Goal: Information Seeking & Learning: Check status

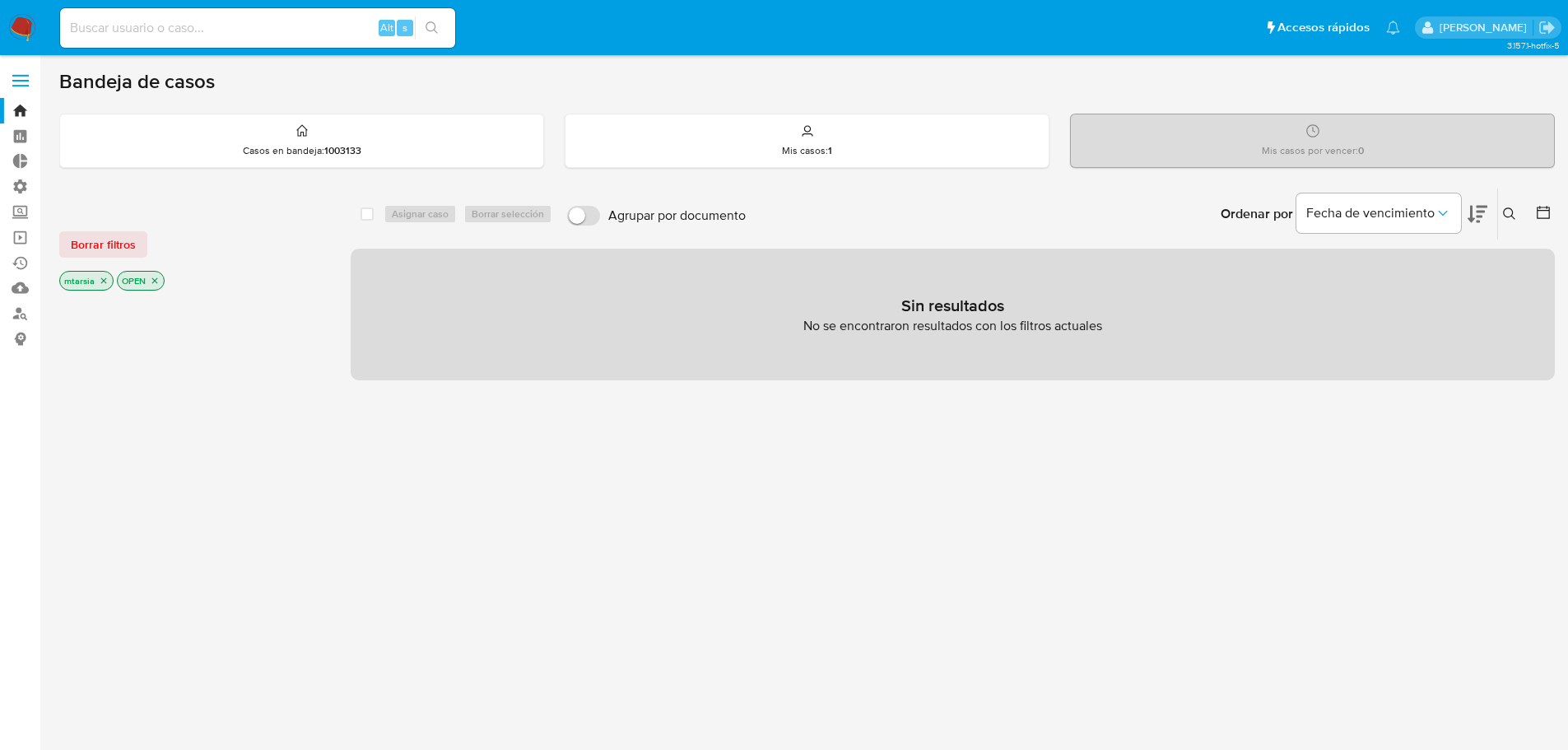
click at [27, 74] on span at bounding box center [20, 74] width 16 height 3
click at [0, 0] on input "checkbox" at bounding box center [0, 0] width 0 height 0
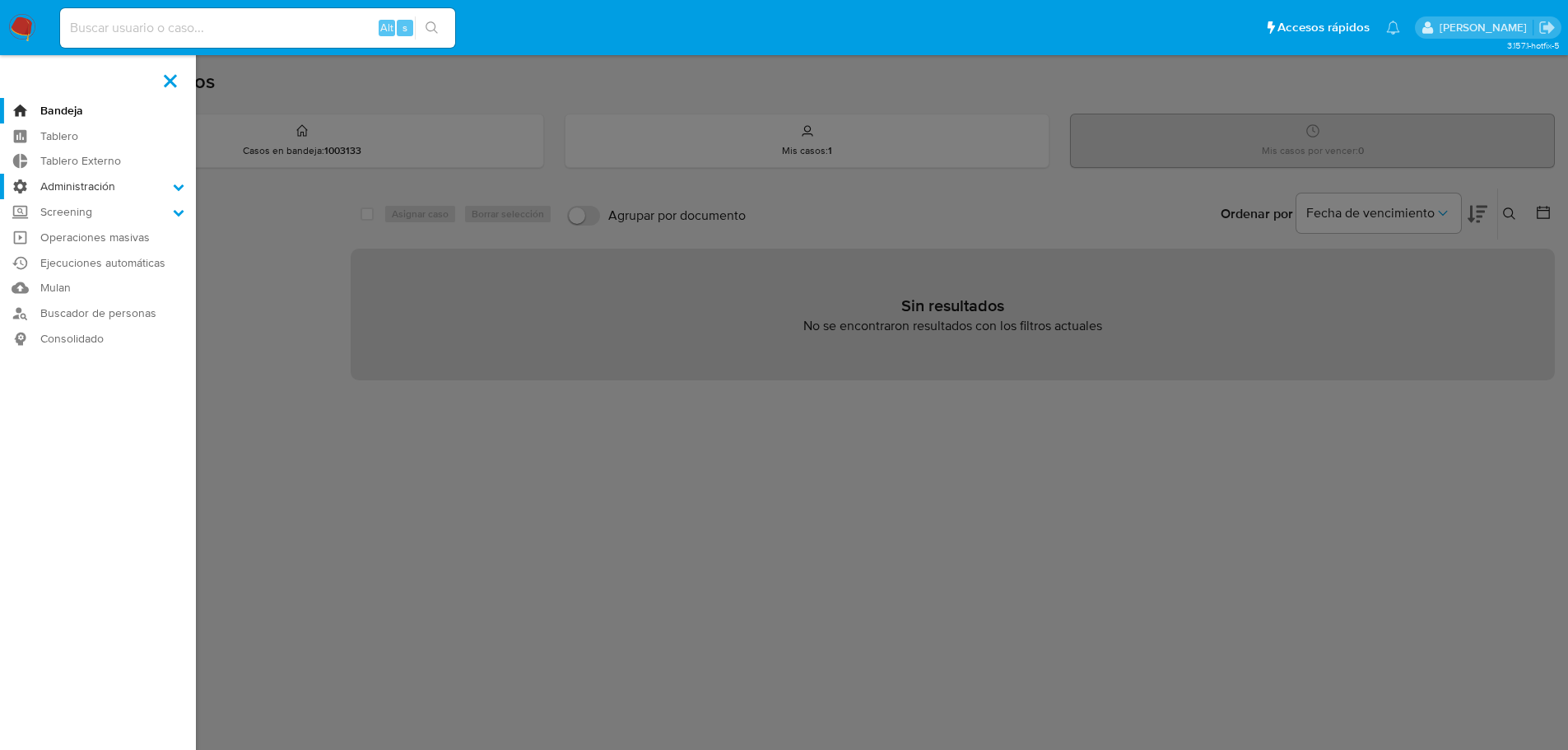
click at [175, 184] on icon at bounding box center [178, 186] width 11 height 11
click at [0, 0] on input "Administración" at bounding box center [0, 0] width 0 height 0
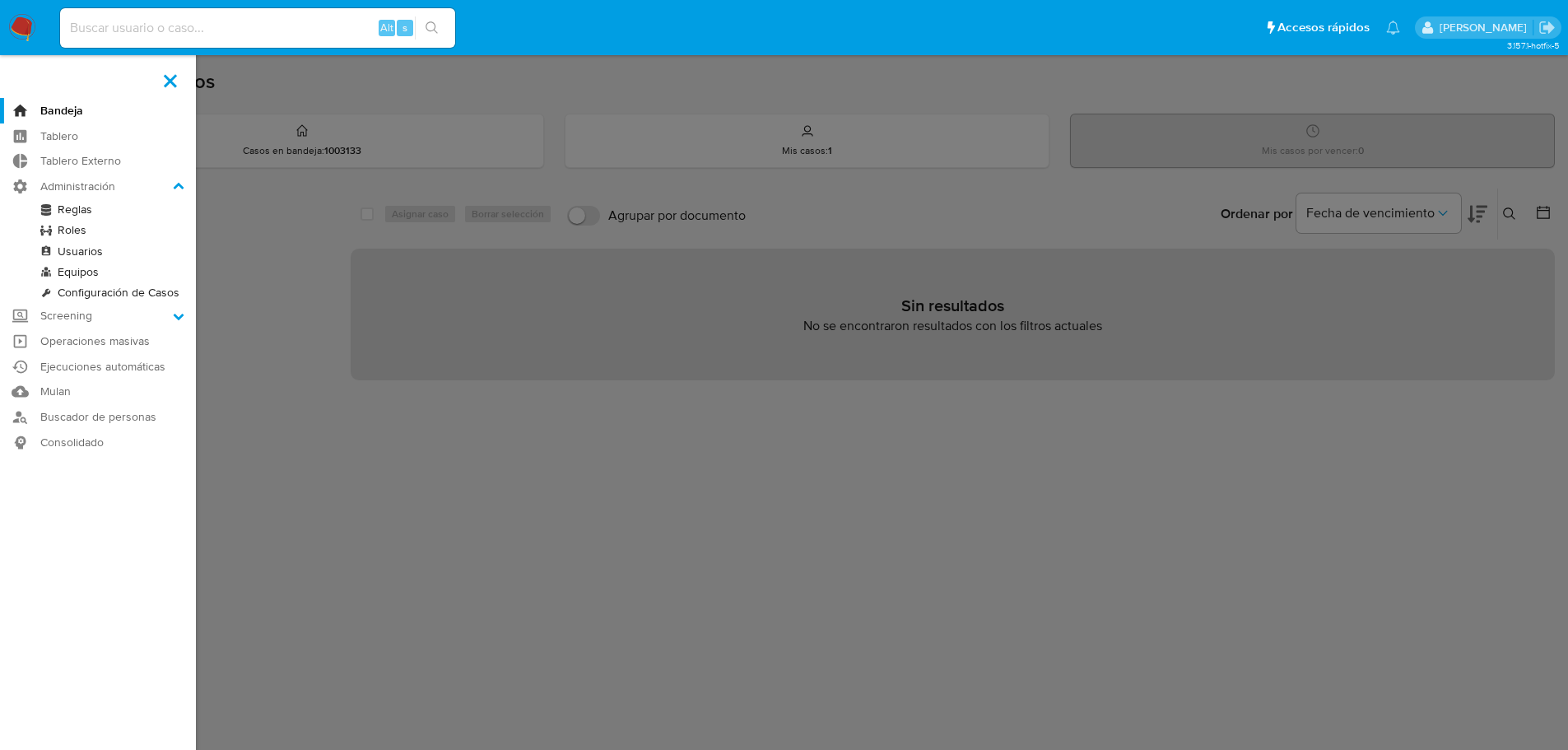
click at [62, 291] on link "Configuración de Casos" at bounding box center [98, 293] width 196 height 21
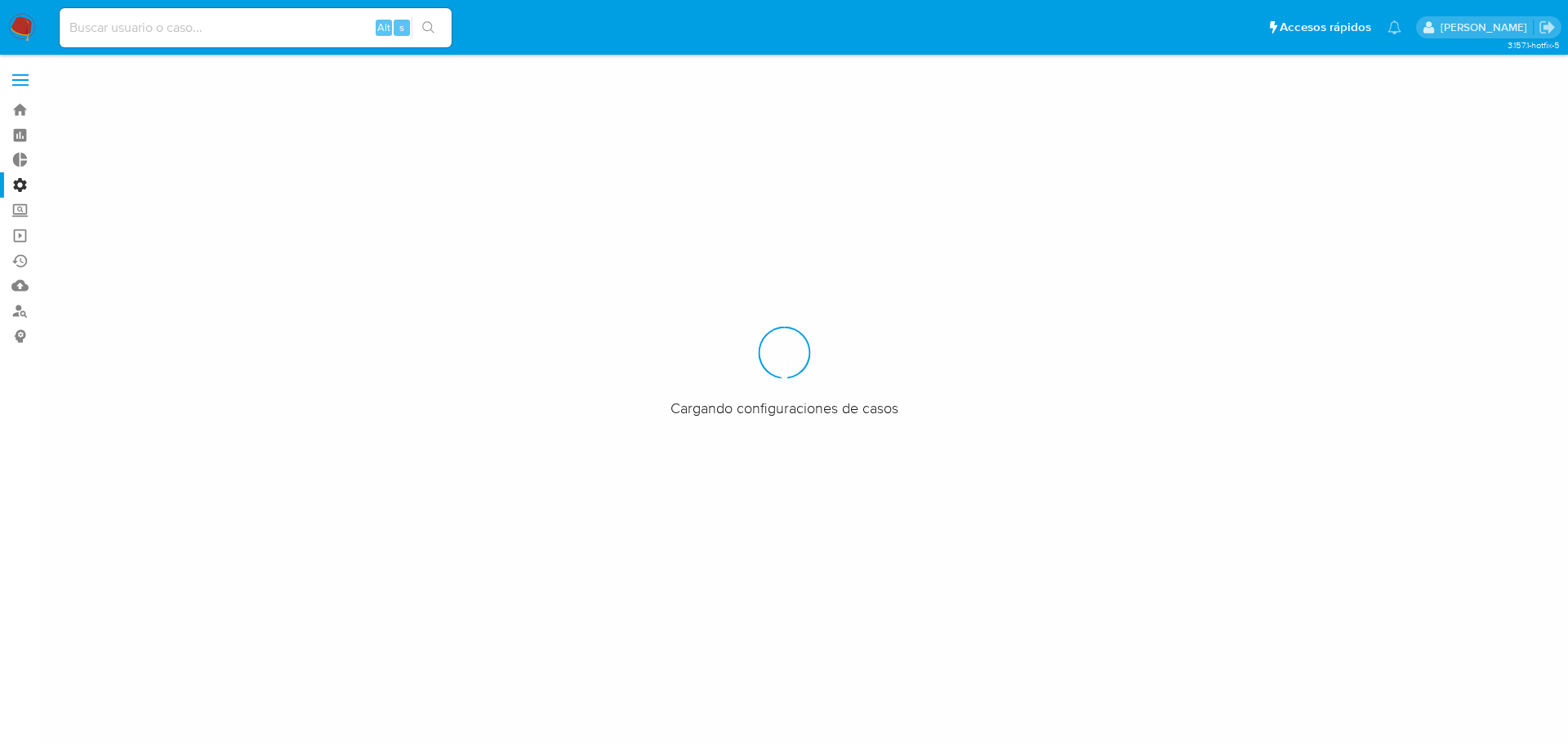
click at [1191, 24] on ul "Pausado Ver notificaciones Alt s Accesos rápidos Presiona las siguientes teclas…" at bounding box center [731, 27] width 1358 height 41
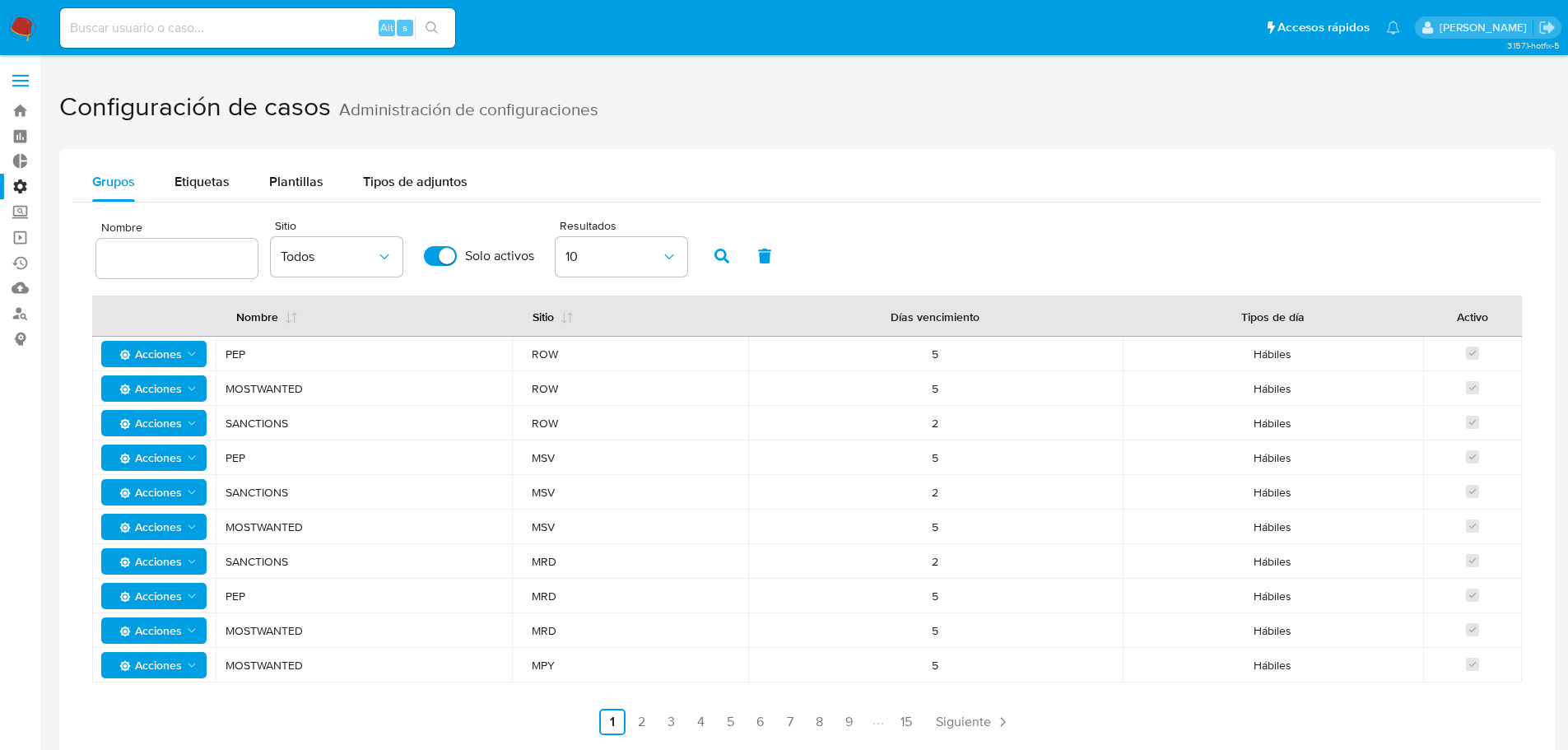
click at [1197, 32] on ul "Pausado Ver notificaciones Alt s Accesos rápidos Presiona las siguientes teclas…" at bounding box center [730, 27] width 1356 height 41
click at [241, 198] on button "Etiquetas" at bounding box center [202, 182] width 95 height 39
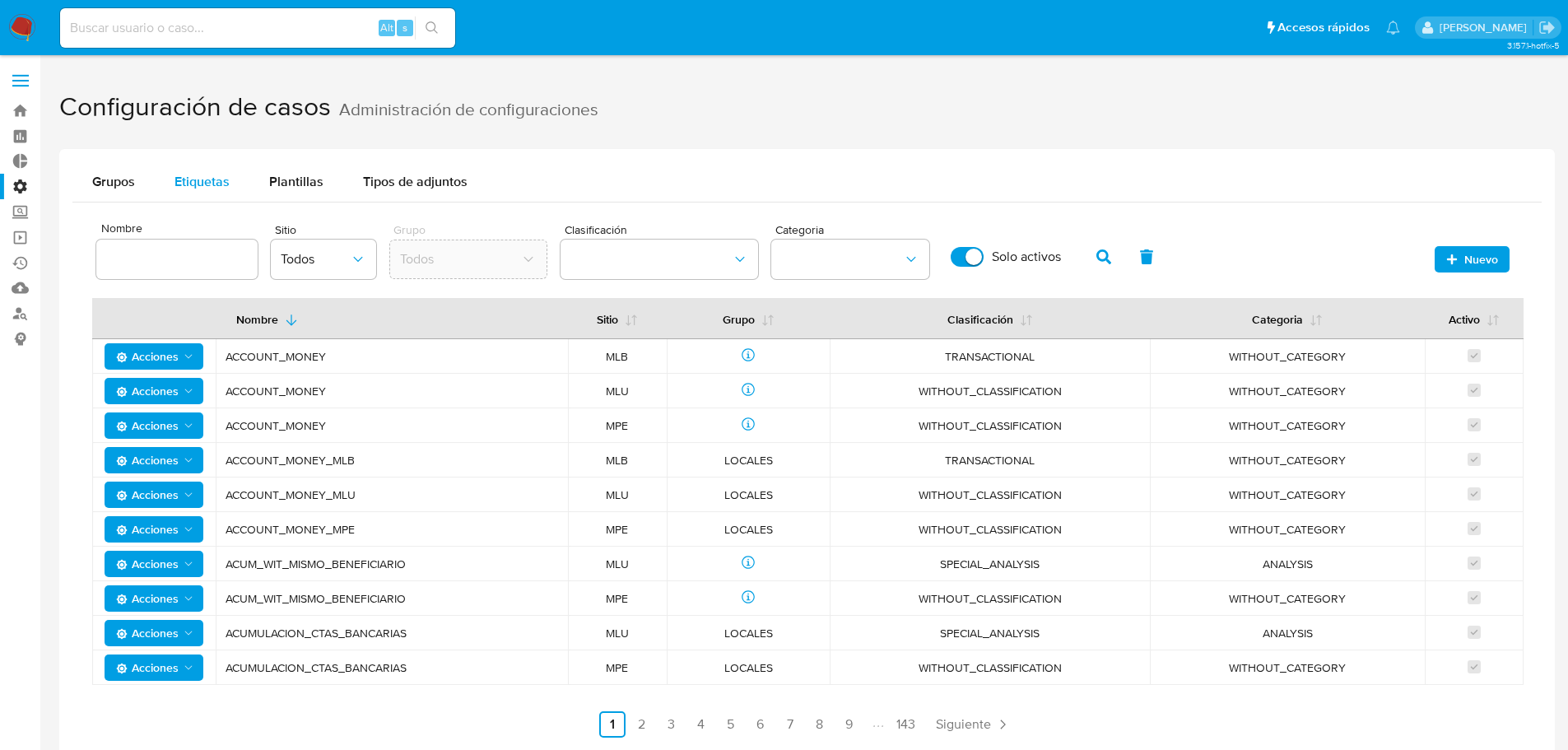
click at [167, 183] on button "Etiquetas" at bounding box center [202, 182] width 95 height 39
click at [265, 176] on button "Plantillas" at bounding box center [296, 182] width 94 height 39
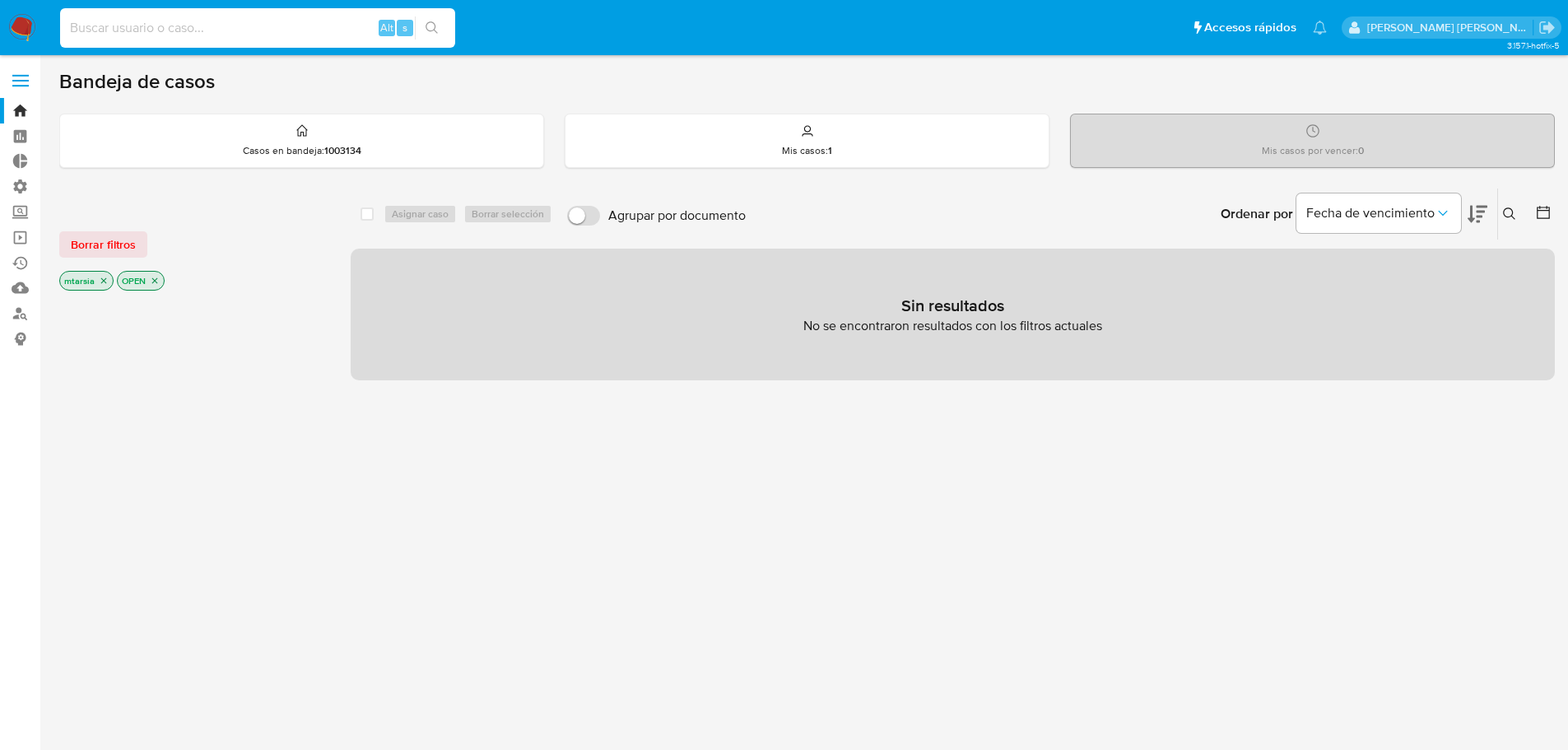
click at [265, 33] on input at bounding box center [257, 27] width 395 height 21
paste input "GAGA20240321141948"
type input "GAGA20240321141948"
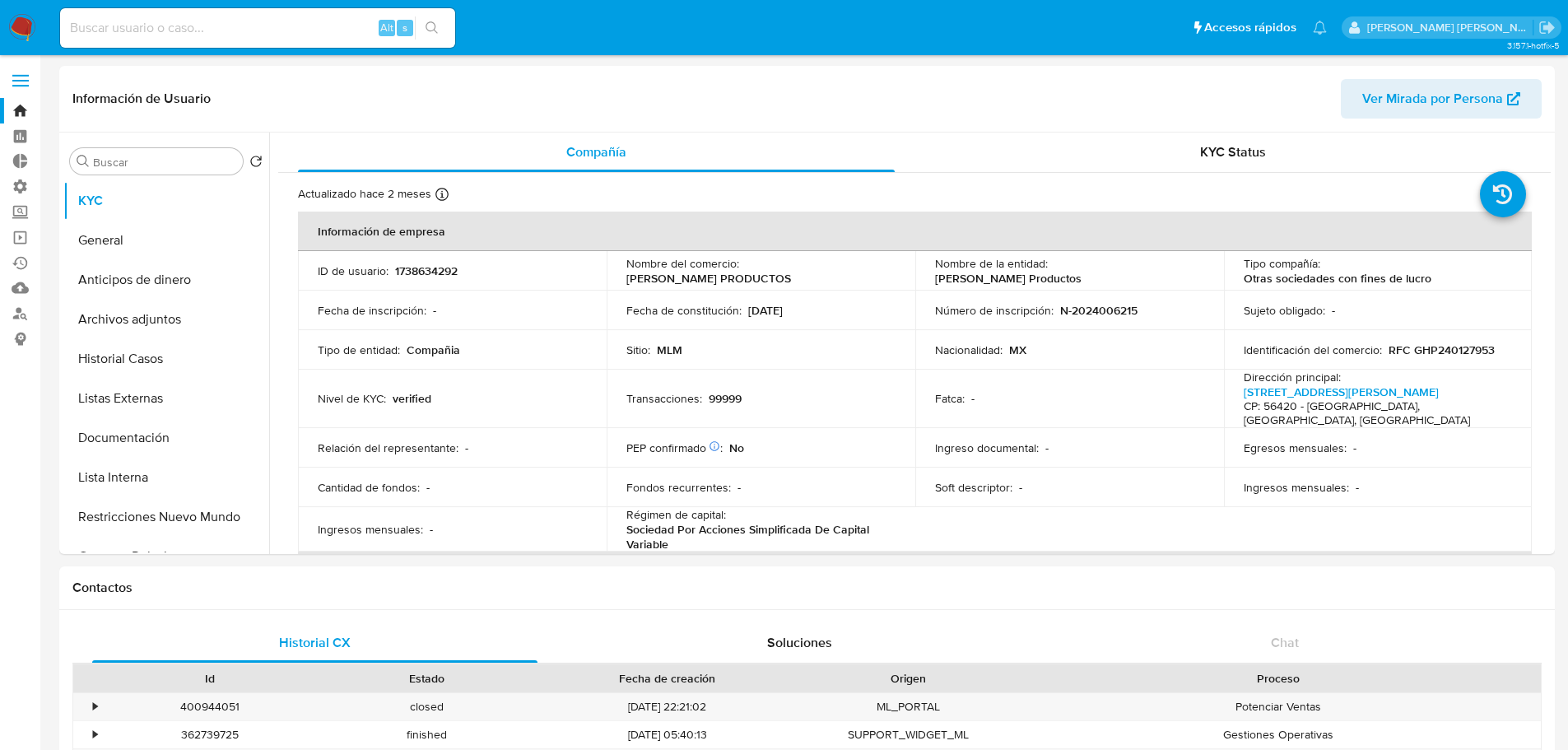
select select "10"
click at [1088, 34] on ul "Pausado Ver notificaciones Alt s Accesos rápidos Presiona las siguientes teclas…" at bounding box center [694, 27] width 1283 height 41
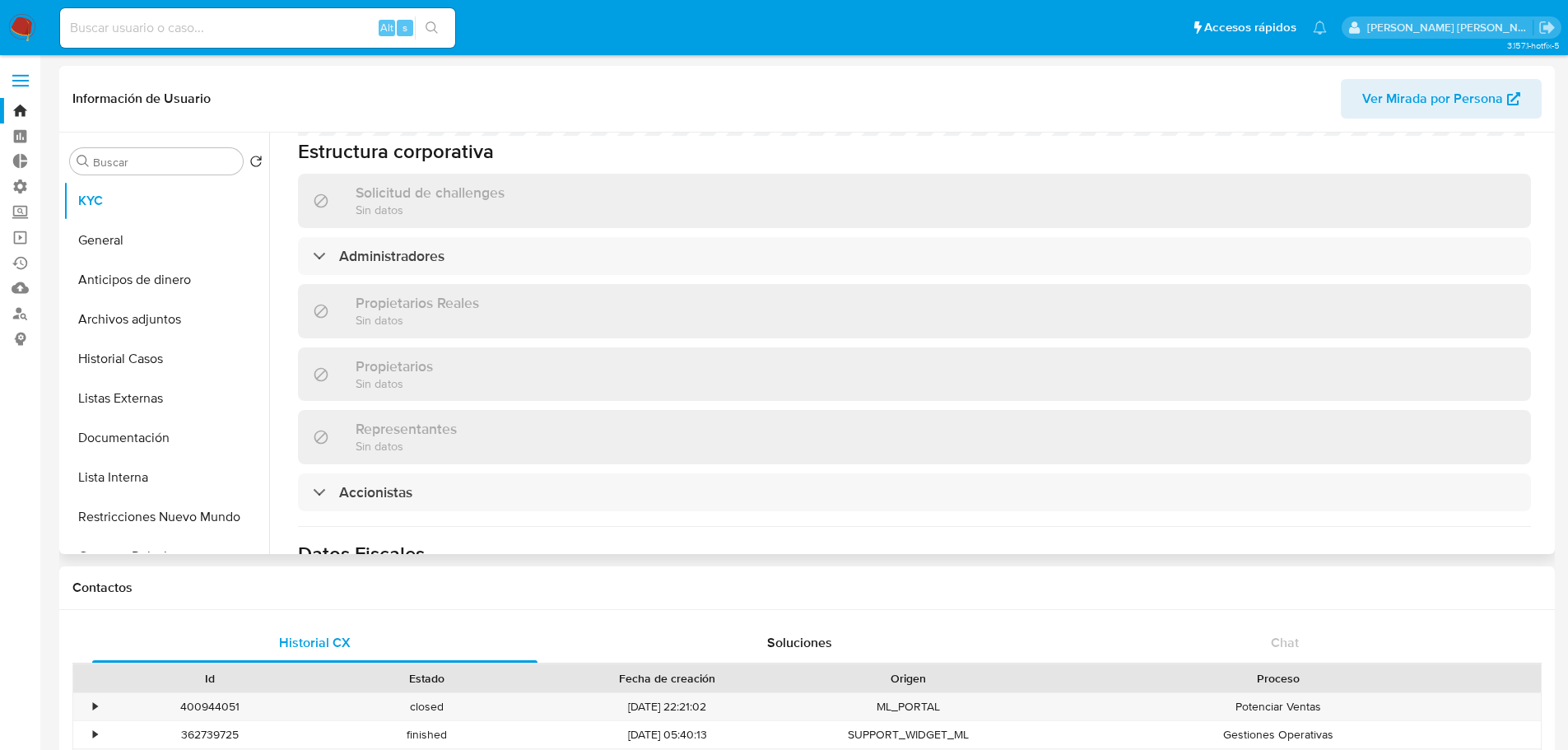
scroll to position [823, 0]
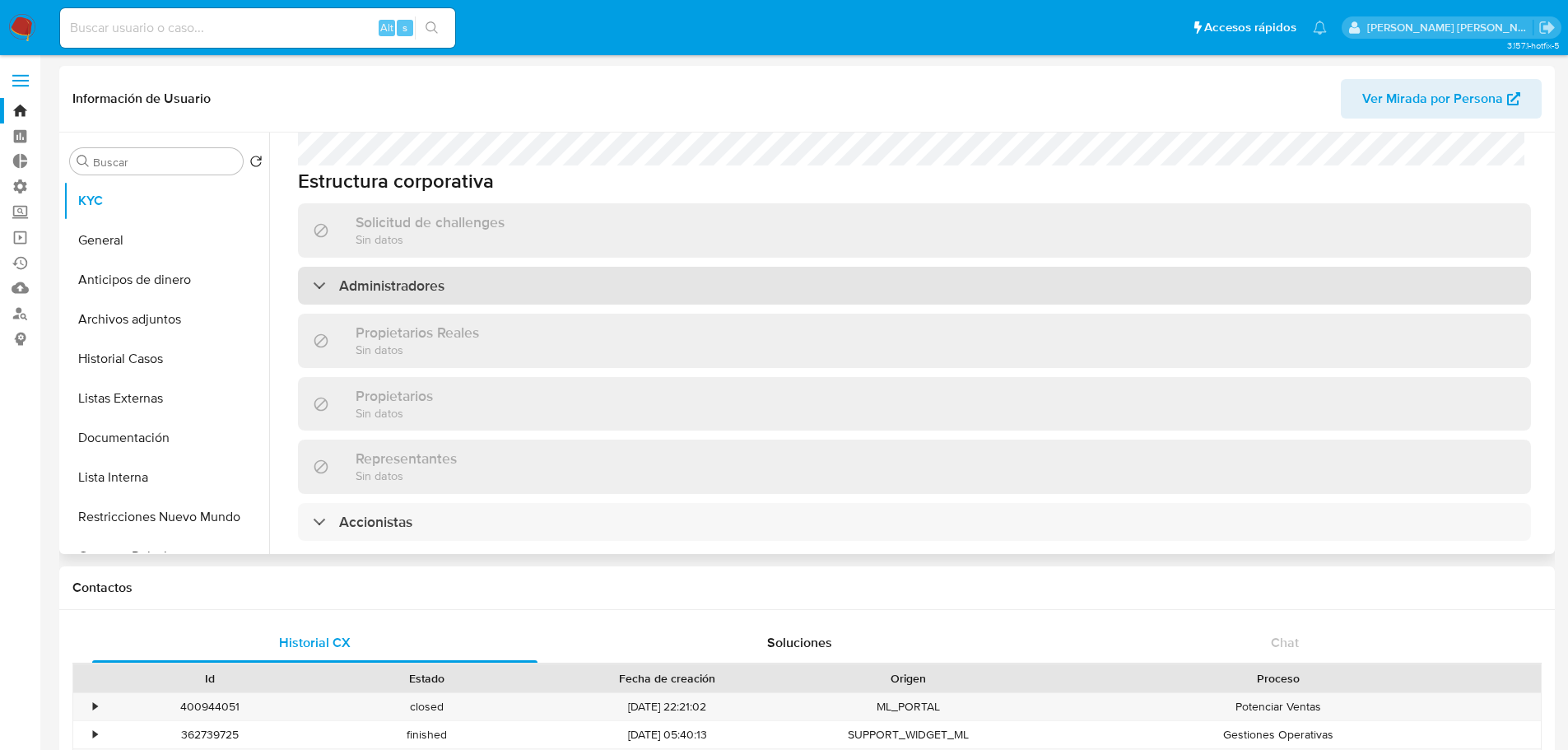
click at [509, 266] on div "Administradores" at bounding box center [915, 285] width 1233 height 38
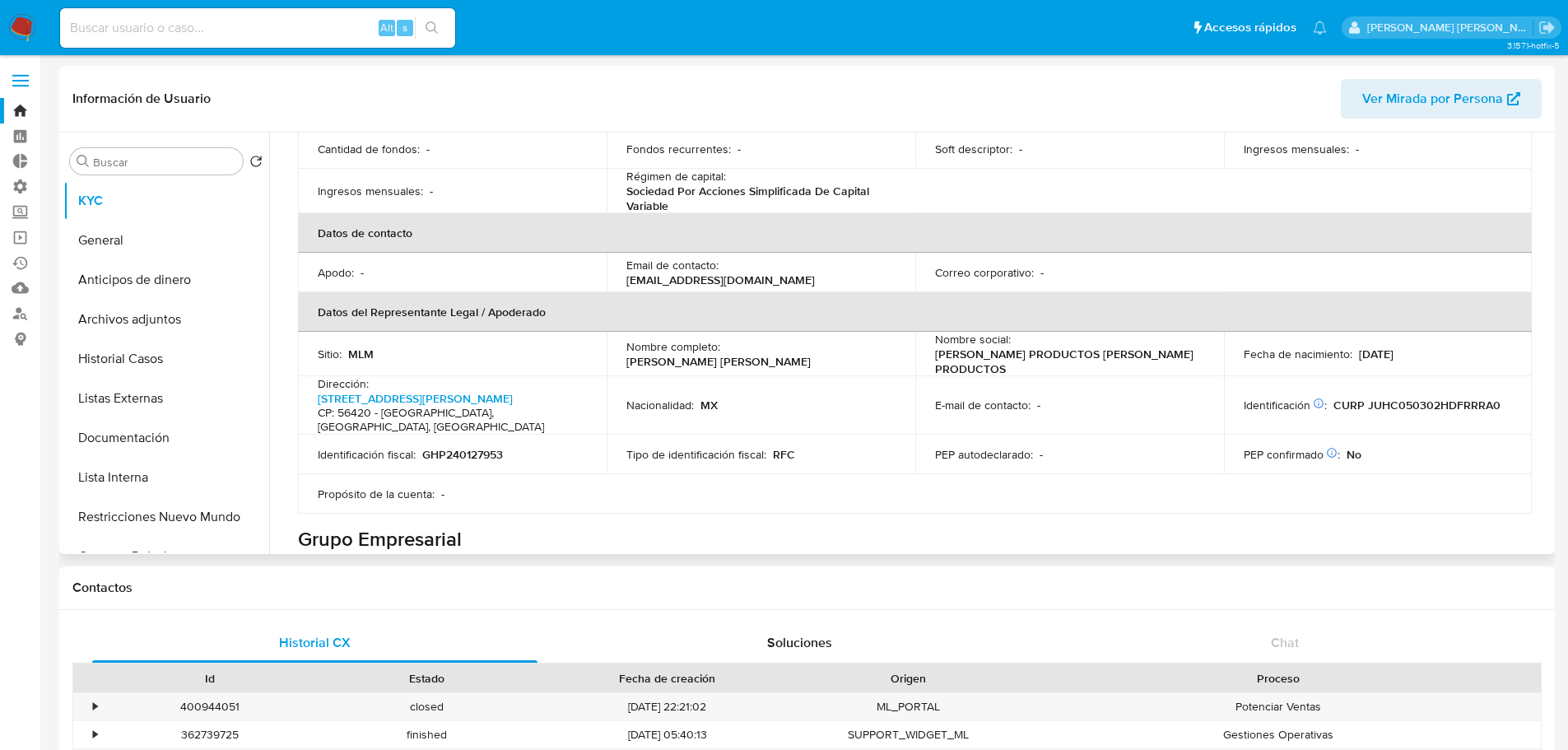
scroll to position [329, 0]
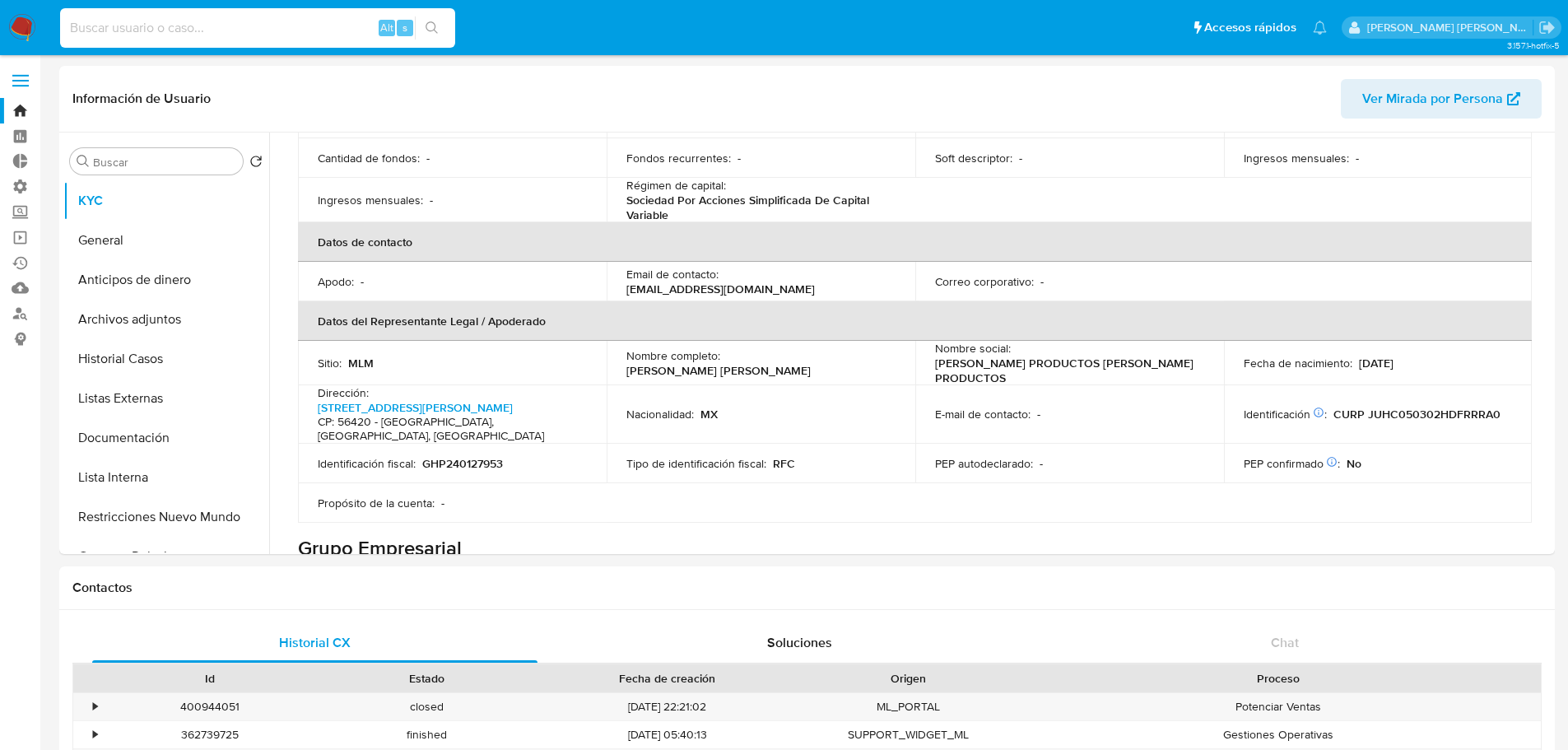
click at [330, 26] on input at bounding box center [257, 27] width 395 height 21
paste input "GAGA20240321141948"
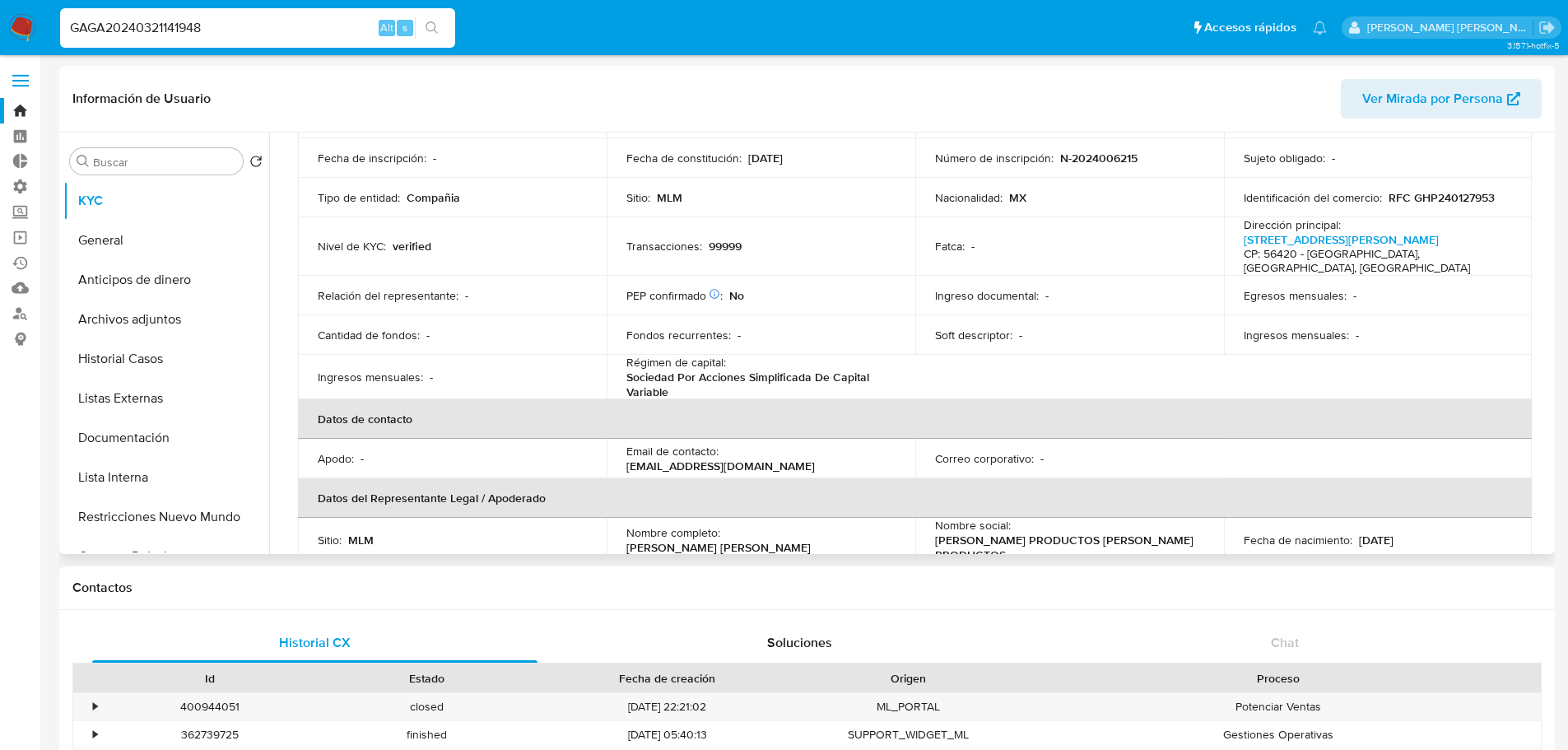
scroll to position [0, 0]
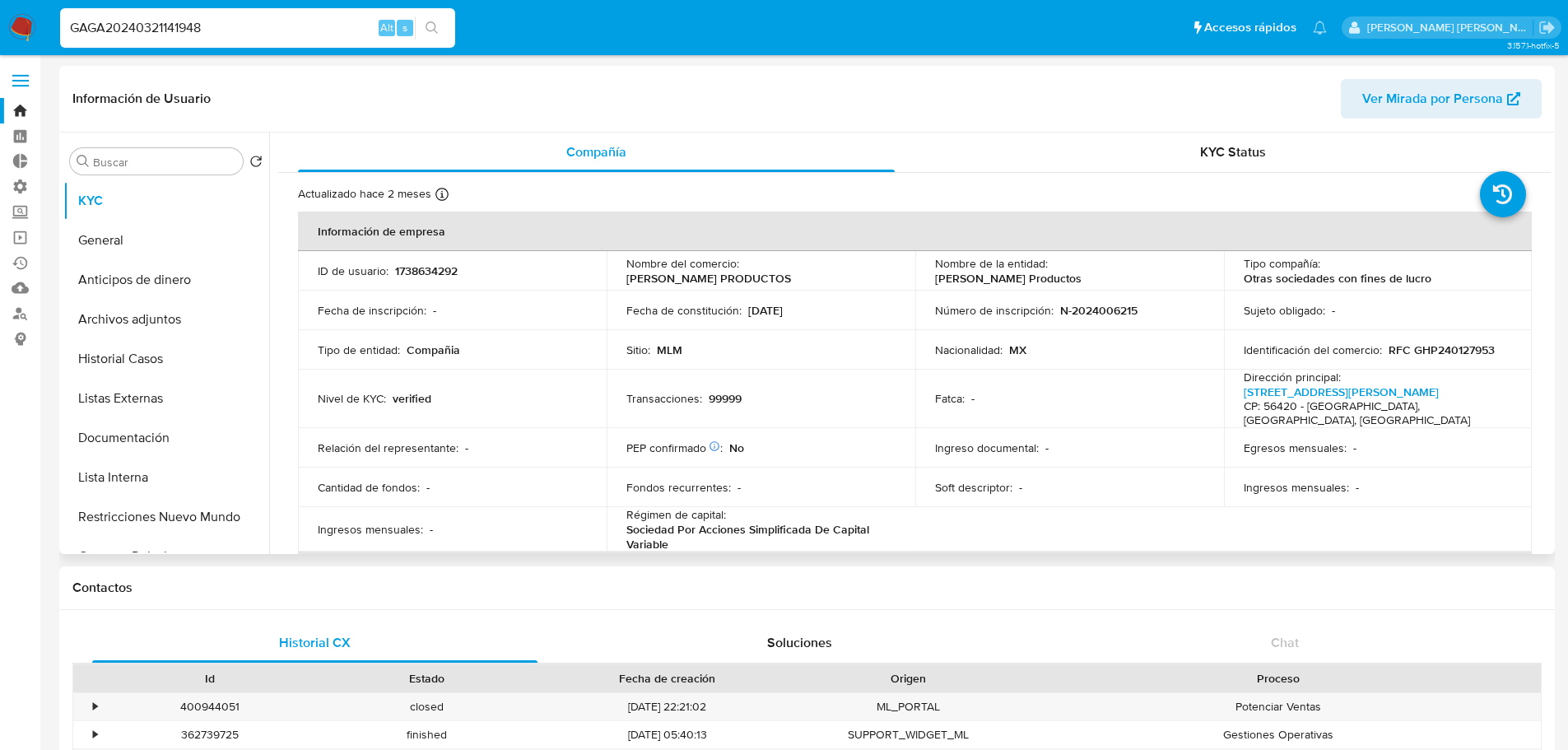
click at [445, 269] on p "1738634292" at bounding box center [426, 271] width 63 height 15
copy p "1738634292"
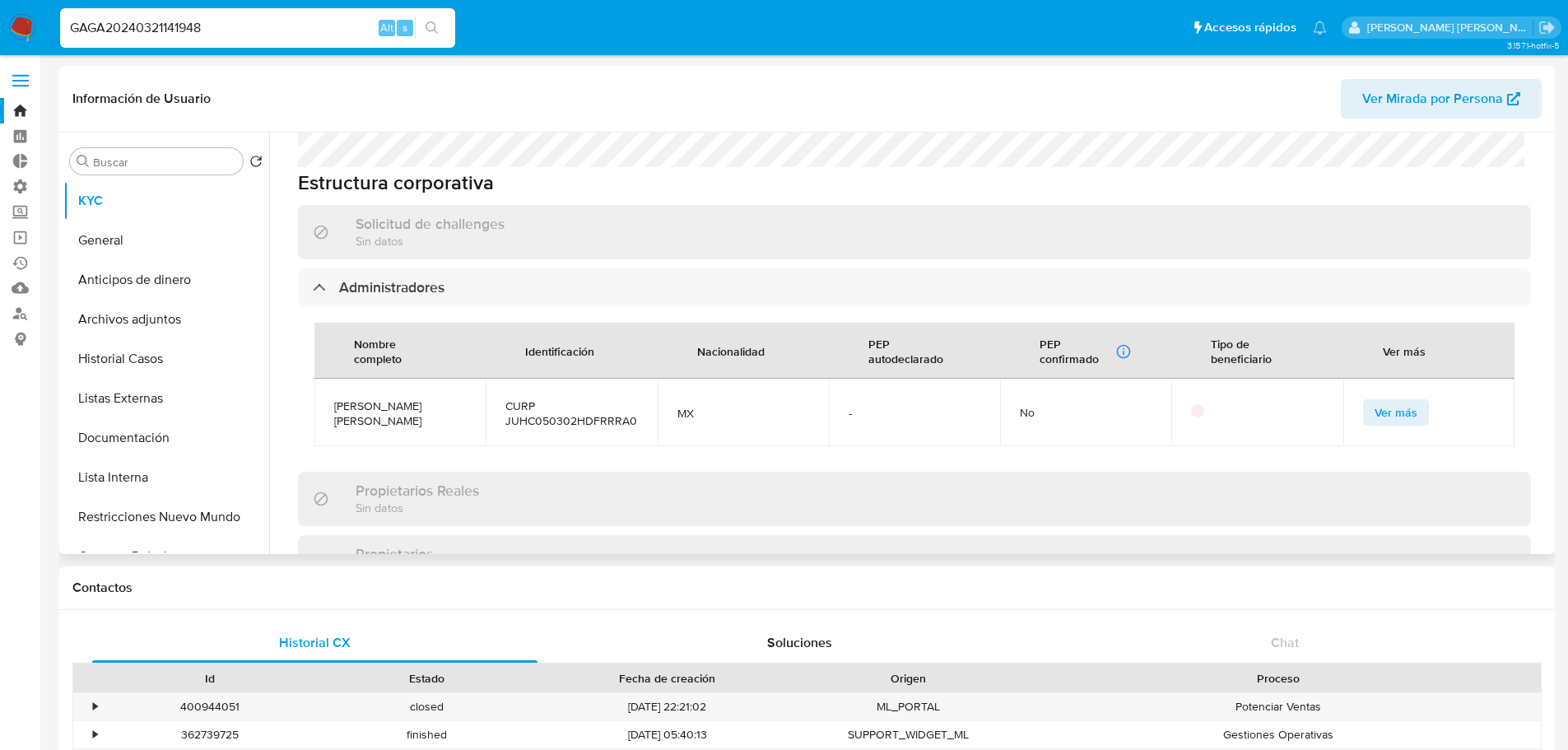
scroll to position [823, 0]
click at [185, 432] on button "Documentación" at bounding box center [159, 438] width 193 height 39
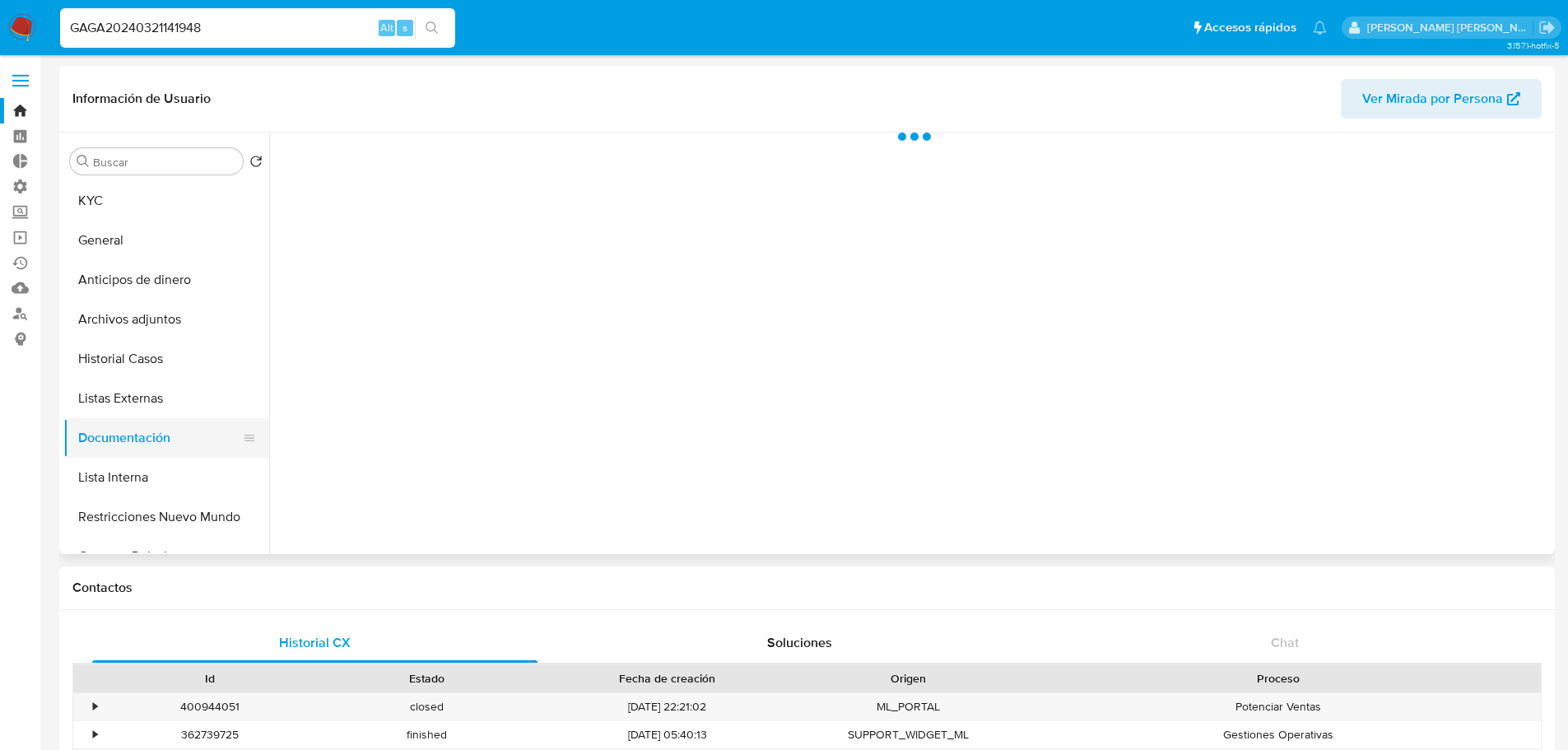
scroll to position [0, 0]
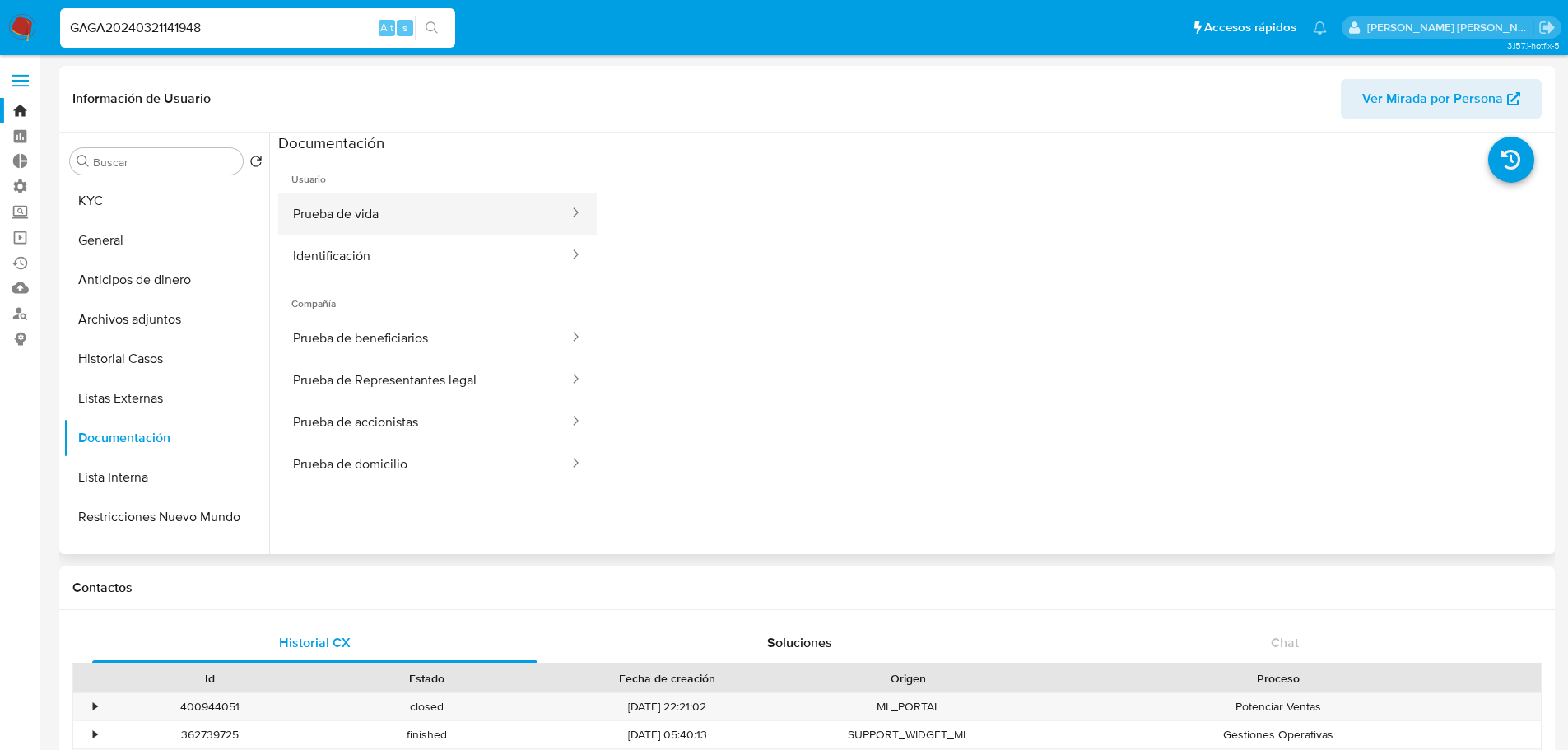
click at [510, 211] on button "Prueba de vida" at bounding box center [424, 213] width 292 height 42
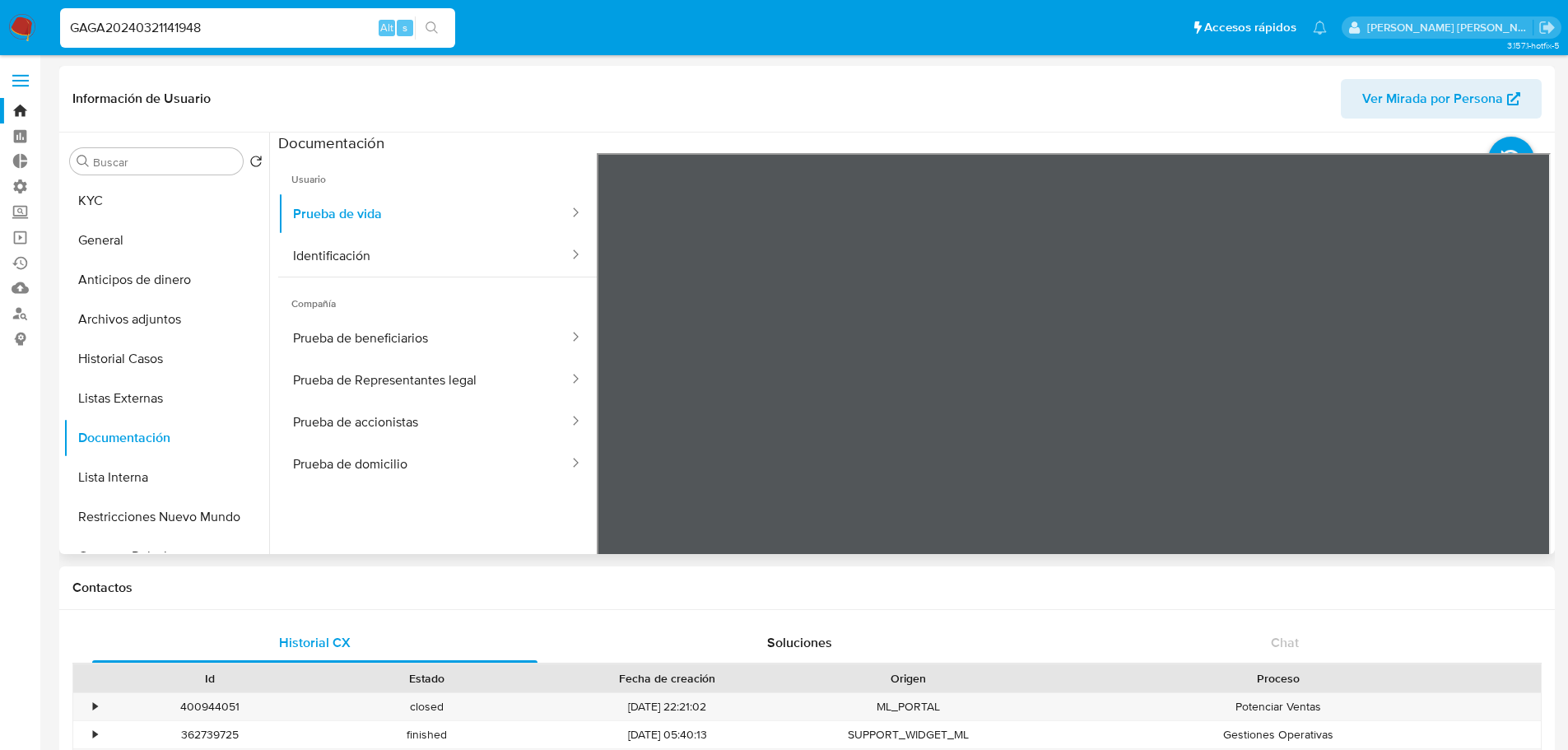
scroll to position [117, 0]
click at [449, 245] on button "Identificación" at bounding box center [424, 255] width 292 height 42
click at [473, 334] on button "Prueba de beneficiarios" at bounding box center [424, 337] width 292 height 42
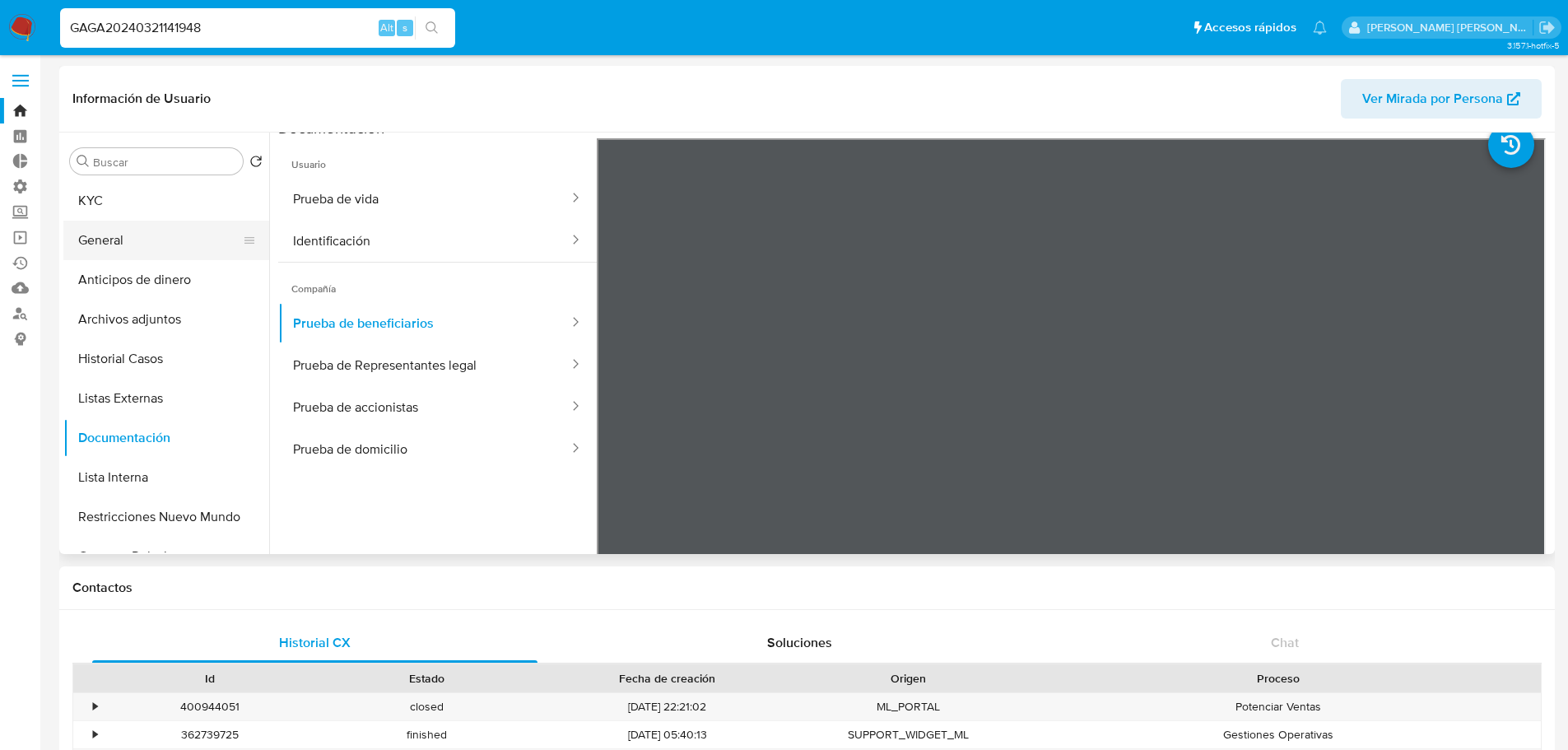
scroll to position [0, 0]
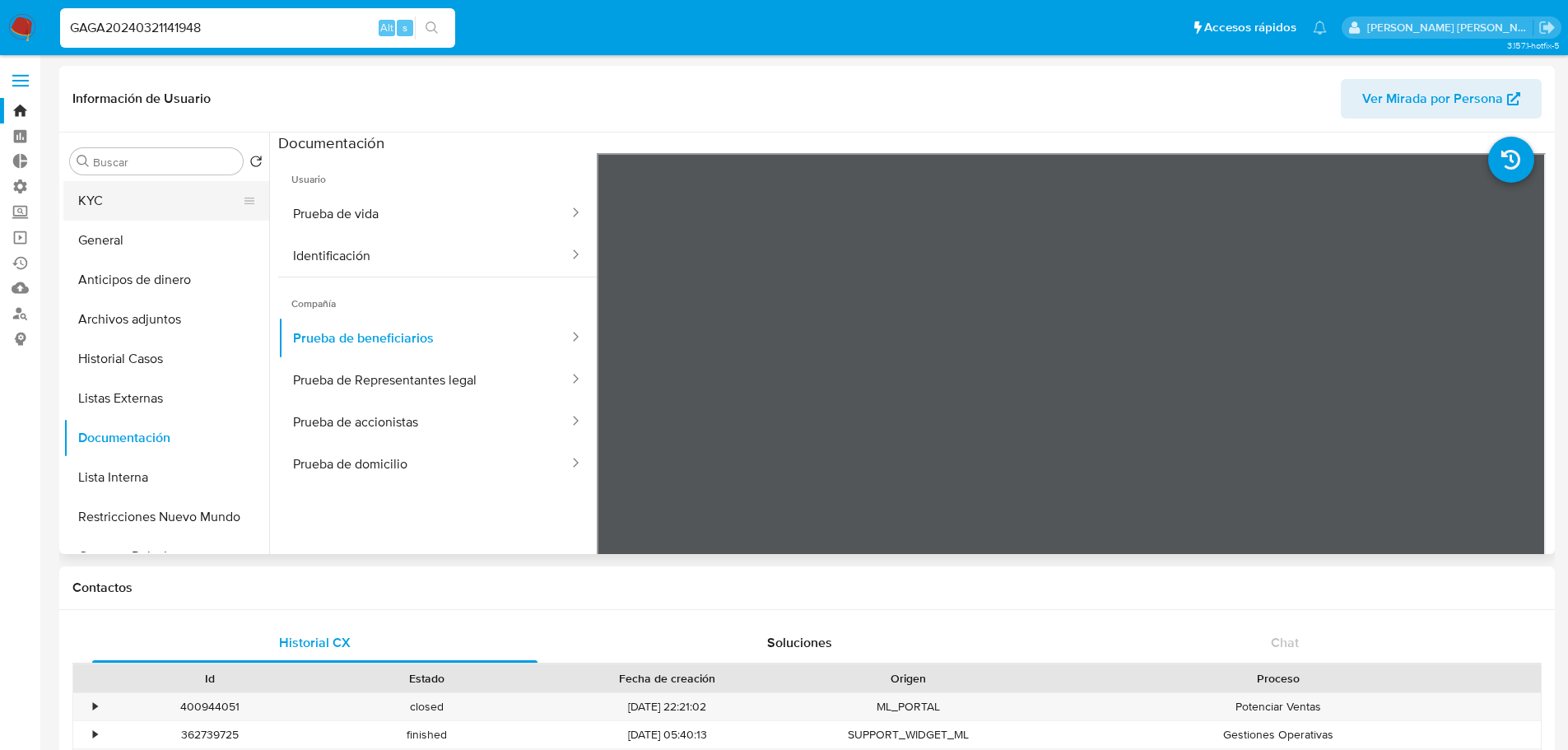
click at [173, 204] on button "KYC" at bounding box center [159, 200] width 193 height 39
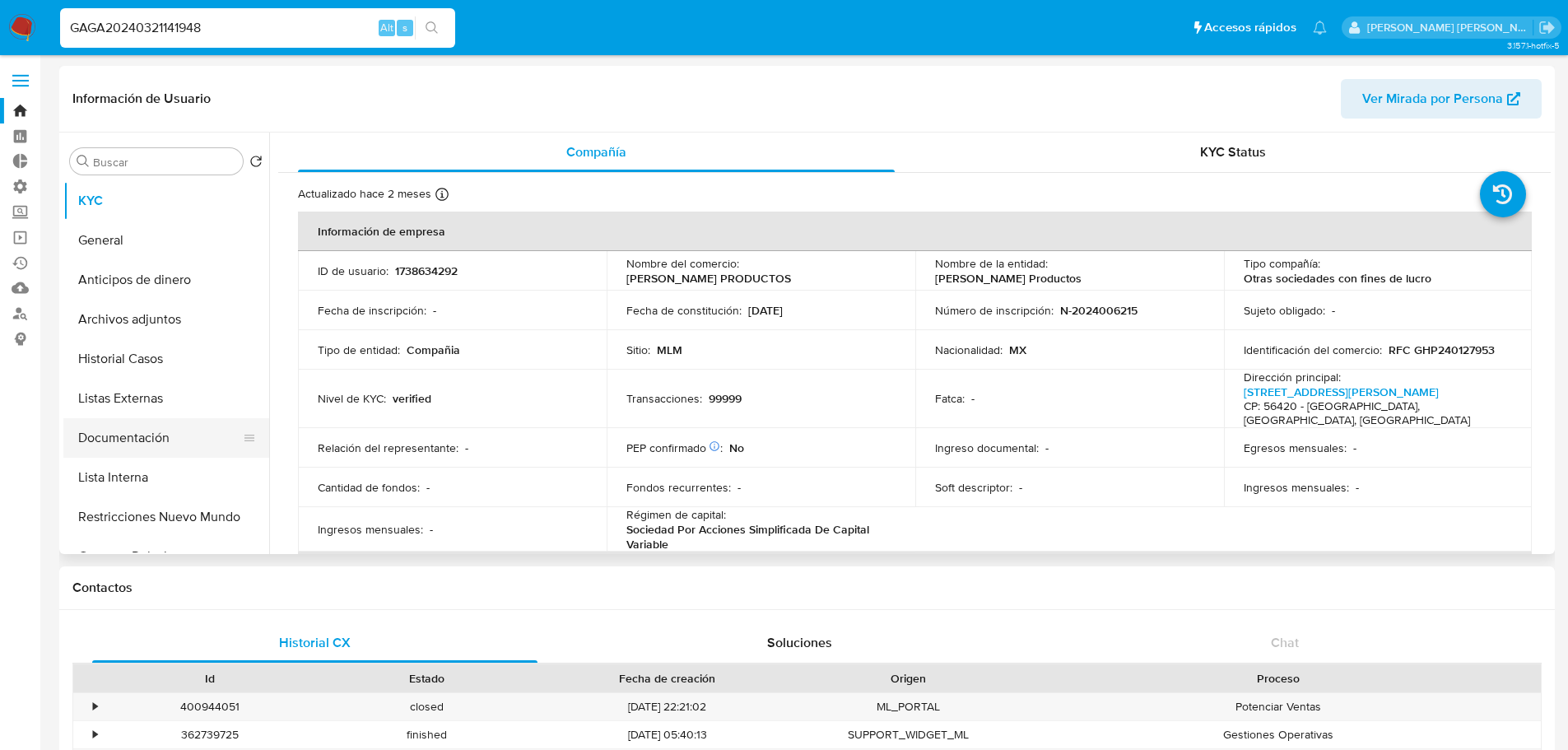
click at [180, 449] on button "Documentación" at bounding box center [159, 438] width 193 height 39
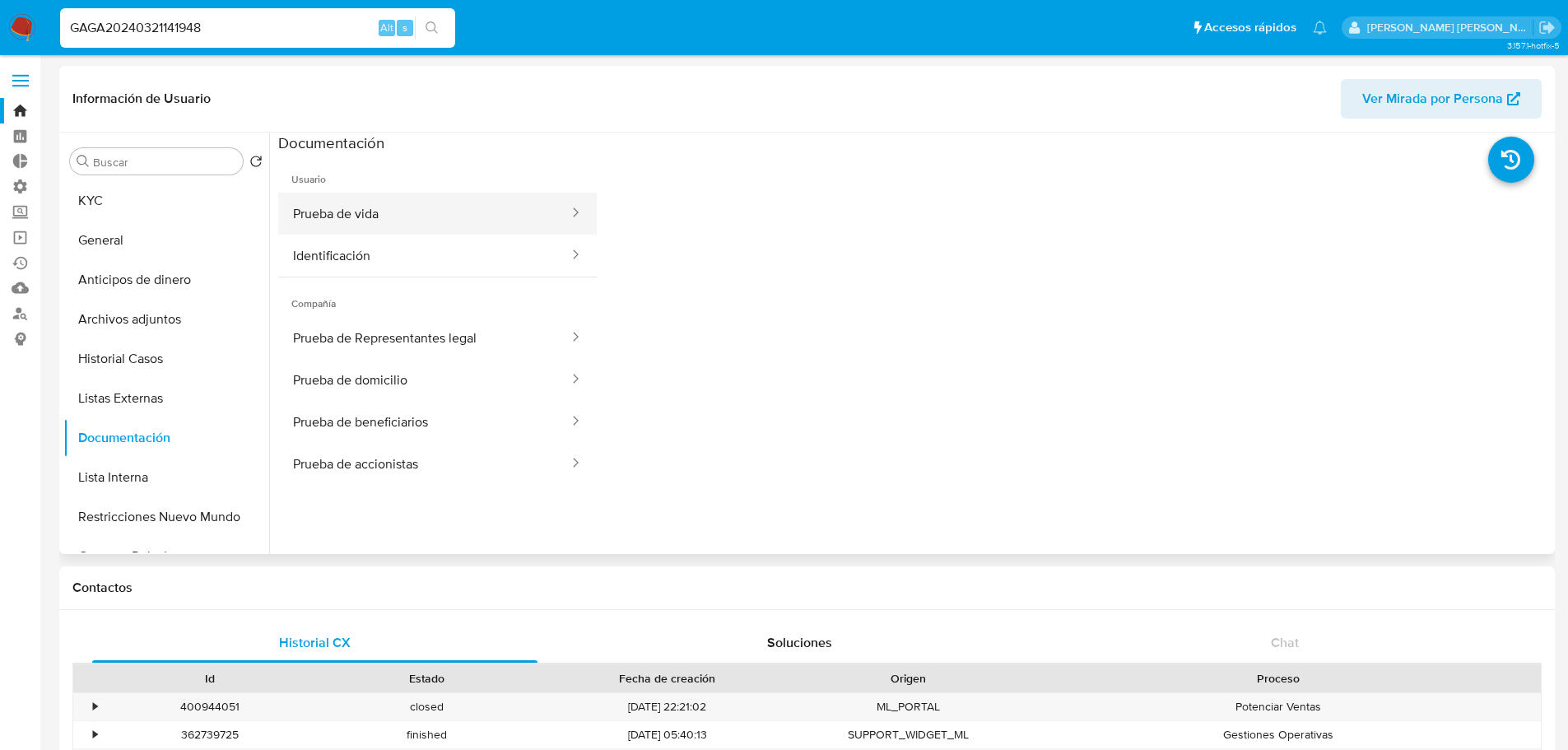
click at [399, 211] on button "Prueba de vida" at bounding box center [424, 213] width 292 height 42
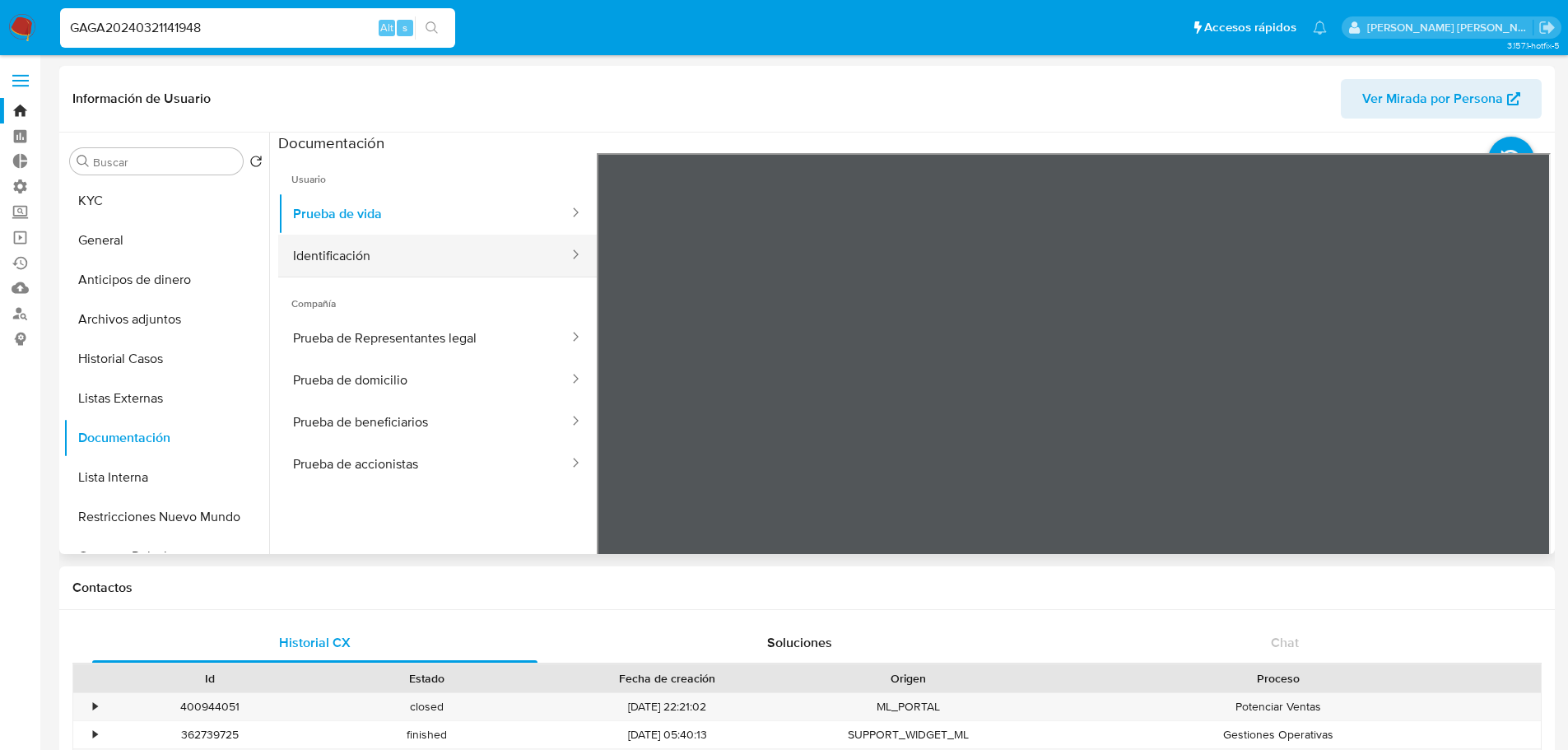
click at [403, 251] on button "Identificación" at bounding box center [424, 255] width 292 height 42
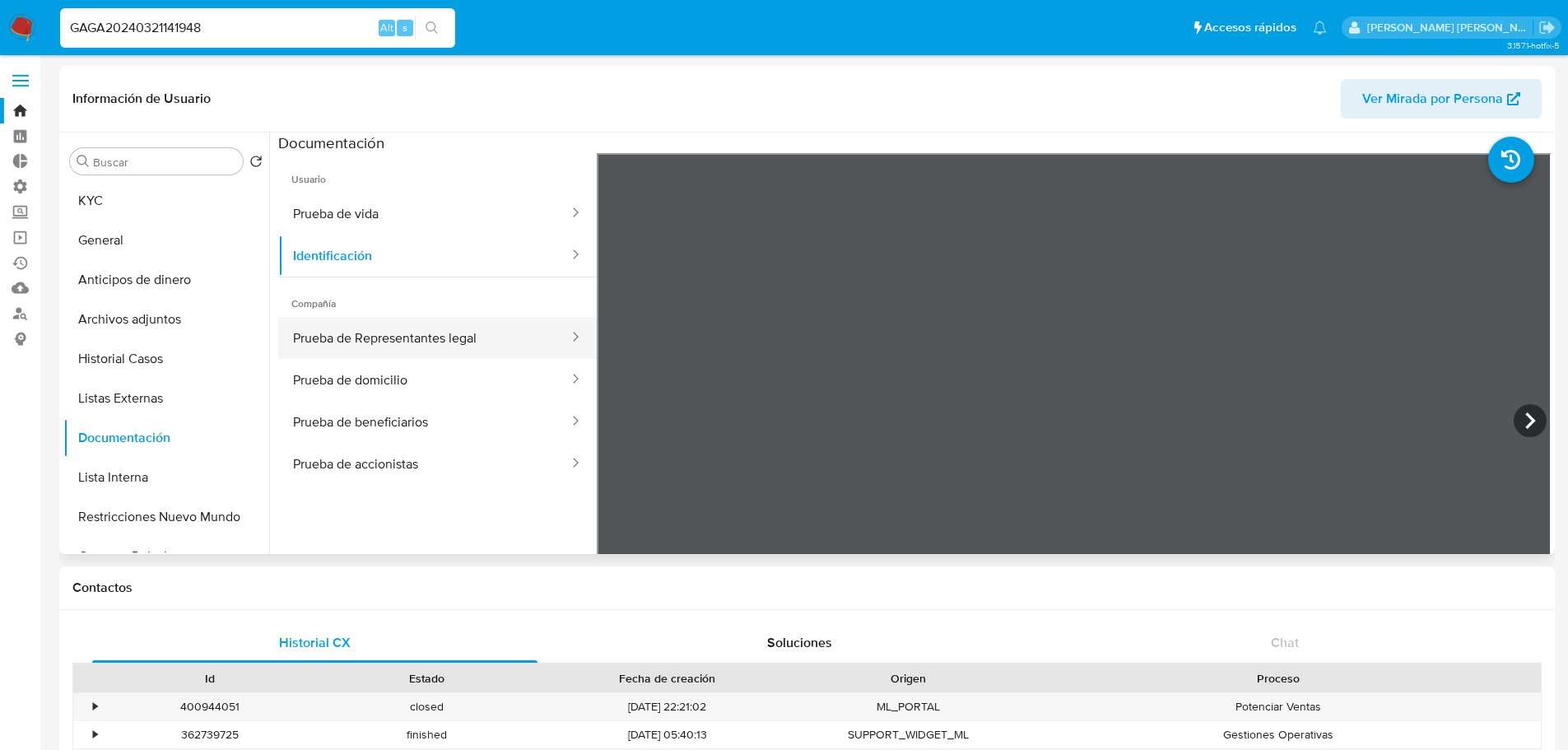
click at [477, 341] on button "Prueba de Representantes legal" at bounding box center [424, 337] width 292 height 42
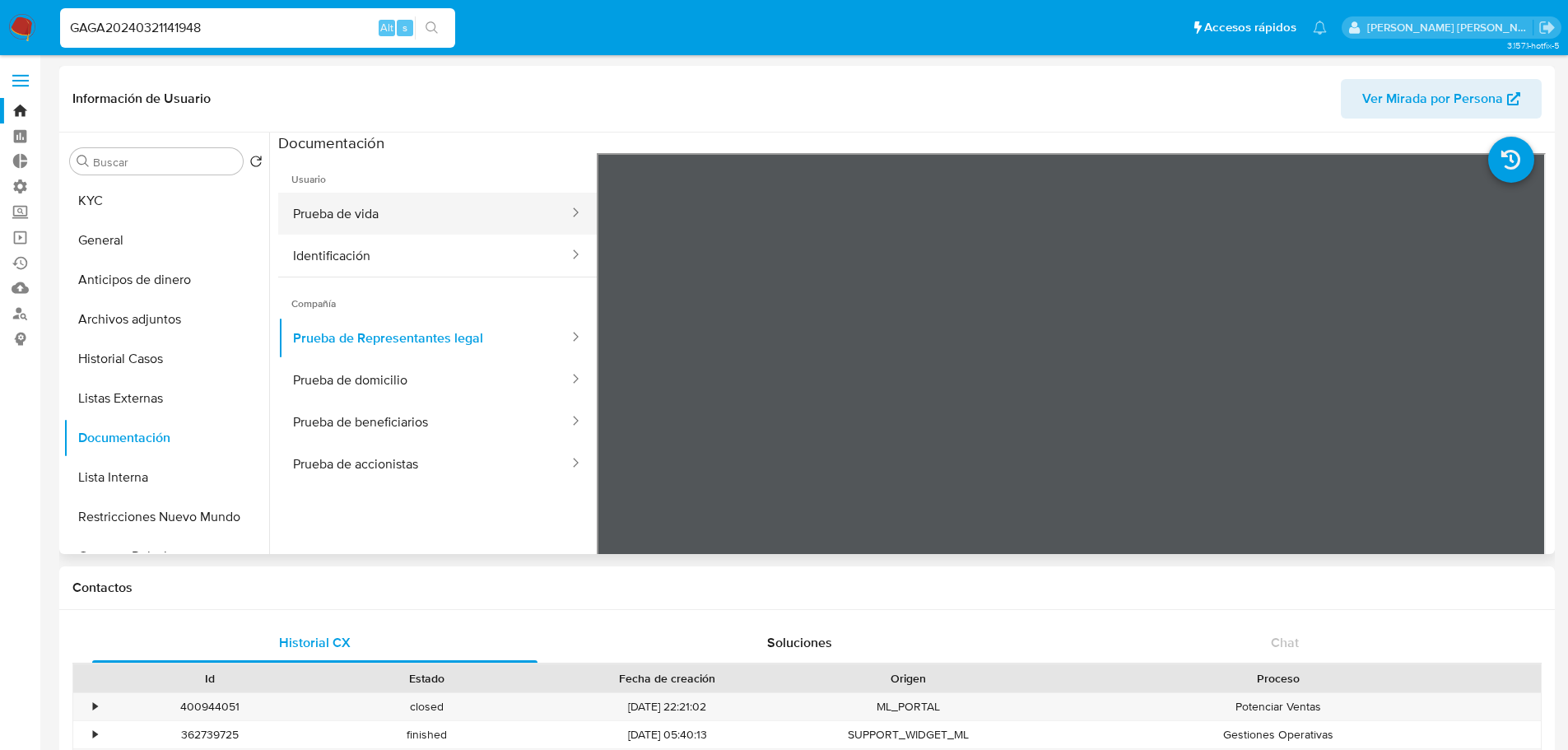
click at [444, 222] on button "Prueba de vida" at bounding box center [424, 213] width 292 height 42
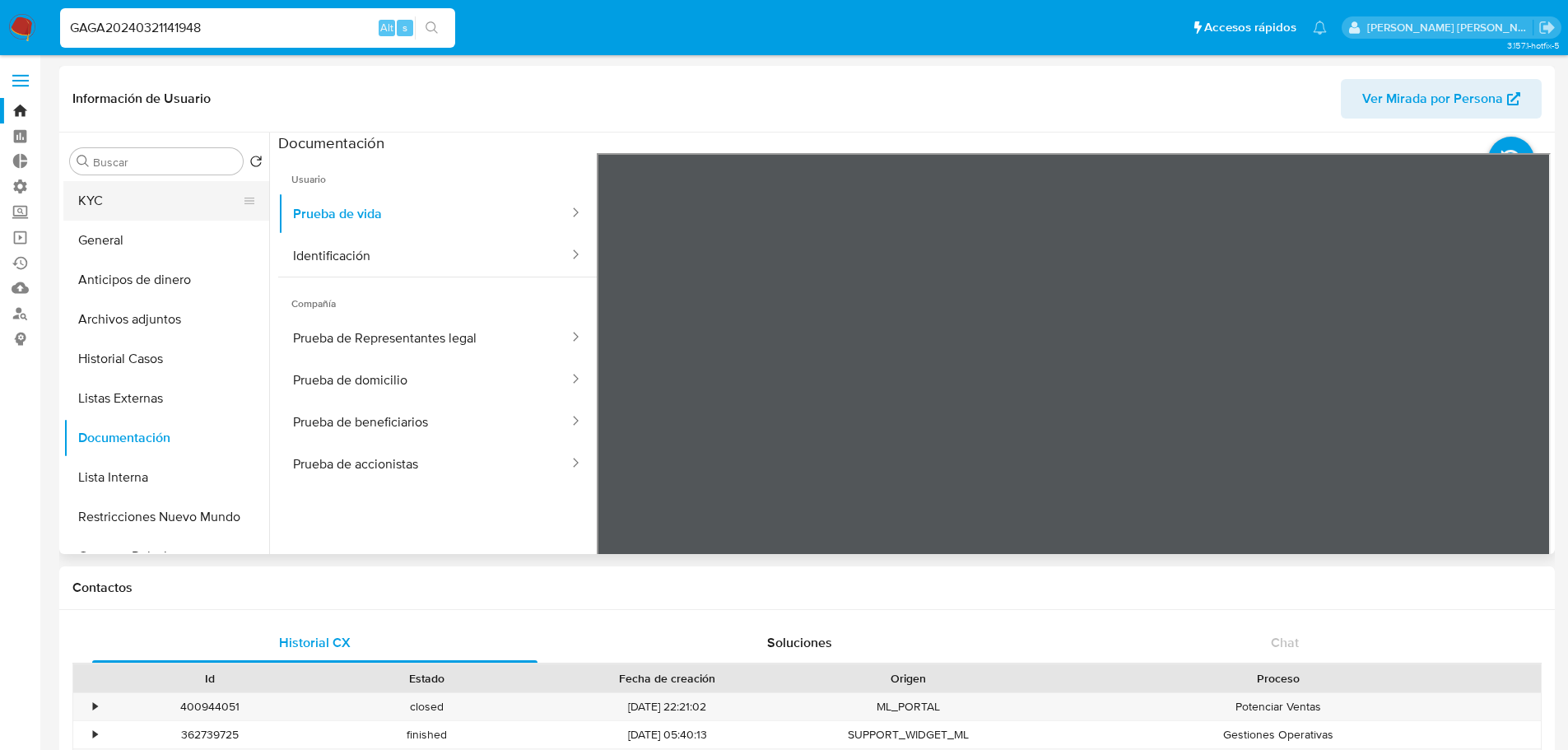
click at [177, 204] on button "KYC" at bounding box center [159, 200] width 193 height 39
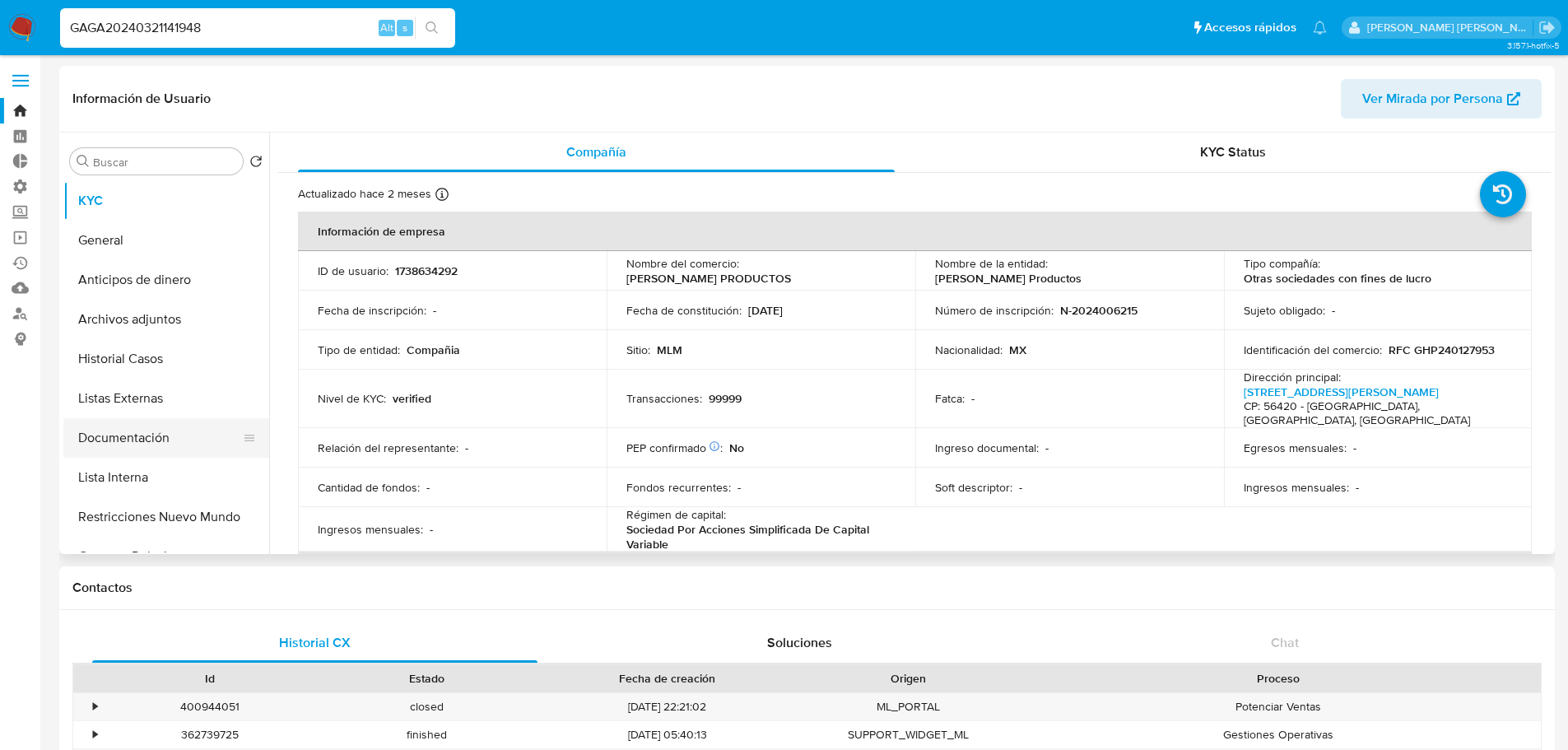
click at [174, 441] on button "Documentación" at bounding box center [159, 438] width 193 height 39
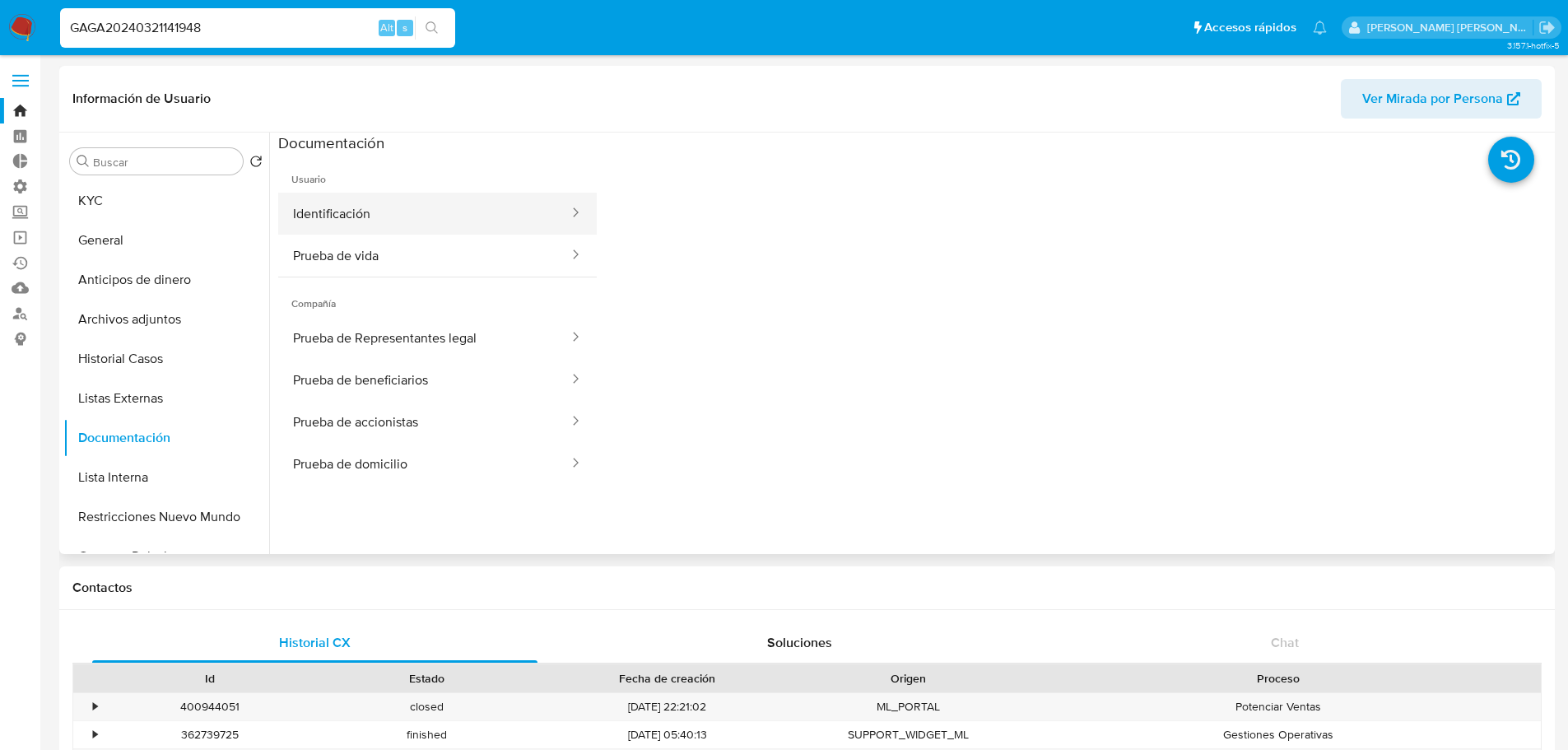
click at [445, 213] on button "Identificación" at bounding box center [424, 213] width 292 height 42
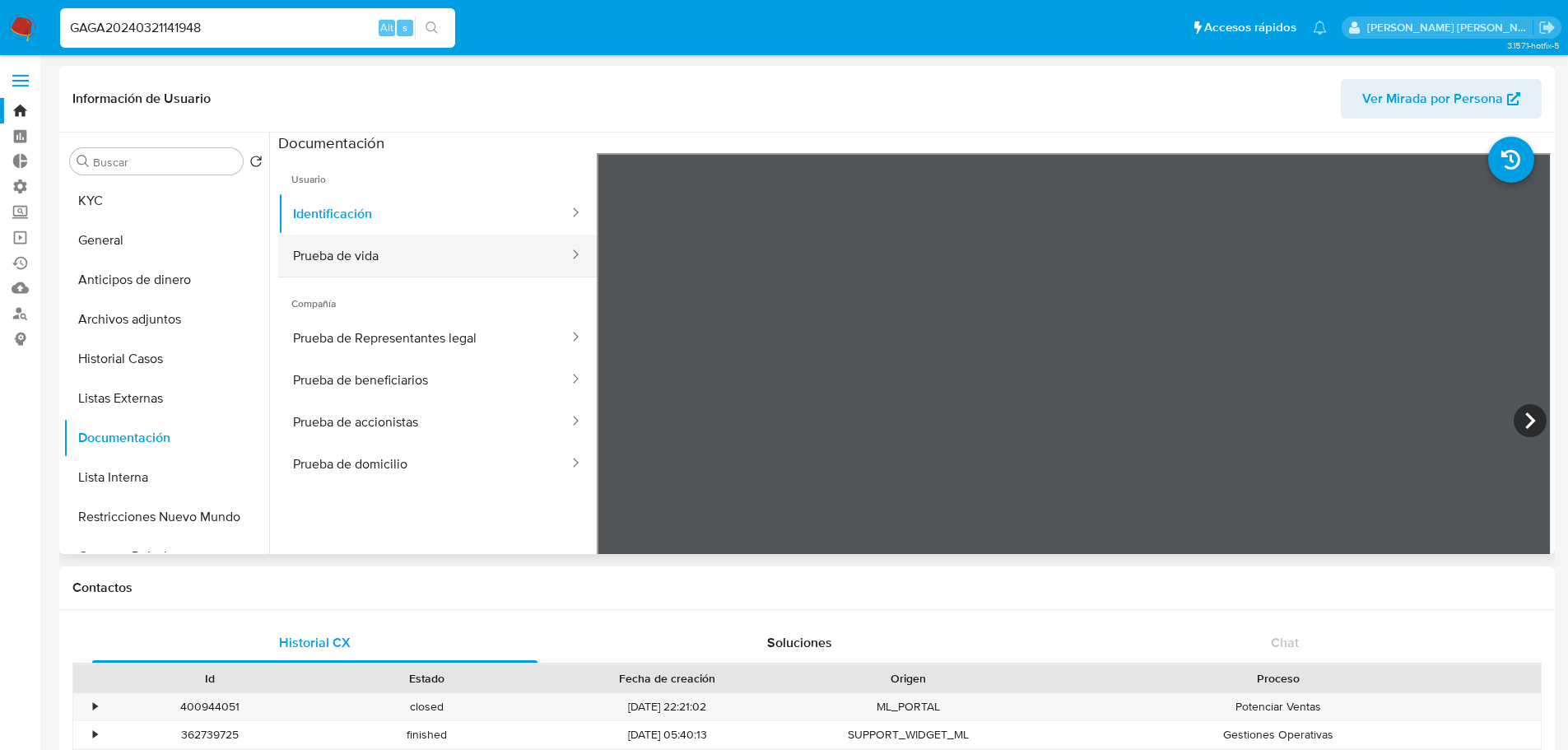
click at [463, 256] on button "Prueba de vida" at bounding box center [424, 255] width 292 height 42
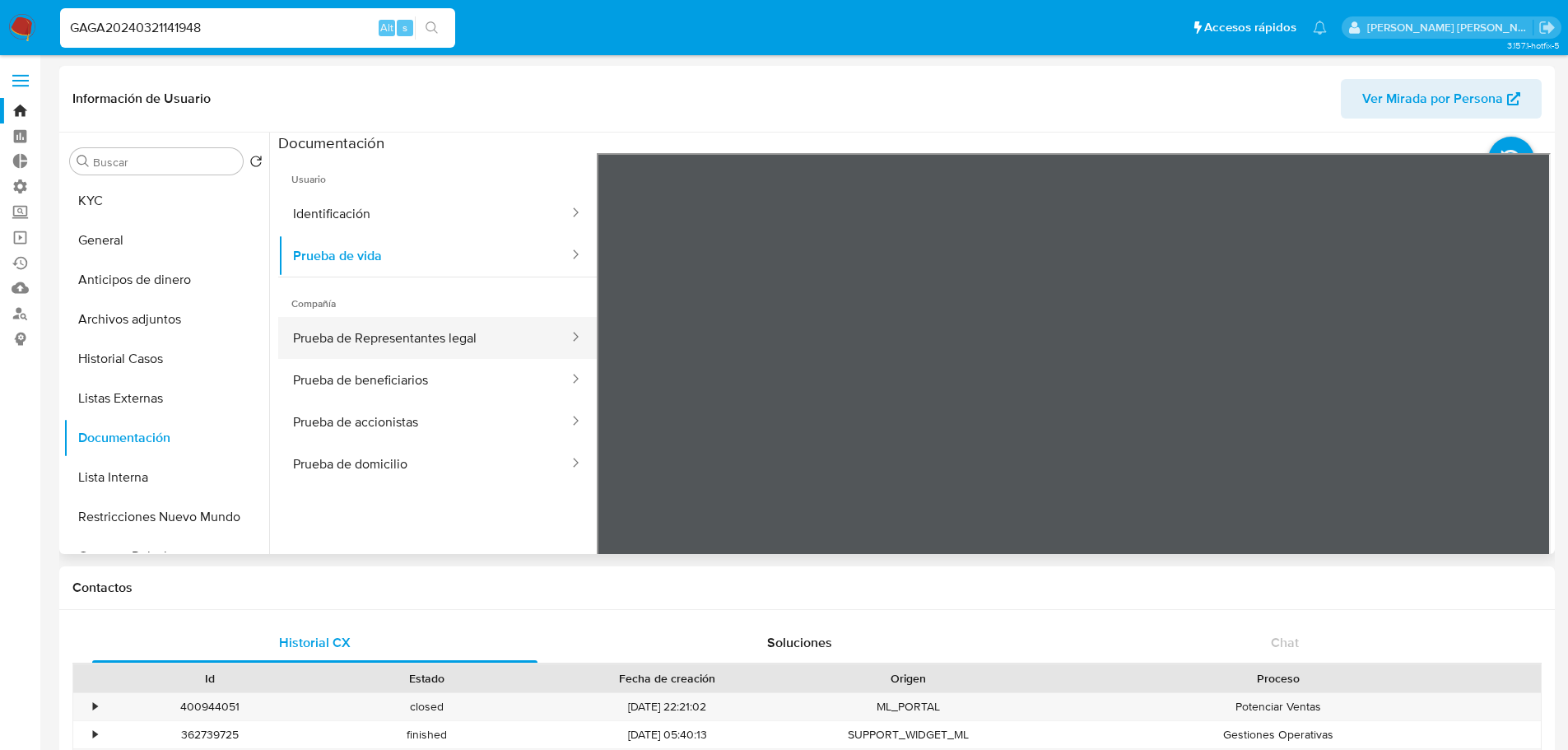
click at [530, 332] on button "Prueba de Representantes legal" at bounding box center [424, 337] width 292 height 42
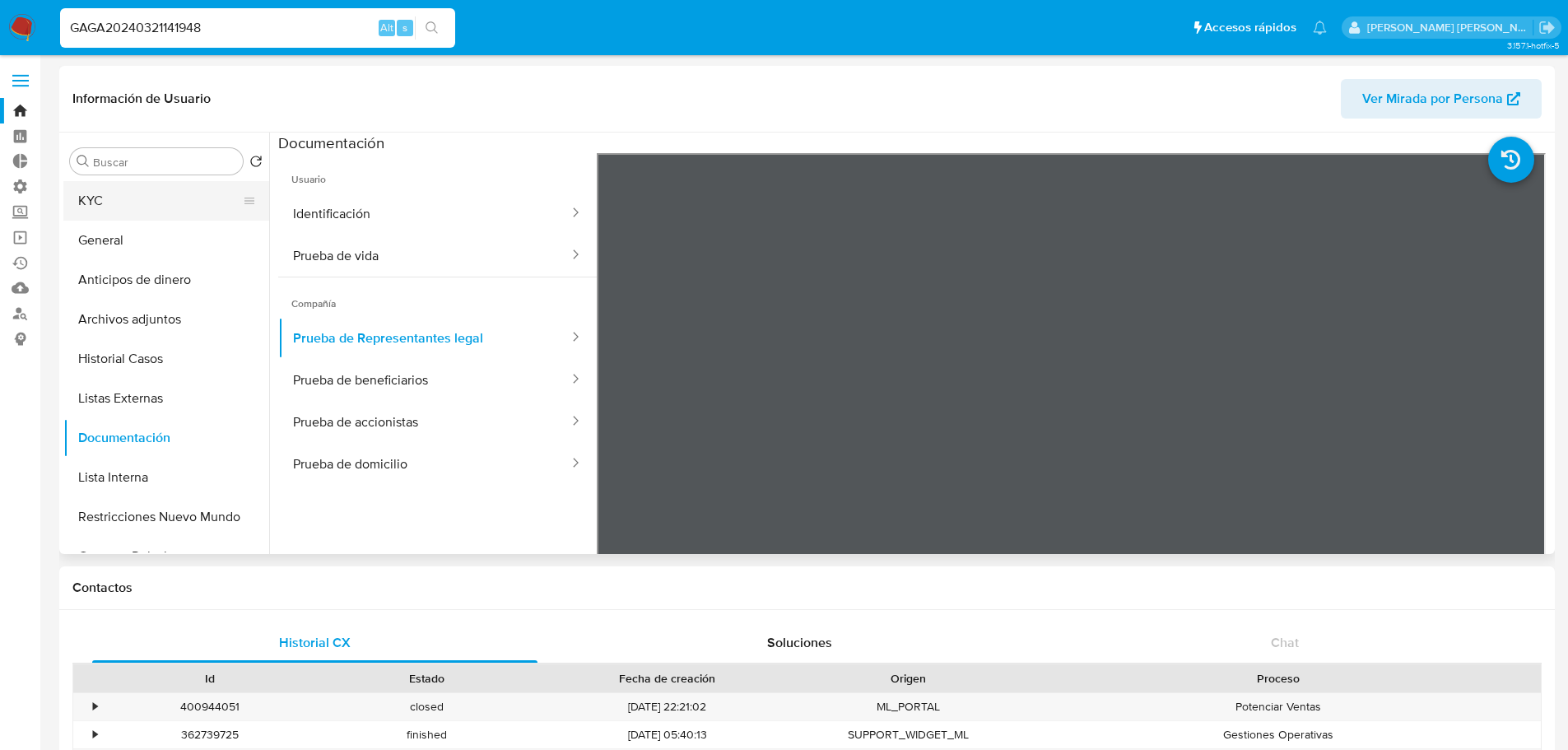
click at [210, 197] on button "KYC" at bounding box center [159, 200] width 193 height 39
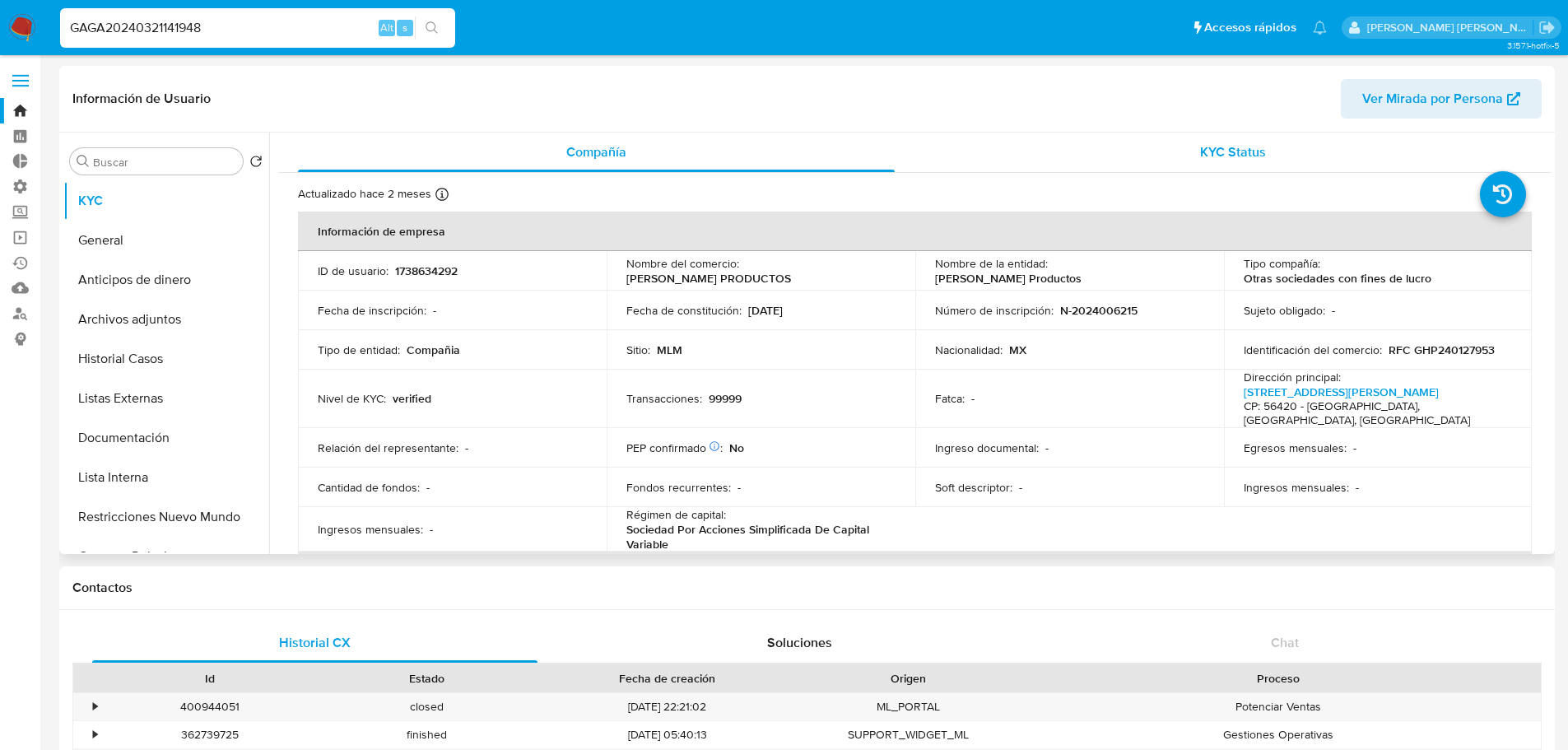
click at [1184, 170] on div "KYC Status" at bounding box center [1232, 152] width 597 height 39
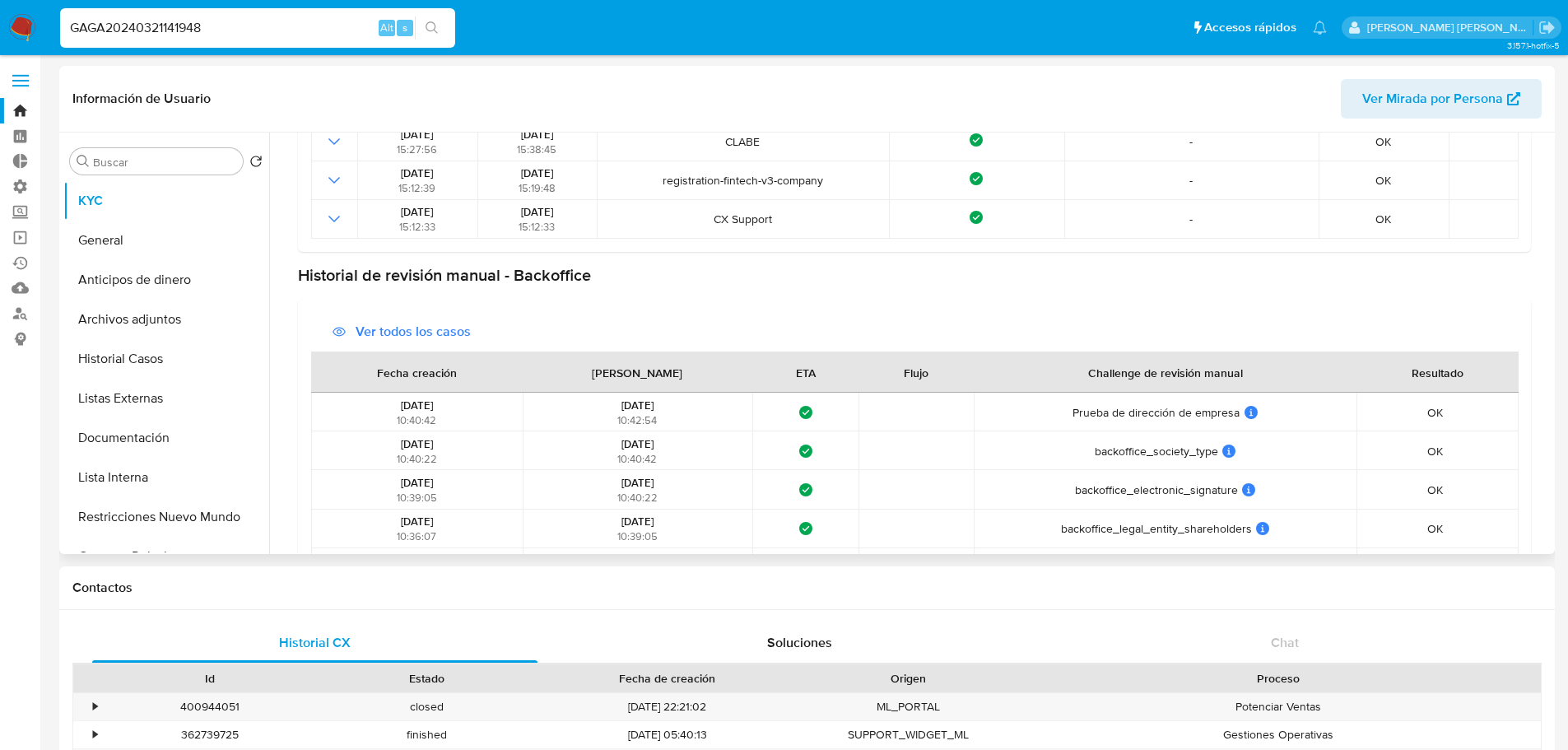
scroll to position [329, 0]
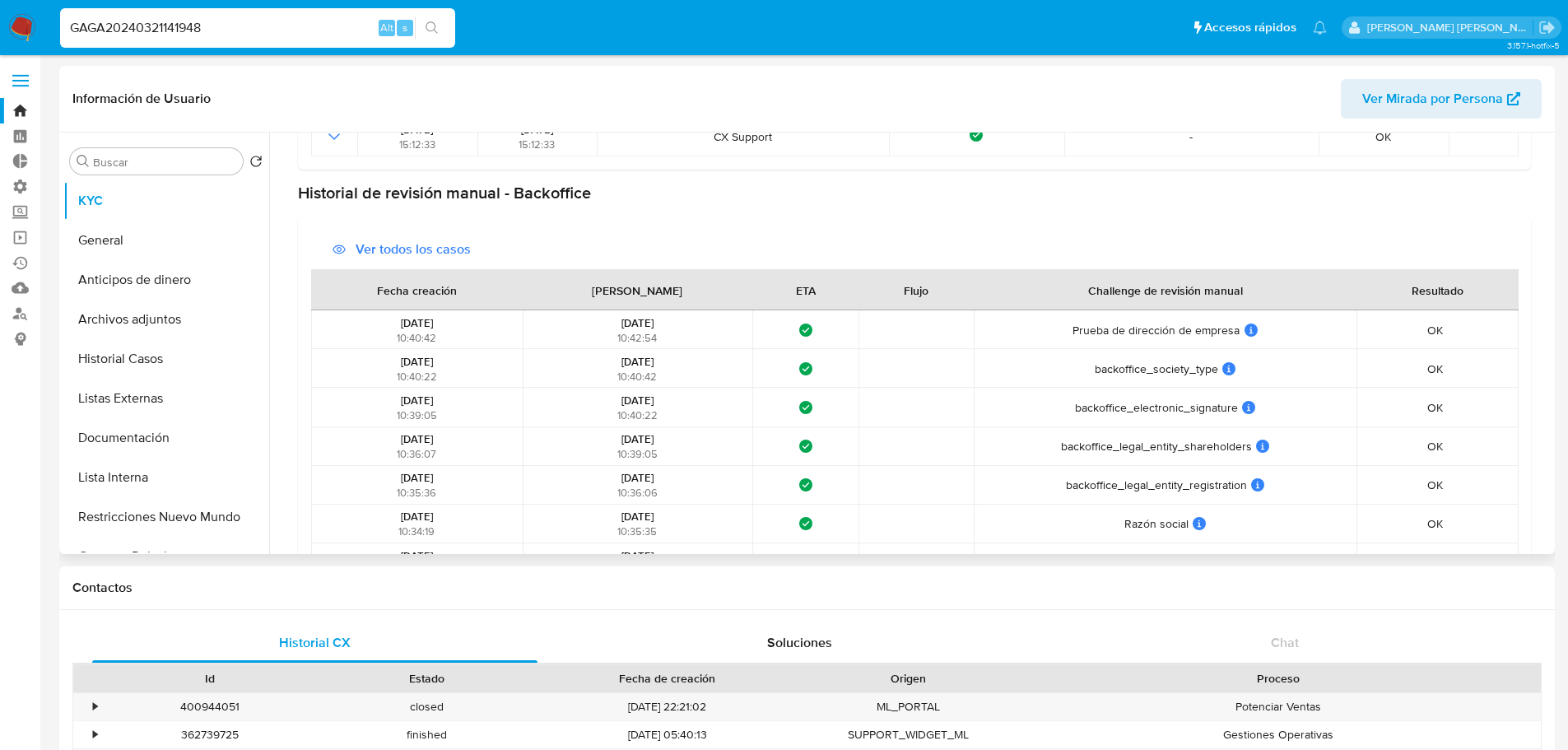
click at [1146, 292] on div "Challenge de revisión manual" at bounding box center [1166, 289] width 194 height 39
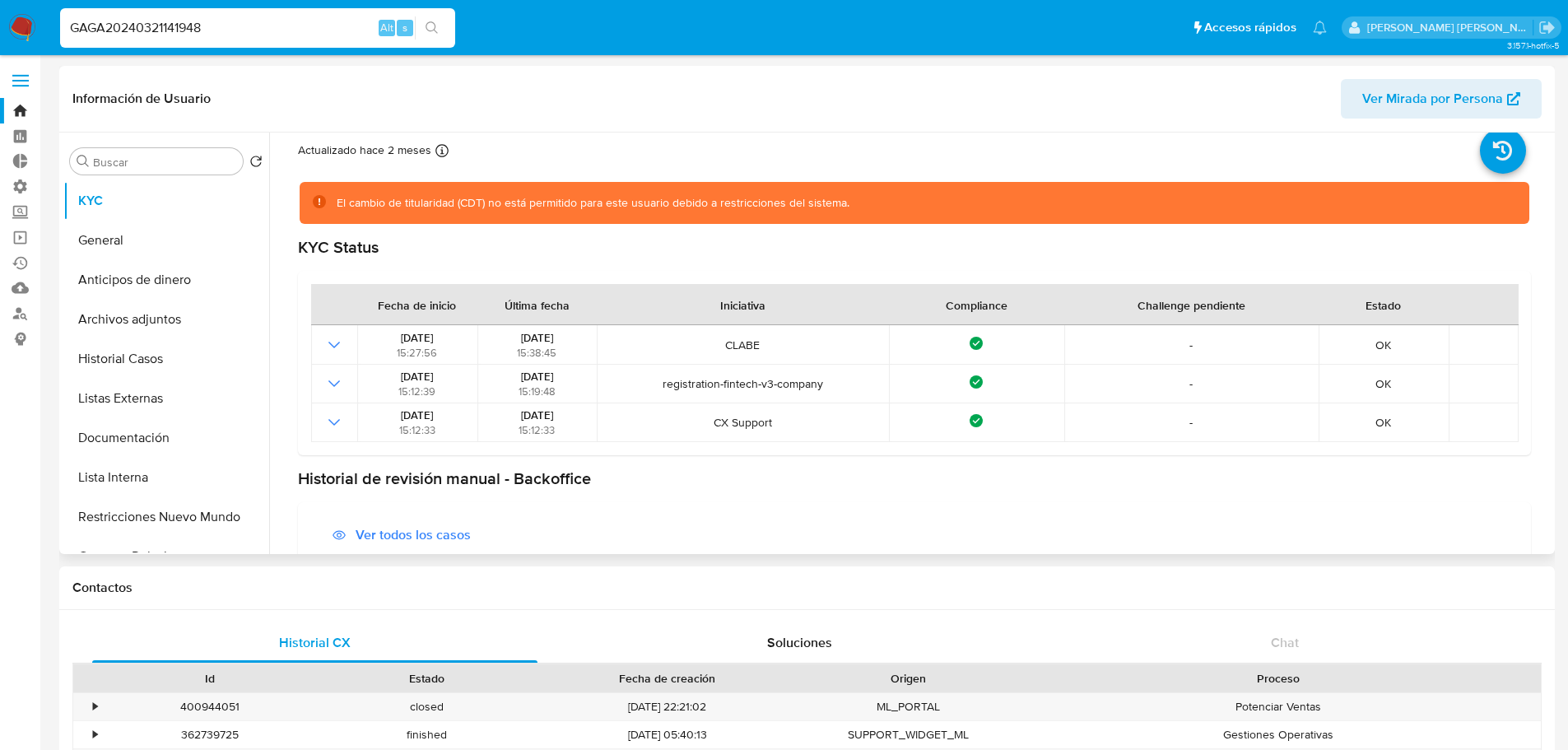
scroll to position [0, 0]
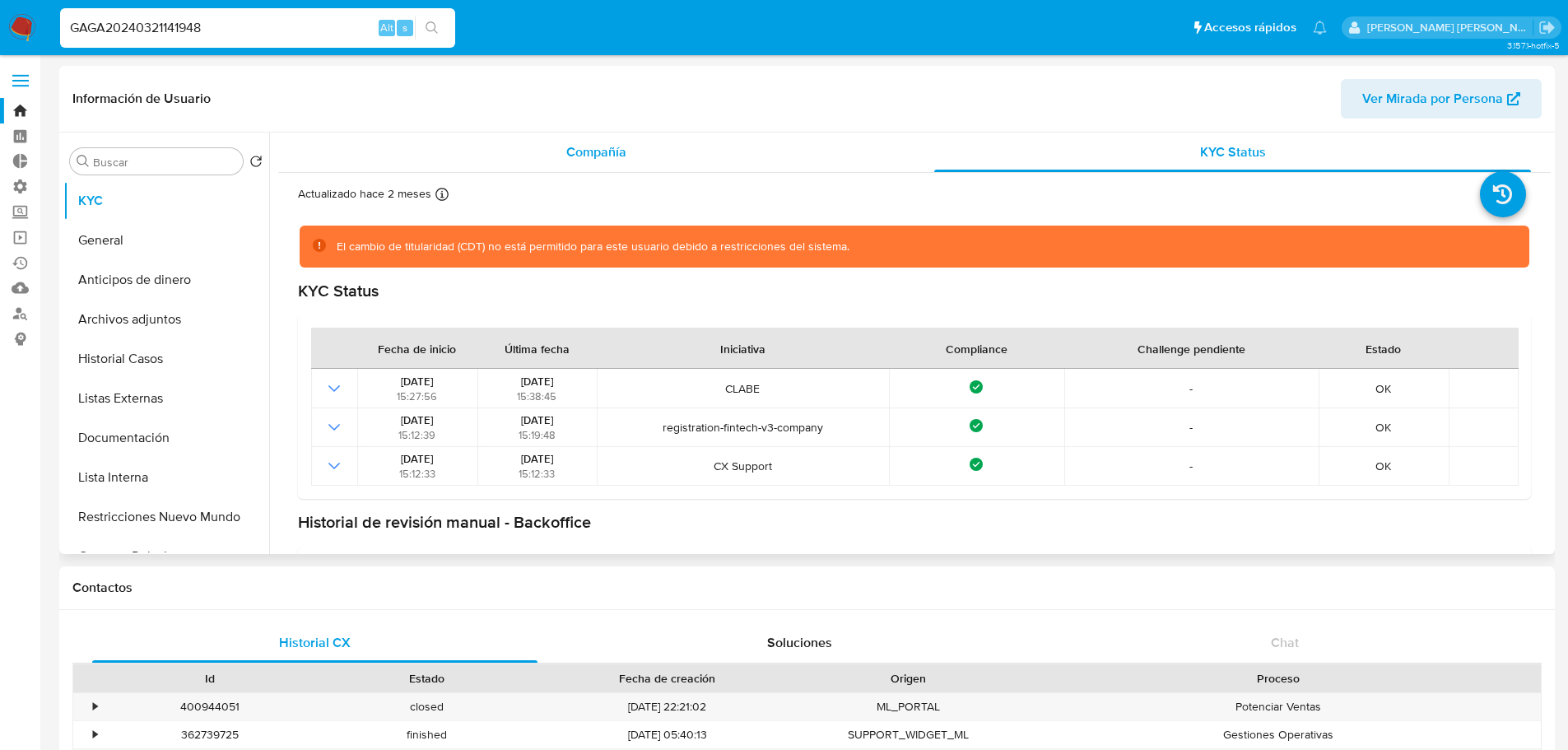
click at [662, 149] on div "Compañía" at bounding box center [596, 152] width 597 height 39
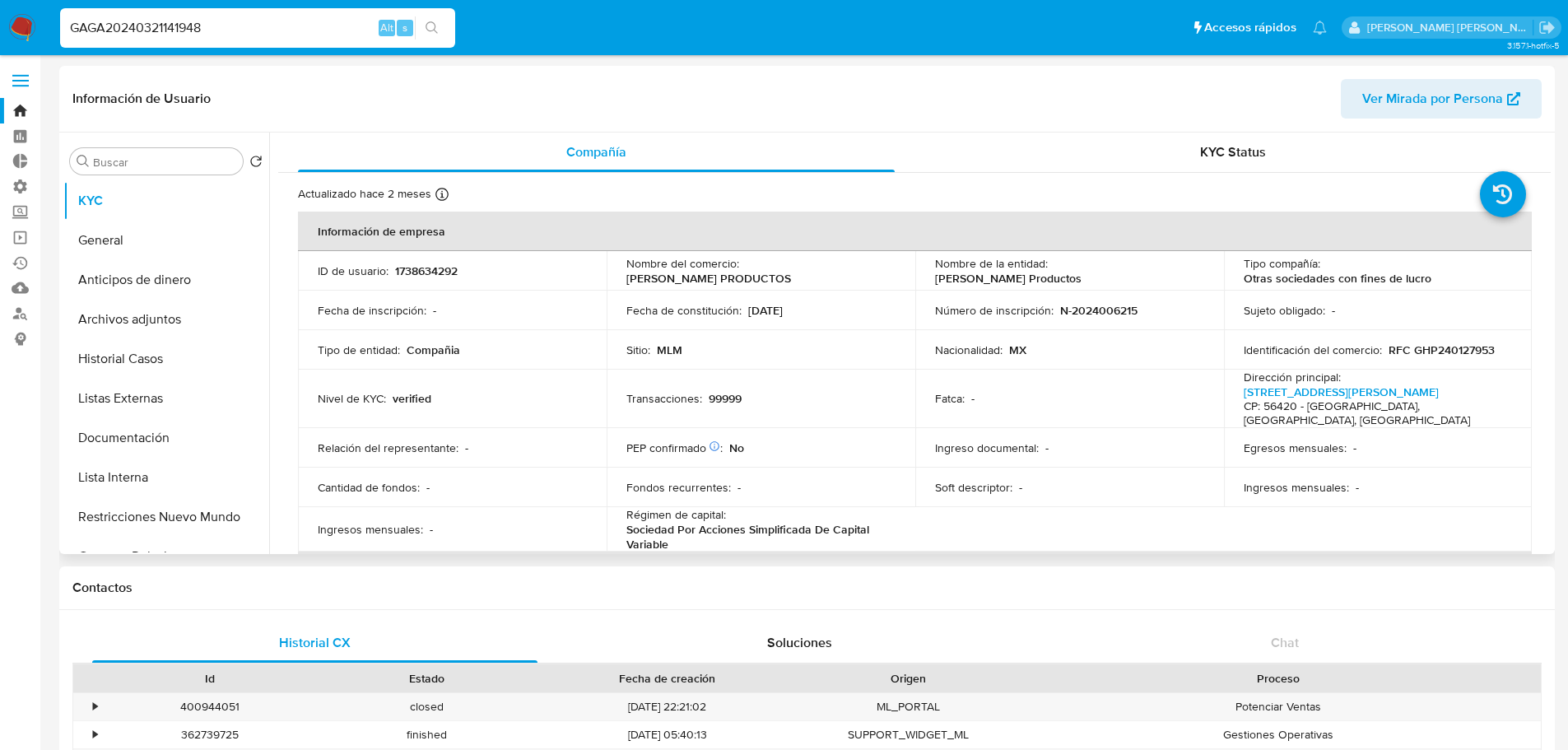
click at [313, 88] on header "Información de Usuario Ver Mirada por Persona" at bounding box center [808, 98] width 1470 height 39
click at [204, 433] on button "Documentación" at bounding box center [159, 438] width 193 height 39
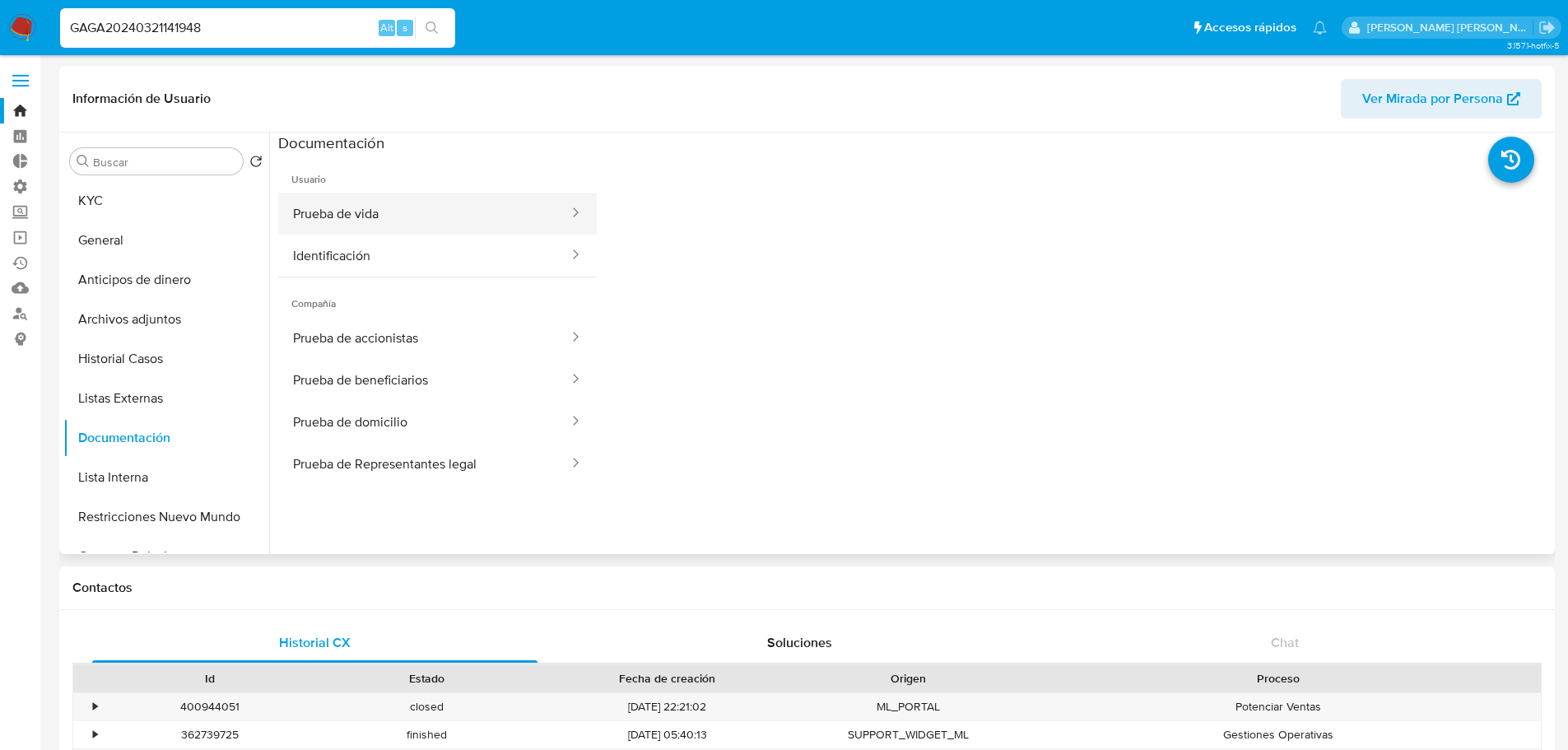
click at [412, 222] on button "Prueba de vida" at bounding box center [424, 213] width 292 height 42
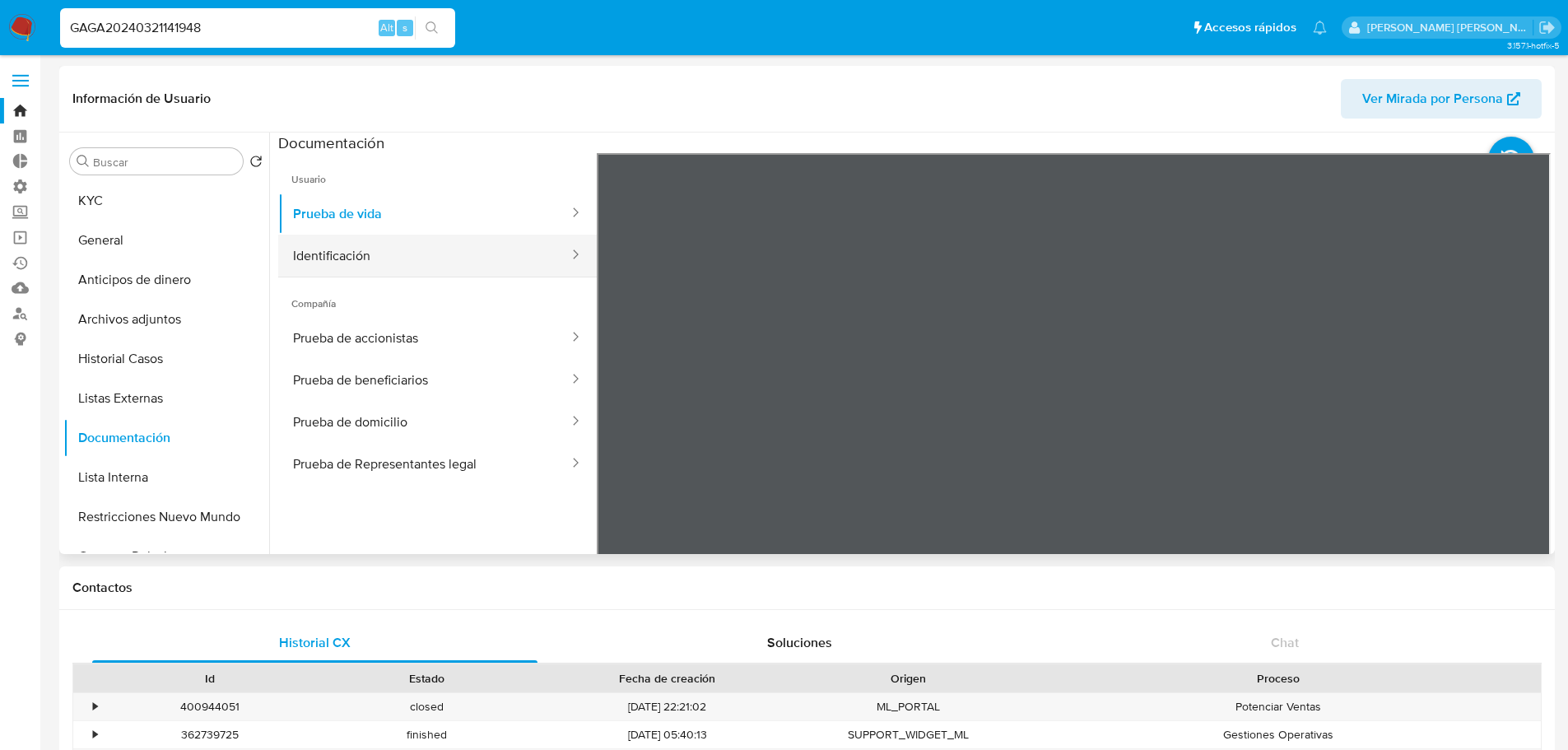
click at [455, 265] on button "Identificación" at bounding box center [424, 255] width 292 height 42
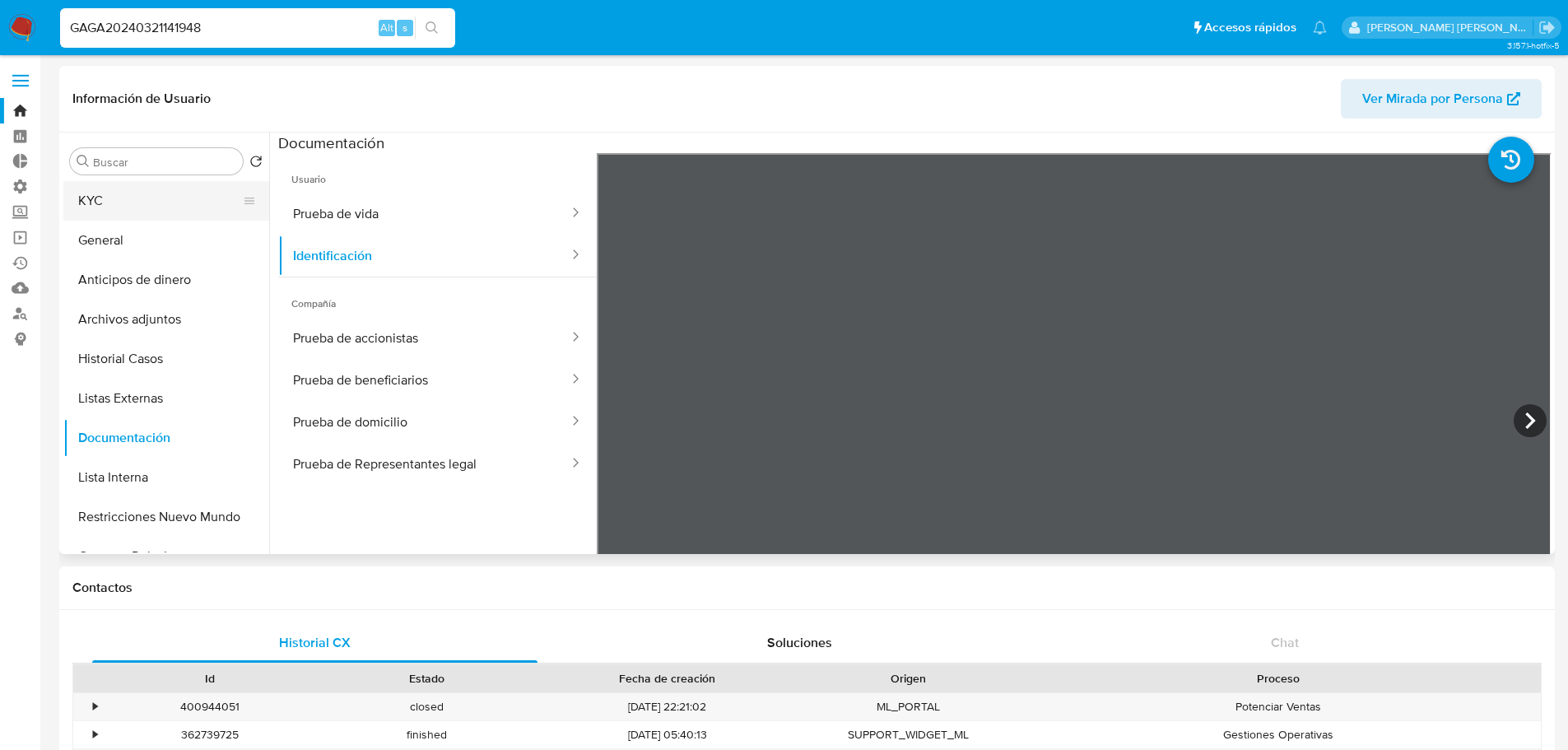
click at [133, 192] on button "KYC" at bounding box center [159, 200] width 193 height 39
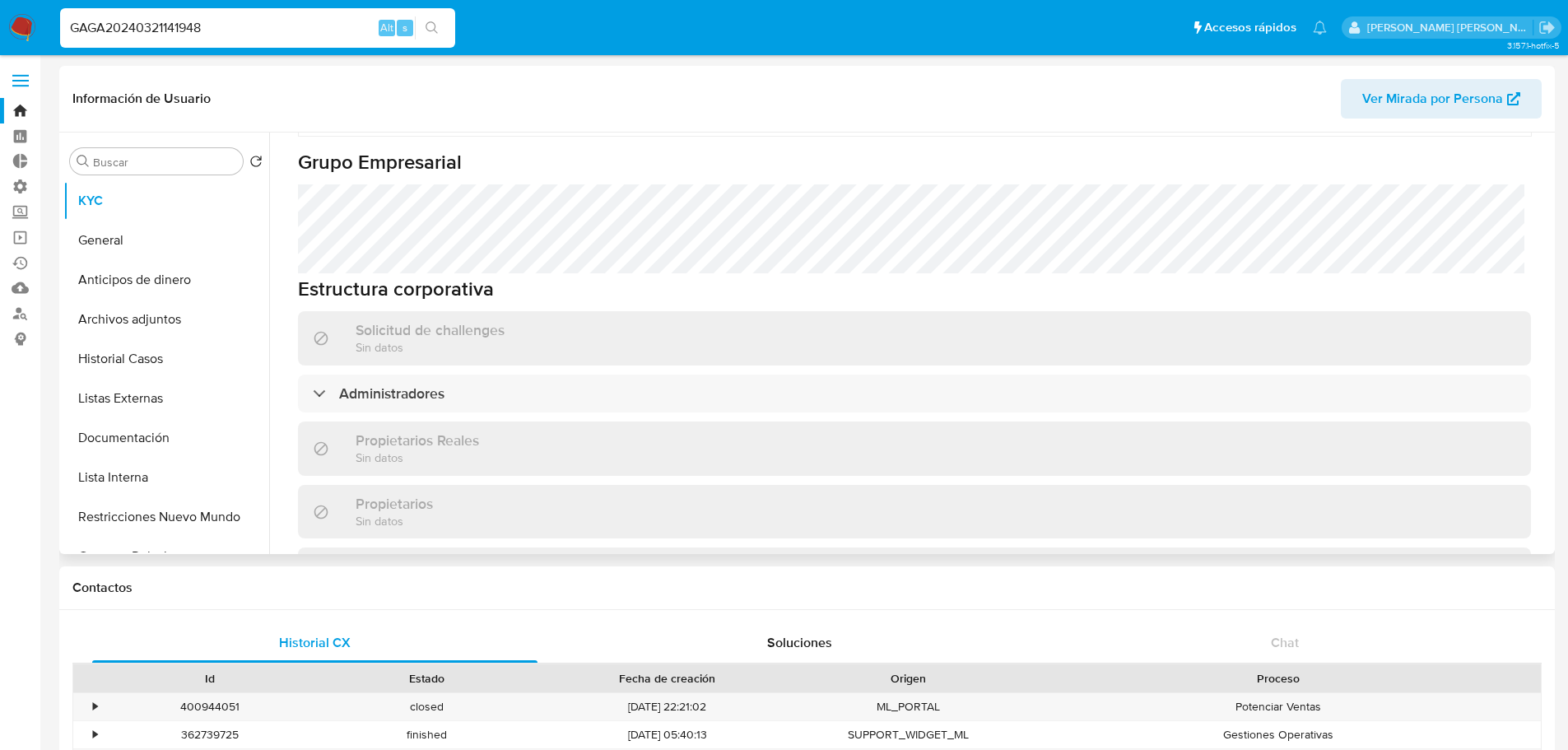
scroll to position [741, 0]
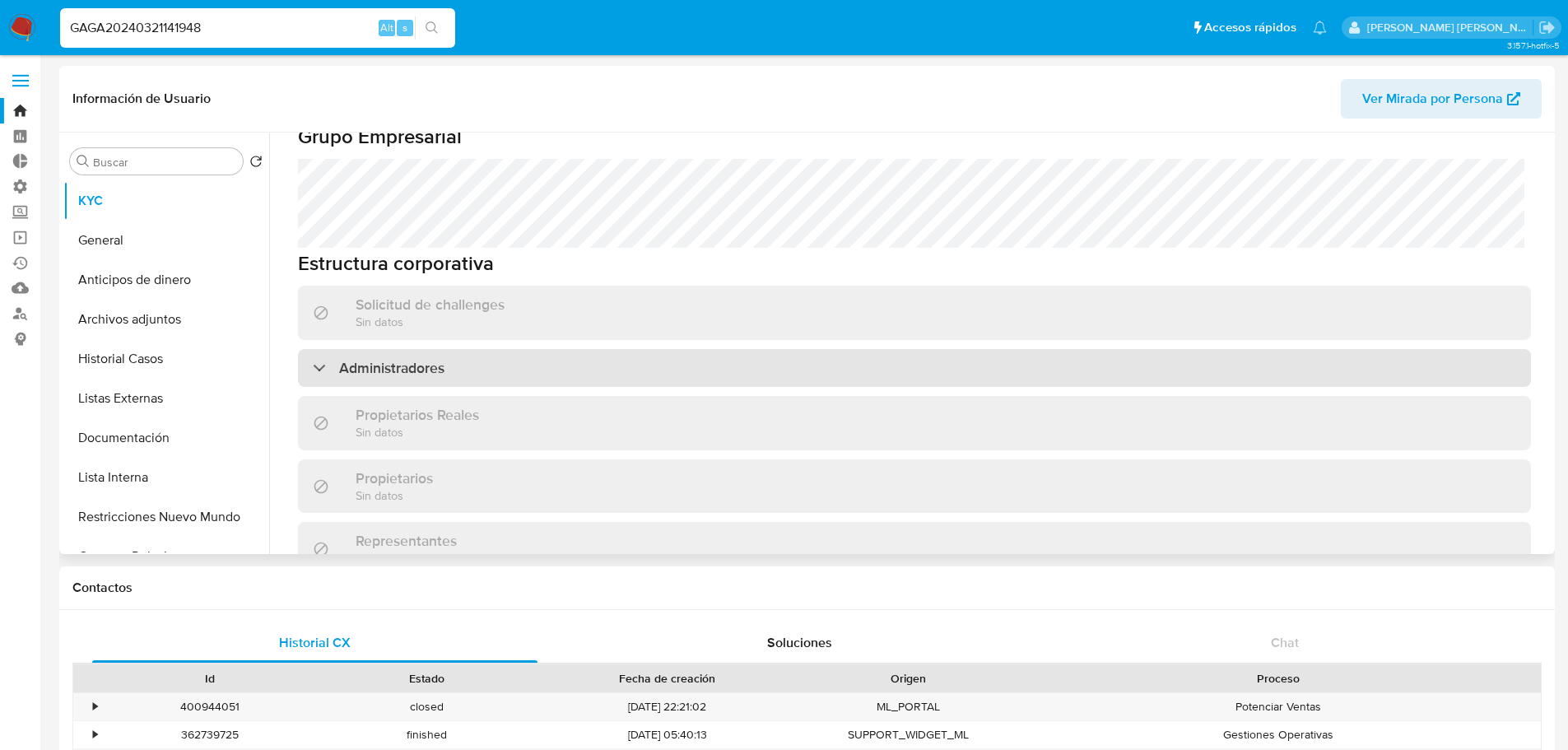
click at [524, 349] on div "Administradores" at bounding box center [915, 368] width 1233 height 38
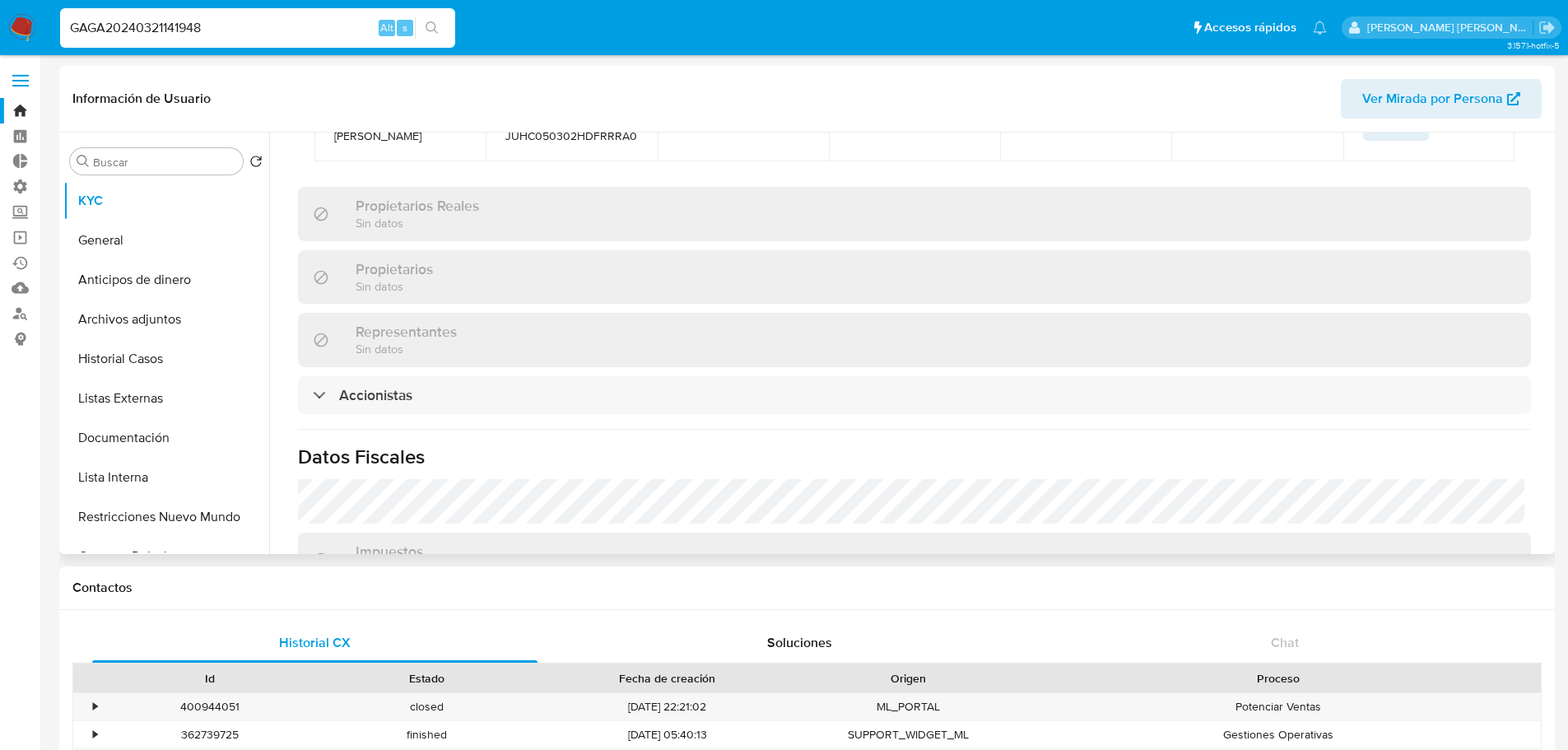
scroll to position [1152, 0]
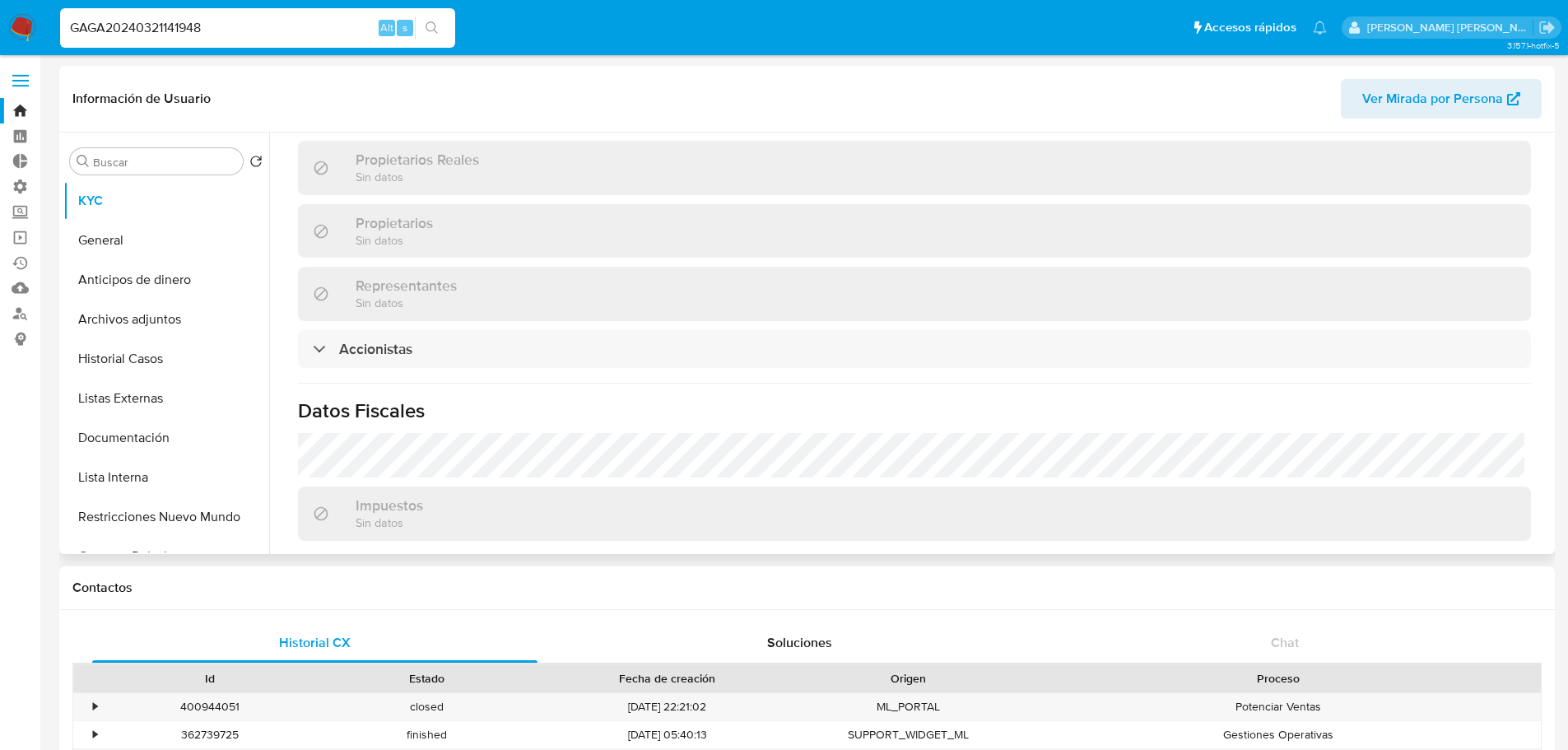
click at [524, 330] on div "Accionistas" at bounding box center [915, 348] width 1233 height 38
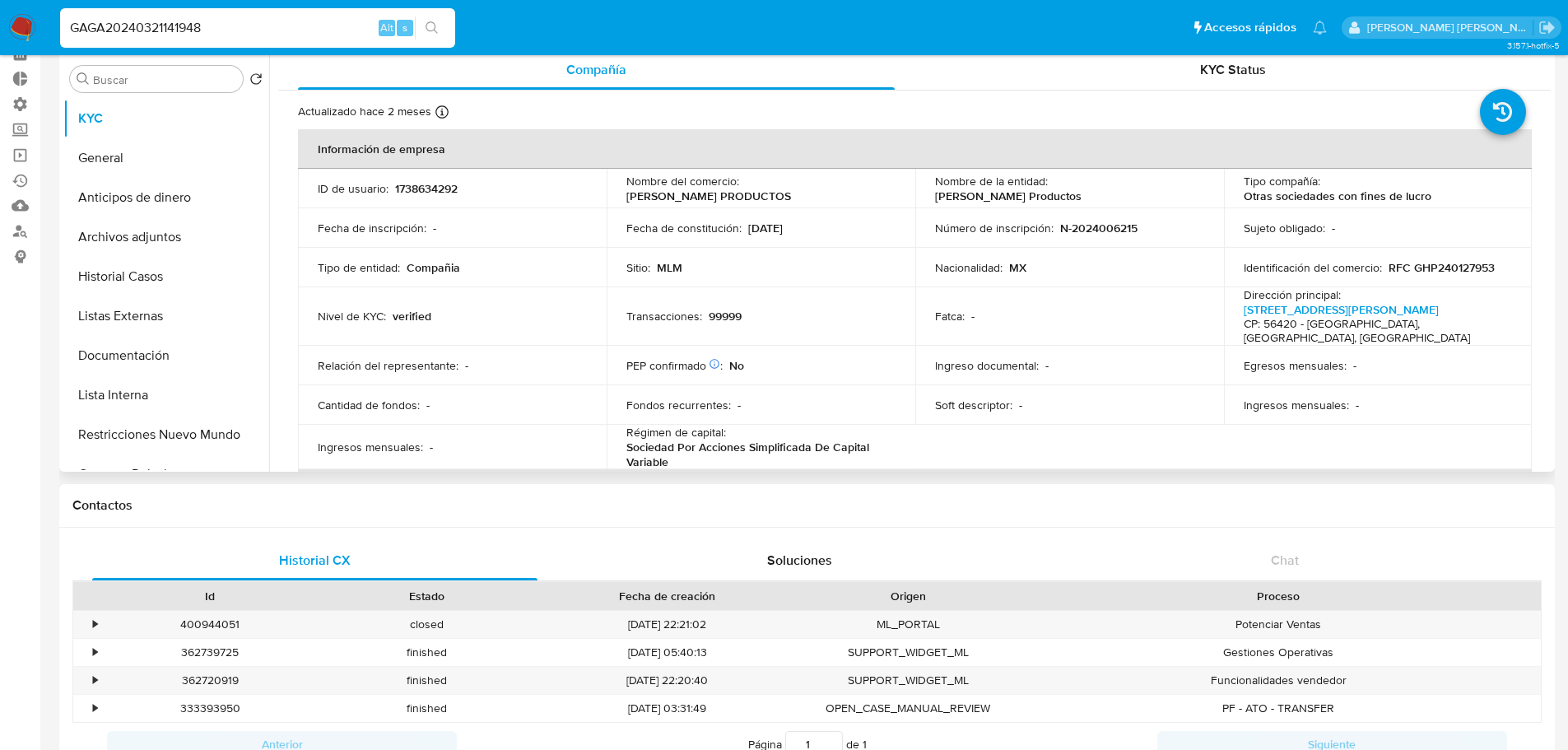
scroll to position [0, 0]
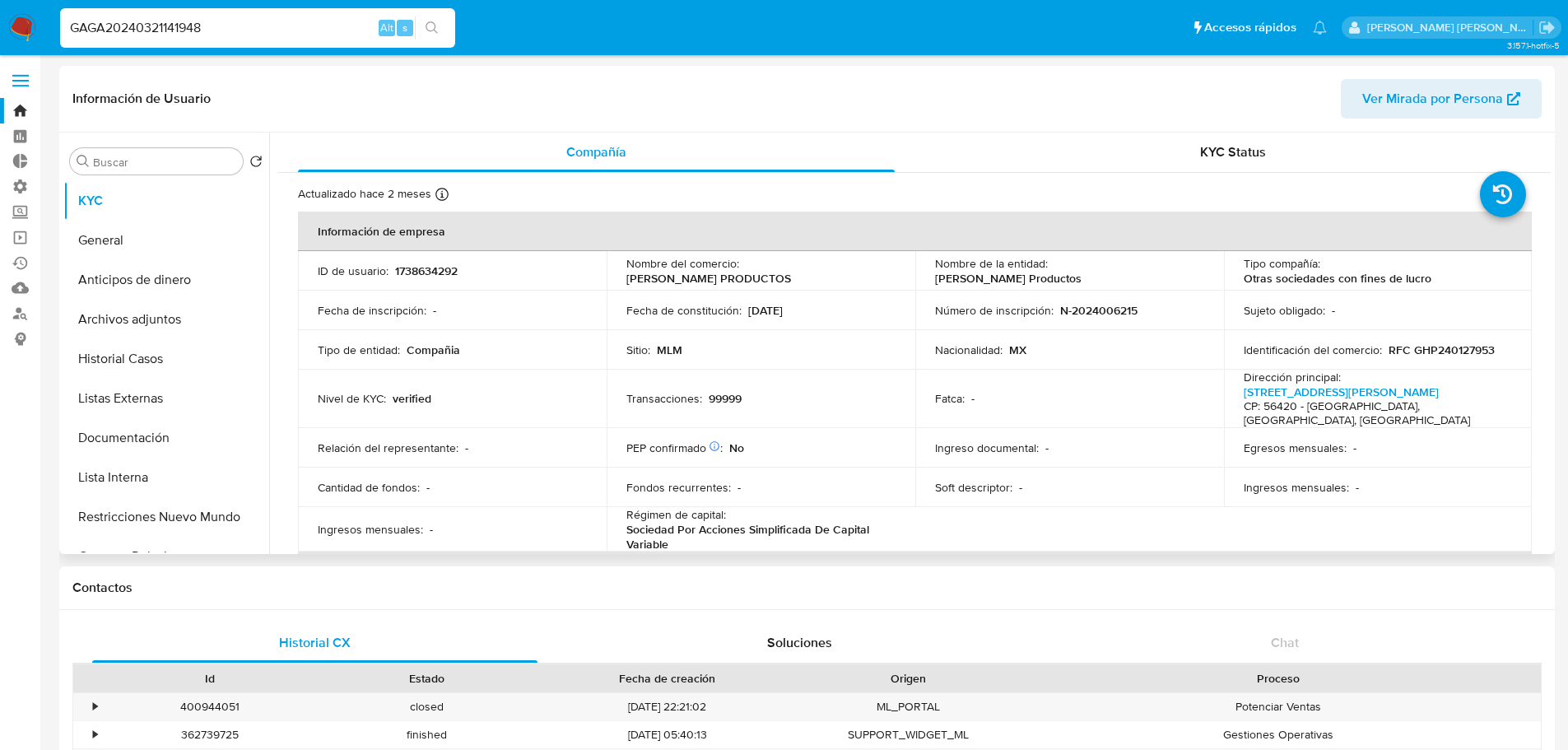
click at [1302, 92] on header "Información de Usuario Ver Mirada por Persona" at bounding box center [808, 98] width 1470 height 39
click at [1200, 32] on ul "Pausado Ver notificaciones GAGA20240321141948 Alt s Accesos rápidos Presiona la…" at bounding box center [694, 27] width 1283 height 41
click at [196, 428] on button "Documentación" at bounding box center [159, 438] width 193 height 39
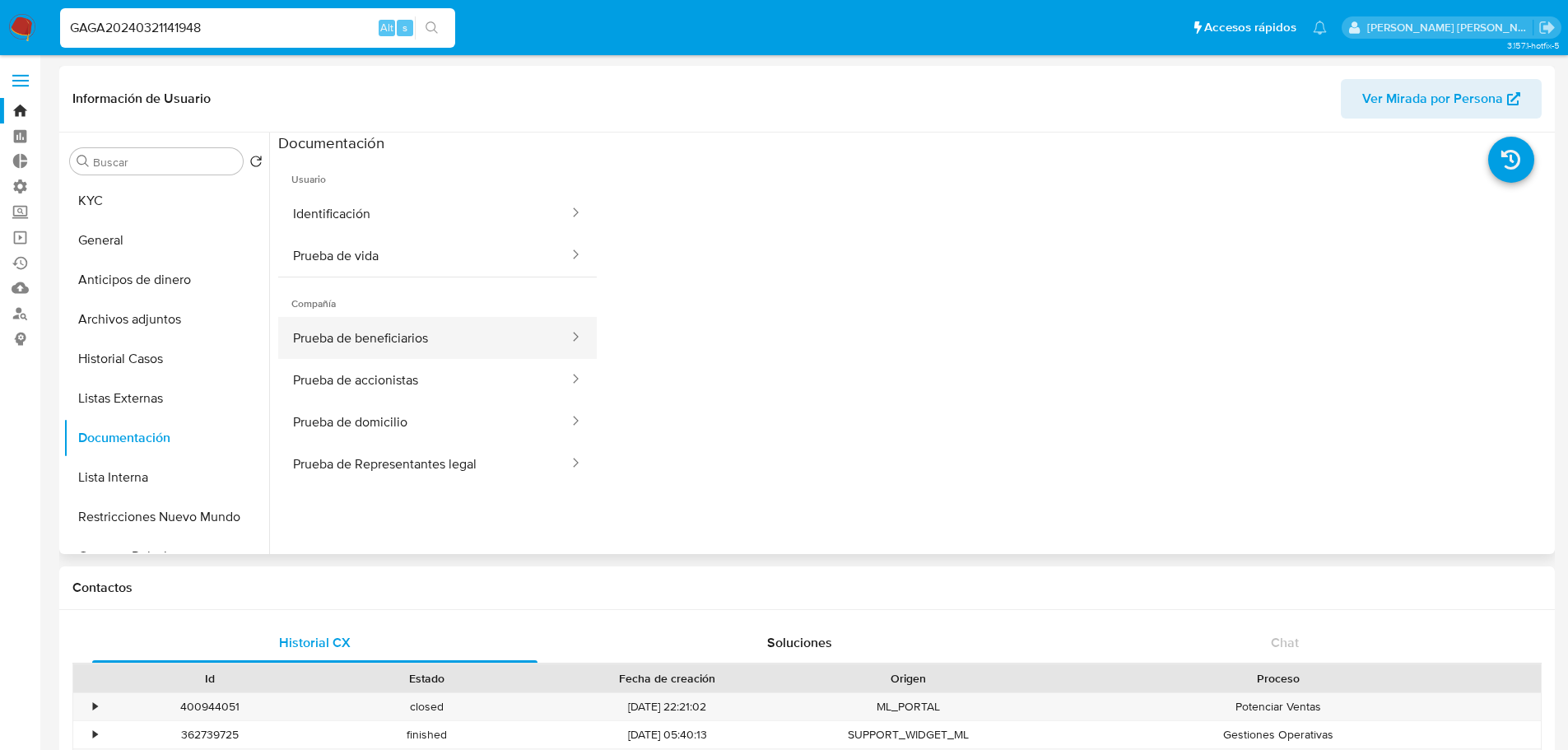
click at [466, 344] on button "Prueba de beneficiarios" at bounding box center [424, 337] width 292 height 42
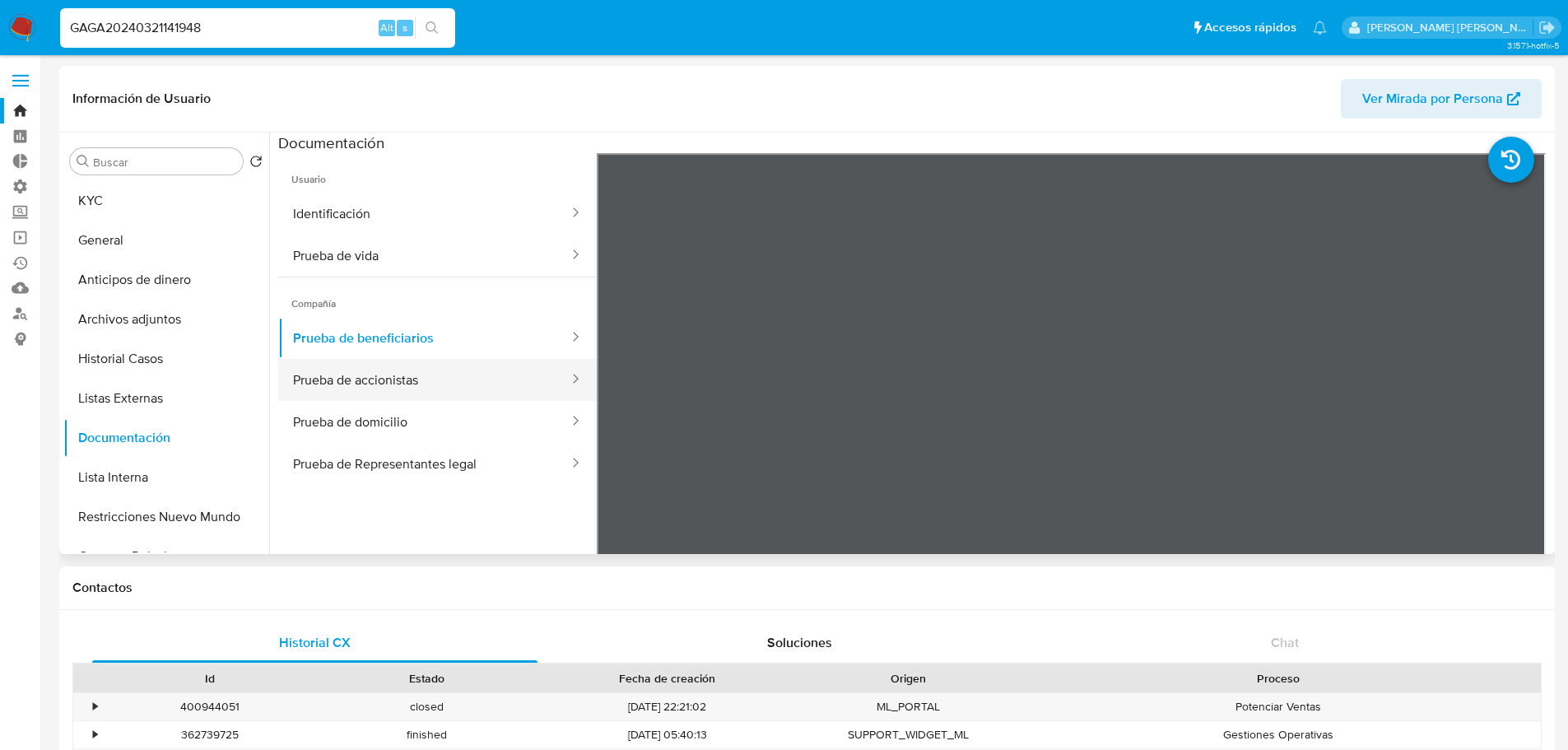
click at [443, 360] on button "Prueba de accionistas" at bounding box center [424, 379] width 292 height 42
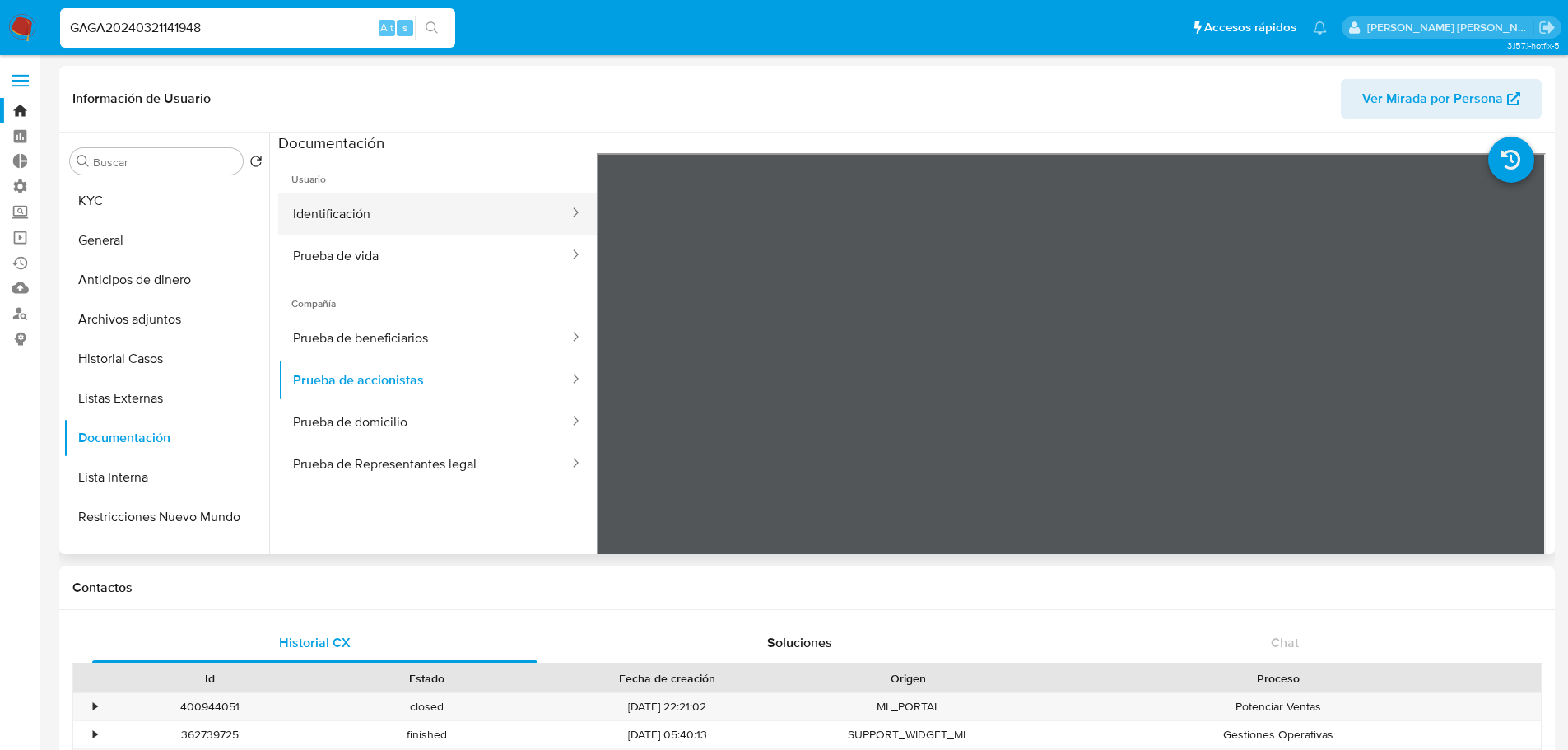
click at [466, 208] on button "Identificación" at bounding box center [424, 213] width 292 height 42
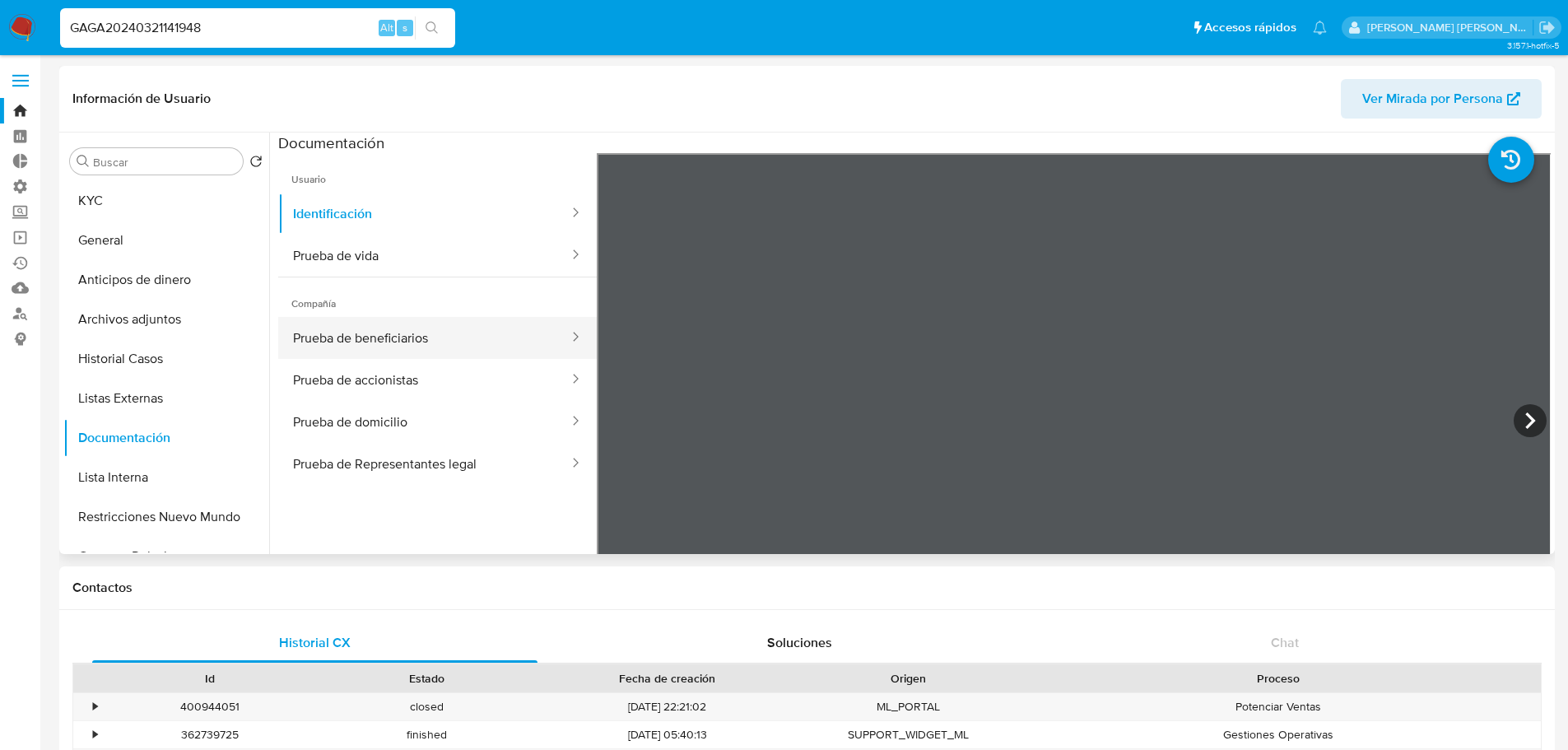
click at [467, 328] on button "Prueba de beneficiarios" at bounding box center [424, 337] width 292 height 42
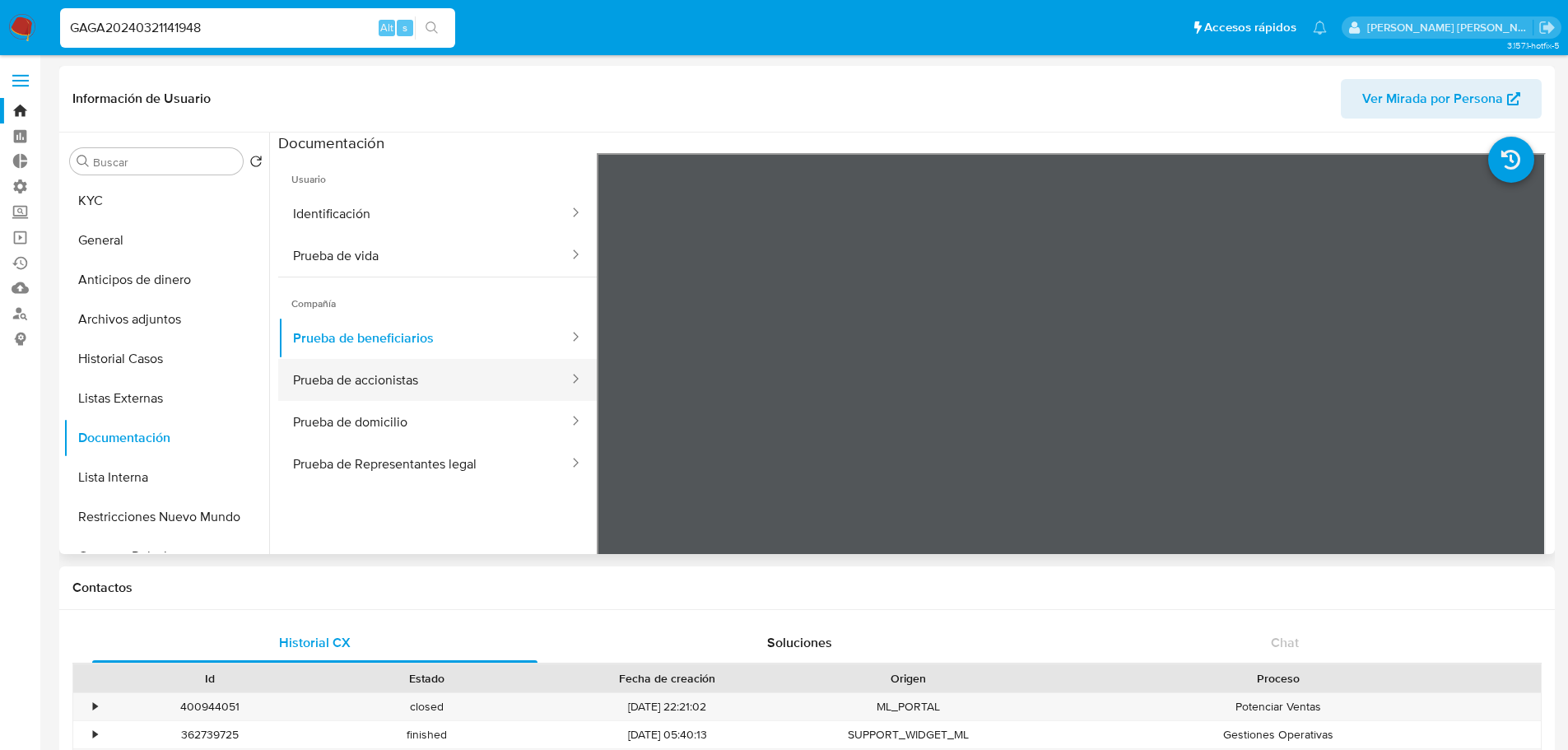
click at [462, 391] on button "Prueba de accionistas" at bounding box center [424, 379] width 292 height 42
click at [176, 215] on button "KYC" at bounding box center [159, 200] width 193 height 39
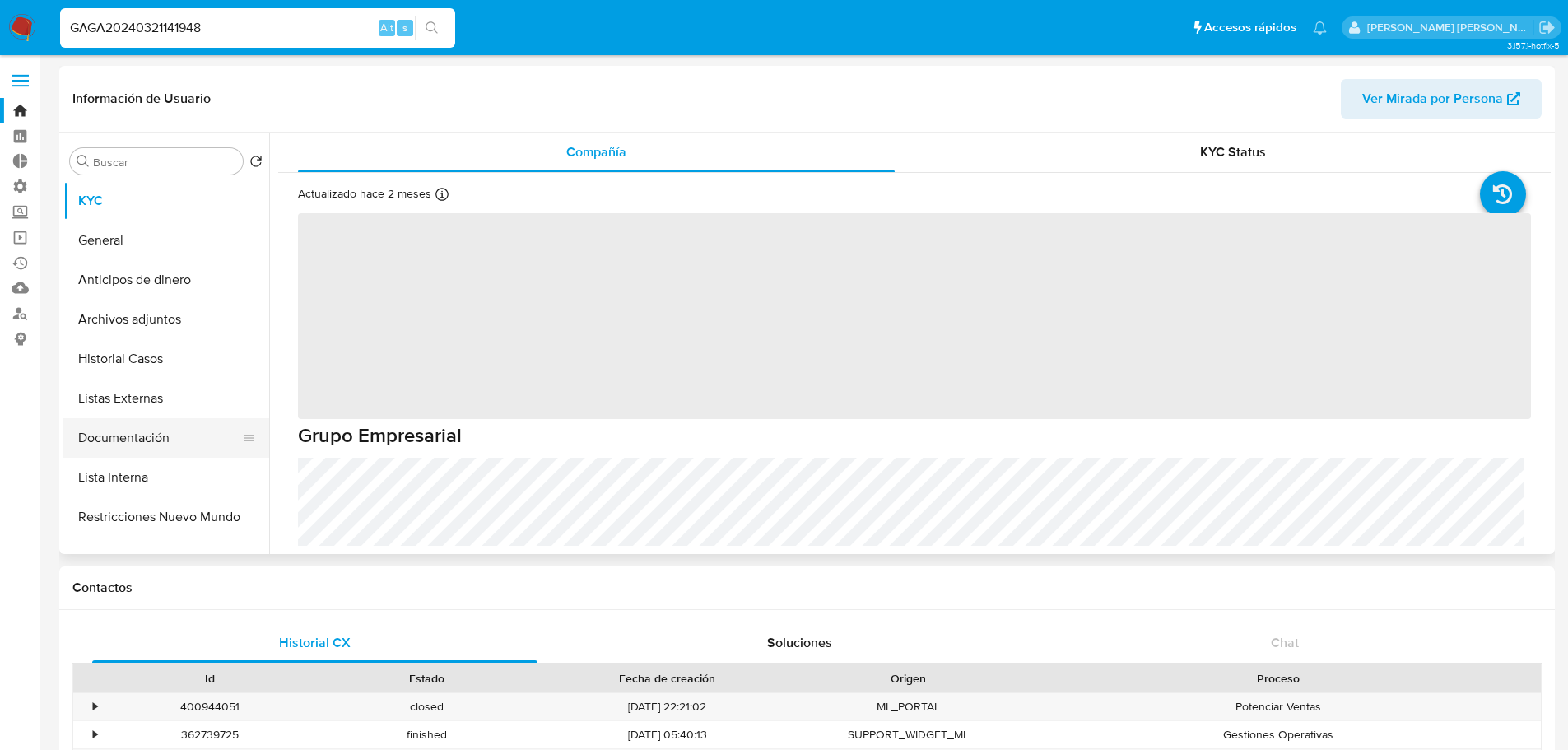
click at [193, 420] on button "Documentación" at bounding box center [159, 438] width 193 height 39
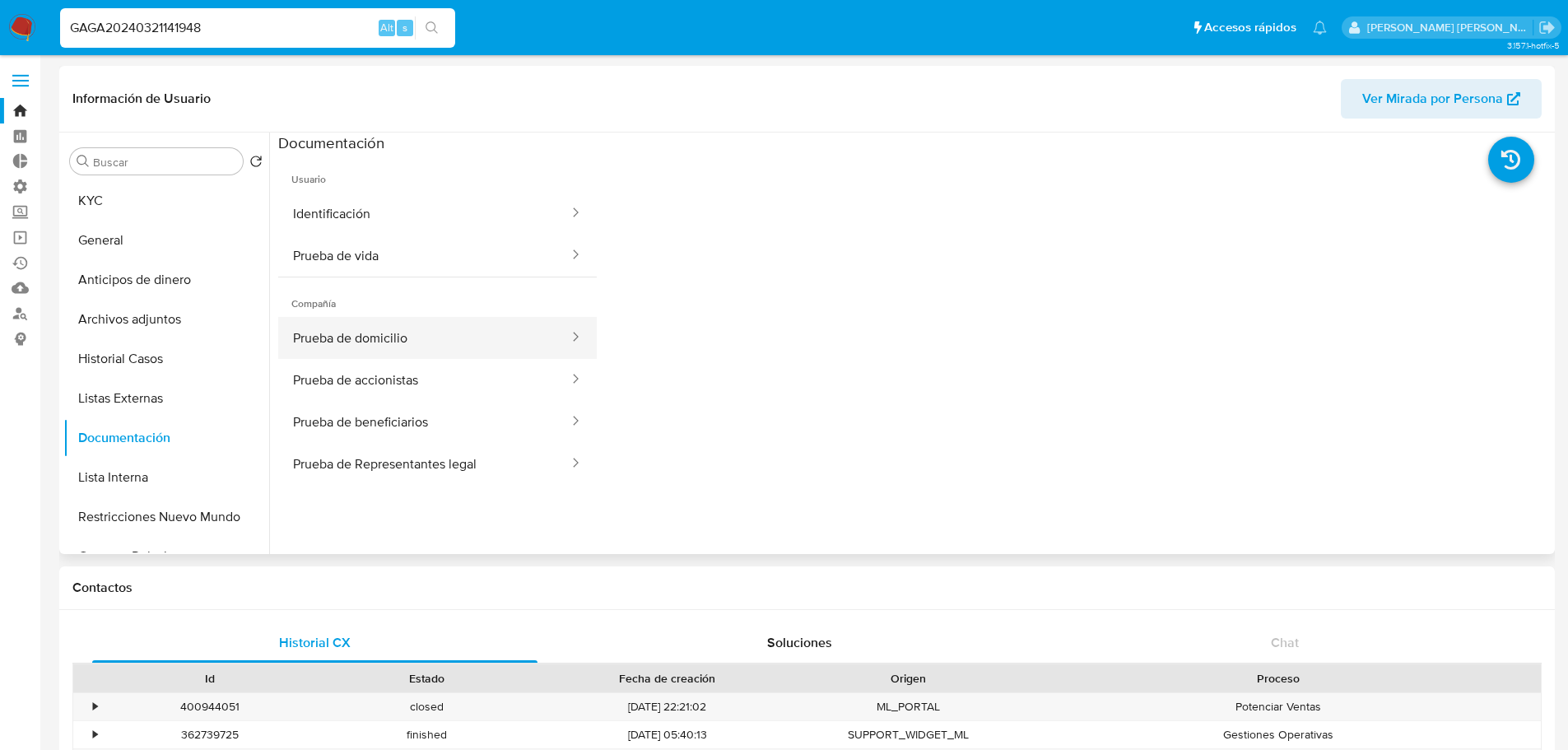
click at [483, 326] on button "Prueba de domicilio" at bounding box center [424, 337] width 292 height 42
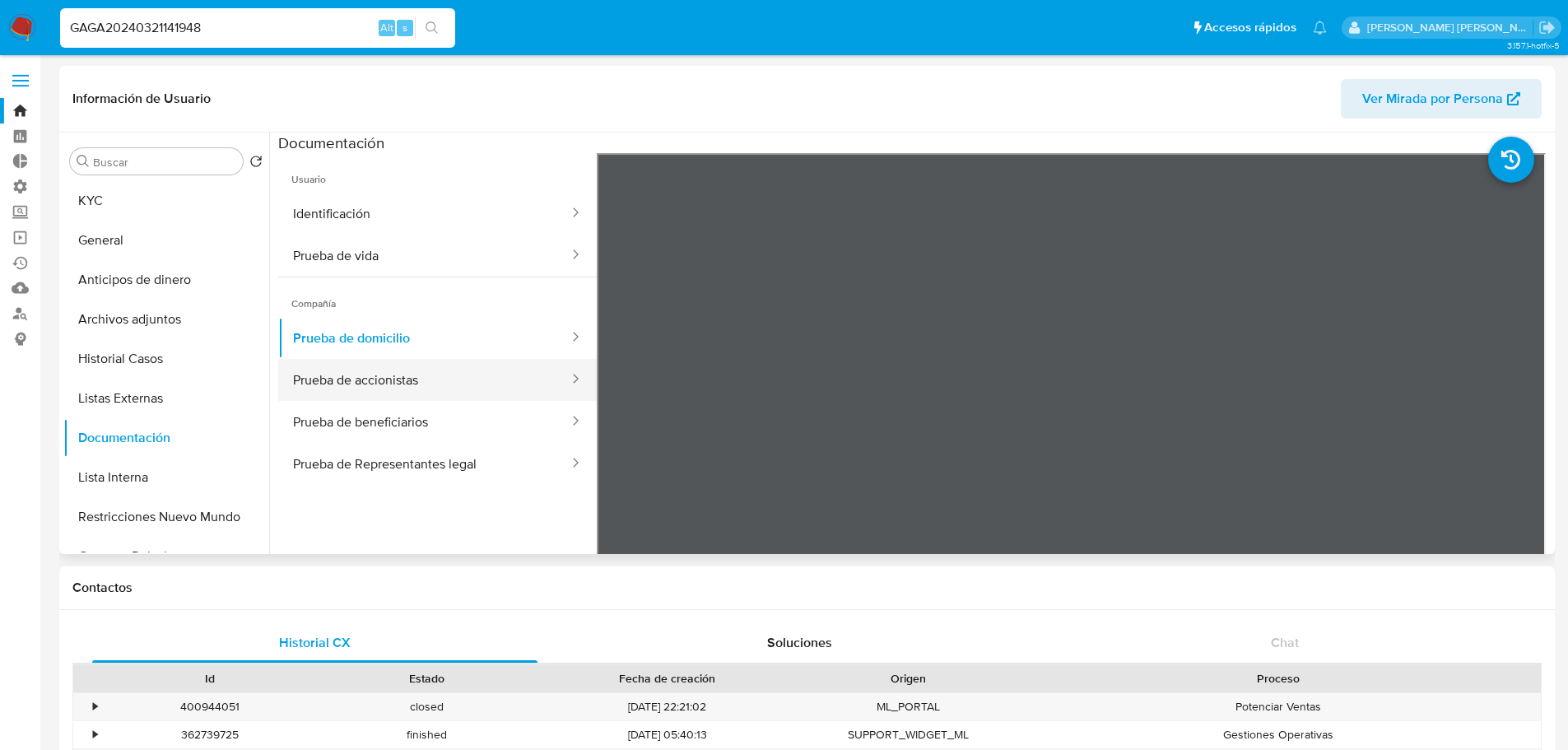
click at [527, 379] on button "Prueba de accionistas" at bounding box center [424, 379] width 292 height 42
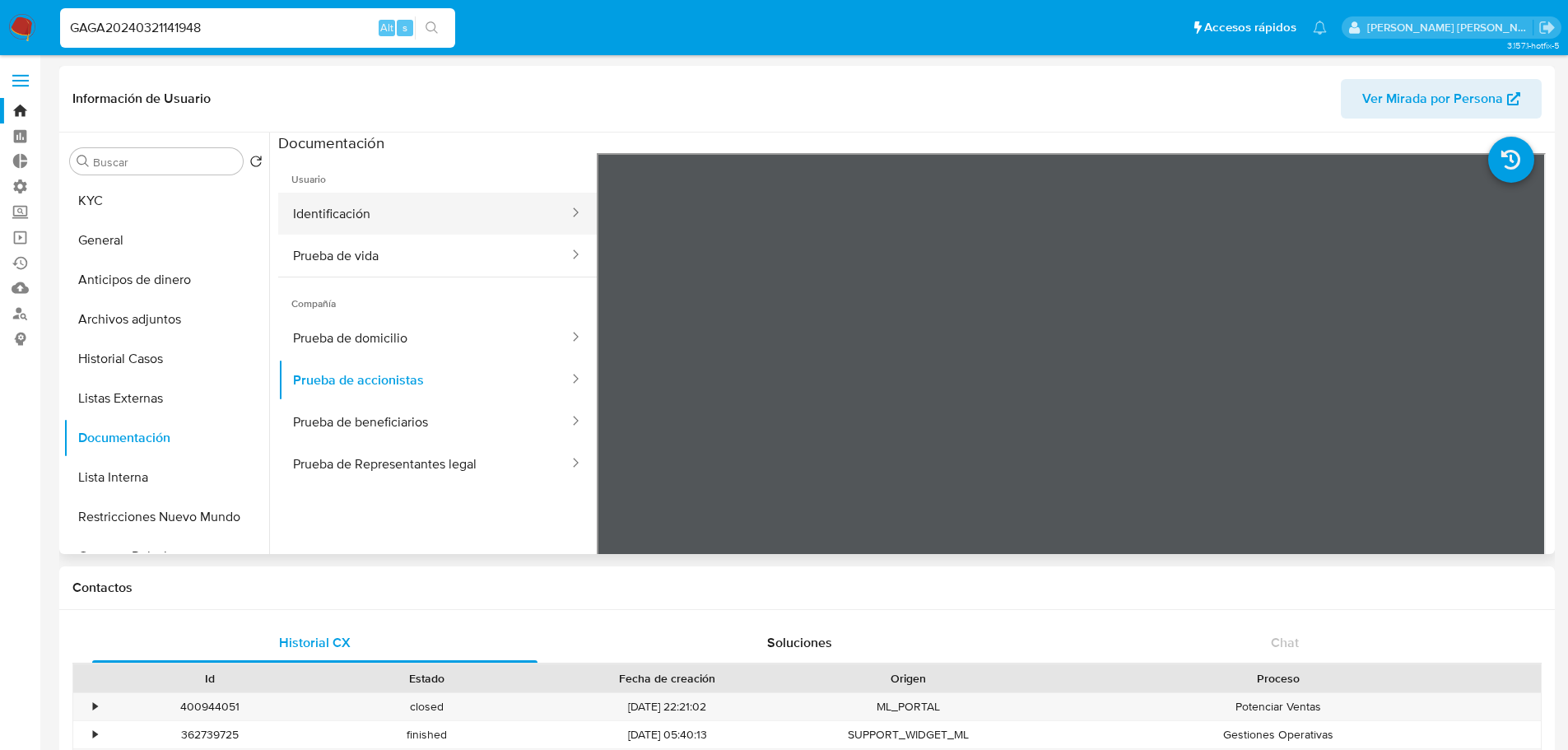
click at [458, 217] on button "Identificación" at bounding box center [424, 213] width 292 height 42
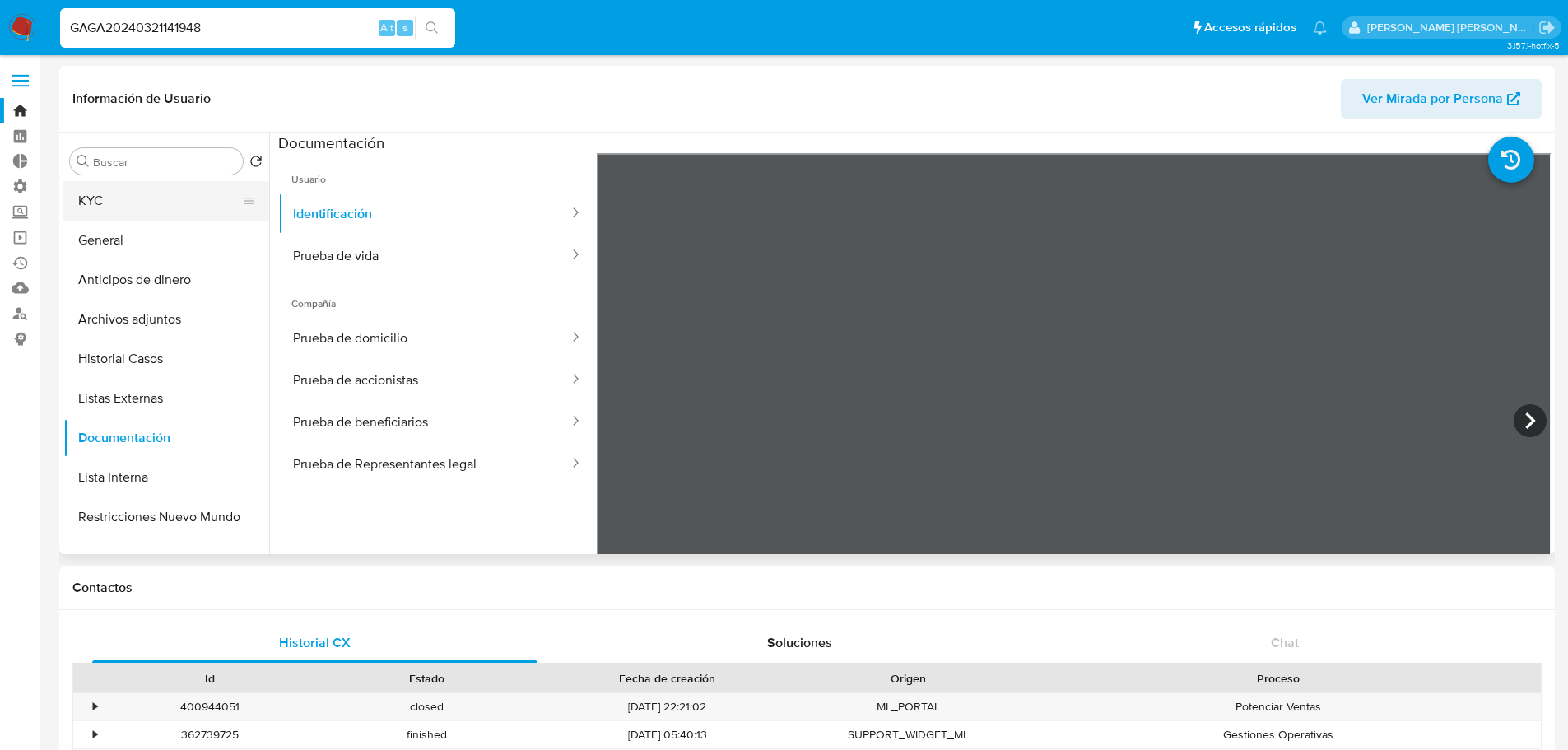
click at [210, 206] on button "KYC" at bounding box center [159, 200] width 193 height 39
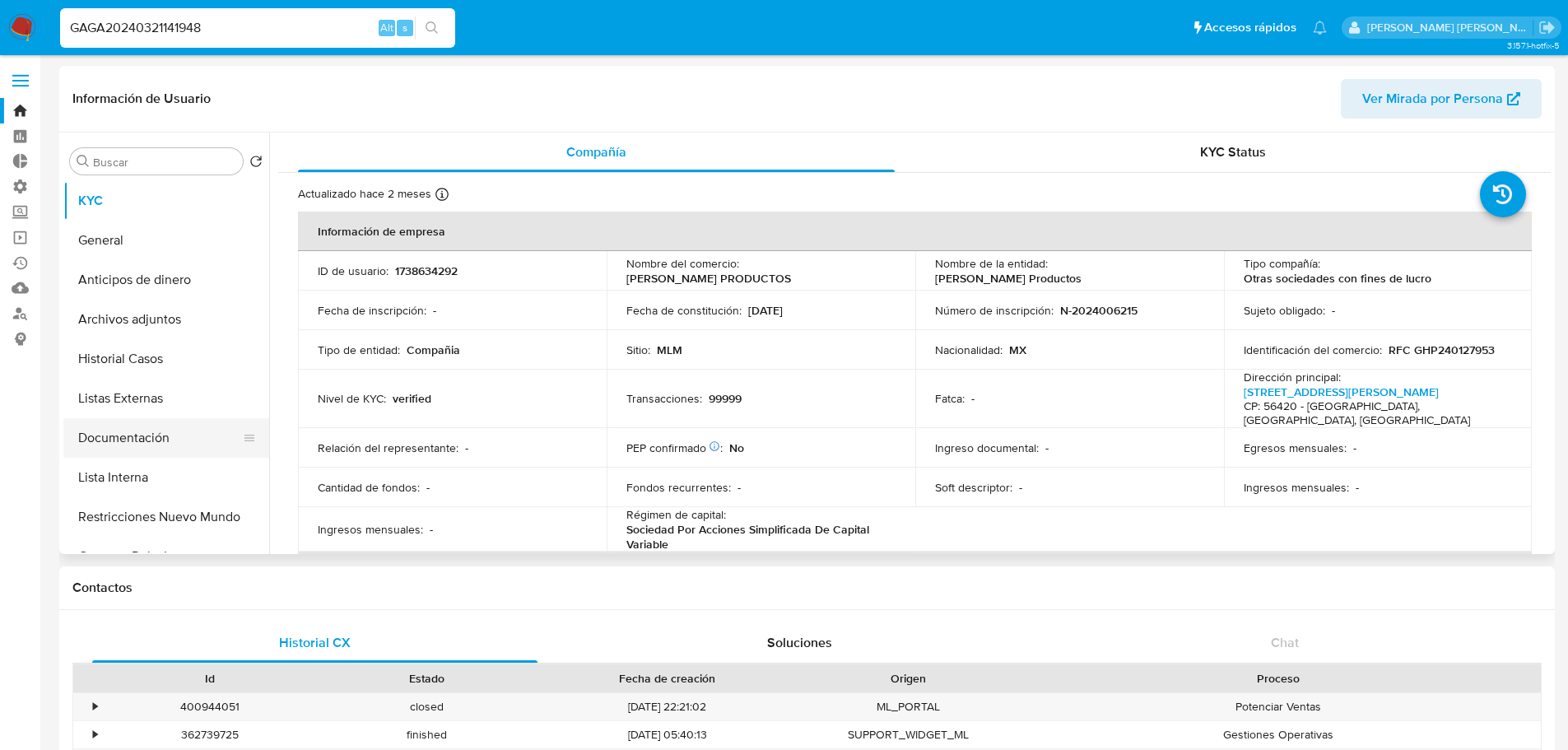
click at [194, 427] on button "Documentación" at bounding box center [159, 438] width 193 height 39
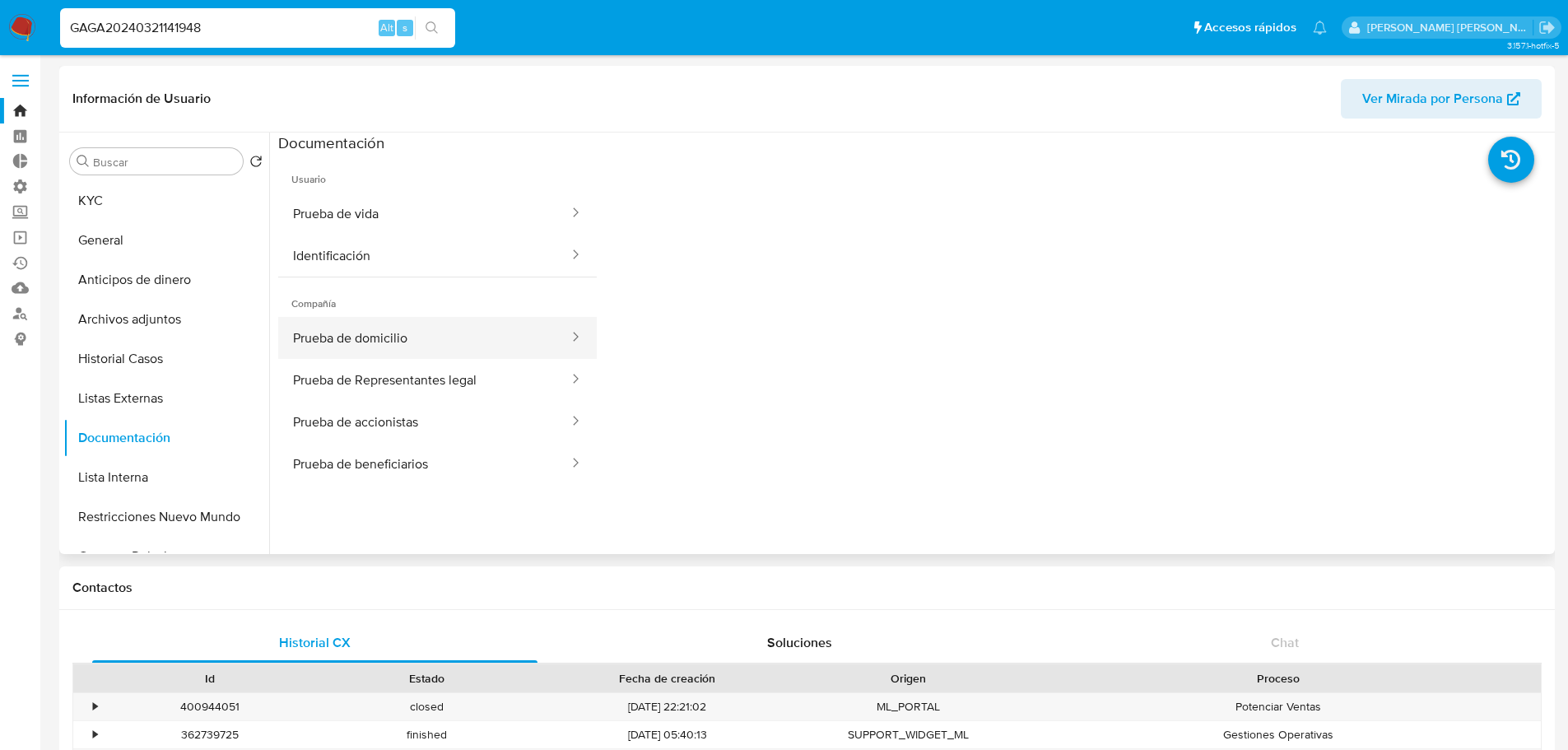
click at [473, 346] on button "Prueba de domicilio" at bounding box center [424, 337] width 292 height 42
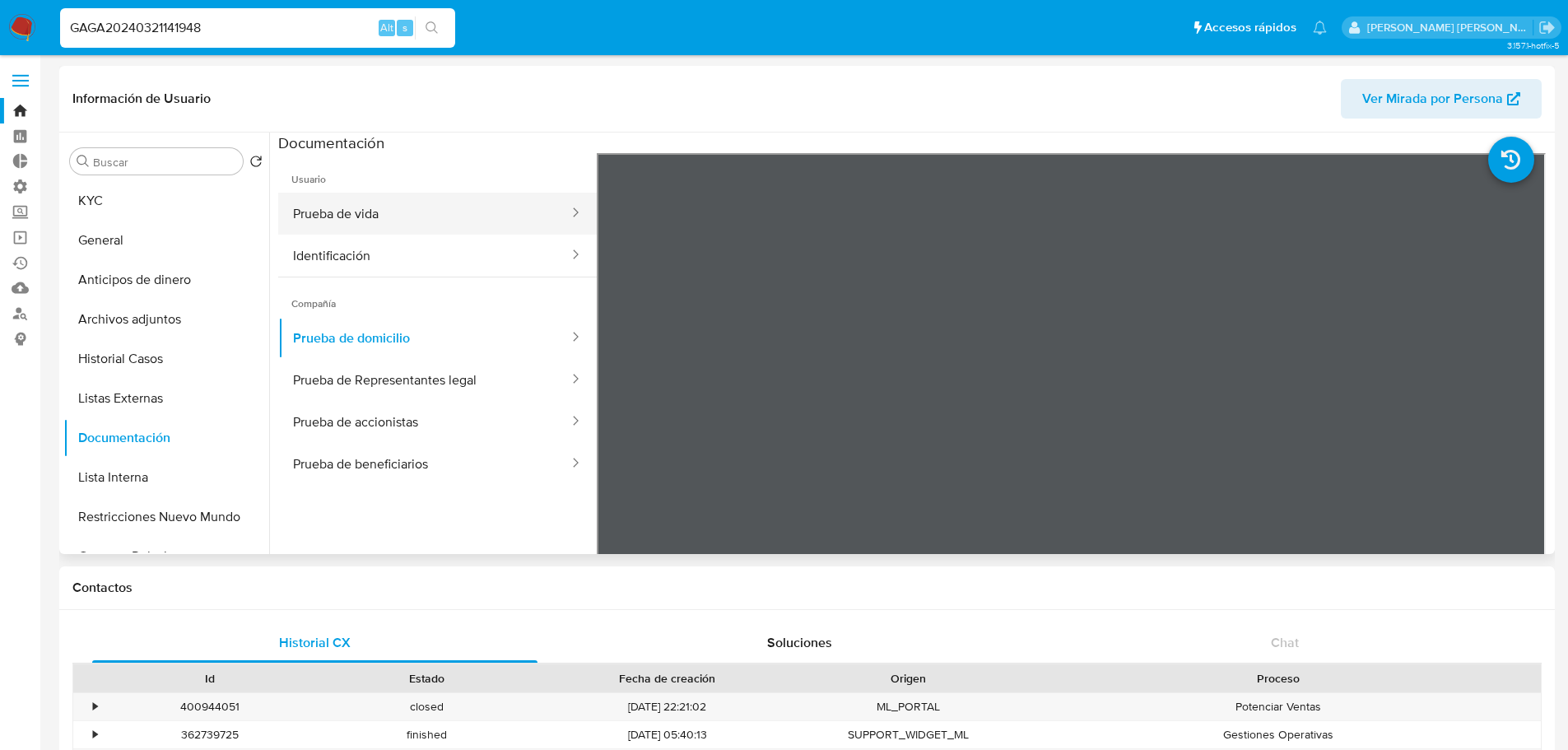
click at [510, 209] on button "Prueba de vida" at bounding box center [424, 213] width 292 height 42
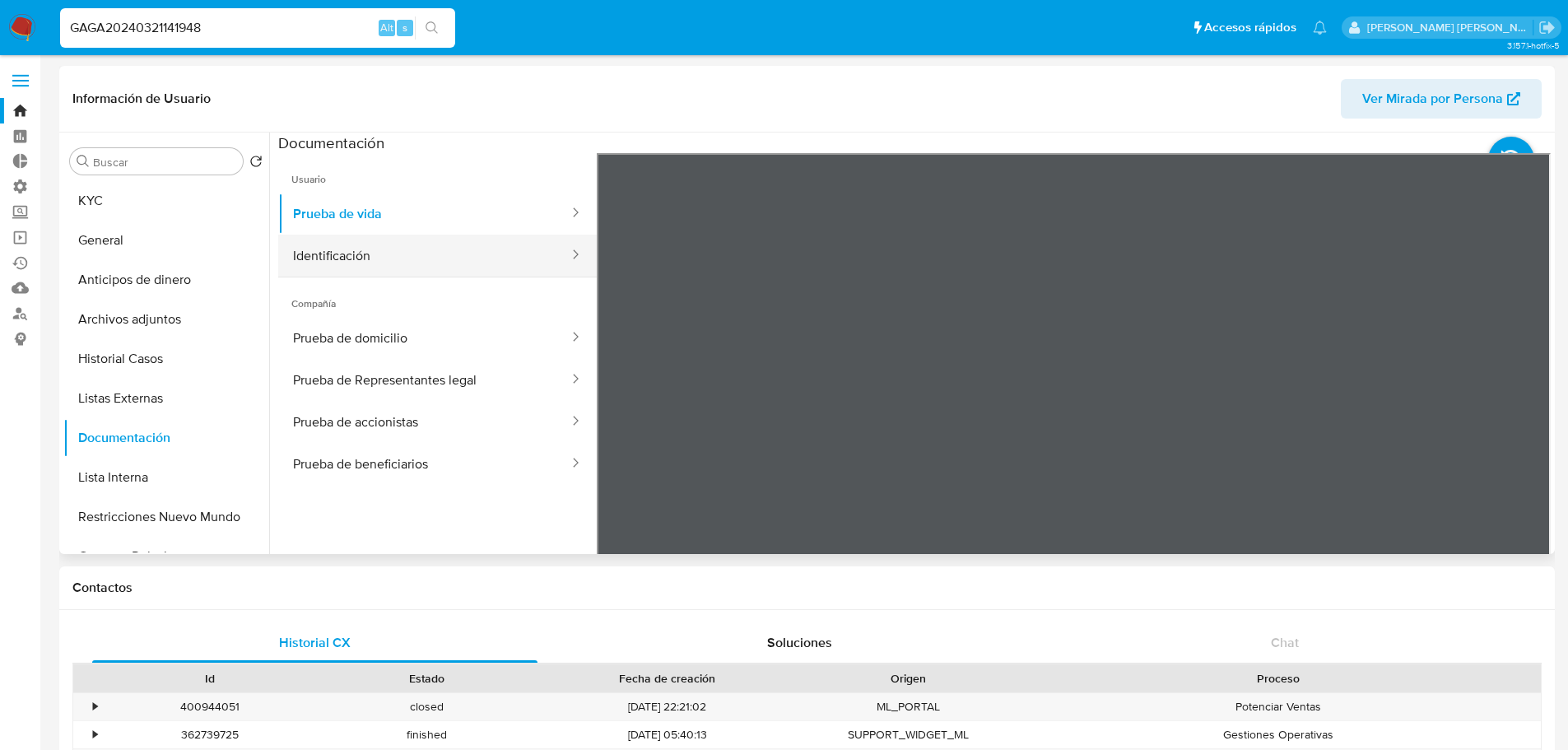
click at [441, 251] on button "Identificación" at bounding box center [424, 255] width 292 height 42
click at [1517, 426] on icon at bounding box center [1529, 420] width 33 height 33
click at [623, 420] on icon at bounding box center [617, 420] width 33 height 33
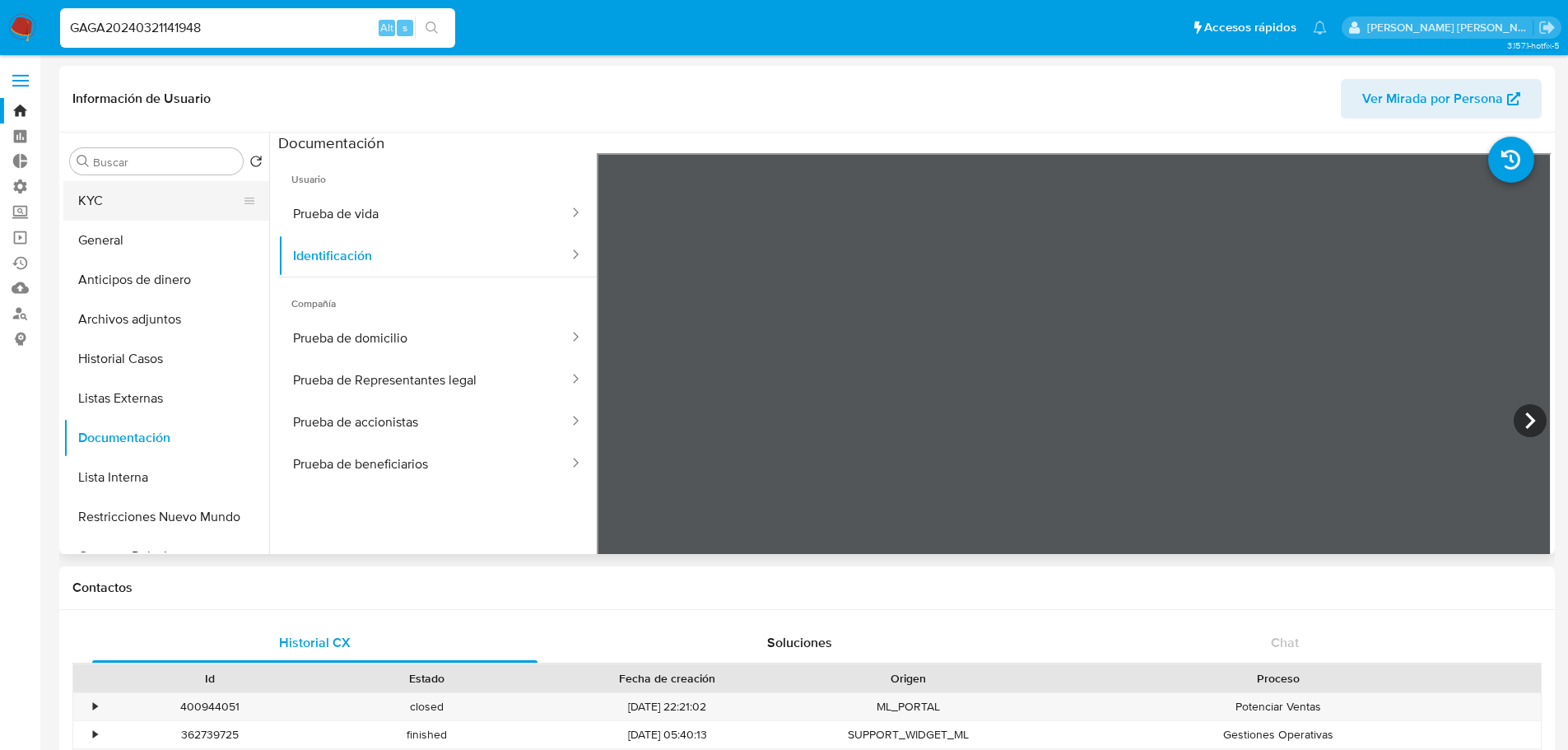
click at [143, 201] on button "KYC" at bounding box center [159, 200] width 193 height 39
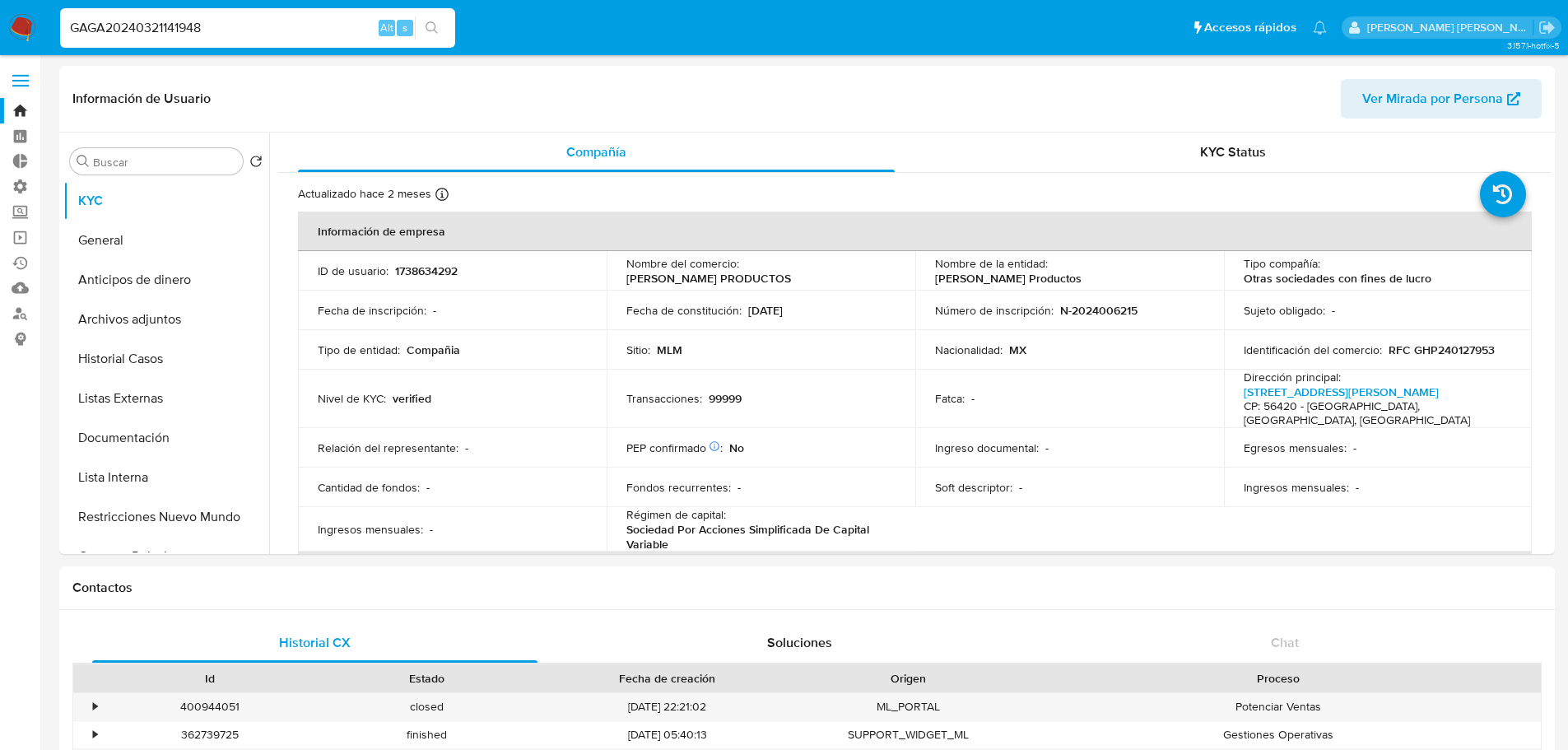
click at [1219, 21] on ul "Pausado Ver notificaciones GAGA20240321141948 Alt s Accesos rápidos Presiona la…" at bounding box center [694, 27] width 1283 height 41
click at [1216, 14] on ul "Pausado Ver notificaciones GAGA20240321141948 Alt s Accesos rápidos Presiona la…" at bounding box center [694, 27] width 1283 height 41
click at [198, 437] on button "Documentación" at bounding box center [159, 438] width 193 height 39
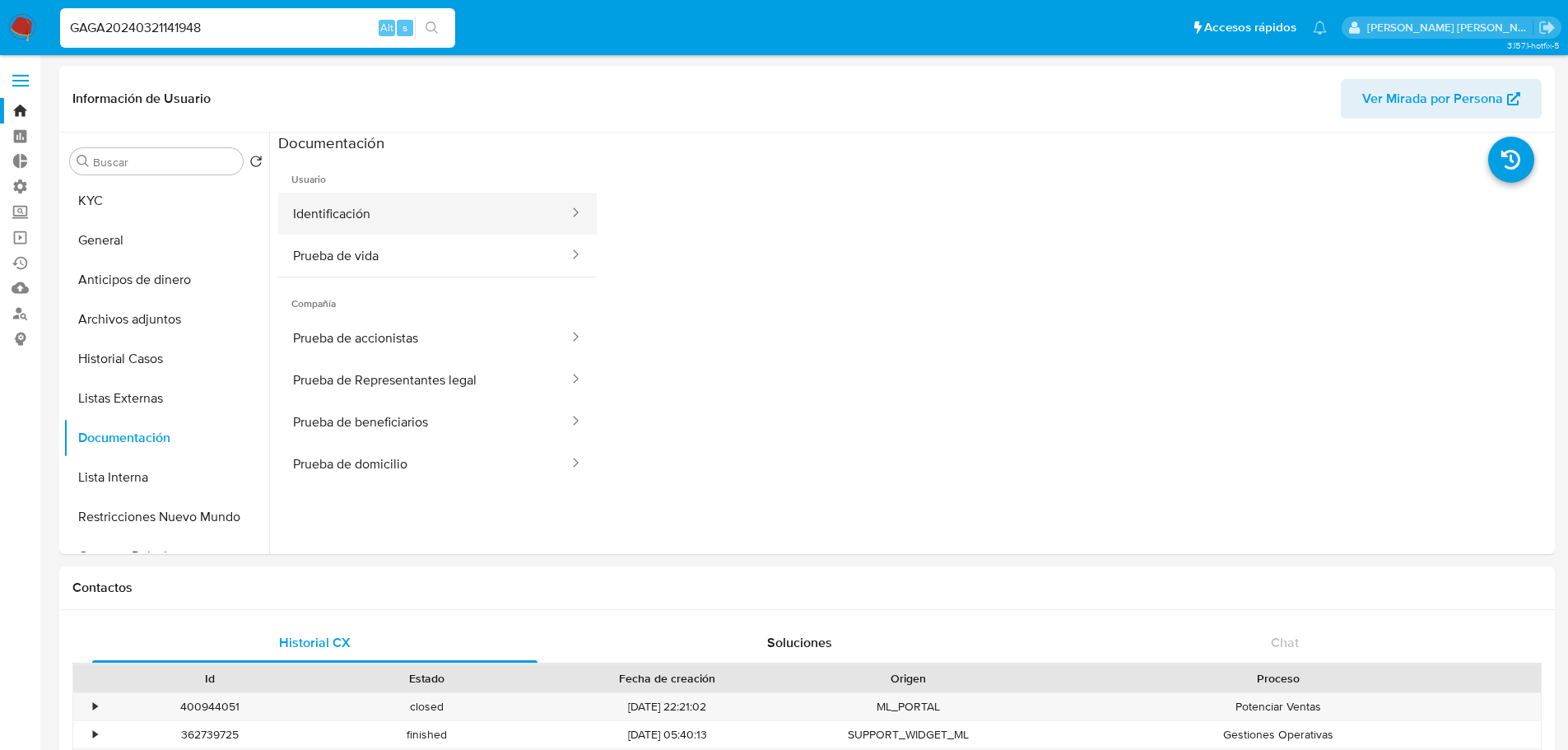
click at [459, 200] on button "Identificación" at bounding box center [424, 213] width 292 height 42
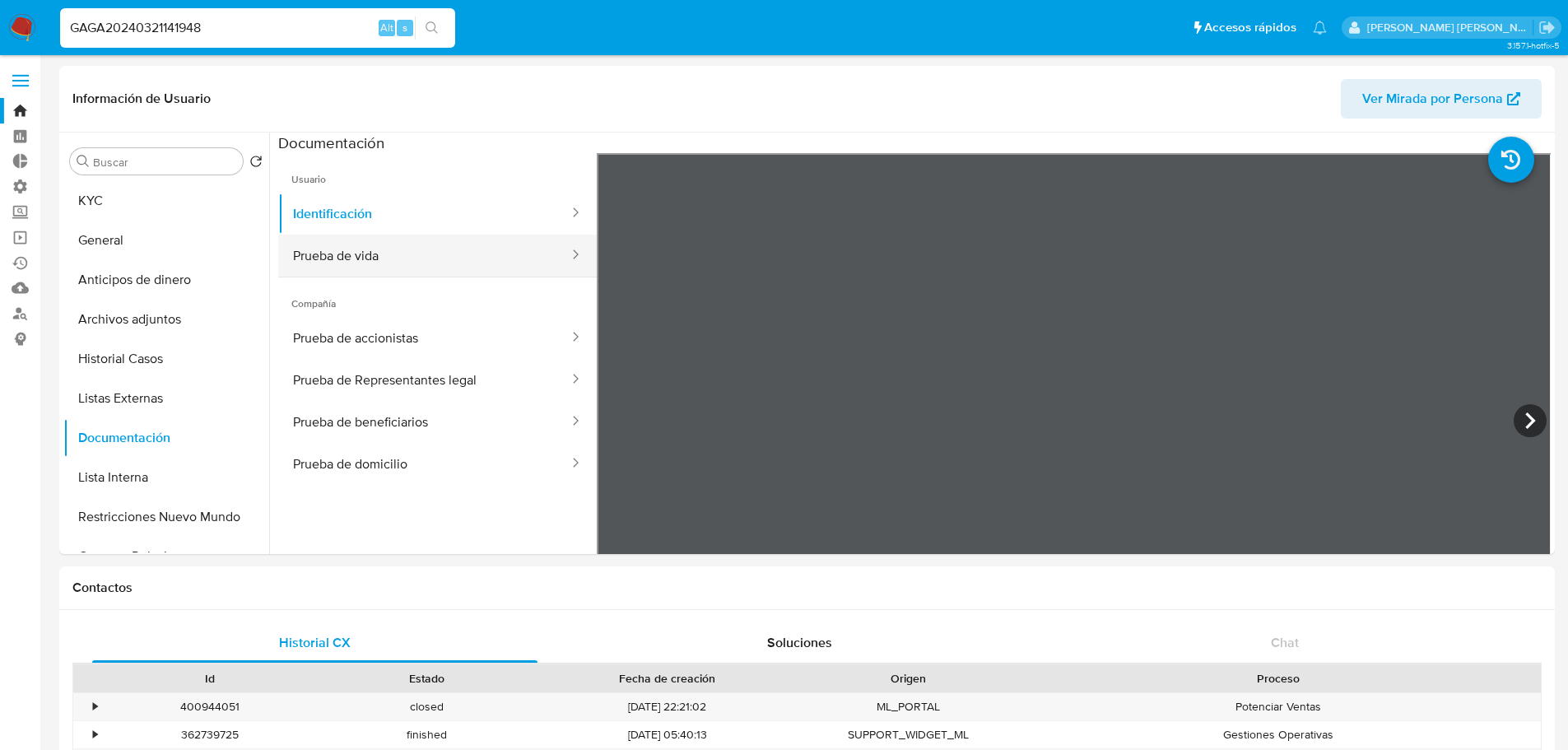
click at [464, 247] on button "Prueba de vida" at bounding box center [424, 255] width 292 height 42
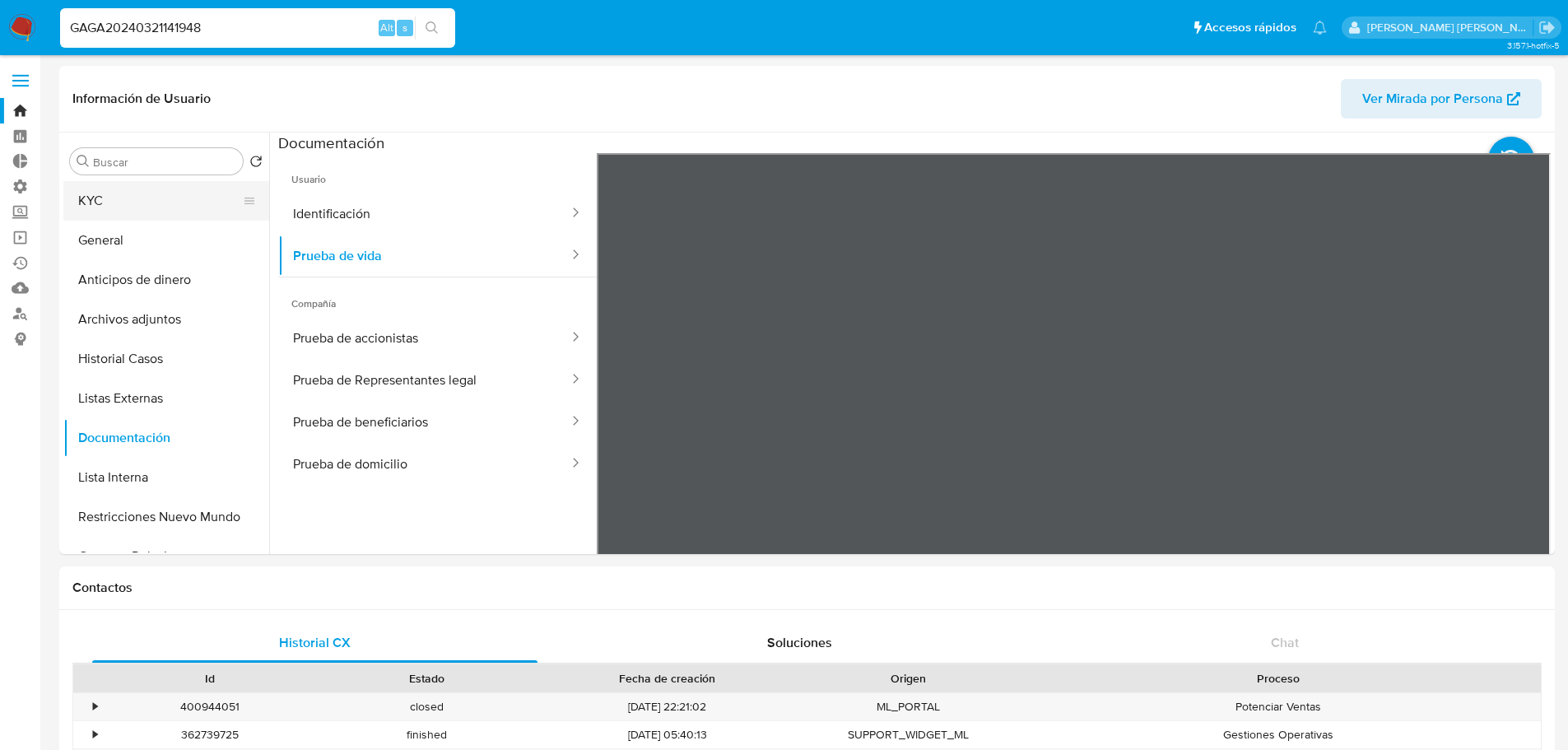
click at [235, 201] on button "KYC" at bounding box center [159, 200] width 193 height 39
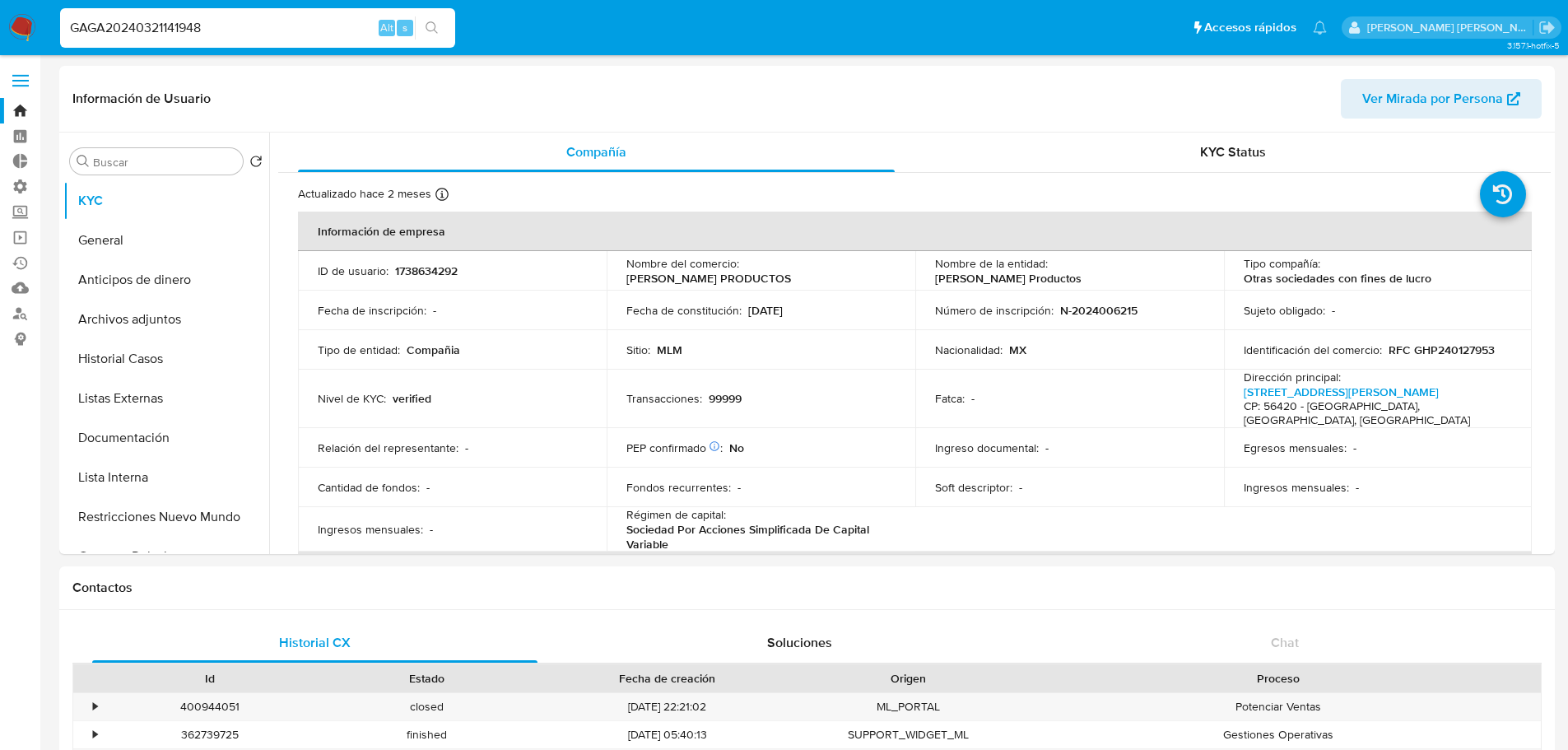
click at [1209, 32] on ul "Pausado Ver notificaciones GAGA20240321141948 Alt s Accesos rápidos Presiona la…" at bounding box center [694, 27] width 1283 height 41
click at [472, 21] on ul "Pausado Ver notificaciones GAGA20240321141948 Alt s Accesos rápidos Presiona la…" at bounding box center [694, 27] width 1283 height 41
click at [222, 32] on input "GAGA20240321141948" at bounding box center [257, 27] width 395 height 21
paste input "2310500880"
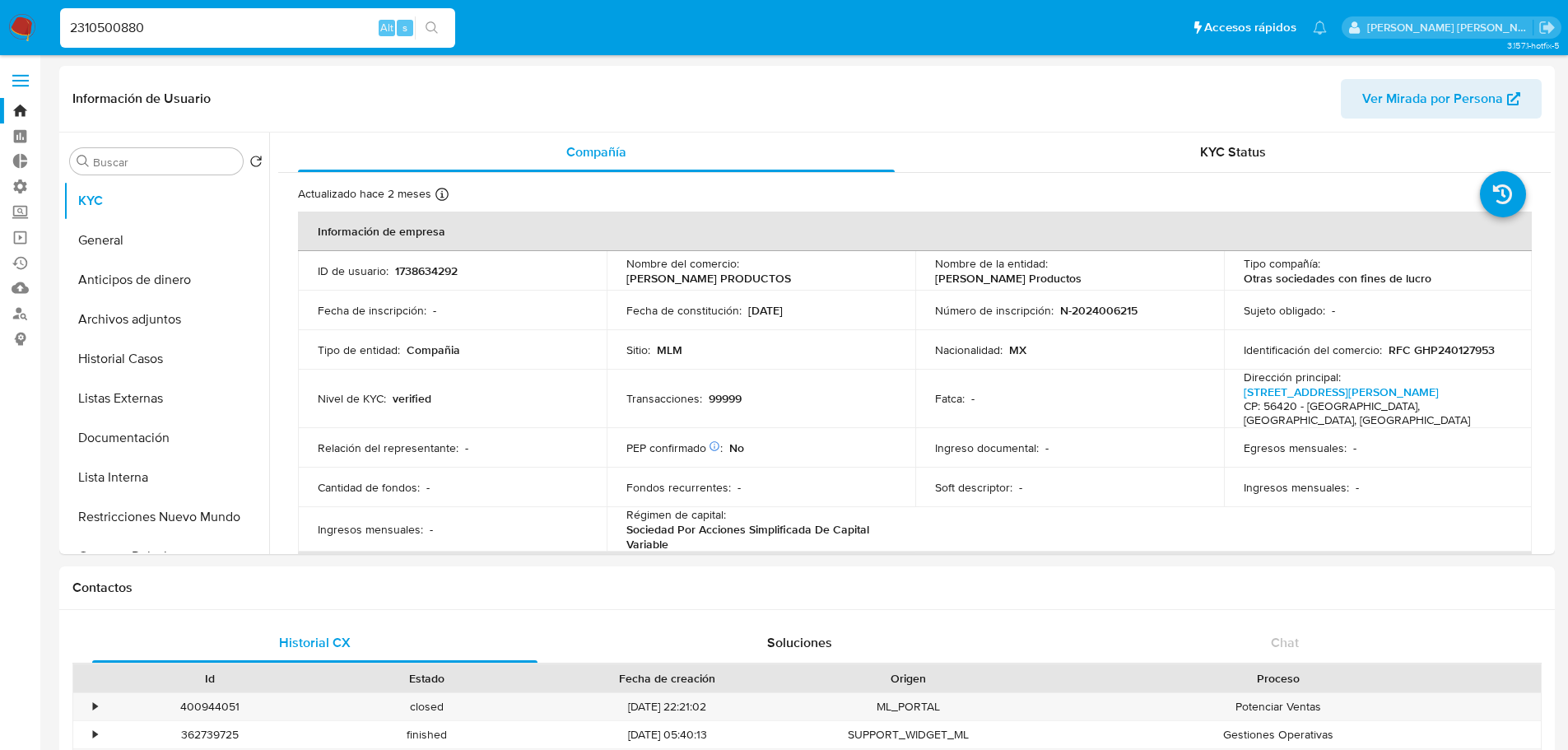
type input "2310500880"
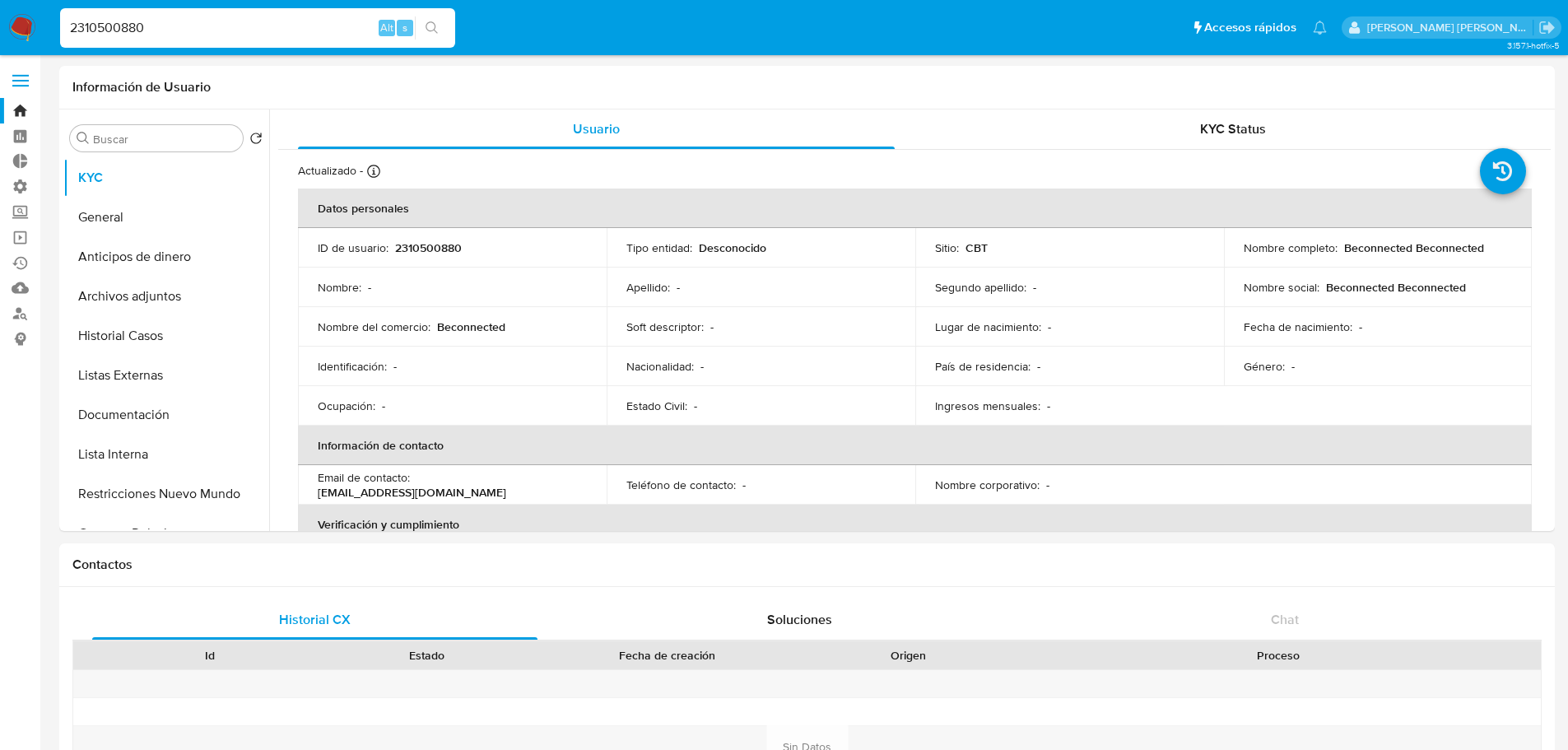
select select "10"
click at [197, 213] on button "General" at bounding box center [159, 217] width 193 height 39
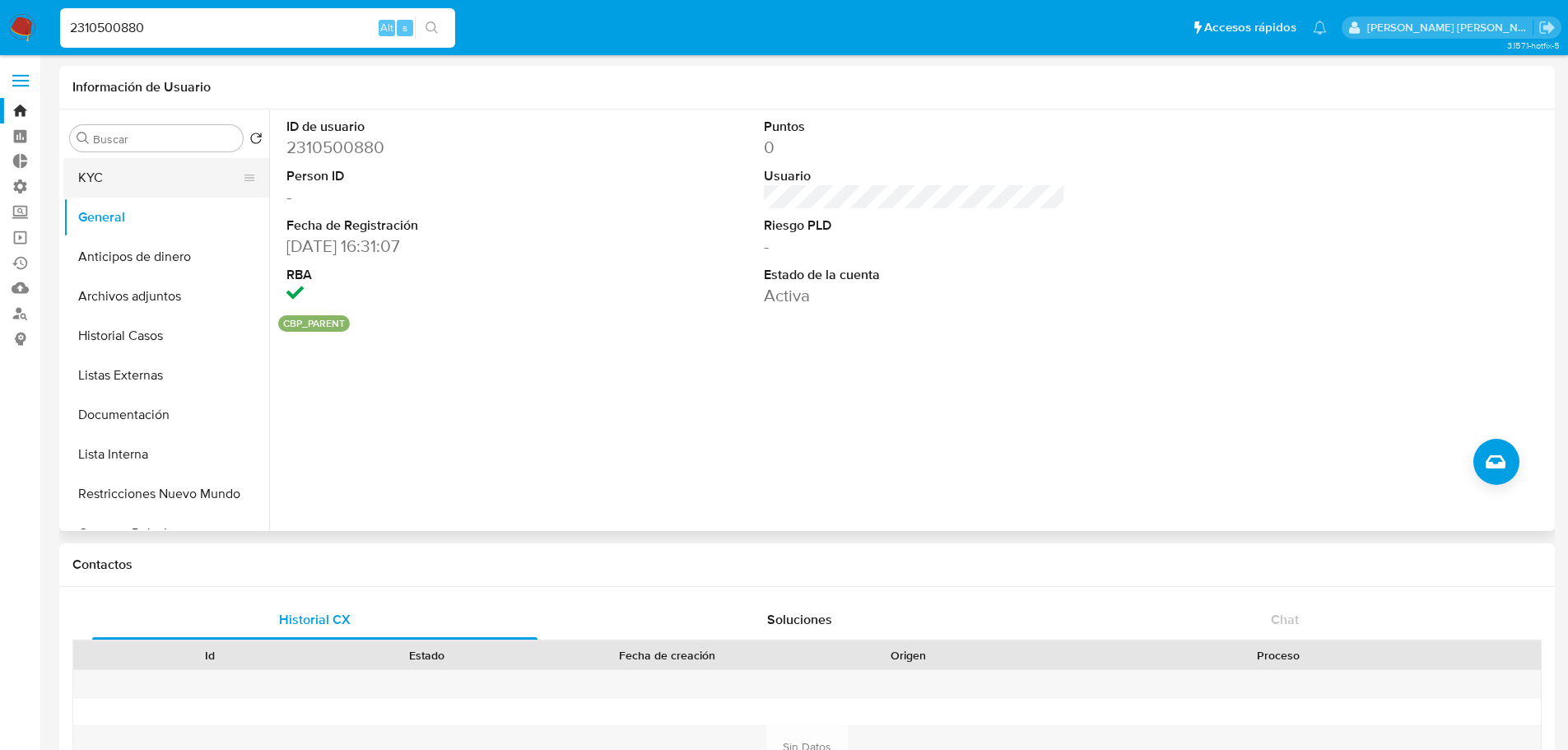
click at [182, 166] on button "KYC" at bounding box center [159, 178] width 193 height 39
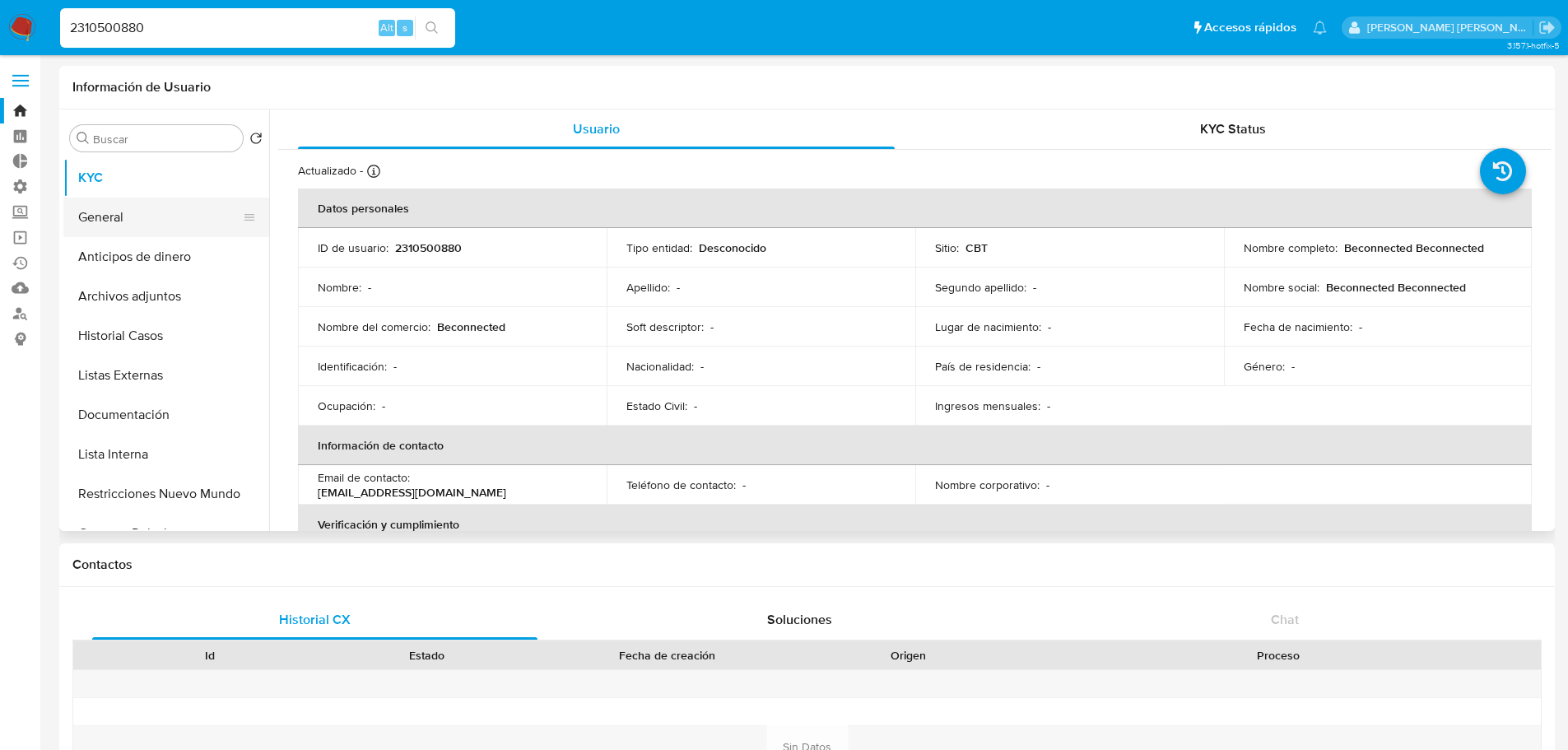
click at [151, 211] on button "General" at bounding box center [159, 217] width 193 height 39
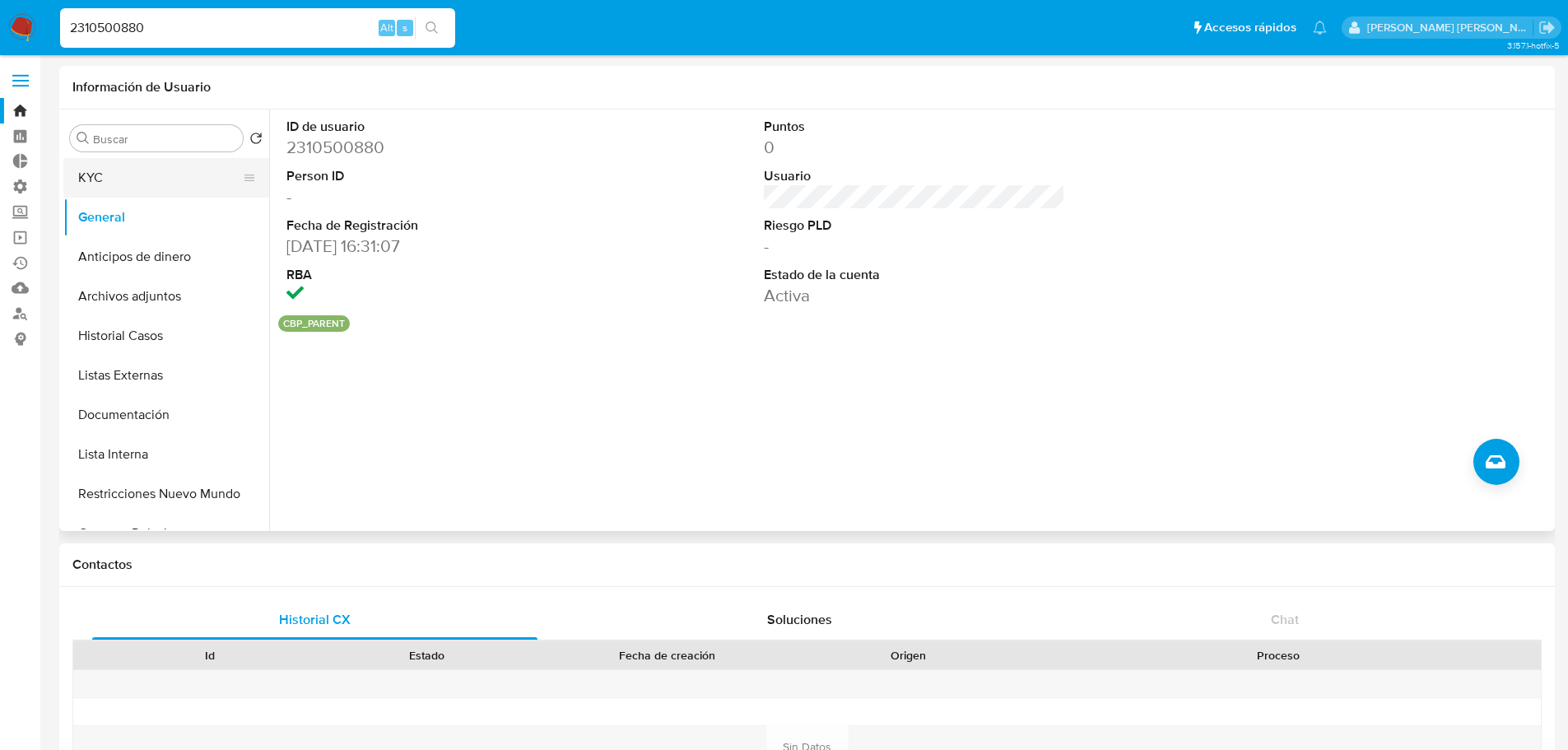
click at [158, 185] on button "KYC" at bounding box center [159, 178] width 193 height 39
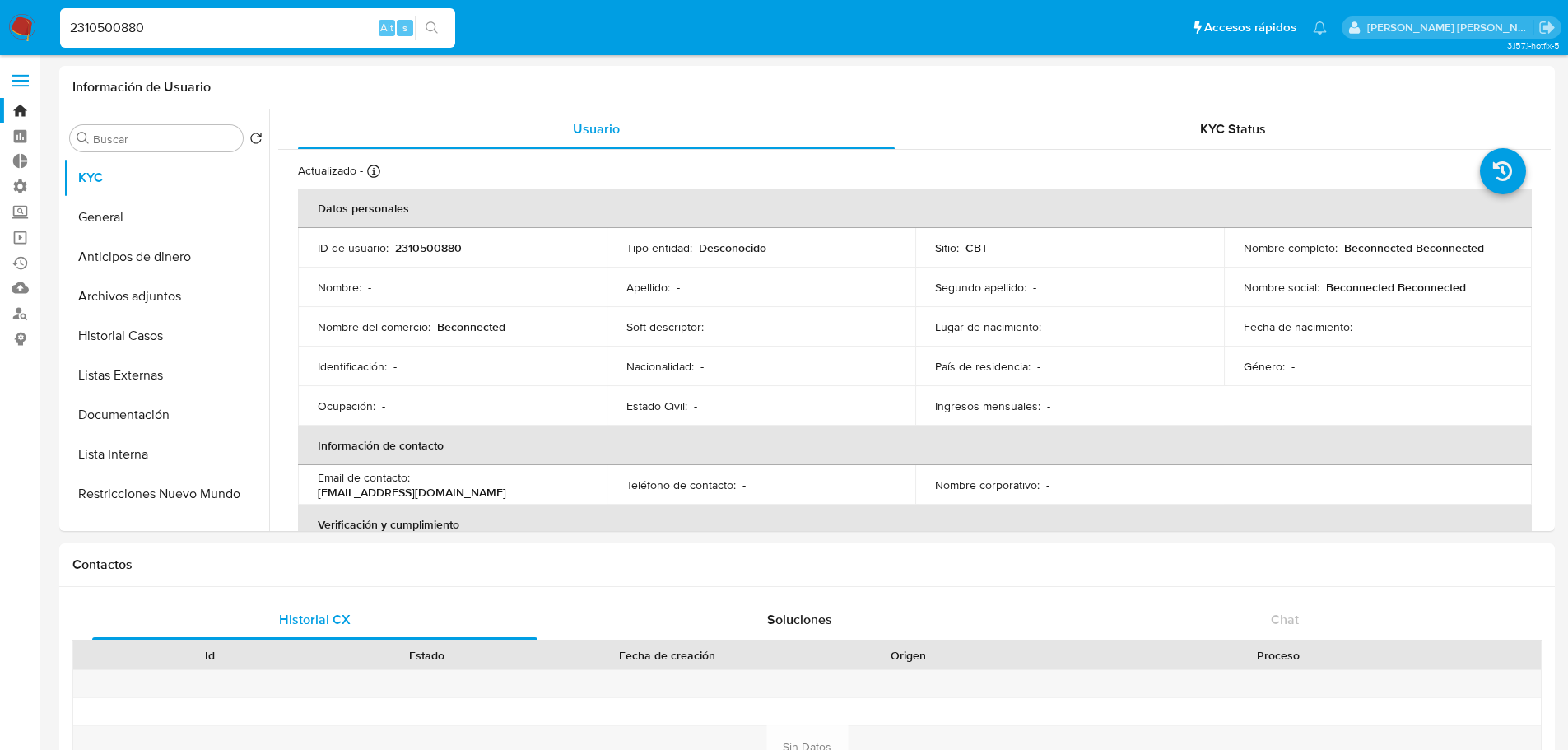
click at [265, 22] on input "2310500880" at bounding box center [257, 27] width 395 height 21
paste input "649408725"
type input "2649408725"
select select "10"
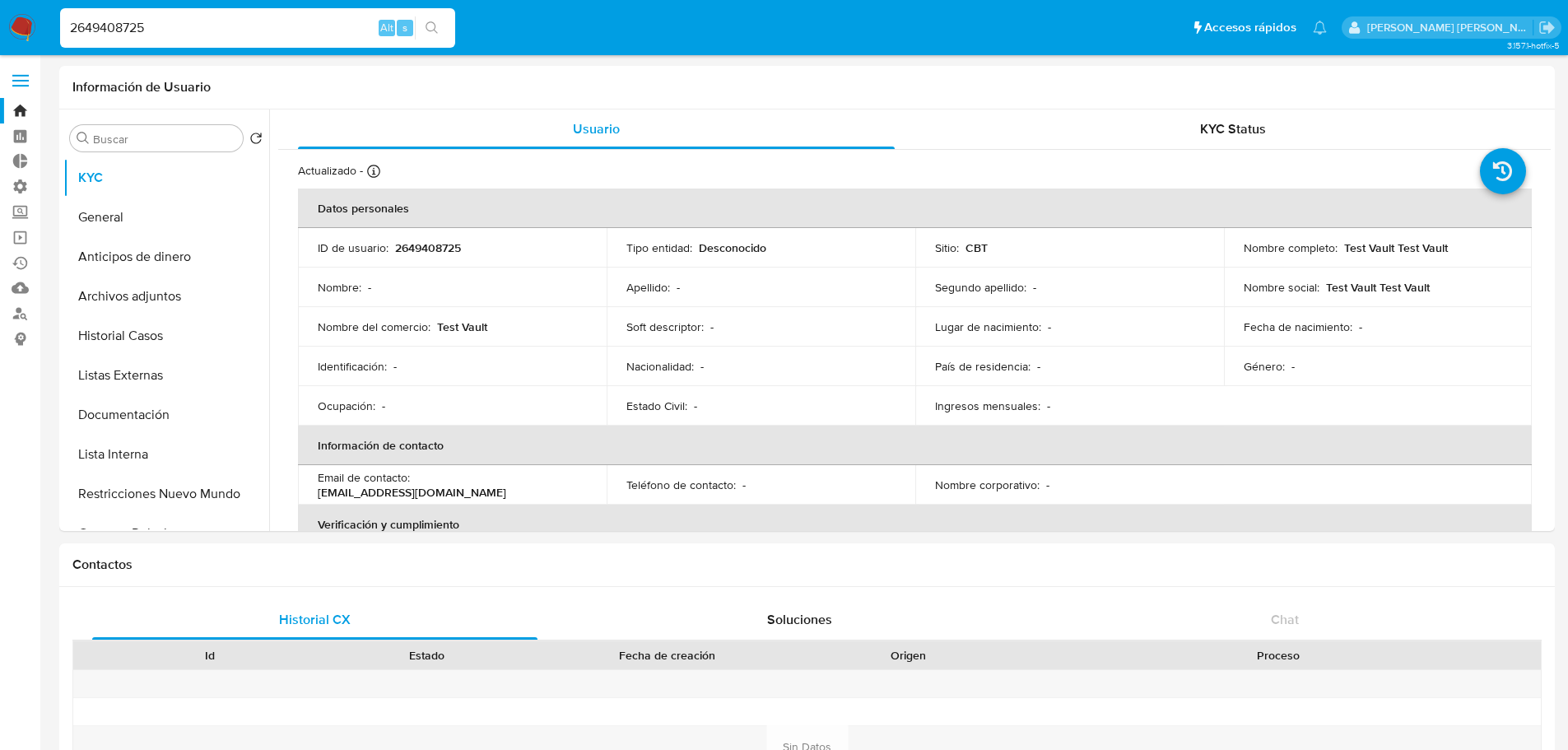
click at [1175, 23] on ul "Pausado Ver notificaciones 2649408725 Alt s Accesos rápidos Presiona las siguie…" at bounding box center [694, 27] width 1283 height 41
click at [187, 212] on button "General" at bounding box center [159, 217] width 193 height 39
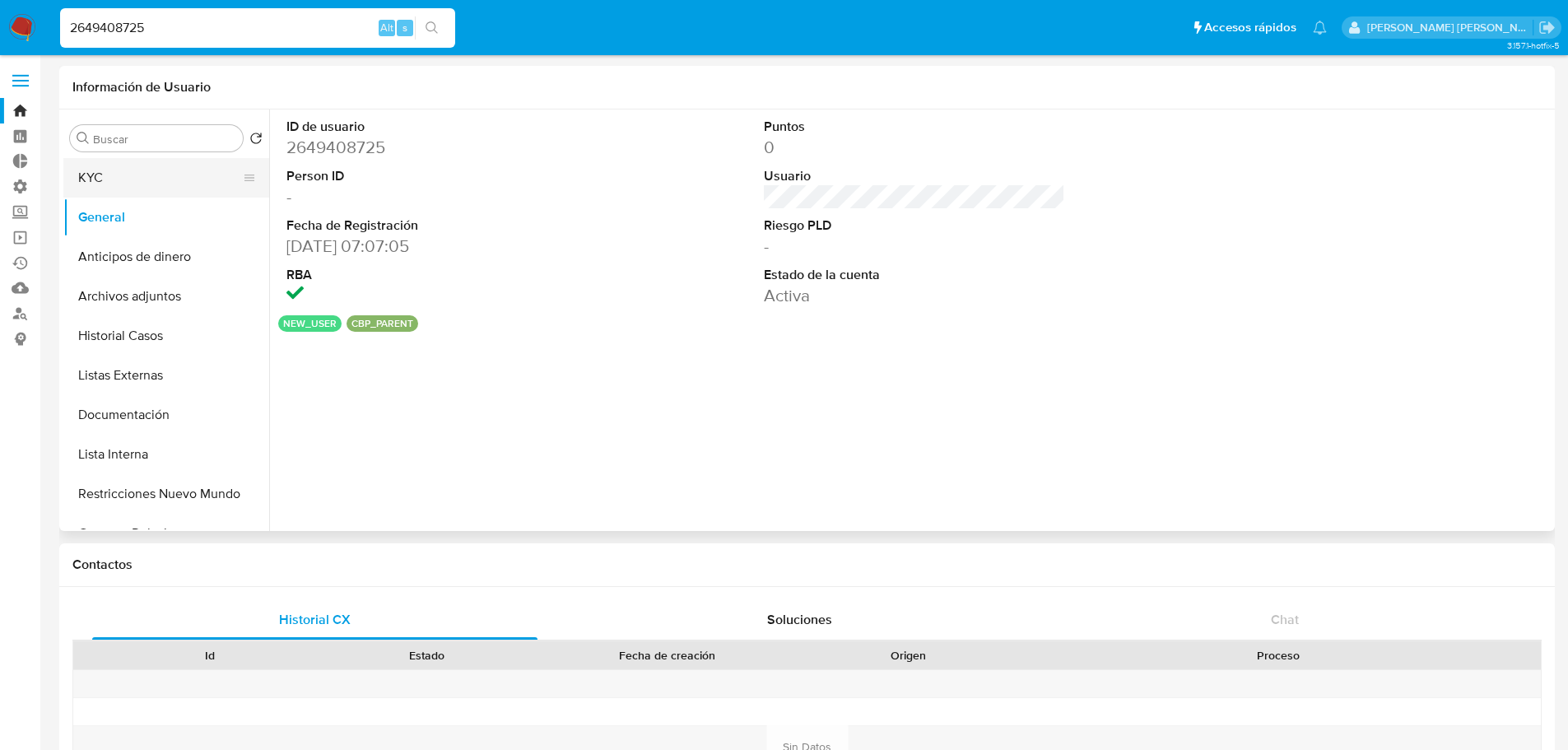
click at [177, 180] on button "KYC" at bounding box center [159, 178] width 193 height 39
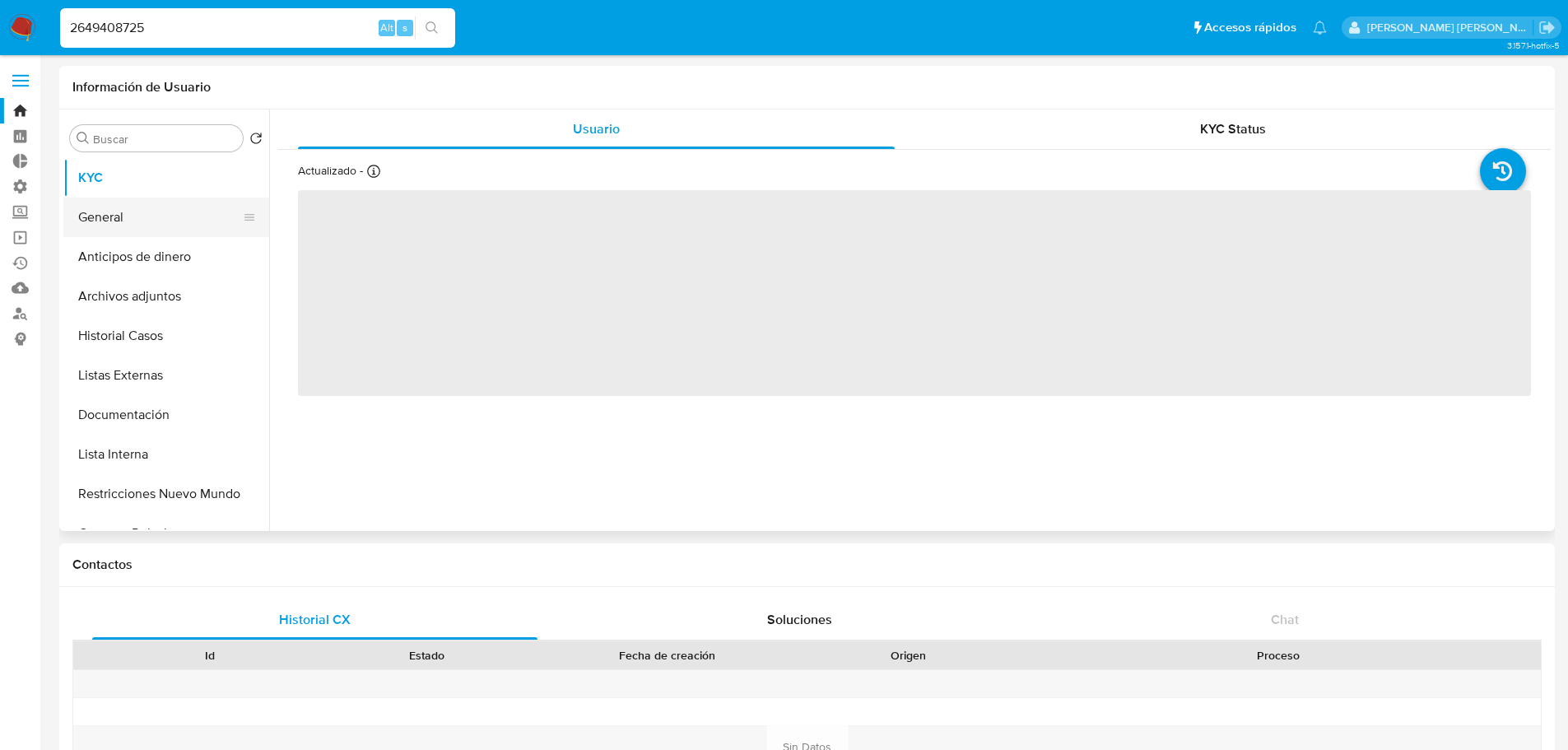
click at [148, 218] on button "General" at bounding box center [159, 217] width 193 height 39
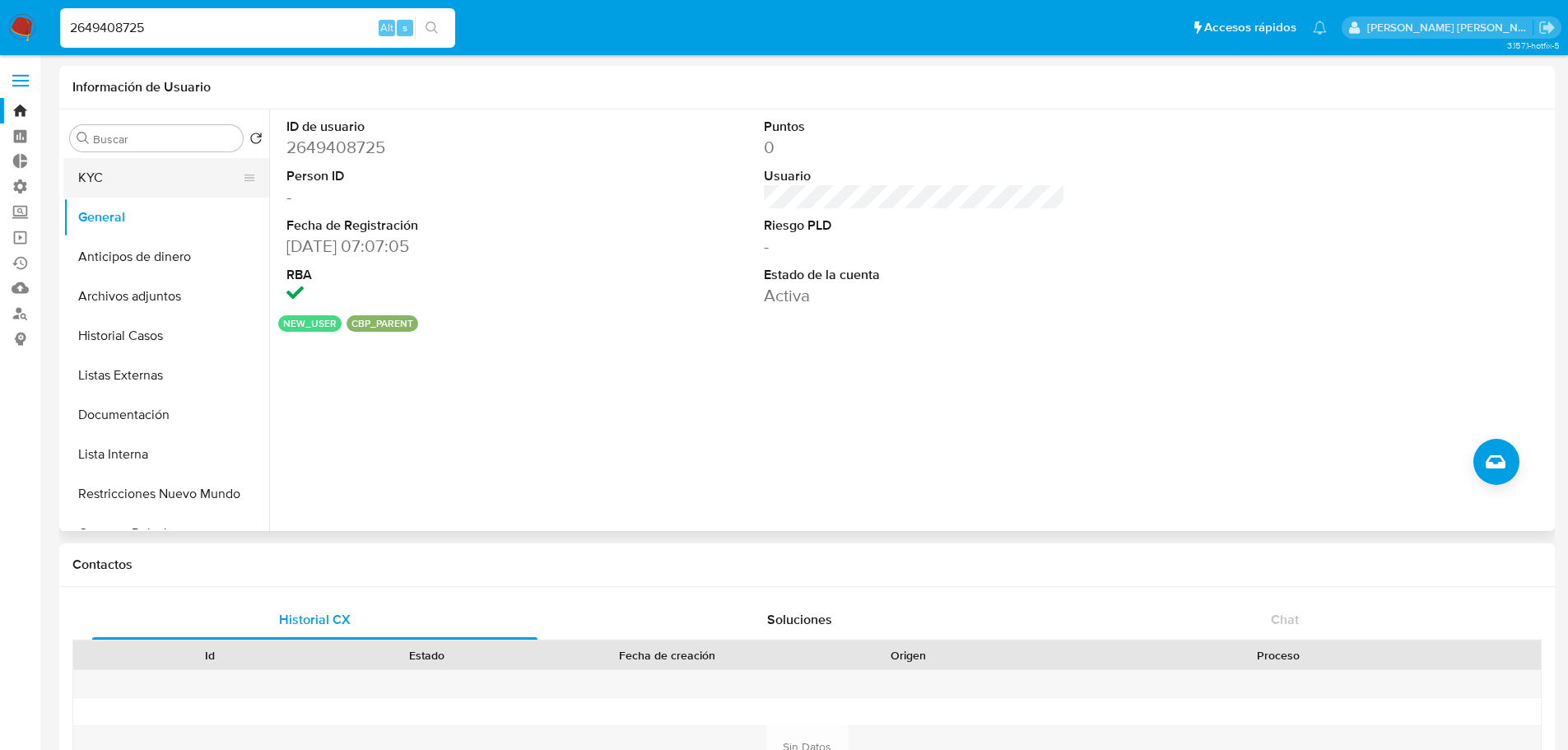
click at [158, 182] on button "KYC" at bounding box center [159, 178] width 193 height 39
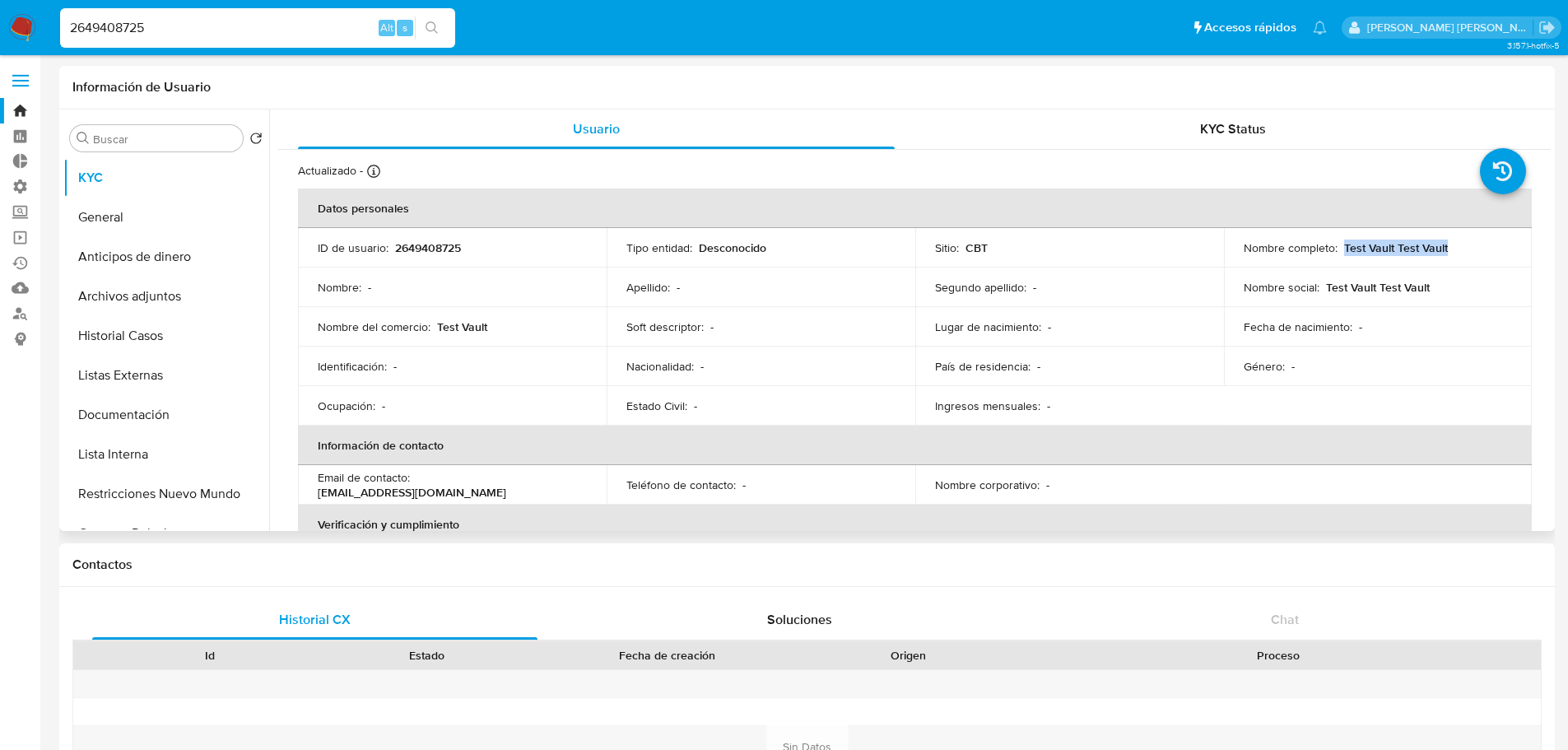
drag, startPoint x: 1340, startPoint y: 250, endPoint x: 1470, endPoint y: 237, distance: 130.6
click at [1470, 237] on td "Nombre completo : Test Vault Test Vault" at bounding box center [1378, 247] width 308 height 39
copy p "Test Vault Test Vault"
click at [1160, 26] on ul "Pausado Ver notificaciones 2649408725 Alt s Accesos rápidos Presiona las siguie…" at bounding box center [694, 27] width 1283 height 41
click at [176, 229] on button "General" at bounding box center [159, 217] width 193 height 39
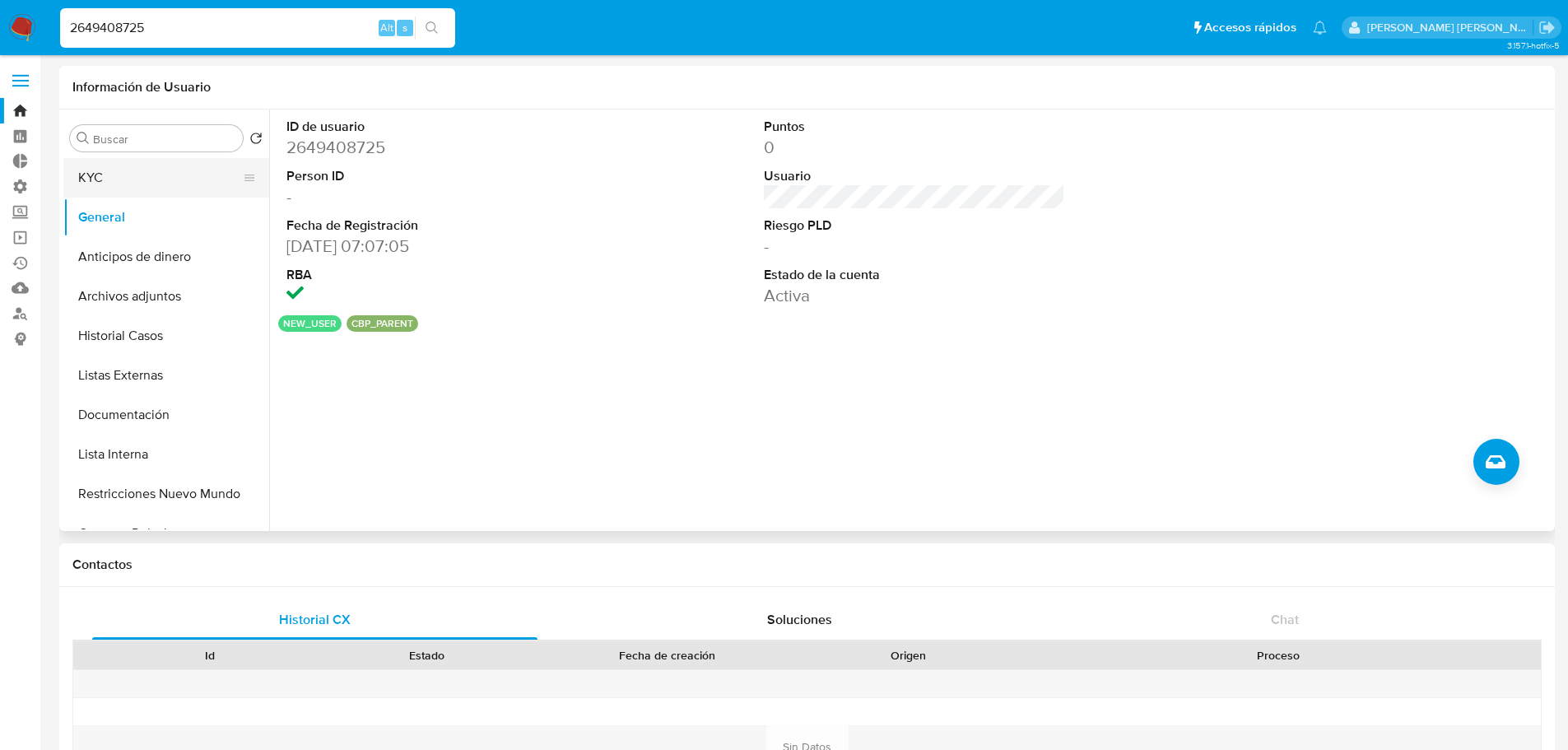
click at [171, 183] on button "KYC" at bounding box center [159, 178] width 193 height 39
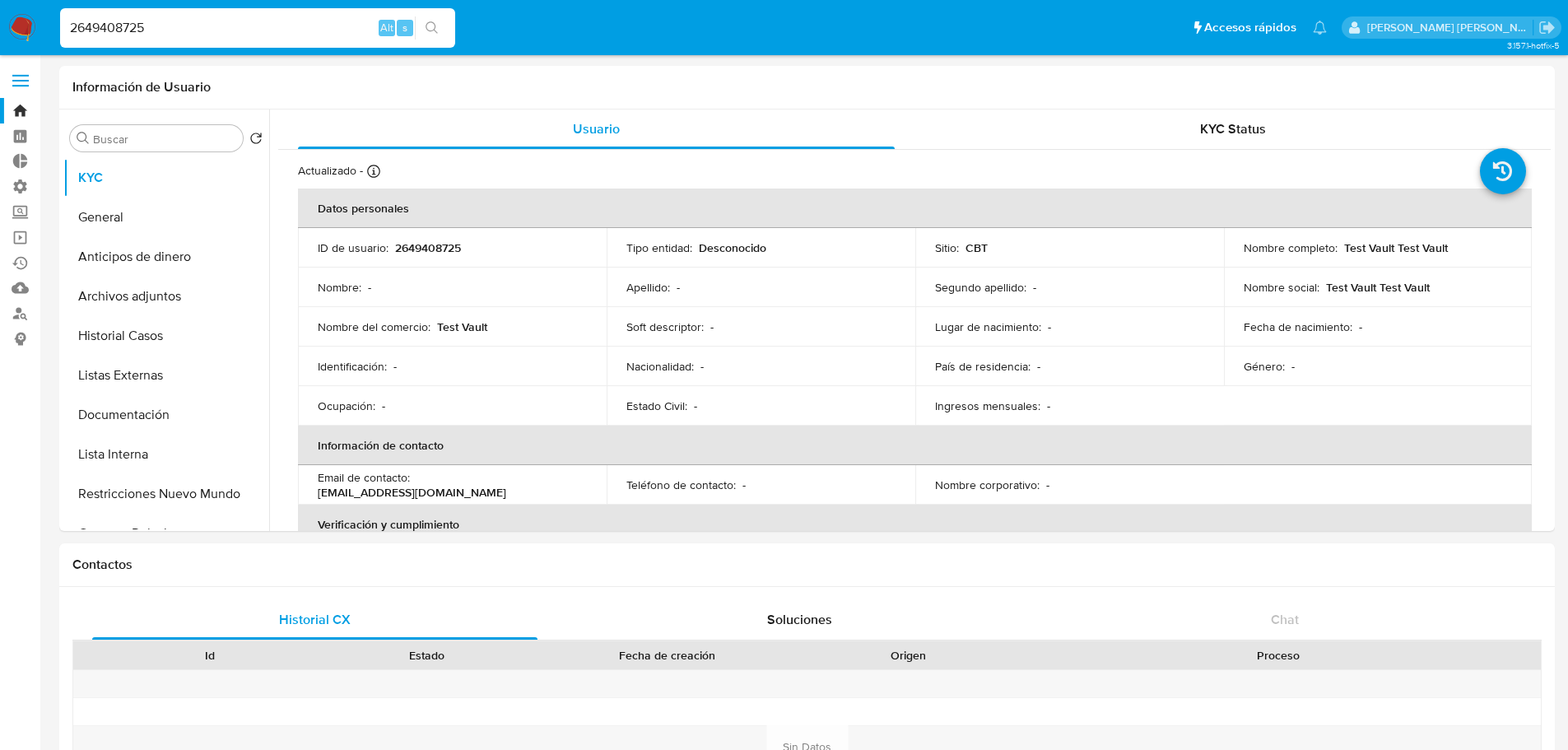
click at [256, 33] on input "2649408725" at bounding box center [257, 27] width 395 height 21
paste input "480656488"
type input "480656488"
select select "10"
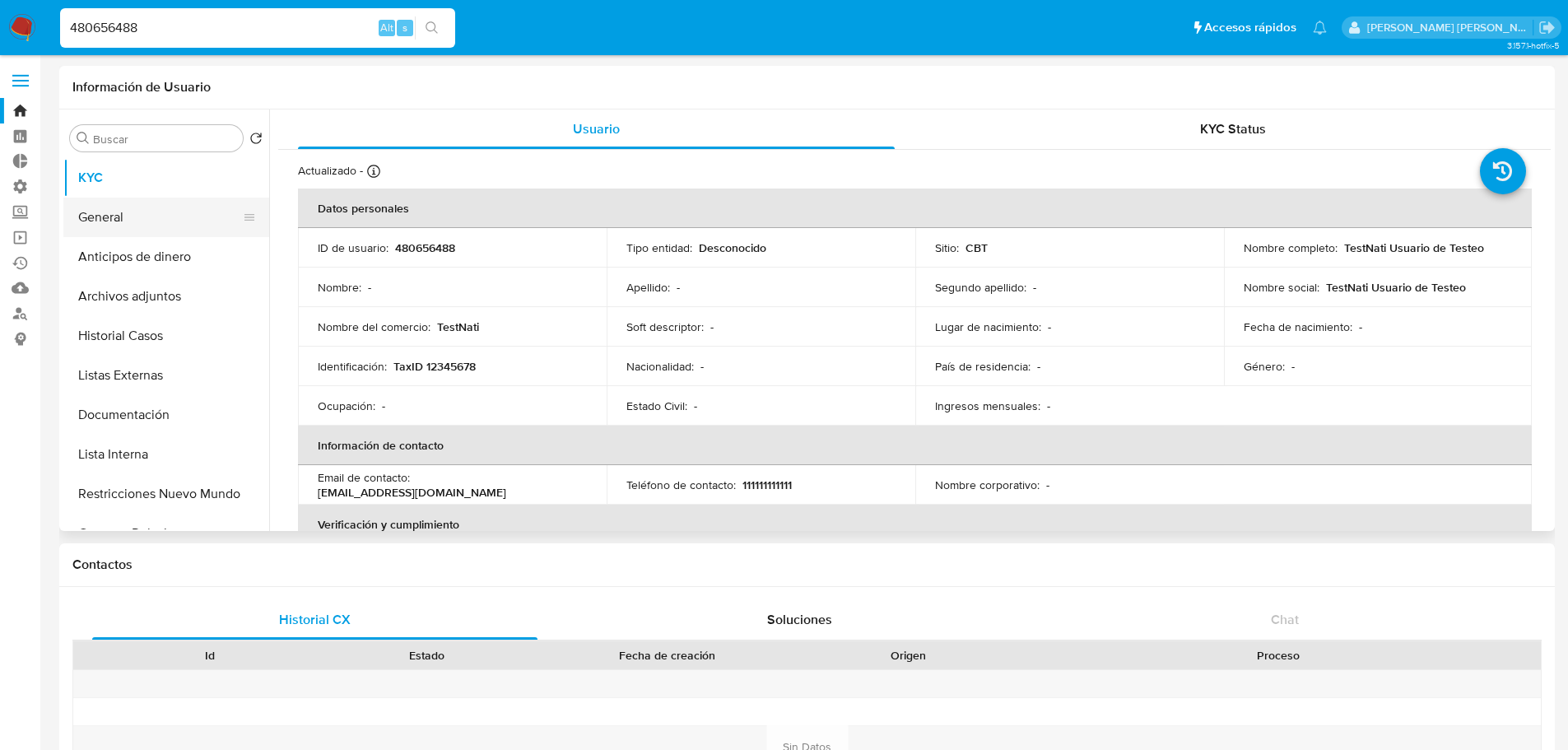
click at [193, 219] on button "General" at bounding box center [159, 217] width 193 height 39
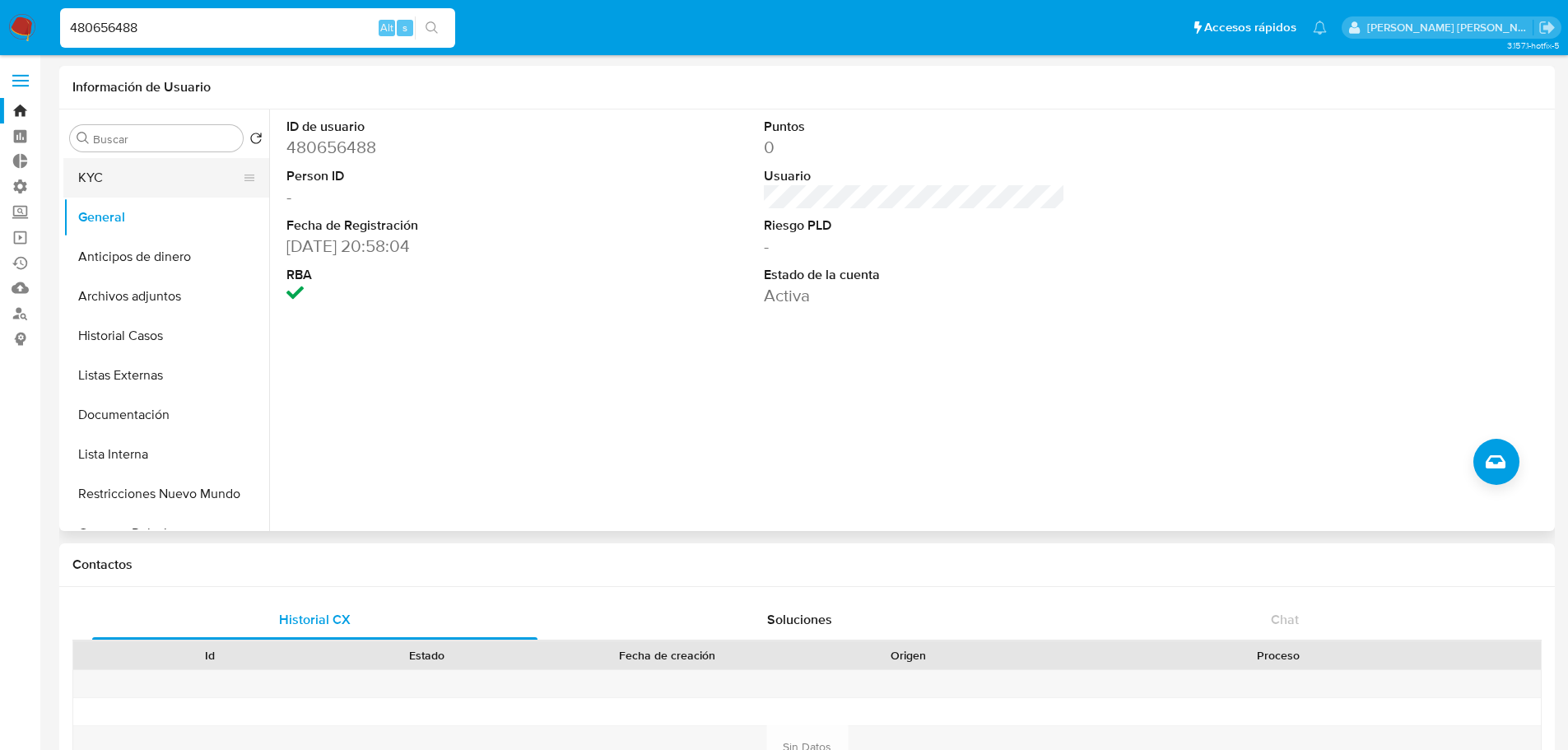
click at [164, 193] on button "KYC" at bounding box center [159, 178] width 193 height 39
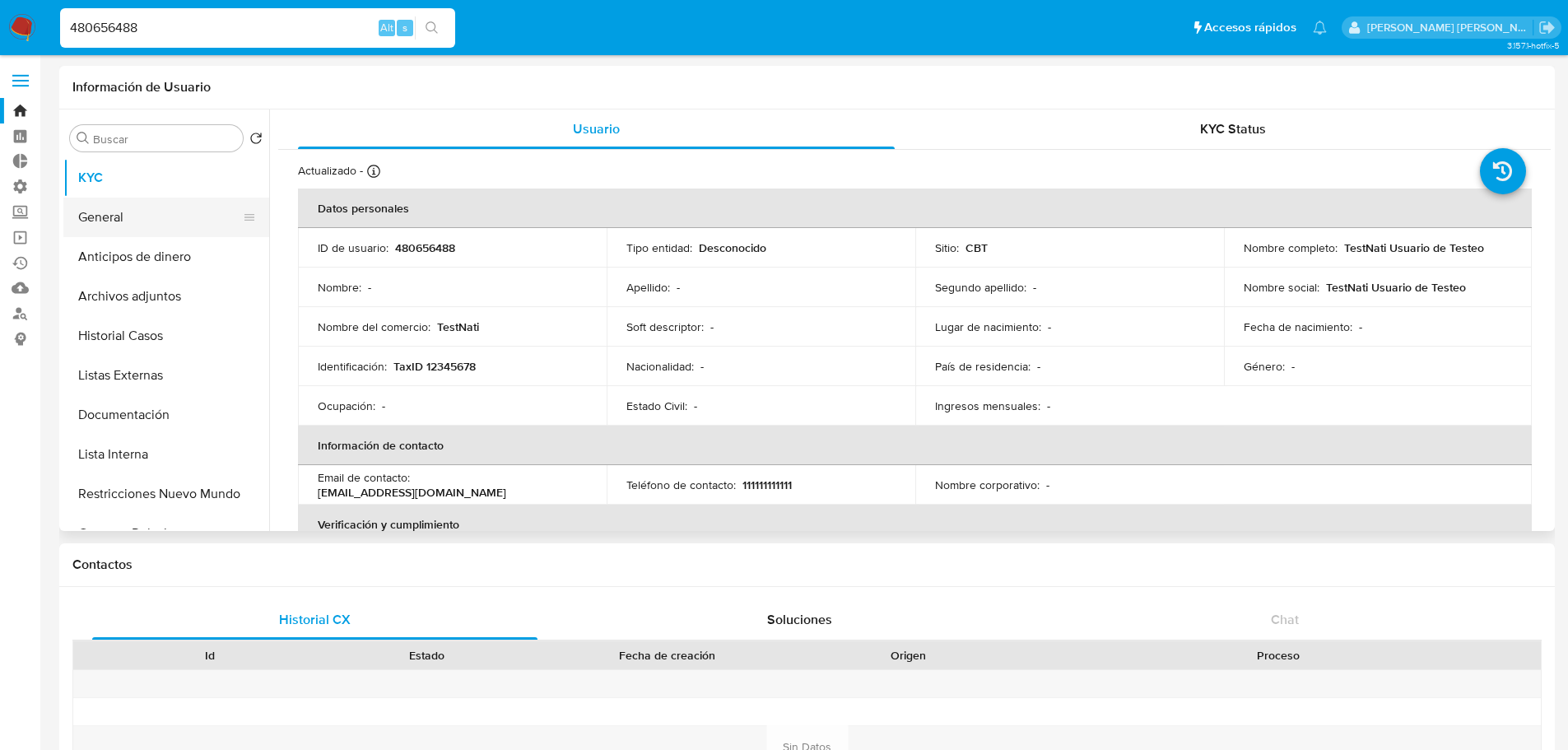
click at [154, 216] on button "General" at bounding box center [159, 217] width 193 height 39
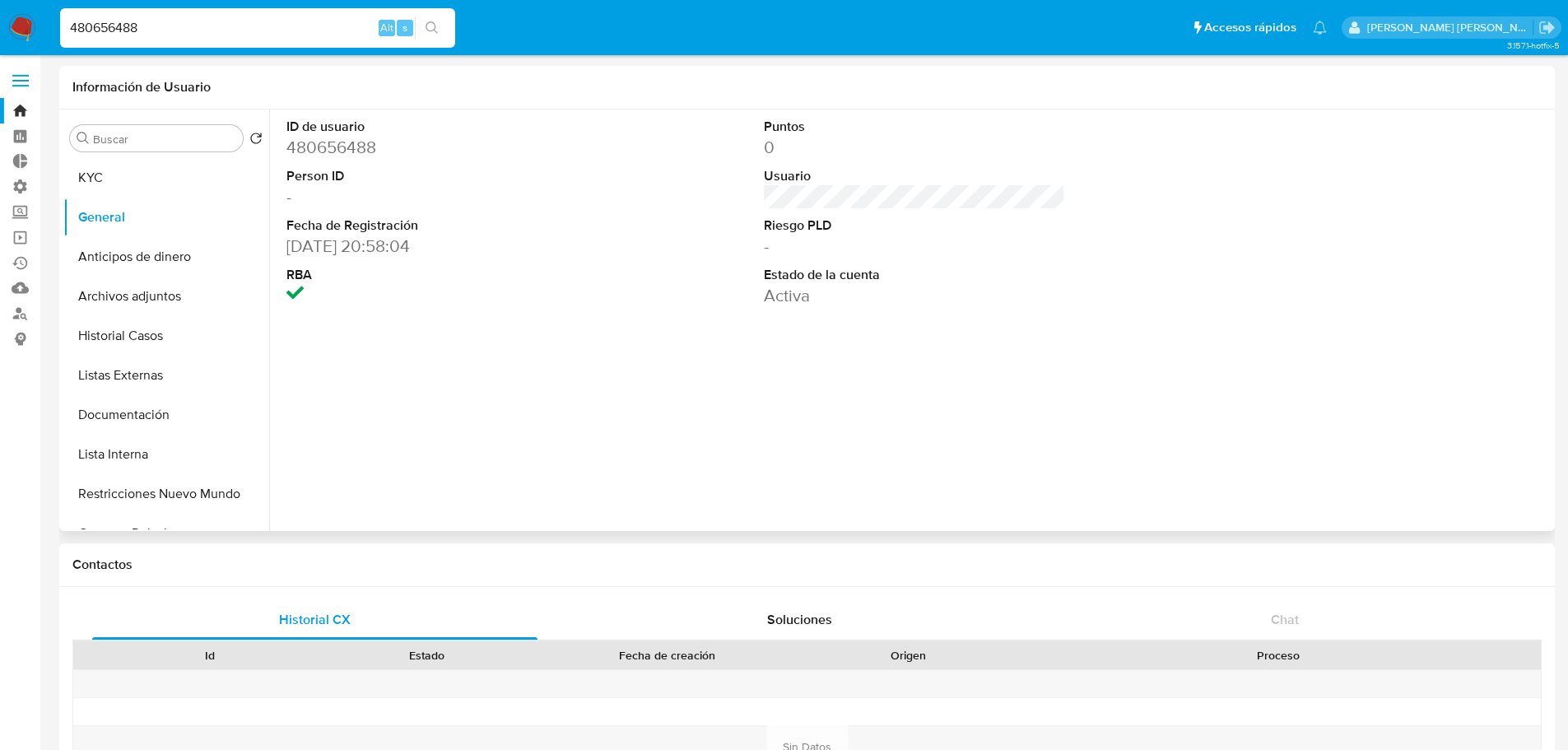
click at [355, 145] on dd "480656488" at bounding box center [437, 147] width 302 height 23
copy dd "480656488"
click at [201, 17] on input "480656488" at bounding box center [257, 27] width 395 height 21
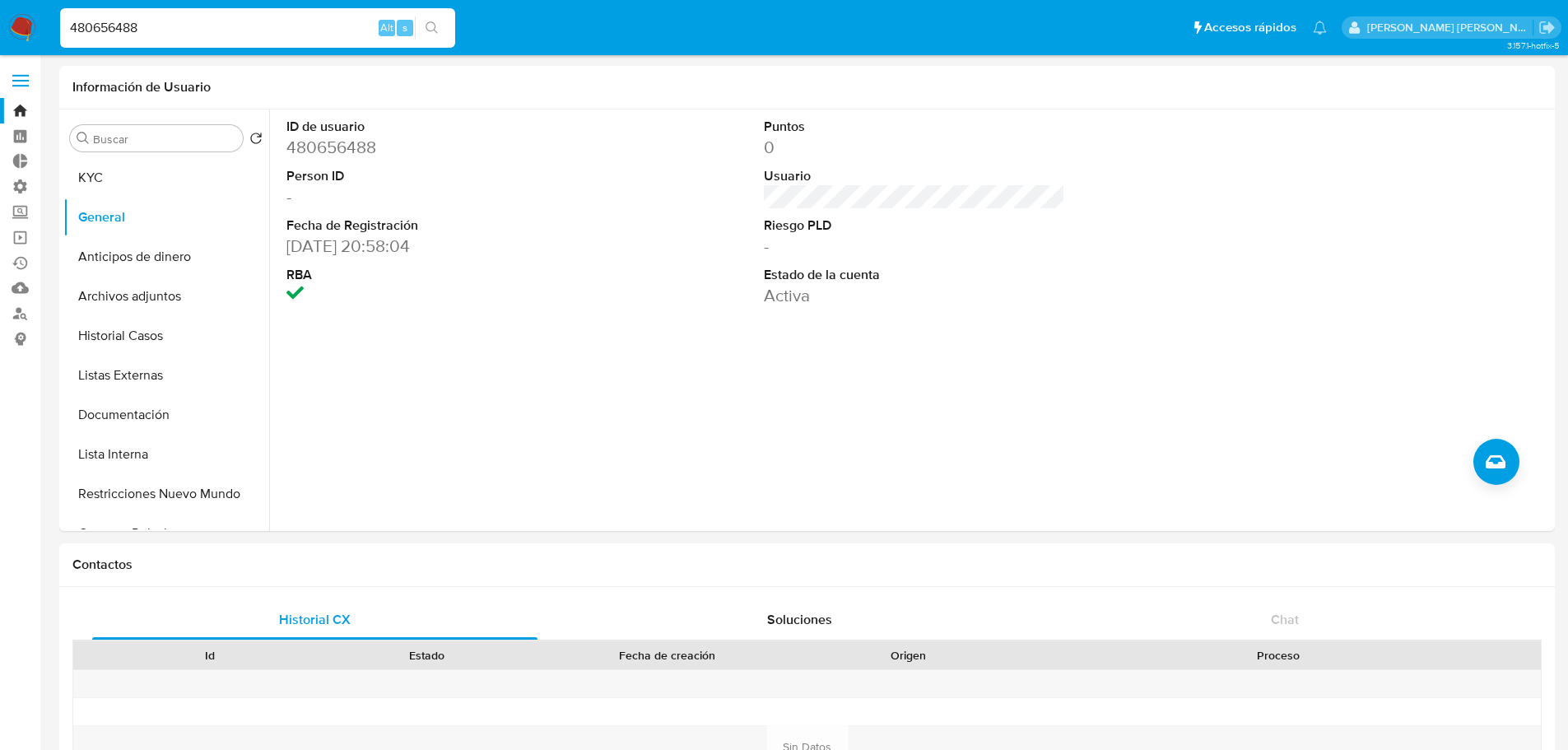
paste input "1249845855"
type input "1249845855"
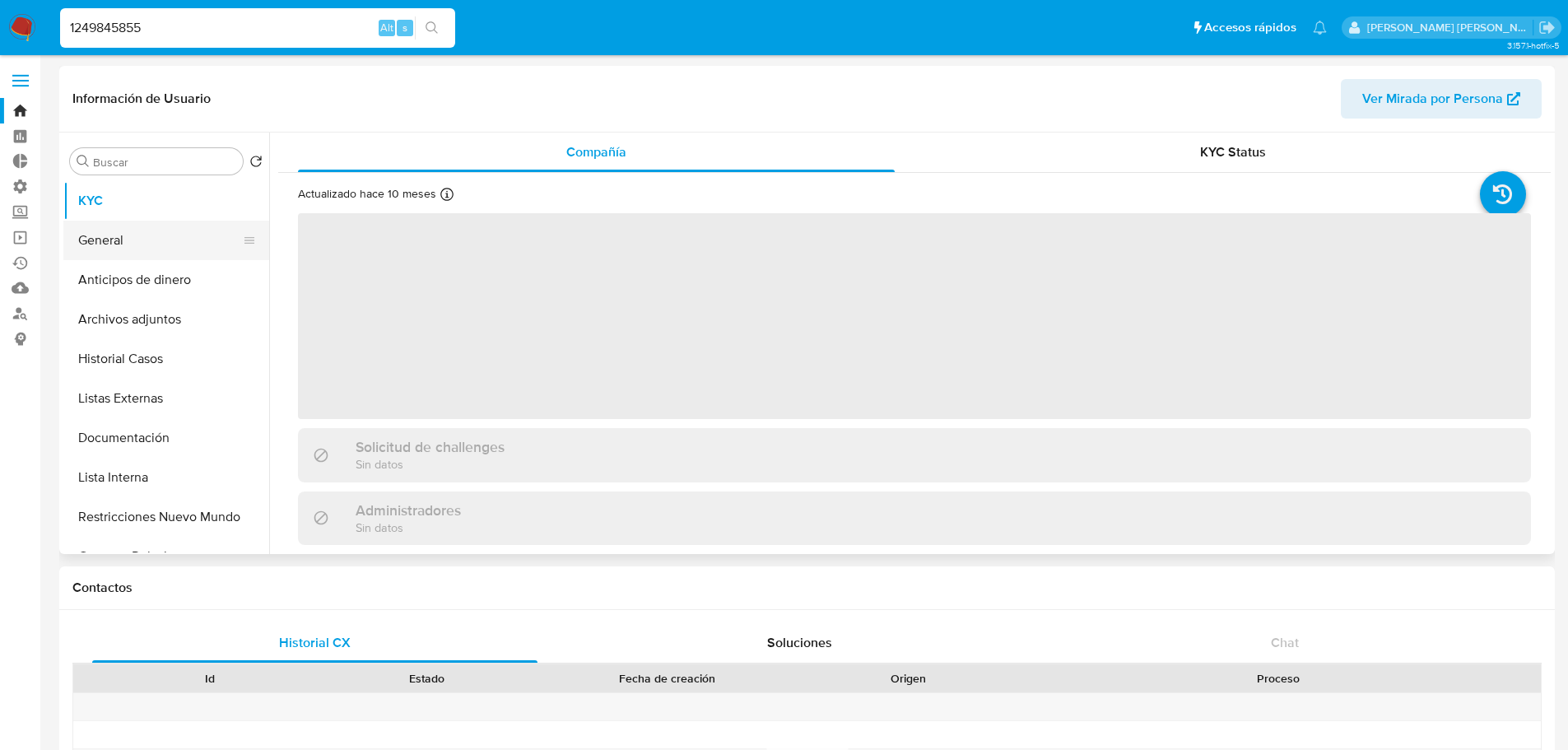
click at [181, 231] on button "General" at bounding box center [159, 241] width 193 height 39
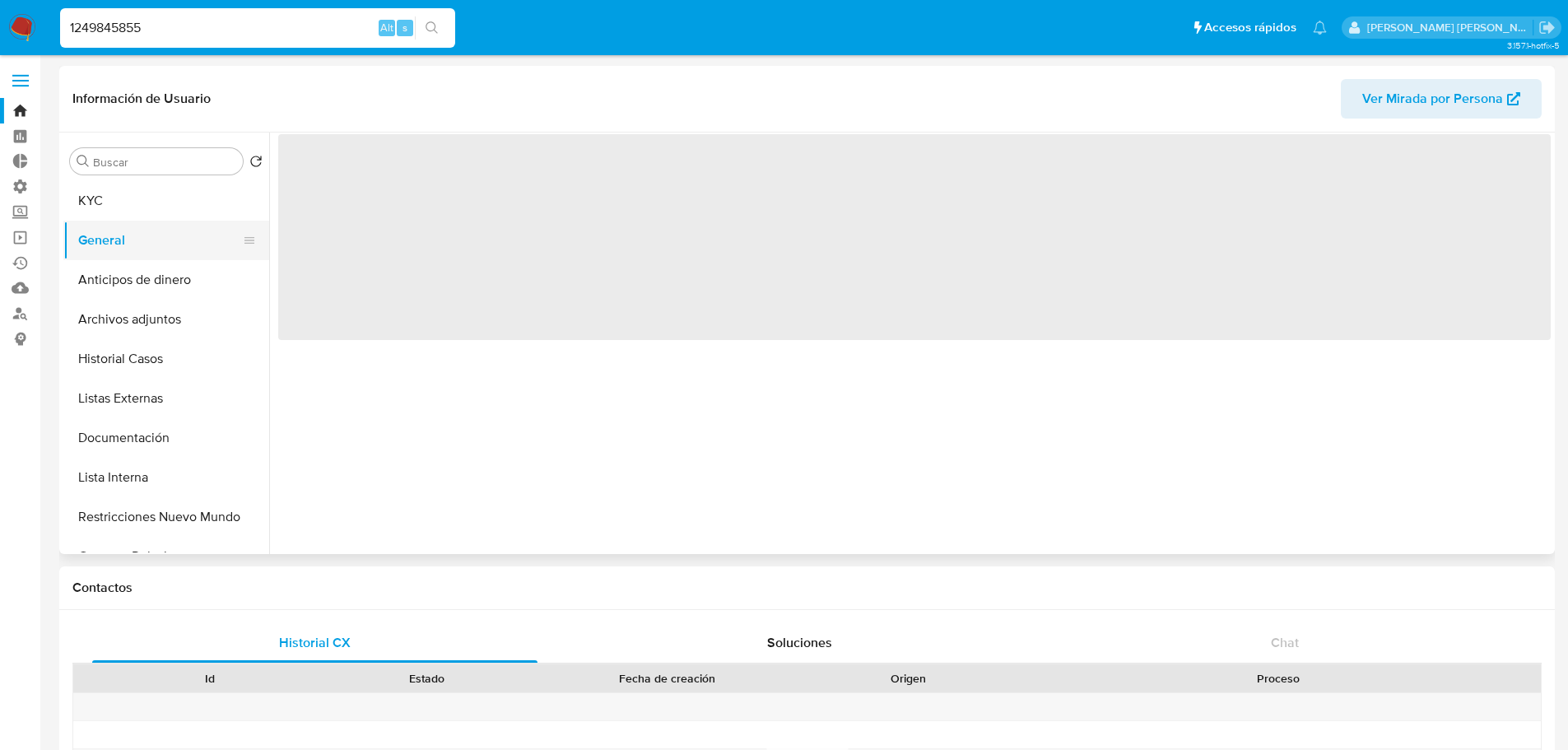
select select "10"
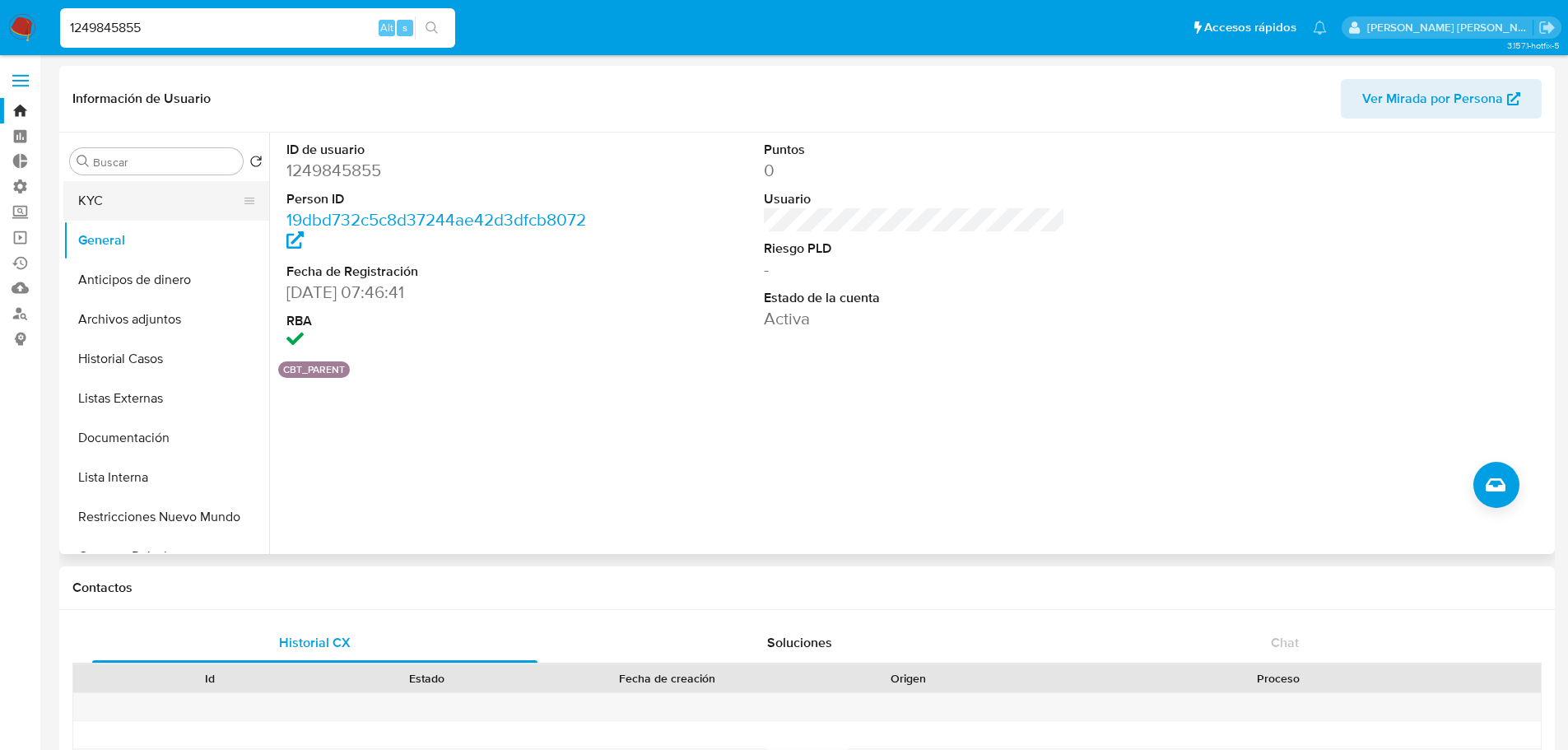
click at [156, 207] on button "KYC" at bounding box center [159, 200] width 193 height 39
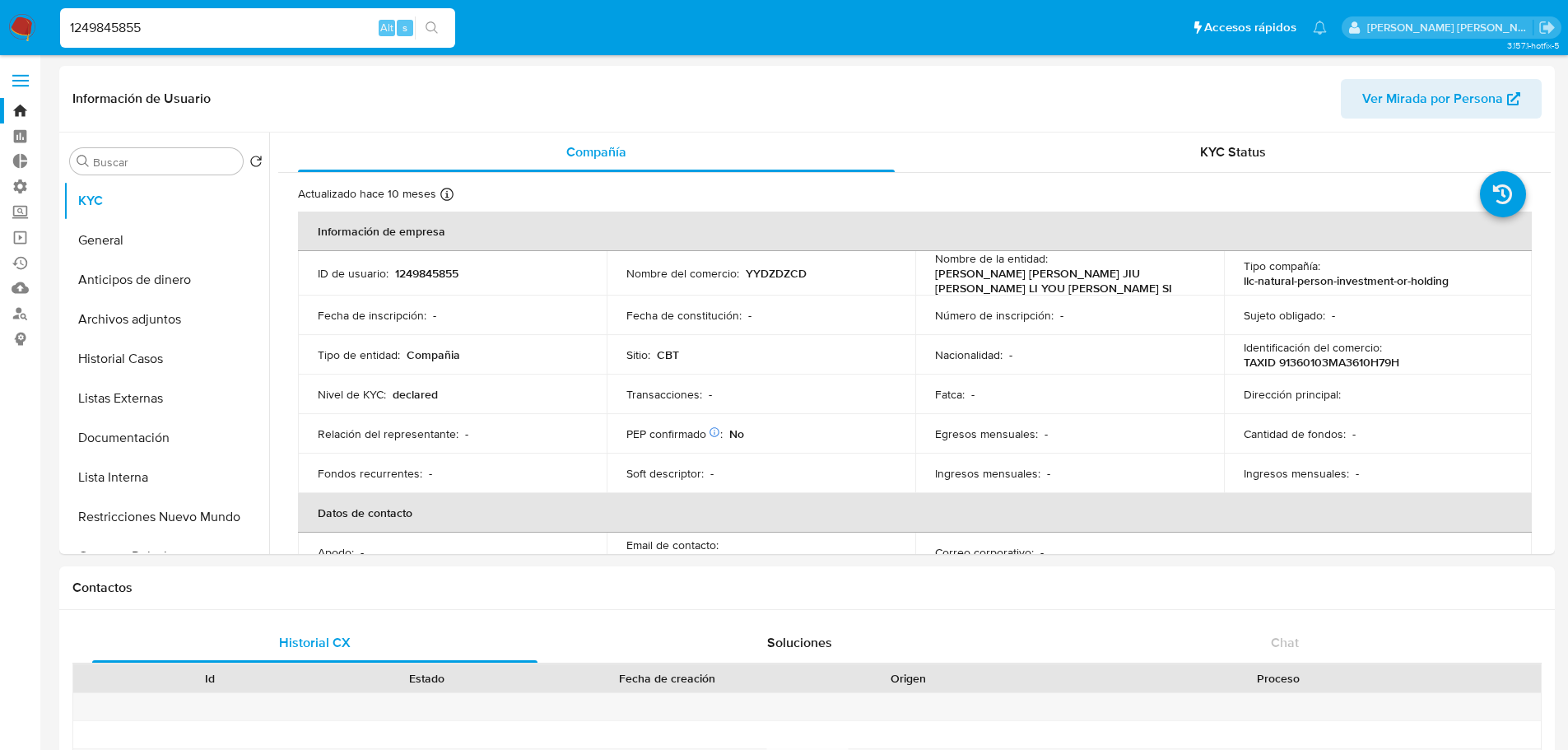
click at [290, 33] on input "1249845855" at bounding box center [257, 27] width 395 height 21
paste input "GAGA20240321141948"
type input "GAGA20240321141948"
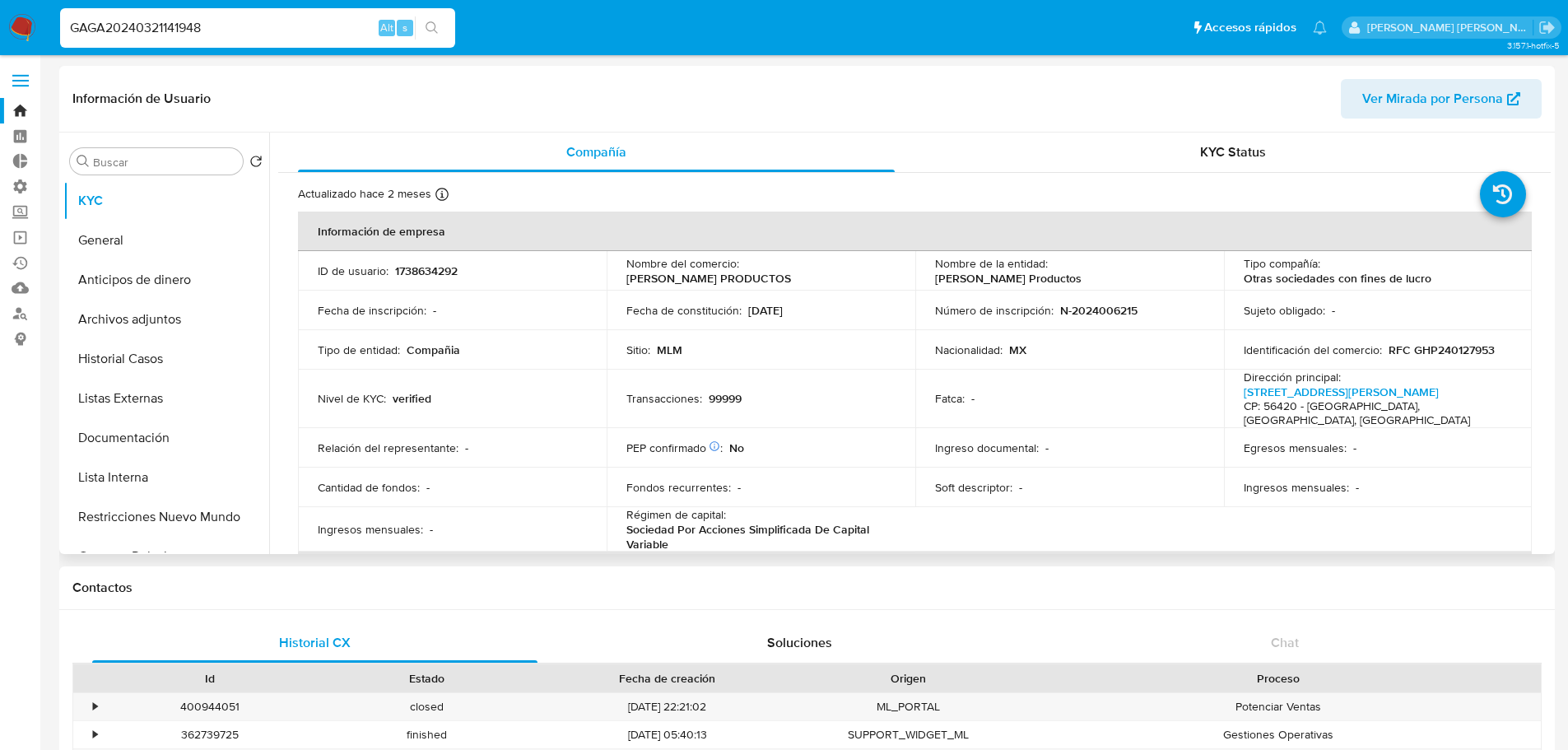
select select "10"
drag, startPoint x: 624, startPoint y: 280, endPoint x: 781, endPoint y: 286, distance: 157.1
click at [781, 286] on td "Nombre del comercio : GAEL HERRERA PRODUCTOS" at bounding box center [760, 271] width 308 height 39
copy p "GAEL HERRERA PRODUCTOS"
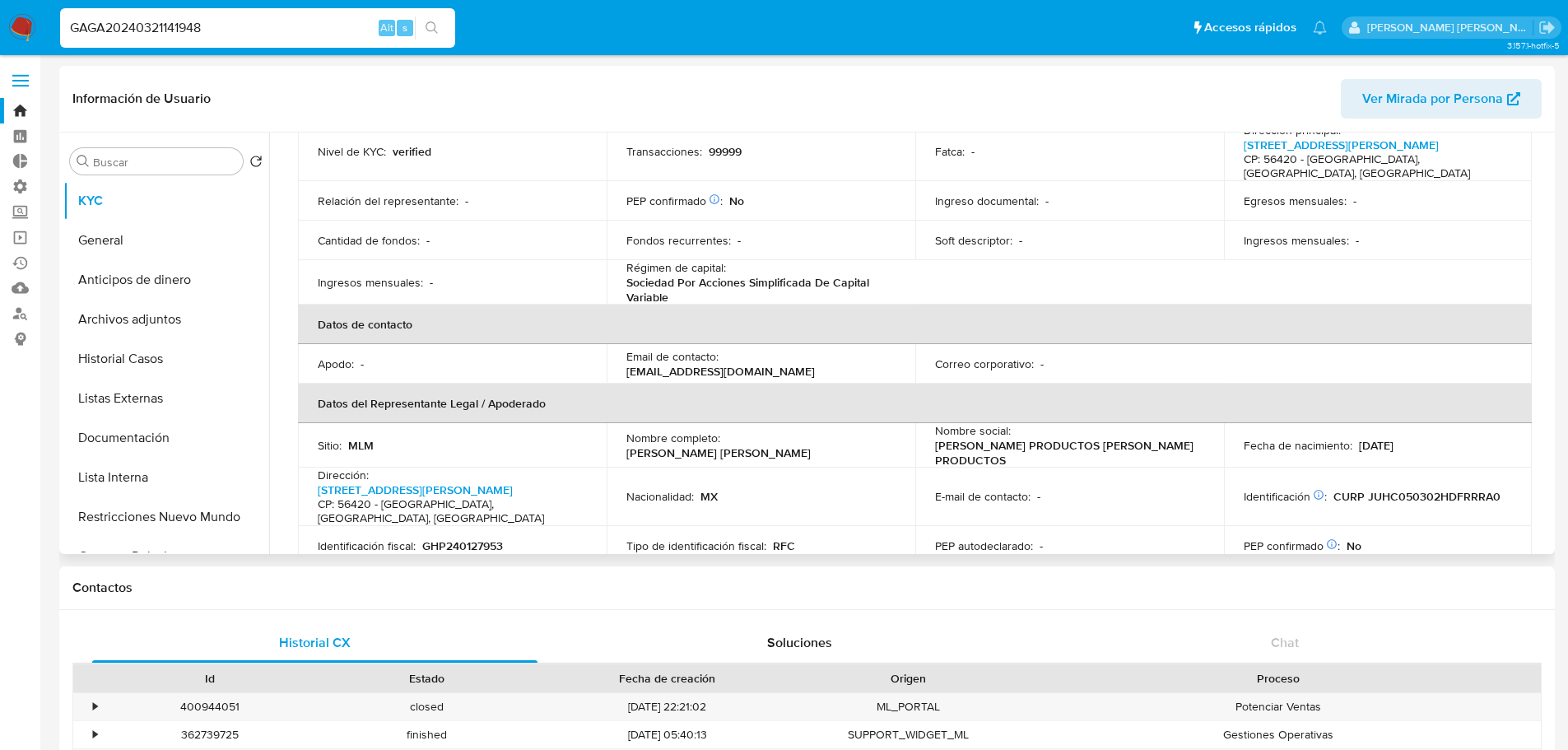
scroll to position [329, 0]
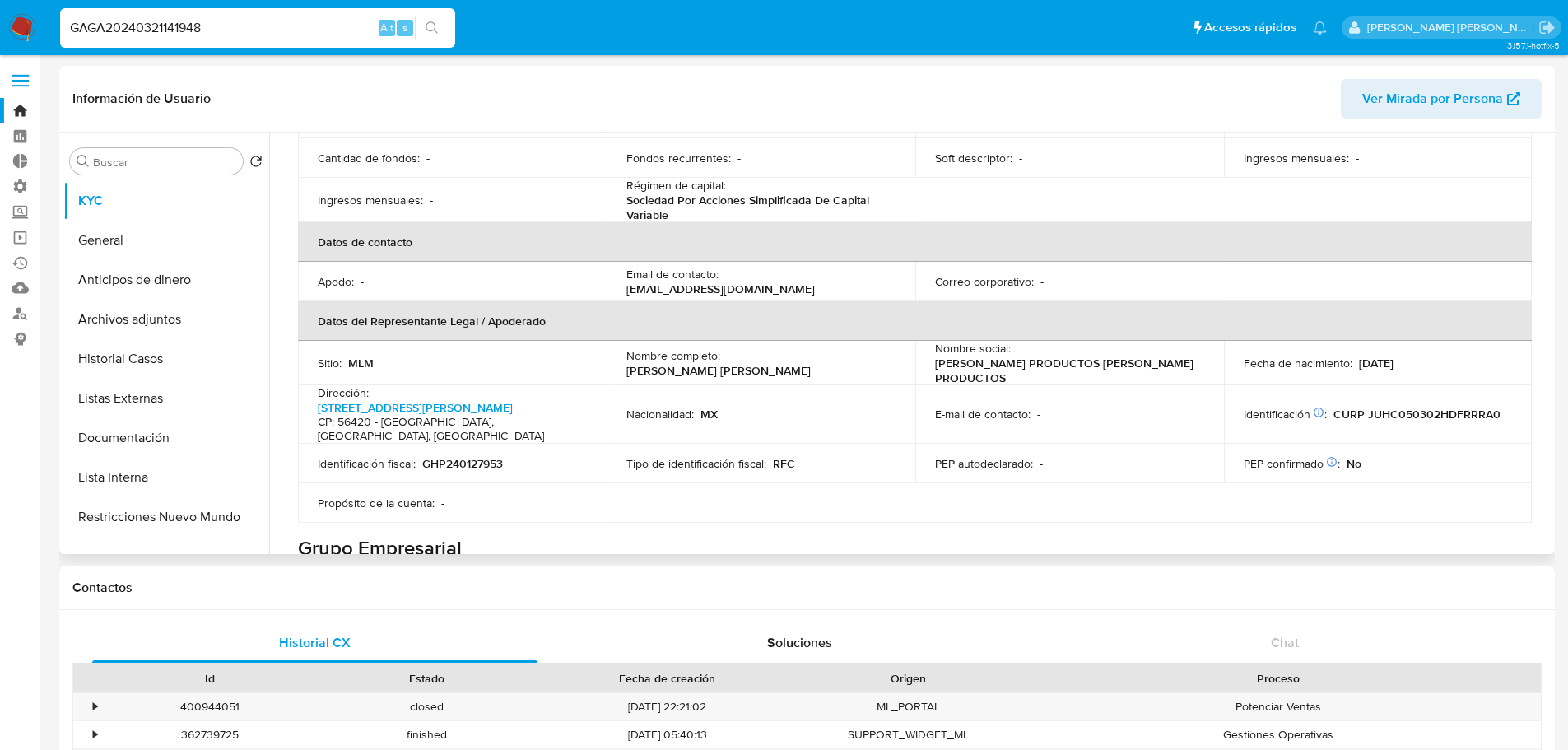
drag, startPoint x: 728, startPoint y: 349, endPoint x: 892, endPoint y: 352, distance: 164.0
click at [892, 352] on td "Nombre completo : Cristopher Gael Juarez Herrera" at bounding box center [760, 363] width 308 height 45
copy p "Cristopher Gael Juarez Herrera"
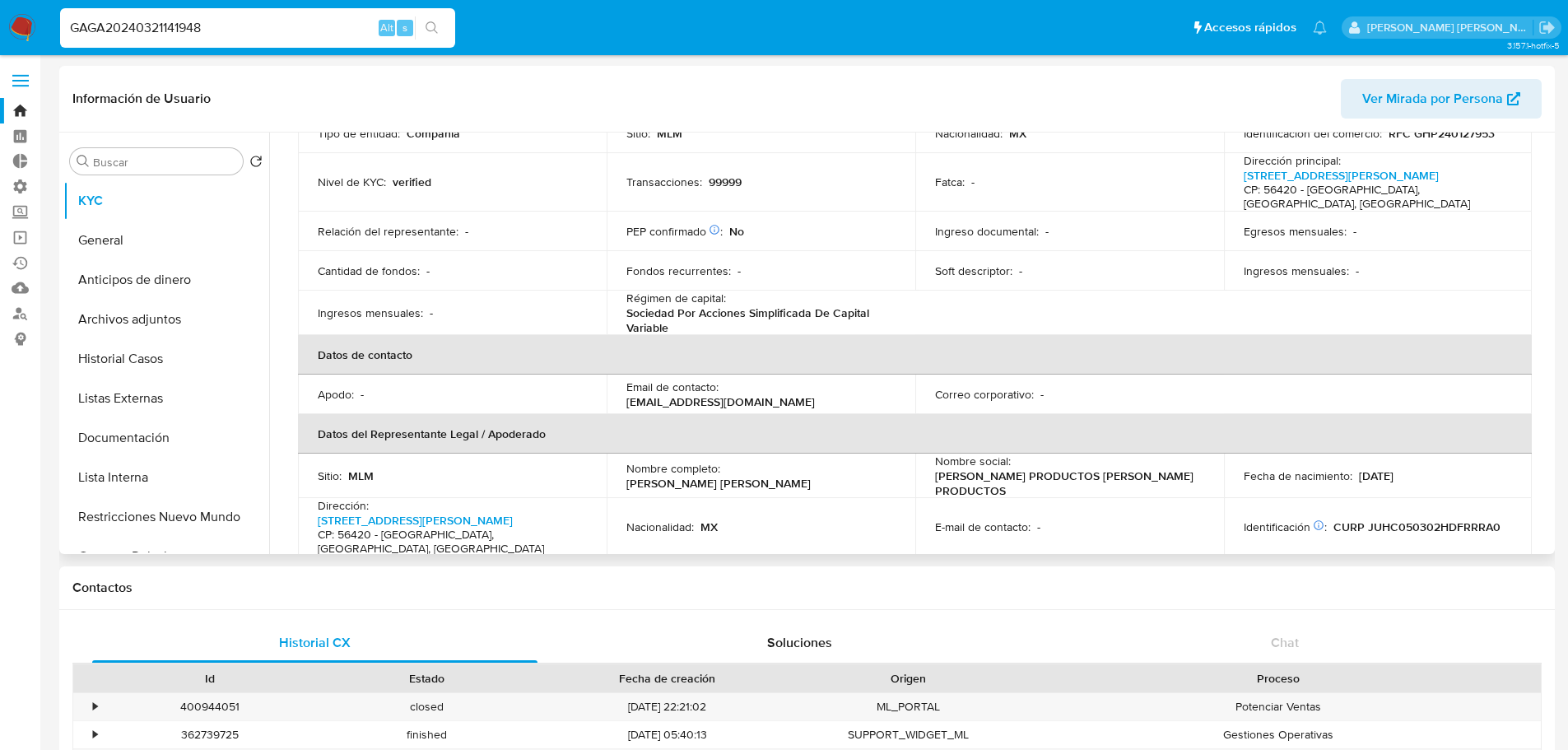
scroll to position [0, 0]
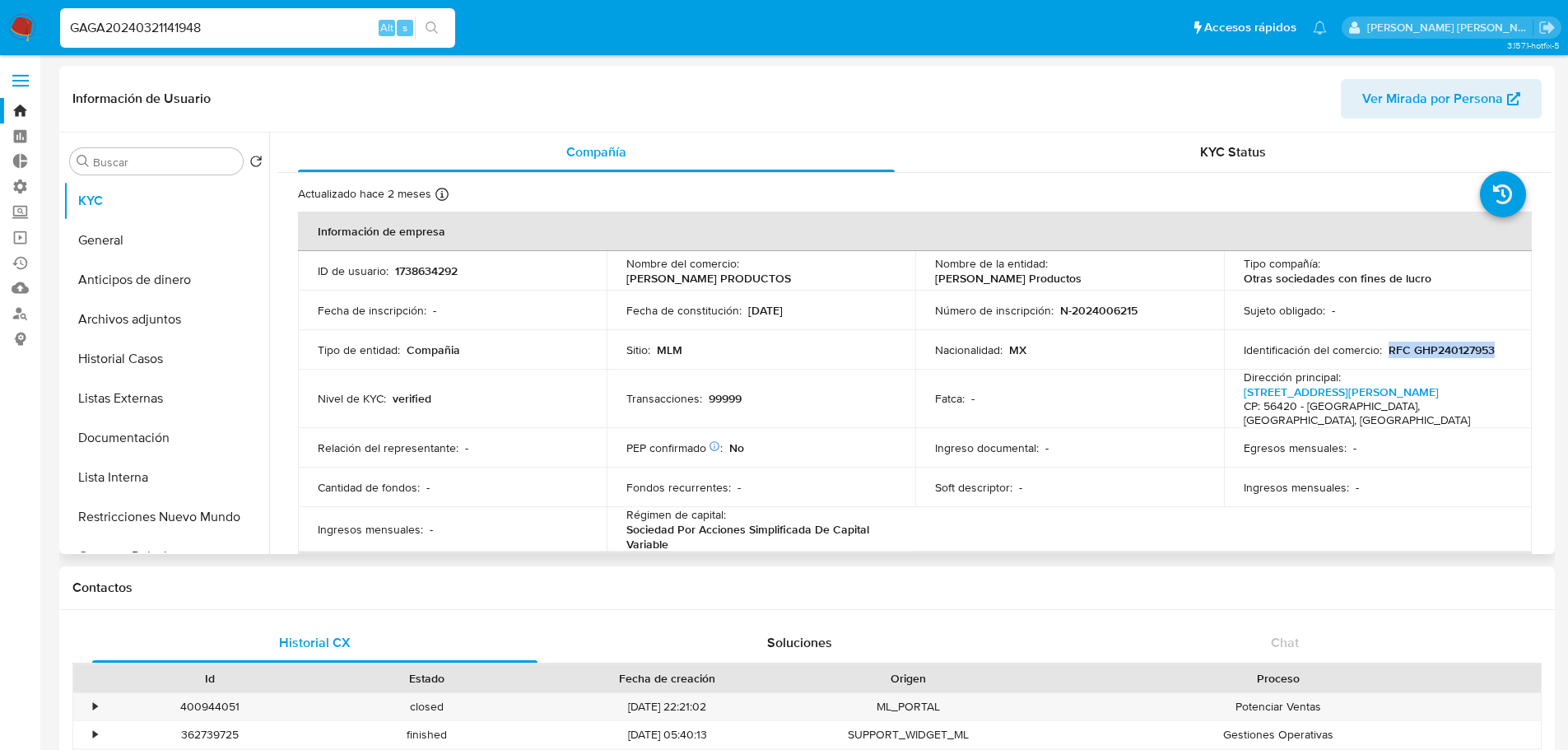
drag, startPoint x: 1385, startPoint y: 352, endPoint x: 1478, endPoint y: 358, distance: 93.2
click at [1478, 358] on td "Identificación del comercio : RFC GHP240127953" at bounding box center [1378, 349] width 308 height 39
click at [1422, 349] on p "RFC GHP240127953" at bounding box center [1441, 349] width 106 height 15
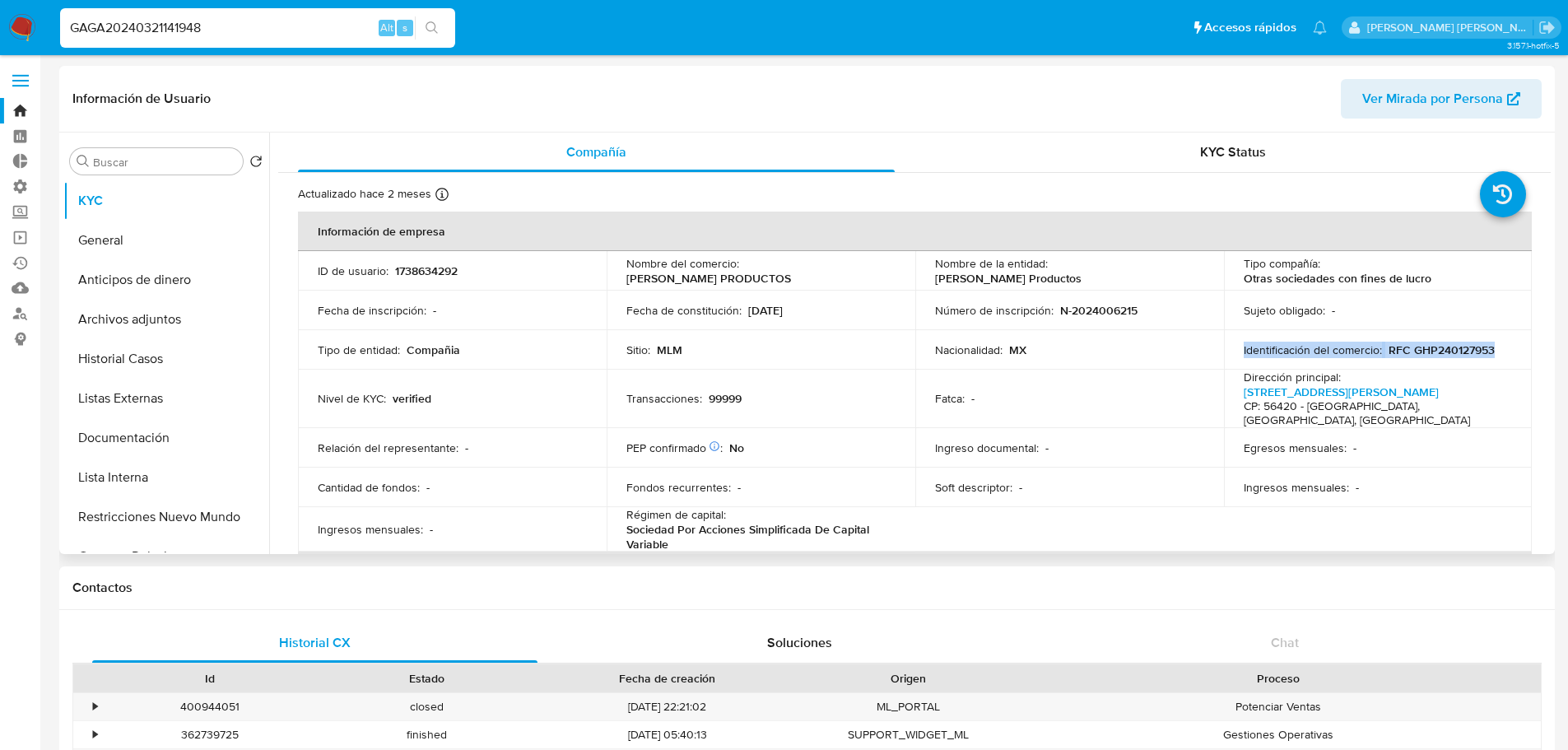
click at [1422, 349] on p "RFC GHP240127953" at bounding box center [1441, 349] width 106 height 15
drag, startPoint x: 1499, startPoint y: 351, endPoint x: 1386, endPoint y: 353, distance: 113.0
click at [1386, 353] on div "Identificación del comercio : RFC GHP240127953" at bounding box center [1378, 349] width 269 height 15
copy p "RFC GHP240127953"
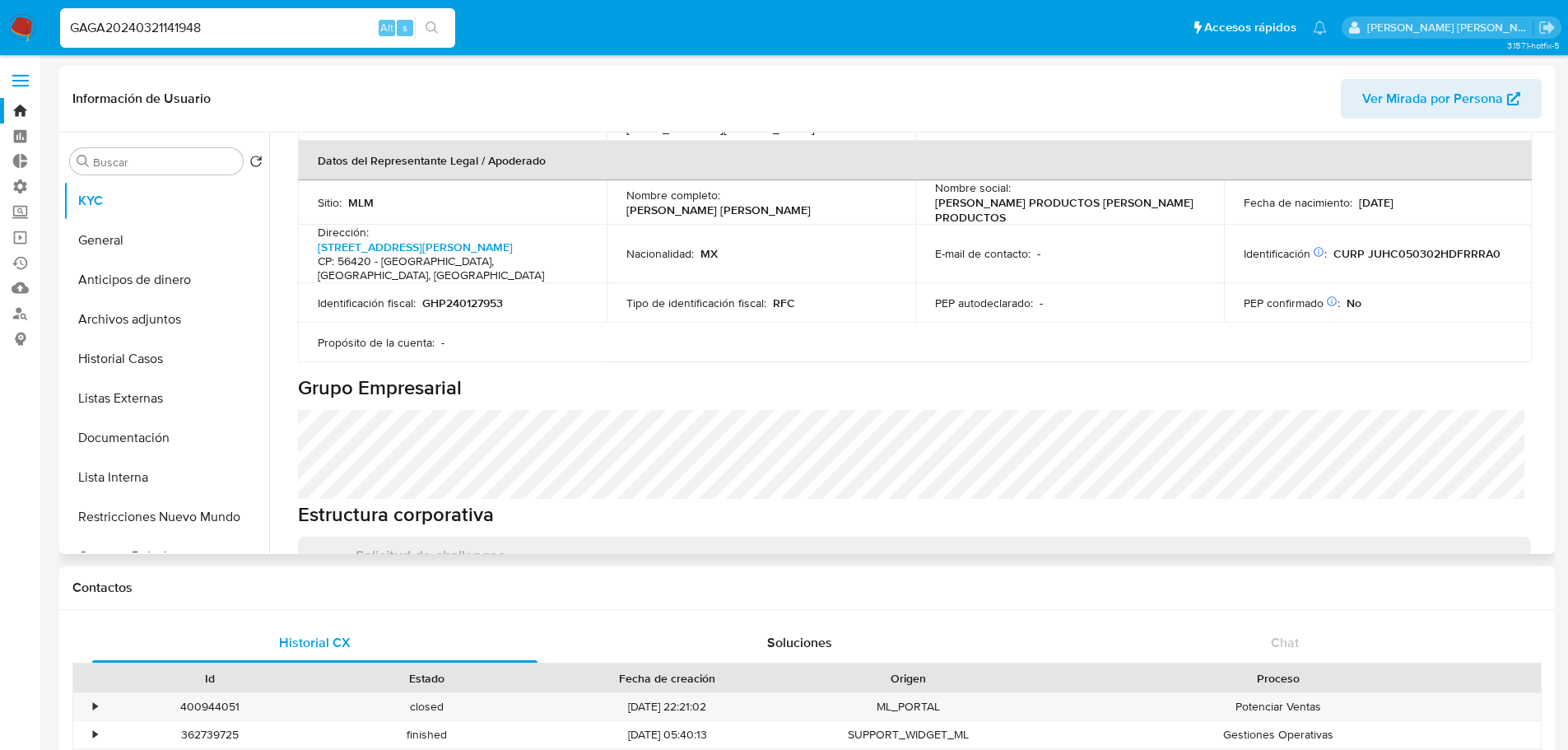
scroll to position [494, 0]
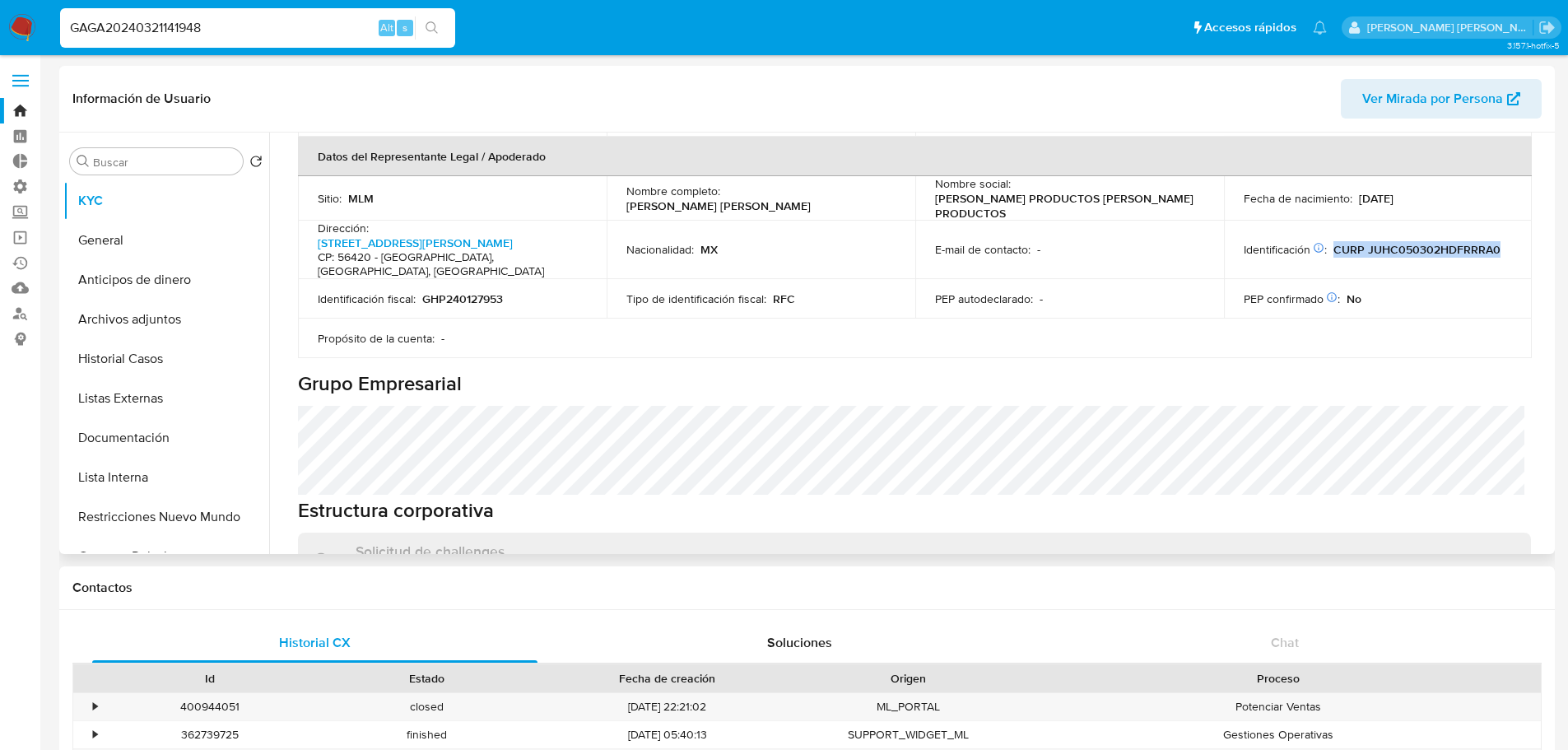
drag, startPoint x: 1328, startPoint y: 228, endPoint x: 1495, endPoint y: 235, distance: 167.1
click at [1495, 242] on div "Identificación CIC: 242591370 : CURP JUHC050302HDFRRRA0" at bounding box center [1378, 249] width 269 height 15
copy p "CURP JUHC050302HDFRRRA0"
click at [159, 427] on button "Documentación" at bounding box center [159, 438] width 193 height 39
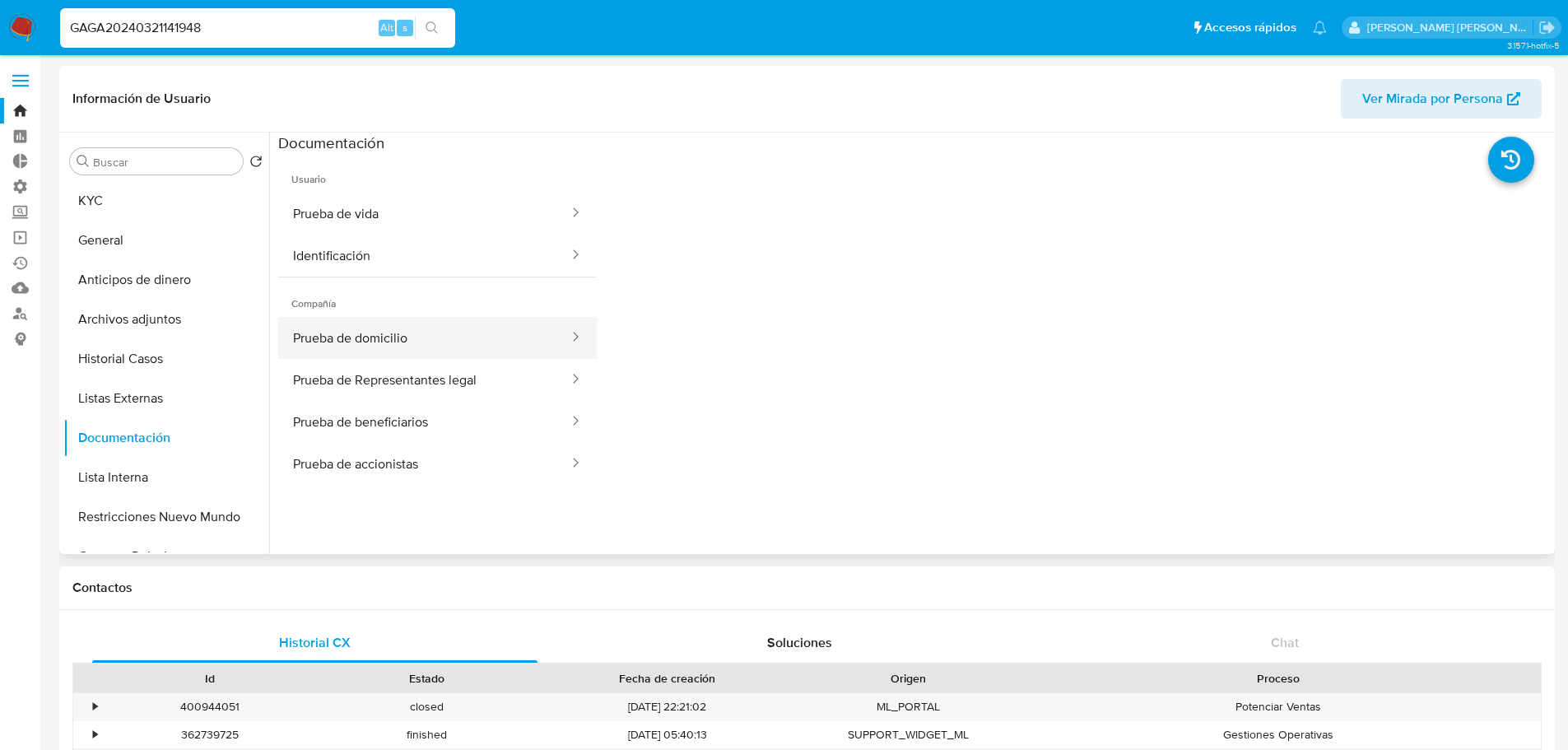
click at [450, 336] on button "Prueba de domicilio" at bounding box center [424, 337] width 292 height 42
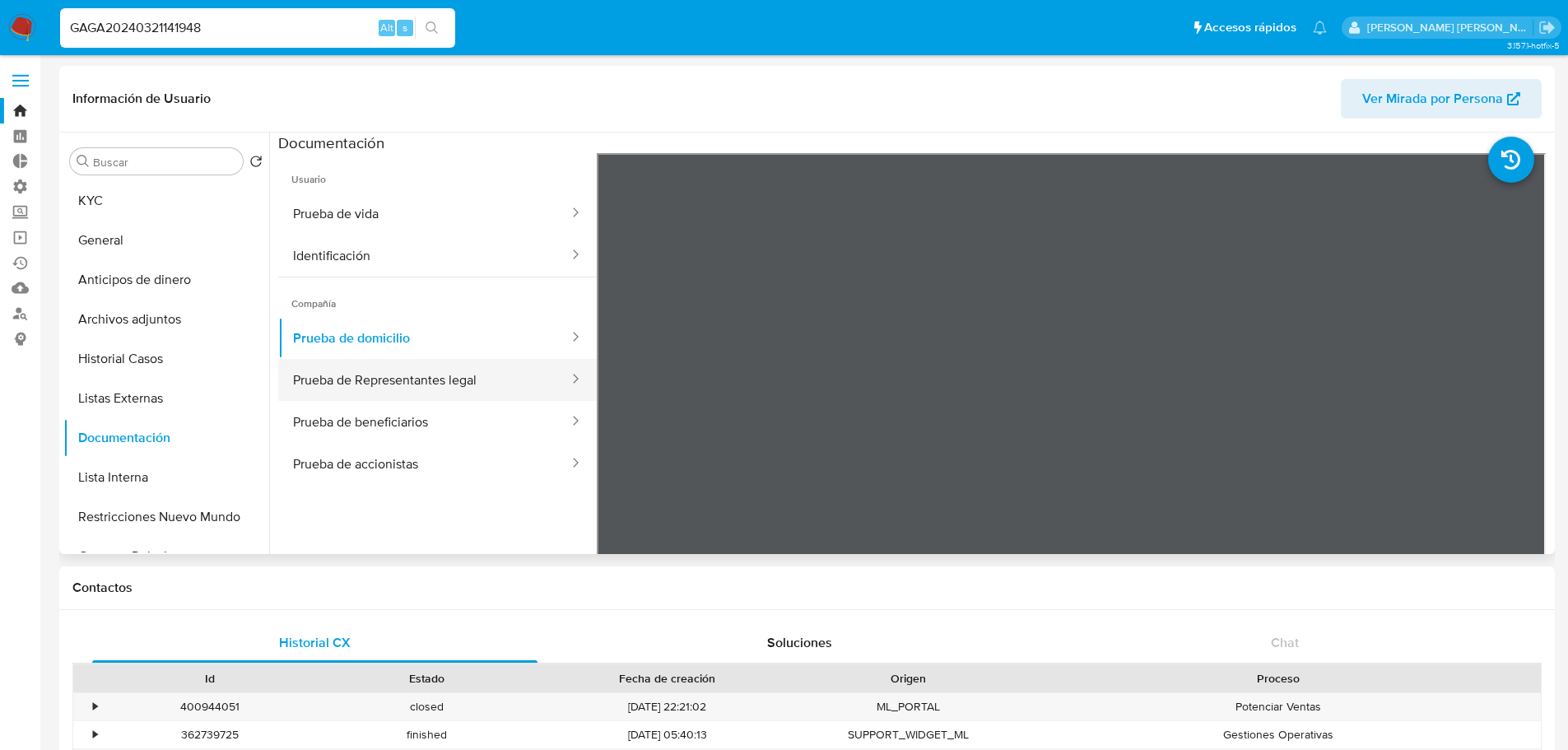
click at [278, 317] on button "Prueba de domicilio" at bounding box center [424, 337] width 292 height 42
click at [512, 257] on button "Identificación" at bounding box center [424, 255] width 292 height 42
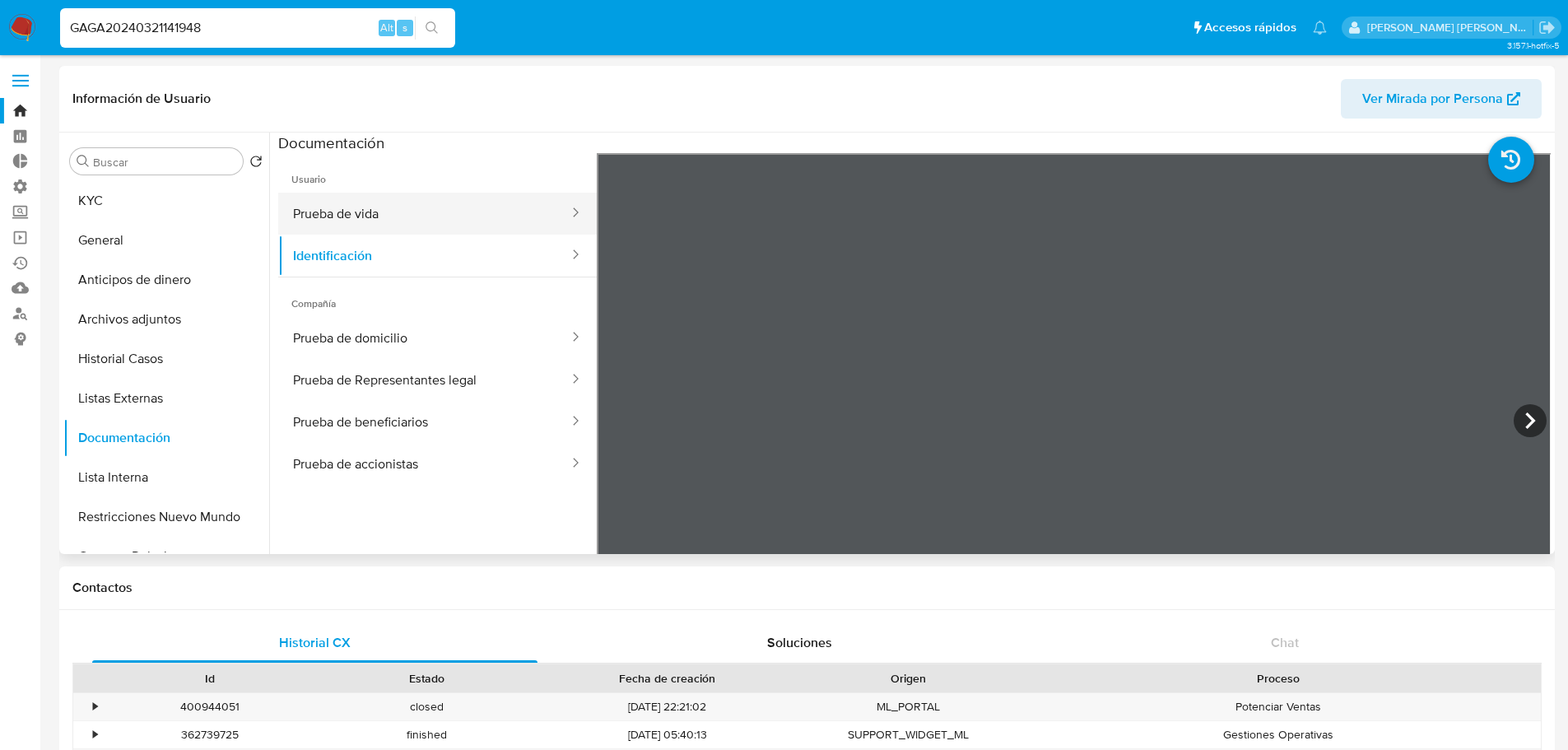
click at [434, 222] on button "Prueba de vida" at bounding box center [424, 213] width 292 height 42
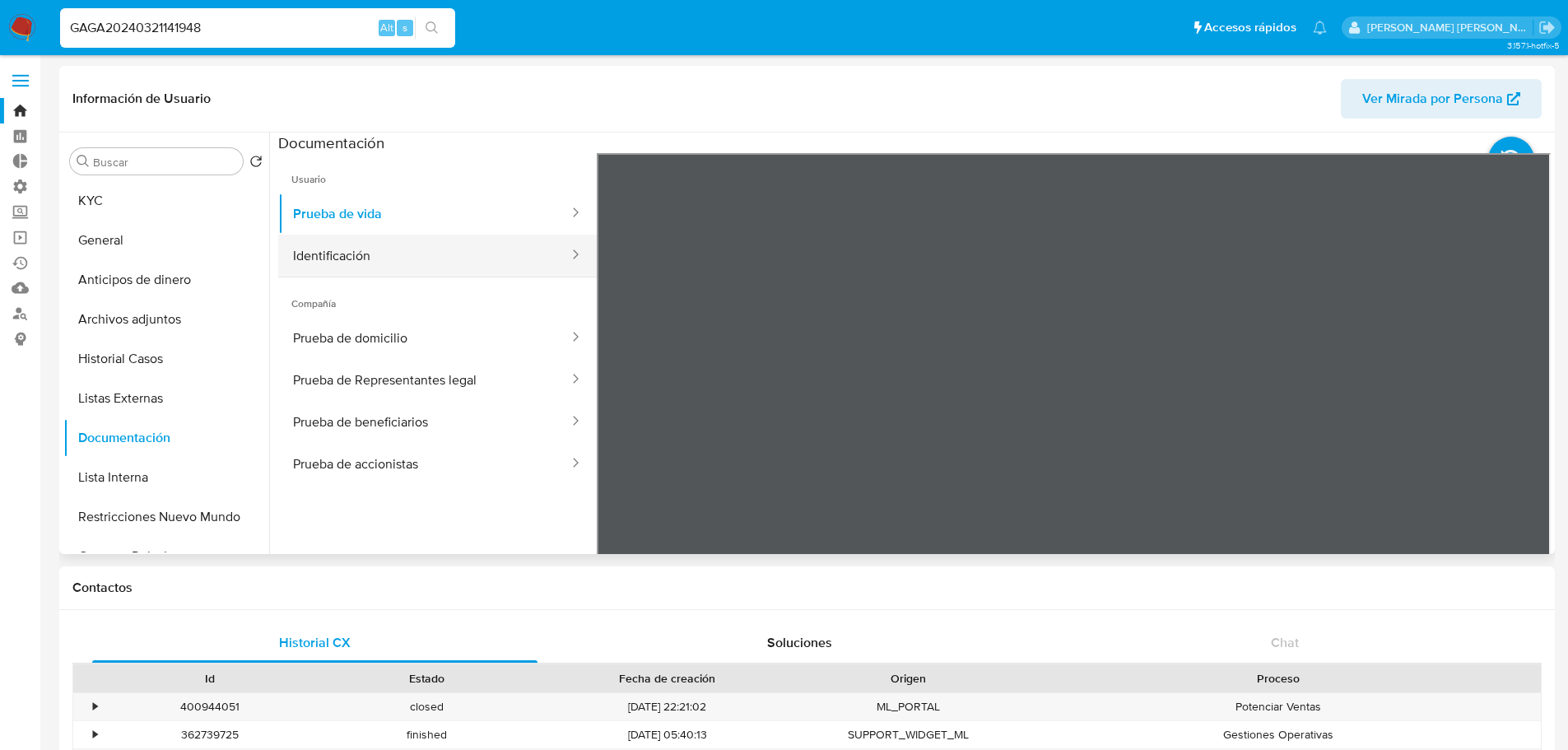
click at [503, 247] on button "Identificación" at bounding box center [424, 255] width 292 height 42
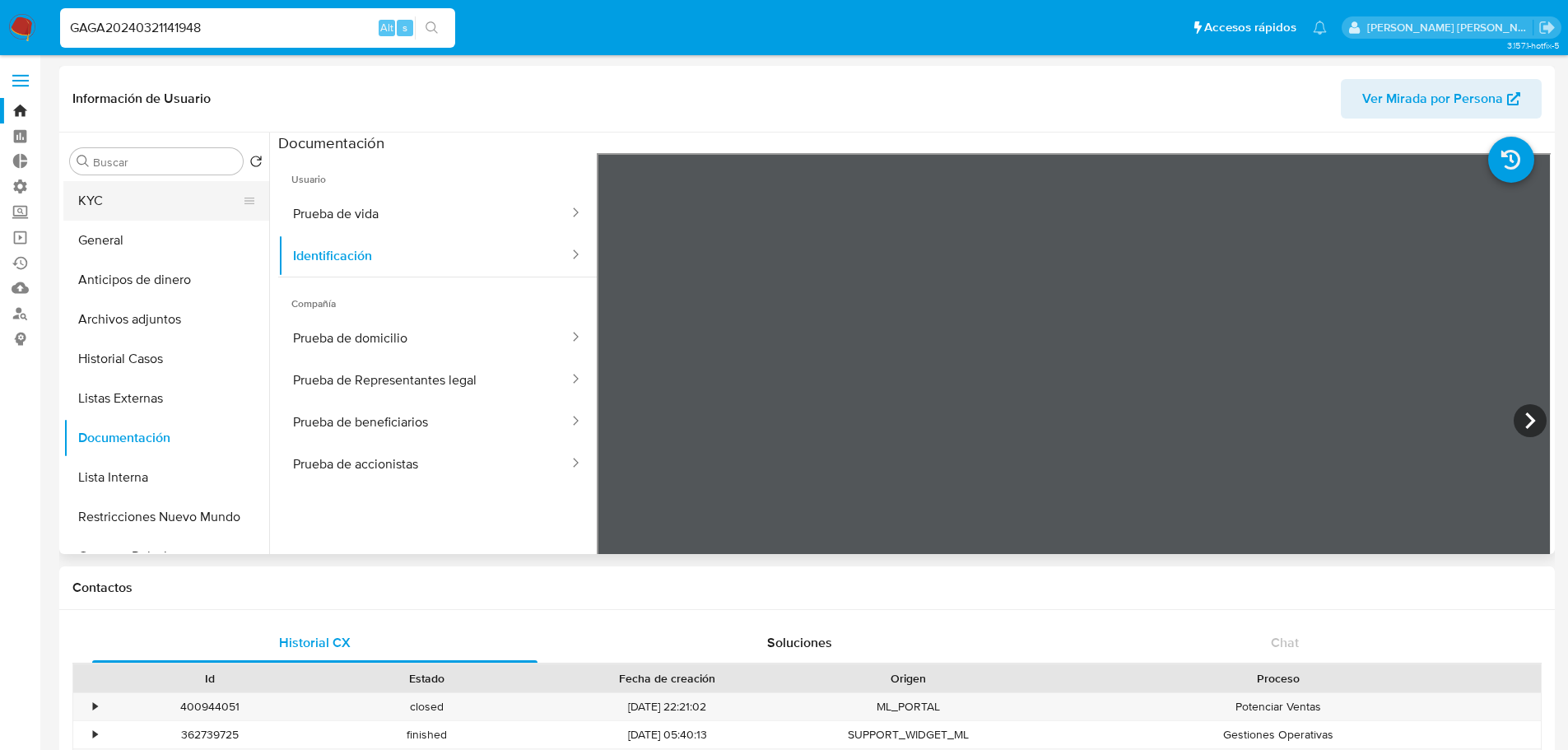
click at [184, 205] on button "KYC" at bounding box center [159, 200] width 193 height 39
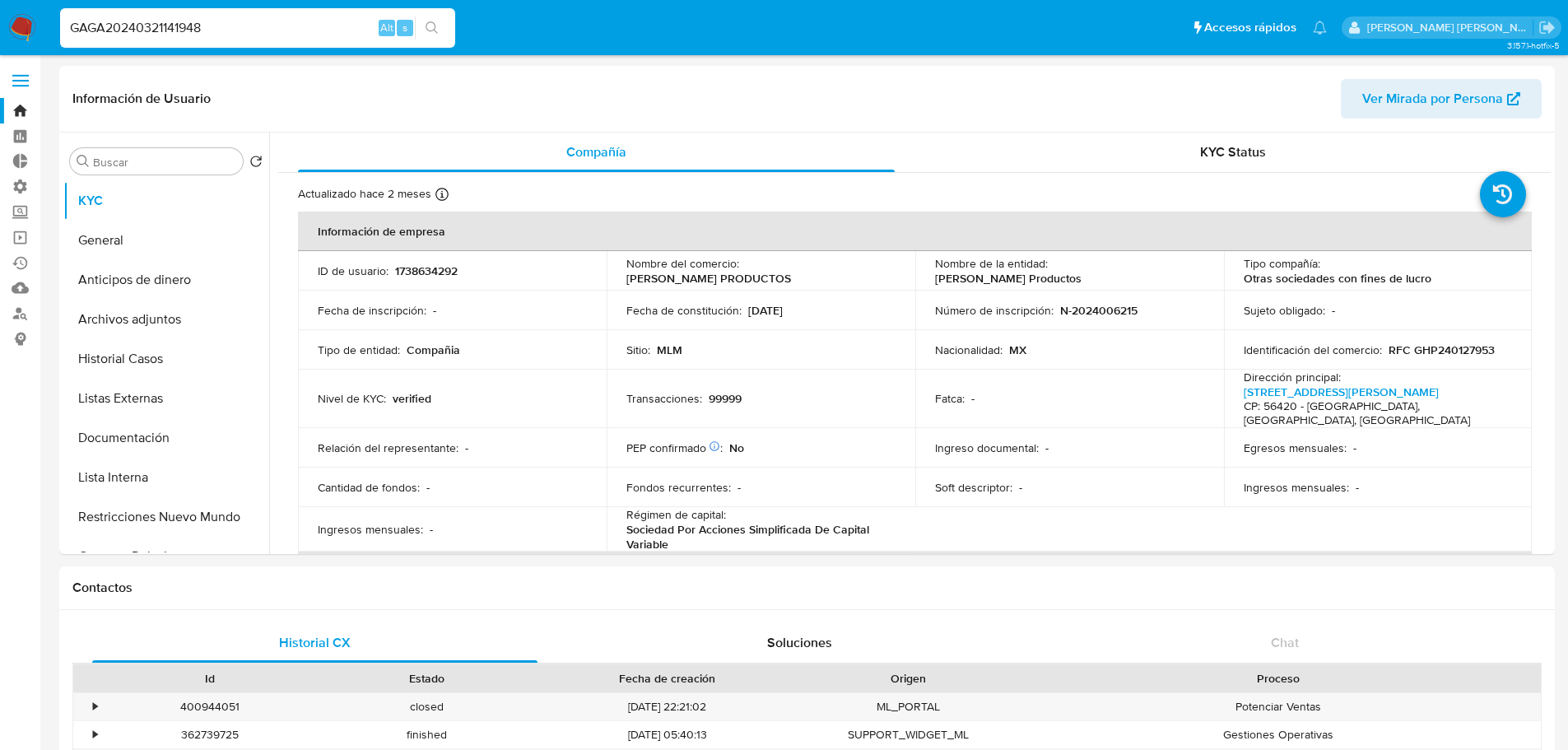
click at [1164, 37] on ul "Pausado Ver notificaciones GAGA20240321141948 Alt s Accesos rápidos Presiona la…" at bounding box center [694, 27] width 1283 height 41
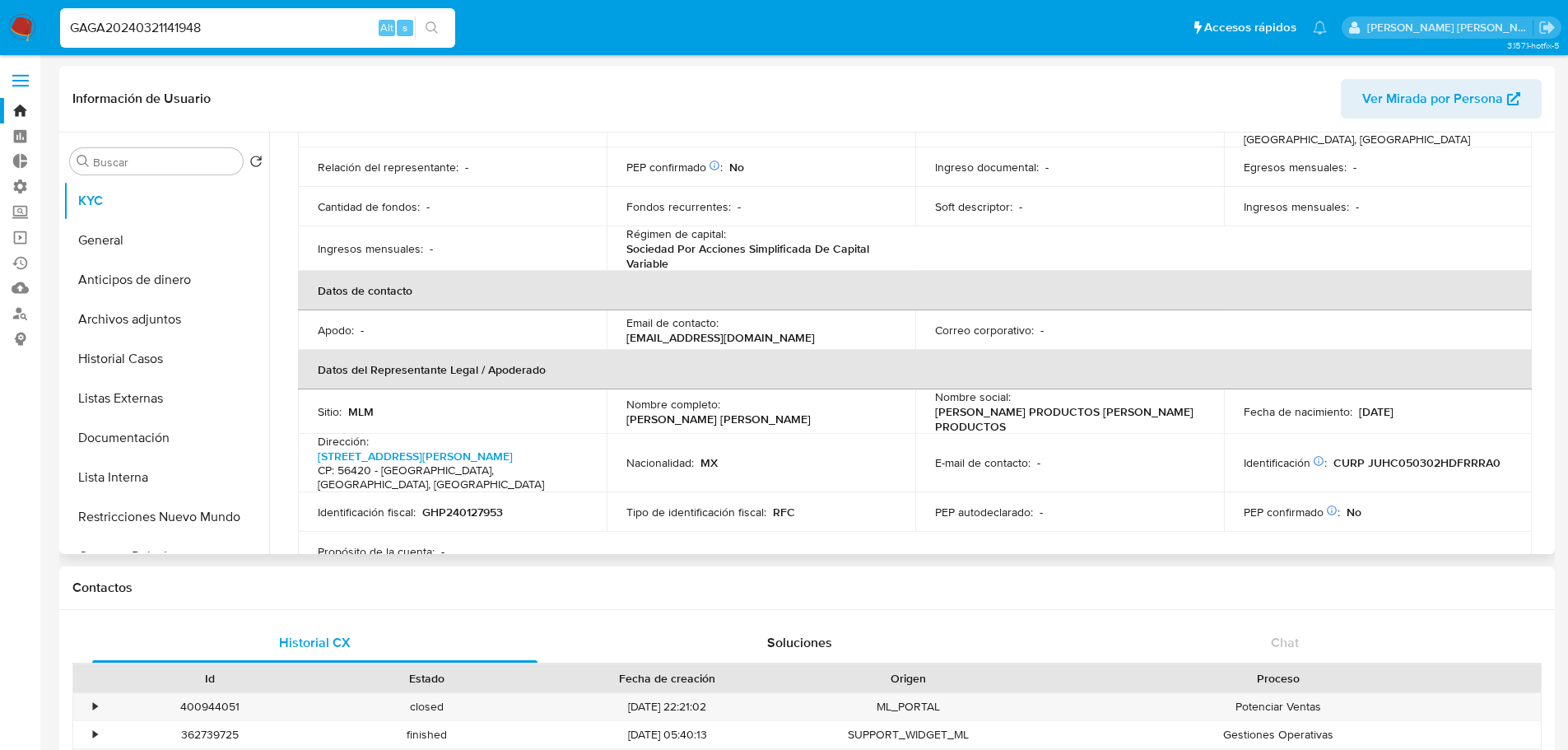
scroll to position [247, 0]
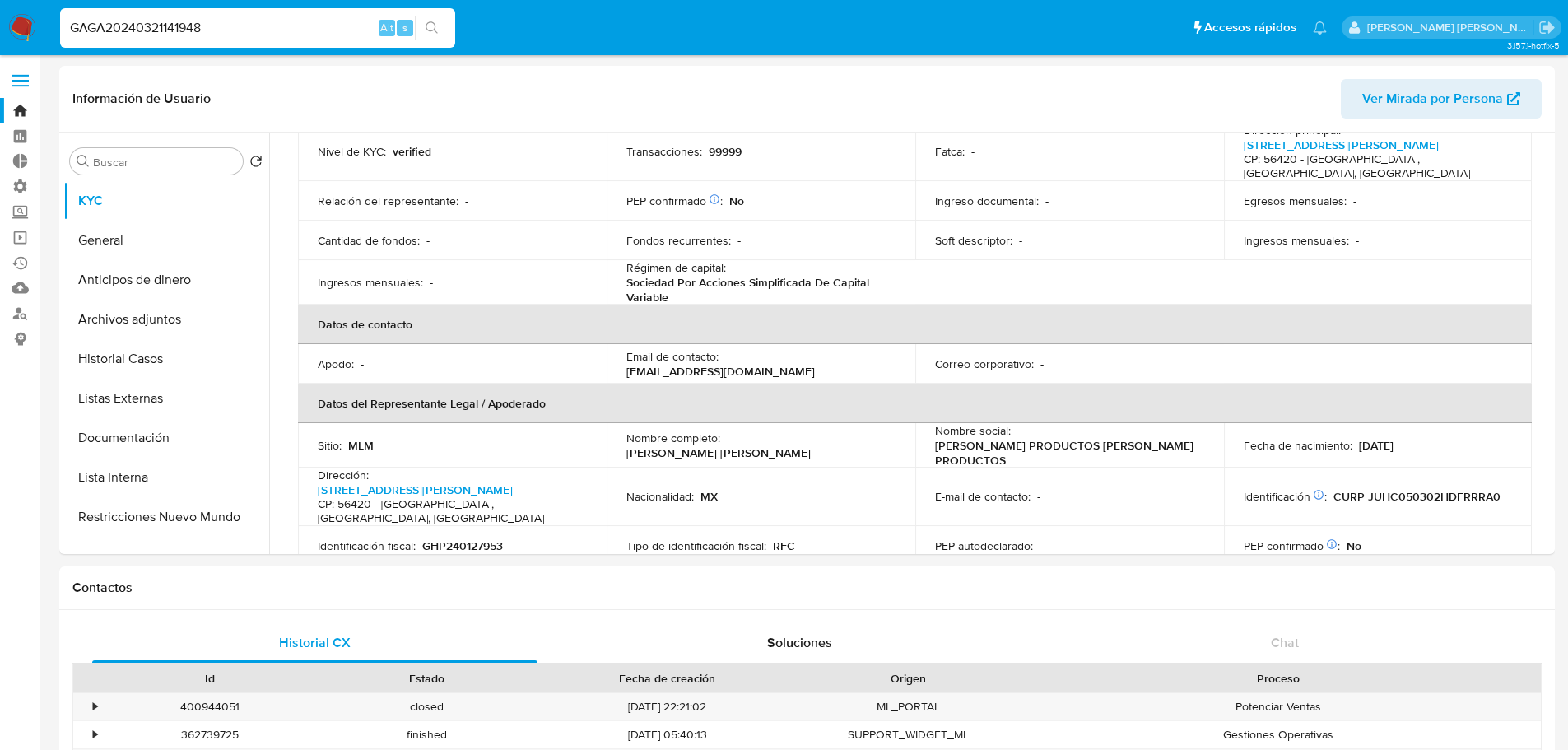
click at [1173, 28] on ul "Pausado Ver notificaciones GAGA20240321141948 Alt s Accesos rápidos Presiona la…" at bounding box center [694, 27] width 1283 height 41
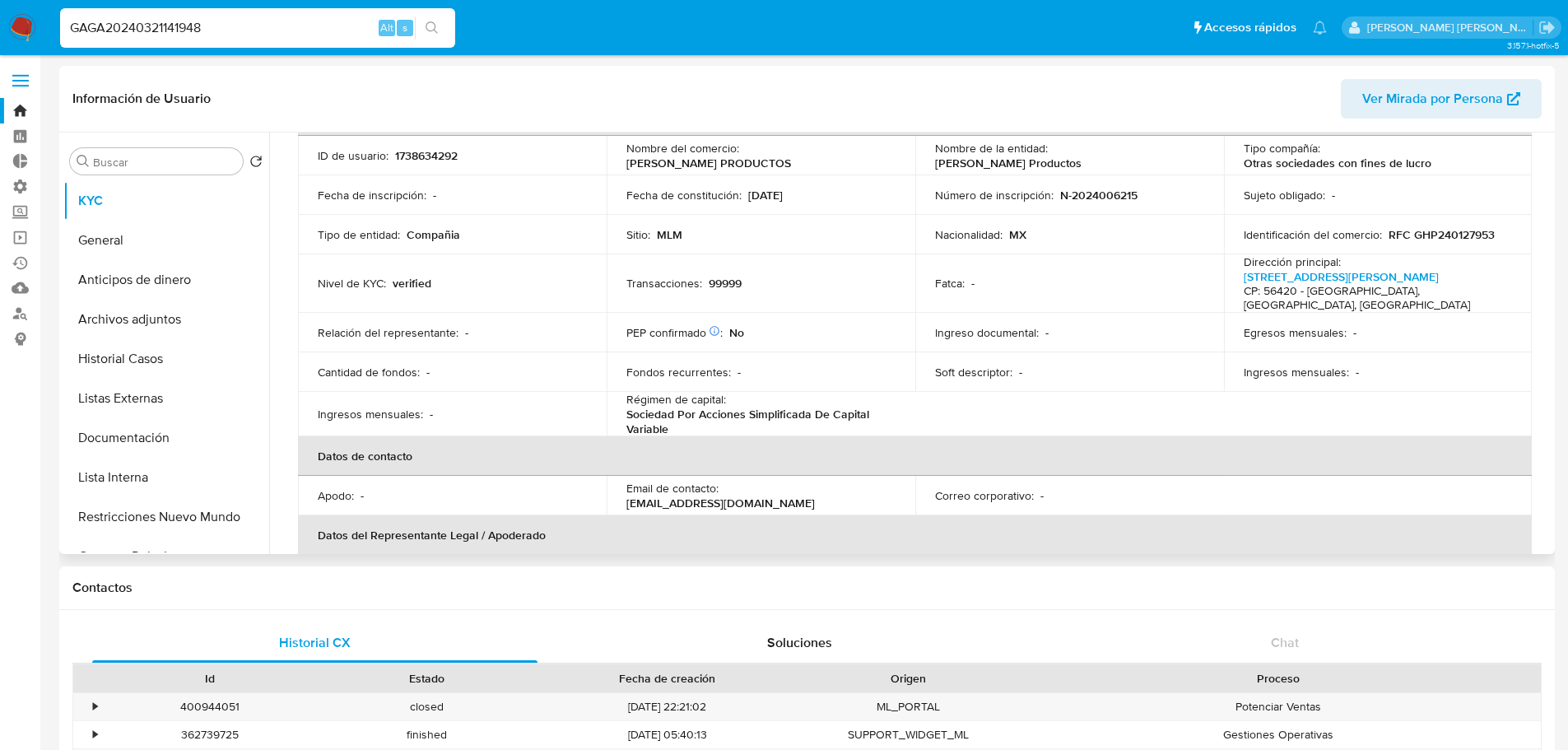
scroll to position [0, 0]
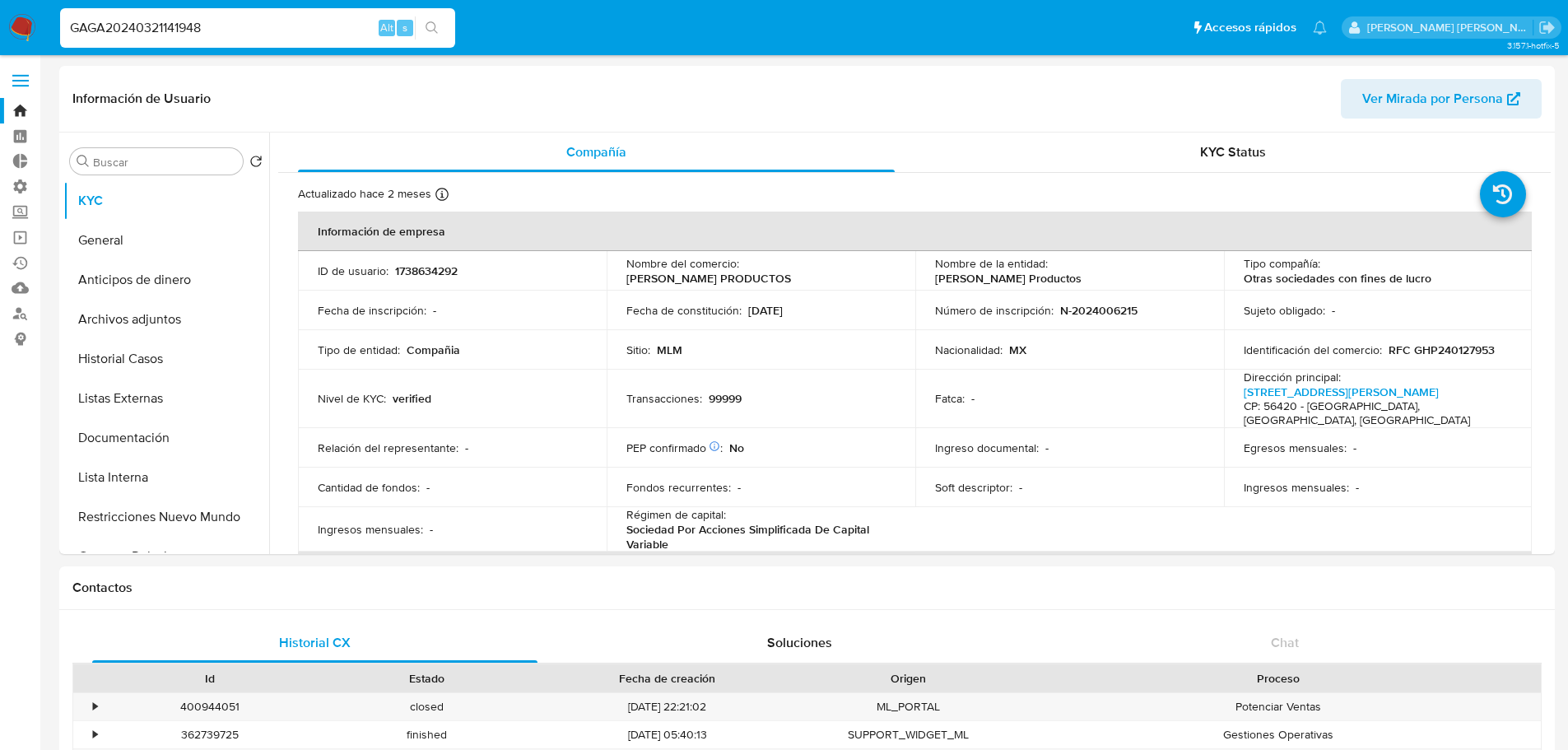
click at [1183, 21] on ul "Pausado Ver notificaciones GAGA20240321141948 Alt s Accesos rápidos Presiona la…" at bounding box center [694, 27] width 1283 height 41
click at [138, 240] on button "General" at bounding box center [159, 241] width 193 height 39
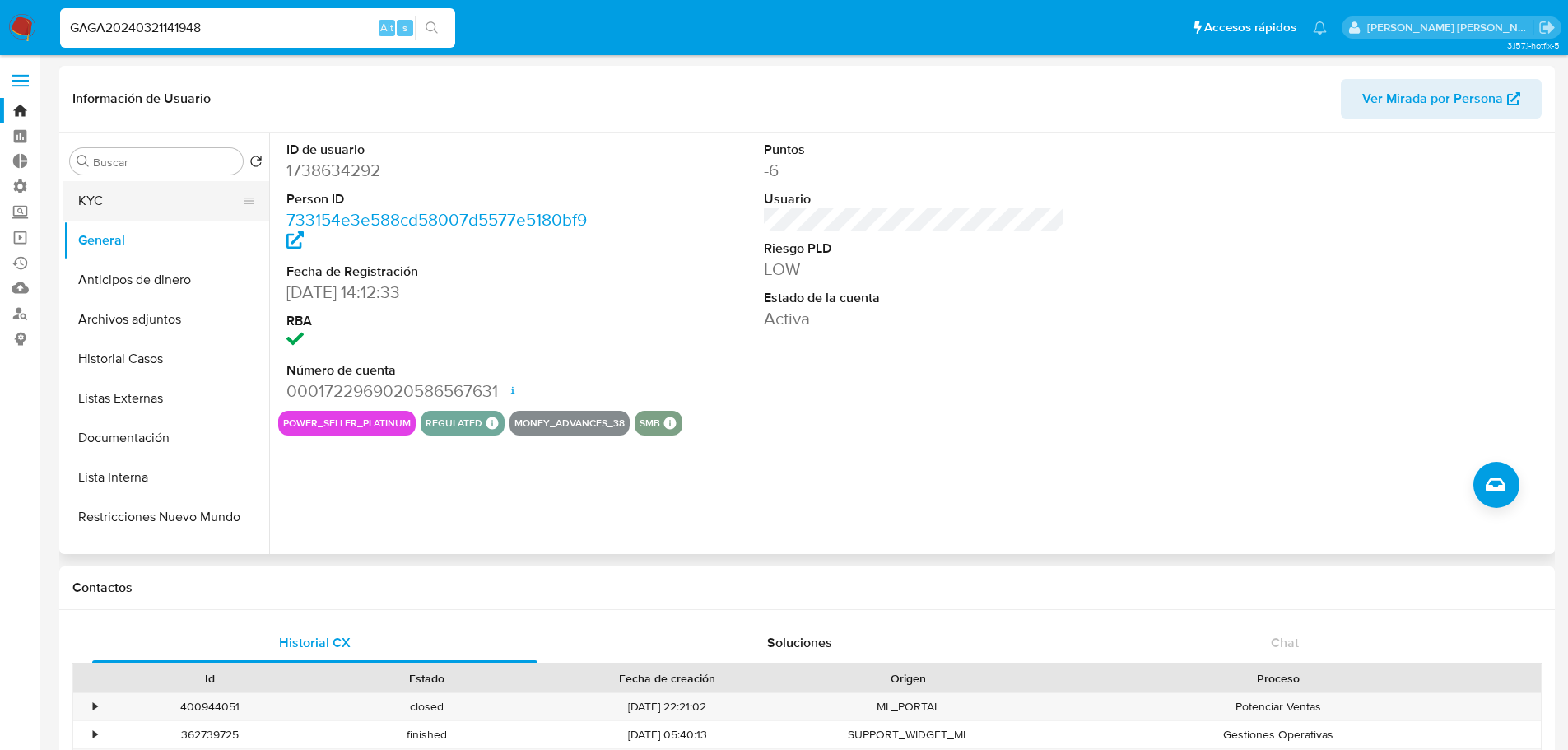
click at [195, 193] on button "KYC" at bounding box center [159, 200] width 193 height 39
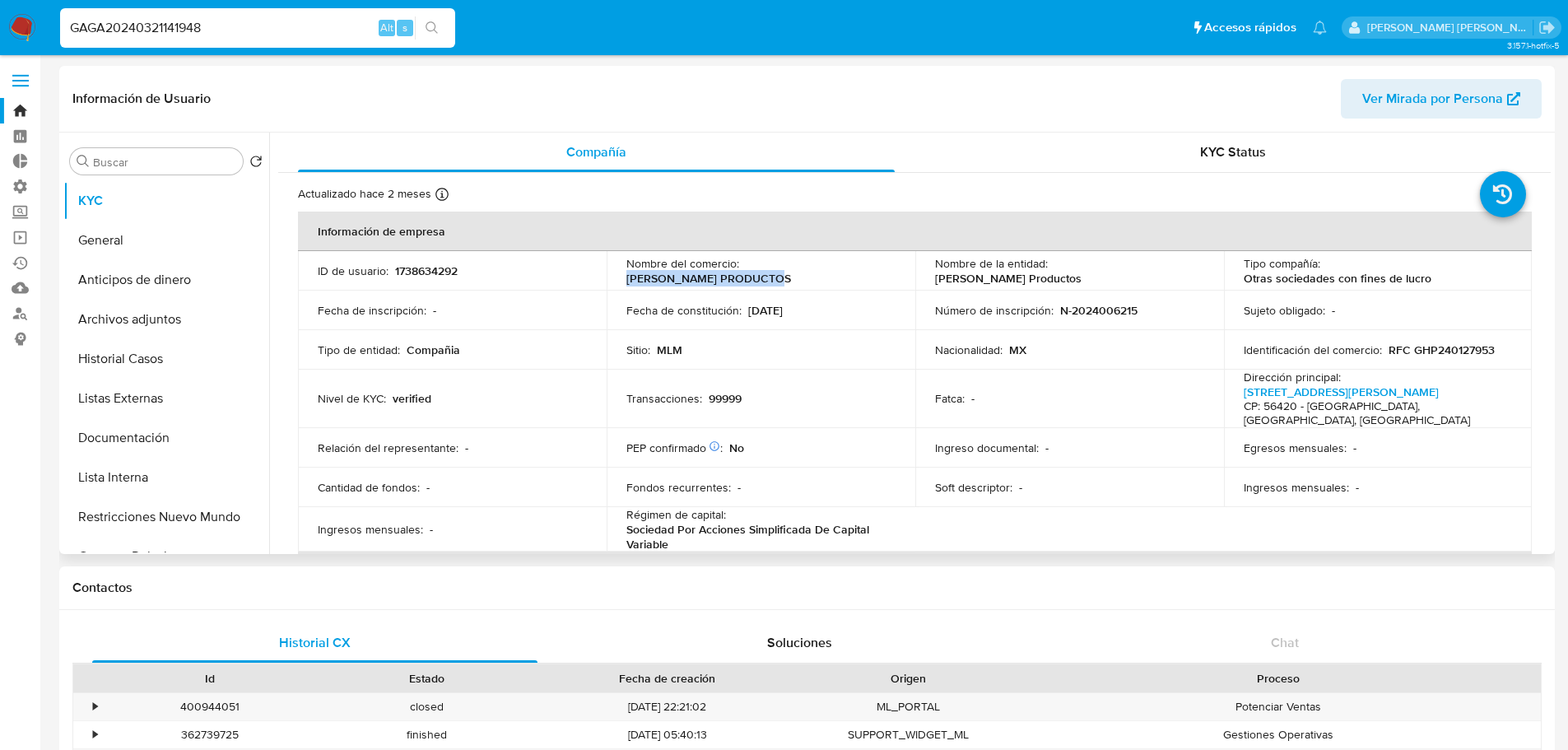
drag, startPoint x: 625, startPoint y: 281, endPoint x: 783, endPoint y: 282, distance: 158.0
click at [783, 282] on div "Nombre del comercio : GAEL HERRERA PRODUCTOS" at bounding box center [760, 271] width 269 height 30
copy p "GAEL HERRERA PRODUCTOS"
click at [188, 365] on button "Historial Casos" at bounding box center [159, 359] width 193 height 39
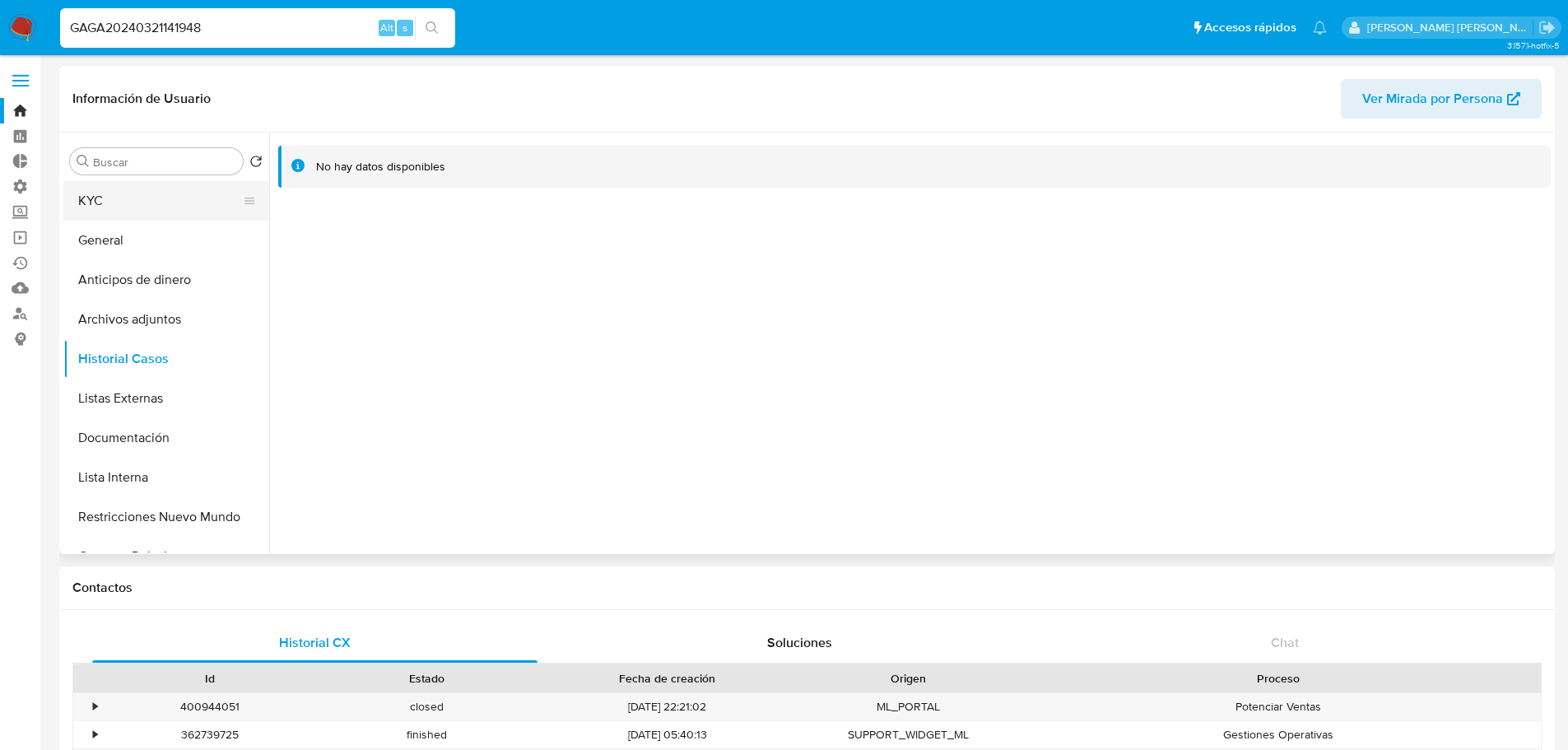
click at [180, 217] on button "KYC" at bounding box center [159, 200] width 193 height 39
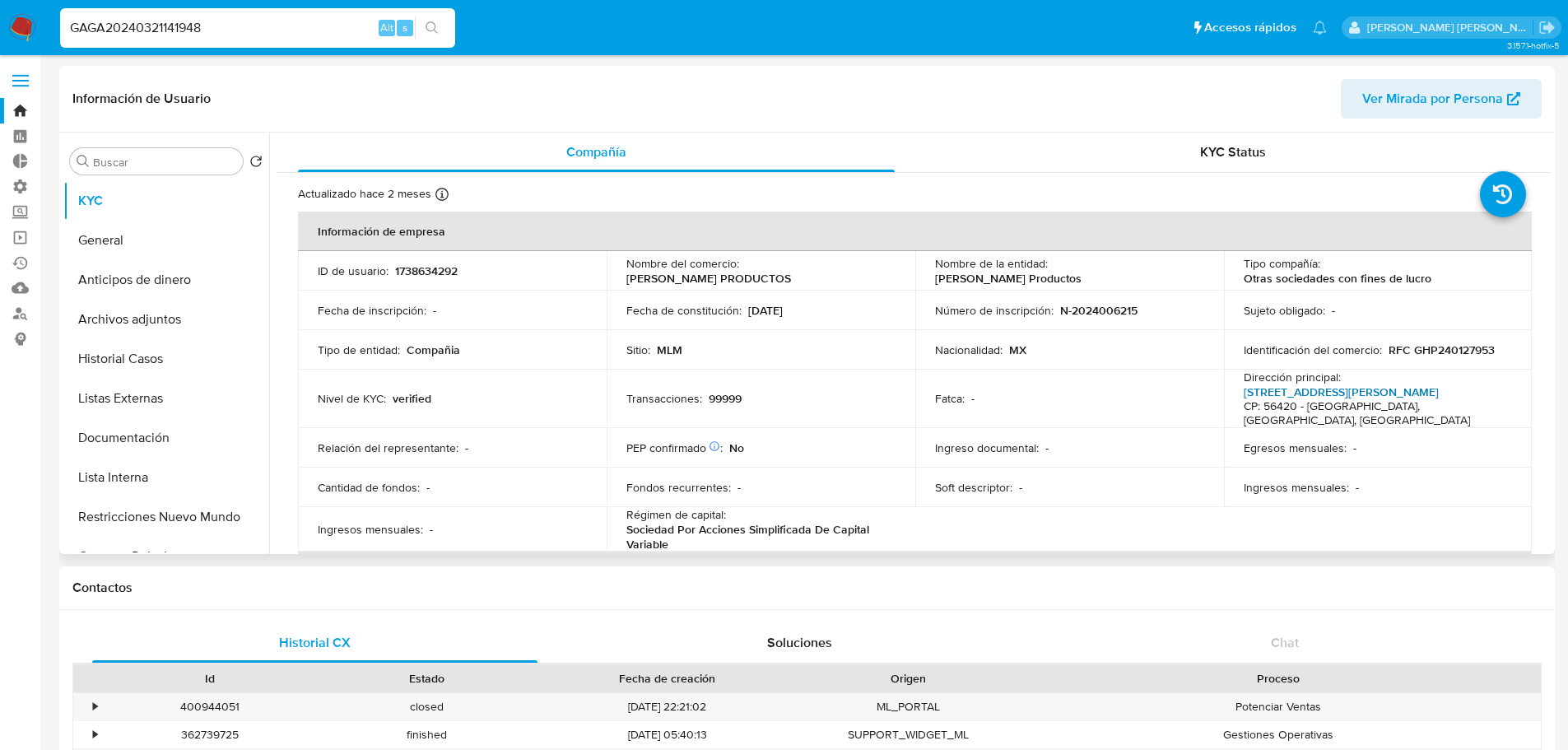
click at [1249, 390] on link "Fresno 37, Valle De Los Pinos" at bounding box center [1341, 391] width 195 height 16
drag, startPoint x: 1398, startPoint y: 391, endPoint x: 1246, endPoint y: 394, distance: 152.0
click at [1246, 394] on p "Fresno 37, Valle De Los Pinos CP: 56420 - La Paz, Estado De México, Mexico" at bounding box center [1374, 406] width 263 height 44
click at [1236, 394] on td "Dirección principal : Fresno 37, Valle De Los Pinos CP: 56420 - La Paz, Estado …" at bounding box center [1378, 399] width 308 height 58
drag, startPoint x: 1231, startPoint y: 394, endPoint x: 1286, endPoint y: 392, distance: 55.0
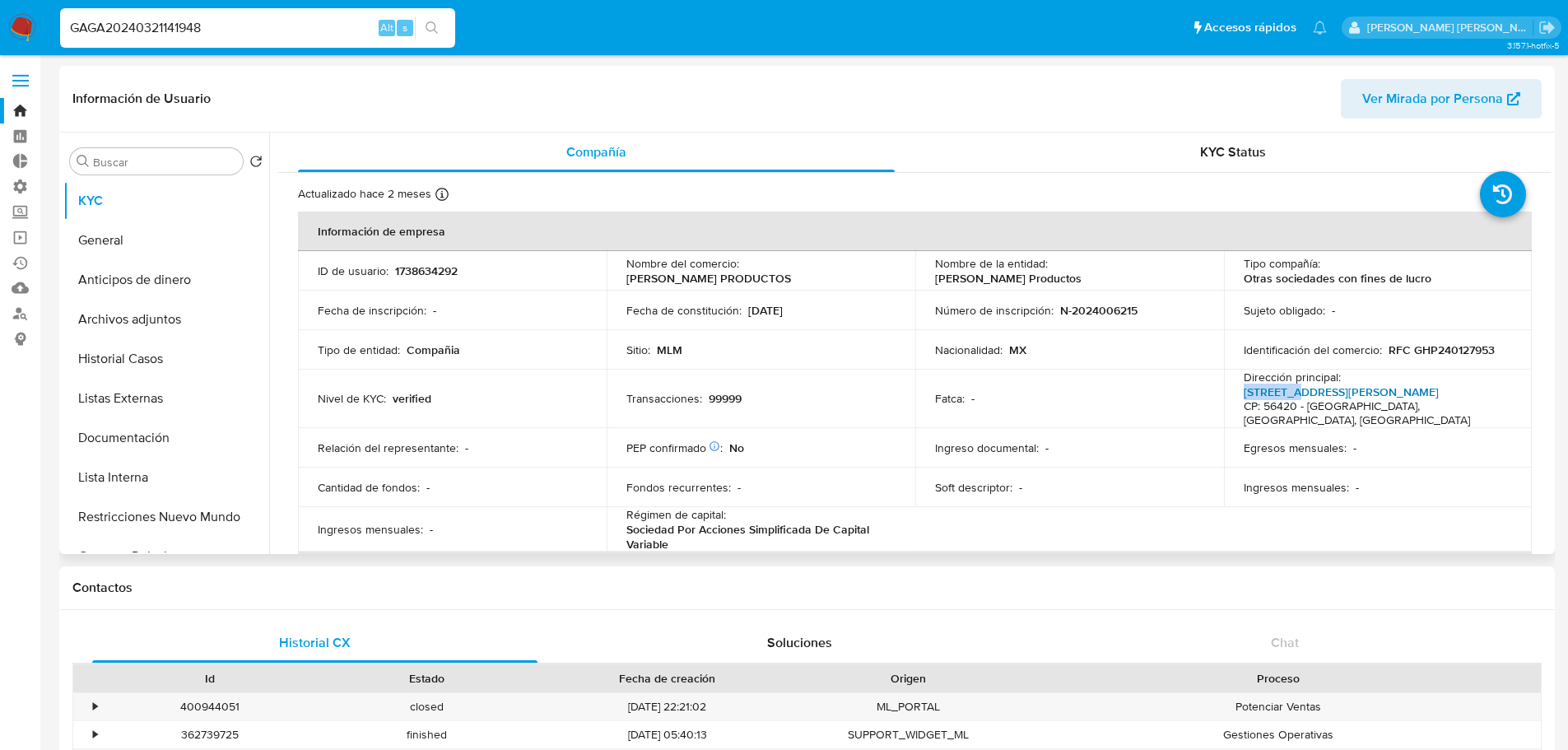
click at [1286, 392] on td "Dirección principal : Fresno 37, Valle De Los Pinos CP: 56420 - La Paz, Estado …" at bounding box center [1378, 399] width 308 height 58
copy p "Fresno 37"
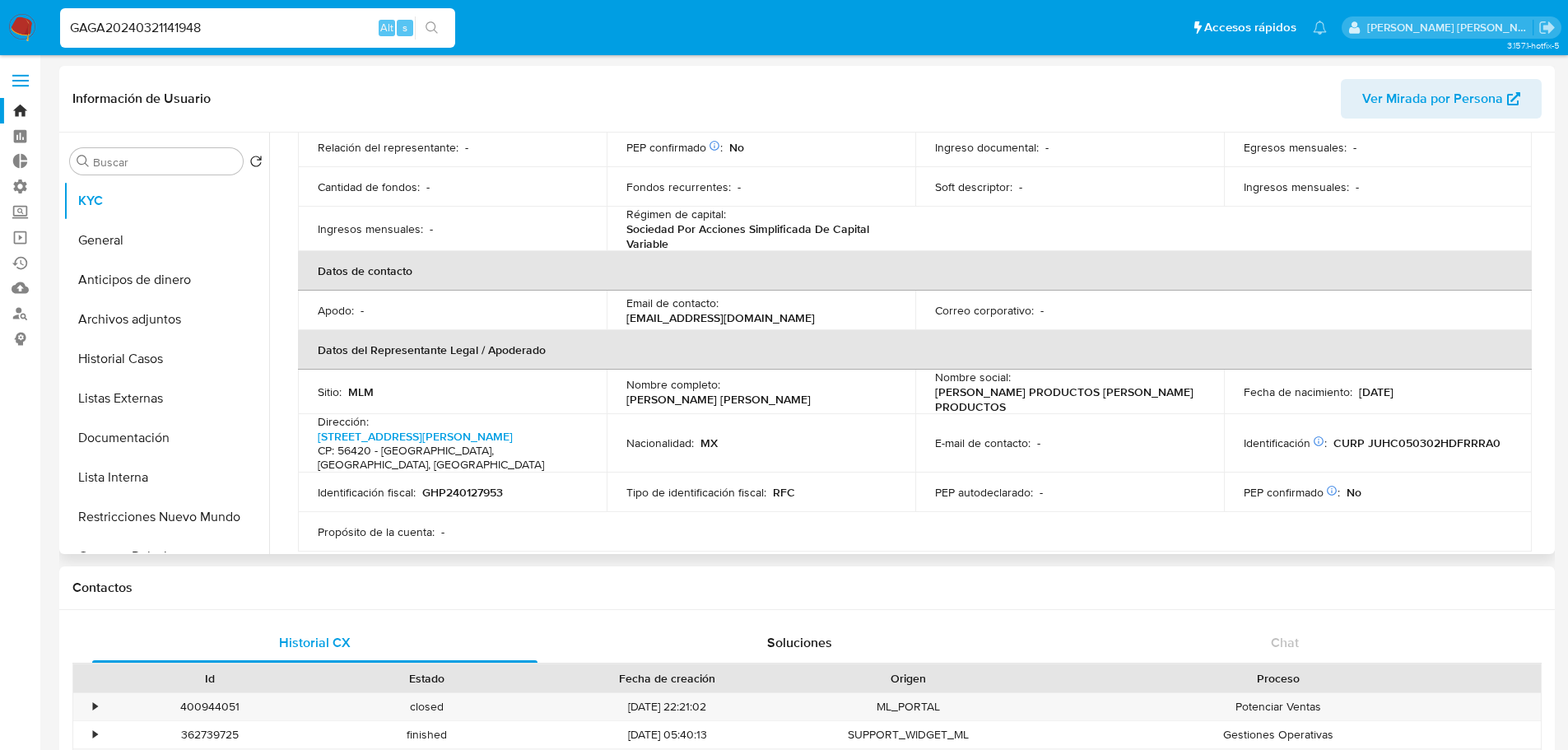
scroll to position [329, 0]
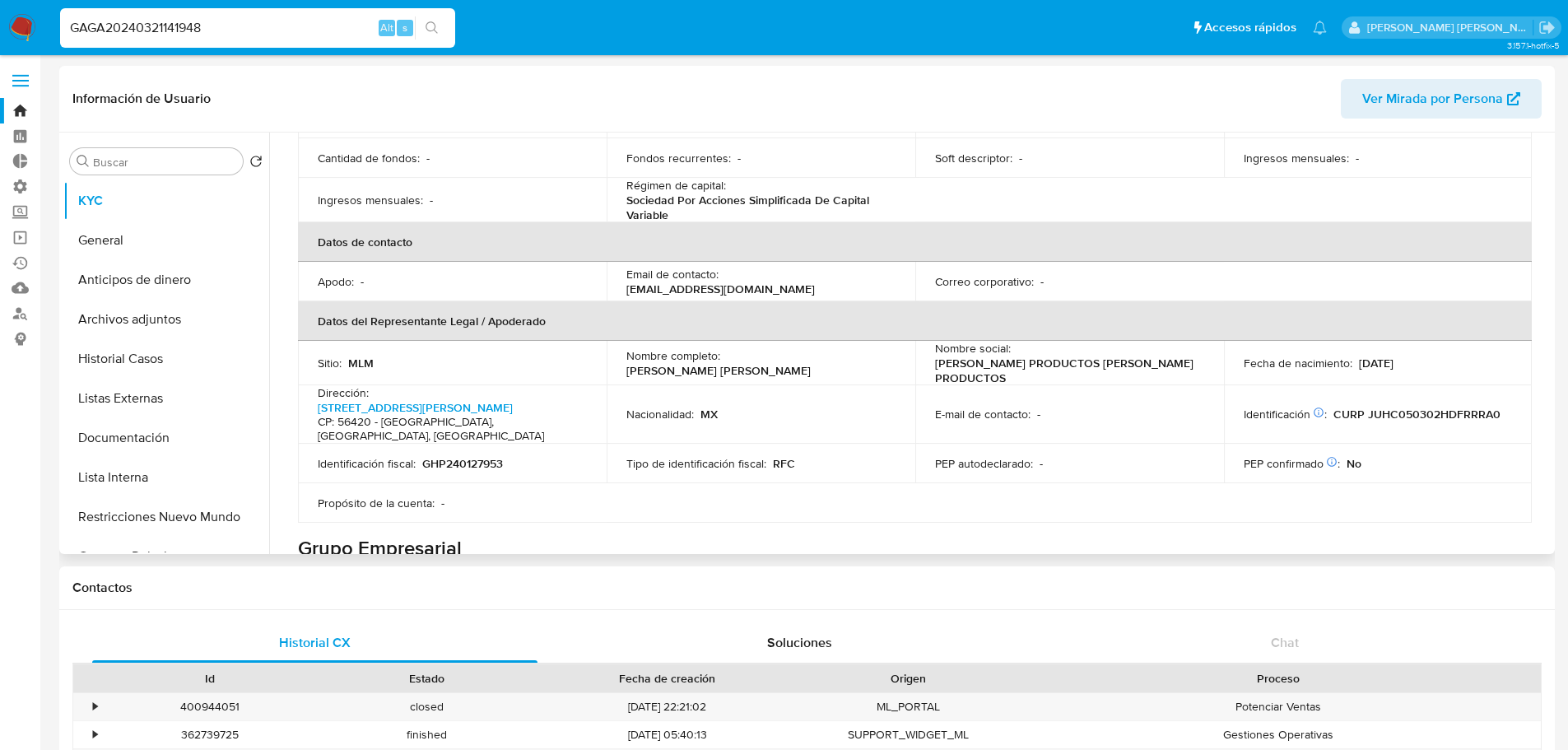
drag, startPoint x: 724, startPoint y: 353, endPoint x: 889, endPoint y: 353, distance: 165.0
click at [889, 353] on div "Nombre completo : Cristopher Gael Juarez Herrera" at bounding box center [760, 363] width 269 height 30
copy p "Cristopher Gael Juarez Herrera"
click at [1144, 27] on ul "Pausado Ver notificaciones GAGA20240321141948 Alt s Accesos rápidos Presiona la…" at bounding box center [694, 27] width 1283 height 41
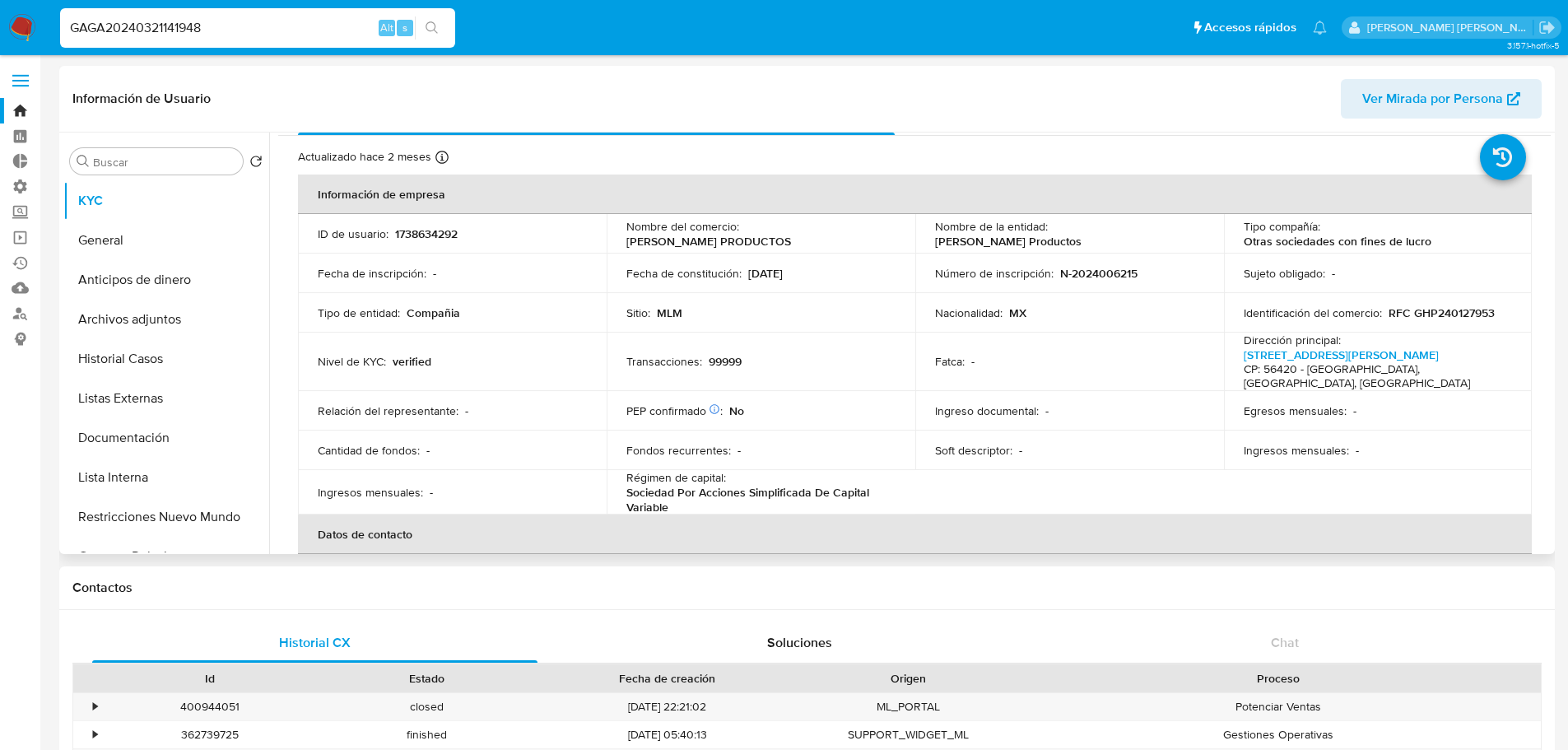
scroll to position [31, 0]
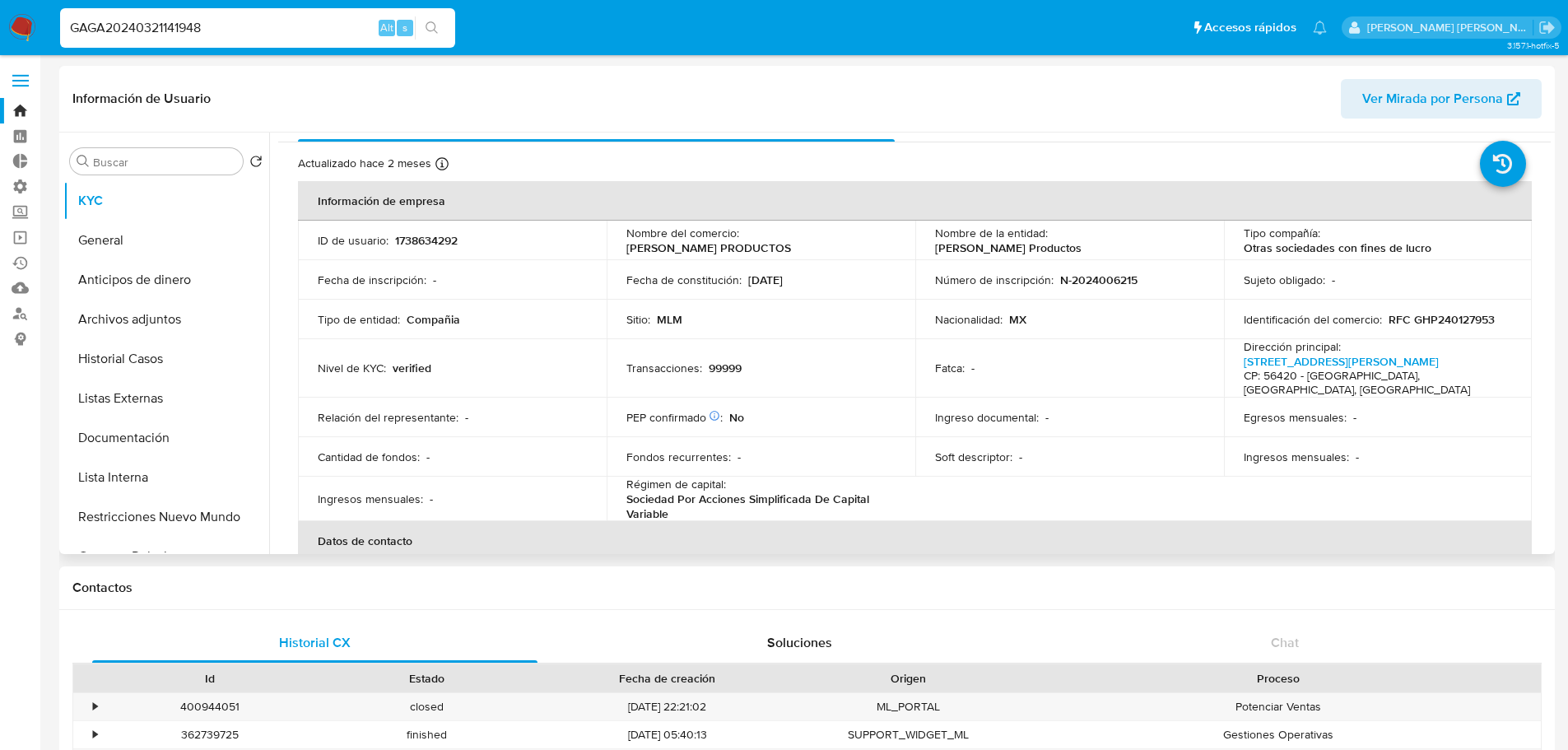
click at [1420, 316] on p "RFC GHP240127953" at bounding box center [1441, 318] width 106 height 15
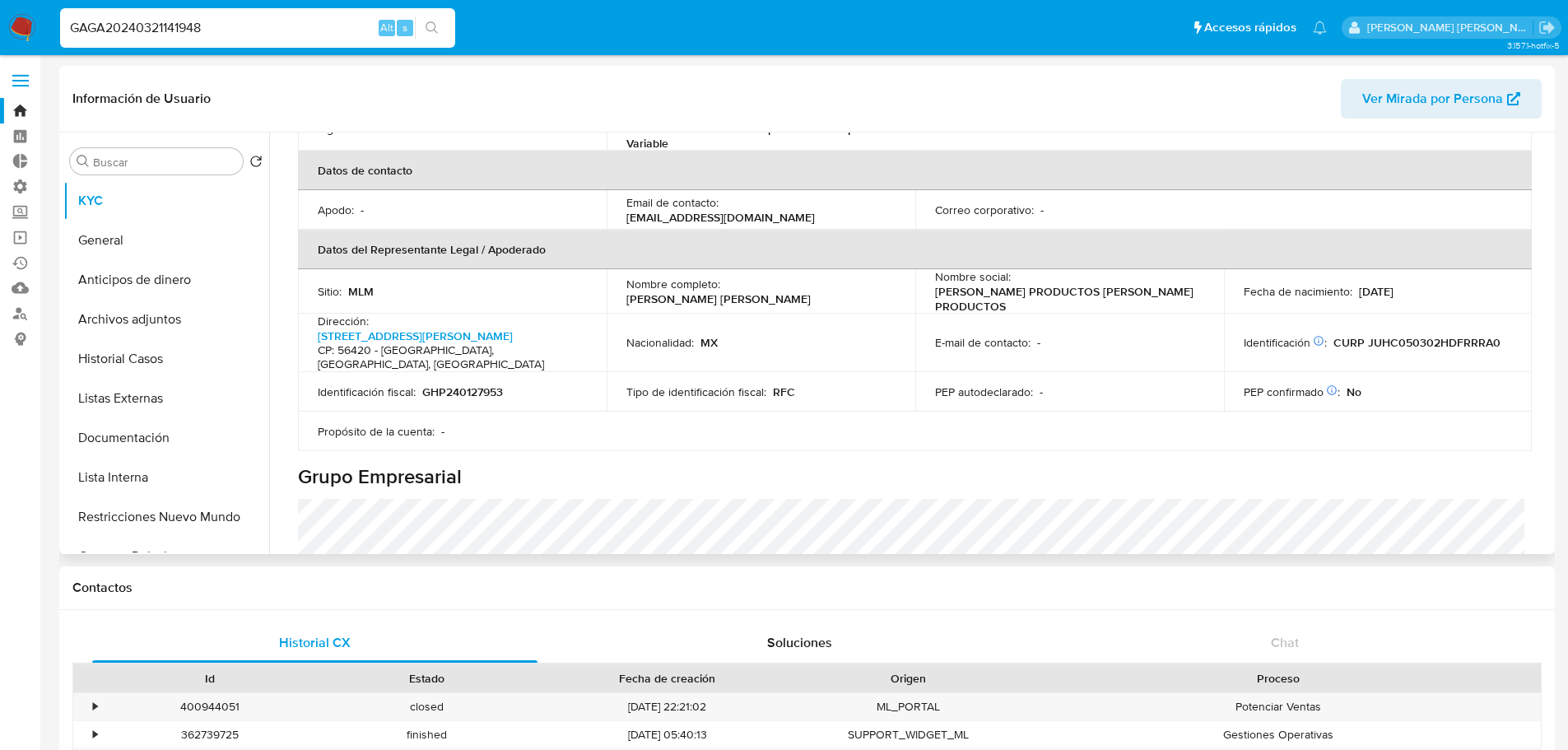
scroll to position [442, 0]
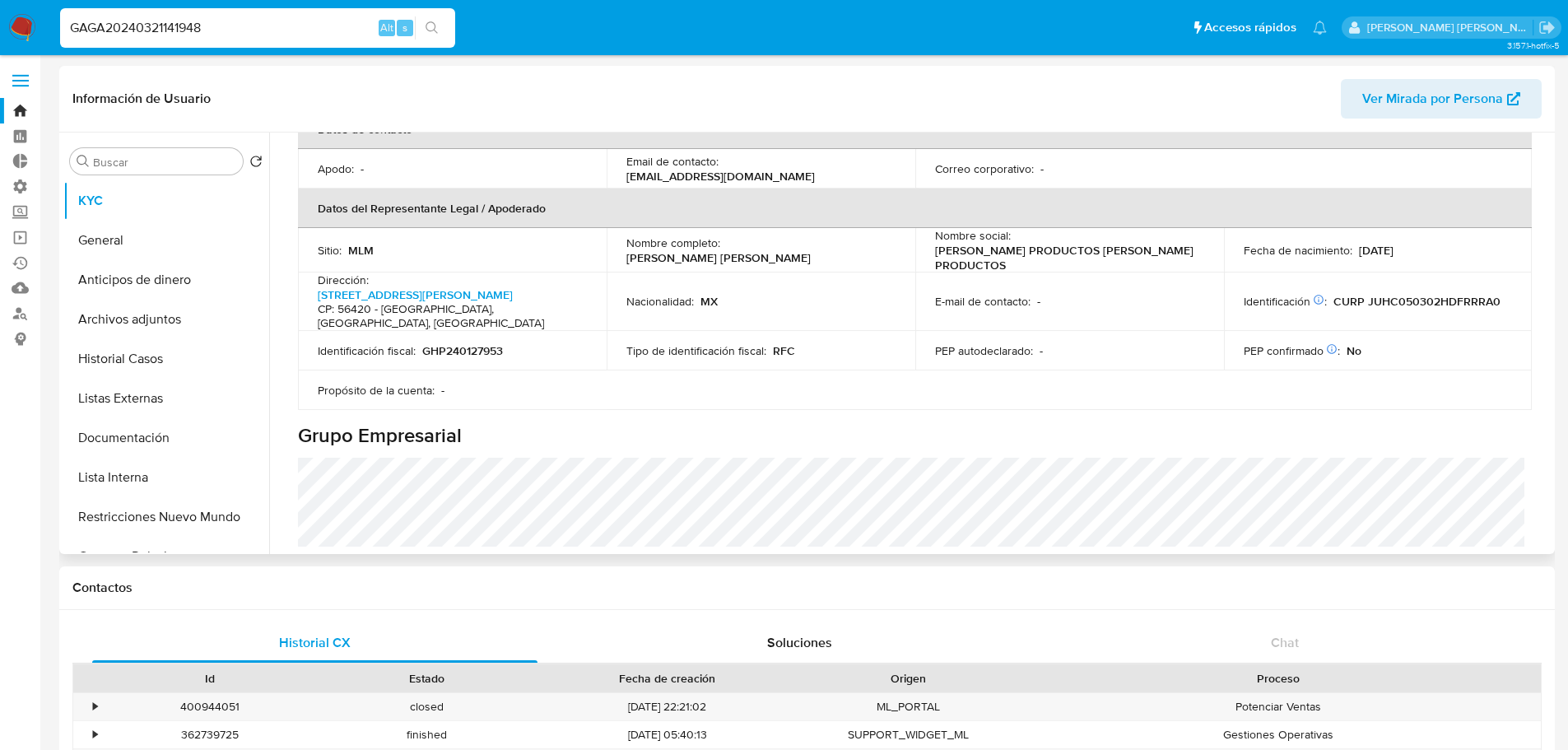
click at [1394, 294] on p "CURP JUHC050302HDFRRRA0" at bounding box center [1416, 301] width 167 height 15
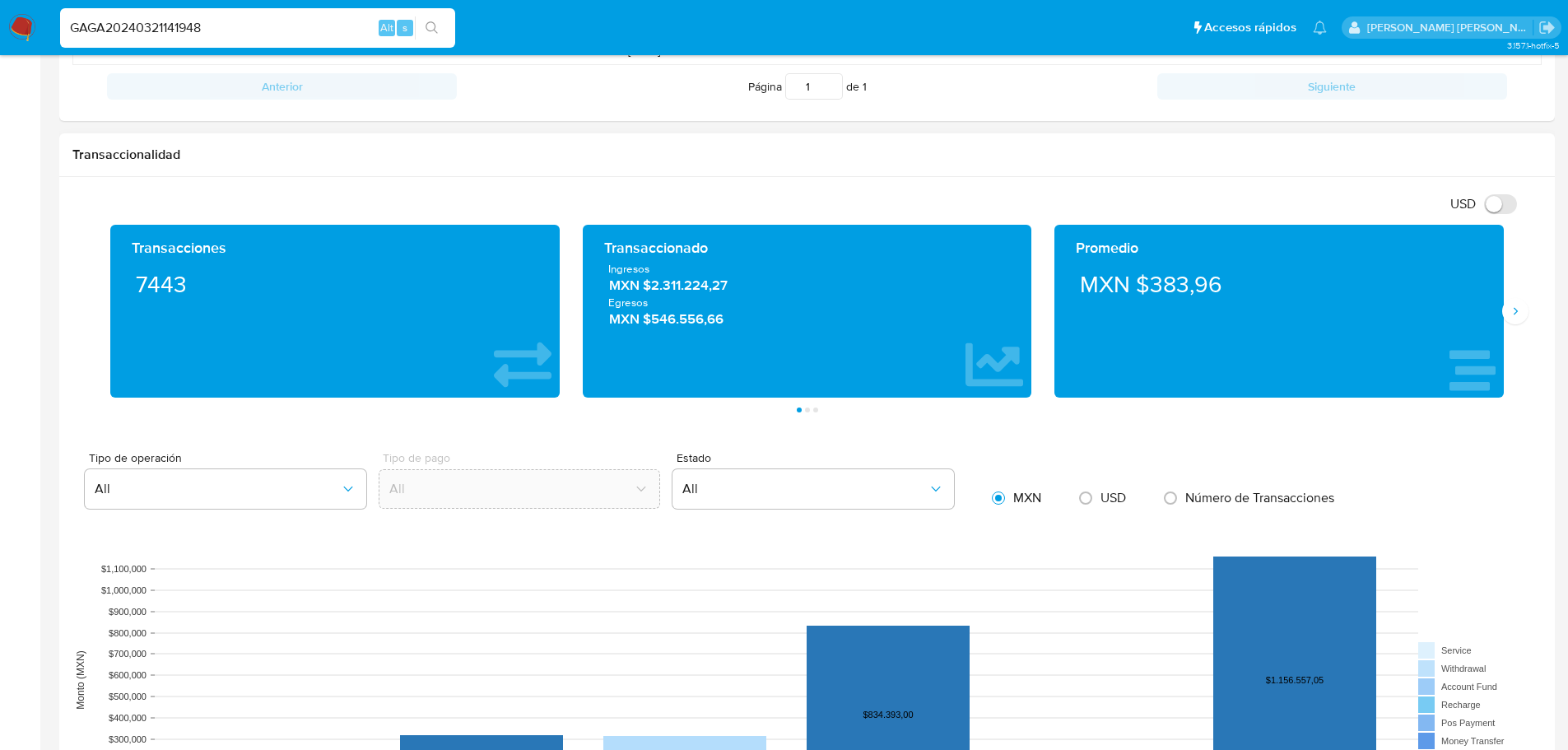
scroll to position [741, 0]
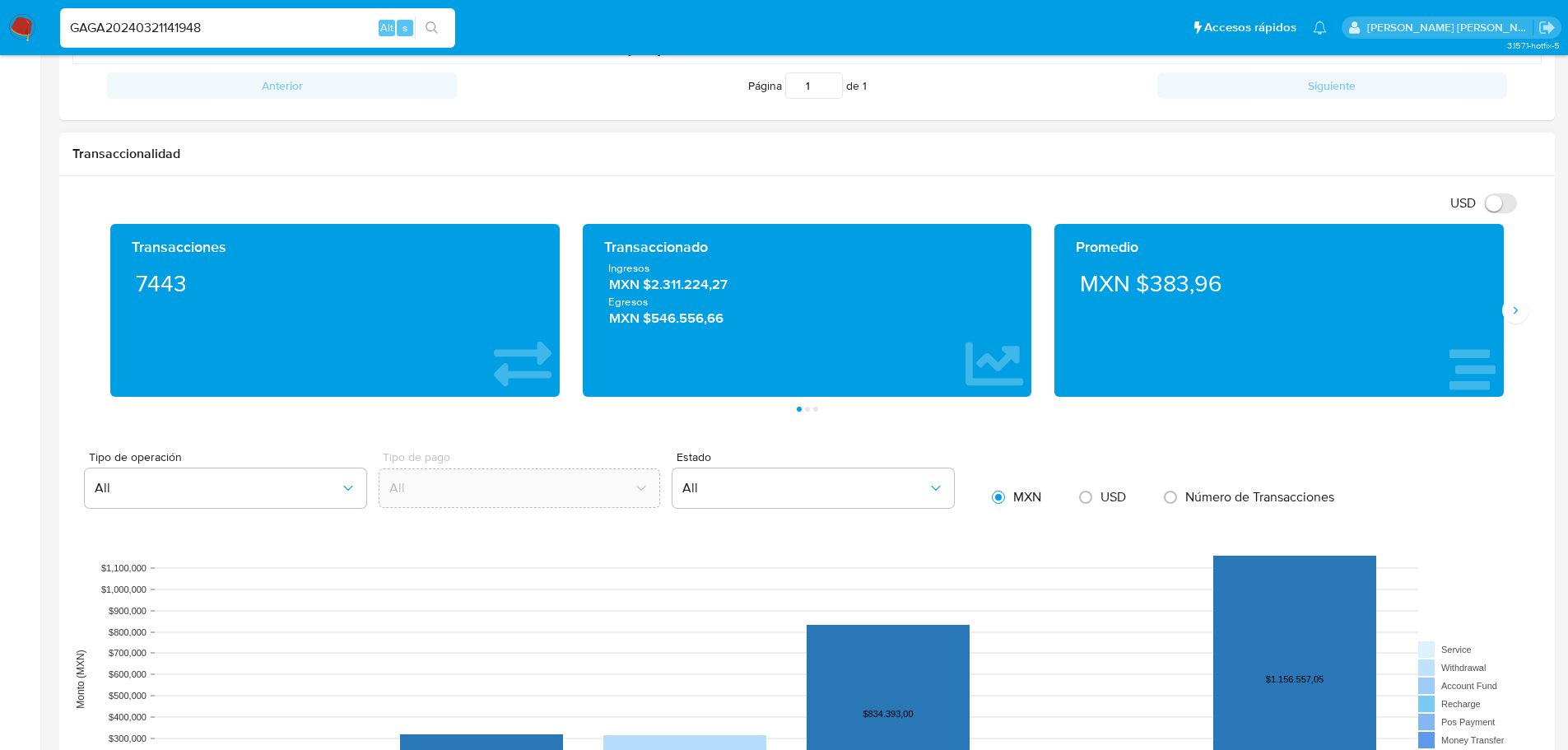
click at [1434, 482] on div "Tipo de operación All Tipo de pago All Estado All MXN USD Número de Transaccion…" at bounding box center [808, 483] width 1470 height 63
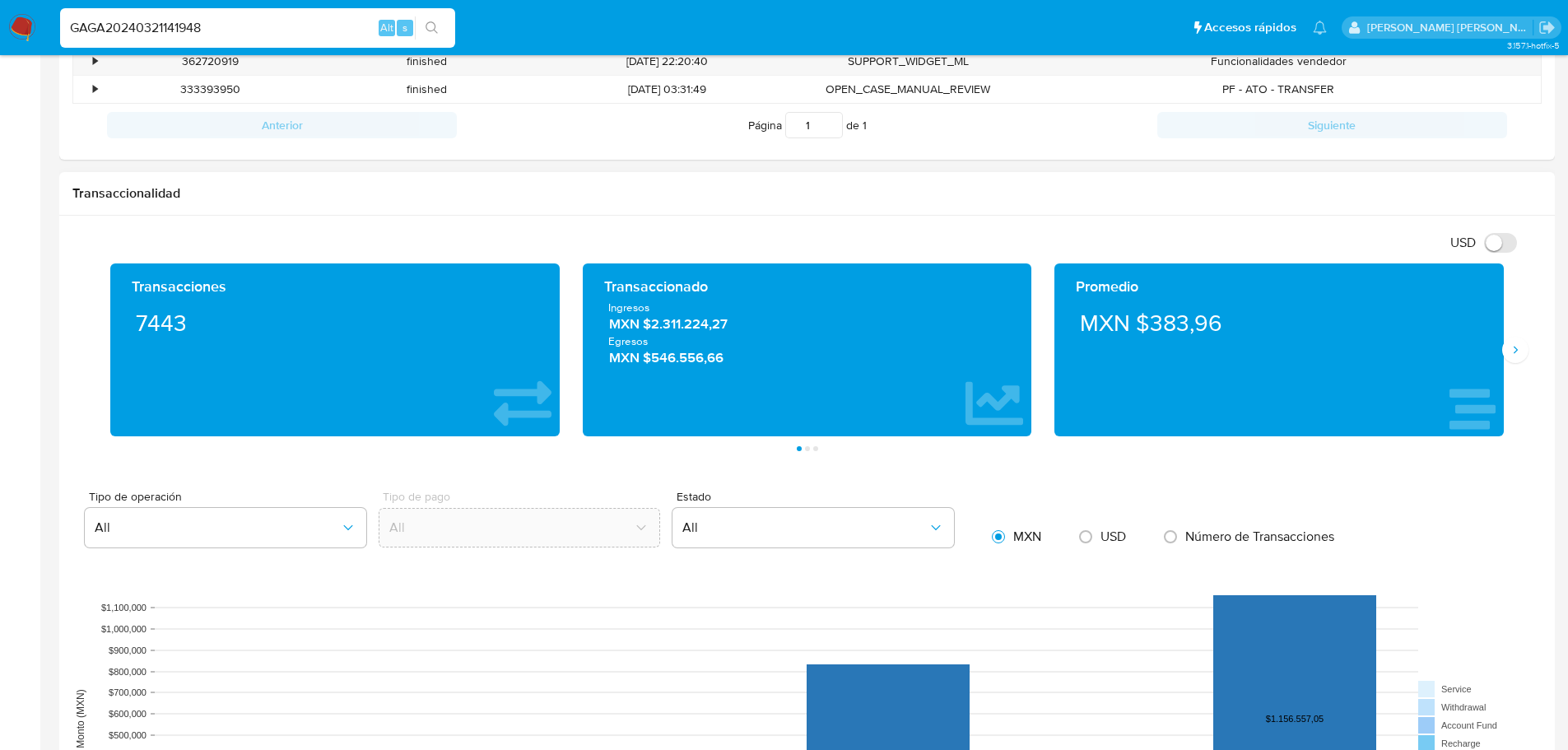
scroll to position [658, 0]
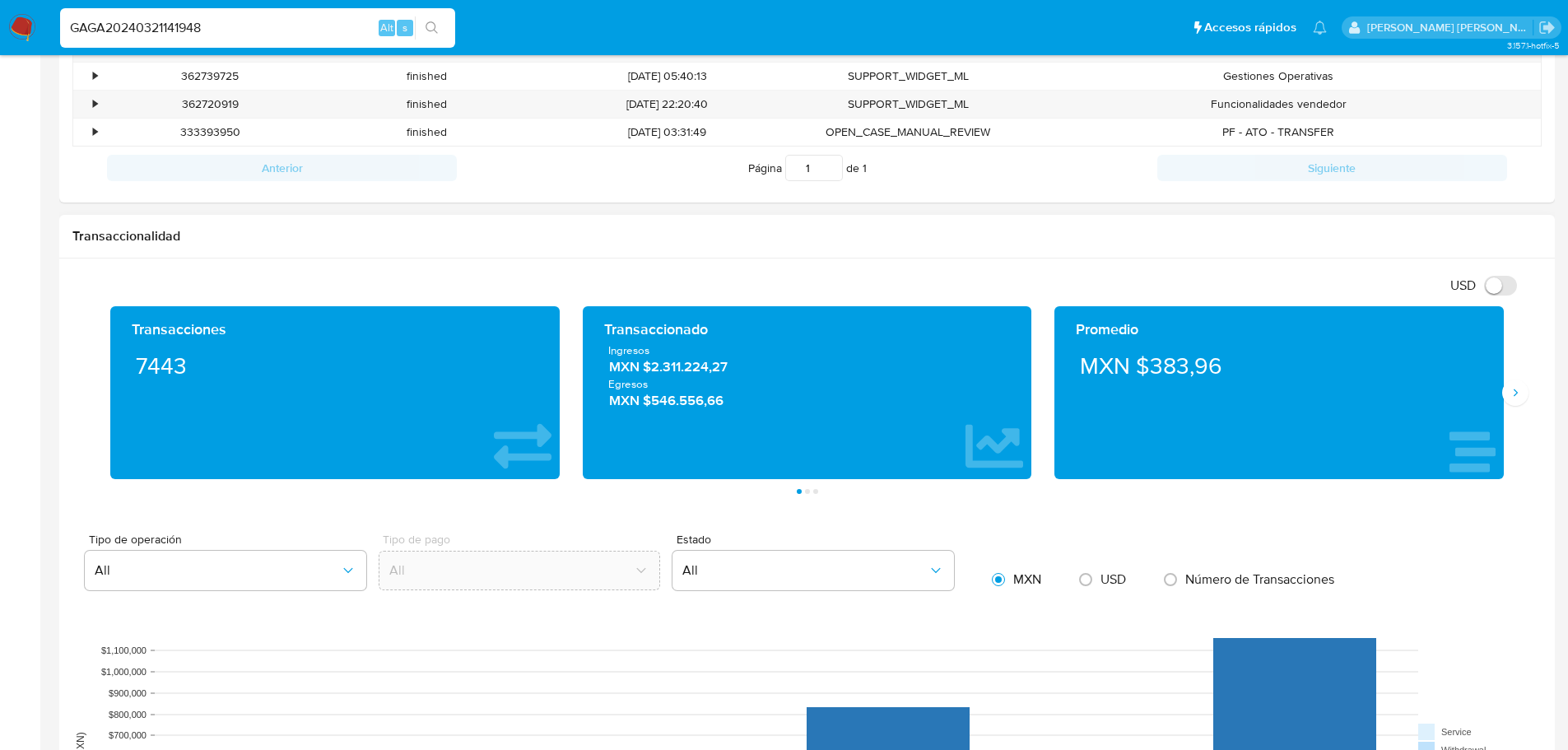
click at [78, 611] on rect at bounding box center [808, 761] width 1470 height 329
click at [1165, 19] on ul "Pausado Ver notificaciones GAGA20240321141948 Alt s Accesos rápidos Presiona la…" at bounding box center [694, 27] width 1283 height 41
click at [1511, 286] on input "USD" at bounding box center [1500, 285] width 33 height 20
checkbox input "true"
click at [1177, 19] on ul "Pausado Ver notificaciones GAGA20240321141948 Alt s Accesos rápidos Presiona la…" at bounding box center [694, 27] width 1283 height 41
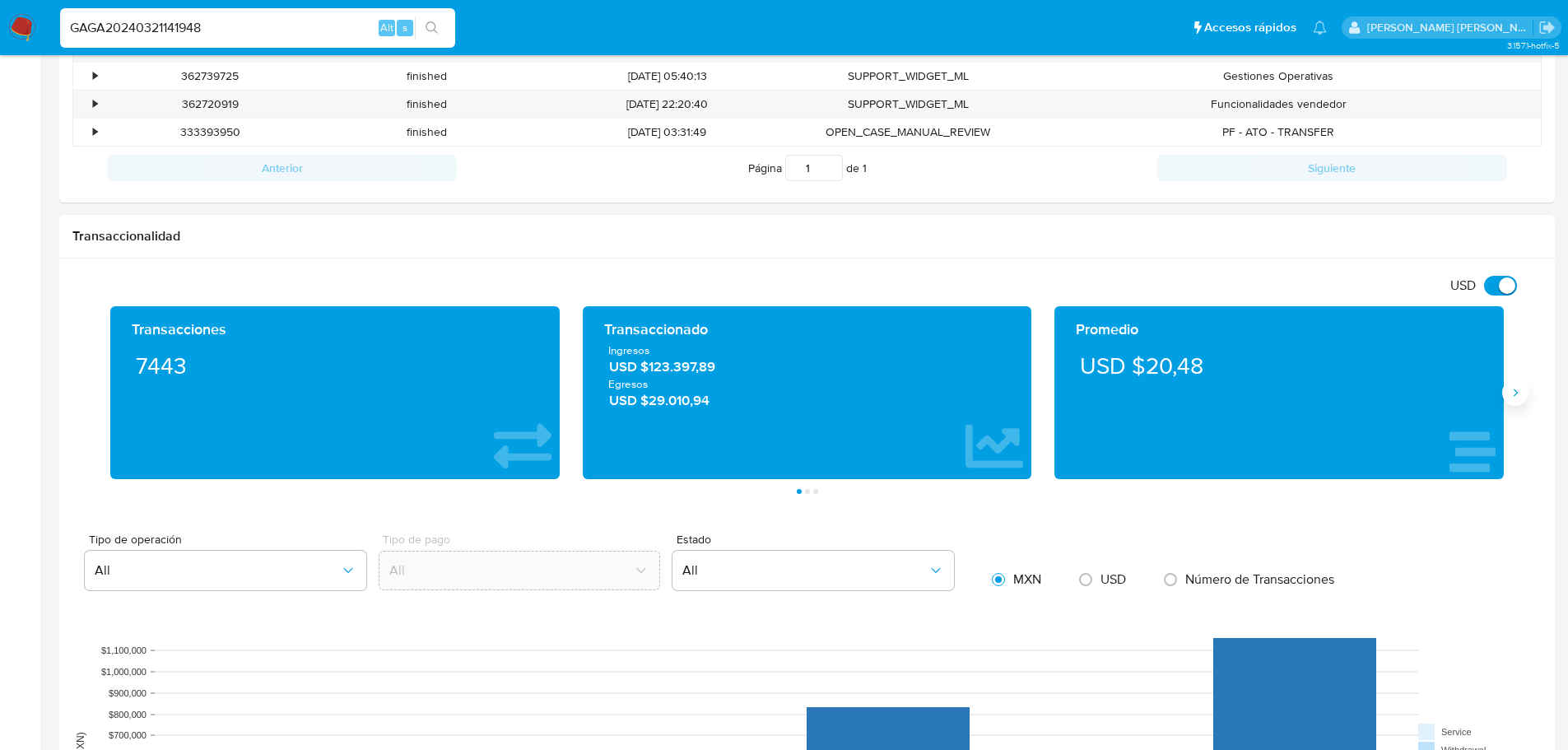
click at [1519, 391] on icon "Siguiente" at bounding box center [1515, 392] width 13 height 13
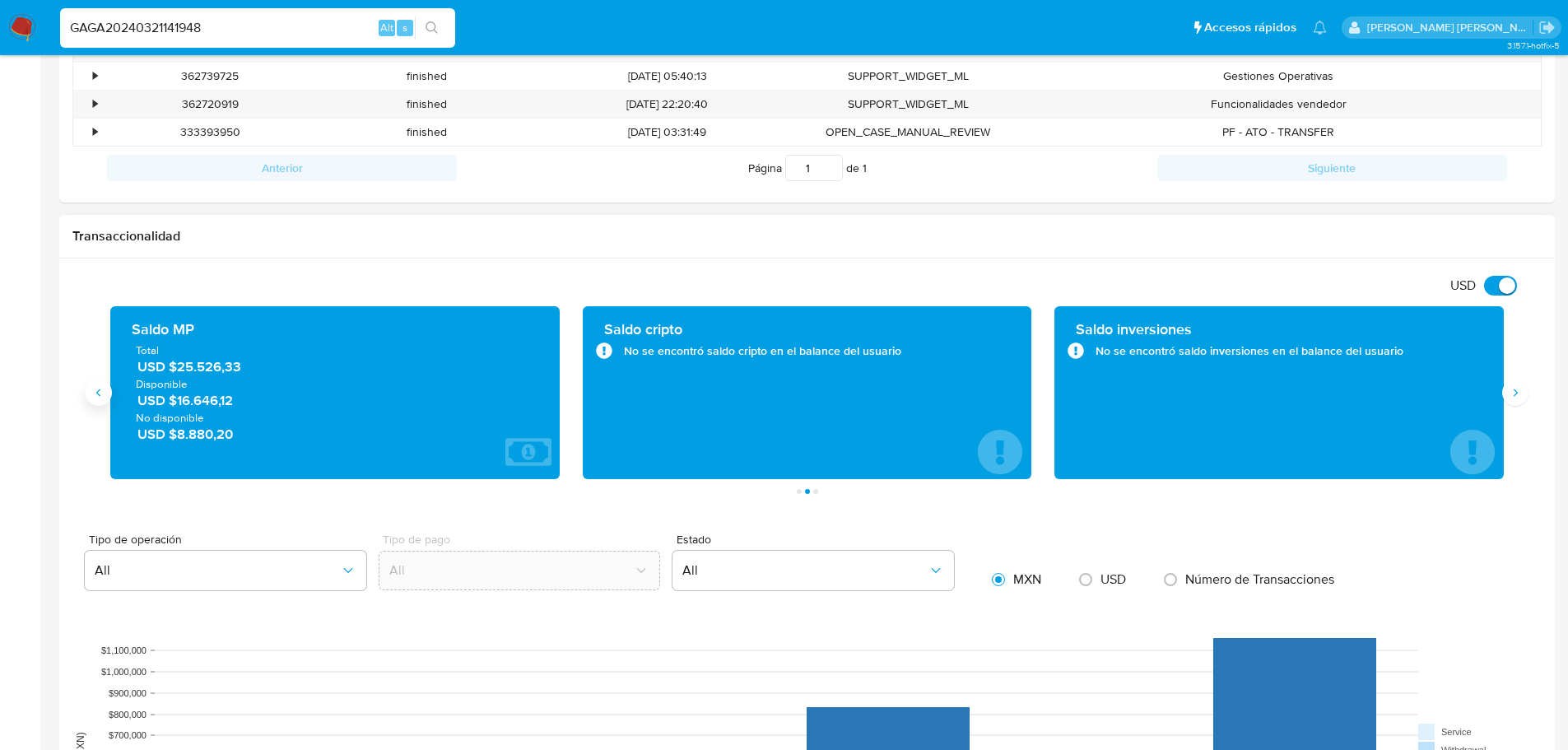
click at [103, 404] on button "Anterior" at bounding box center [98, 392] width 27 height 27
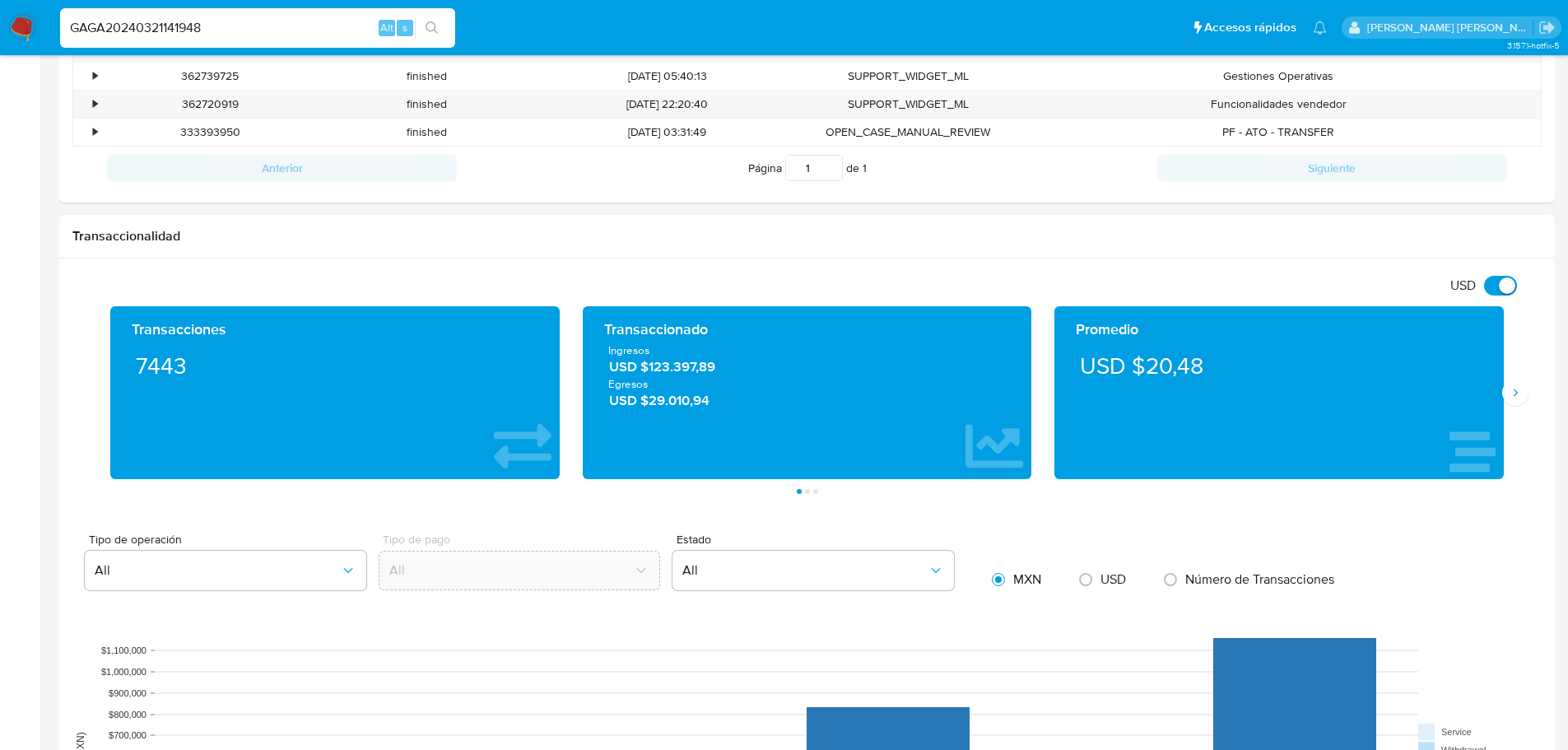
click at [1390, 212] on div "Información de Usuario Ver Mirada por Persona Buscar Volver al orden por defect…" at bounding box center [807, 503] width 1495 height 2193
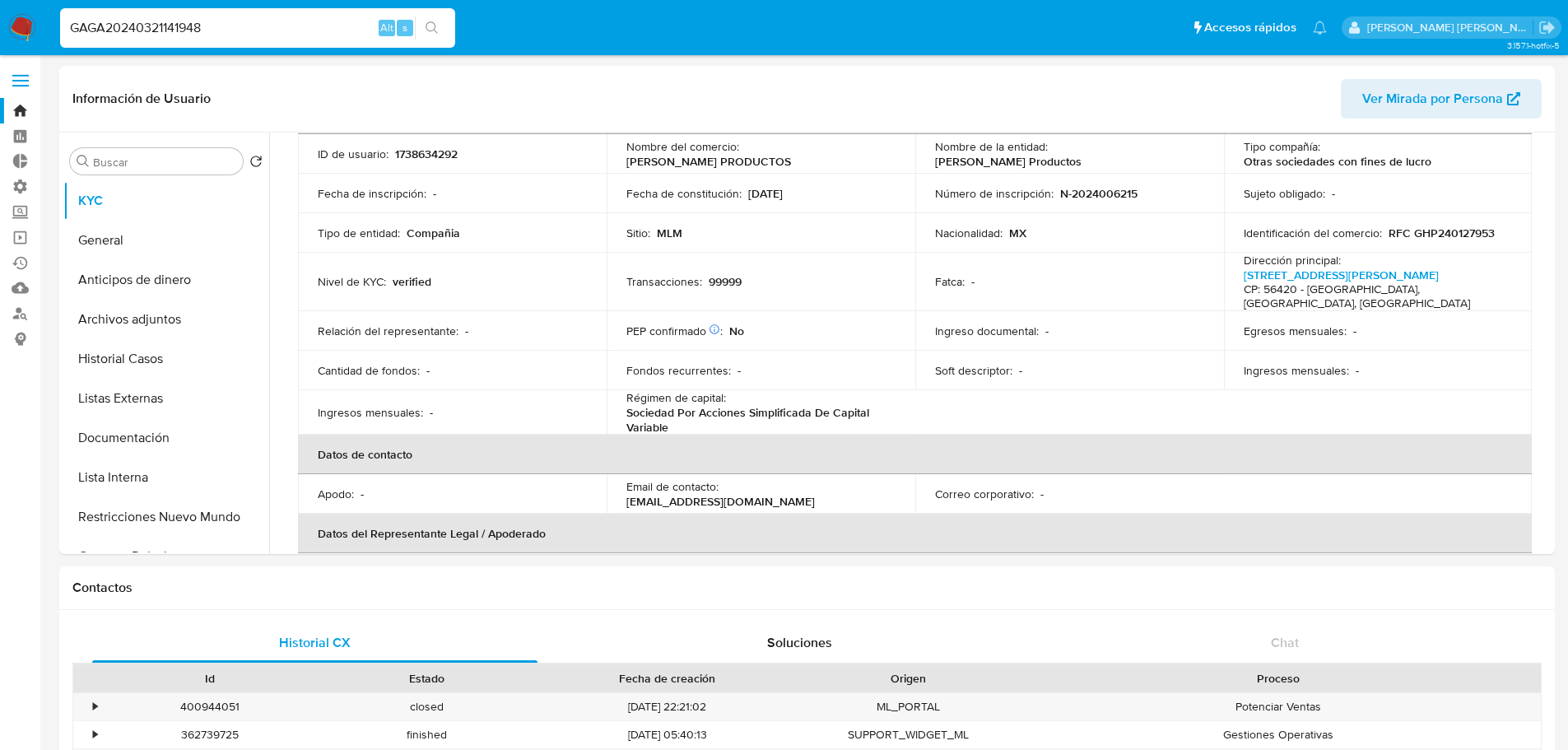
scroll to position [113, 0]
click at [405, 164] on p "1738634292" at bounding box center [426, 158] width 63 height 15
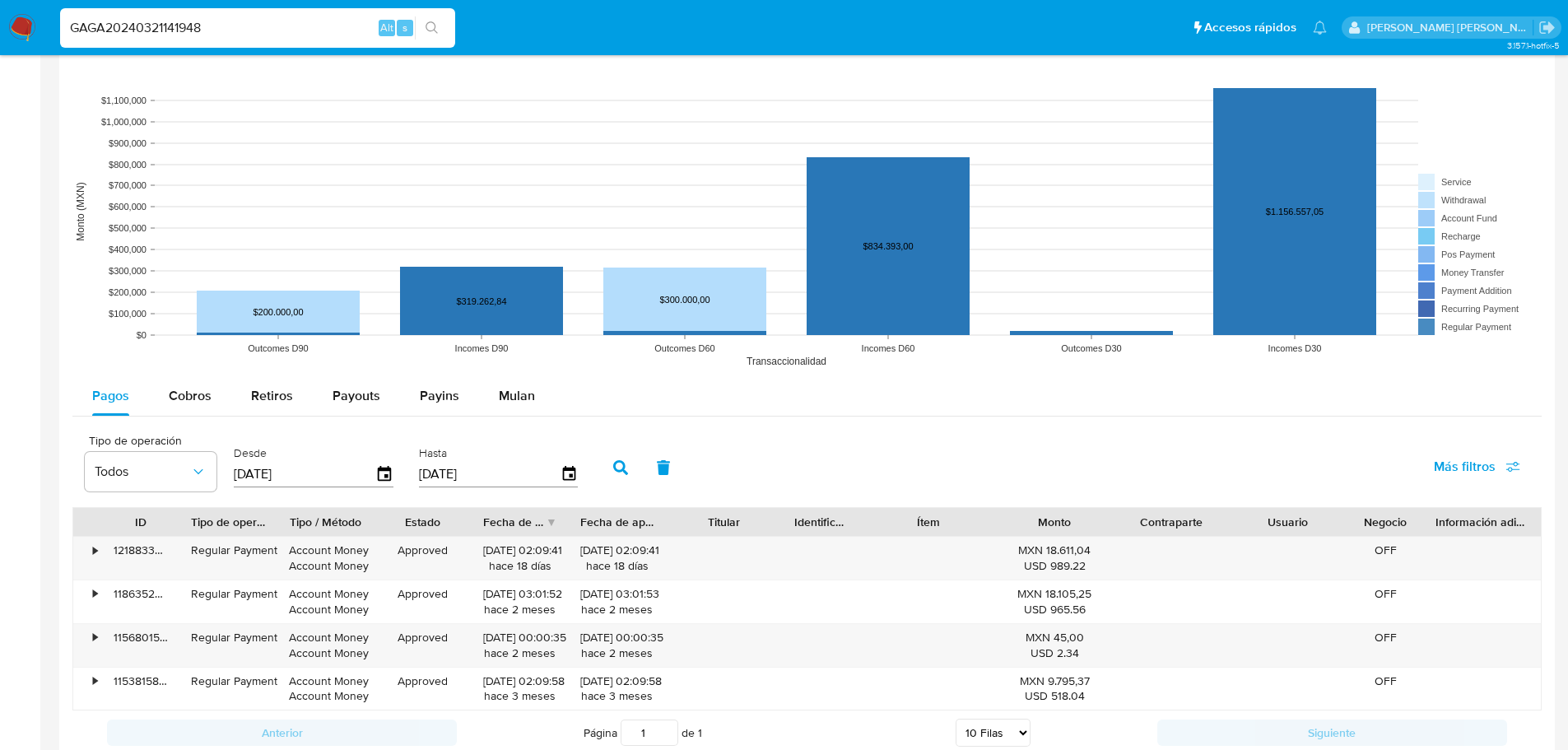
scroll to position [1235, 0]
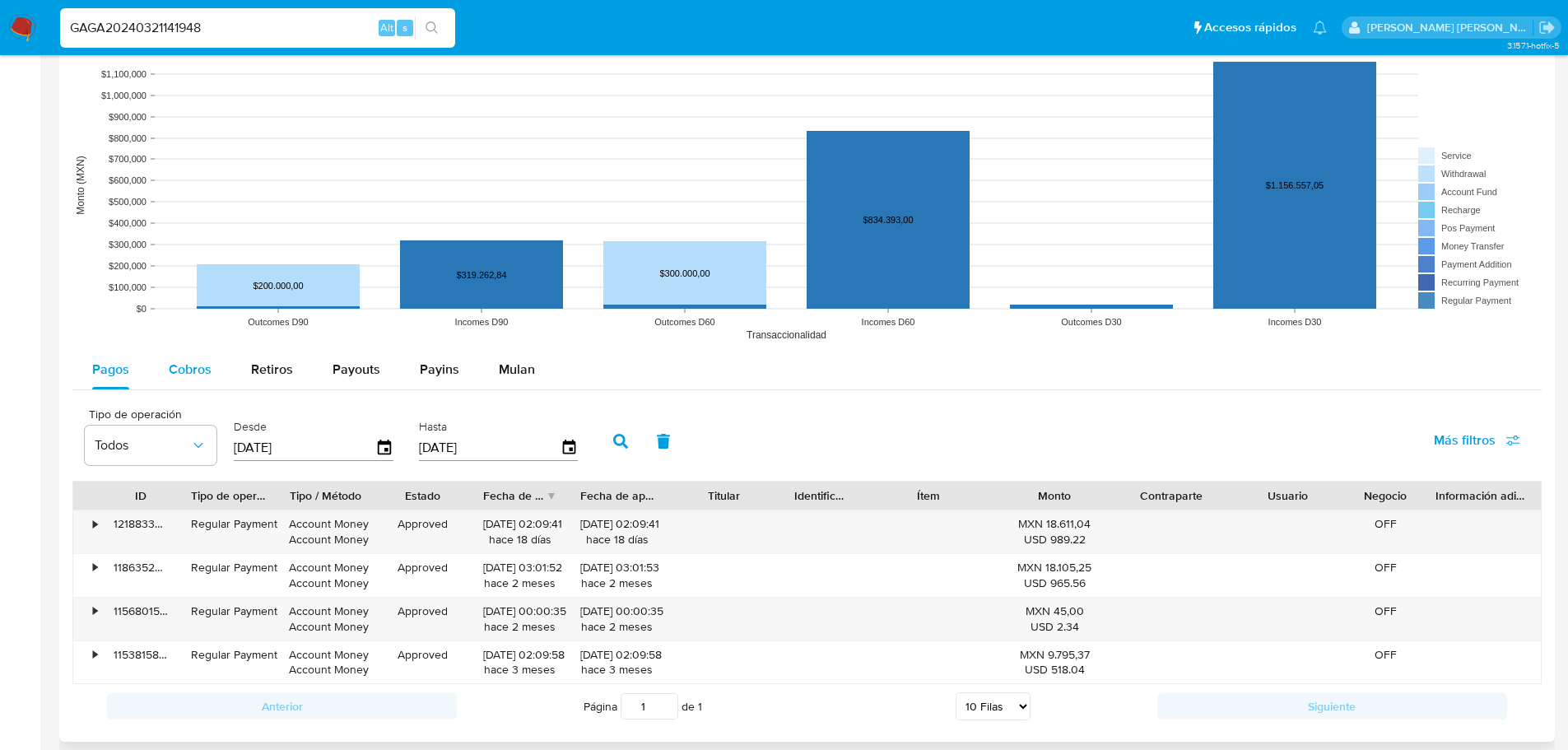
click at [152, 371] on button "Cobros" at bounding box center [190, 369] width 82 height 39
select select "10"
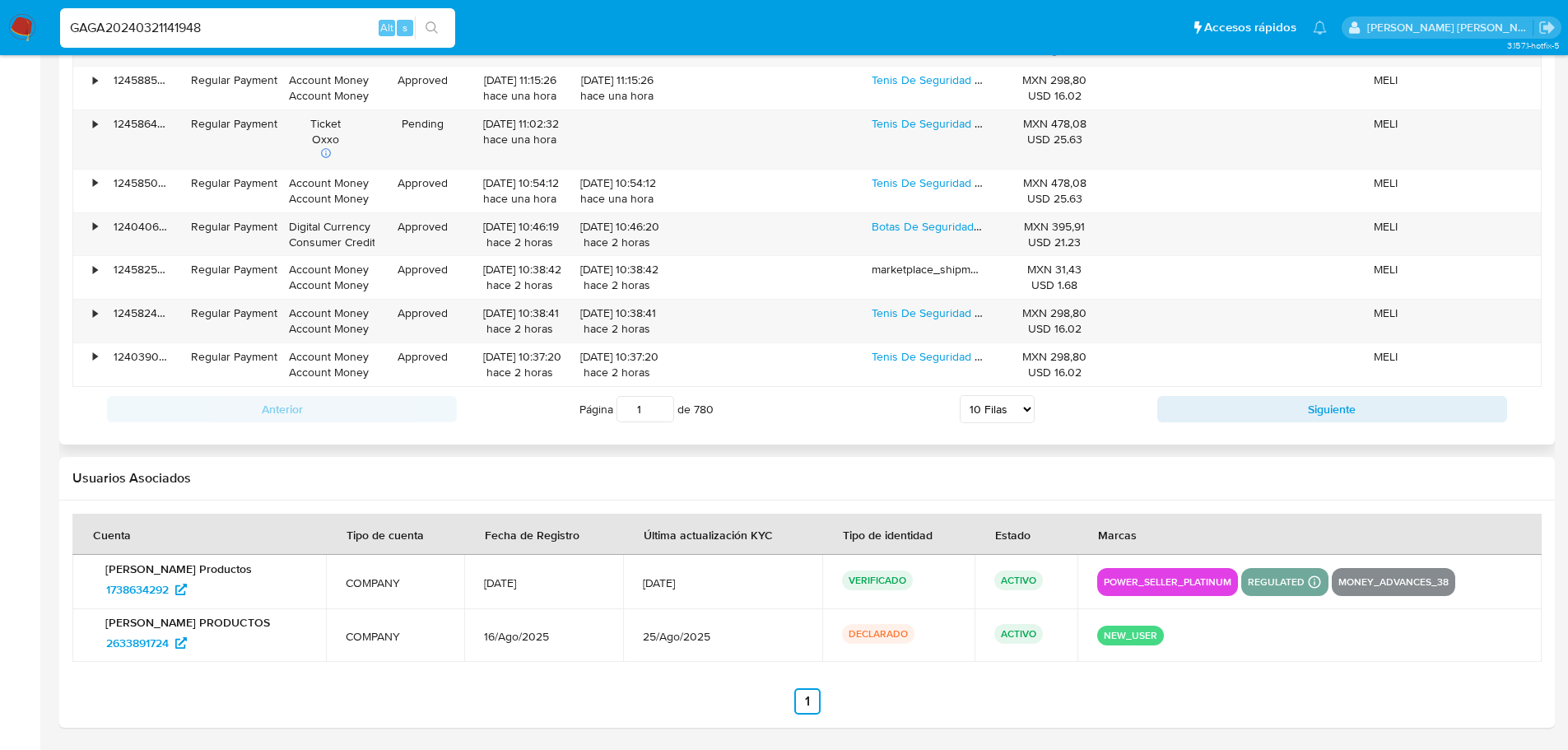
scroll to position [1824, 0]
click at [185, 644] on icon at bounding box center [181, 641] width 11 height 11
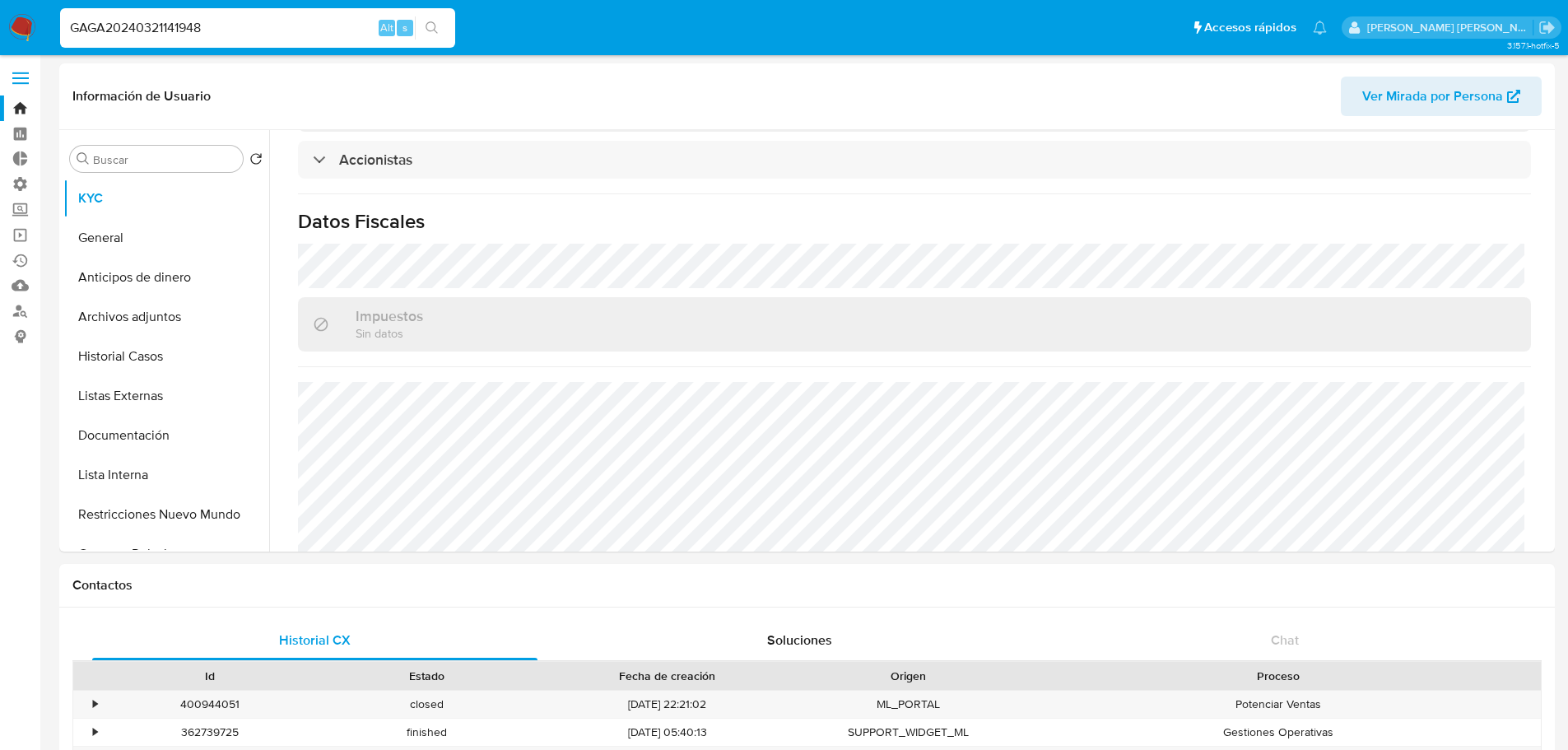
scroll to position [0, 0]
click at [157, 237] on button "General" at bounding box center [159, 241] width 193 height 39
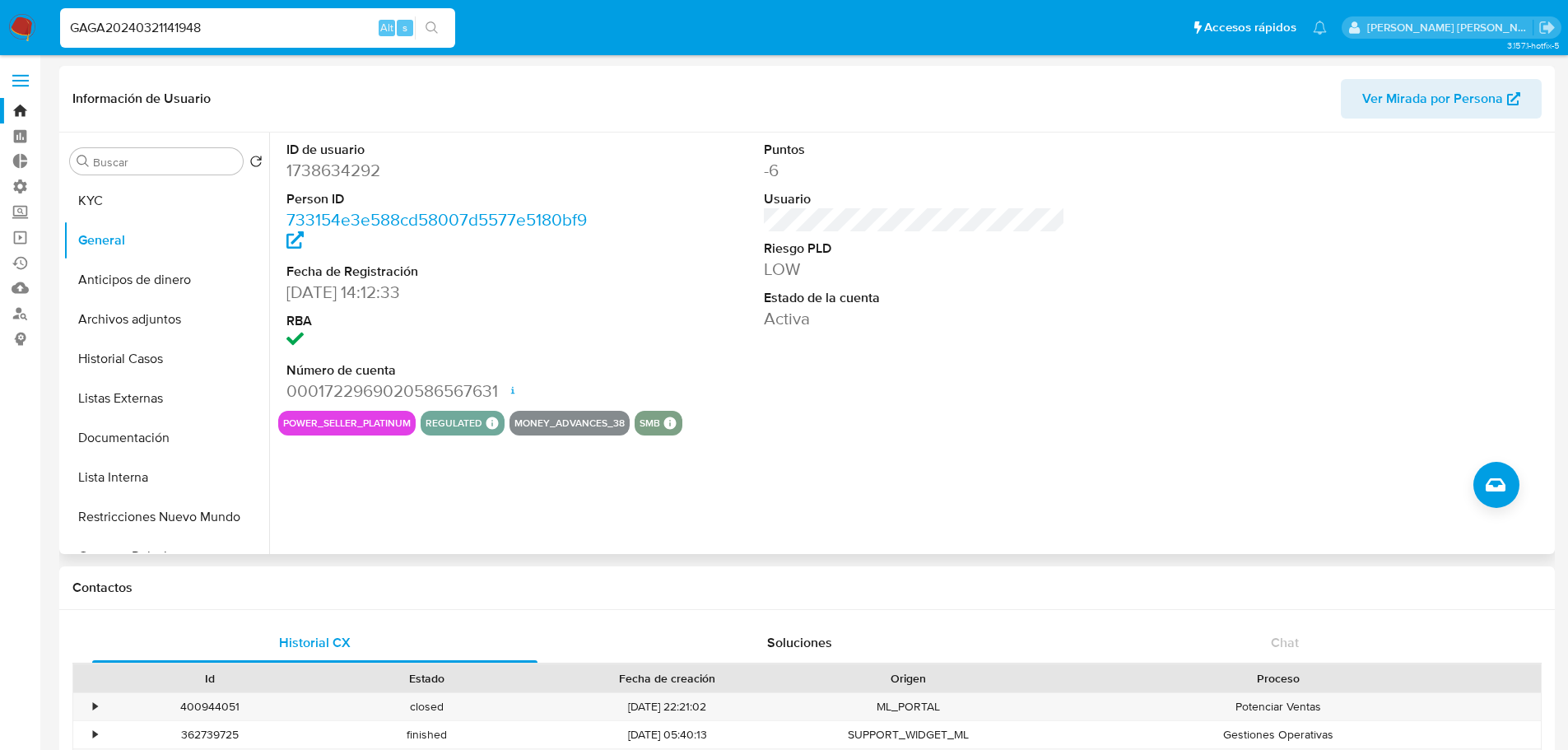
click at [393, 423] on button "power_seller_platinum" at bounding box center [347, 423] width 128 height 7
click at [579, 426] on button "money_advances_38" at bounding box center [569, 423] width 110 height 7
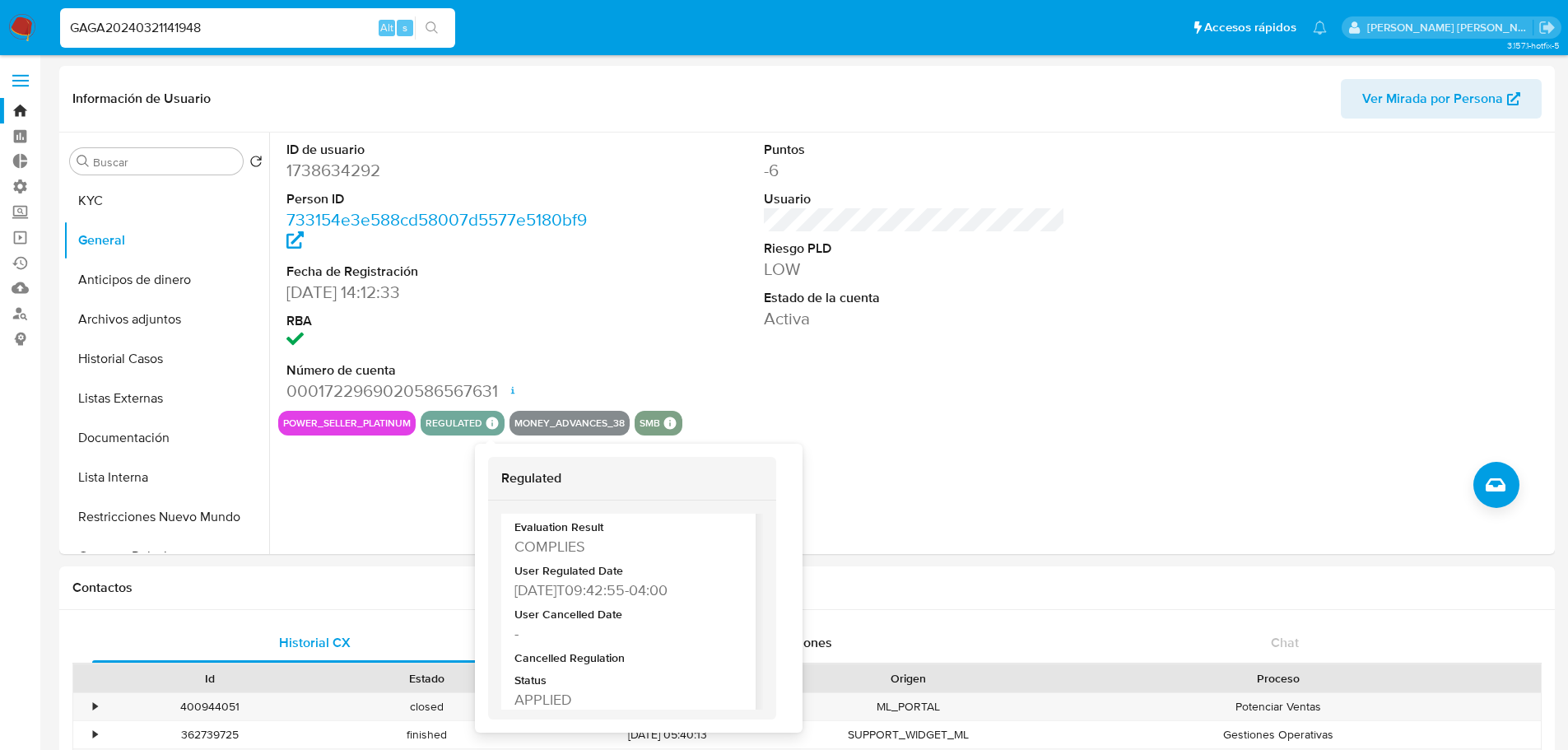
scroll to position [80, 0]
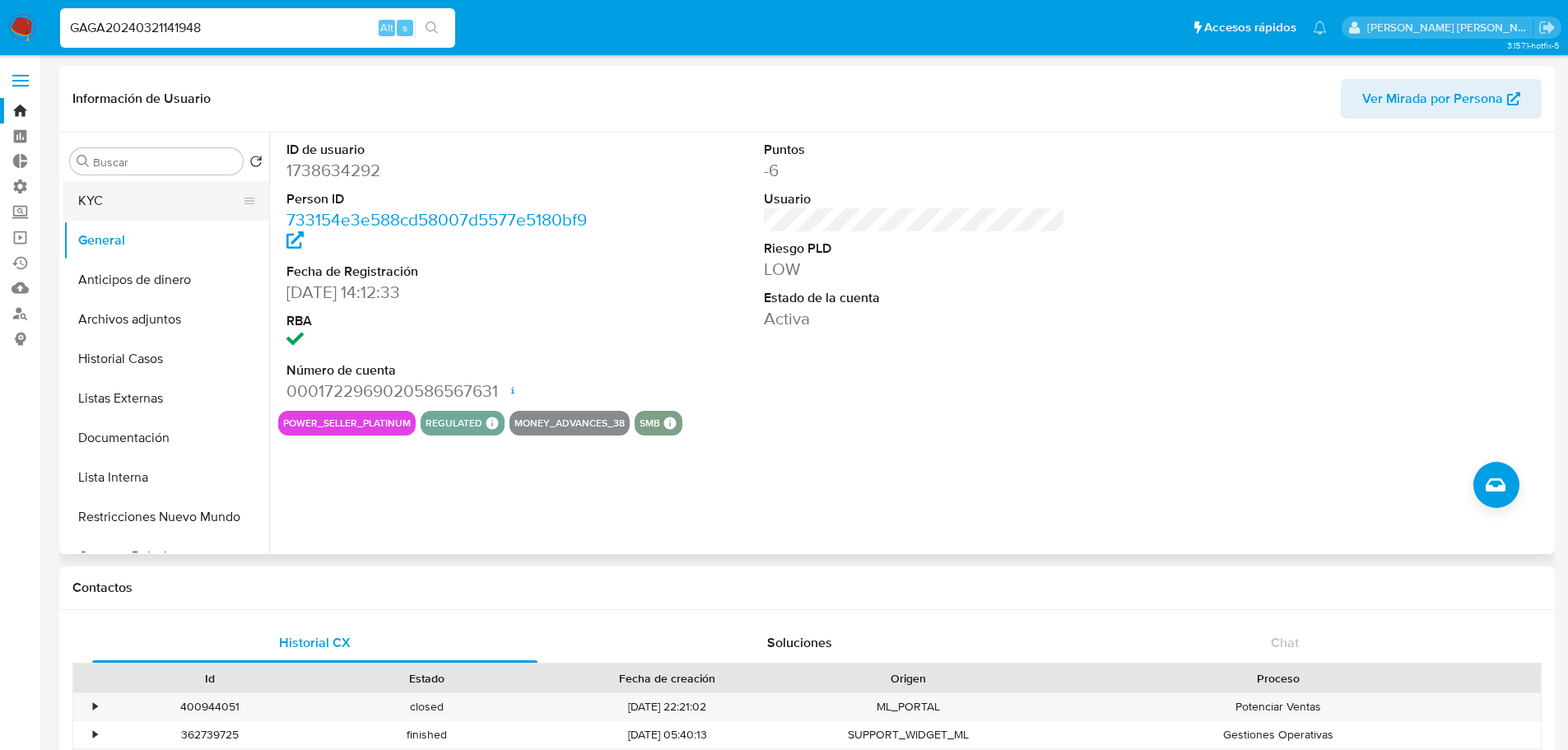
click at [184, 189] on button "KYC" at bounding box center [159, 200] width 193 height 39
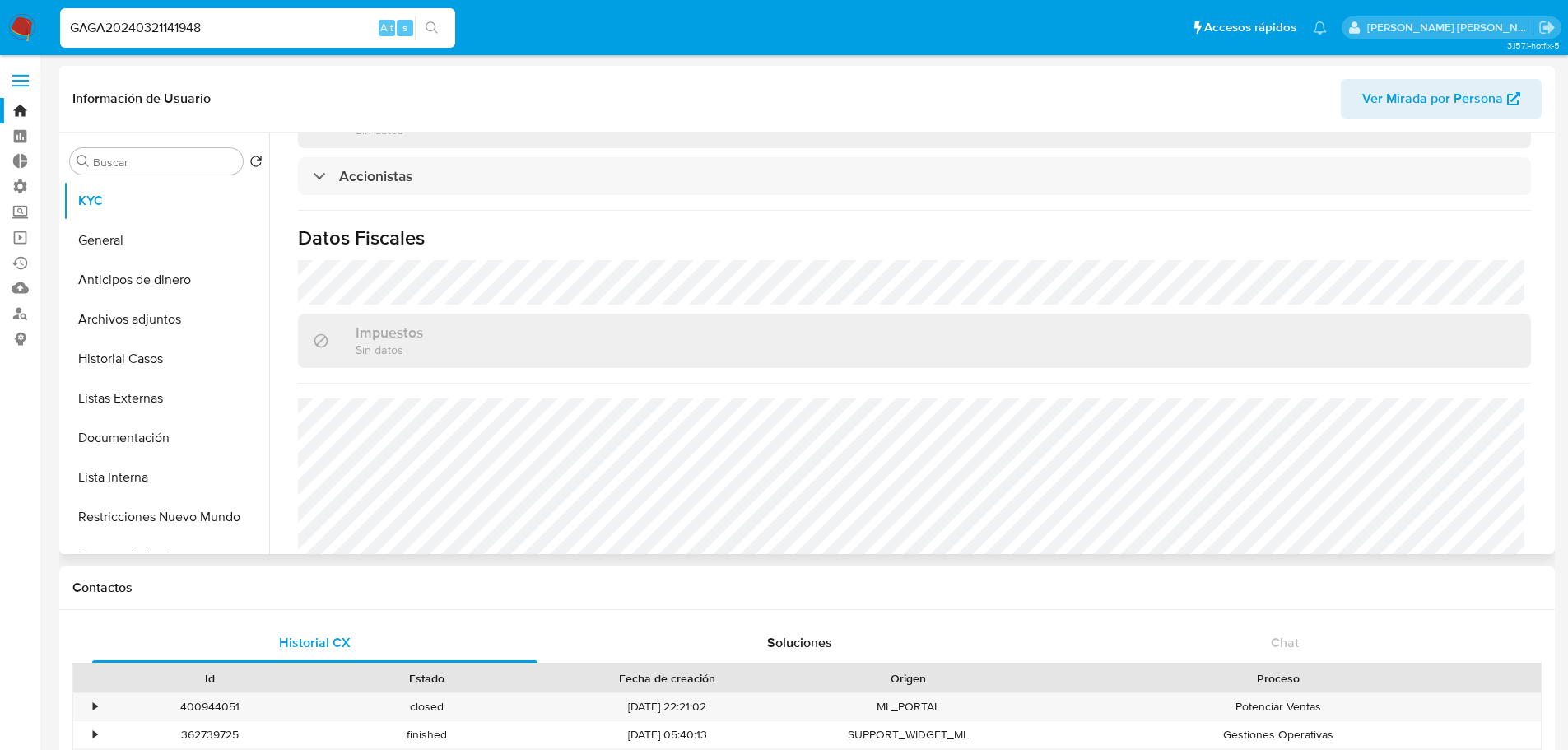
scroll to position [1182, 0]
click at [187, 245] on button "General" at bounding box center [159, 241] width 193 height 39
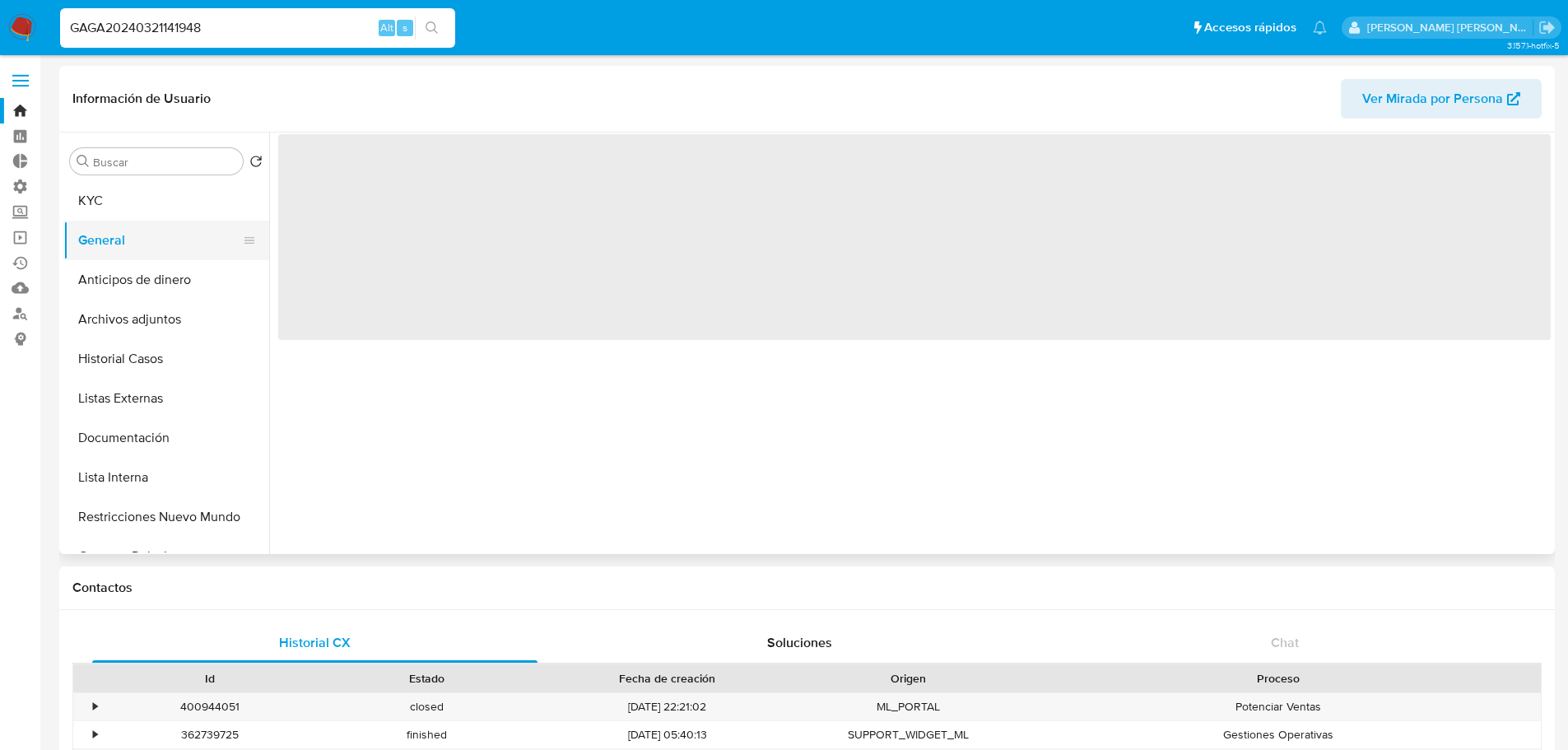
scroll to position [0, 0]
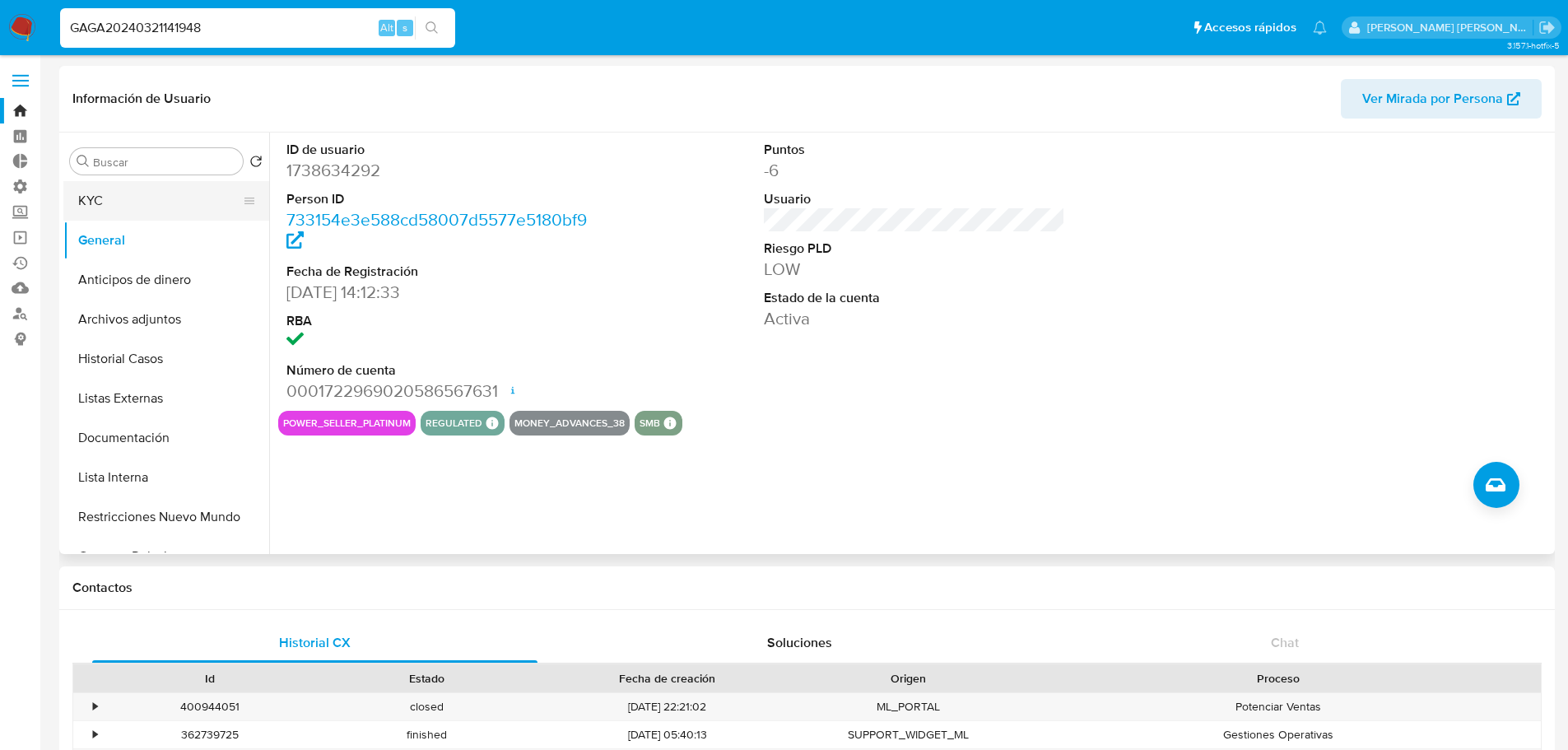
click at [158, 188] on button "KYC" at bounding box center [159, 200] width 193 height 39
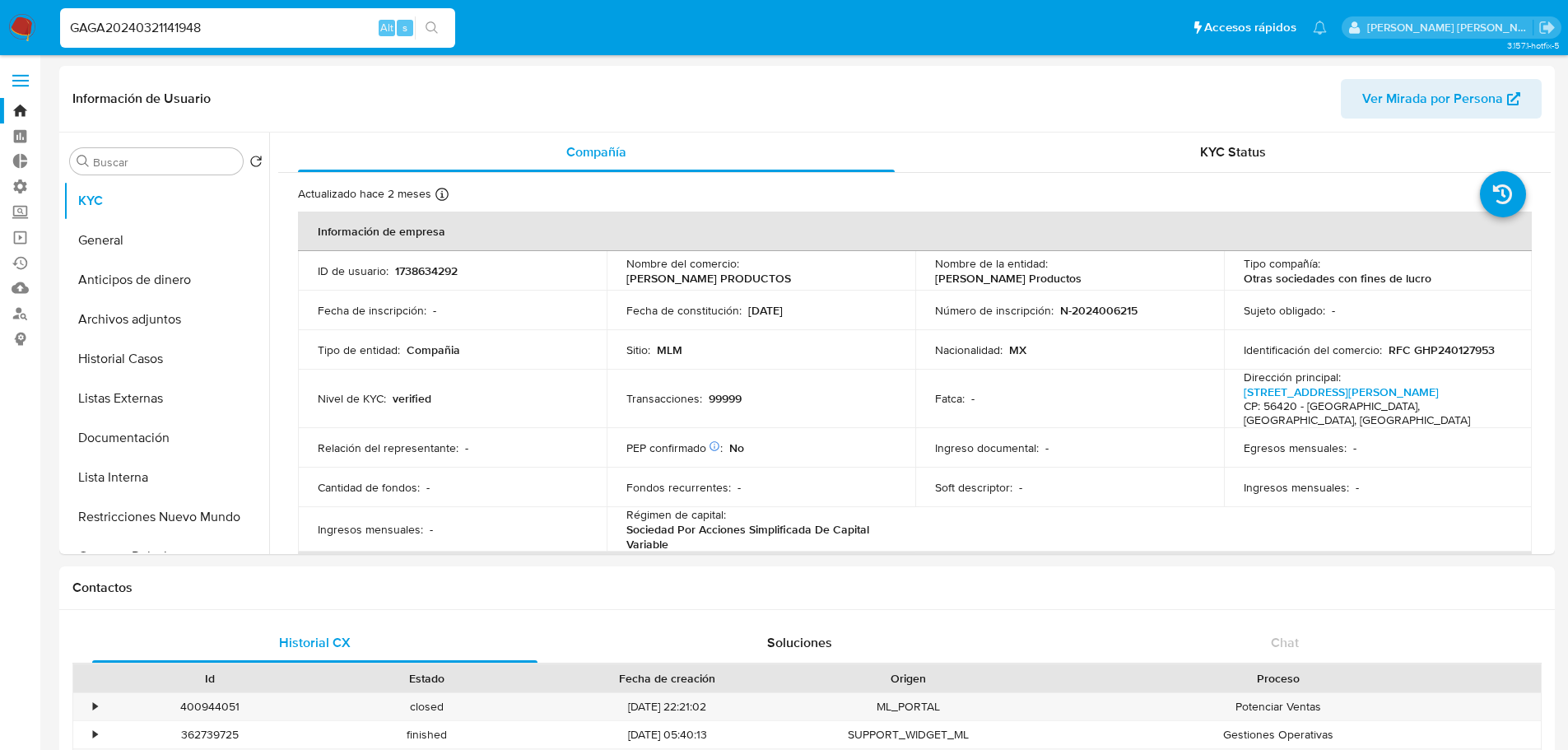
click at [1166, 17] on ul "Pausado Ver notificaciones GAGA20240321141948 Alt s Accesos rápidos Presiona la…" at bounding box center [694, 27] width 1283 height 41
click at [175, 443] on button "Documentación" at bounding box center [159, 438] width 193 height 39
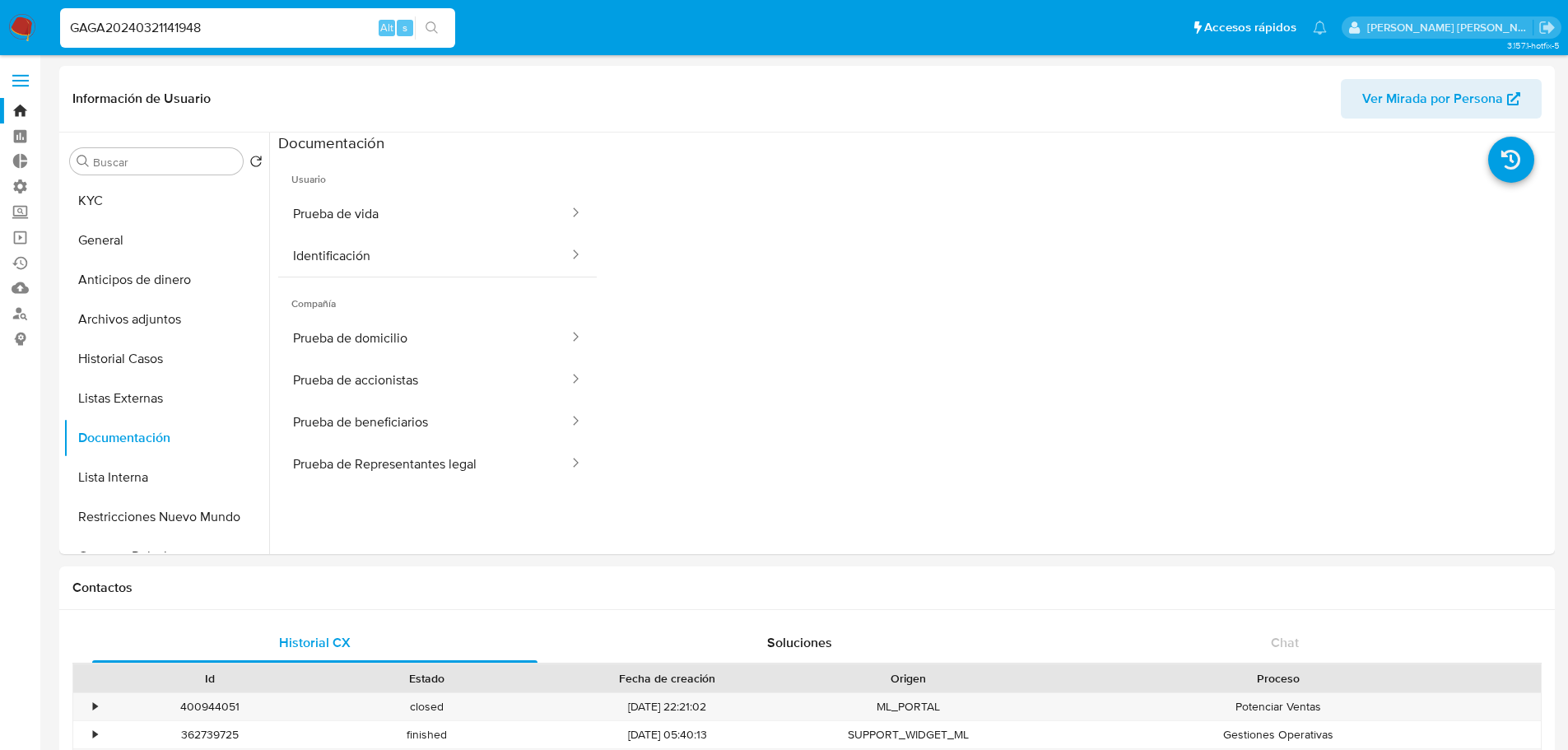
click at [1215, 43] on ul "Pausado Ver notificaciones GAGA20240321141948 Alt s Accesos rápidos Presiona la…" at bounding box center [694, 27] width 1283 height 41
click at [414, 340] on button "Prueba de domicilio" at bounding box center [424, 337] width 292 height 42
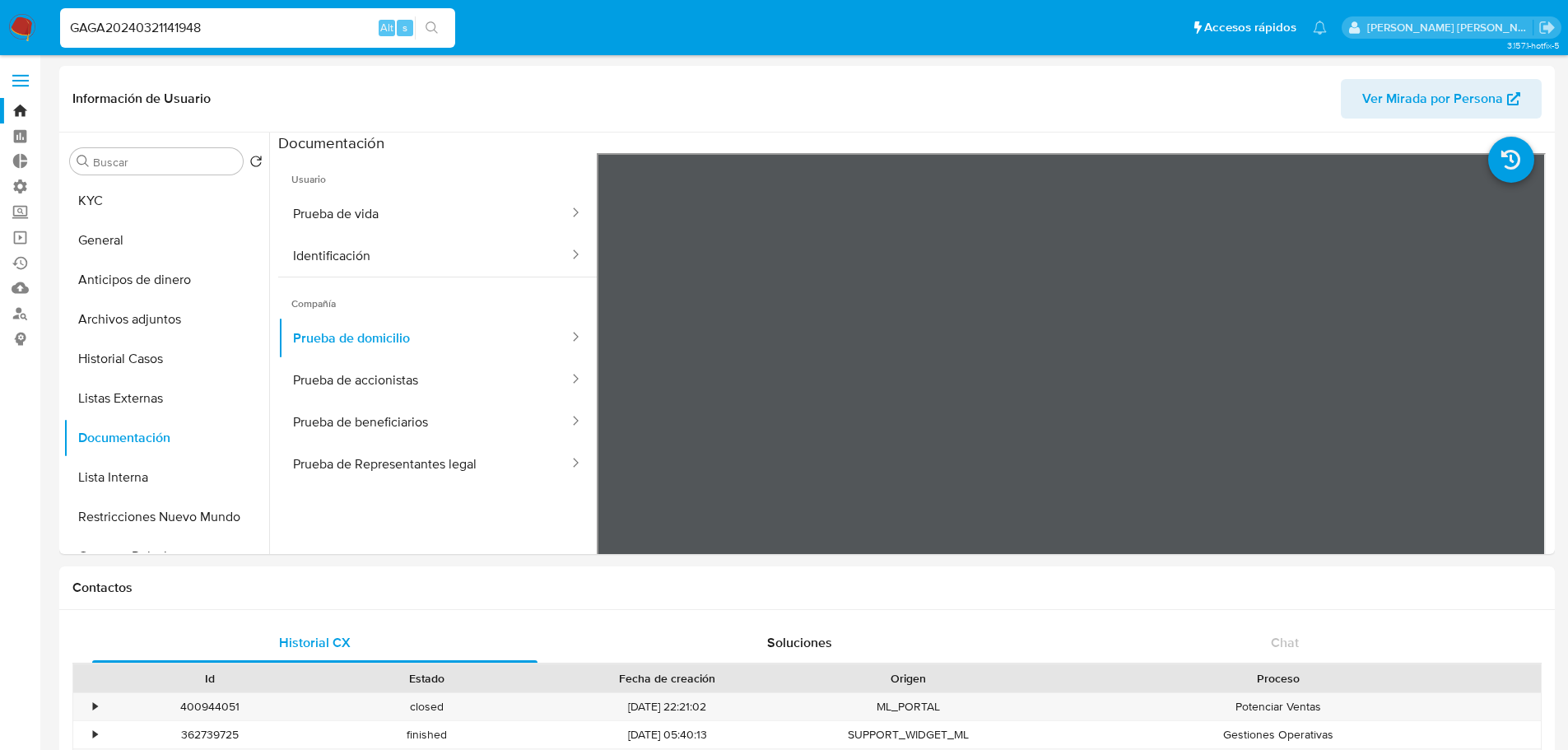
click at [1154, 54] on nav "Pausado Ver notificaciones GAGA20240321141948 Alt s Accesos rápidos Presiona la…" at bounding box center [784, 27] width 1568 height 55
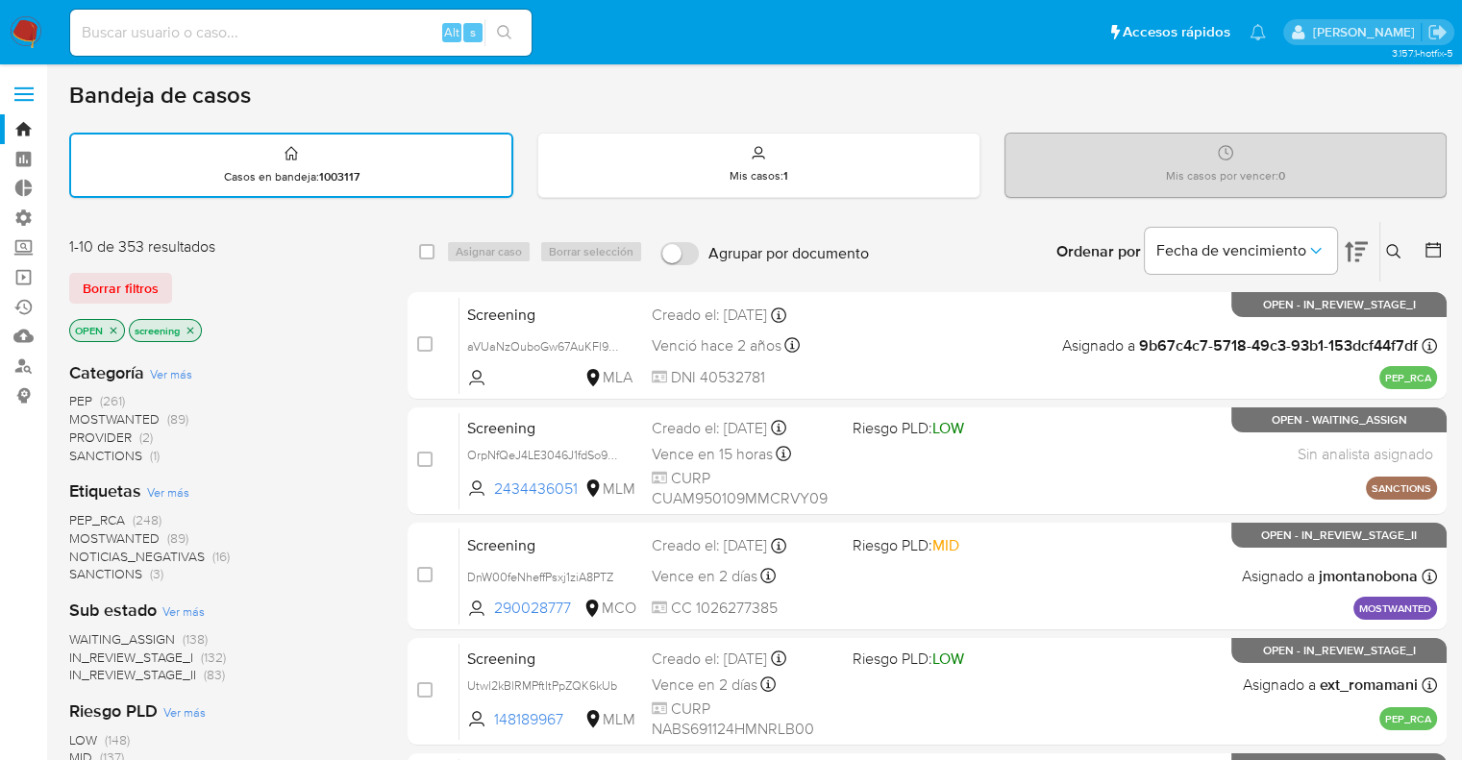
click at [75, 571] on span "SANCTIONS" at bounding box center [105, 573] width 73 height 19
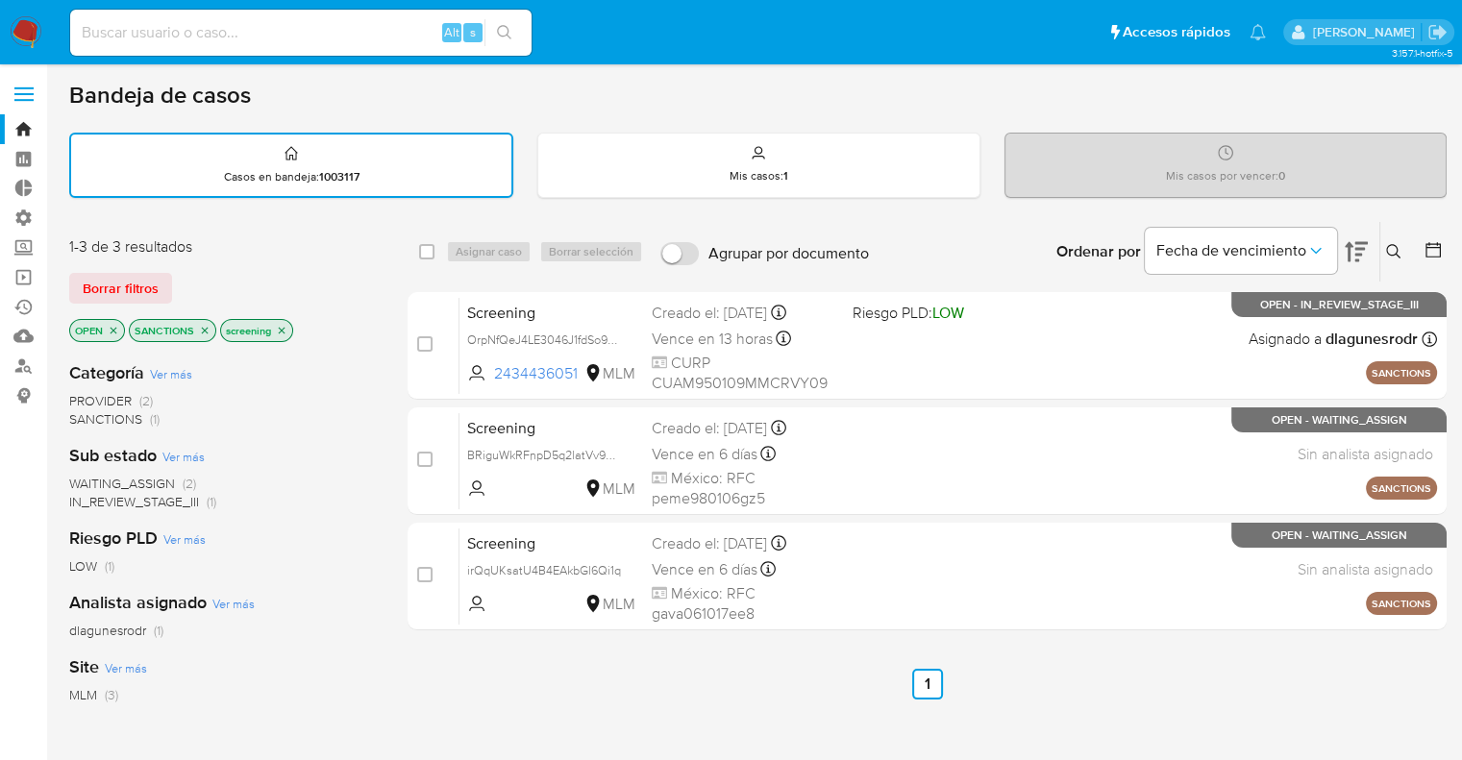
click at [204, 329] on icon "close-filter" at bounding box center [205, 330] width 7 height 7
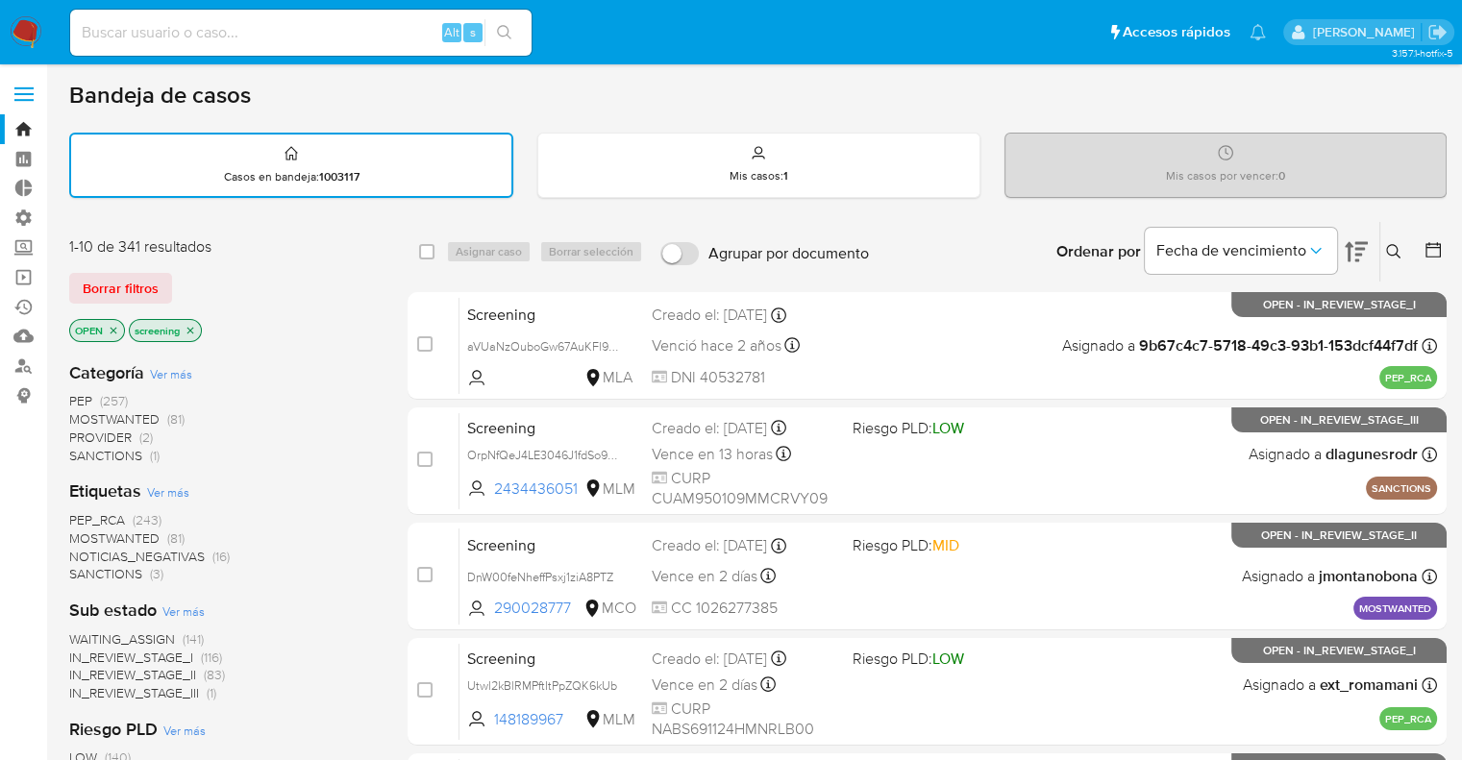
click at [91, 529] on span "MOSTWANTED" at bounding box center [114, 538] width 90 height 19
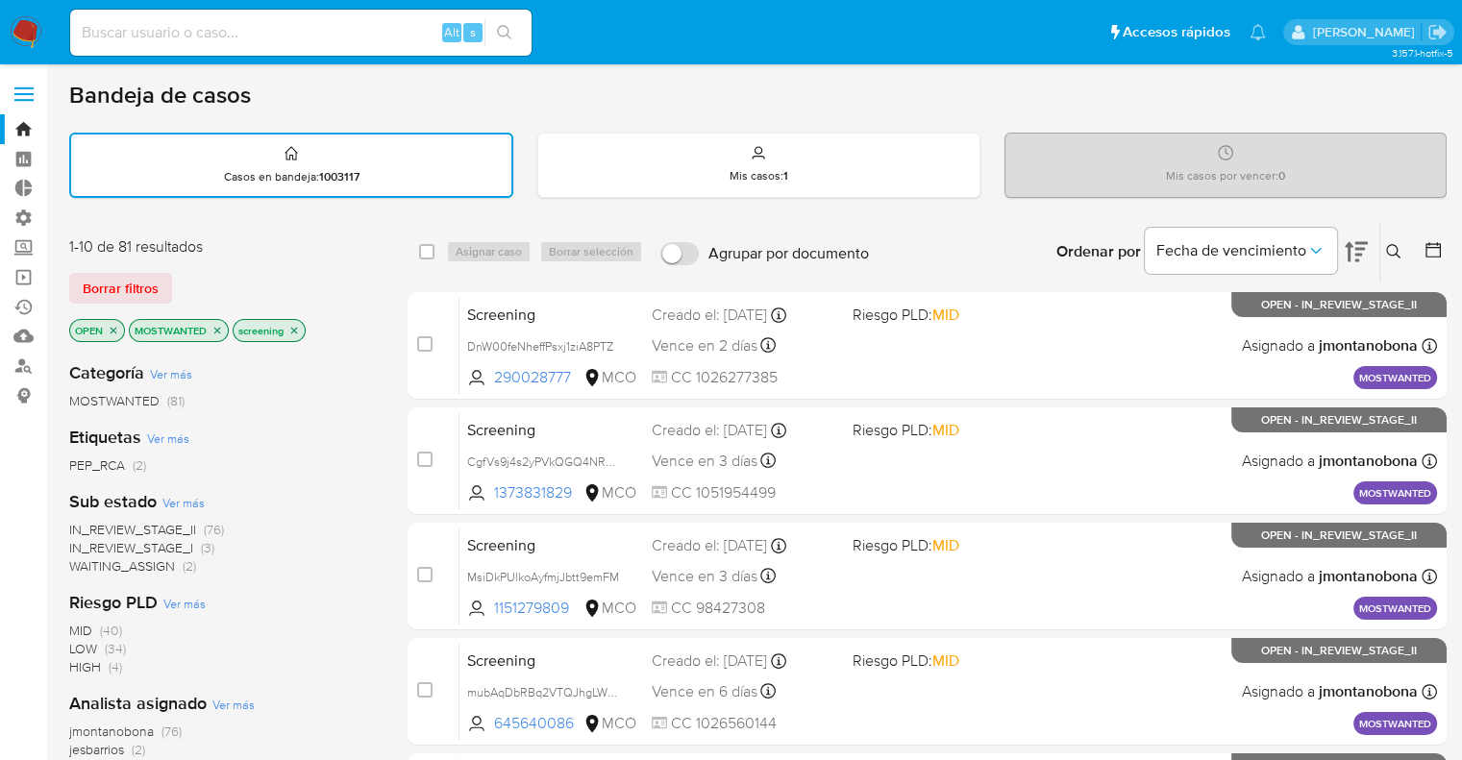
click at [212, 331] on icon "close-filter" at bounding box center [217, 331] width 12 height 12
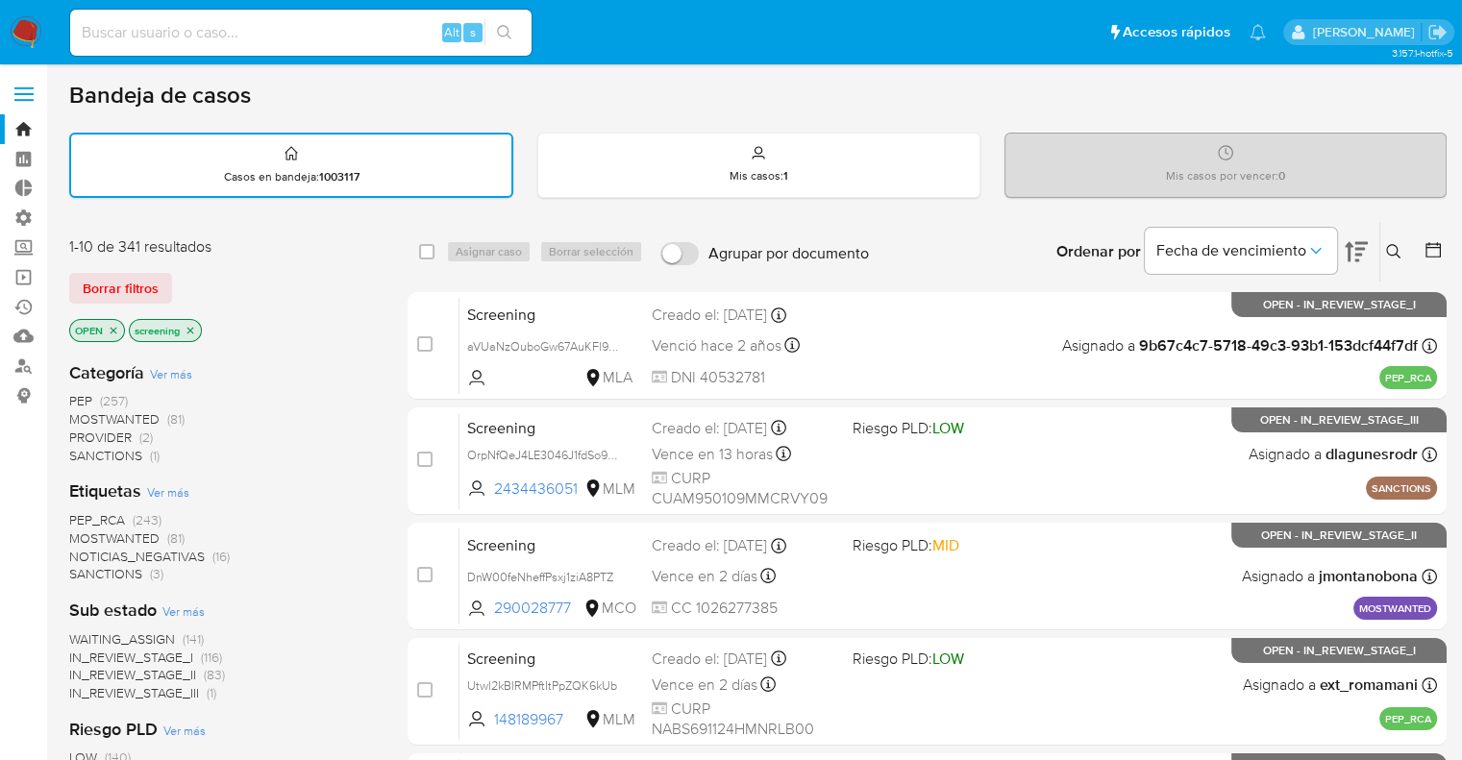
click at [74, 514] on span "PEP_RCA" at bounding box center [97, 519] width 56 height 19
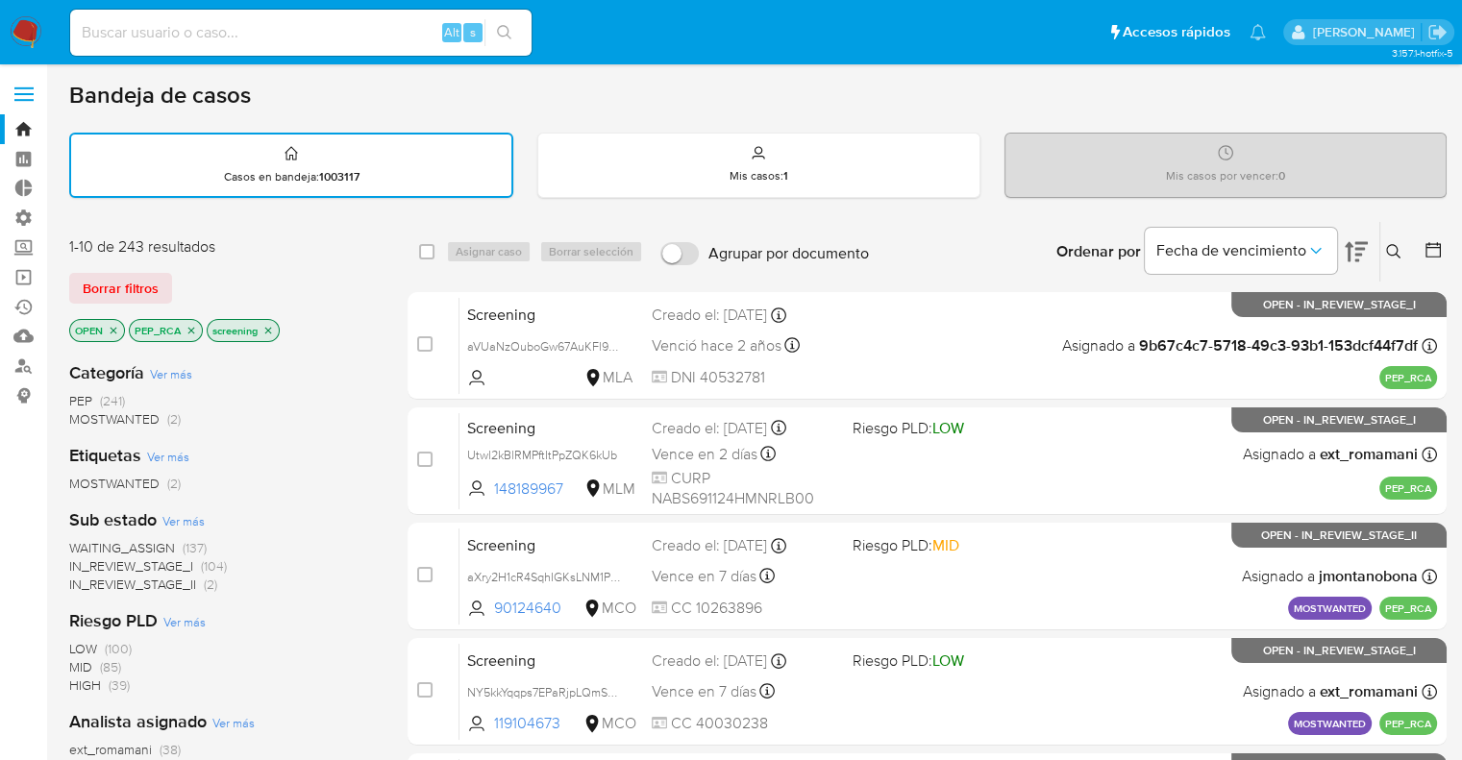
click at [184, 326] on p "PEP_RCA" at bounding box center [166, 330] width 72 height 21
click at [187, 326] on icon "close-filter" at bounding box center [191, 331] width 12 height 12
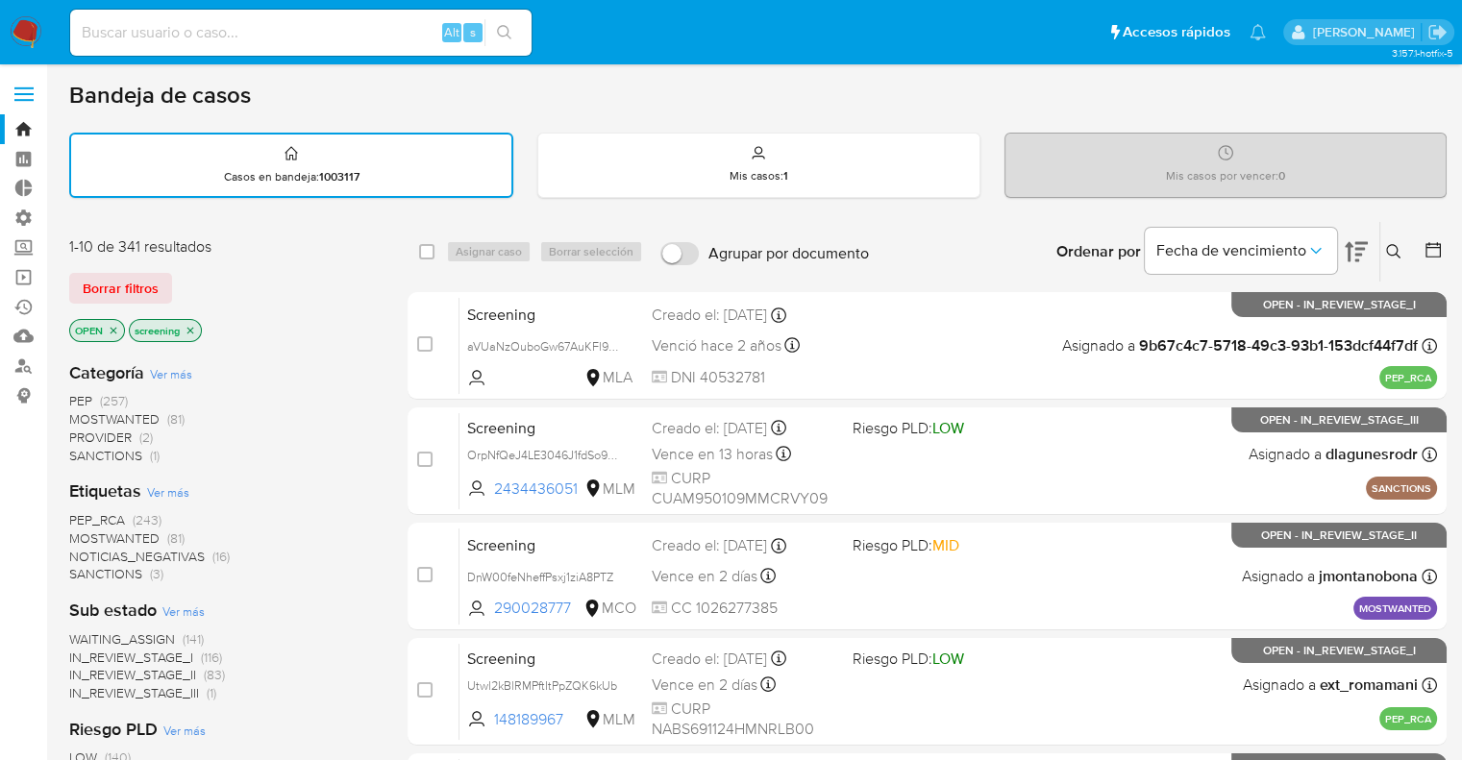
click at [189, 284] on div "Borrar filtros" at bounding box center [223, 288] width 308 height 31
click at [217, 280] on div "Borrar filtros" at bounding box center [223, 288] width 308 height 31
click at [187, 276] on div "Borrar filtros" at bounding box center [223, 288] width 308 height 31
click at [181, 287] on div "Borrar filtros" at bounding box center [223, 288] width 308 height 31
click at [182, 277] on div "Borrar filtros" at bounding box center [223, 288] width 308 height 31
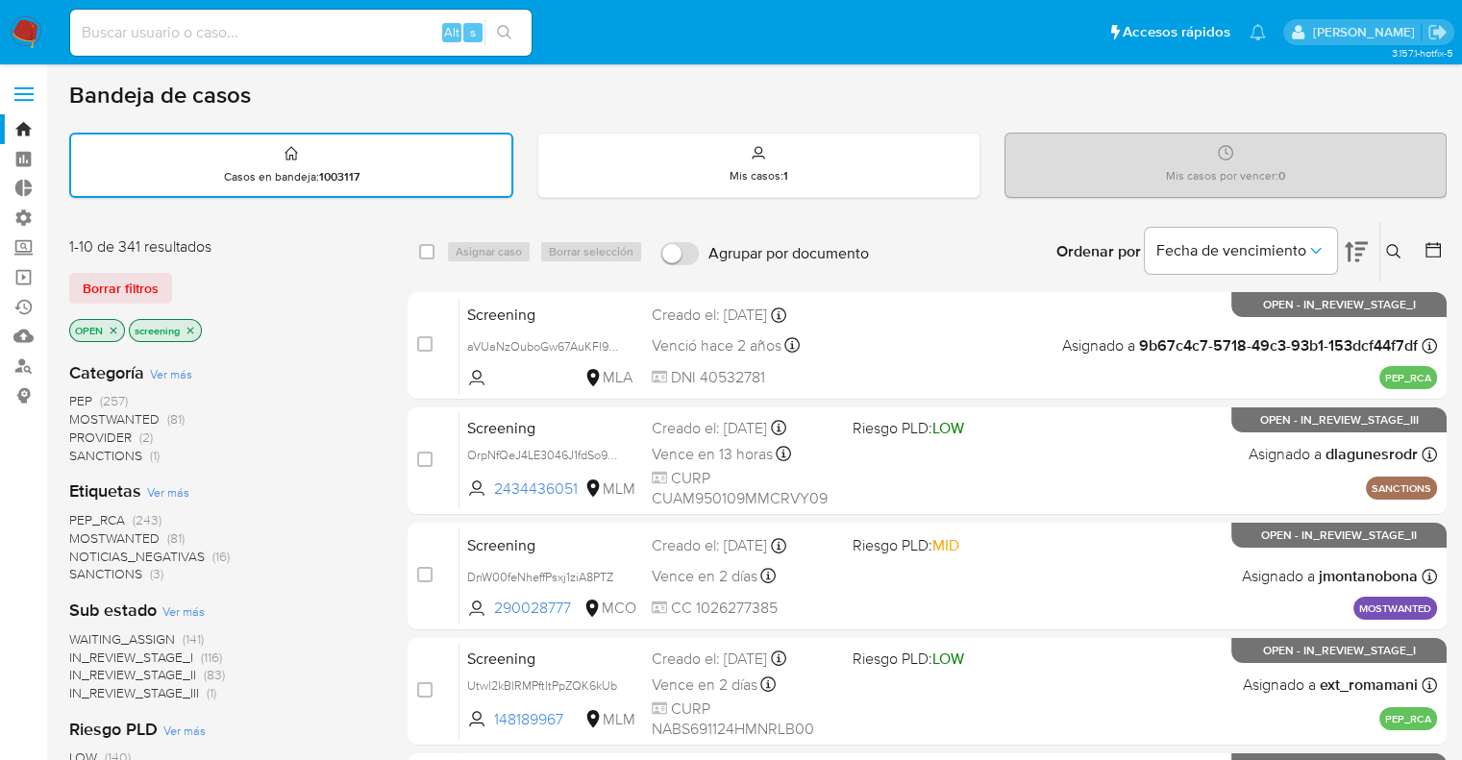
click at [1291, 99] on div "Bandeja de casos" at bounding box center [757, 95] width 1377 height 29
click at [179, 278] on div "Borrar filtros" at bounding box center [223, 288] width 308 height 31
click at [914, 72] on main "3.157.1-hotfix-5" at bounding box center [731, 760] width 1462 height 1520
click at [182, 281] on div "Borrar filtros" at bounding box center [223, 288] width 308 height 31
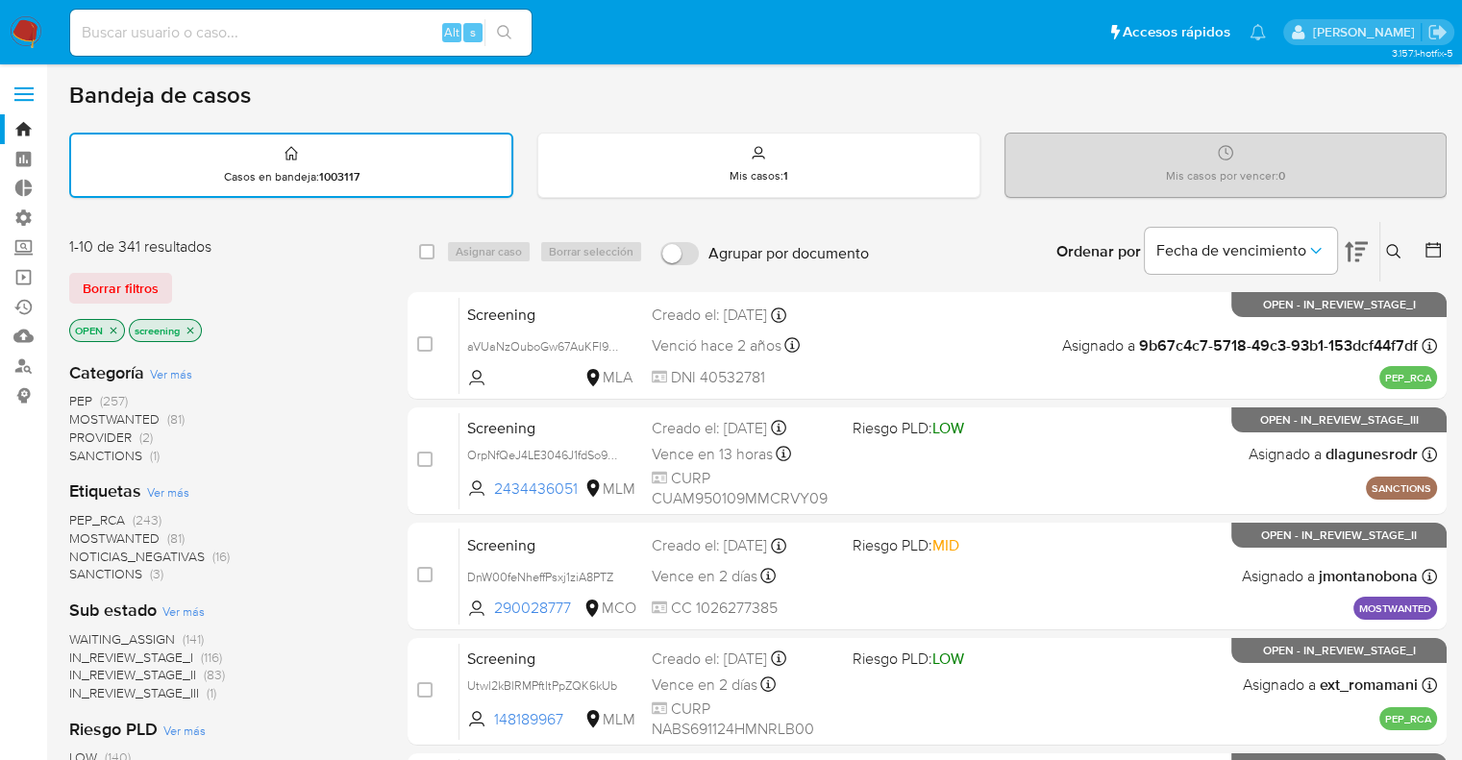
click at [182, 281] on div "Borrar filtros" at bounding box center [223, 288] width 308 height 31
click at [185, 275] on div "Borrar filtros" at bounding box center [223, 288] width 308 height 31
click at [1029, 99] on div "Bandeja de casos" at bounding box center [757, 95] width 1377 height 29
click at [190, 277] on div "Borrar filtros" at bounding box center [223, 288] width 308 height 31
click at [201, 273] on div "Borrar filtros" at bounding box center [223, 288] width 308 height 31
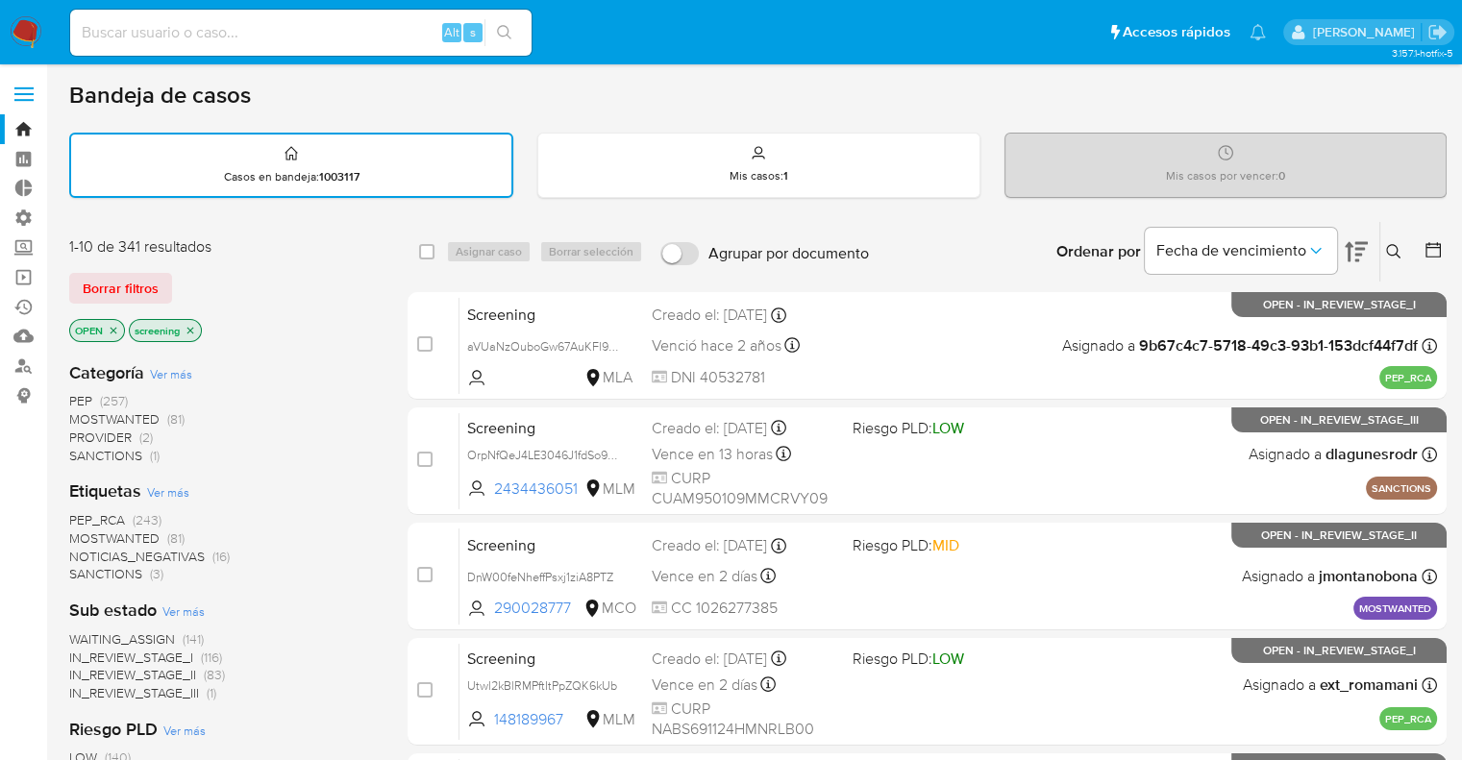
click at [186, 281] on div "Borrar filtros" at bounding box center [223, 288] width 308 height 31
click at [80, 532] on span "MOSTWANTED" at bounding box center [114, 538] width 90 height 19
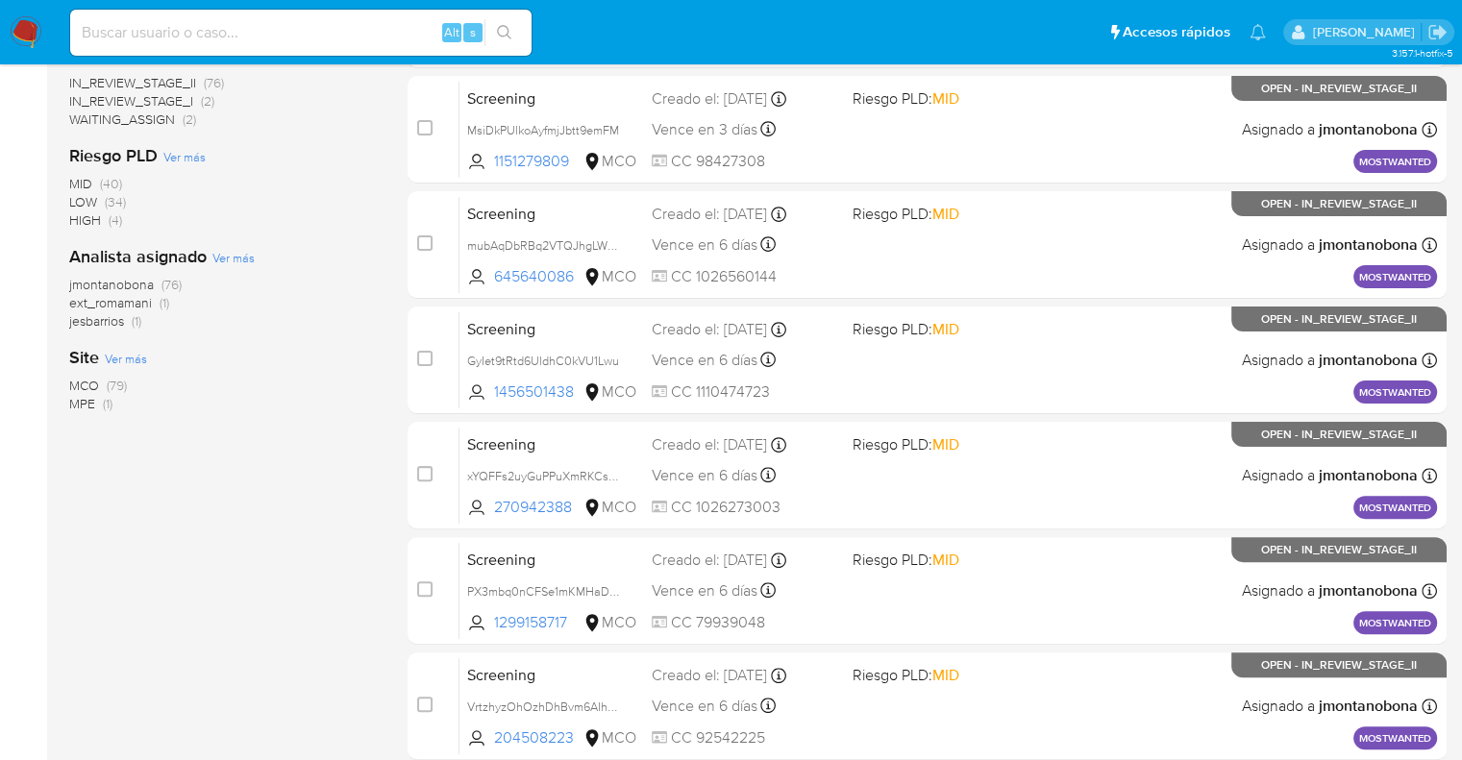
scroll to position [277, 0]
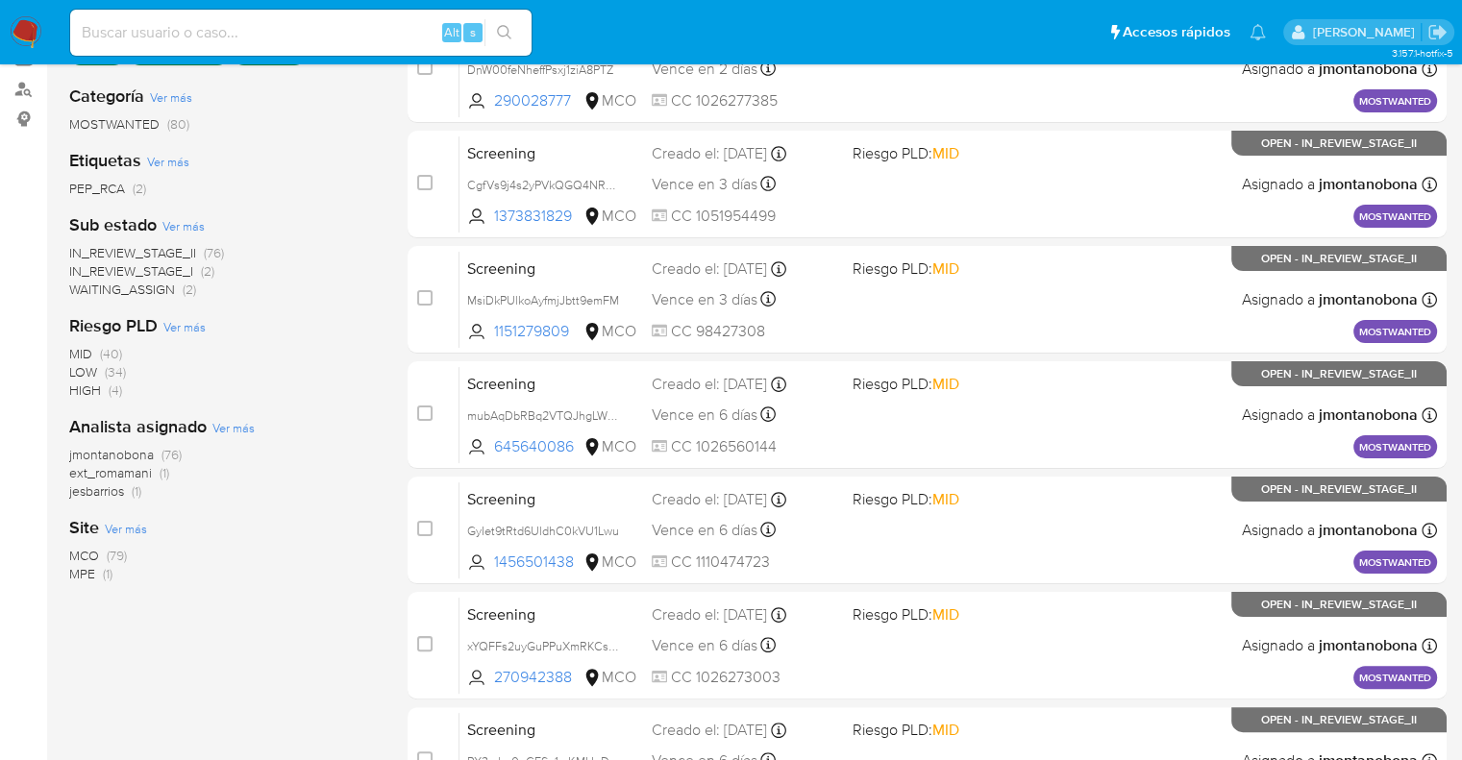
click at [85, 467] on span "ext_romamani" at bounding box center [110, 472] width 83 height 19
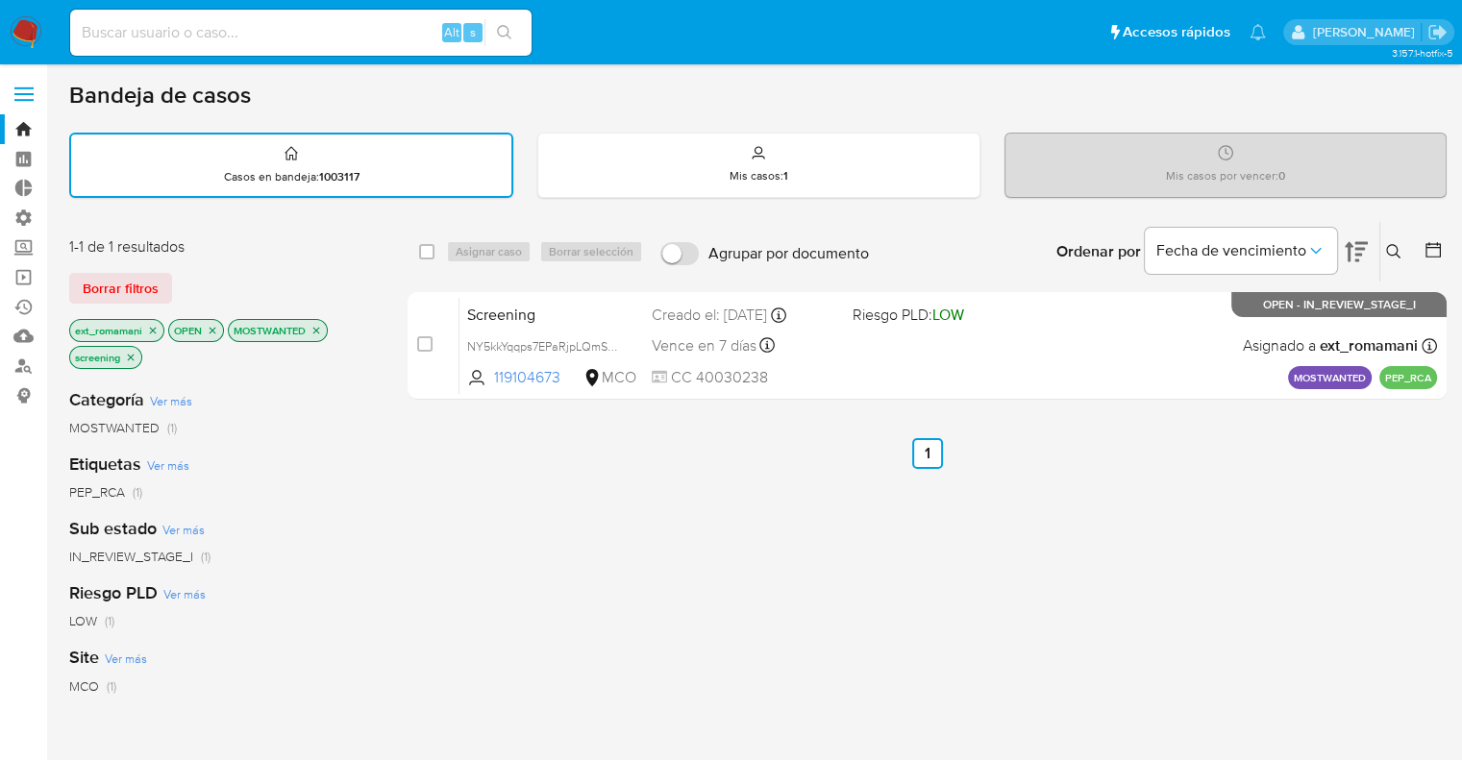
click at [149, 327] on icon "close-filter" at bounding box center [153, 331] width 12 height 12
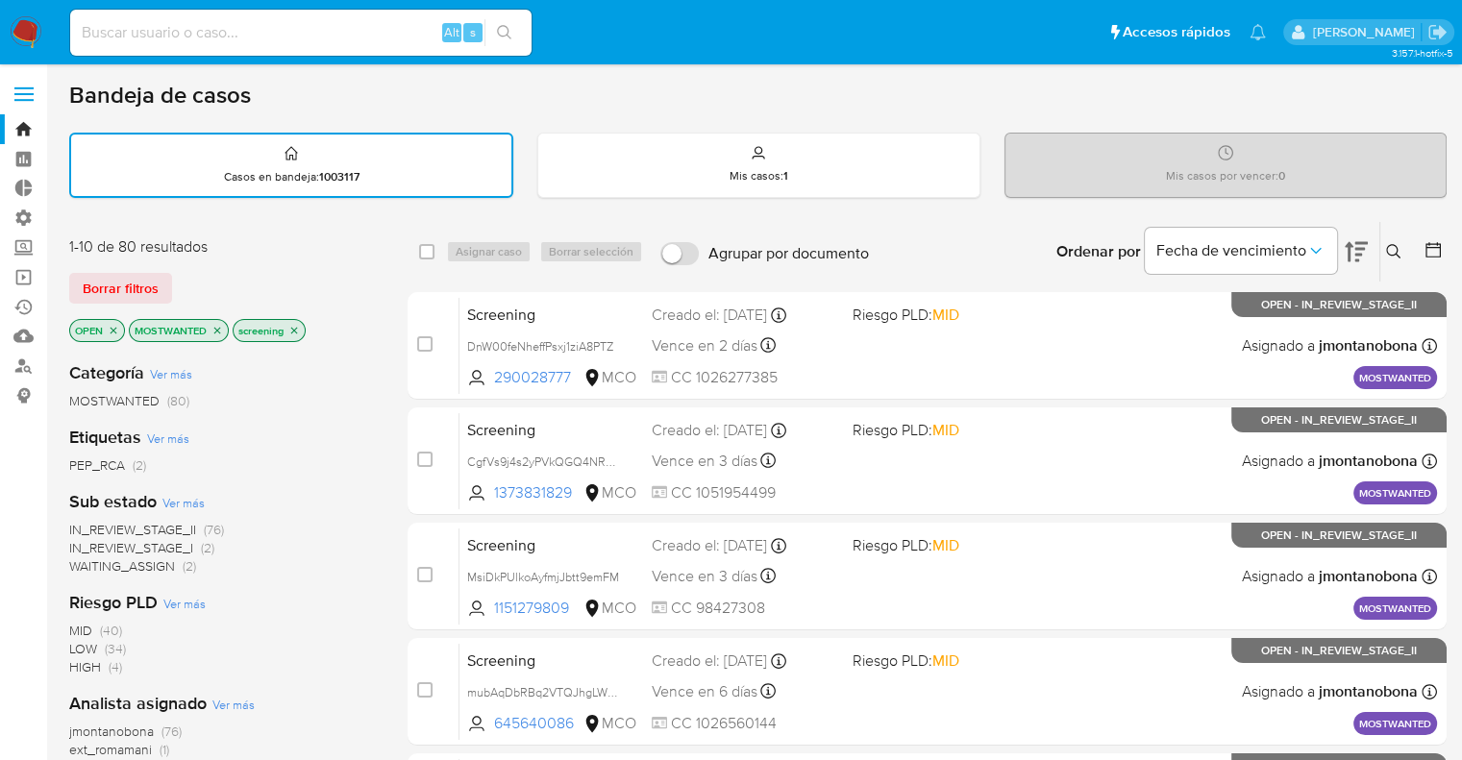
click at [218, 329] on icon "close-filter" at bounding box center [217, 330] width 7 height 7
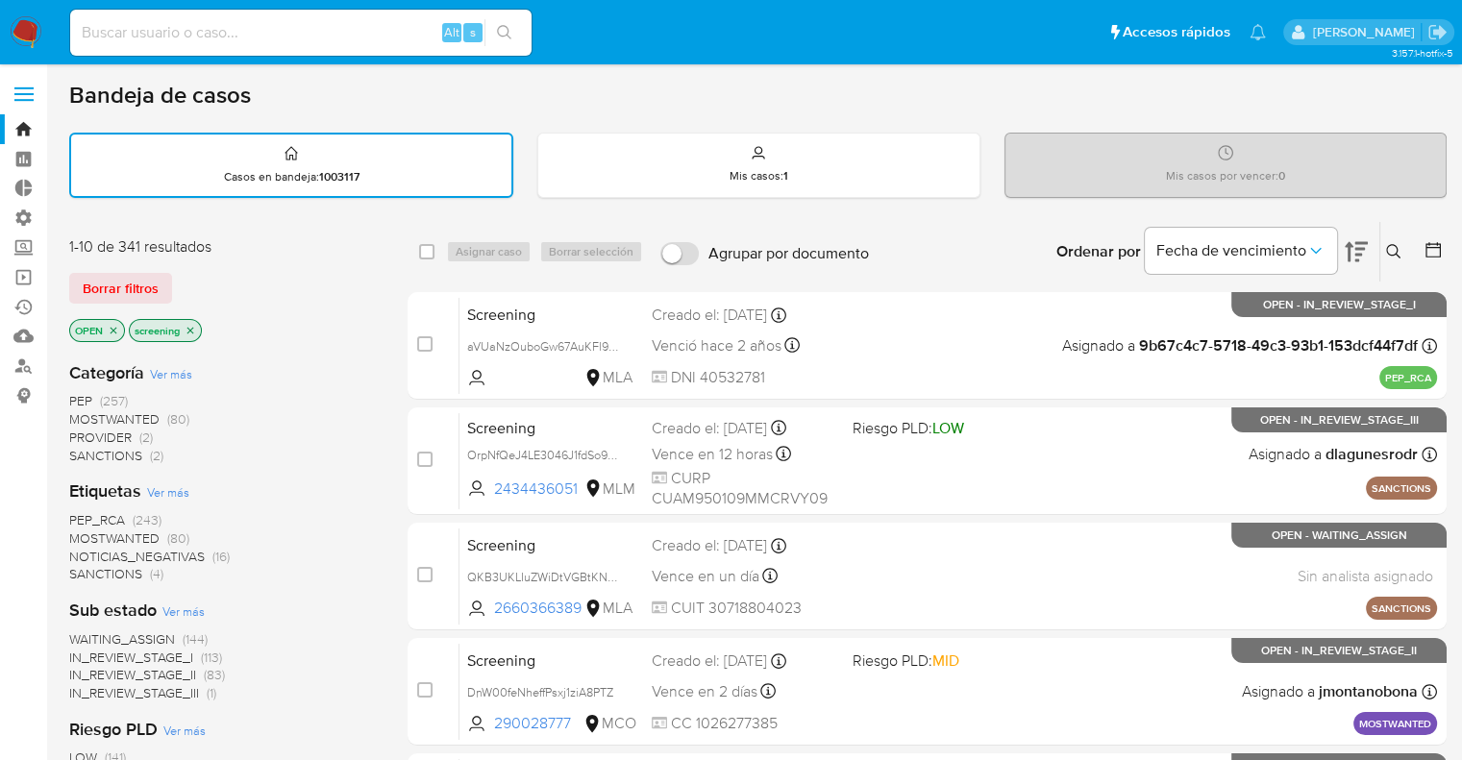
click at [77, 518] on span "PEP_RCA" at bounding box center [97, 519] width 56 height 19
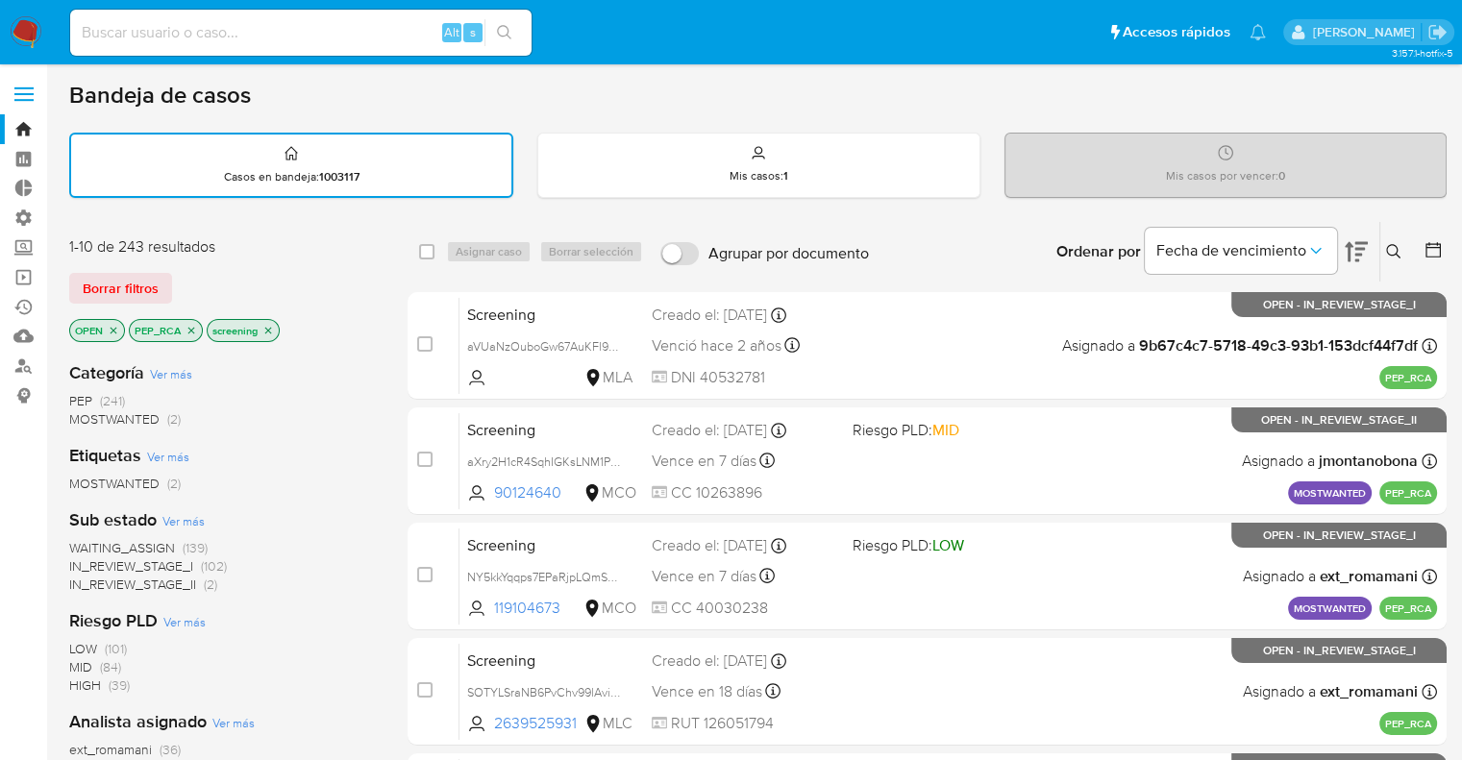
click at [193, 330] on icon "close-filter" at bounding box center [191, 331] width 12 height 12
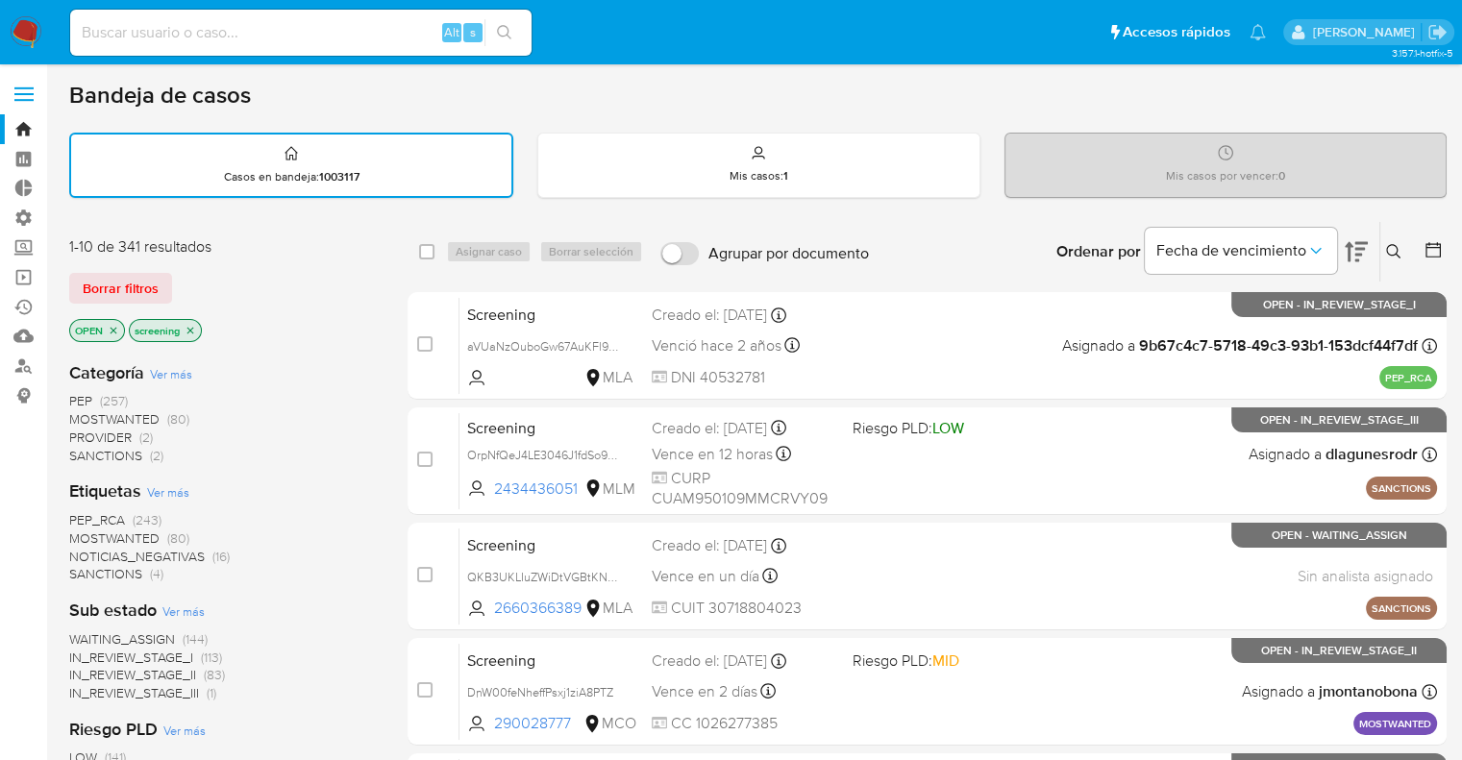
click at [86, 564] on span "SANCTIONS" at bounding box center [105, 573] width 73 height 19
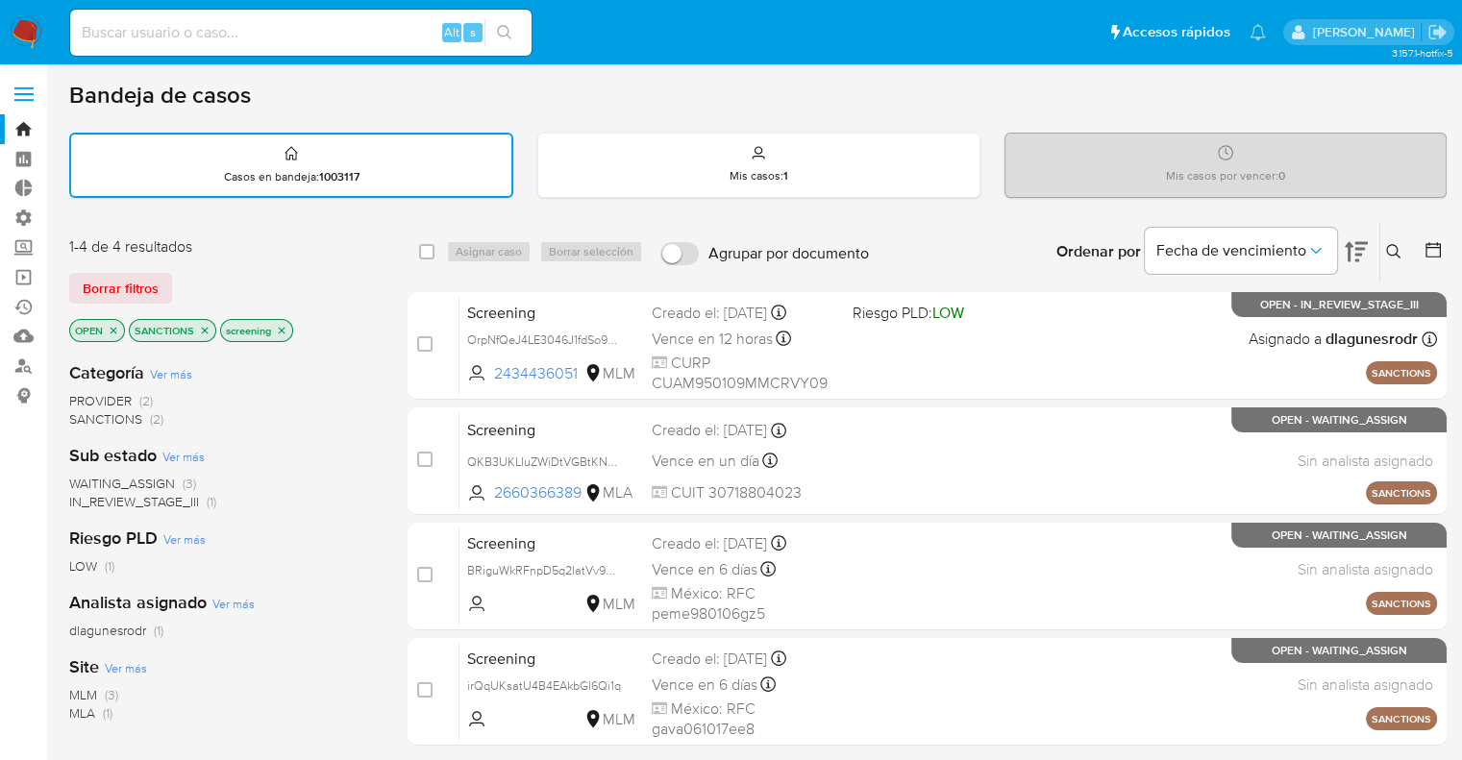
click at [205, 330] on icon "close-filter" at bounding box center [205, 330] width 7 height 7
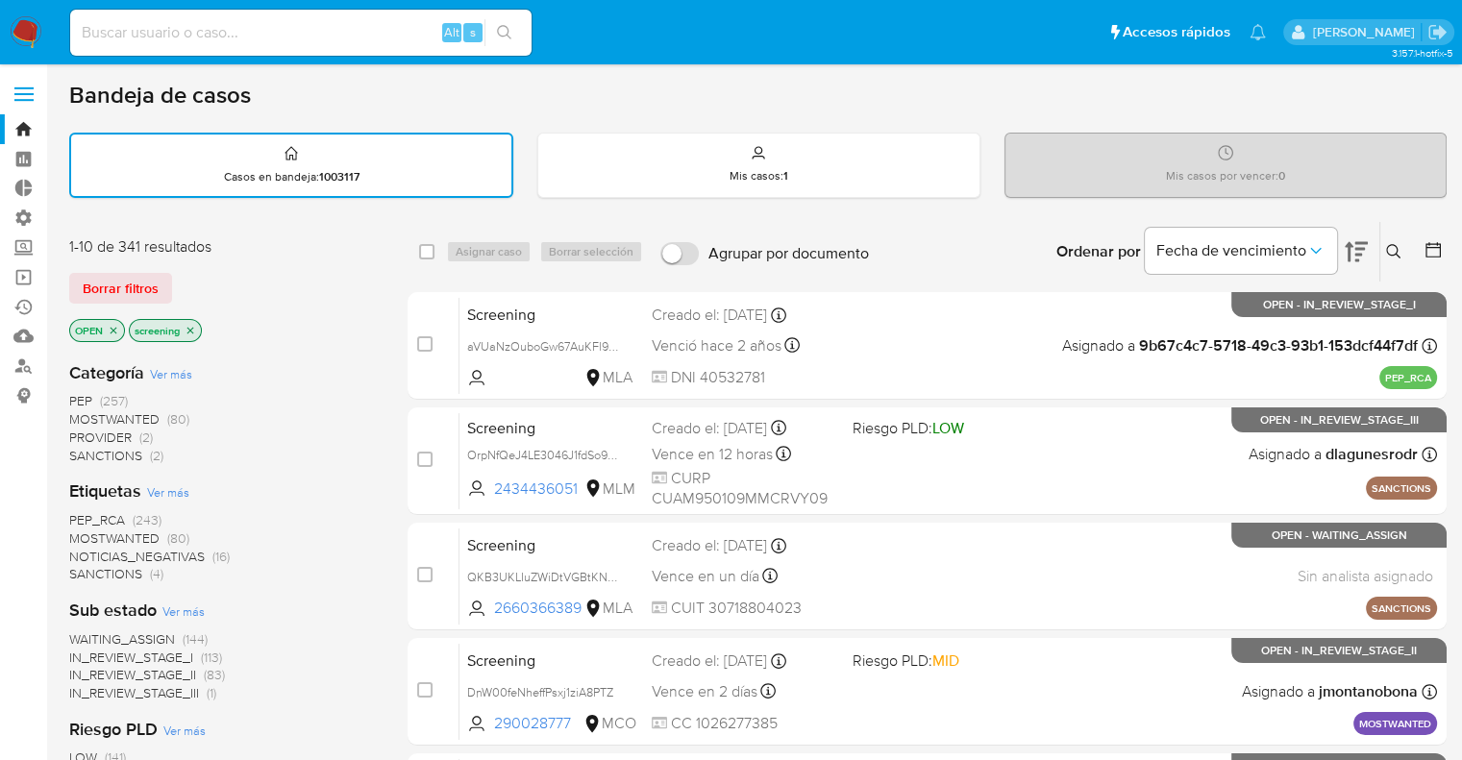
click at [81, 514] on span "PEP_RCA" at bounding box center [97, 519] width 56 height 19
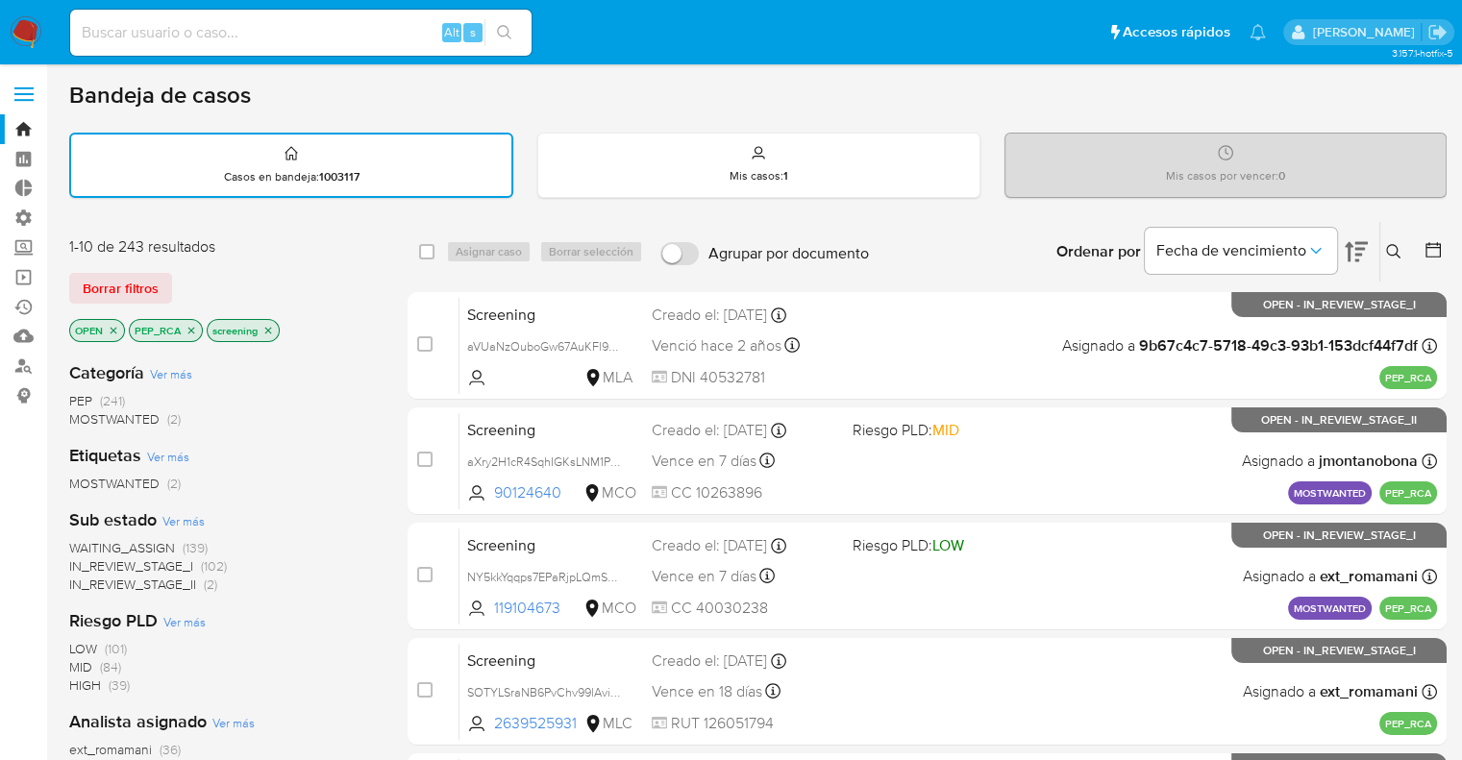
scroll to position [96, 0]
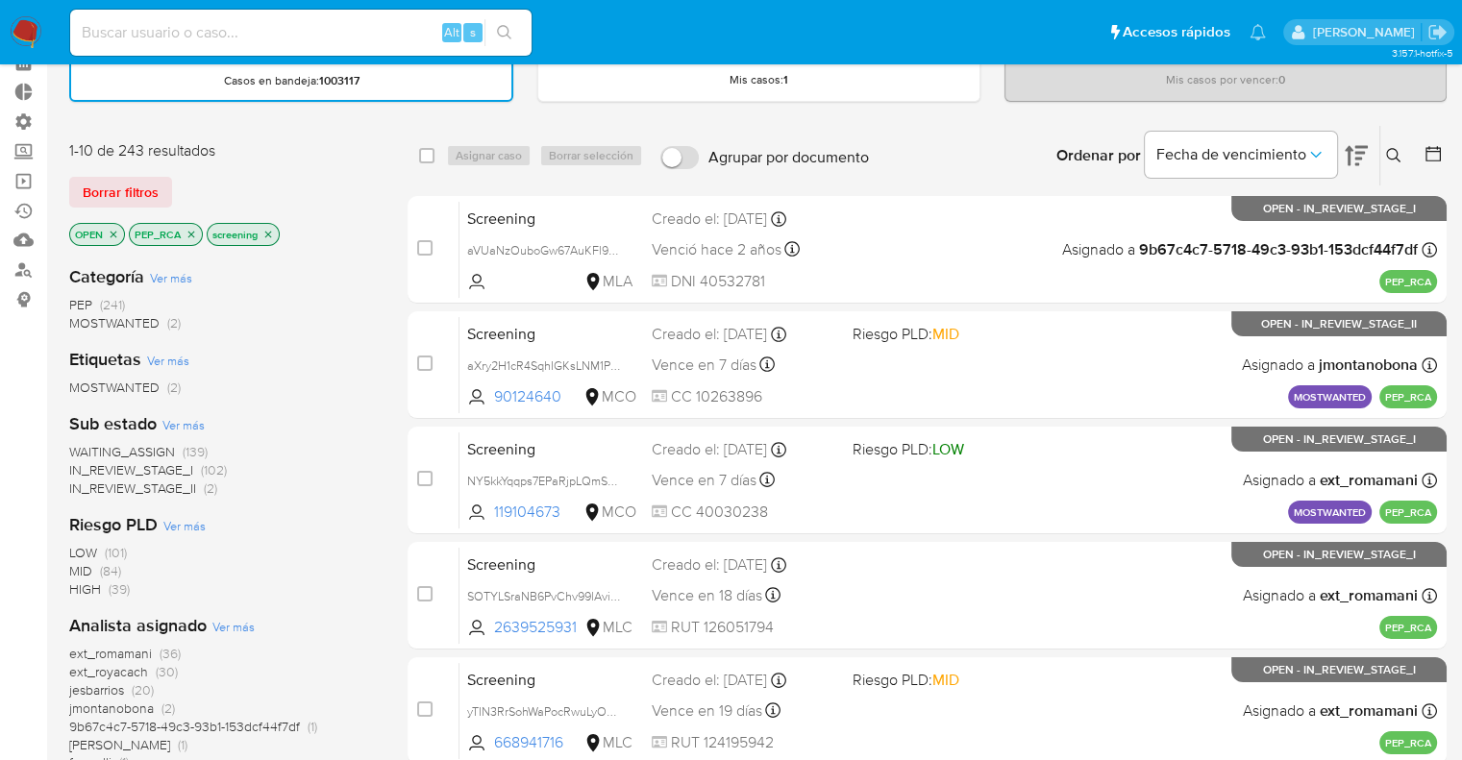
click at [82, 646] on span "ext_romamani" at bounding box center [110, 653] width 83 height 19
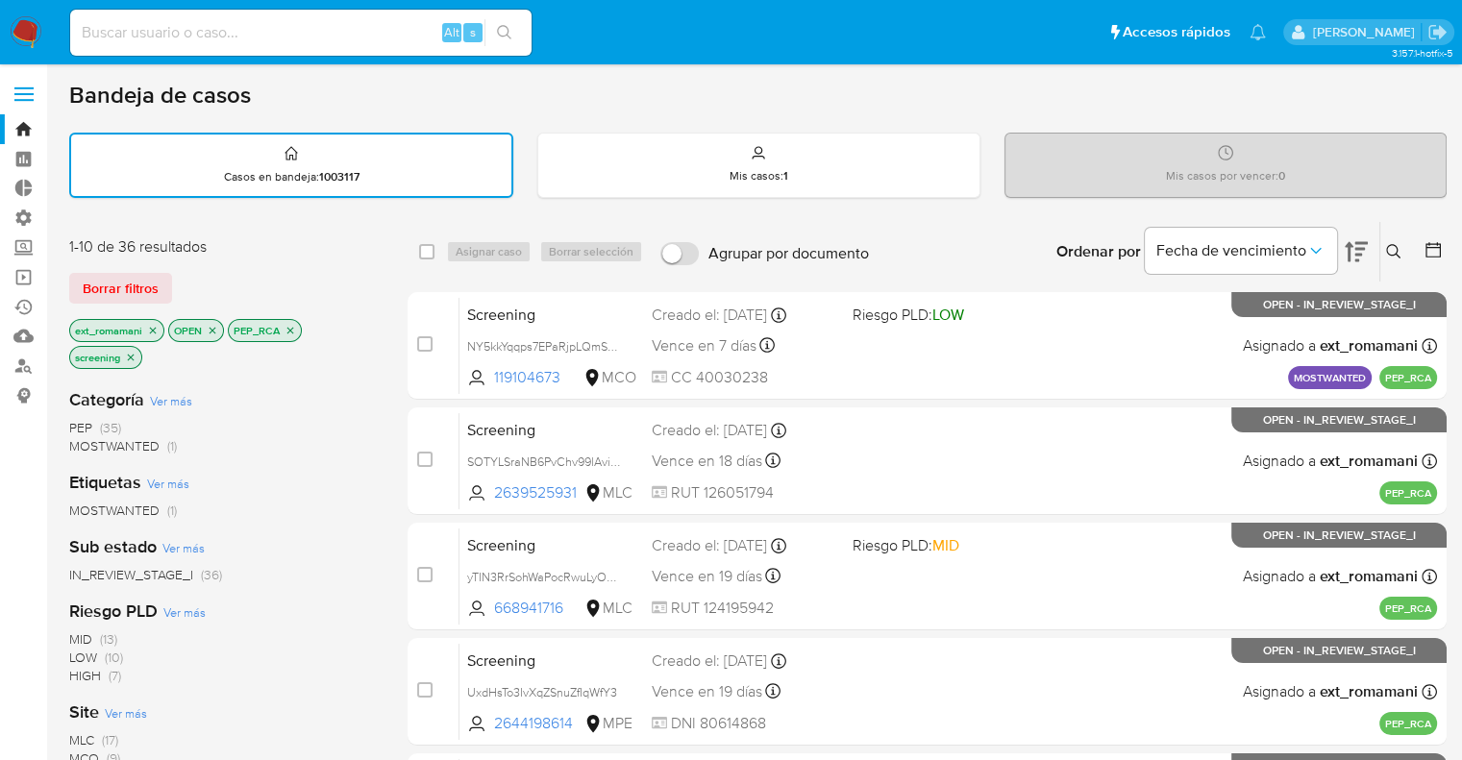
click at [64, 377] on main "3.157.1-hotfix-5" at bounding box center [731, 760] width 1462 height 1520
click at [154, 325] on icon "close-filter" at bounding box center [153, 331] width 12 height 12
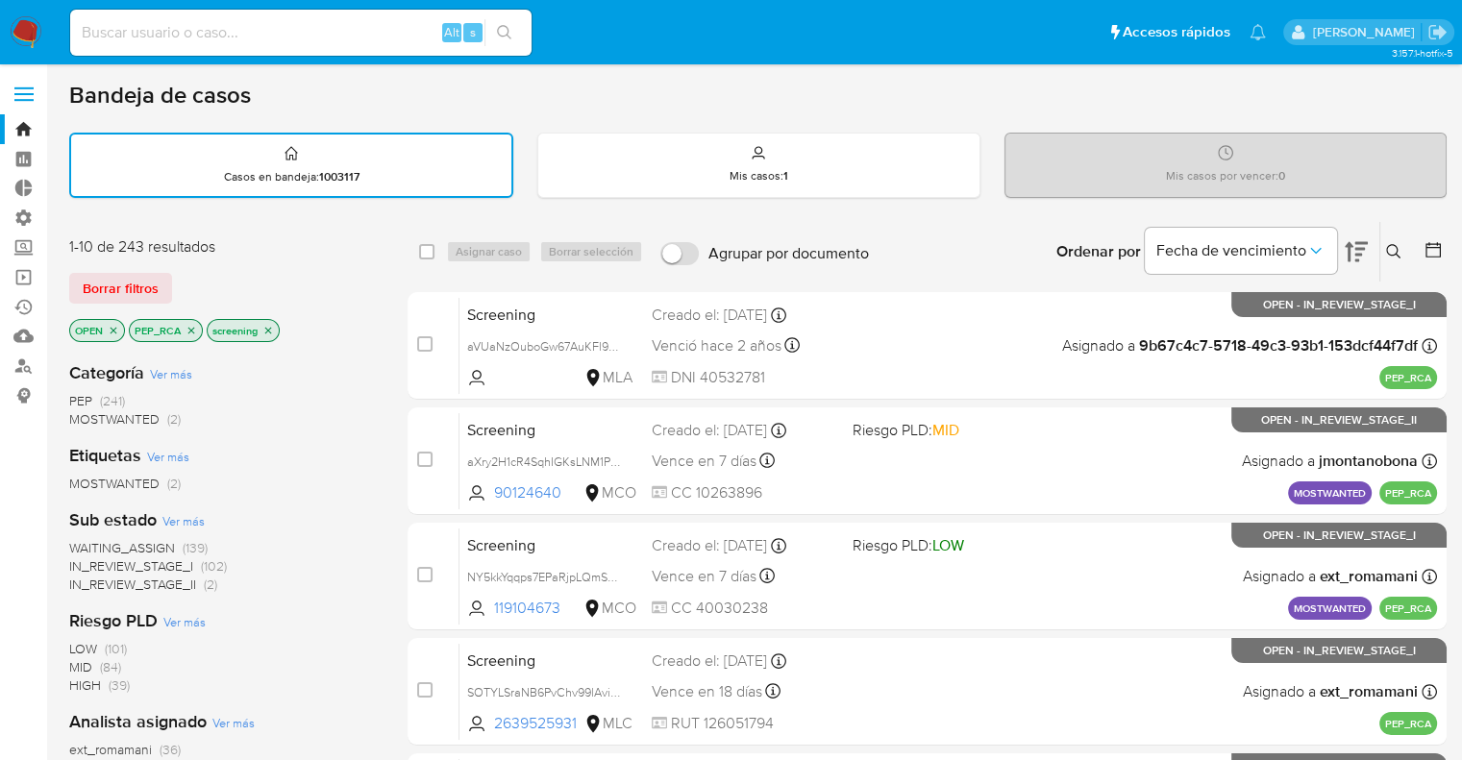
click at [183, 329] on p "PEP_RCA" at bounding box center [166, 330] width 72 height 21
click at [193, 326] on icon "close-filter" at bounding box center [191, 331] width 12 height 12
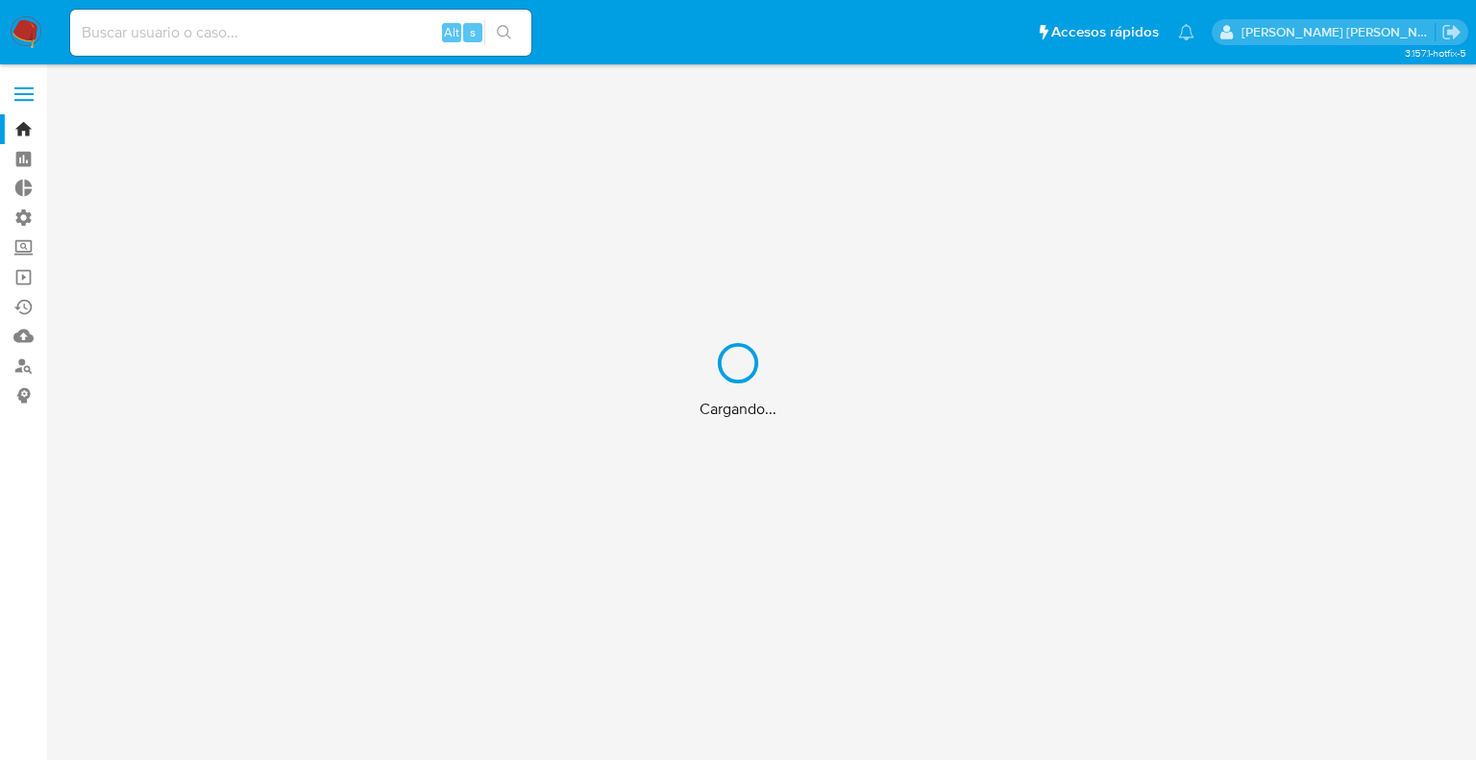
click at [347, 45] on div "Cargando..." at bounding box center [738, 380] width 1476 height 760
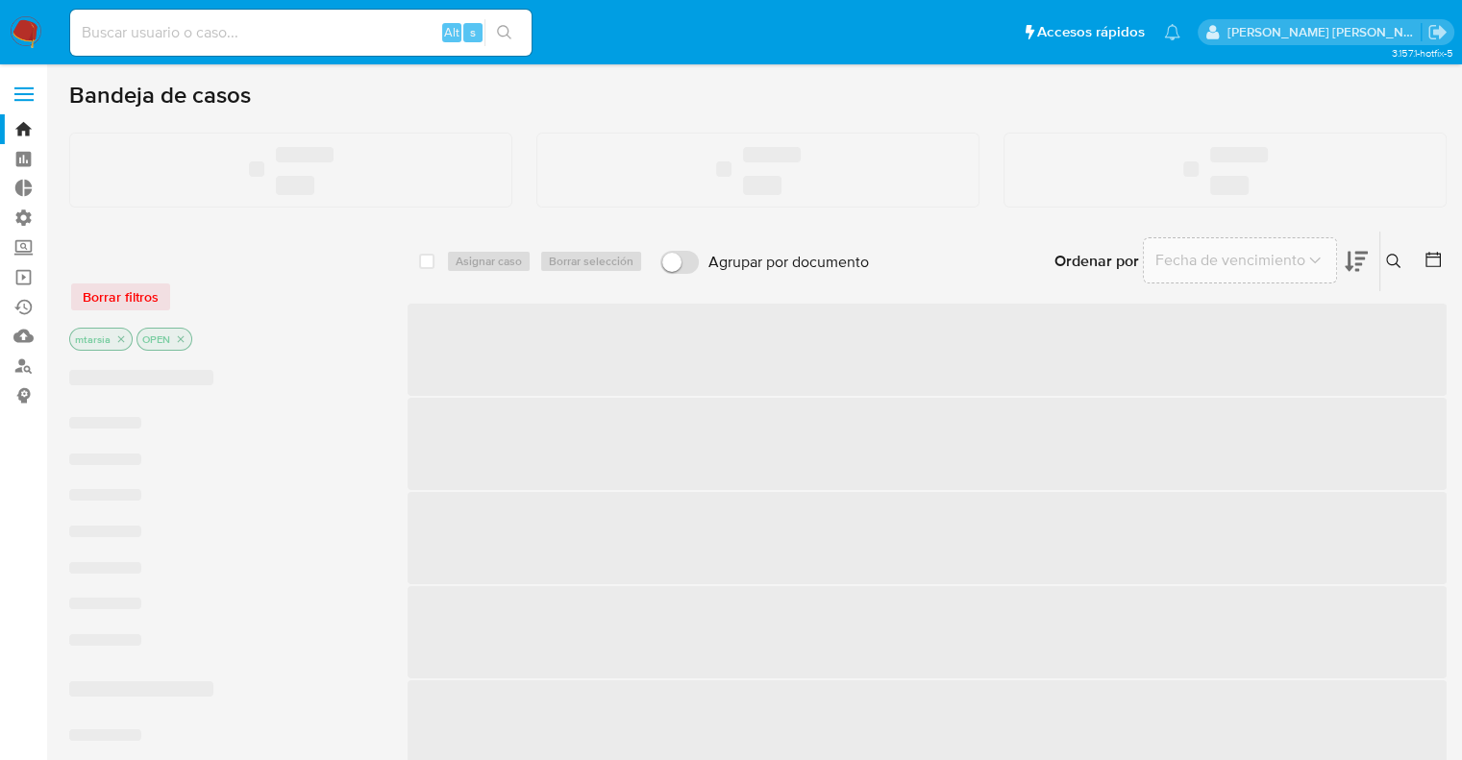
click at [345, 34] on input at bounding box center [300, 32] width 461 height 25
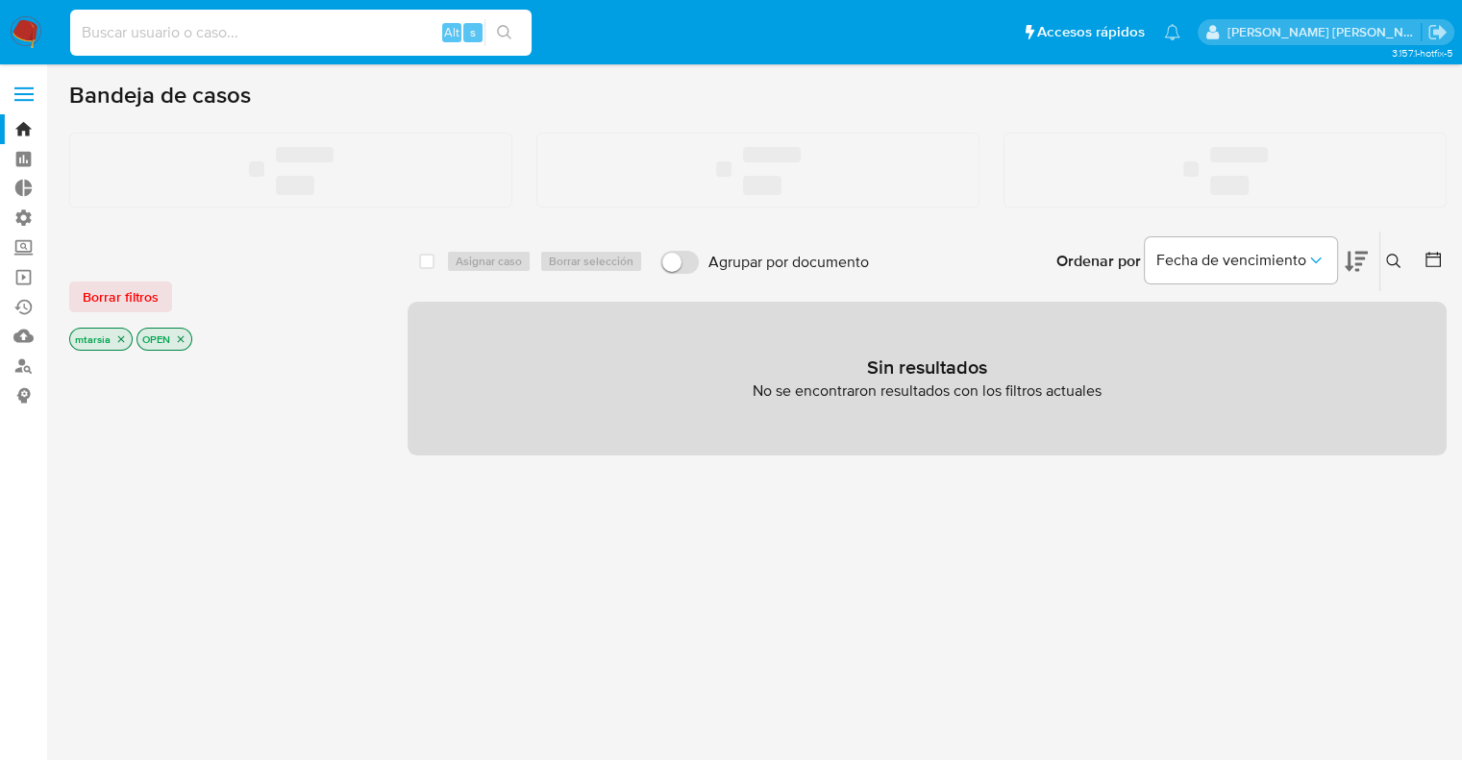
paste input "2310500880"
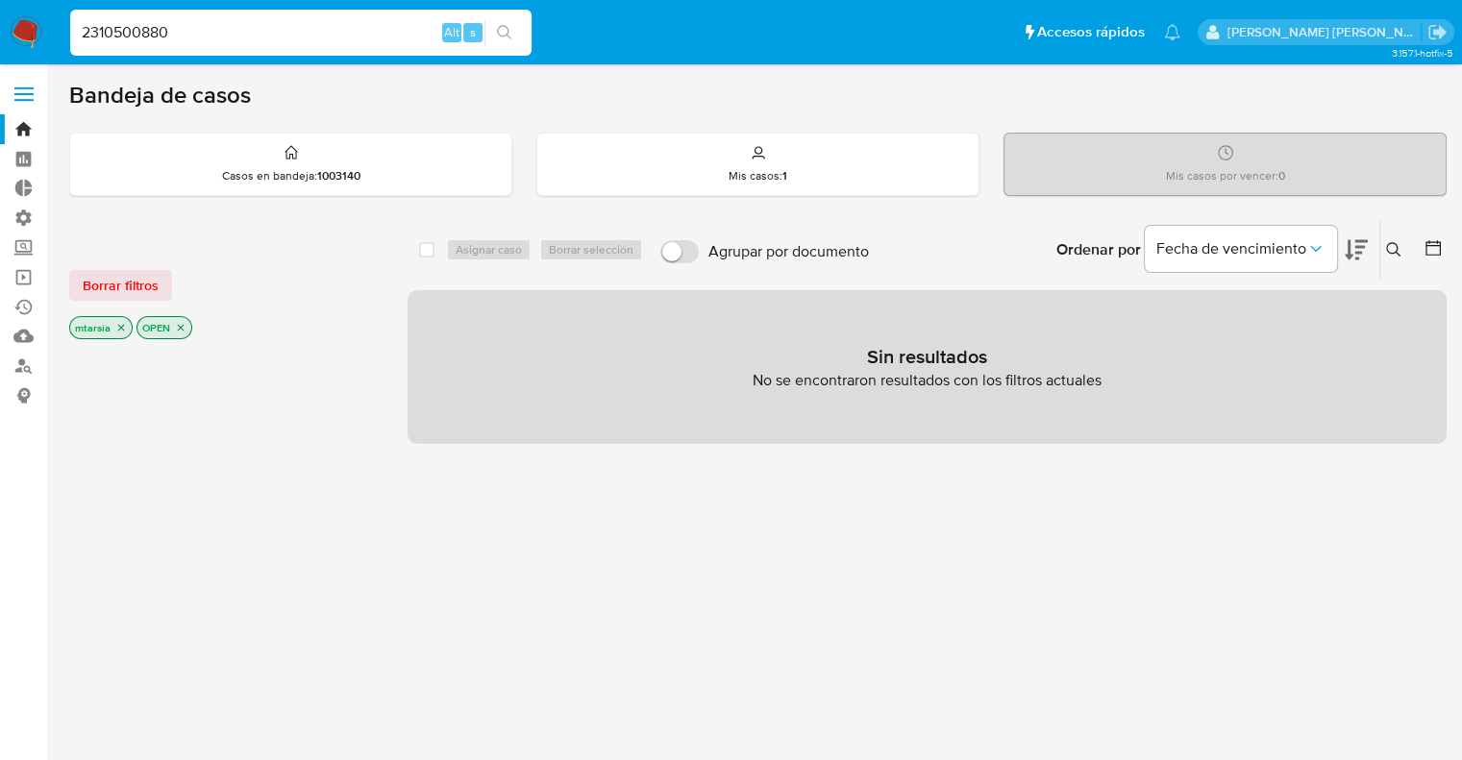
type input "2310500880"
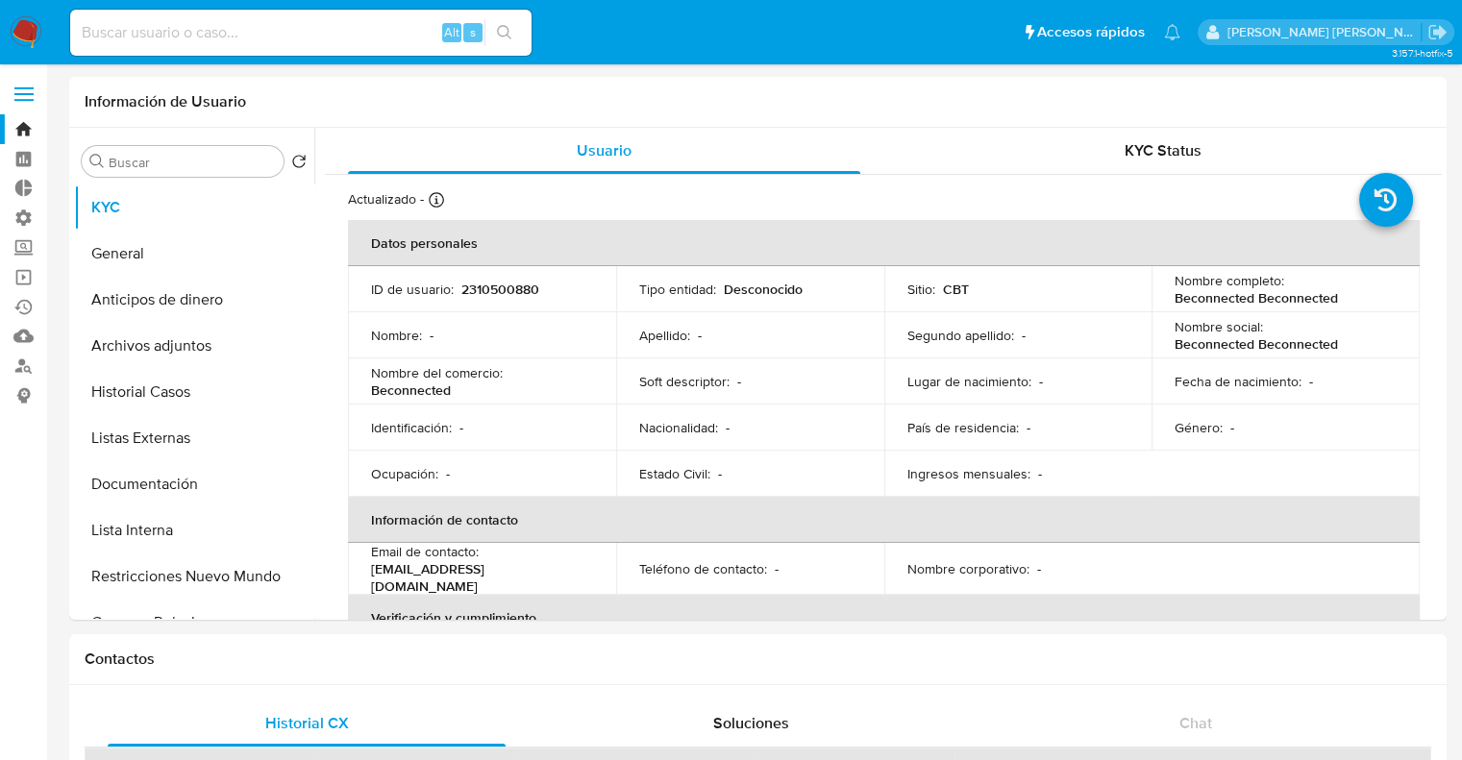
select select "10"
click at [217, 255] on button "General" at bounding box center [186, 254] width 225 height 46
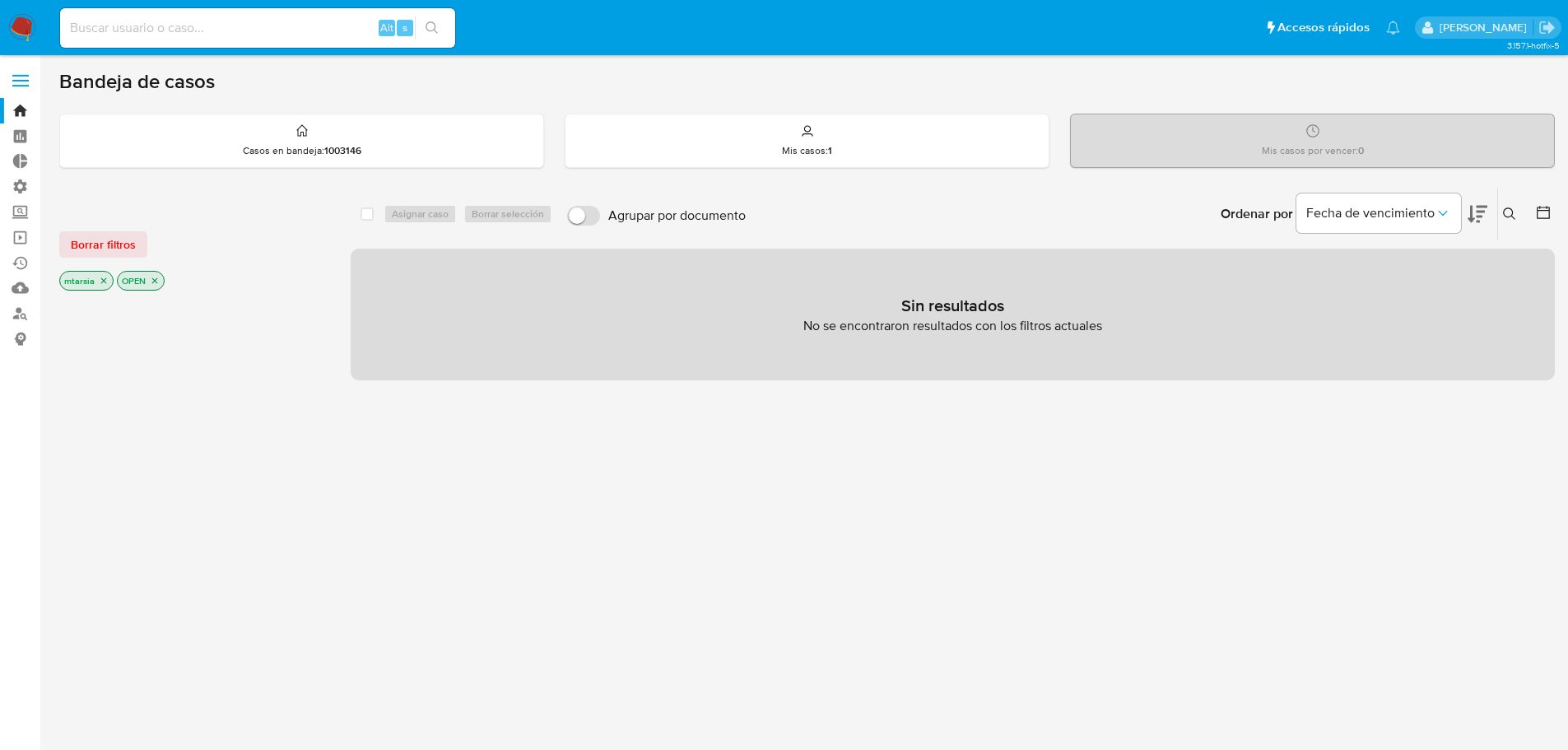
click at [24, 77] on label at bounding box center [21, 80] width 41 height 34
click at [0, 0] on input "checkbox" at bounding box center [0, 0] width 0 height 0
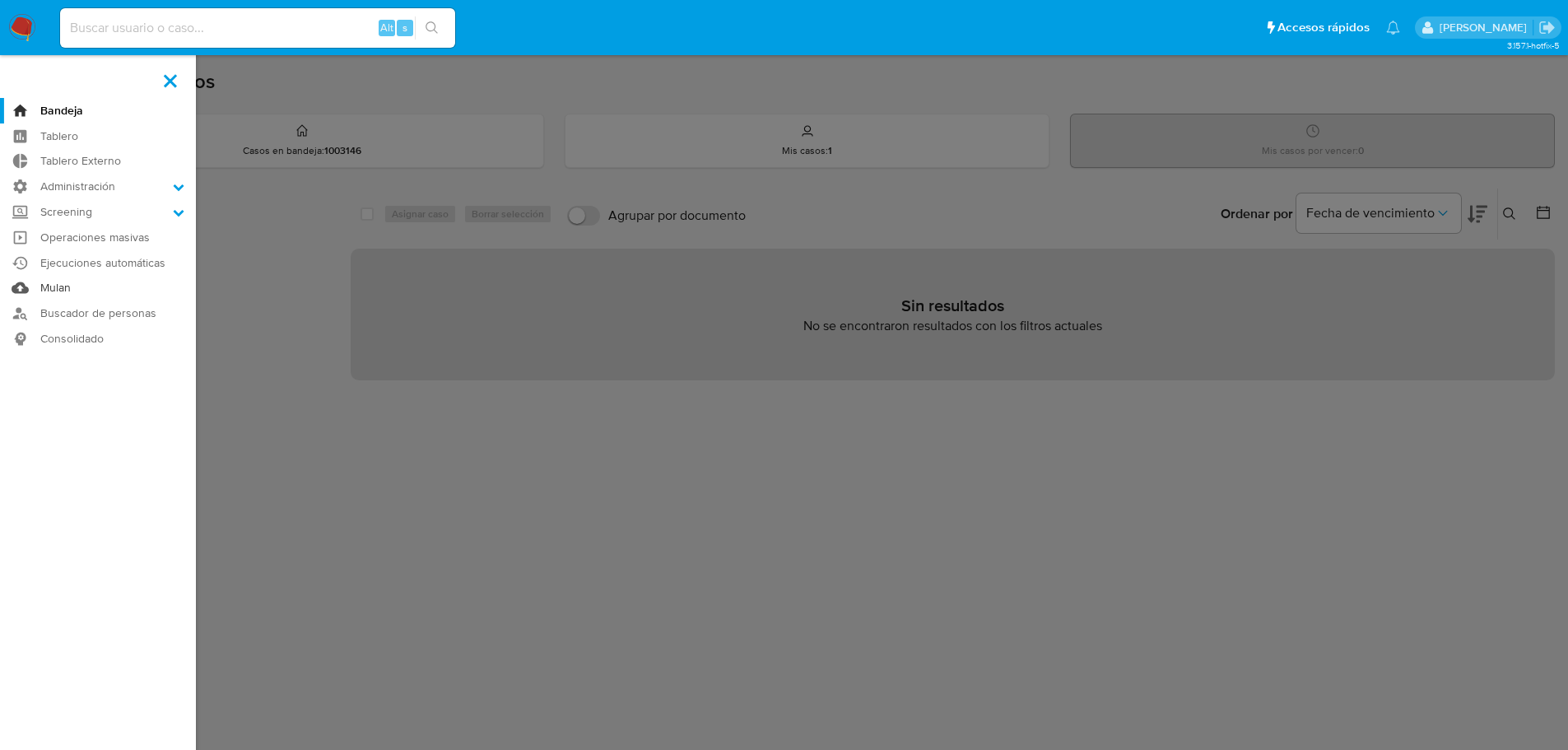
click at [70, 285] on link "Mulan" at bounding box center [98, 289] width 196 height 26
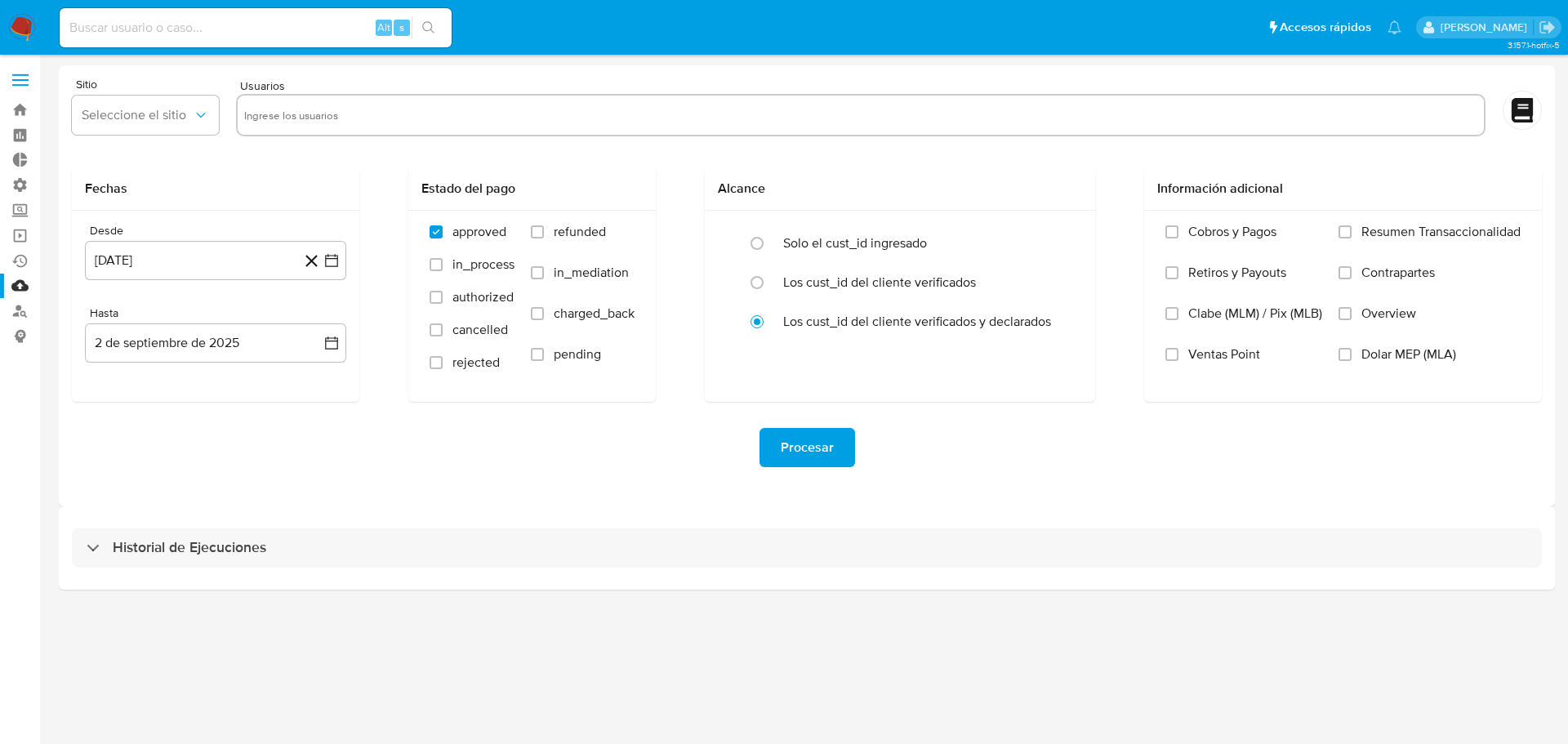
click at [1118, 31] on ul "Pausado Ver notificaciones Alt s Accesos rápidos Presiona las siguientes teclas…" at bounding box center [731, 27] width 1358 height 41
click at [201, 115] on icon "button" at bounding box center [201, 115] width 16 height 16
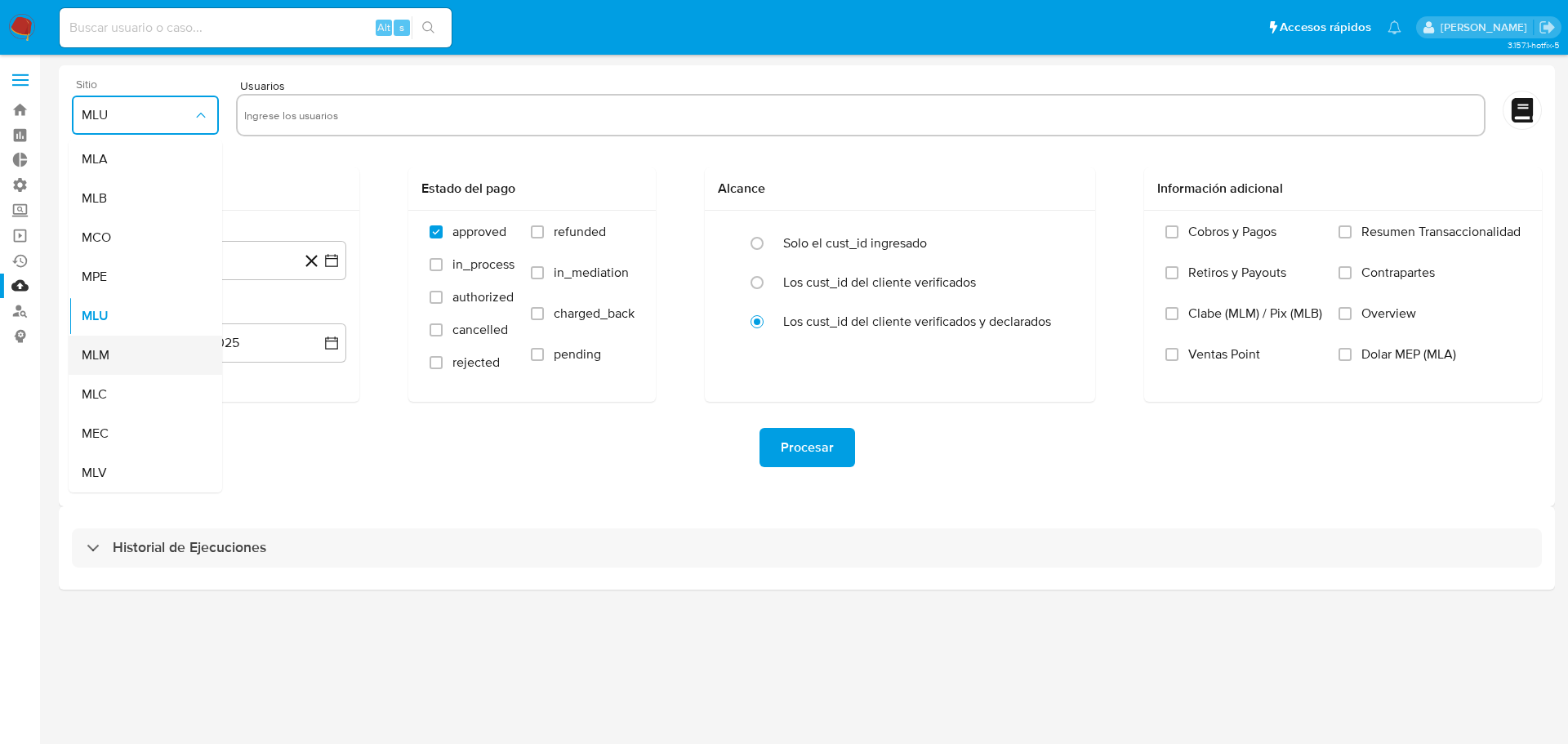
click at [178, 348] on div "MLM" at bounding box center [140, 355] width 117 height 39
click at [371, 123] on input "text" at bounding box center [860, 115] width 1233 height 26
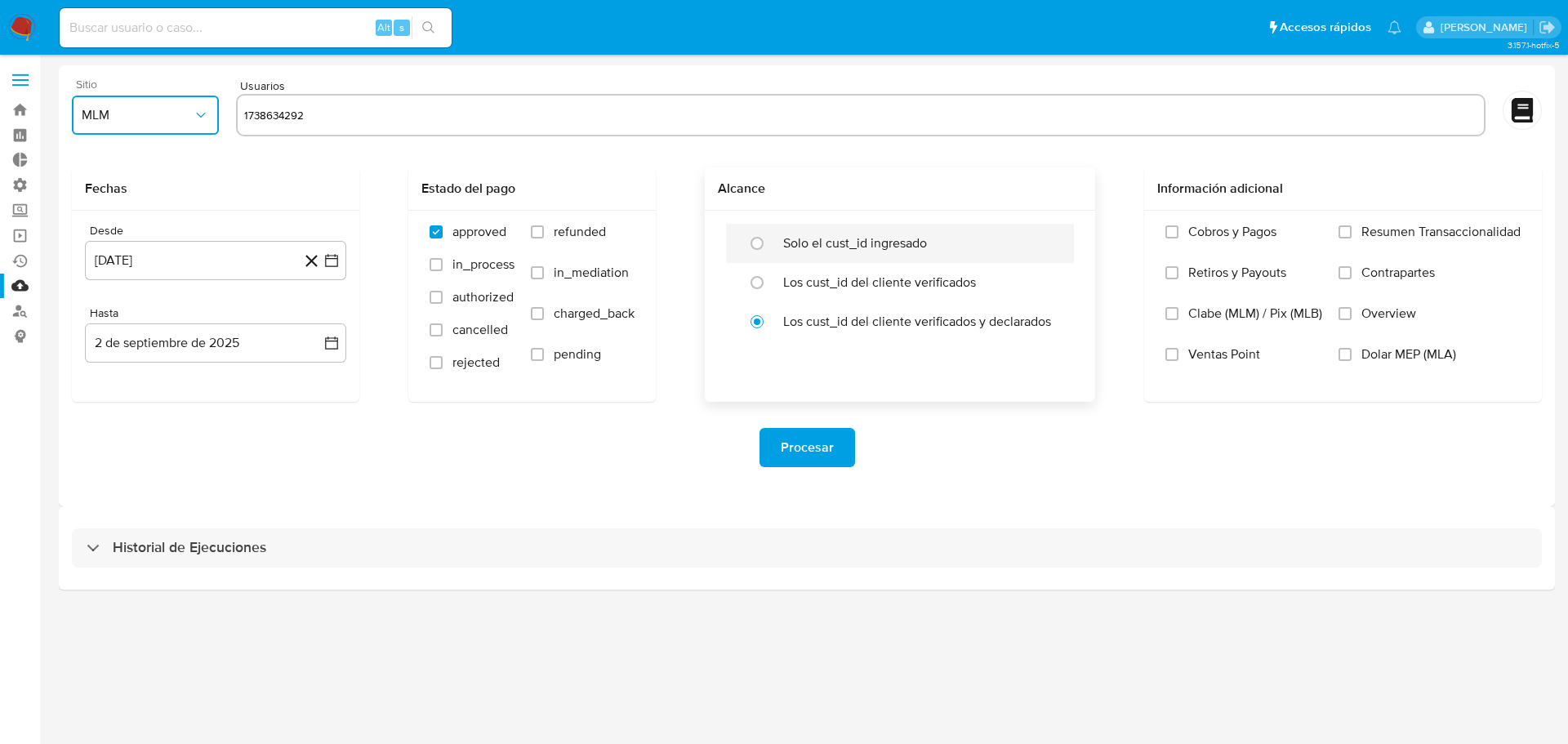
type input "1738634292"
click at [923, 241] on label "Solo el cust_id ingresado" at bounding box center [855, 243] width 144 height 16
click at [770, 241] on input "radio" at bounding box center [757, 243] width 26 height 26
radio input "true"
click at [331, 258] on icon "button" at bounding box center [331, 260] width 13 height 13
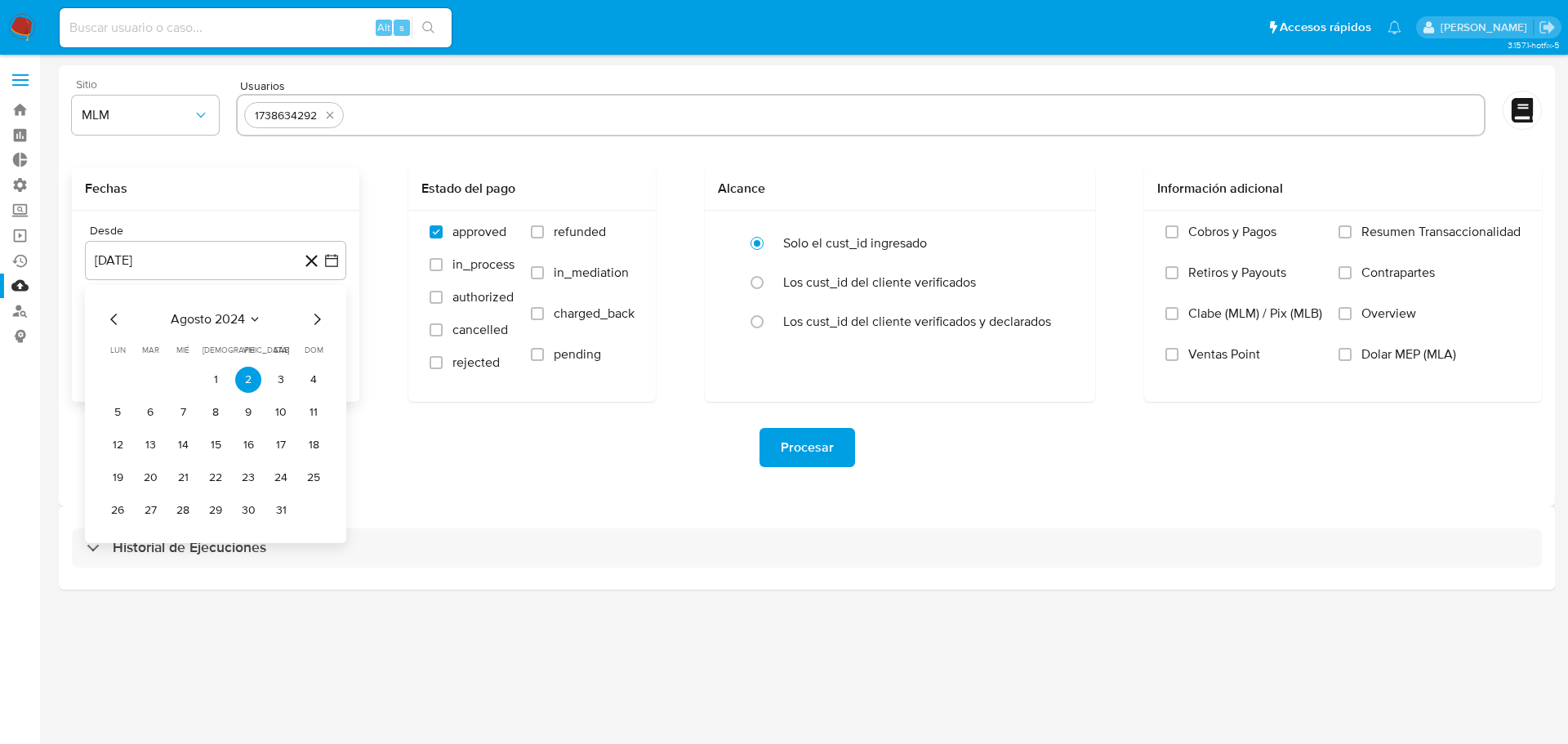
click at [113, 321] on icon "Mes anterior" at bounding box center [114, 318] width 7 height 11
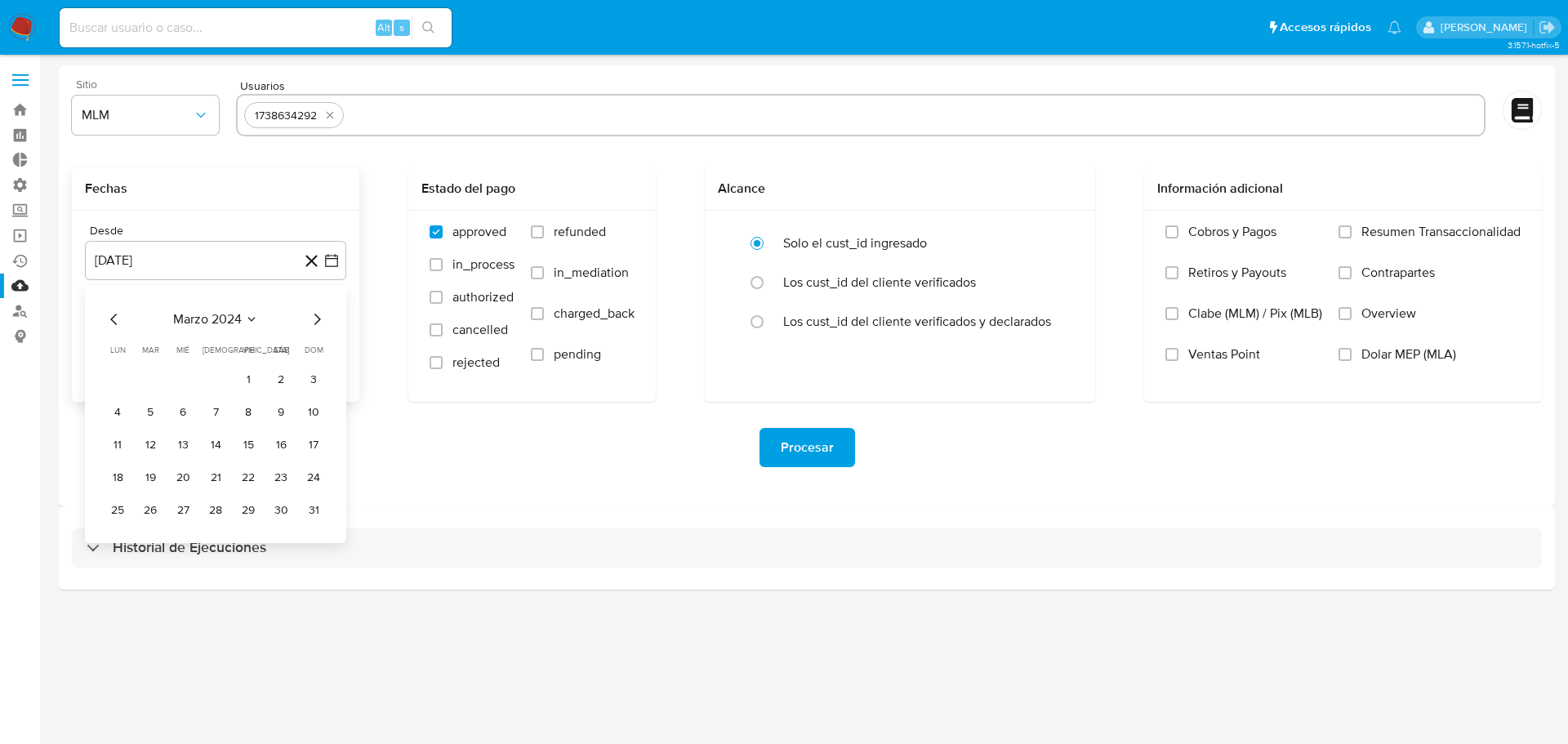
click at [113, 321] on icon "Mes anterior" at bounding box center [114, 318] width 7 height 11
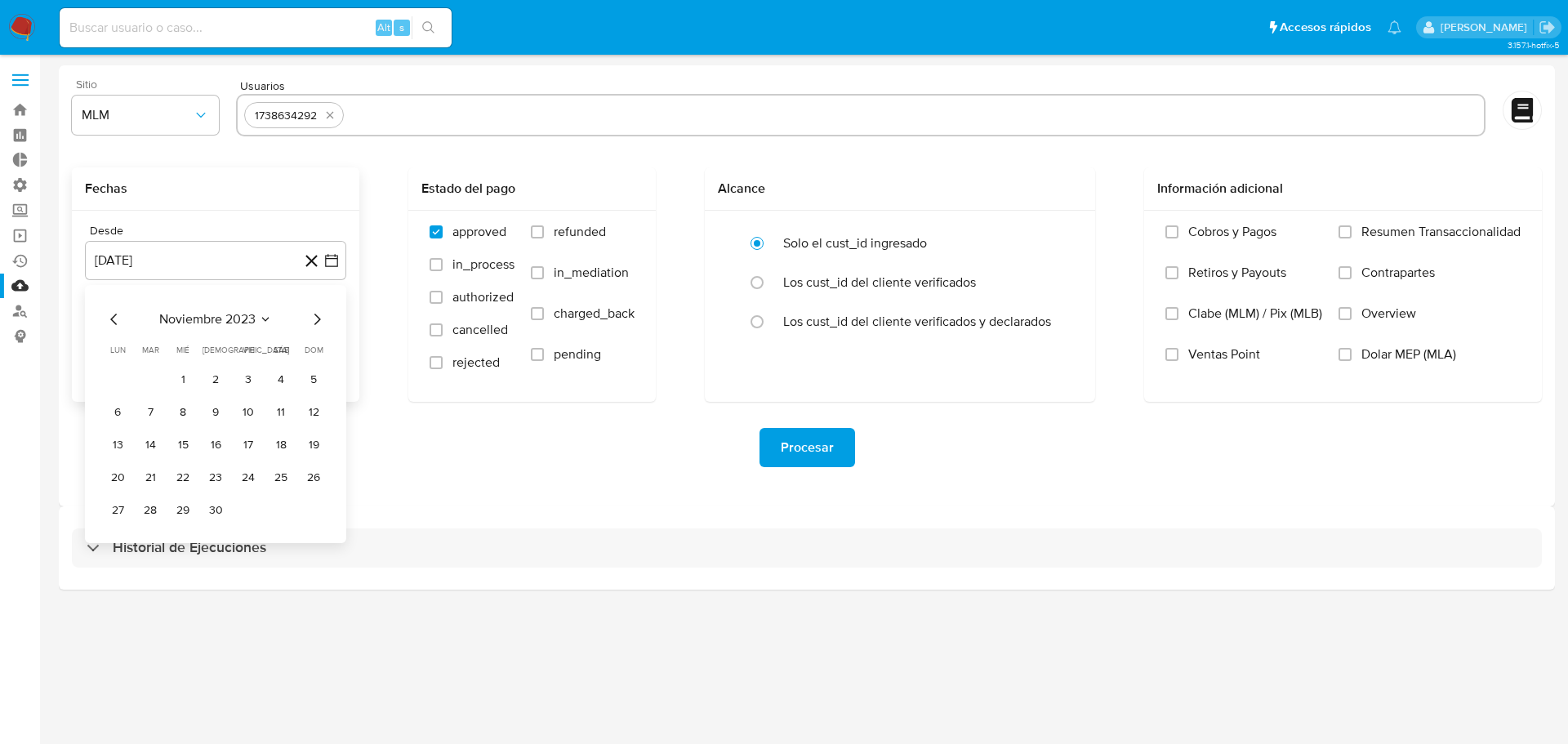
click at [113, 321] on icon "Mes anterior" at bounding box center [114, 318] width 7 height 11
click at [246, 375] on button "1" at bounding box center [248, 380] width 26 height 26
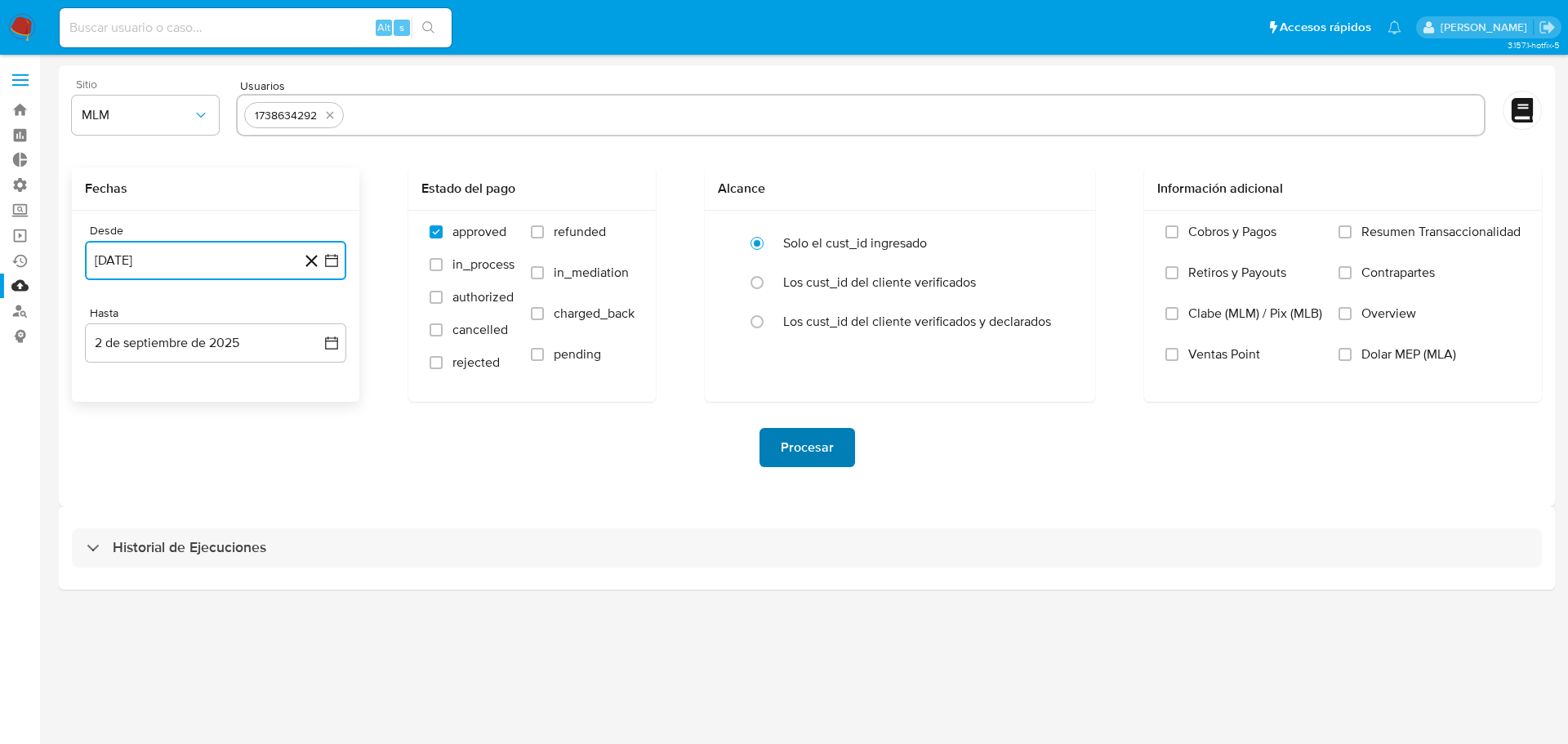
click at [851, 457] on button "Procesar" at bounding box center [807, 448] width 95 height 39
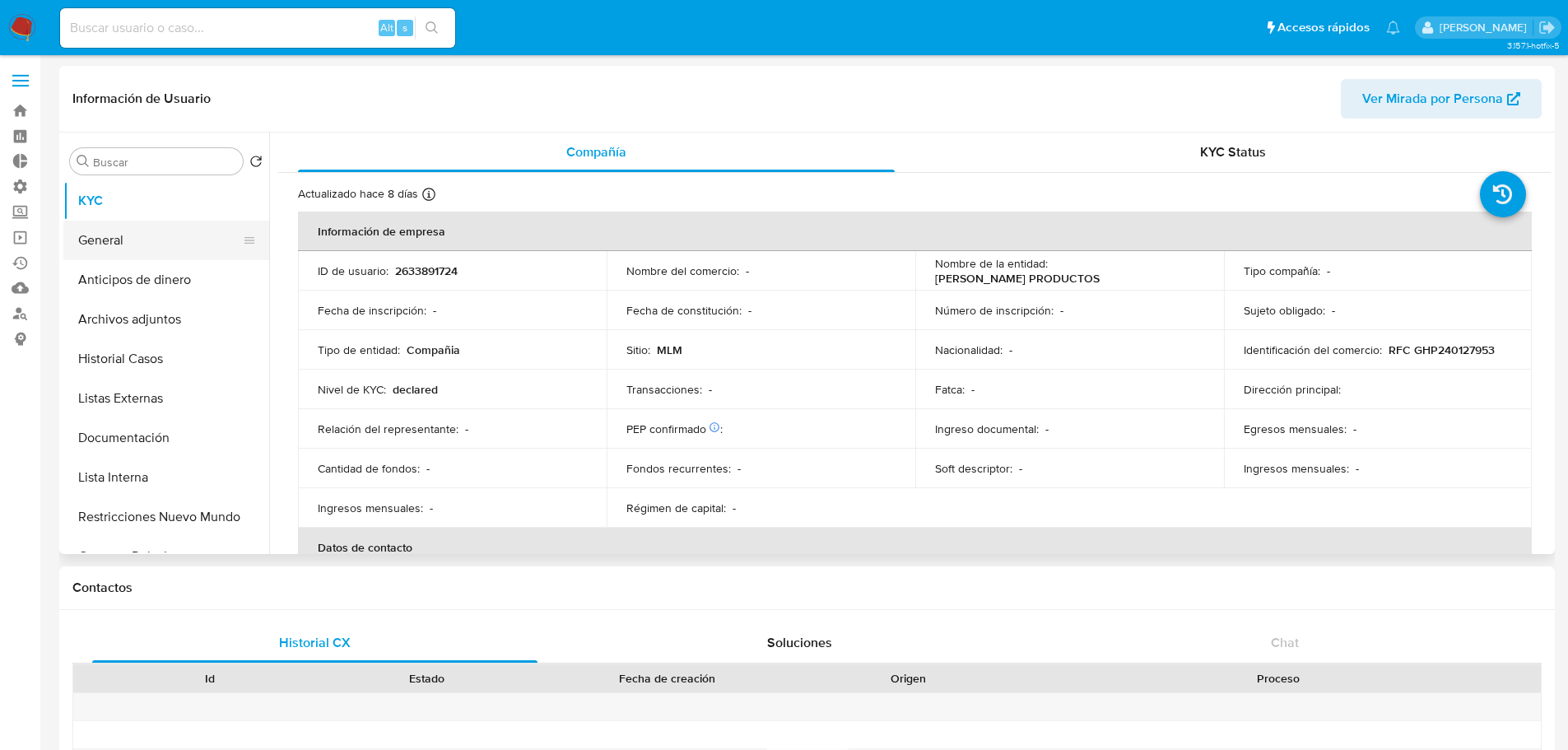
click at [169, 241] on button "General" at bounding box center [159, 241] width 193 height 39
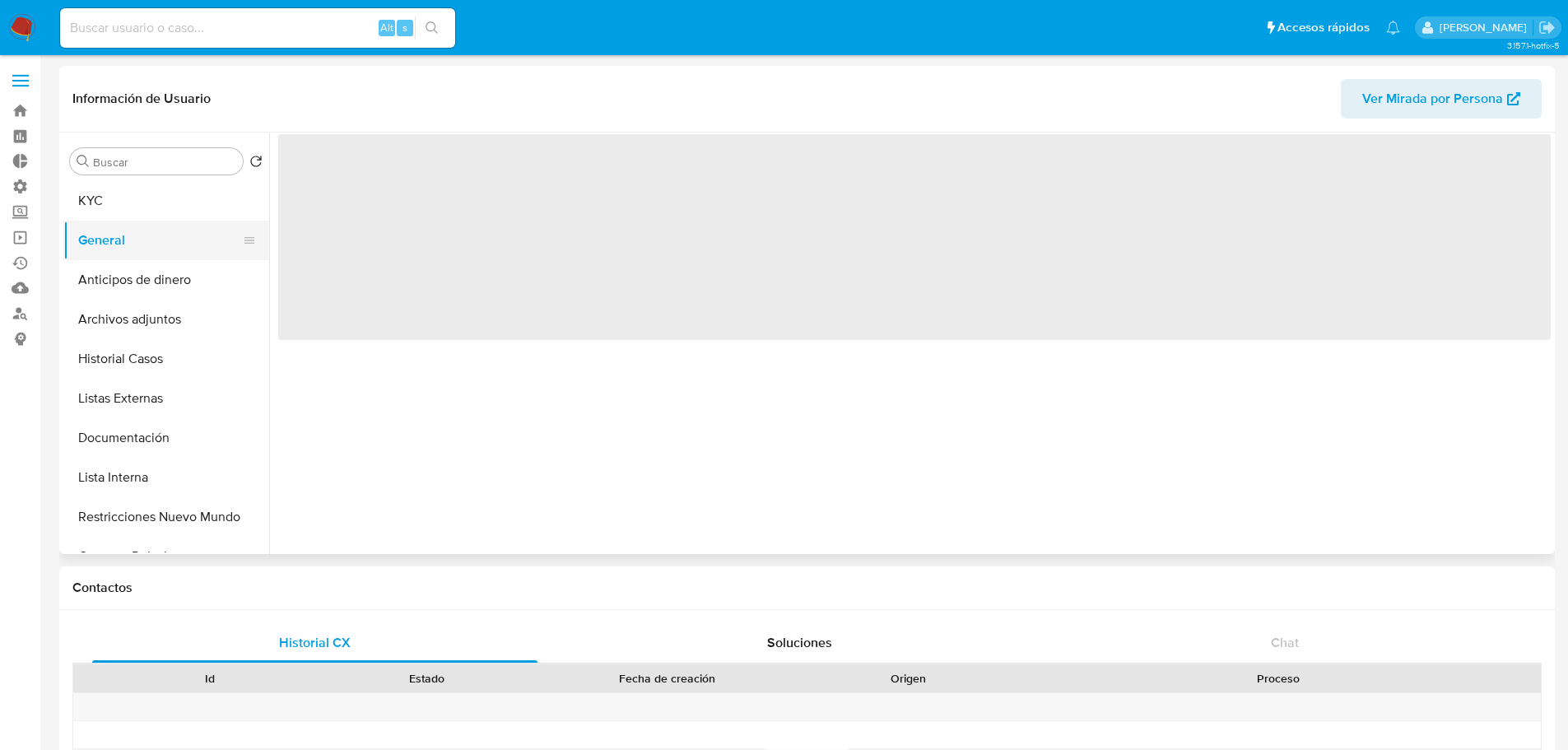
select select "10"
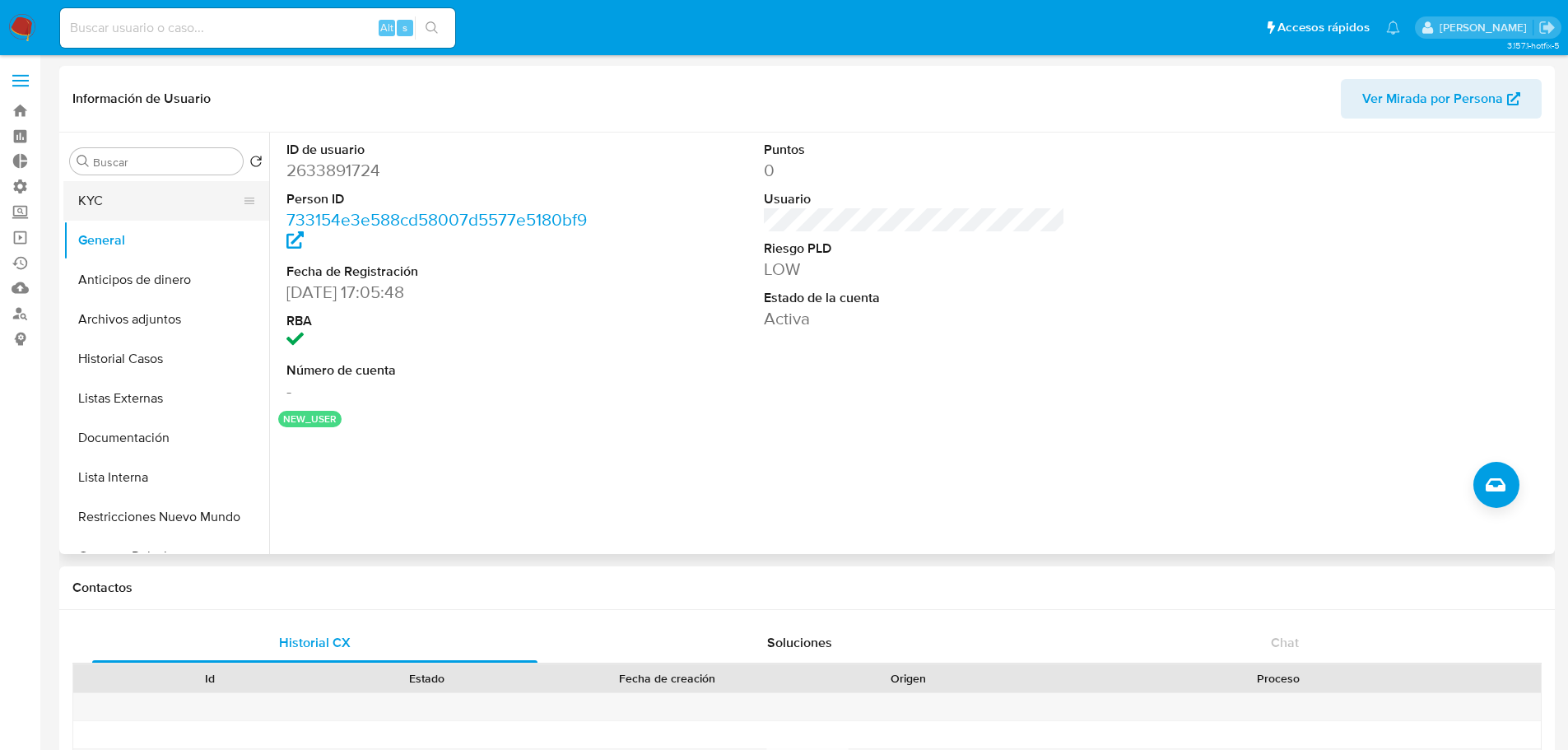
click at [164, 211] on button "KYC" at bounding box center [159, 200] width 193 height 39
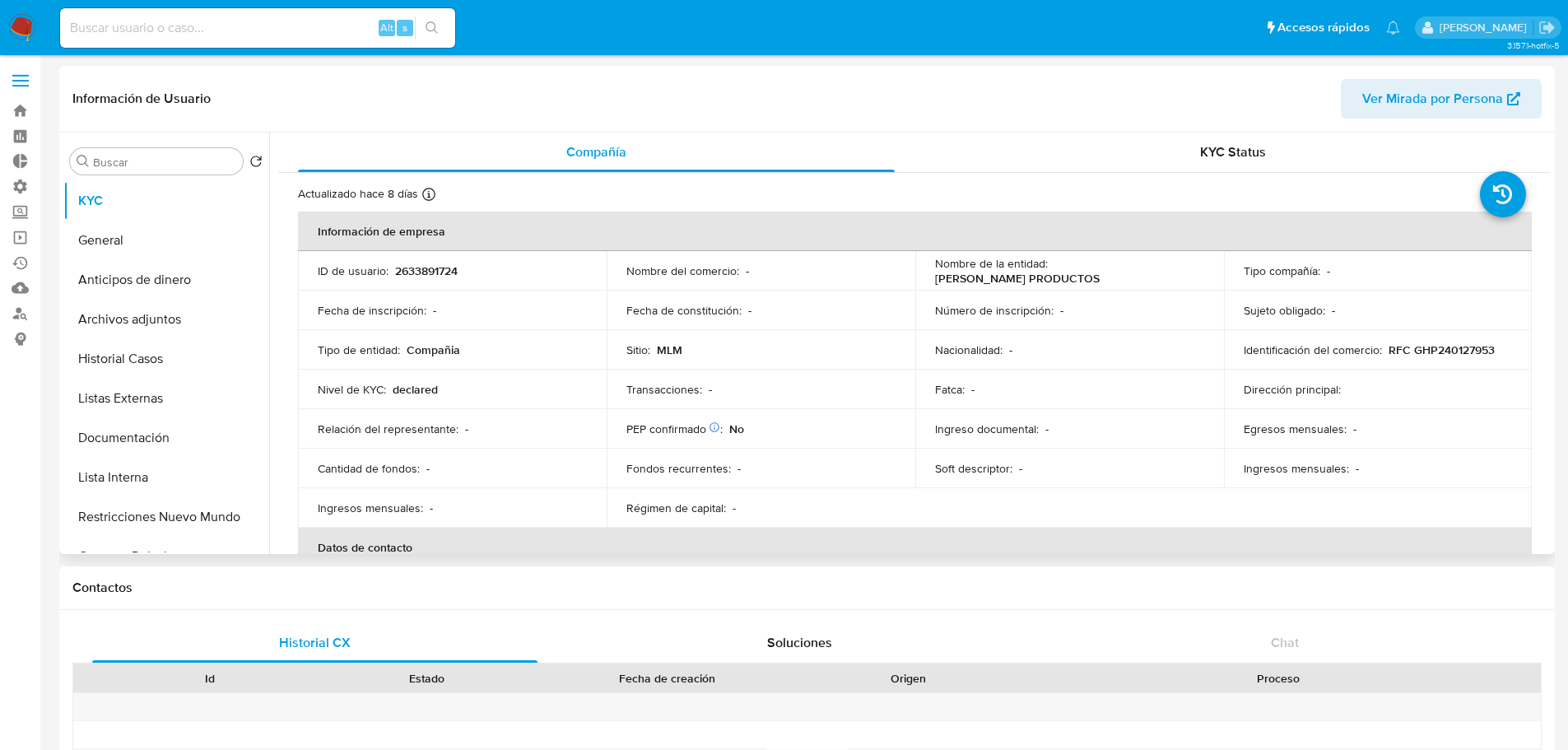
click at [400, 271] on p "2633891724" at bounding box center [426, 271] width 63 height 15
click at [431, 271] on p "2633891724" at bounding box center [426, 271] width 63 height 15
click at [499, 102] on header "Información de Usuario Ver Mirada por Persona" at bounding box center [808, 98] width 1470 height 39
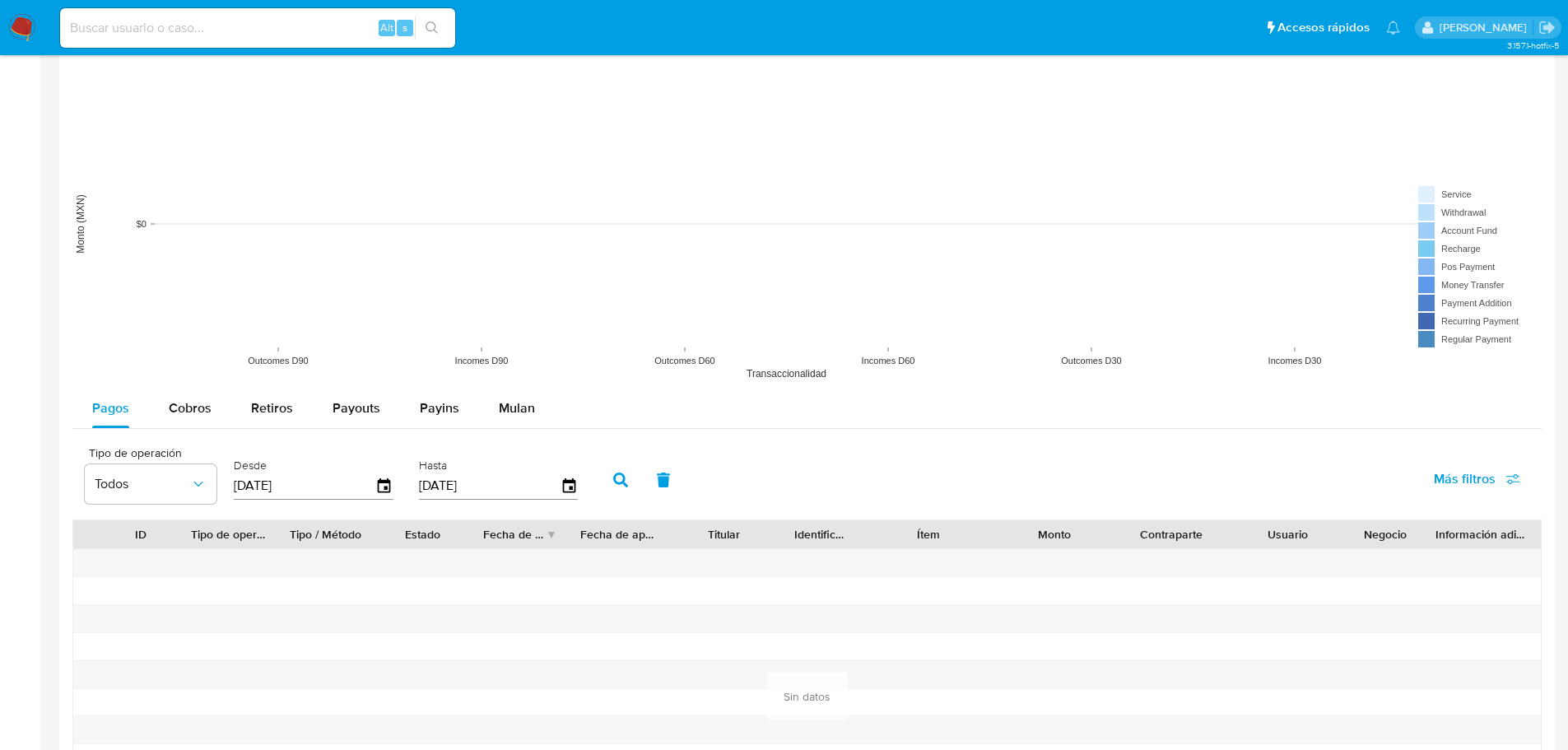
scroll to position [1235, 0]
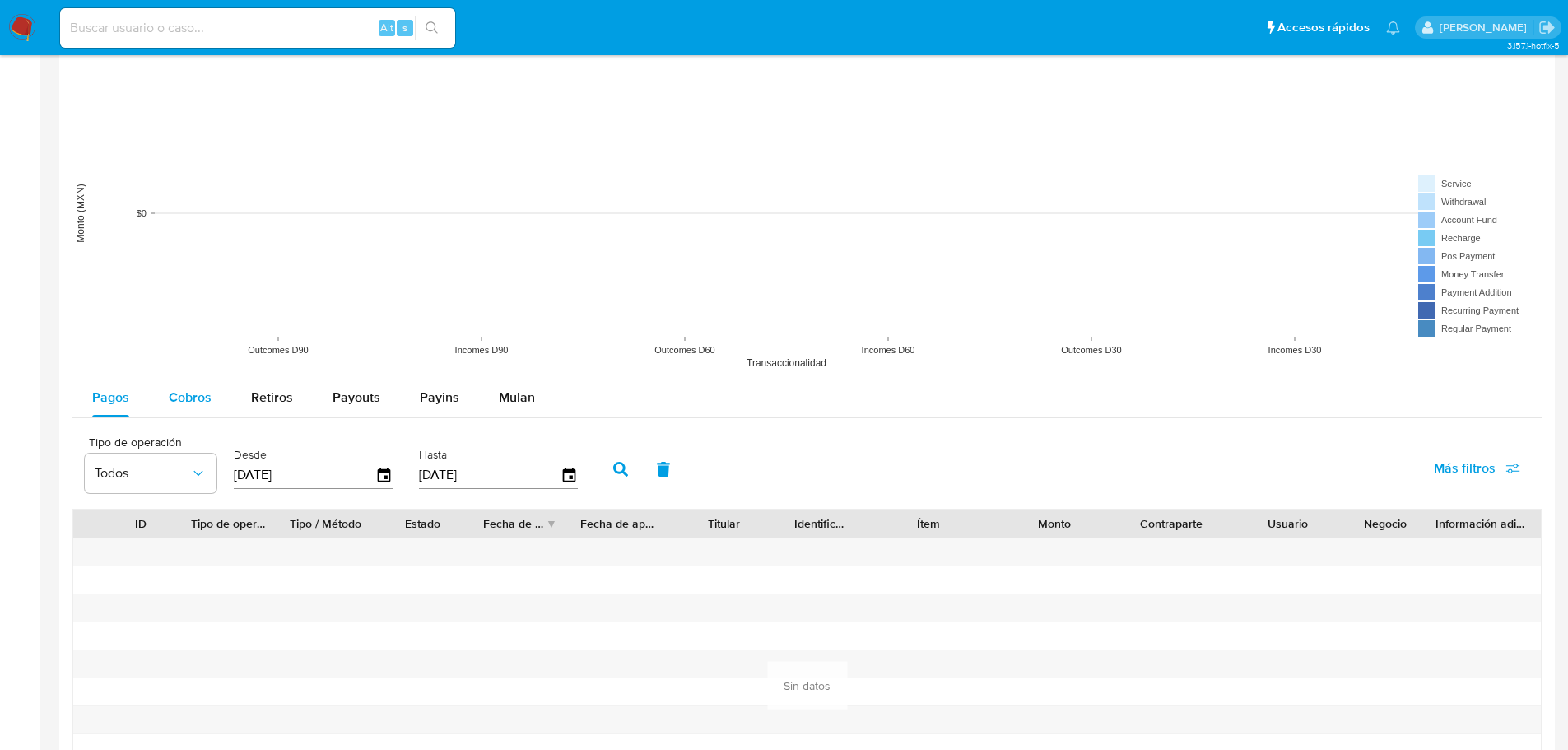
click at [182, 412] on div "Cobros" at bounding box center [190, 397] width 43 height 39
select select "10"
click at [263, 396] on span "Retiros" at bounding box center [271, 397] width 42 height 19
select select "10"
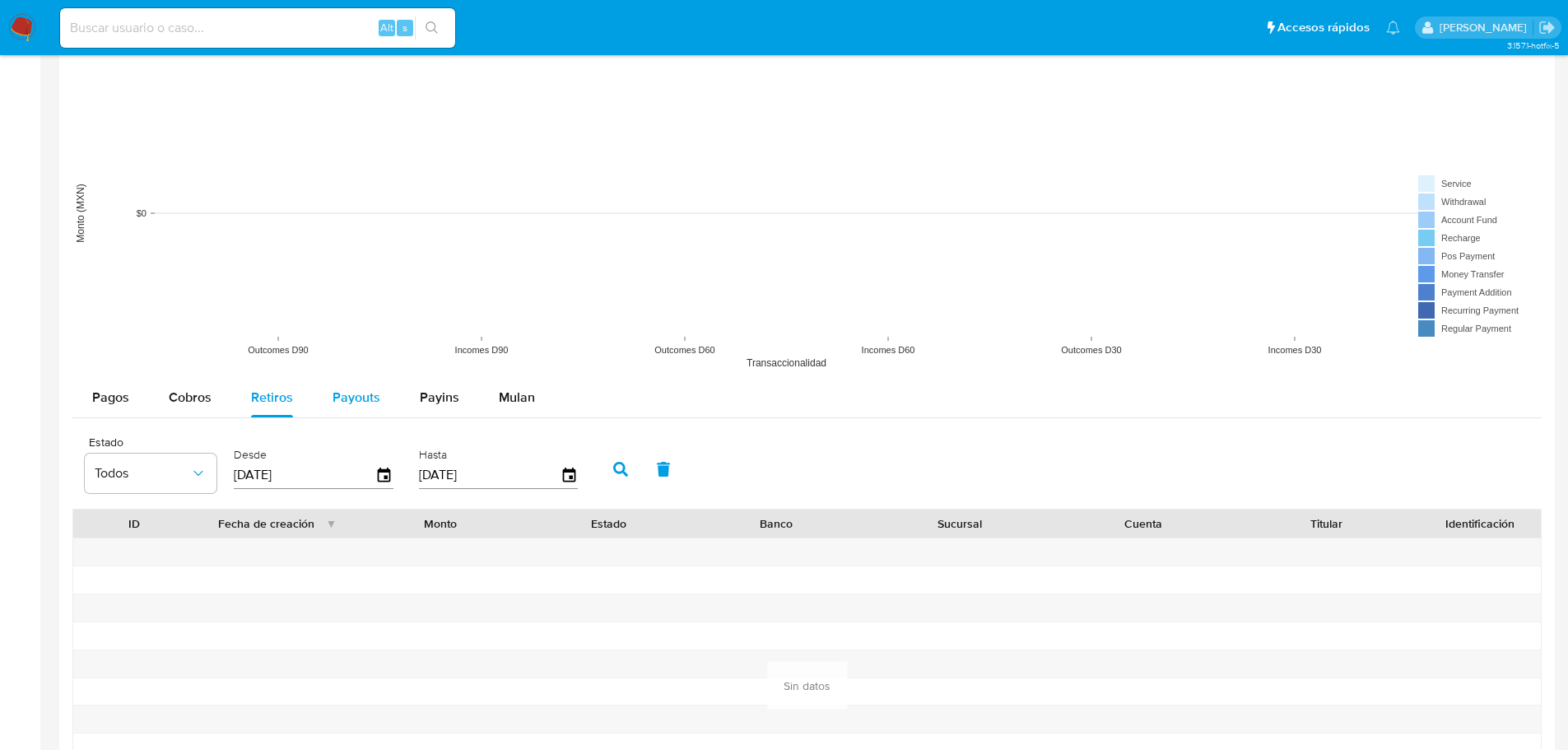
click at [370, 396] on span "Payouts" at bounding box center [356, 397] width 48 height 19
select select "10"
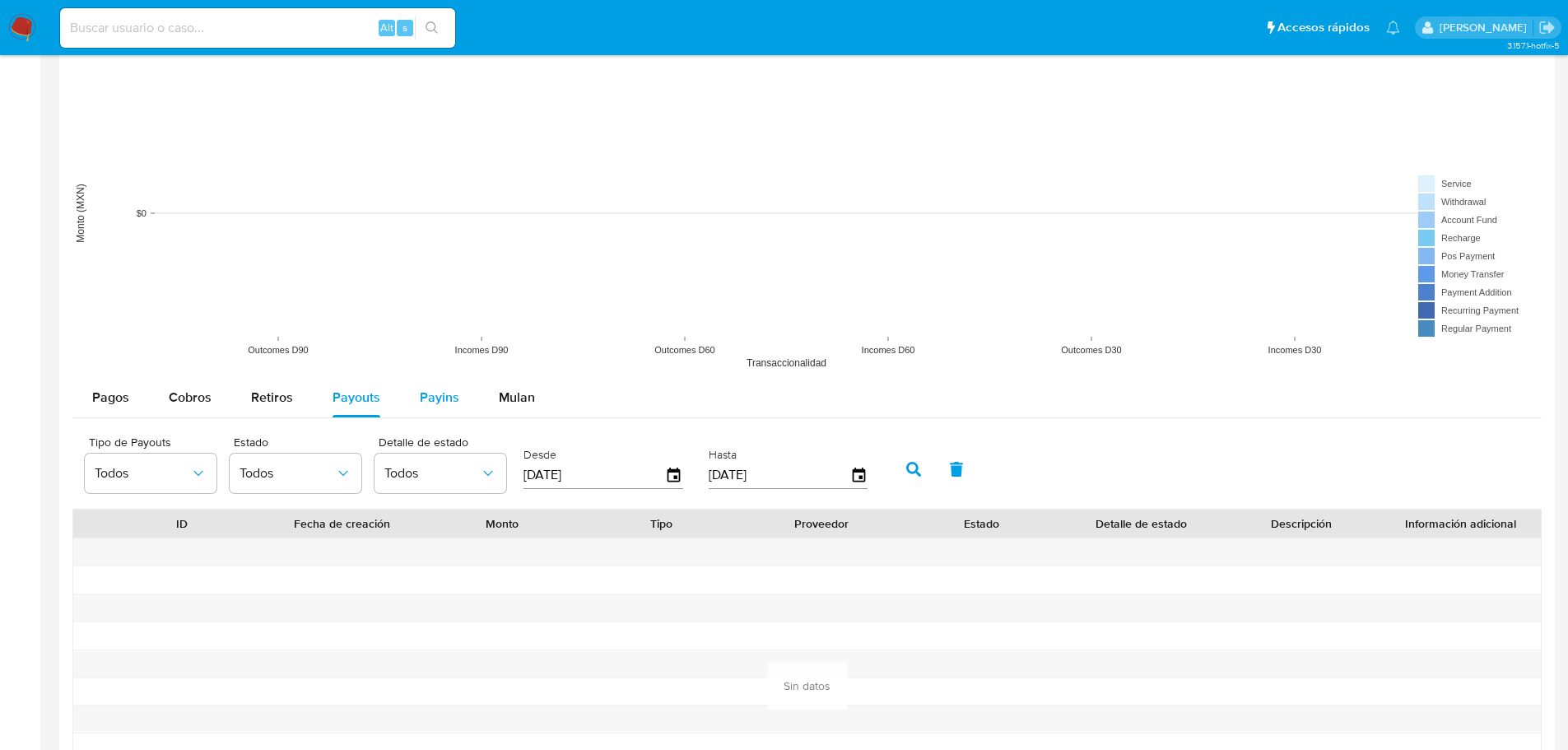
click at [443, 393] on span "Payins" at bounding box center [439, 397] width 39 height 19
select select "10"
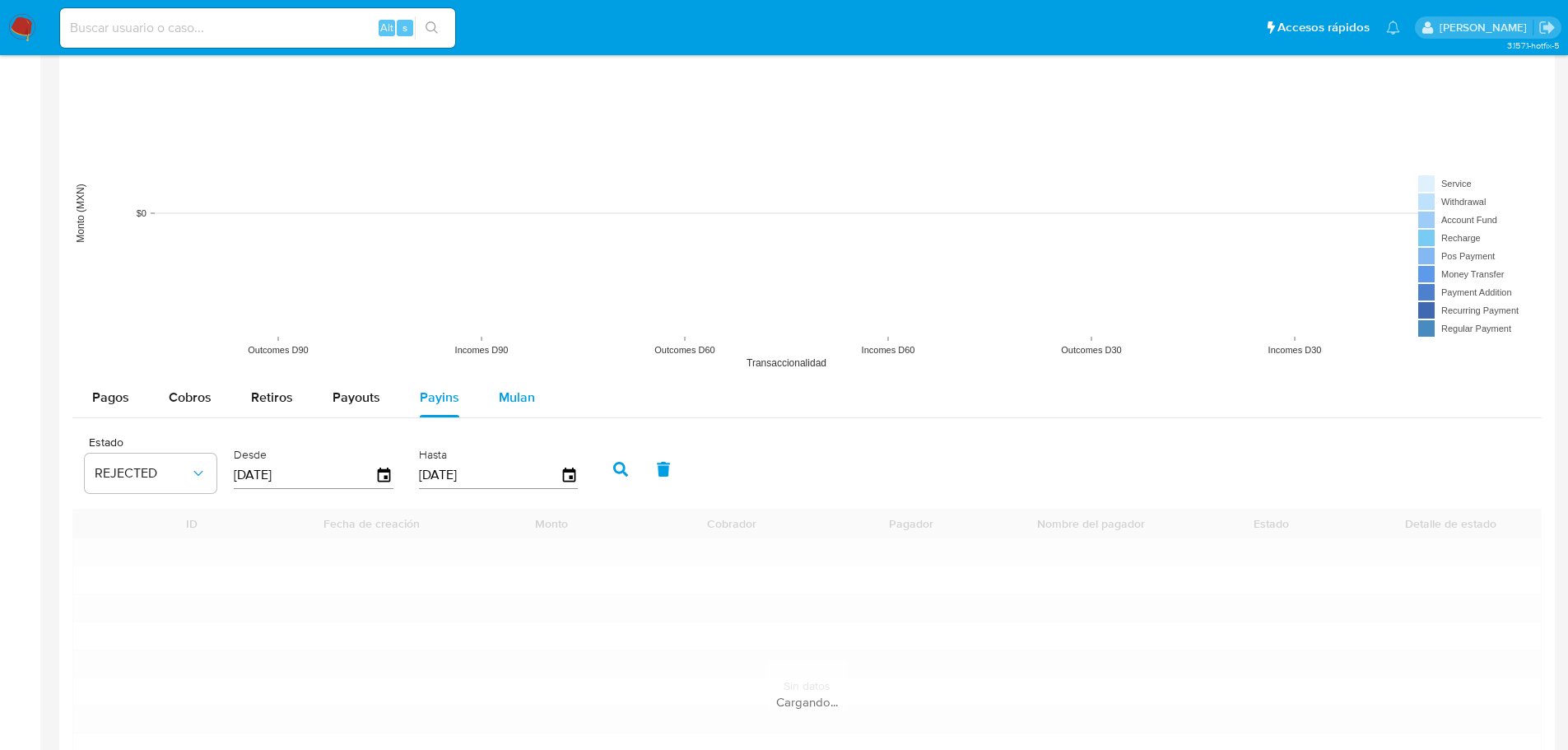
click at [518, 394] on span "Mulan" at bounding box center [516, 397] width 36 height 19
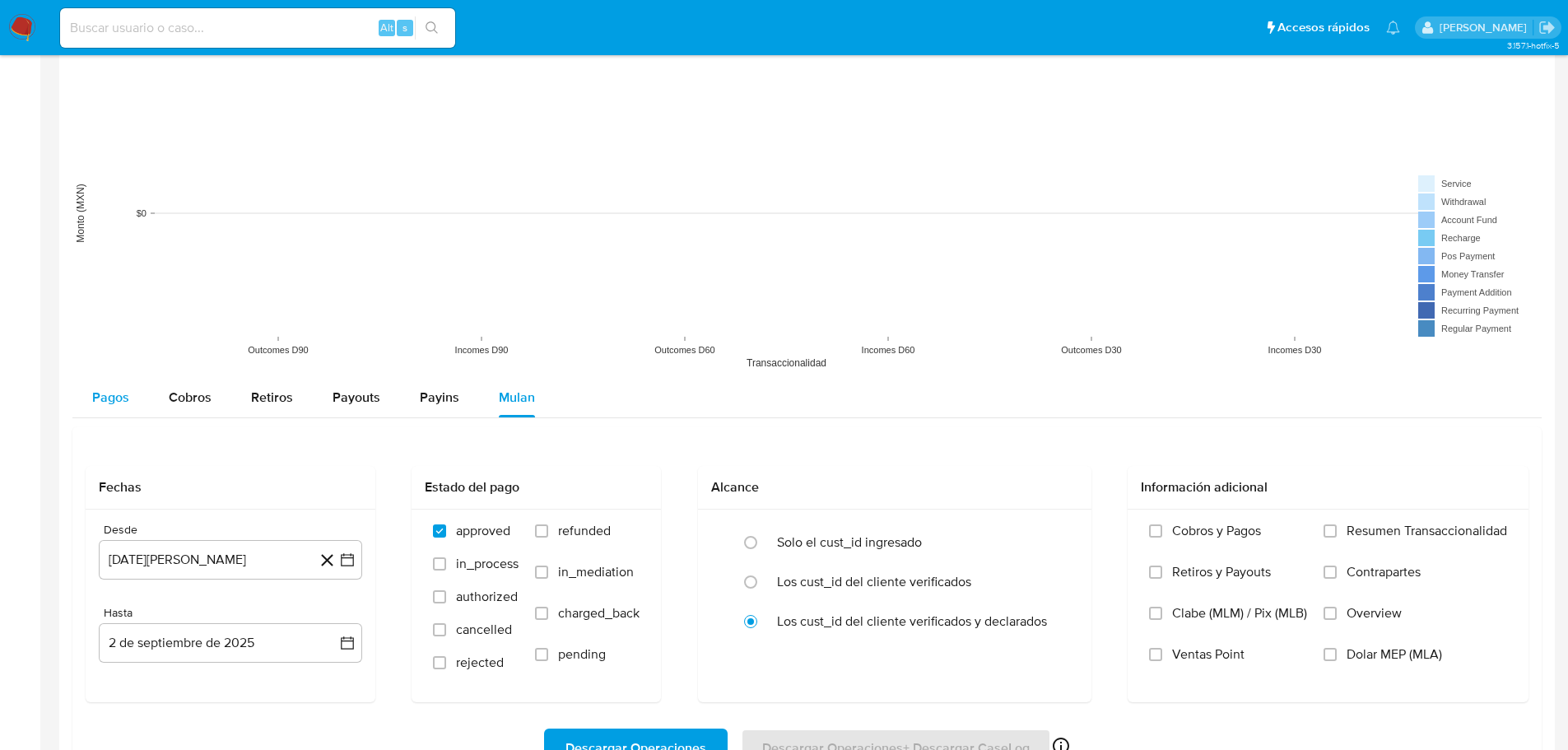
click at [122, 400] on span "Pagos" at bounding box center [110, 397] width 37 height 19
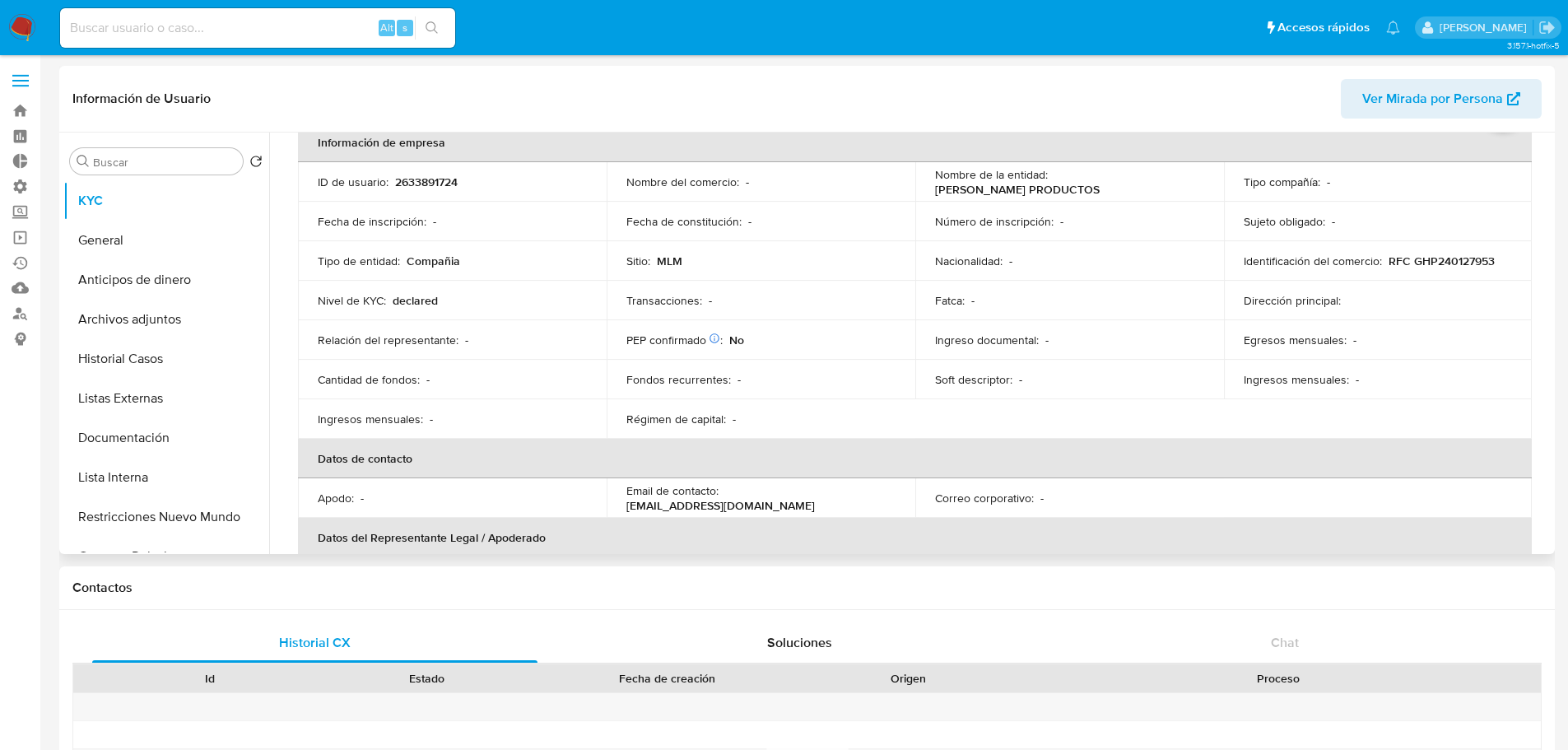
scroll to position [0, 0]
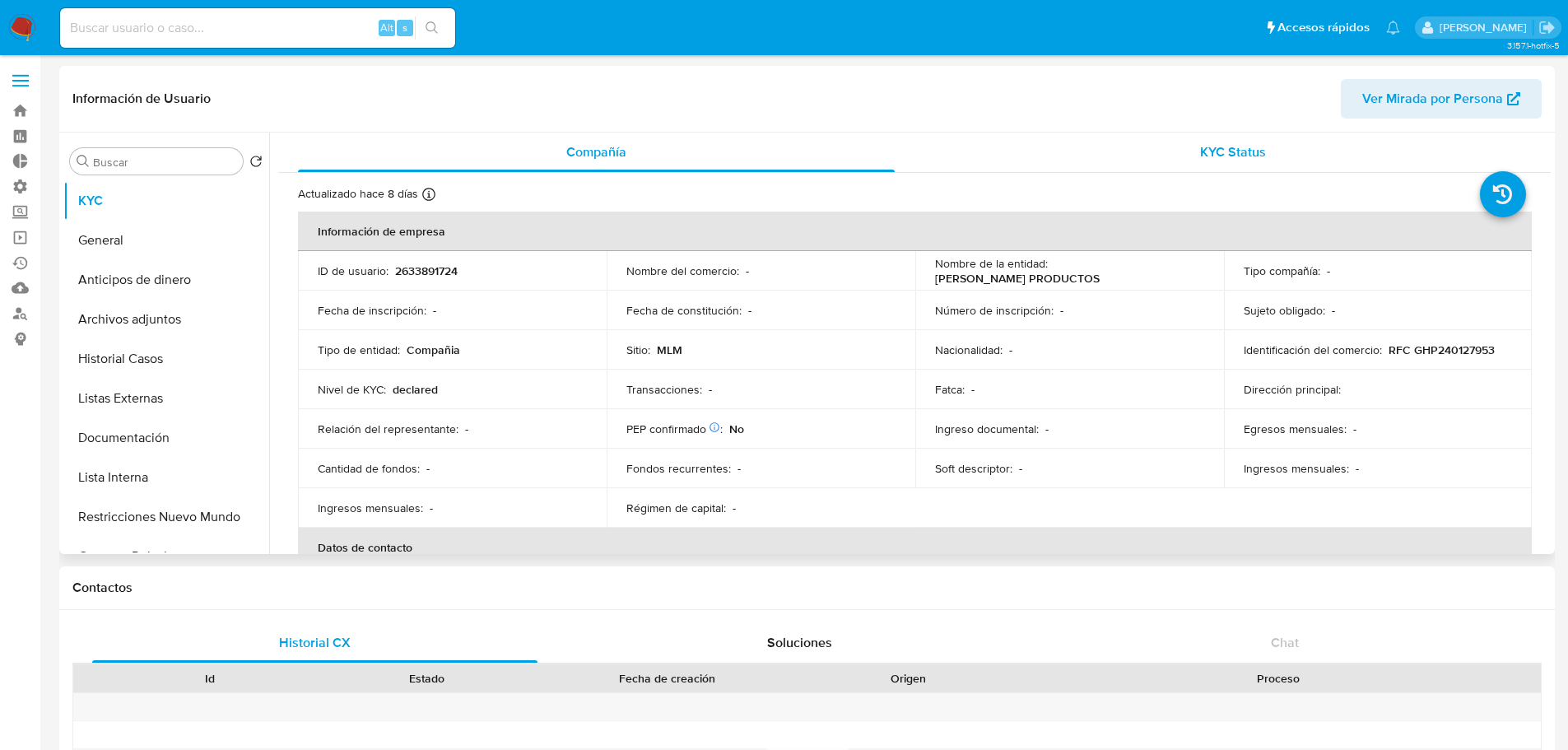
click at [1093, 142] on div "KYC Status" at bounding box center [1232, 152] width 597 height 39
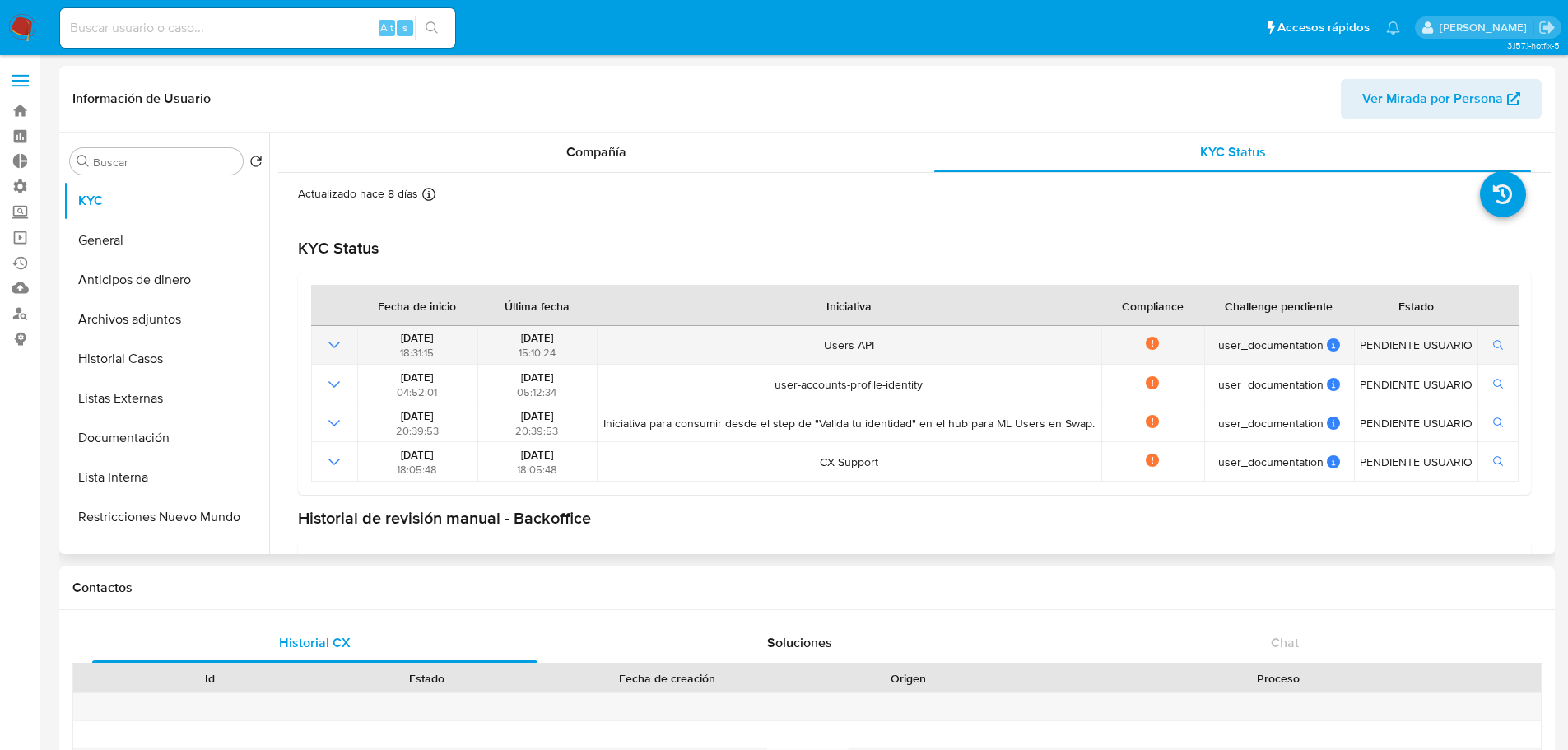
click at [351, 346] on td at bounding box center [334, 345] width 46 height 39
click at [338, 346] on icon "Mostrar operación" at bounding box center [334, 344] width 20 height 20
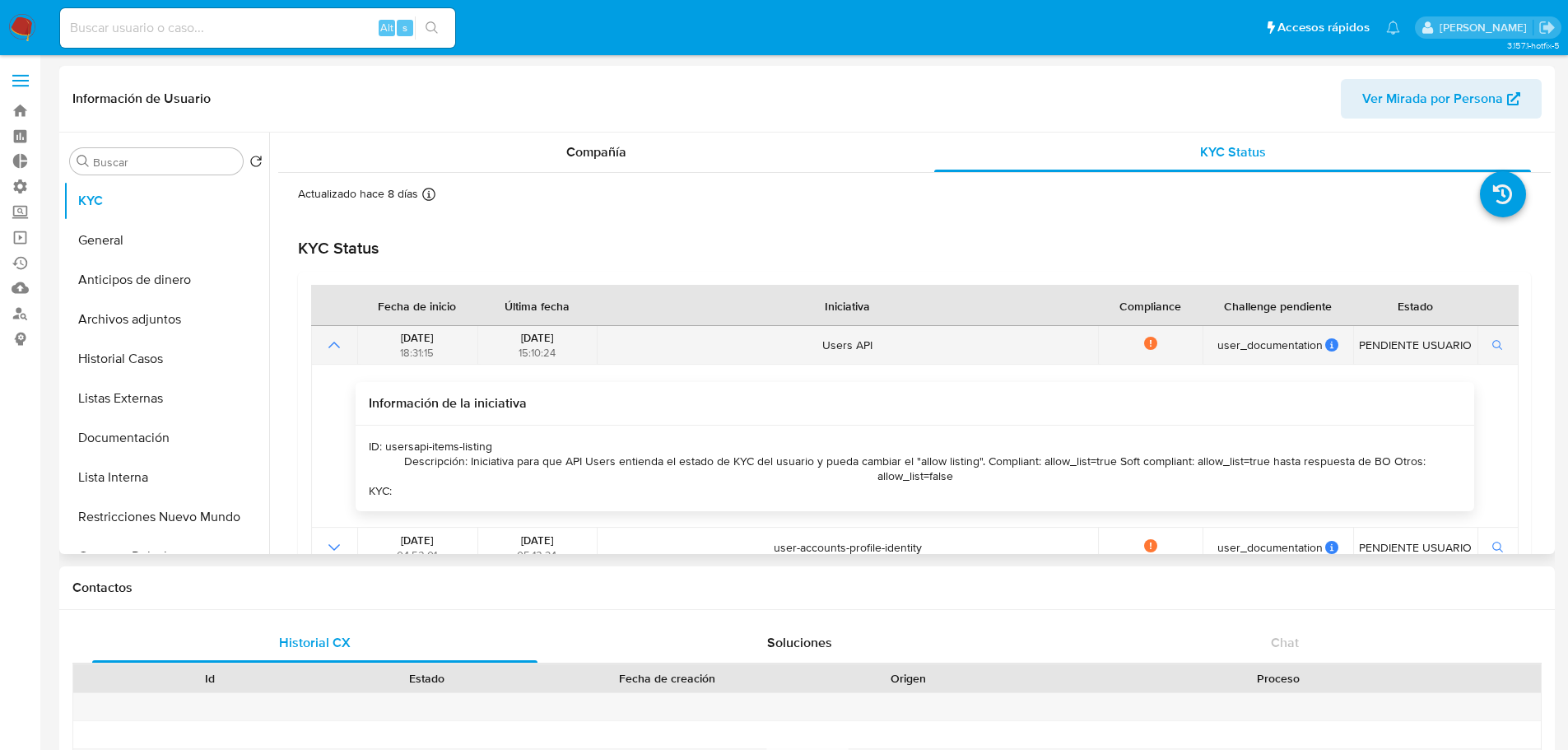
click at [338, 346] on icon "Mostrar operación" at bounding box center [333, 345] width 11 height 7
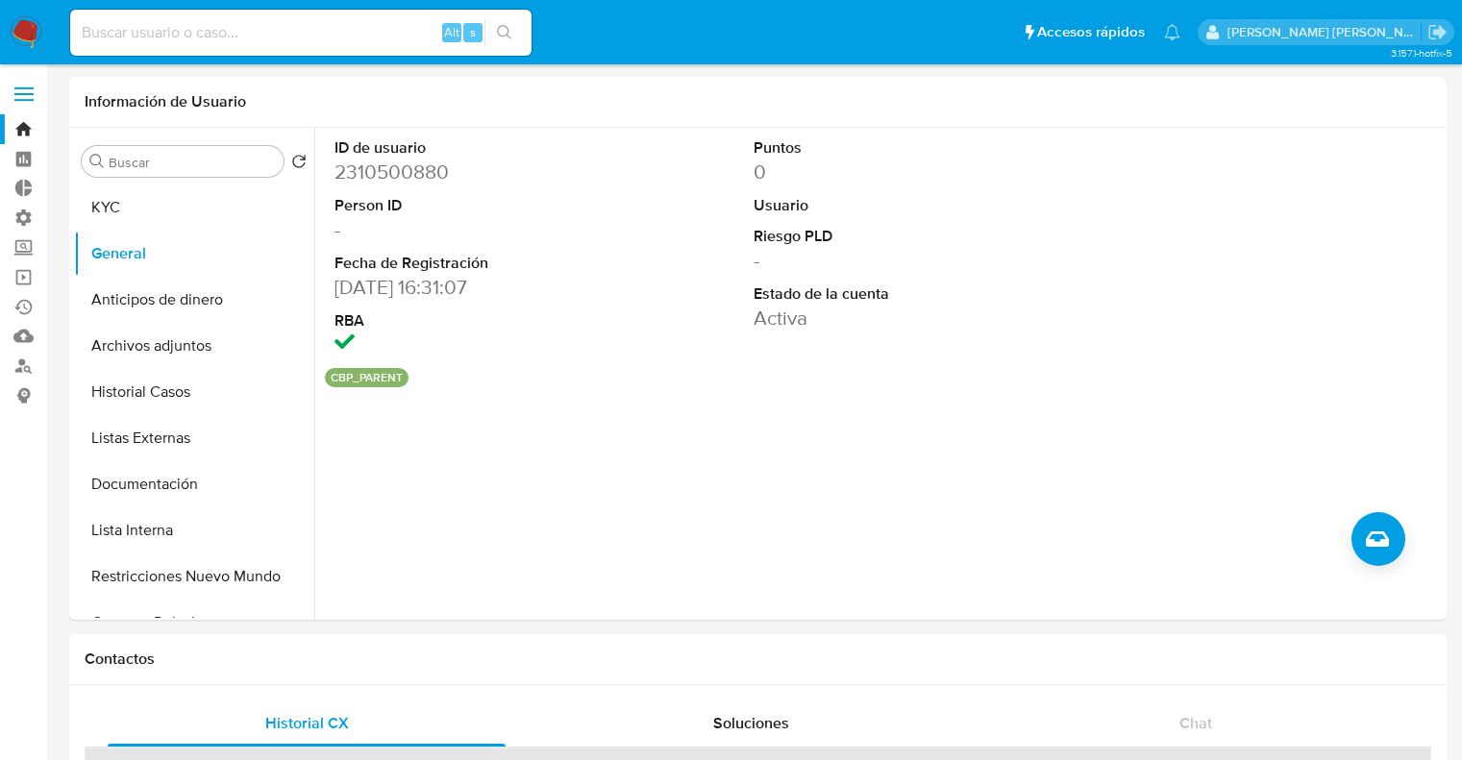
select select "10"
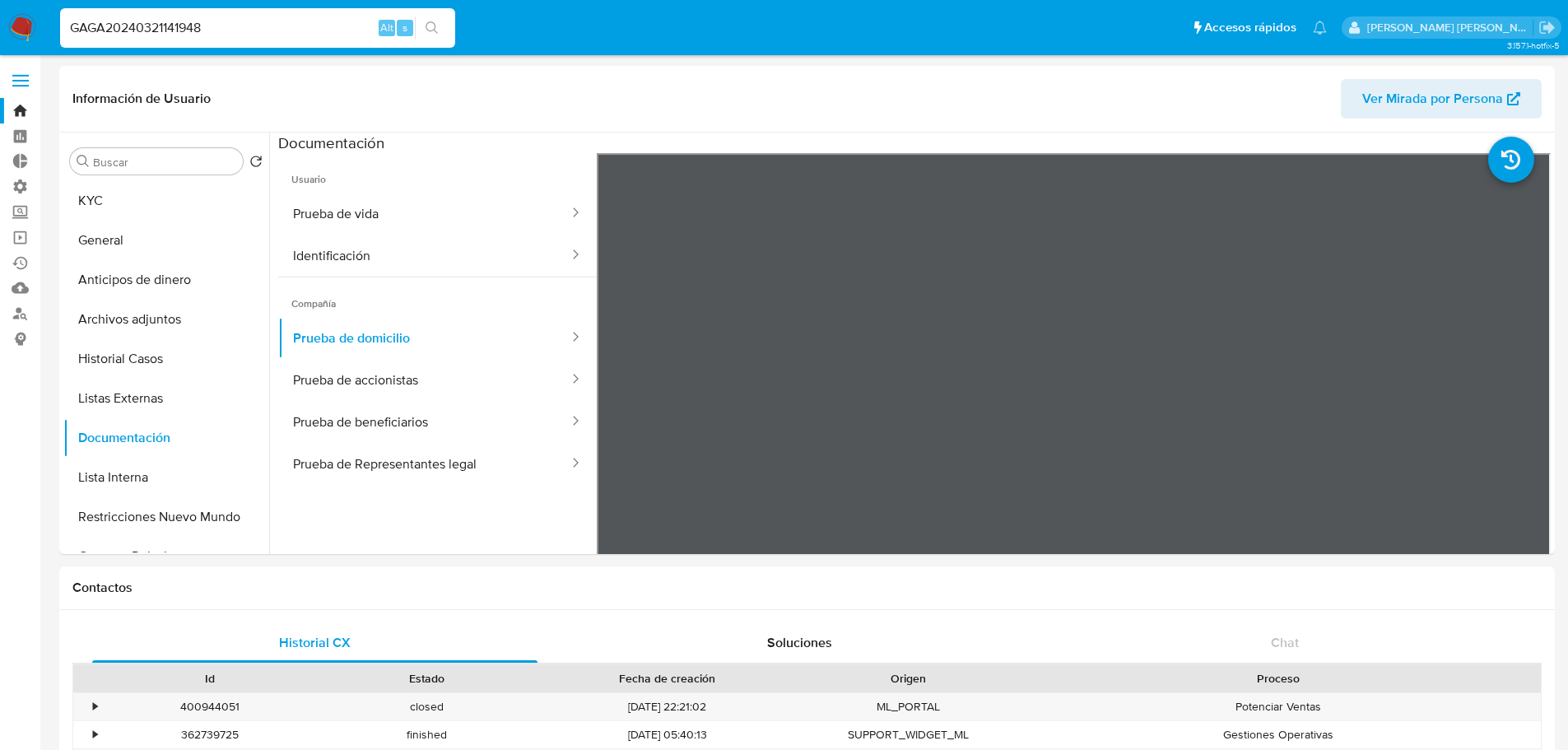
select select "10"
click at [32, 92] on label at bounding box center [21, 80] width 41 height 34
click at [0, 0] on input "checkbox" at bounding box center [0, 0] width 0 height 0
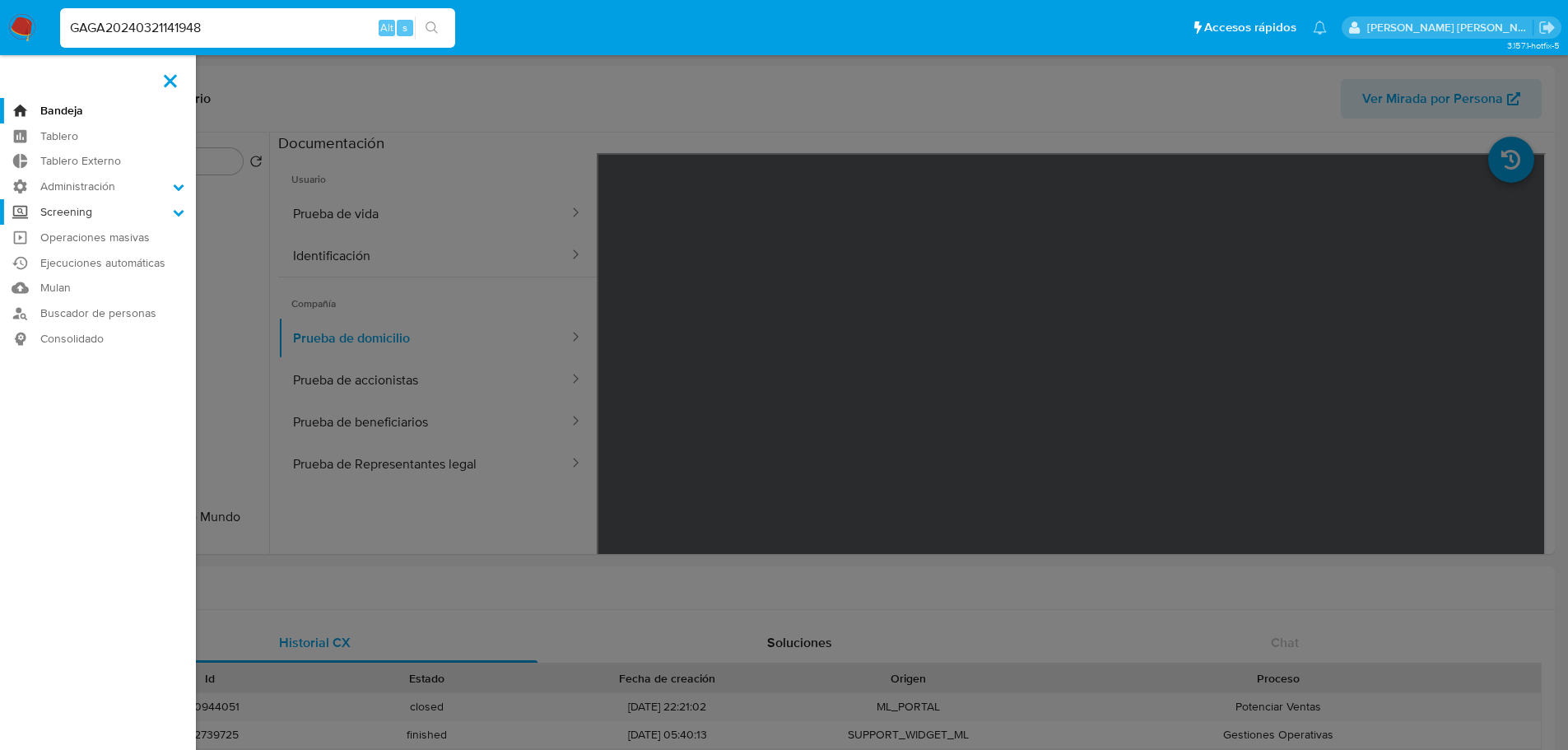
click at [170, 217] on label "Screening" at bounding box center [98, 212] width 196 height 26
click at [0, 0] on input "Screening" at bounding box center [0, 0] width 0 height 0
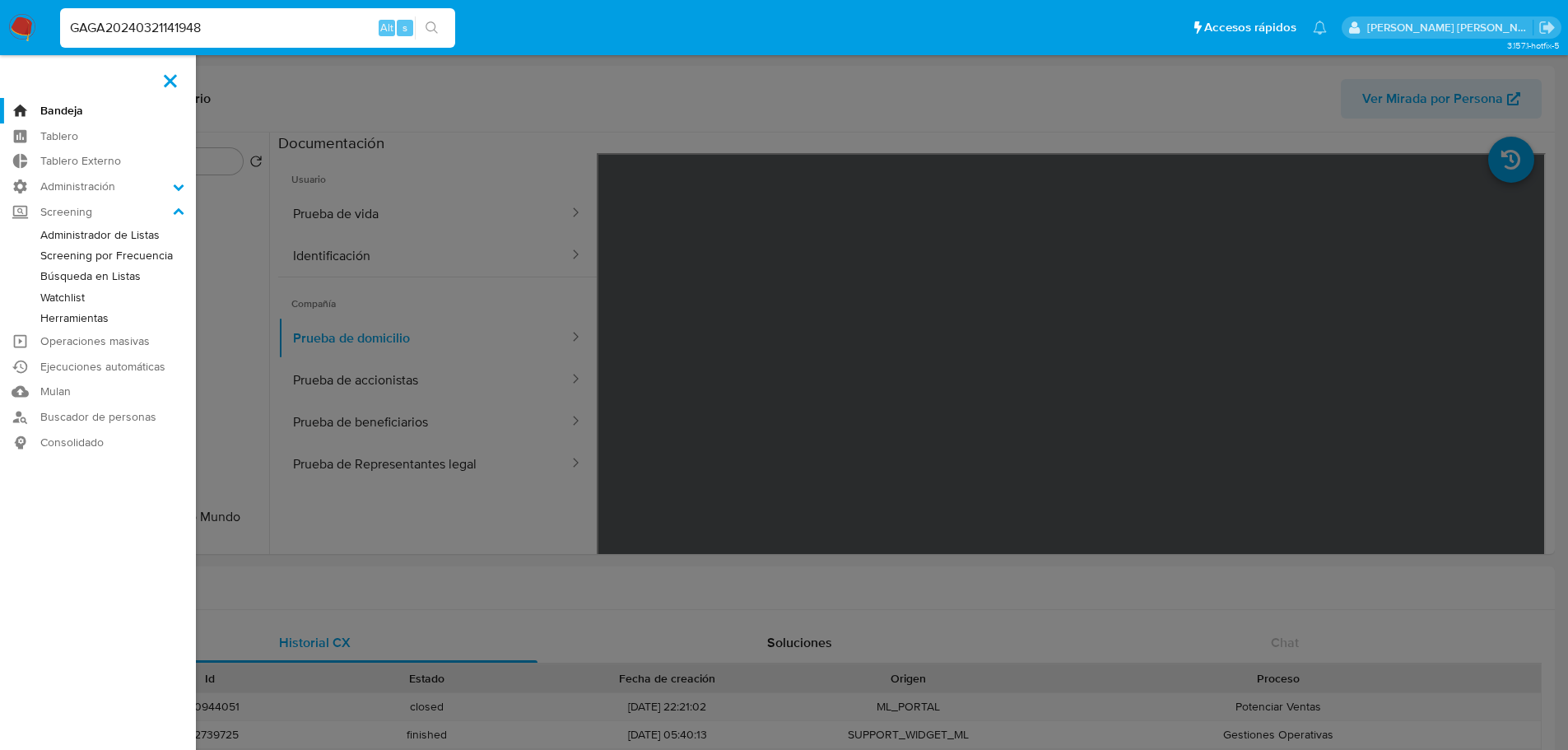
click at [176, 77] on label at bounding box center [170, 80] width 41 height 34
click at [0, 0] on input "checkbox" at bounding box center [0, 0] width 0 height 0
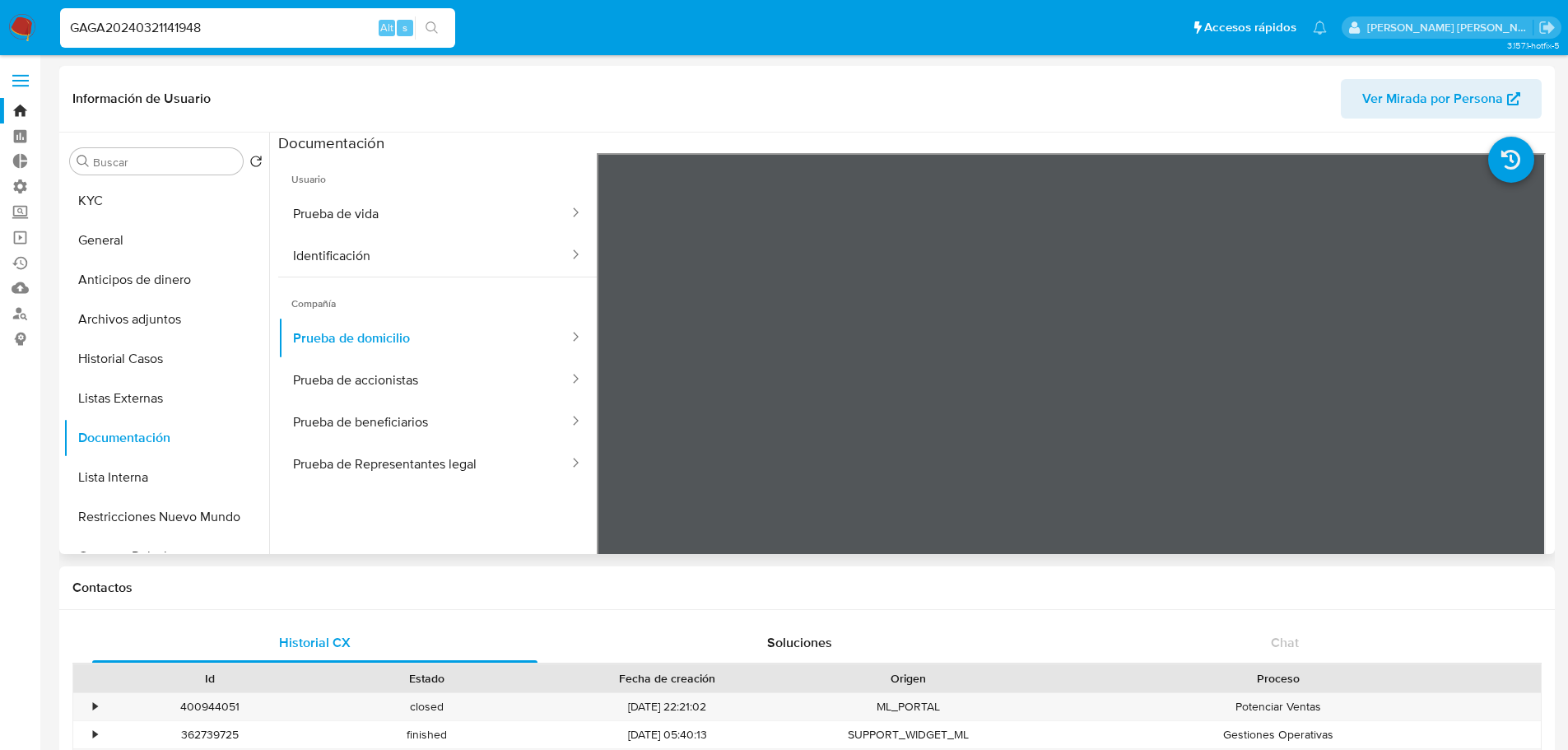
click at [222, 105] on header "Información de Usuario Ver Mirada por Persona" at bounding box center [808, 98] width 1470 height 39
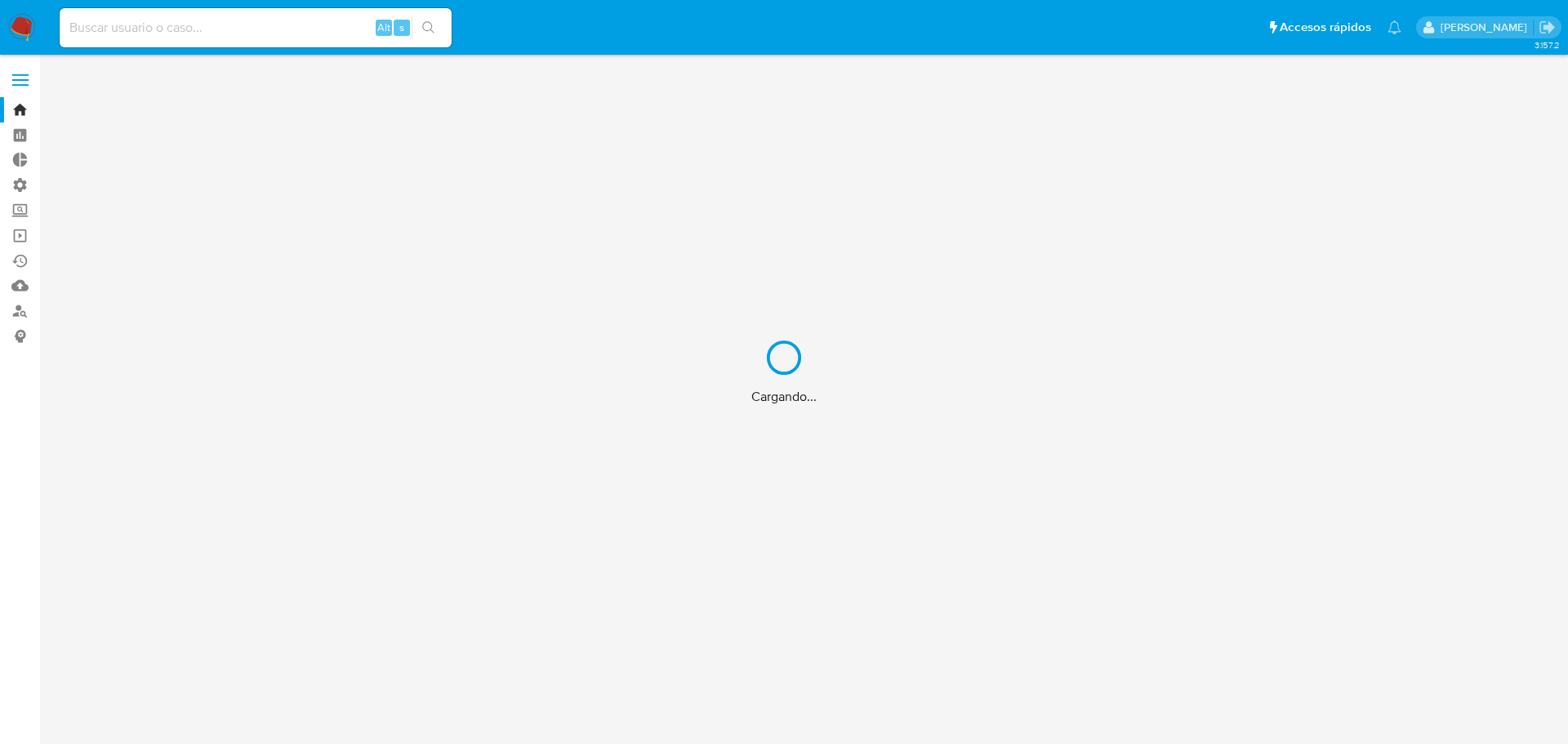
click at [23, 214] on div "Cargando..." at bounding box center [784, 372] width 1568 height 744
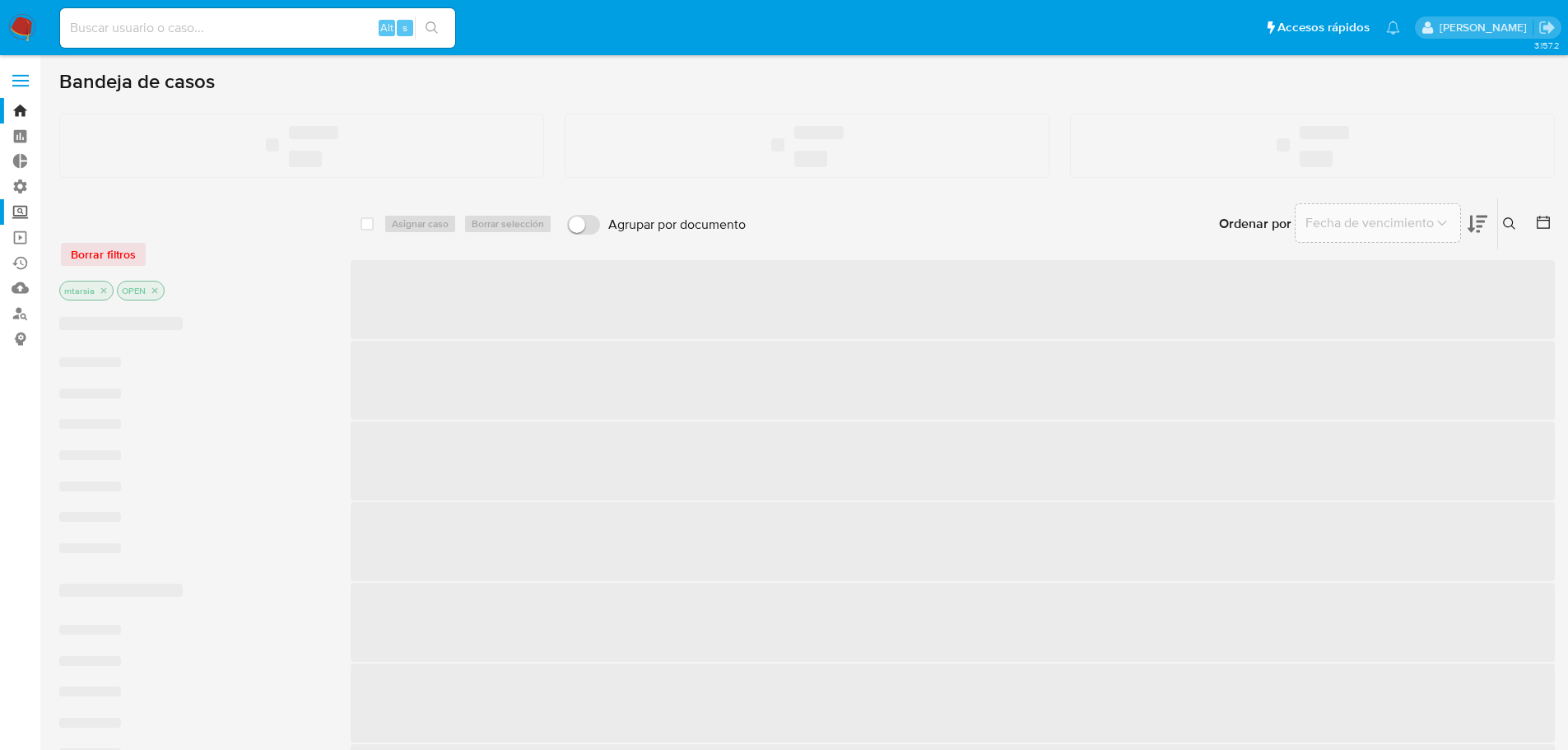
click at [25, 216] on label "Screening" at bounding box center [98, 212] width 196 height 26
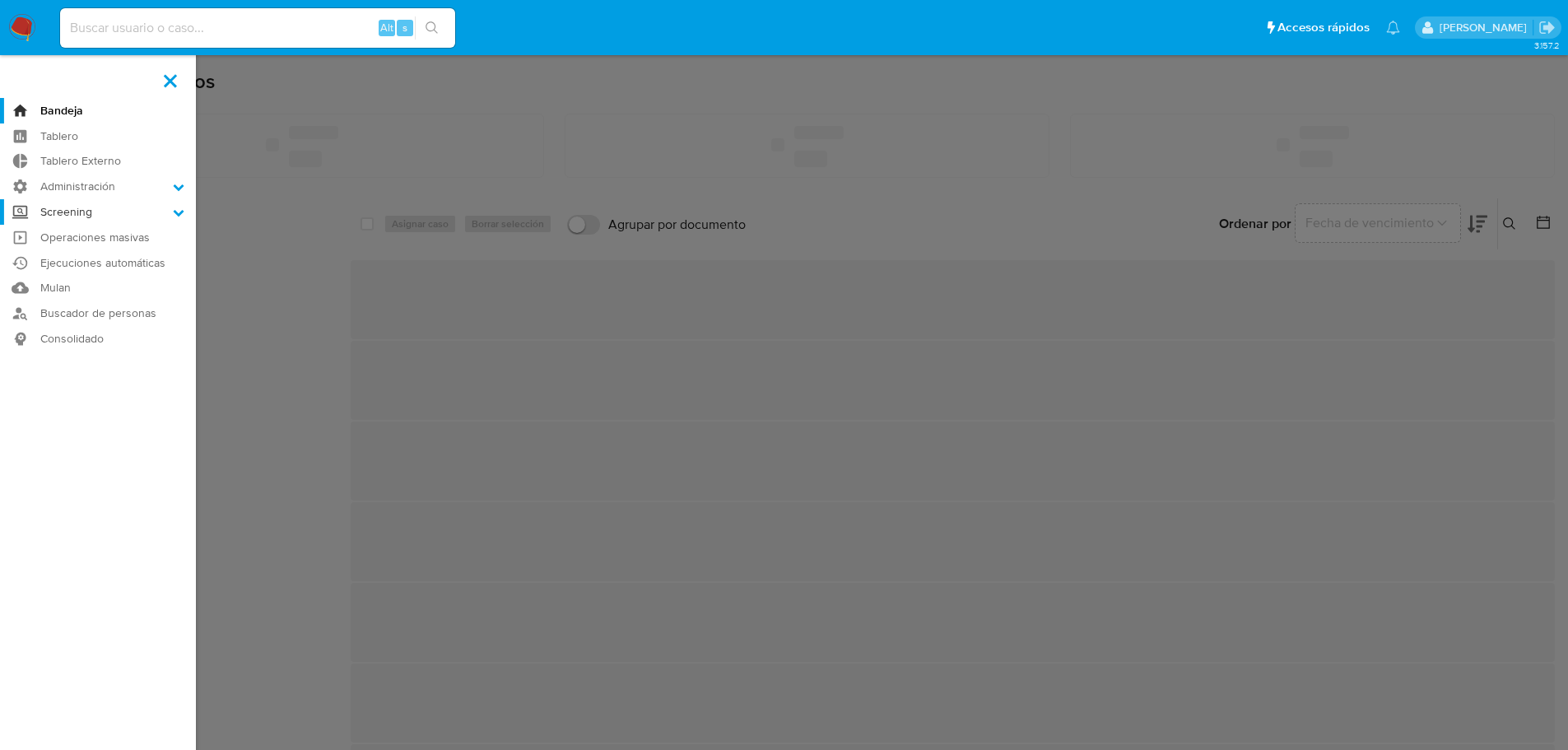
click at [0, 0] on input "Screening" at bounding box center [0, 0] width 0 height 0
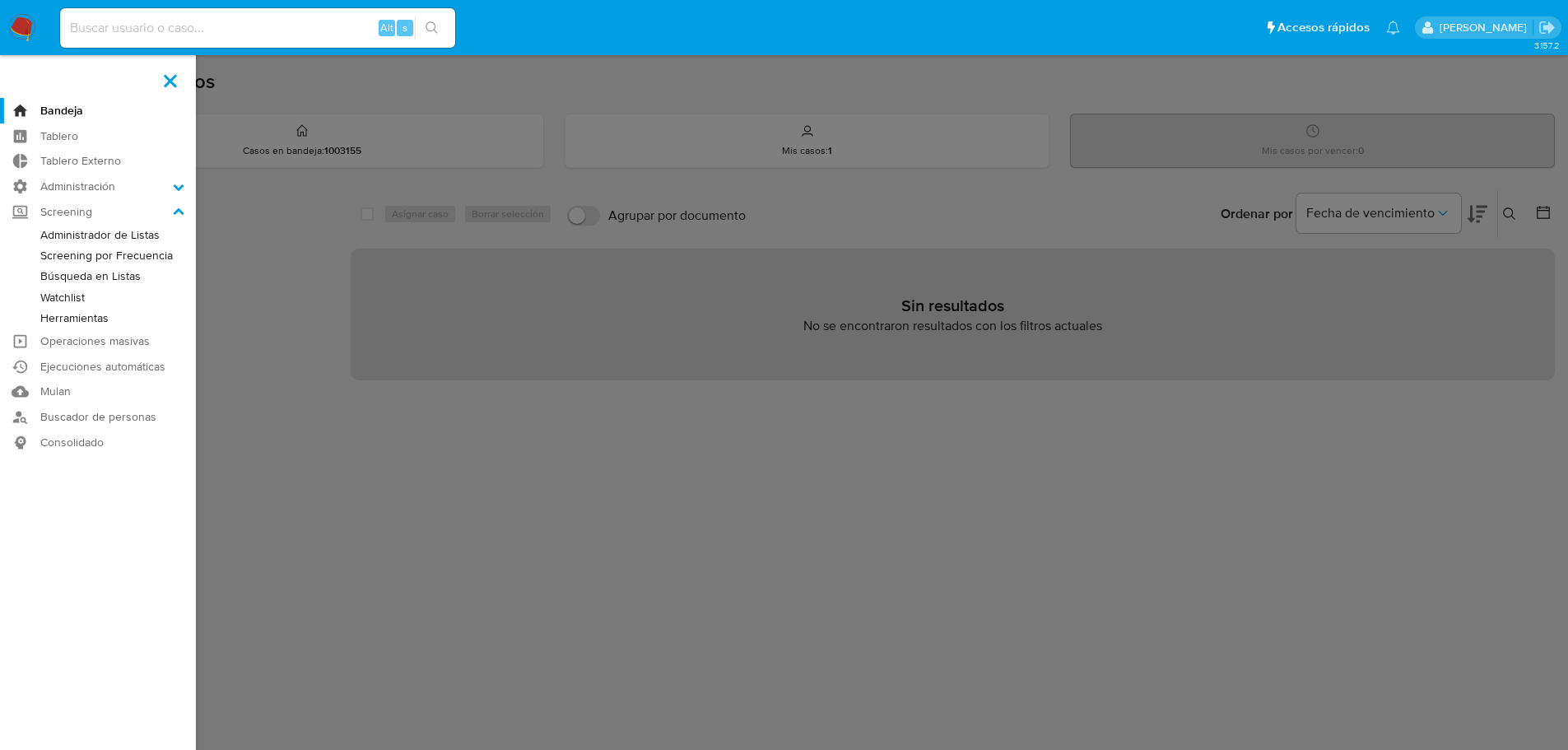
click at [45, 235] on link "Administrador de Listas" at bounding box center [98, 235] width 196 height 21
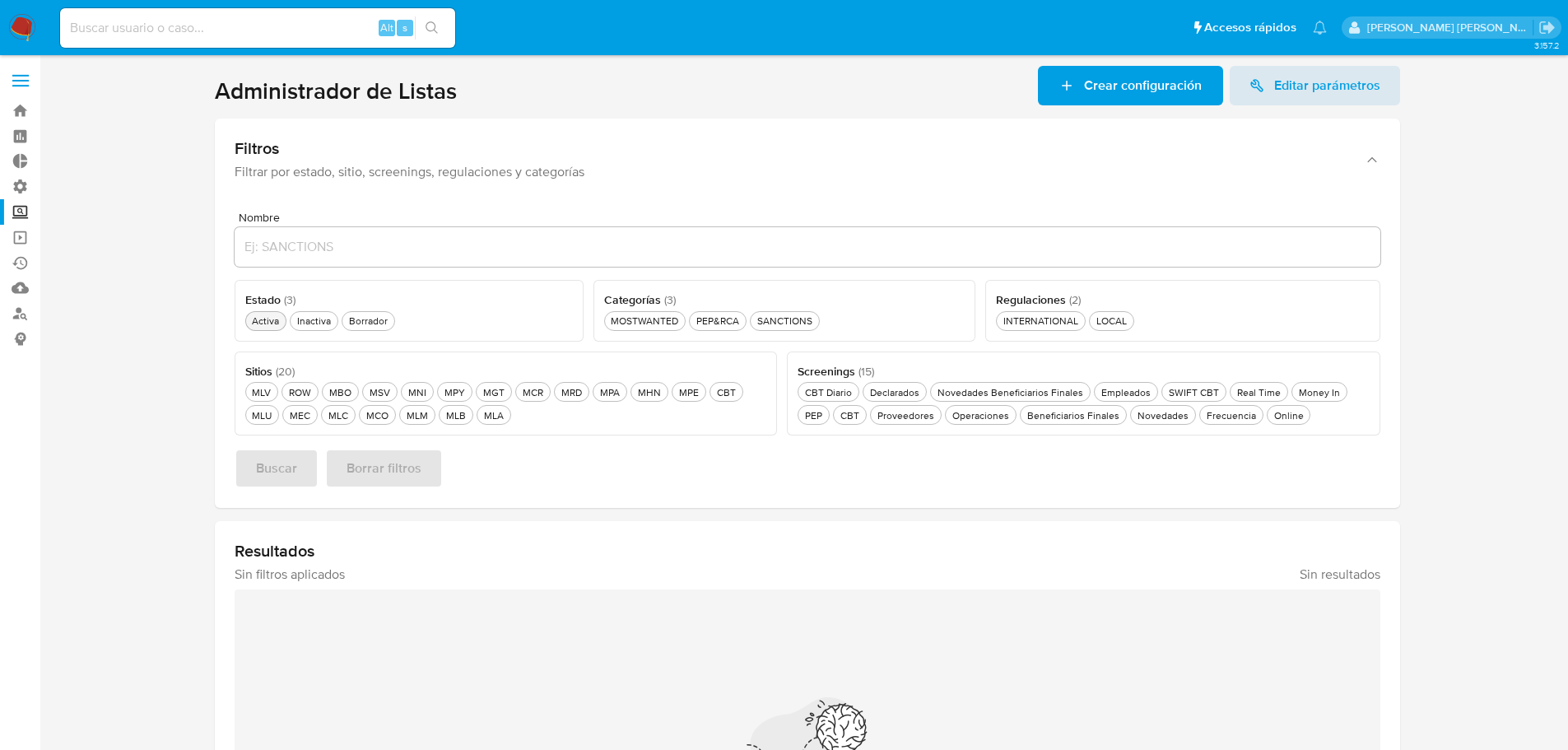
click at [256, 324] on div "Activa Activa" at bounding box center [265, 320] width 33 height 14
click at [363, 420] on div "MCO MCO" at bounding box center [378, 415] width 29 height 14
click at [767, 330] on button "SANCTIONS SANCTIONS" at bounding box center [785, 320] width 70 height 20
click at [766, 316] on div "SANCTIONS SANCTIONS" at bounding box center [784, 320] width 62 height 14
click at [313, 463] on button "Buscar" at bounding box center [277, 468] width 84 height 39
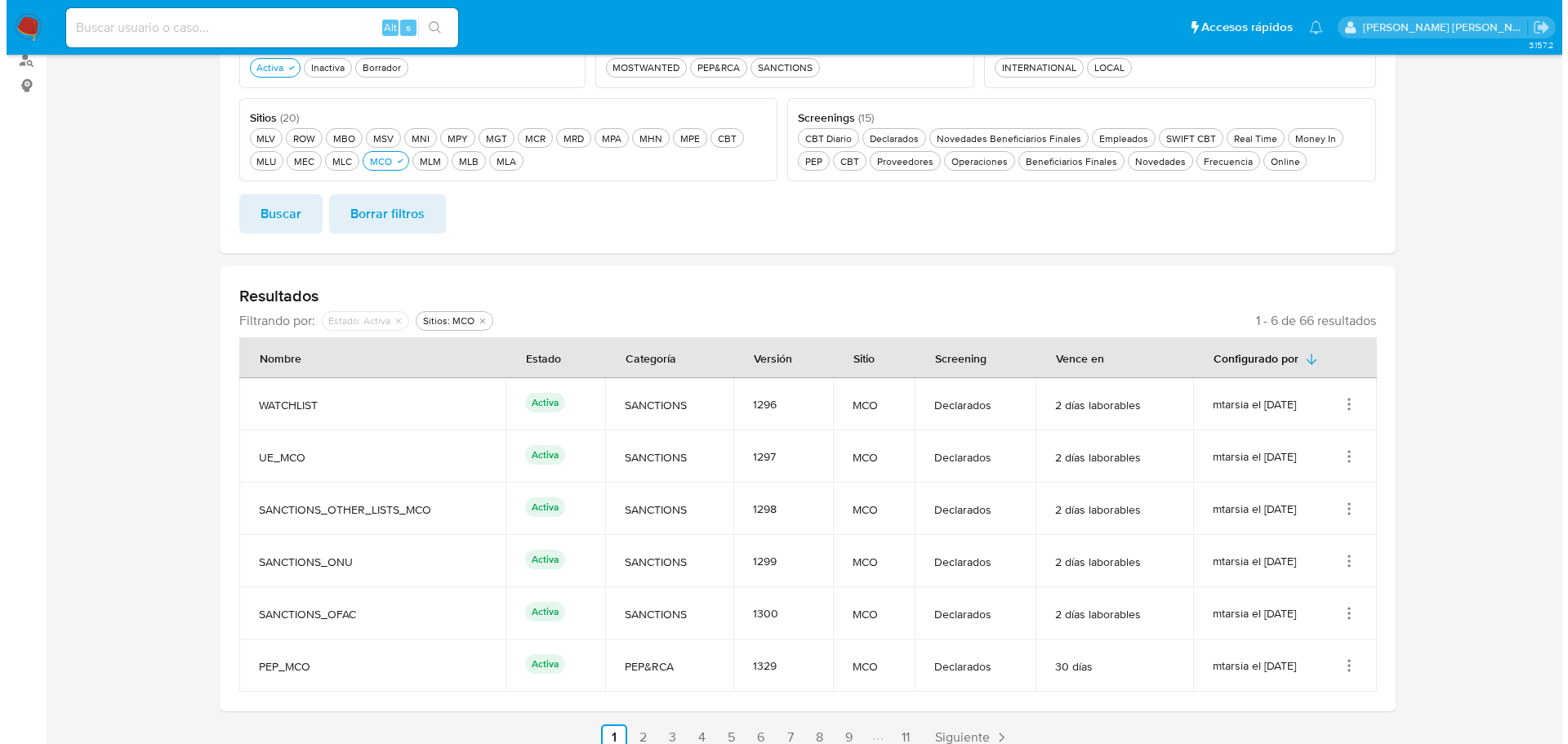
scroll to position [268, 0]
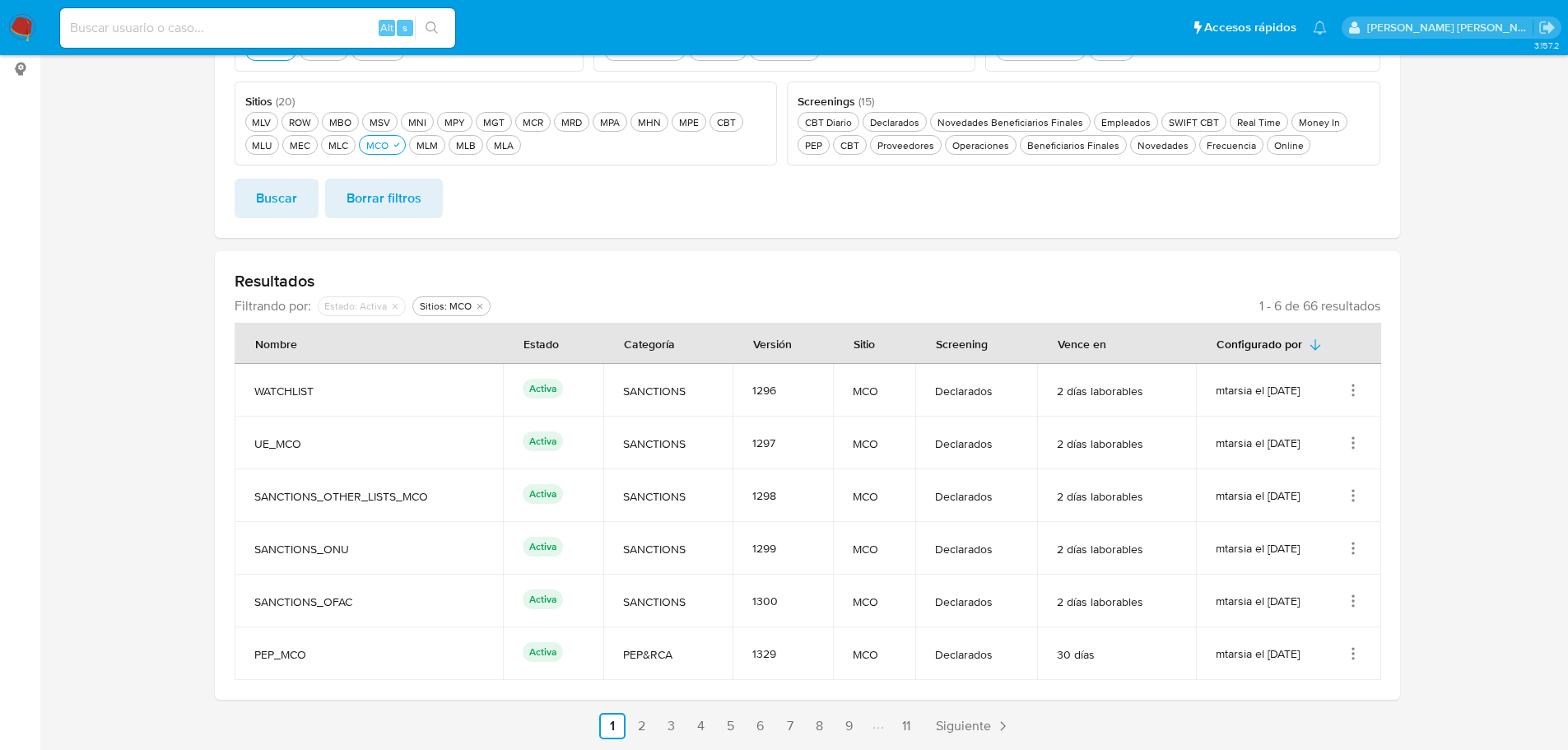
click at [1353, 435] on icon "Acciones" at bounding box center [1352, 442] width 16 height 16
click at [1350, 473] on button "Ver detalles" at bounding box center [1287, 480] width 148 height 44
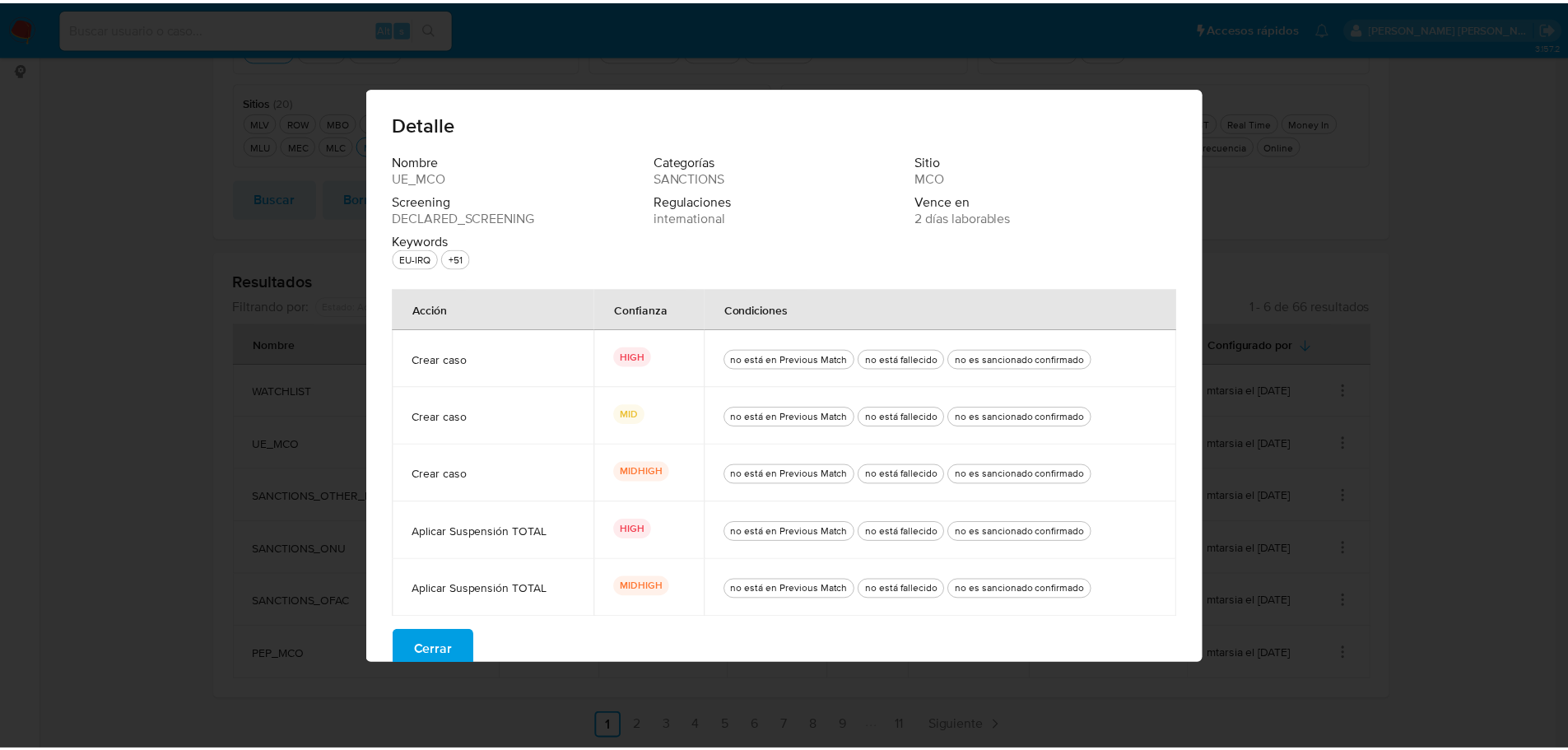
scroll to position [20, 0]
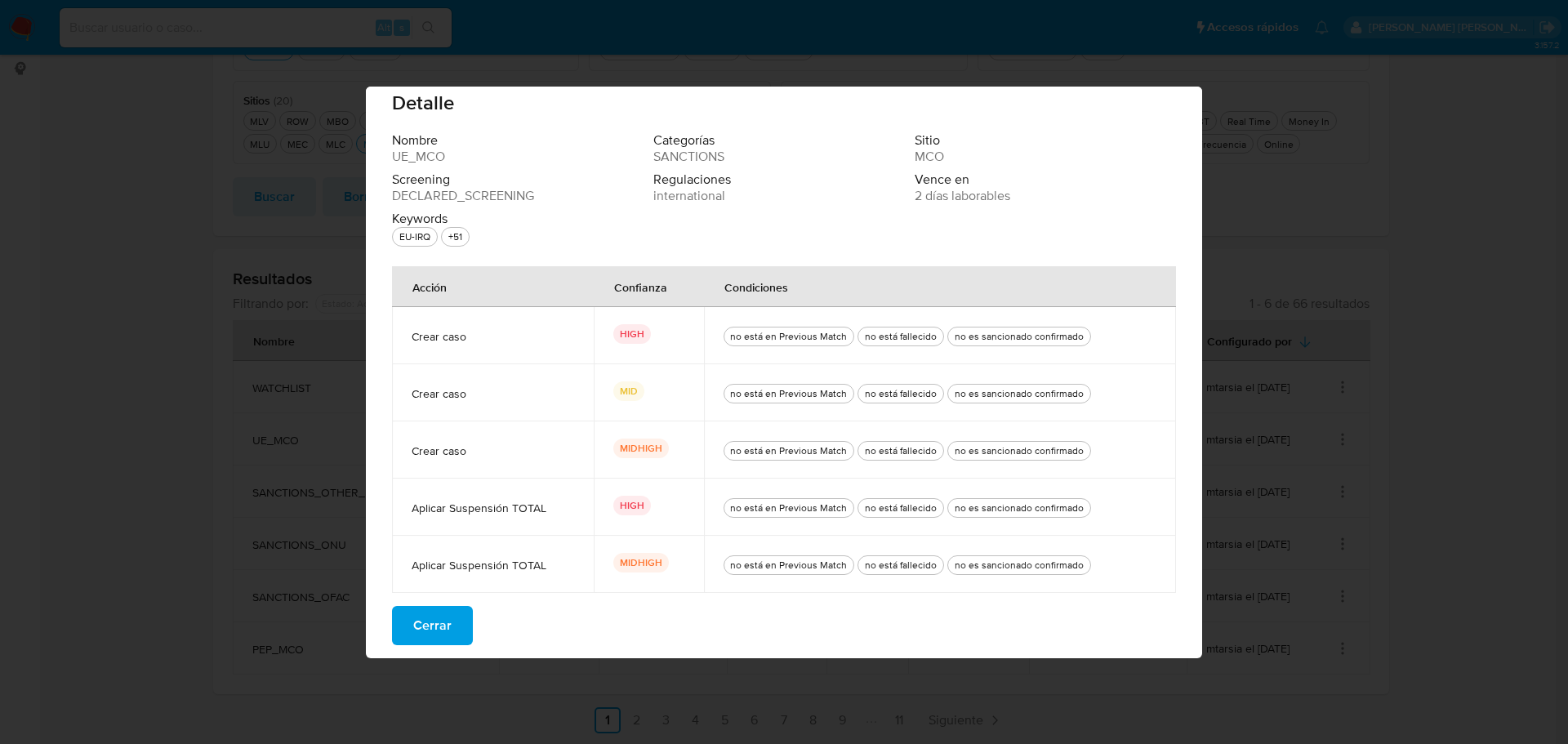
click at [462, 613] on button "Cerrar" at bounding box center [432, 625] width 81 height 39
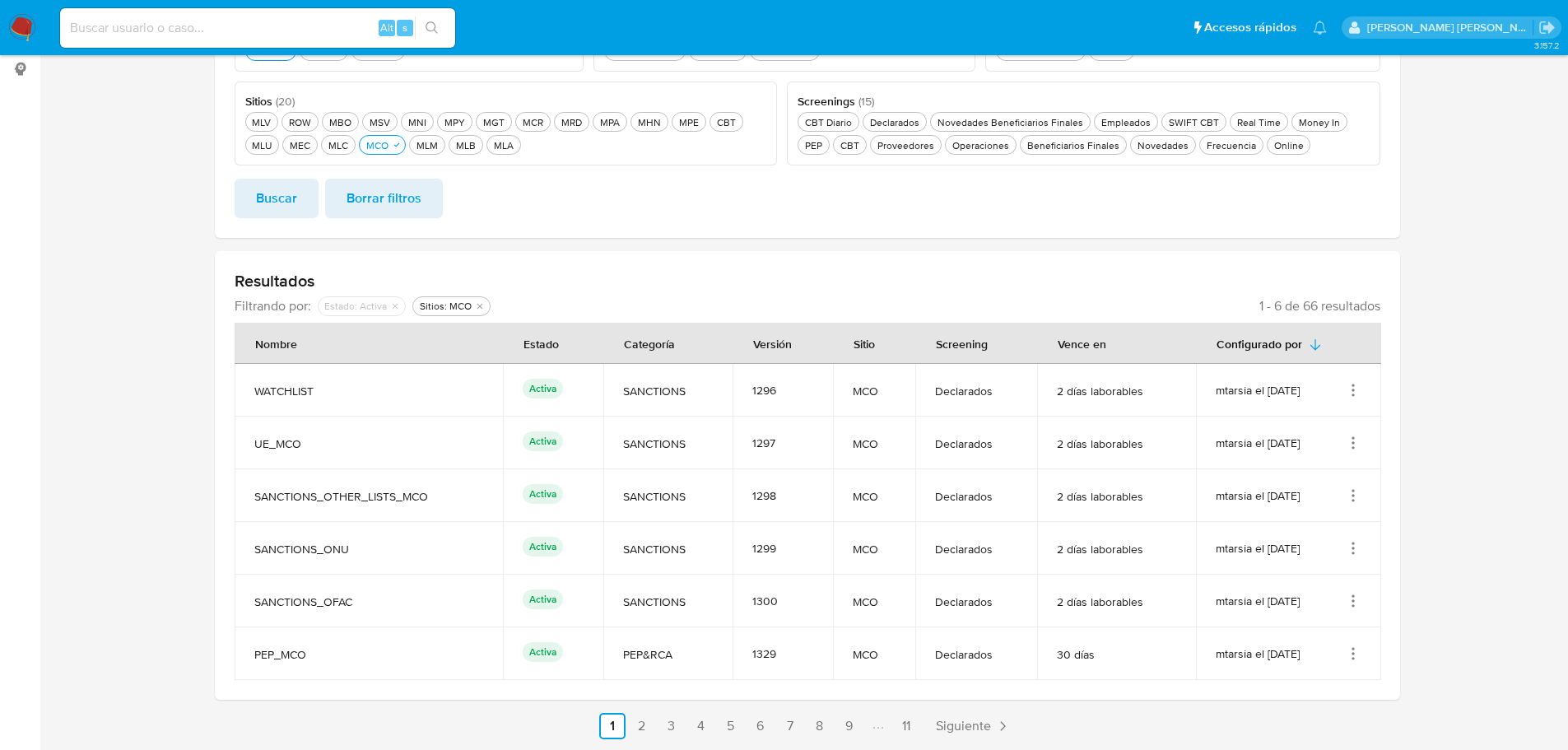
click at [1164, 33] on ul "Pausado Ver notificaciones Alt s Accesos rápidos Presiona las siguientes teclas…" at bounding box center [694, 27] width 1283 height 41
click at [1352, 658] on icon "Acciones" at bounding box center [1353, 658] width 2 height 2
click at [1318, 533] on button "Ver detalles" at bounding box center [1287, 527] width 148 height 44
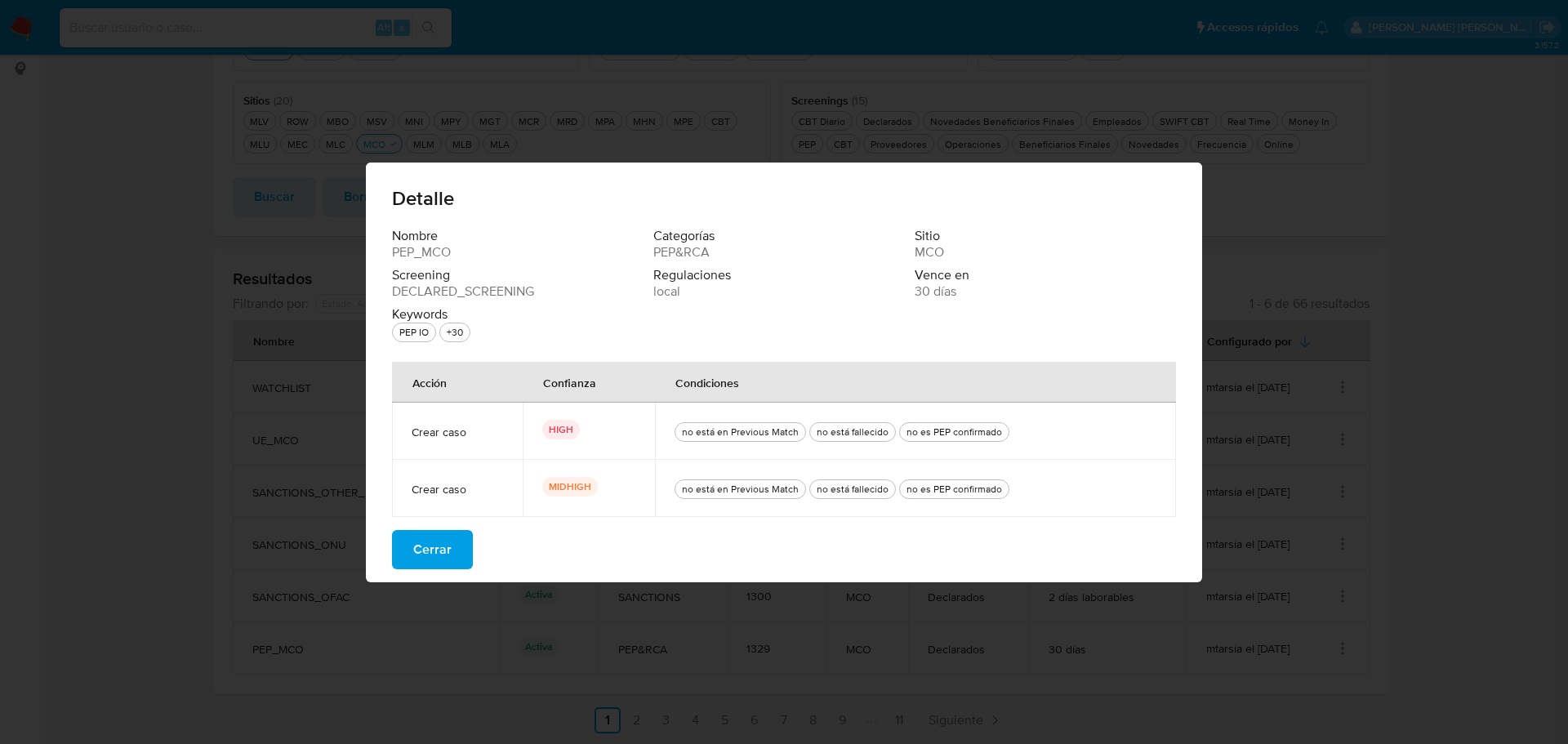
click at [456, 549] on button "Cerrar" at bounding box center [432, 550] width 81 height 39
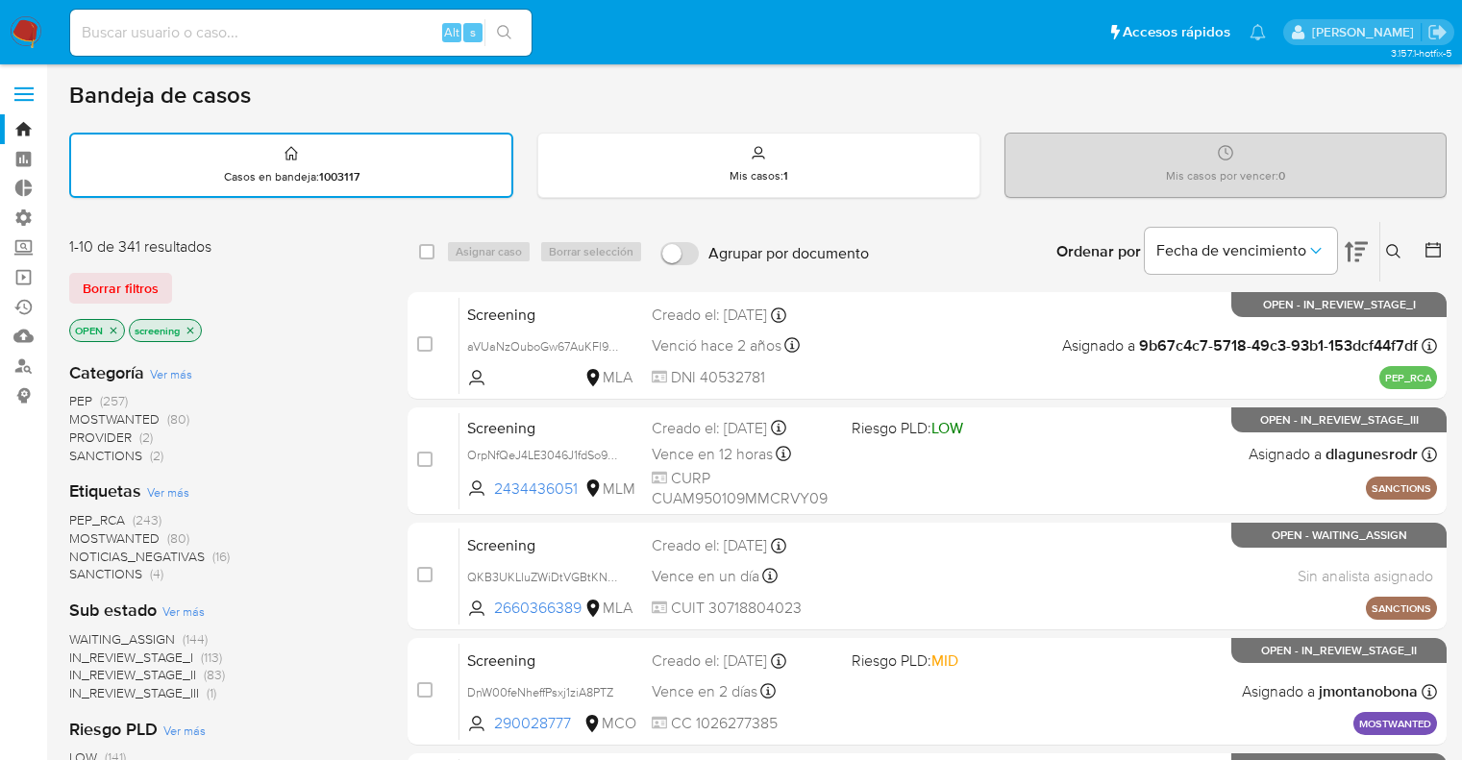
scroll to position [192, 0]
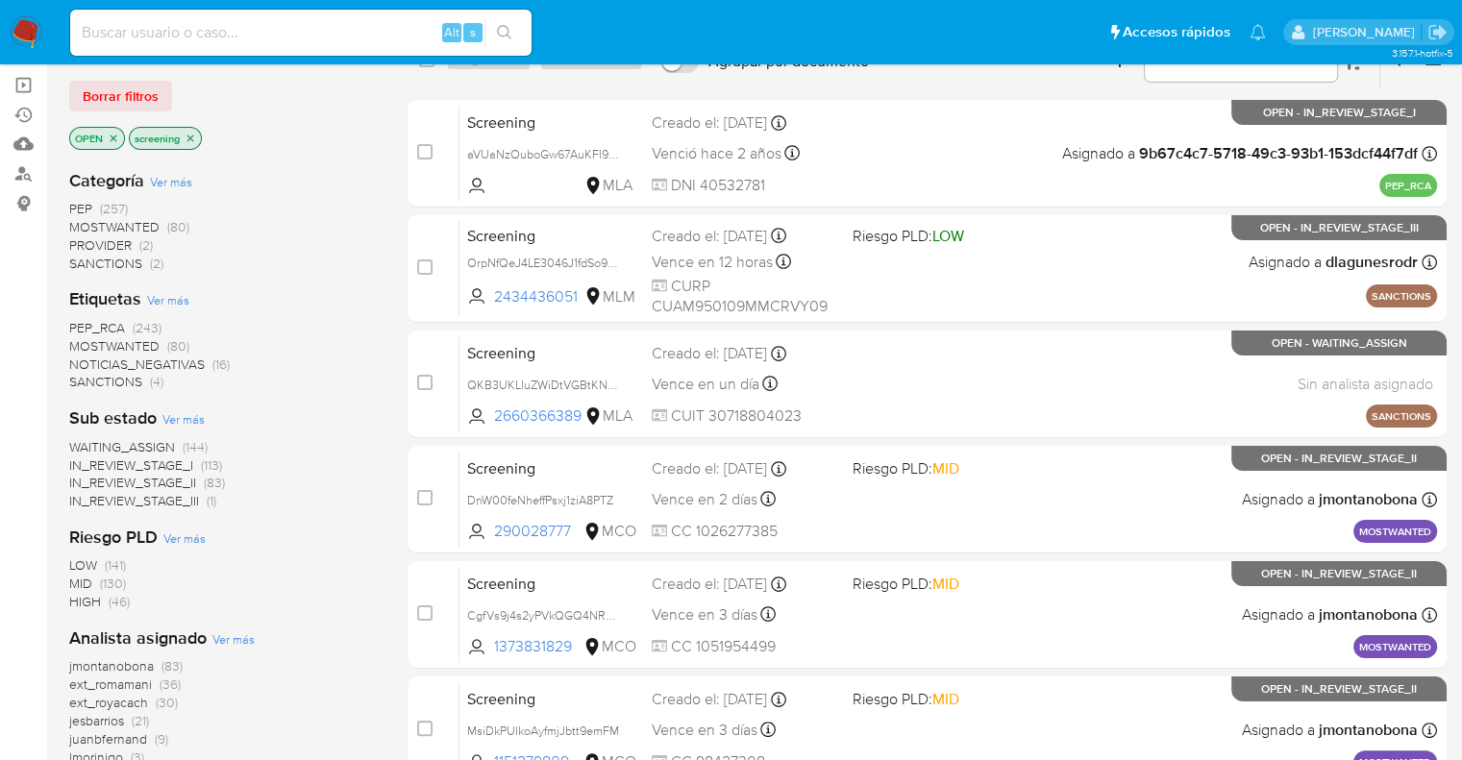
click at [78, 376] on span "SANCTIONS" at bounding box center [105, 381] width 73 height 19
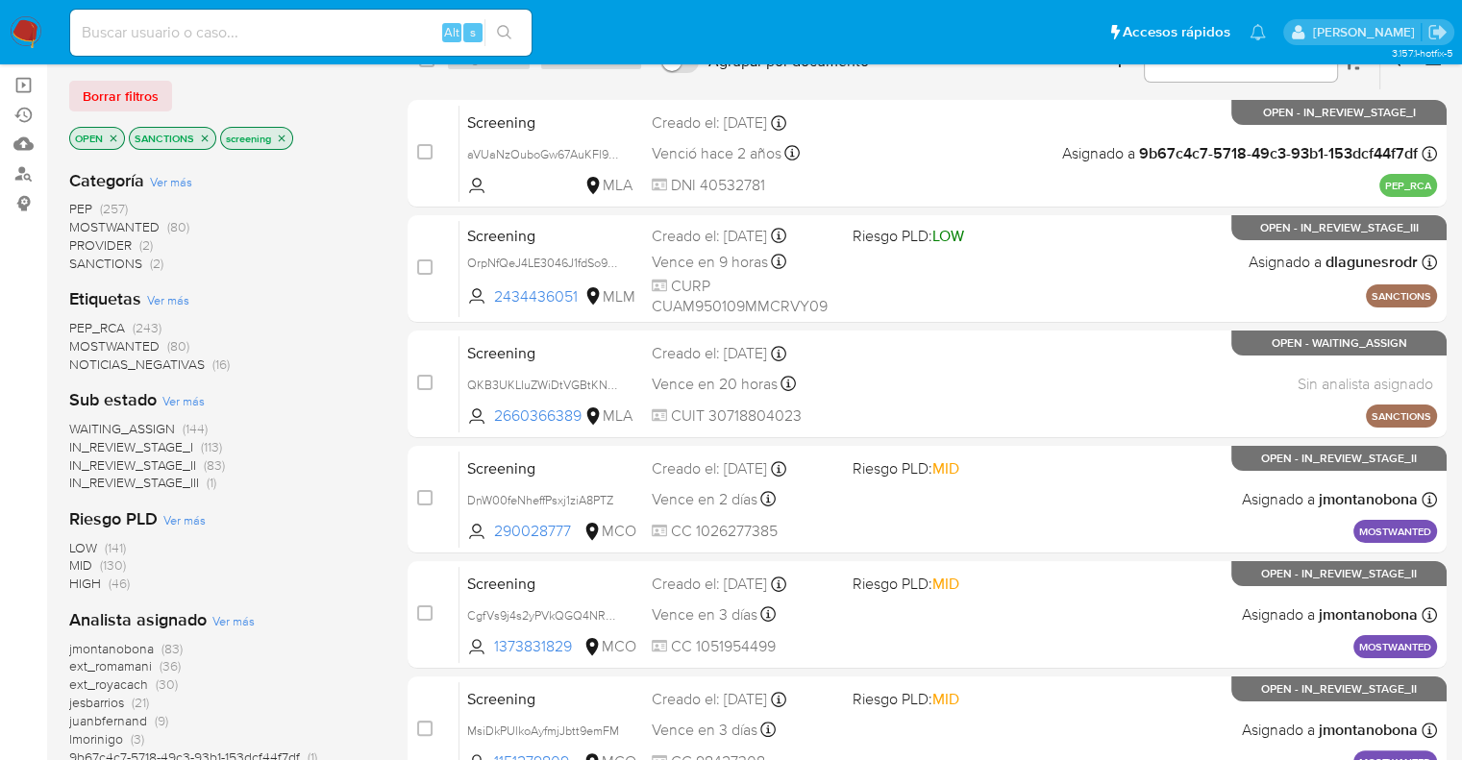
click at [24, 32] on img at bounding box center [26, 32] width 33 height 33
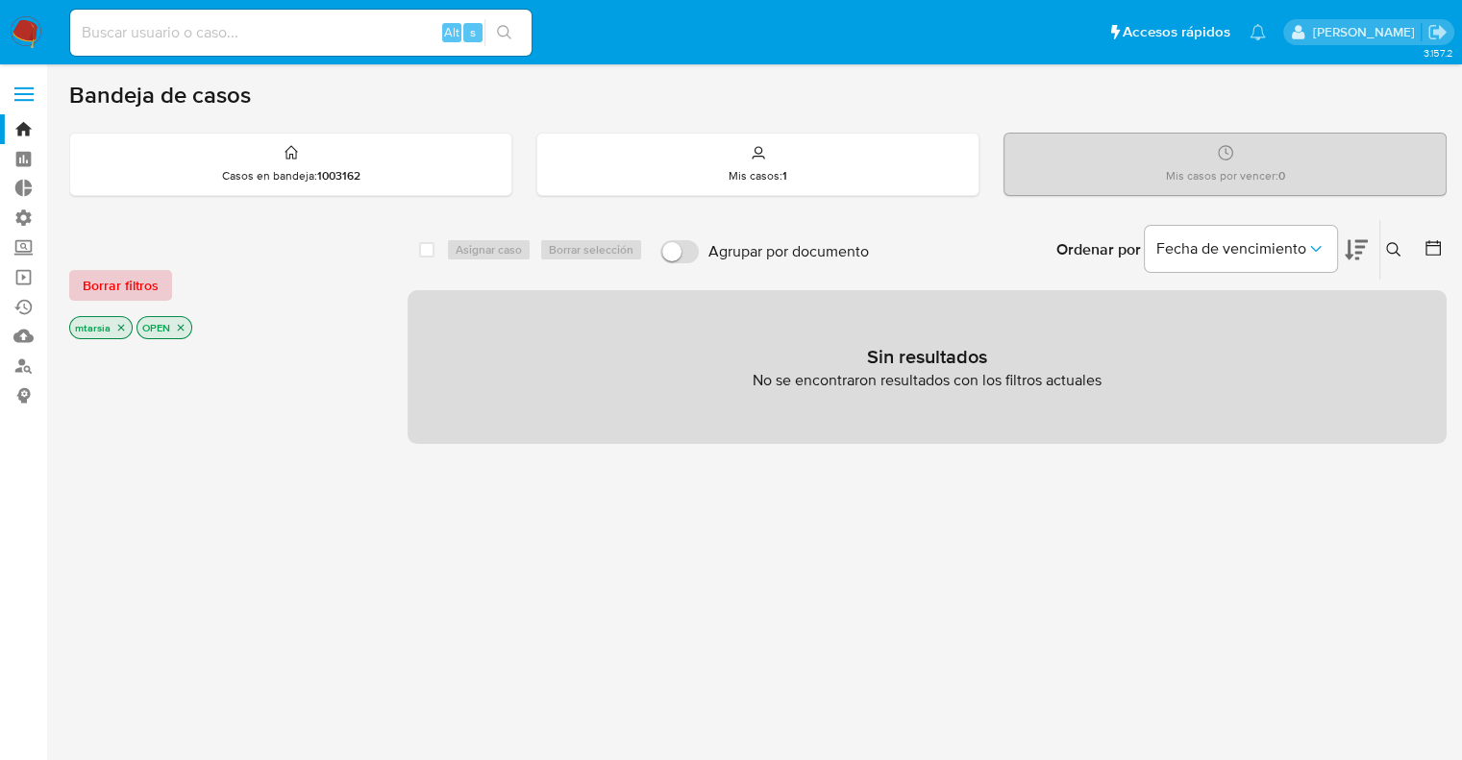
click at [160, 279] on button "Borrar filtros" at bounding box center [120, 285] width 103 height 31
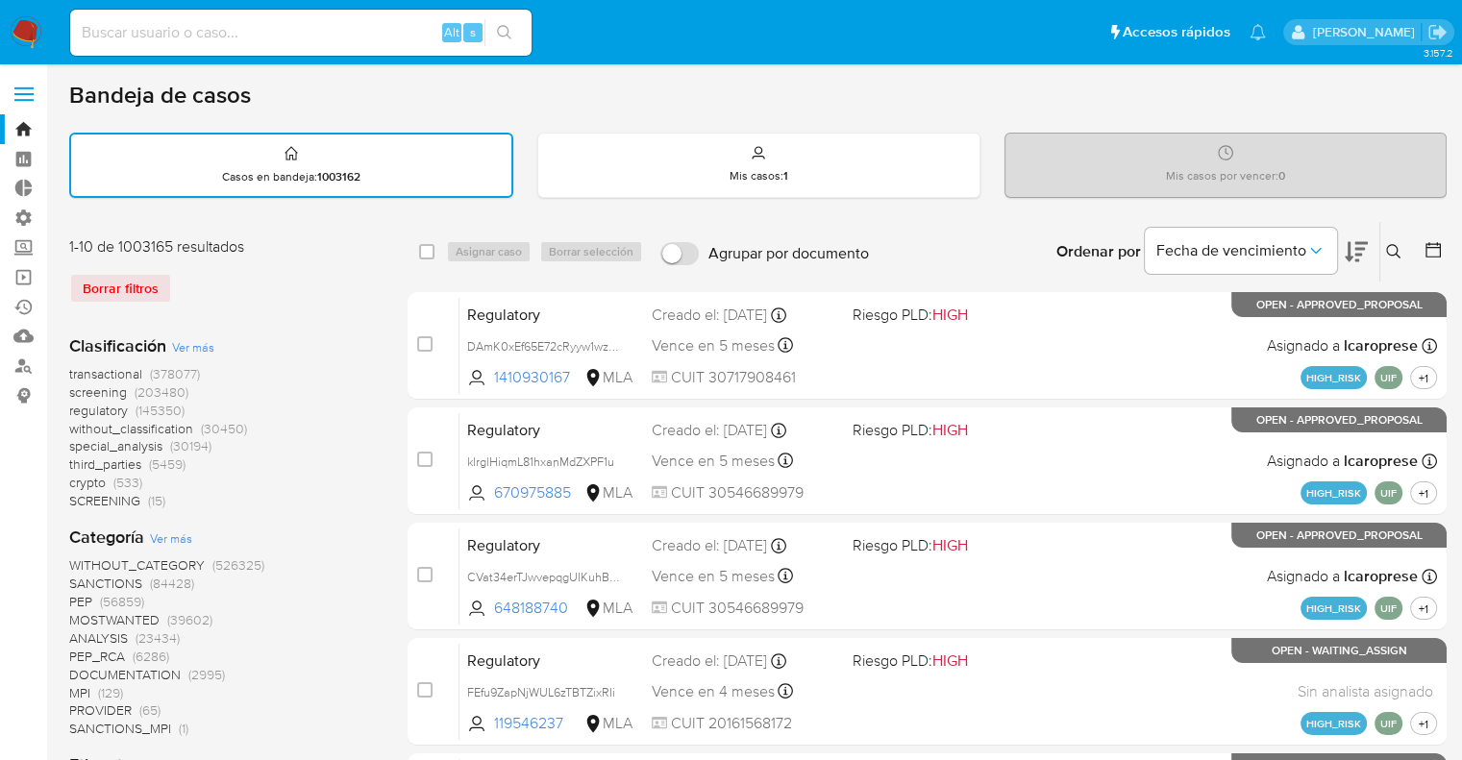
click at [75, 395] on span "screening" at bounding box center [98, 392] width 58 height 19
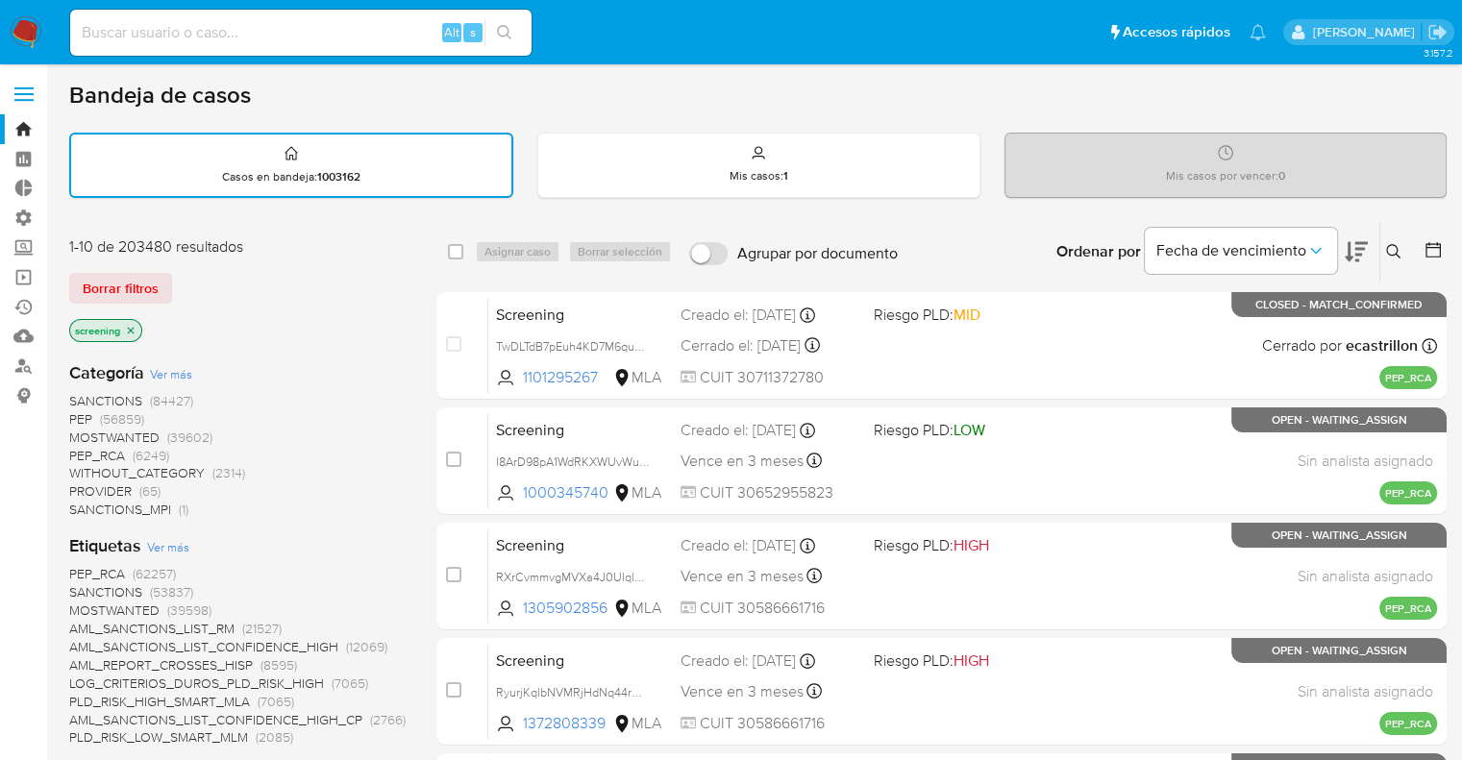
click at [177, 280] on div "Borrar filtros" at bounding box center [223, 288] width 308 height 31
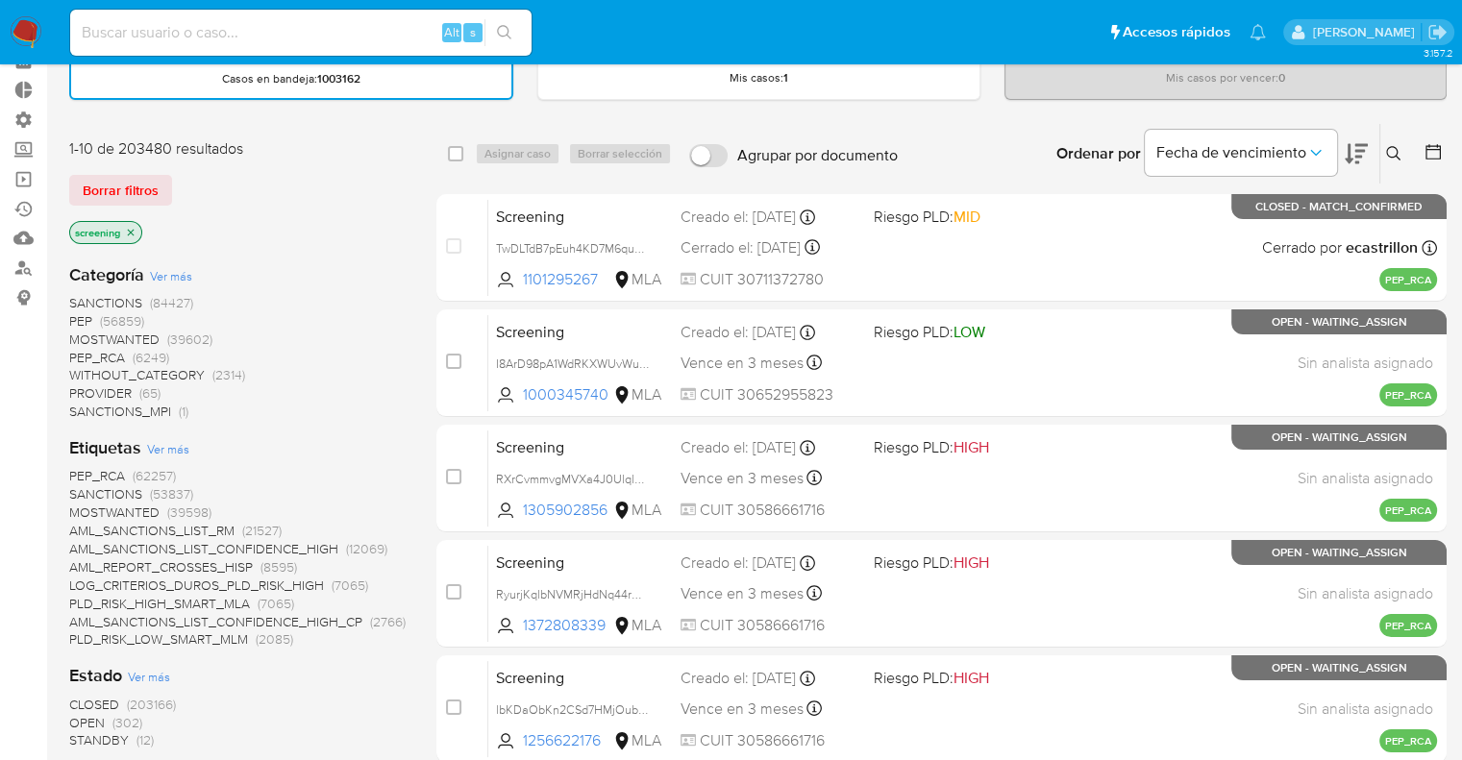
scroll to position [192, 0]
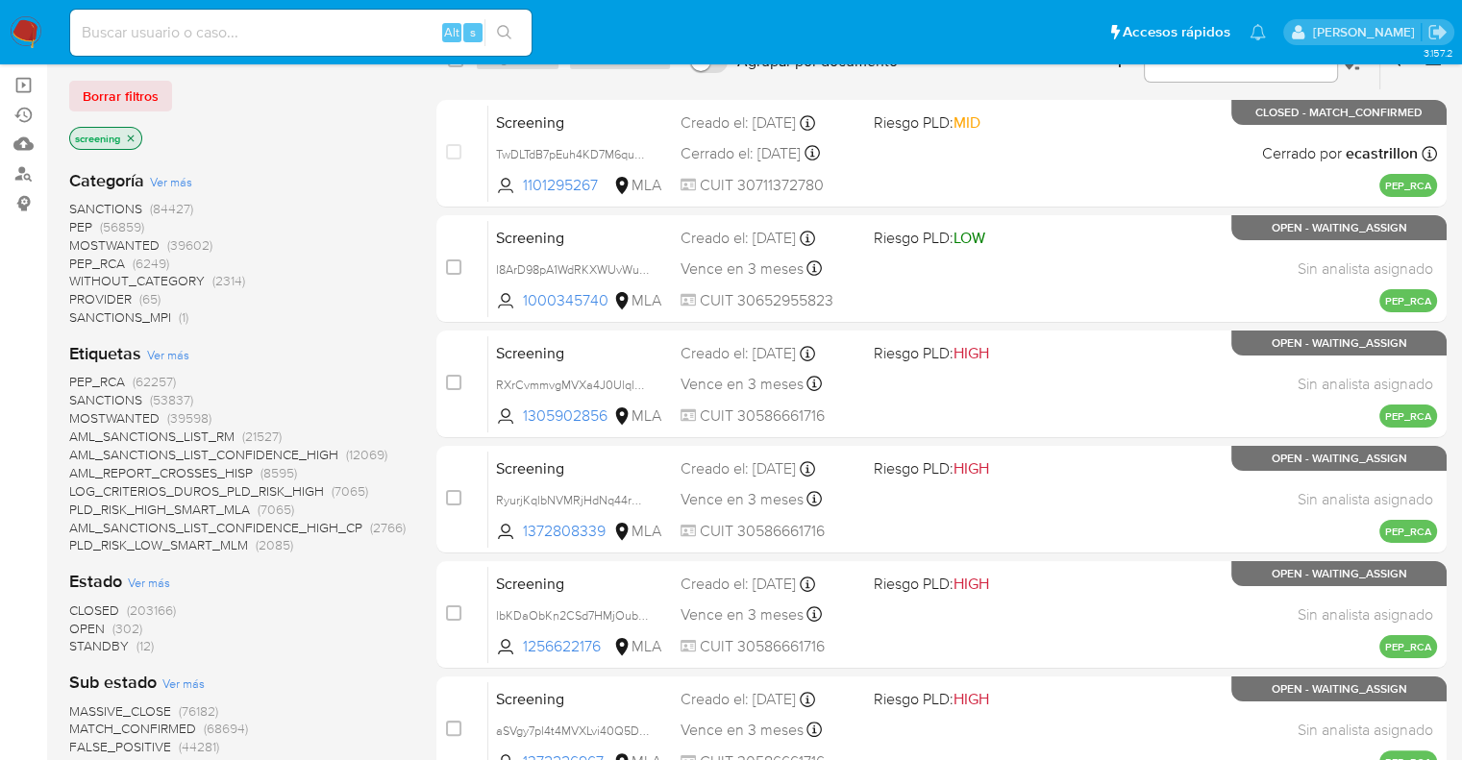
click at [77, 628] on span "OPEN" at bounding box center [87, 628] width 36 height 19
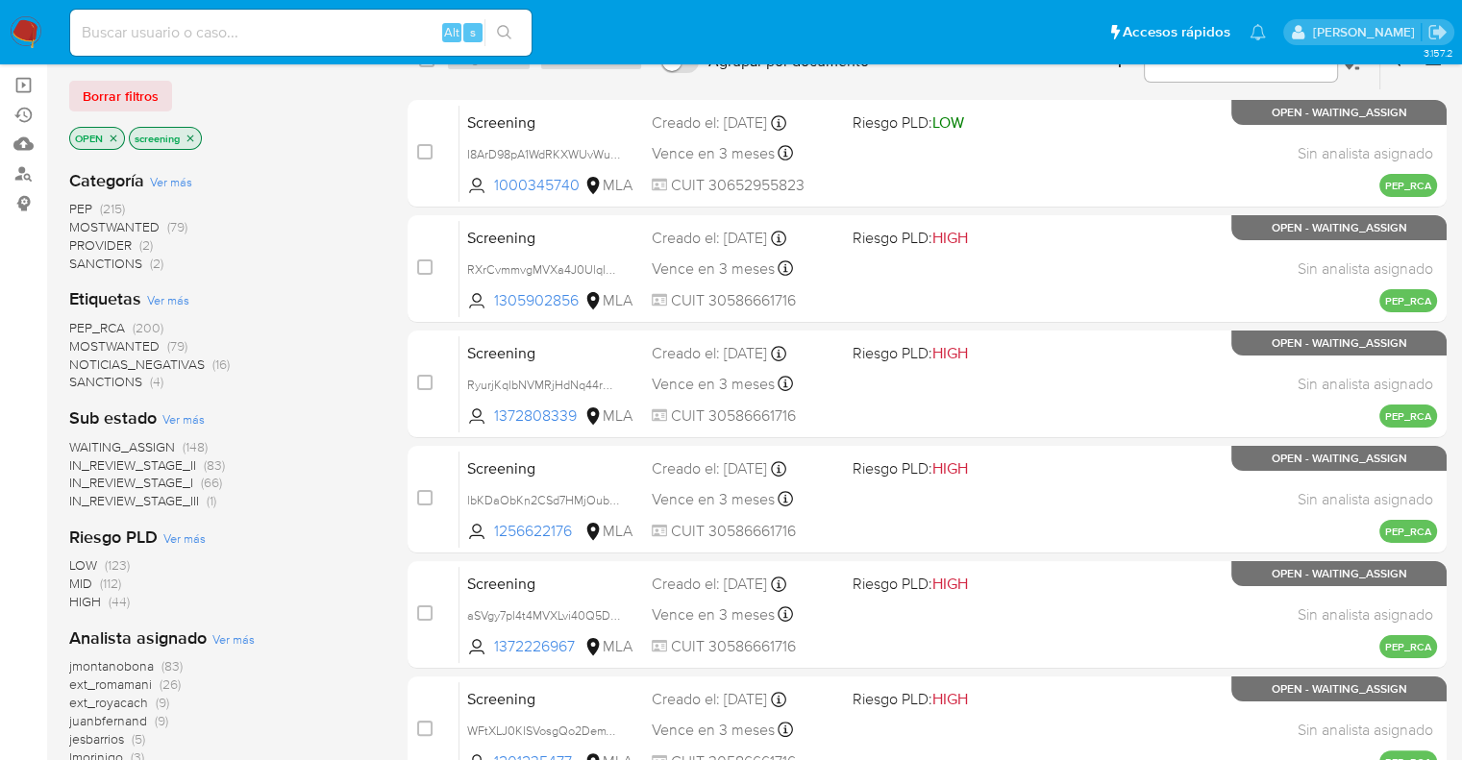
click at [82, 383] on span "SANCTIONS" at bounding box center [105, 381] width 73 height 19
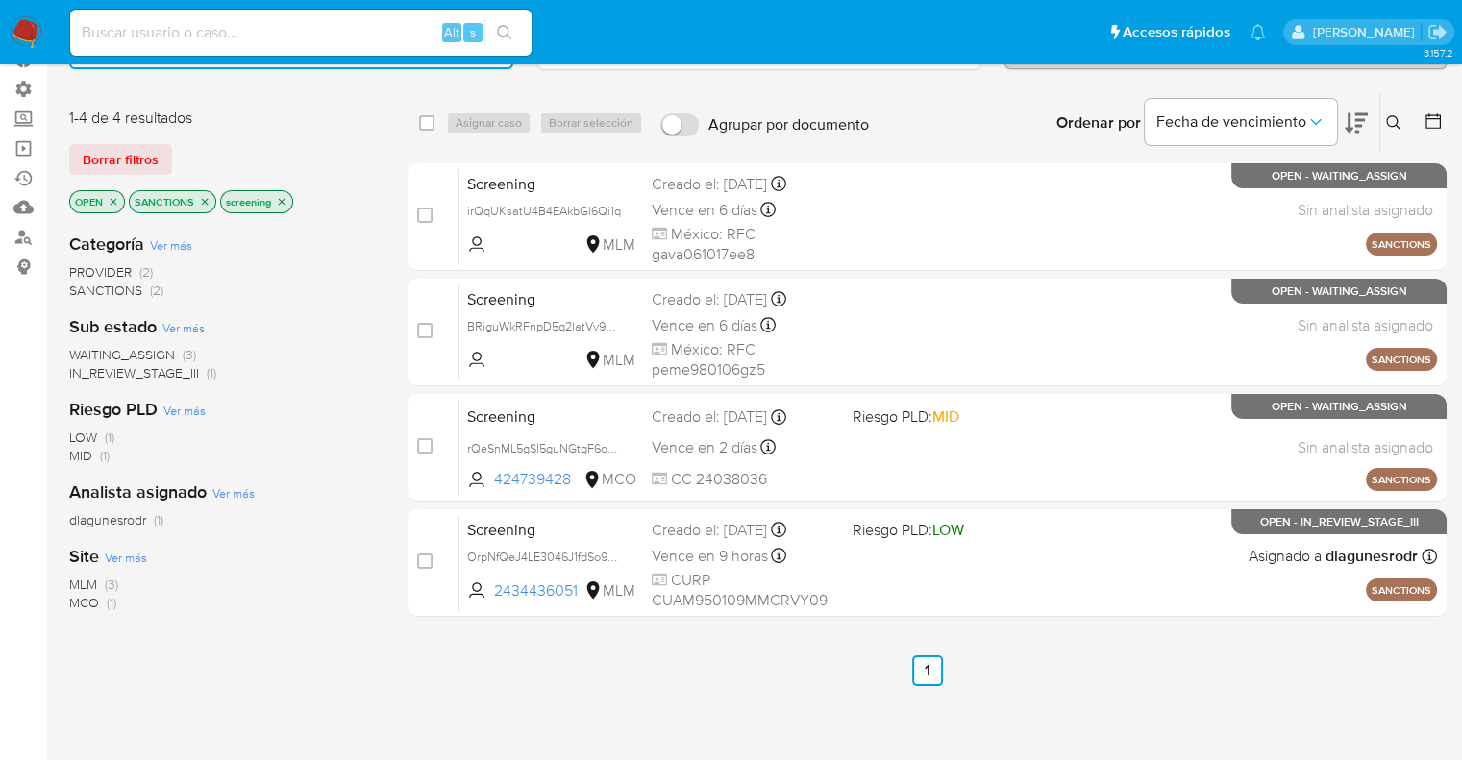
scroll to position [96, 0]
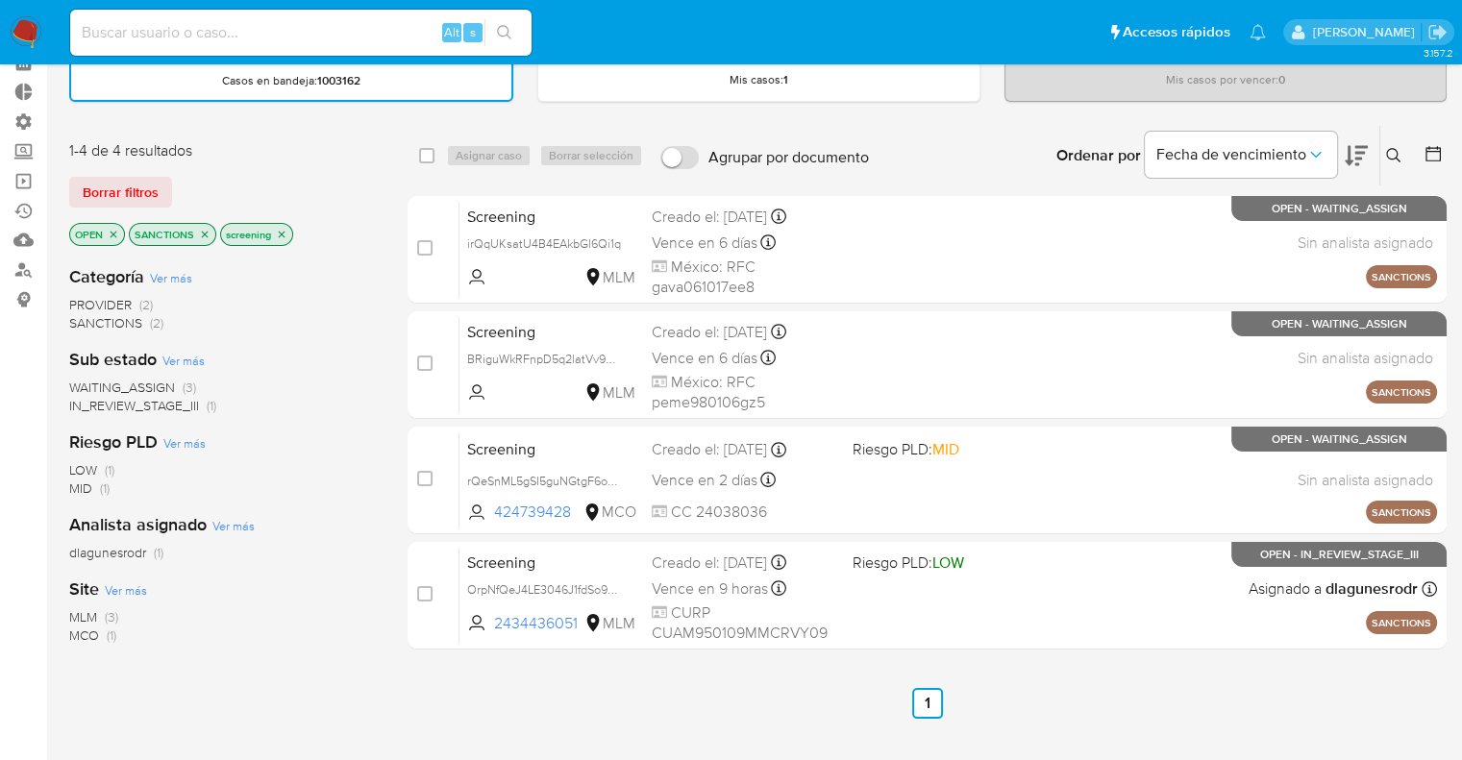
click at [204, 233] on icon "close-filter" at bounding box center [205, 234] width 7 height 7
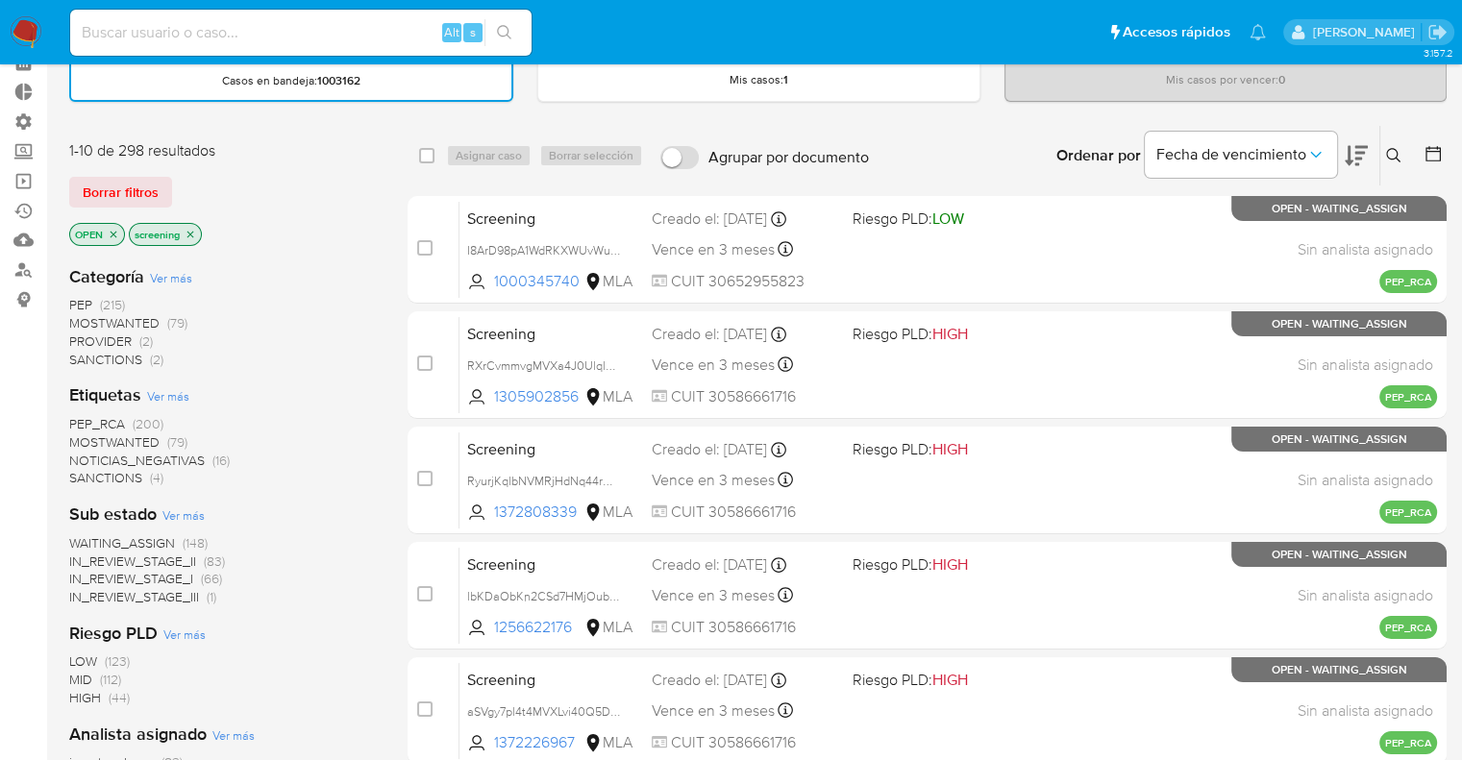
click at [84, 444] on span "MOSTWANTED" at bounding box center [114, 441] width 90 height 19
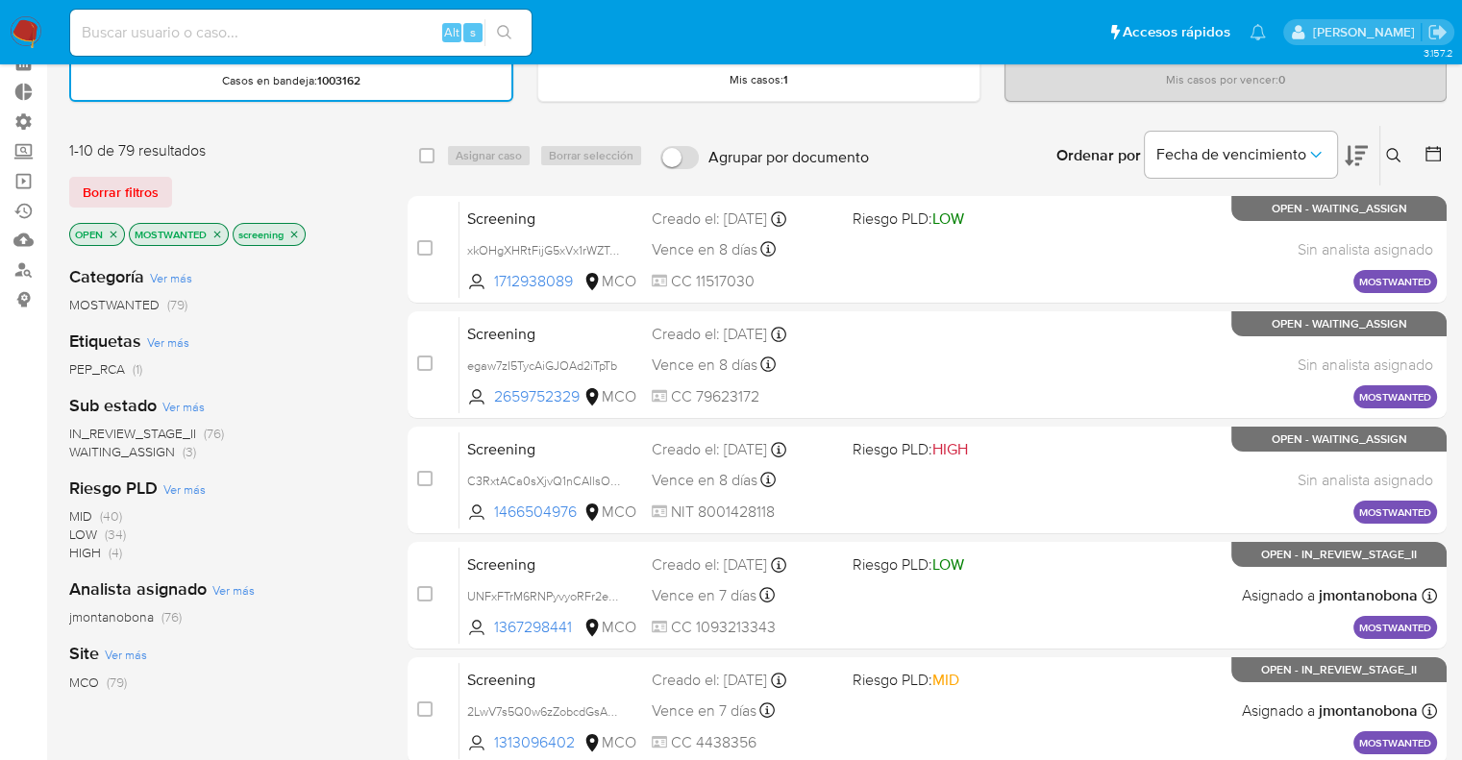
click at [93, 448] on span "WAITING_ASSIGN" at bounding box center [122, 451] width 106 height 19
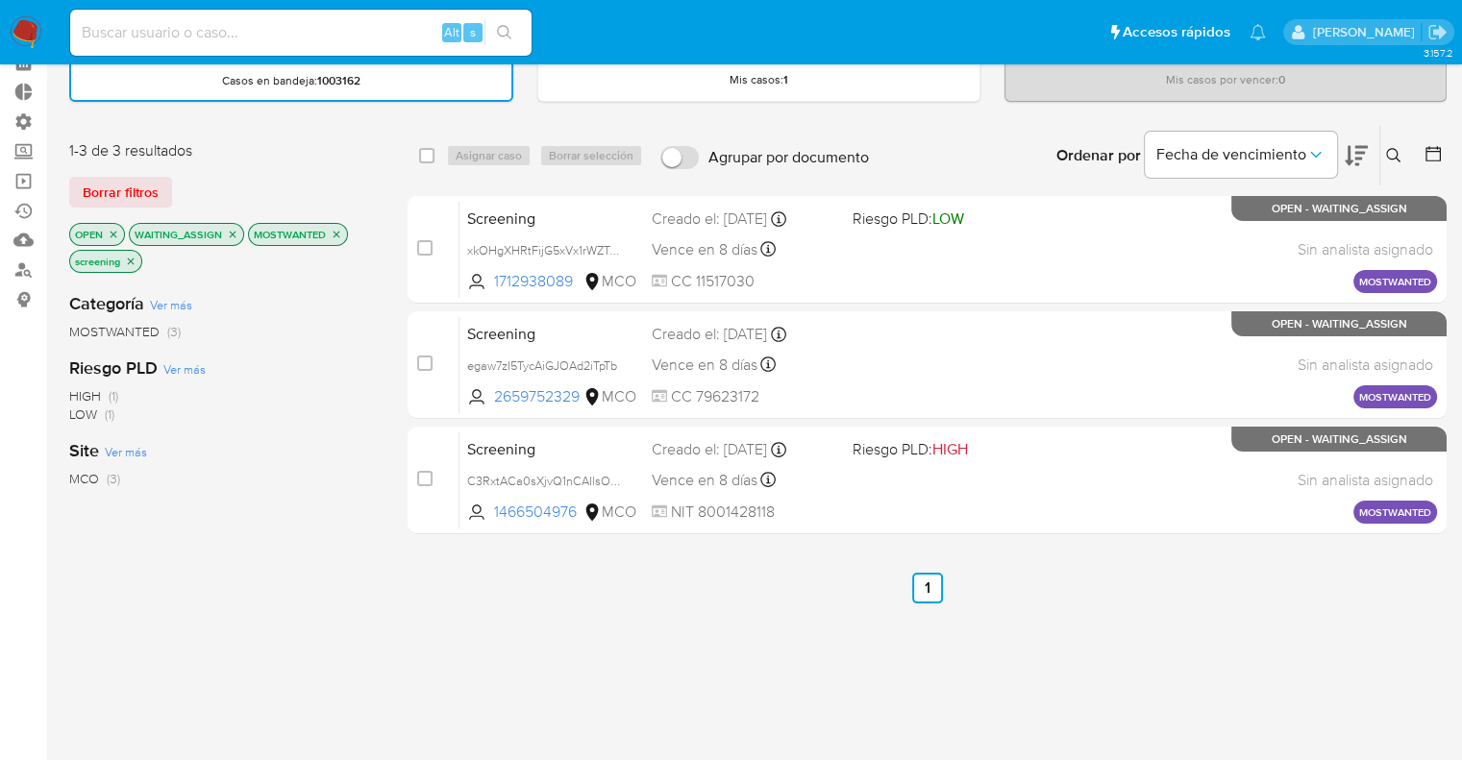
click at [338, 235] on icon "close-filter" at bounding box center [337, 235] width 12 height 12
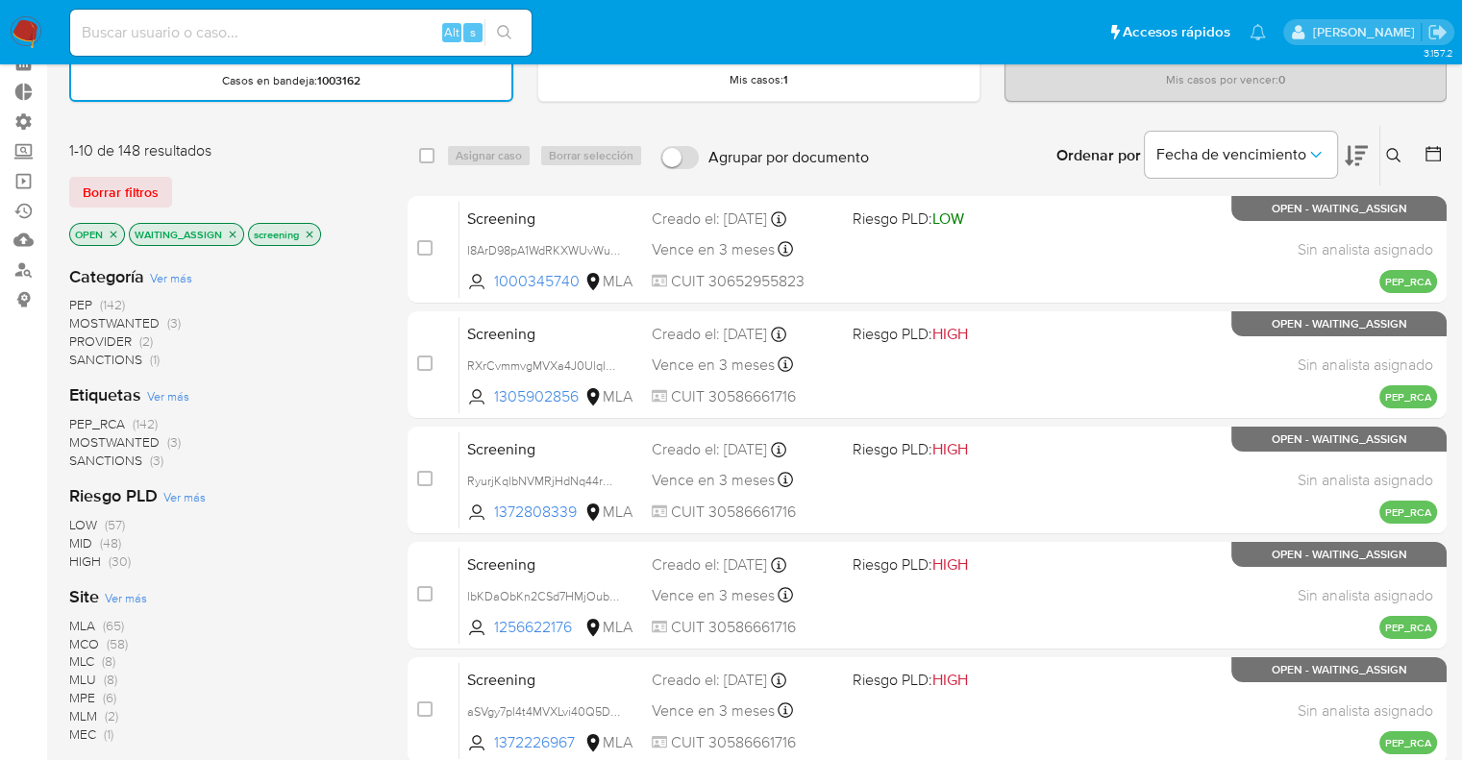
click at [229, 232] on icon "close-filter" at bounding box center [233, 235] width 12 height 12
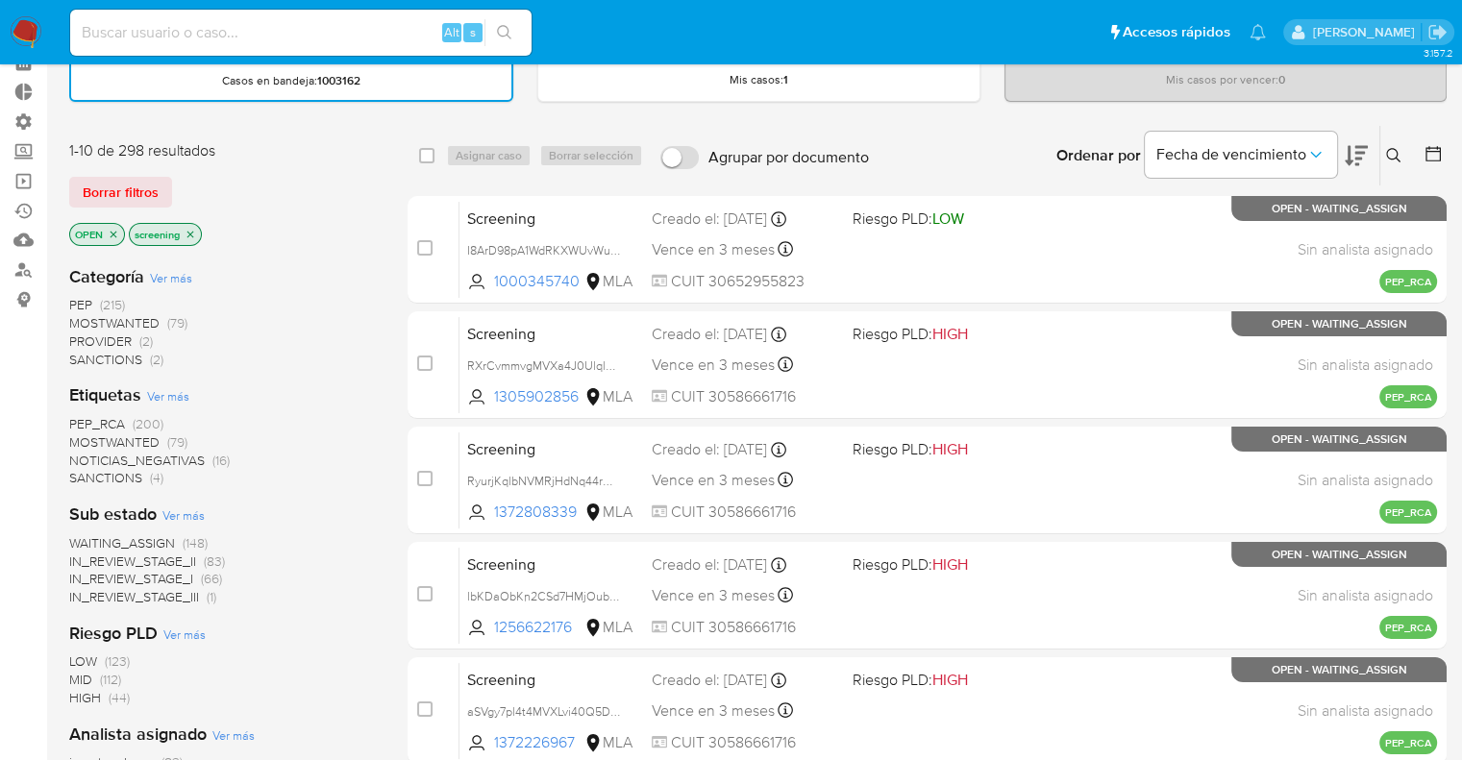
click at [69, 420] on span "PEP_RCA" at bounding box center [97, 423] width 56 height 19
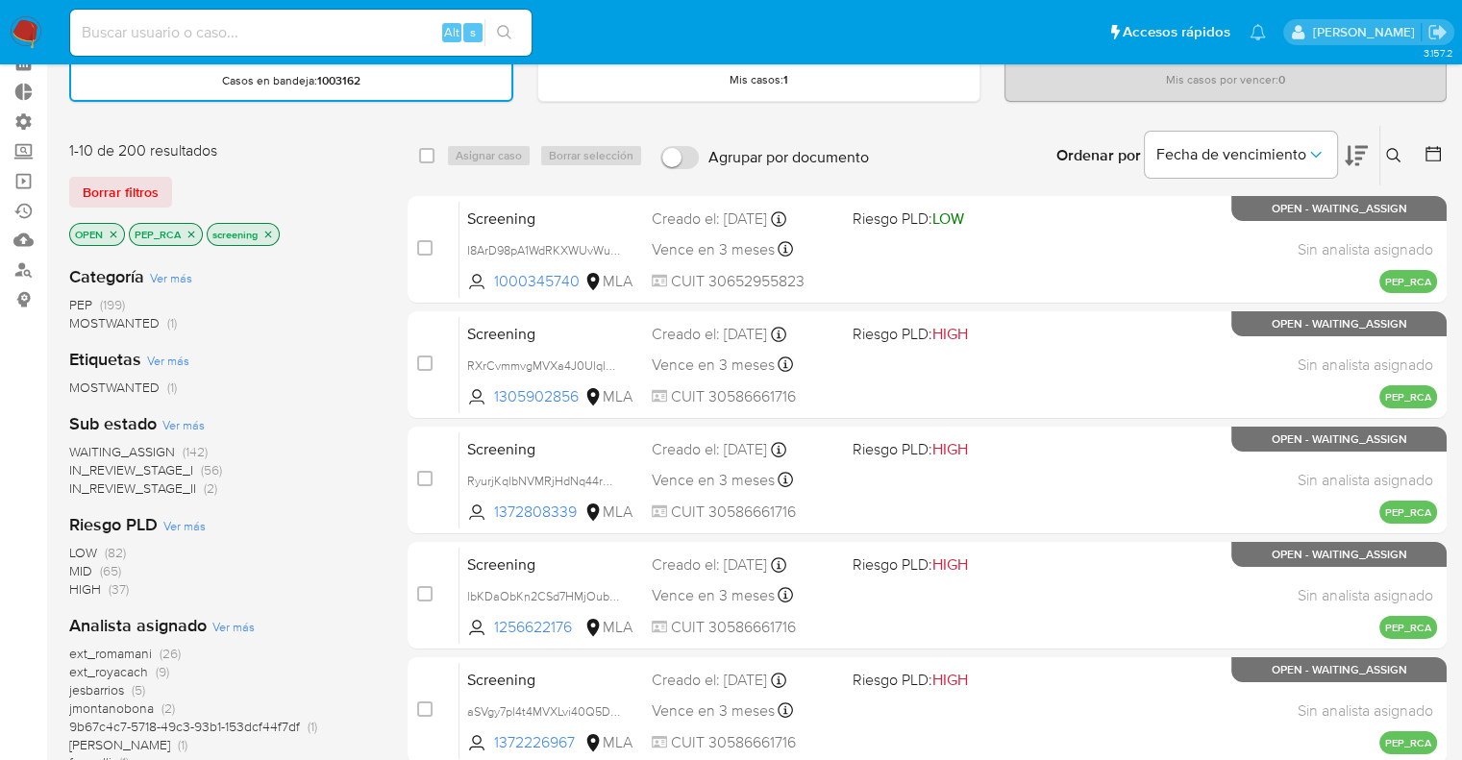
click at [211, 185] on div "Borrar filtros" at bounding box center [223, 192] width 308 height 31
click at [80, 464] on span "IN_REVIEW_STAGE_I" at bounding box center [131, 469] width 124 height 19
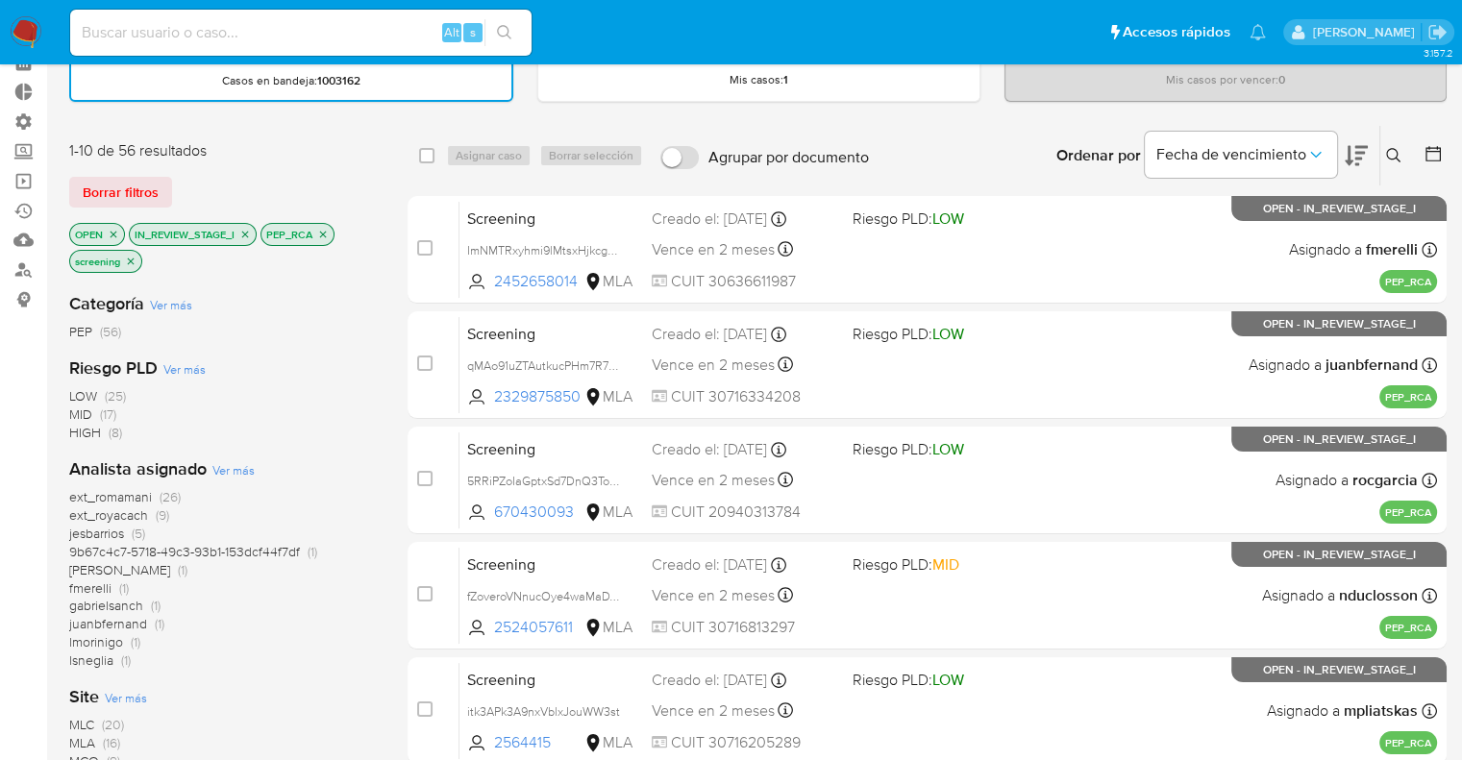
click at [247, 231] on icon "close-filter" at bounding box center [245, 234] width 7 height 7
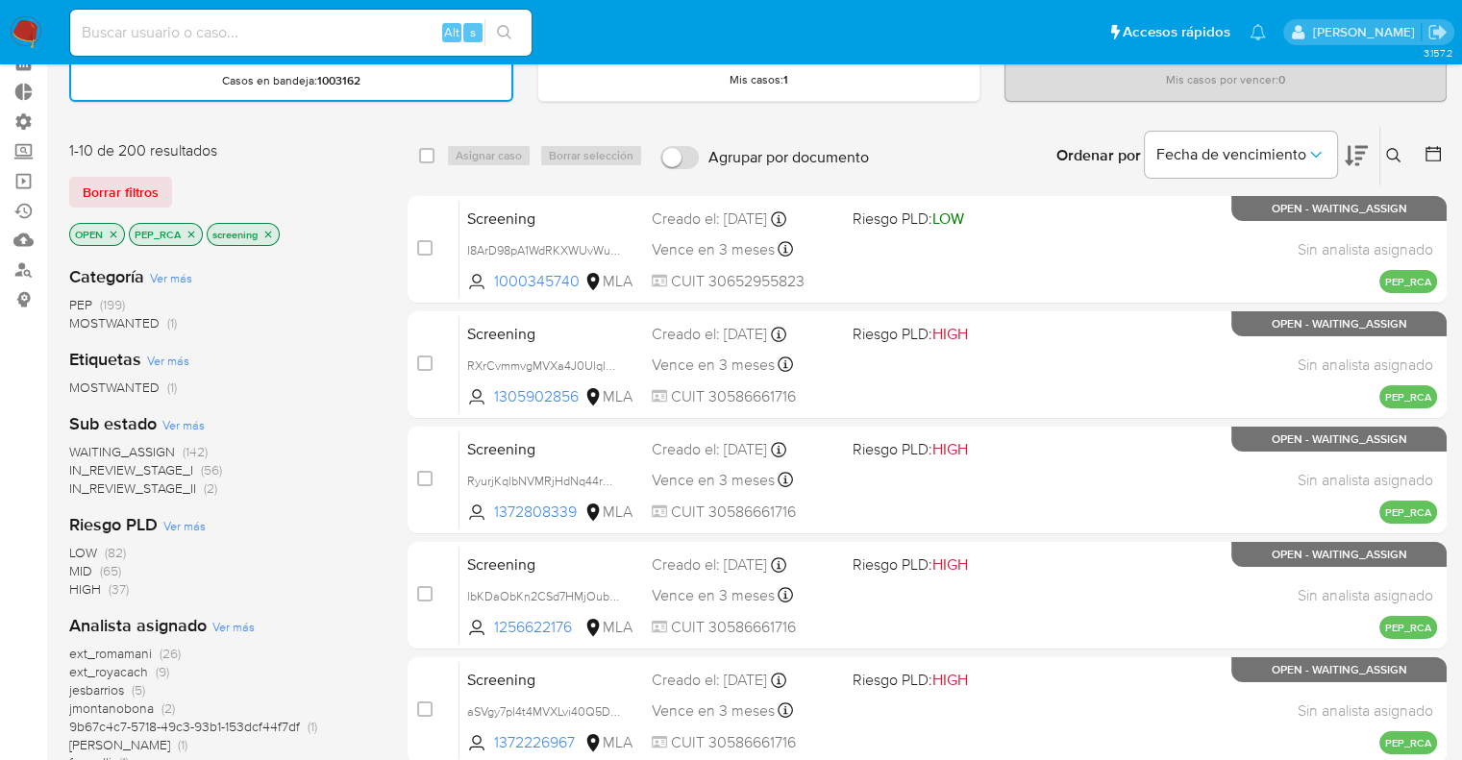
click at [194, 233] on icon "close-filter" at bounding box center [191, 235] width 12 height 12
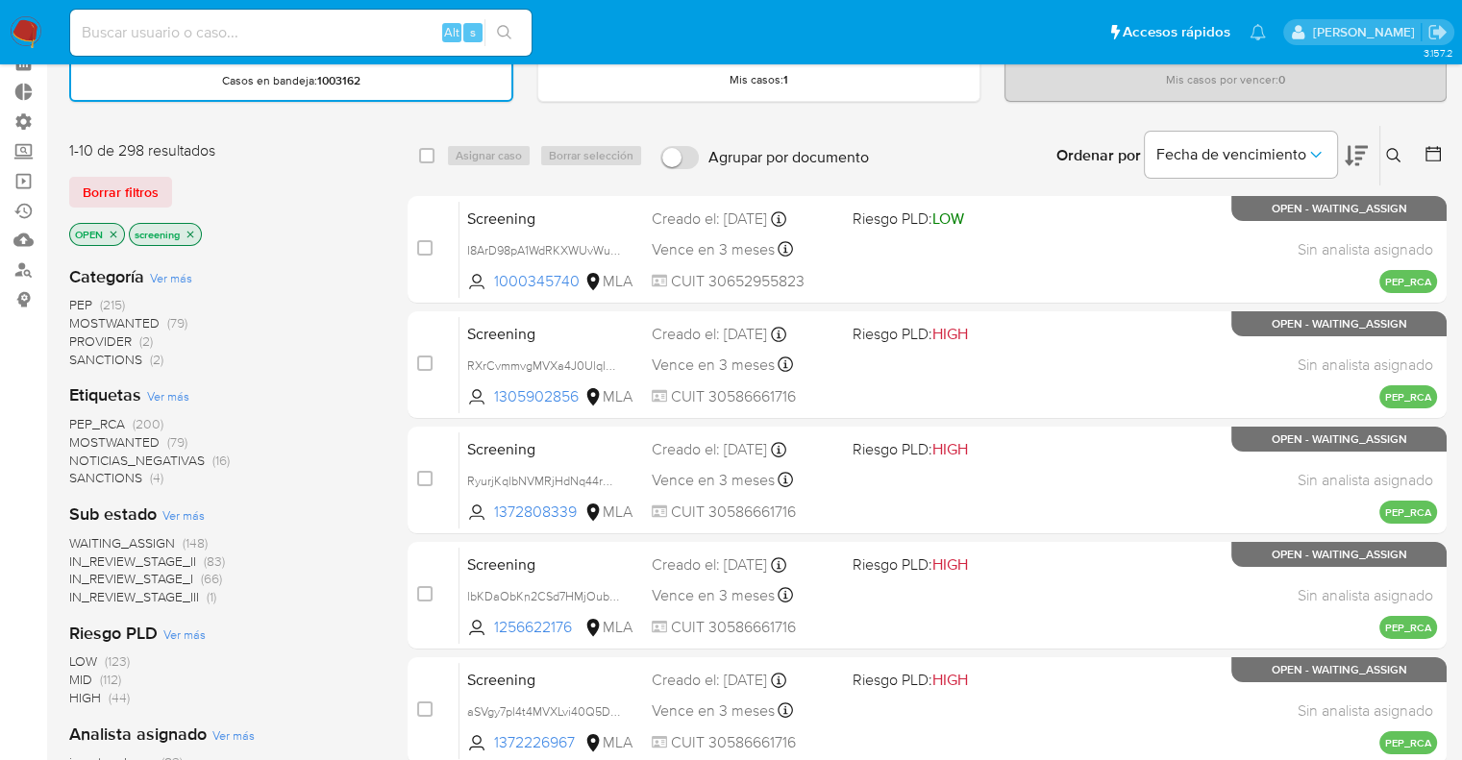
click at [208, 187] on div "Borrar filtros" at bounding box center [223, 192] width 308 height 31
click at [181, 178] on div "Borrar filtros" at bounding box center [223, 192] width 308 height 31
click at [185, 184] on div "Borrar filtros" at bounding box center [223, 192] width 308 height 31
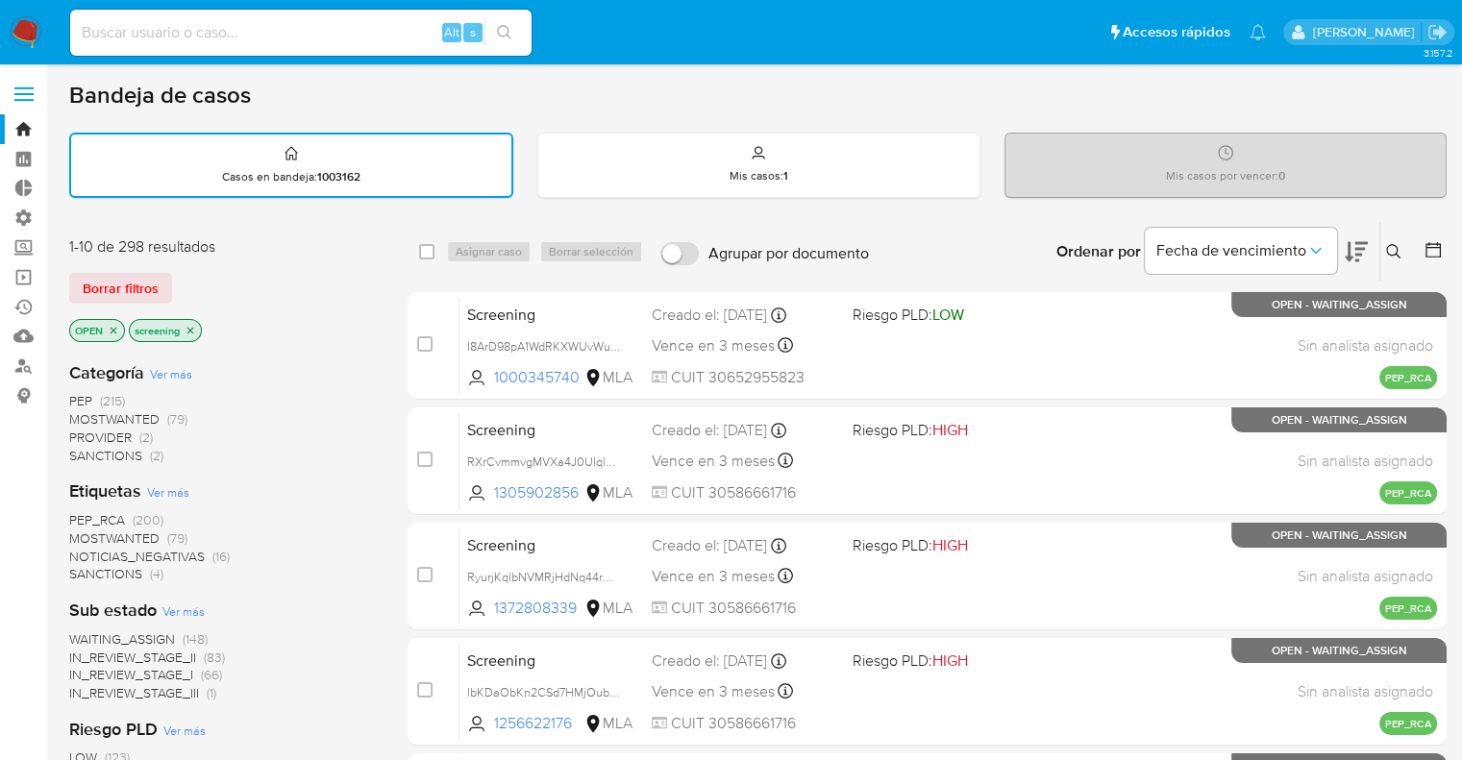
click at [185, 280] on div "Borrar filtros" at bounding box center [223, 288] width 308 height 31
click at [179, 276] on div "Borrar filtros" at bounding box center [223, 288] width 308 height 31
click at [297, 29] on input at bounding box center [300, 32] width 461 height 25
paste input "2061687298"
type input "2061687298"
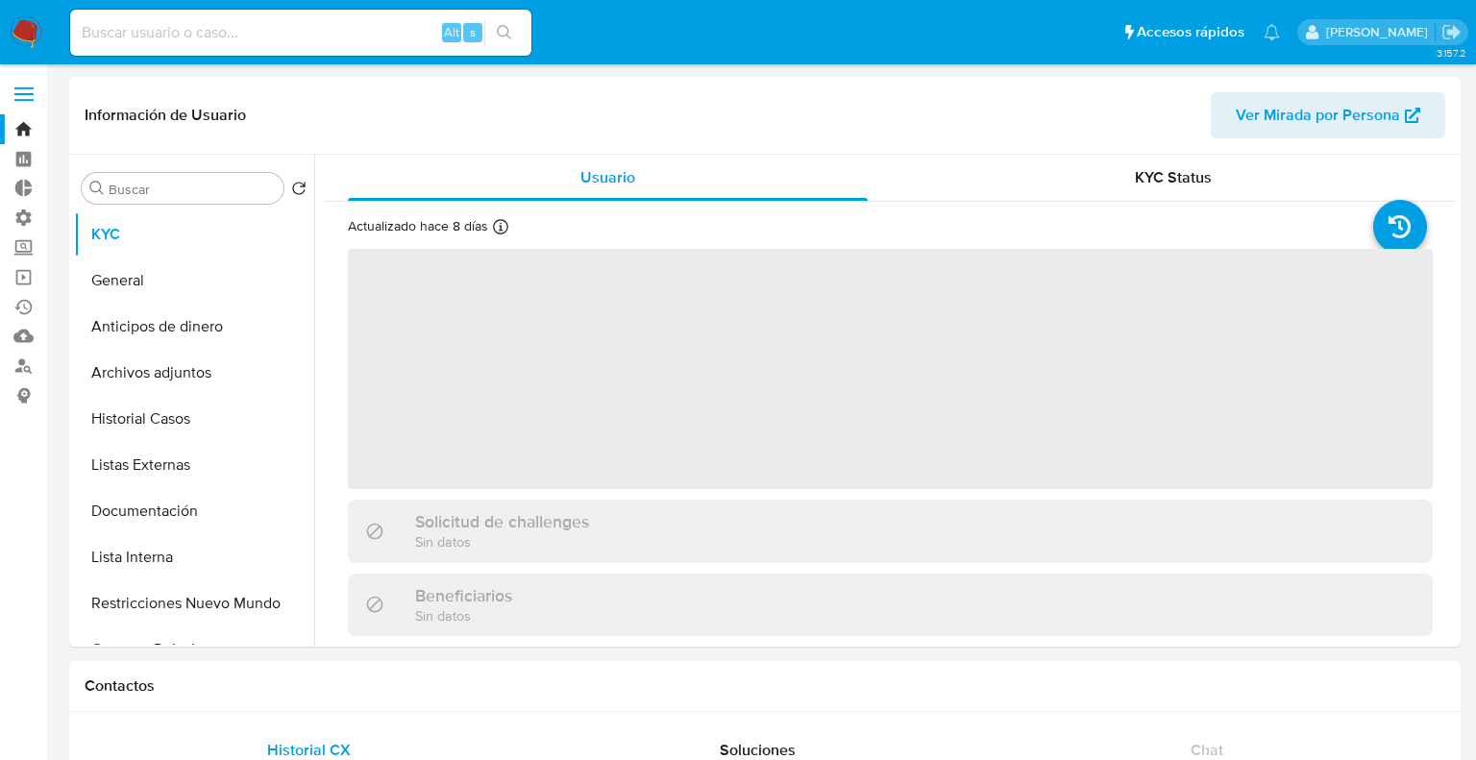
select select "10"
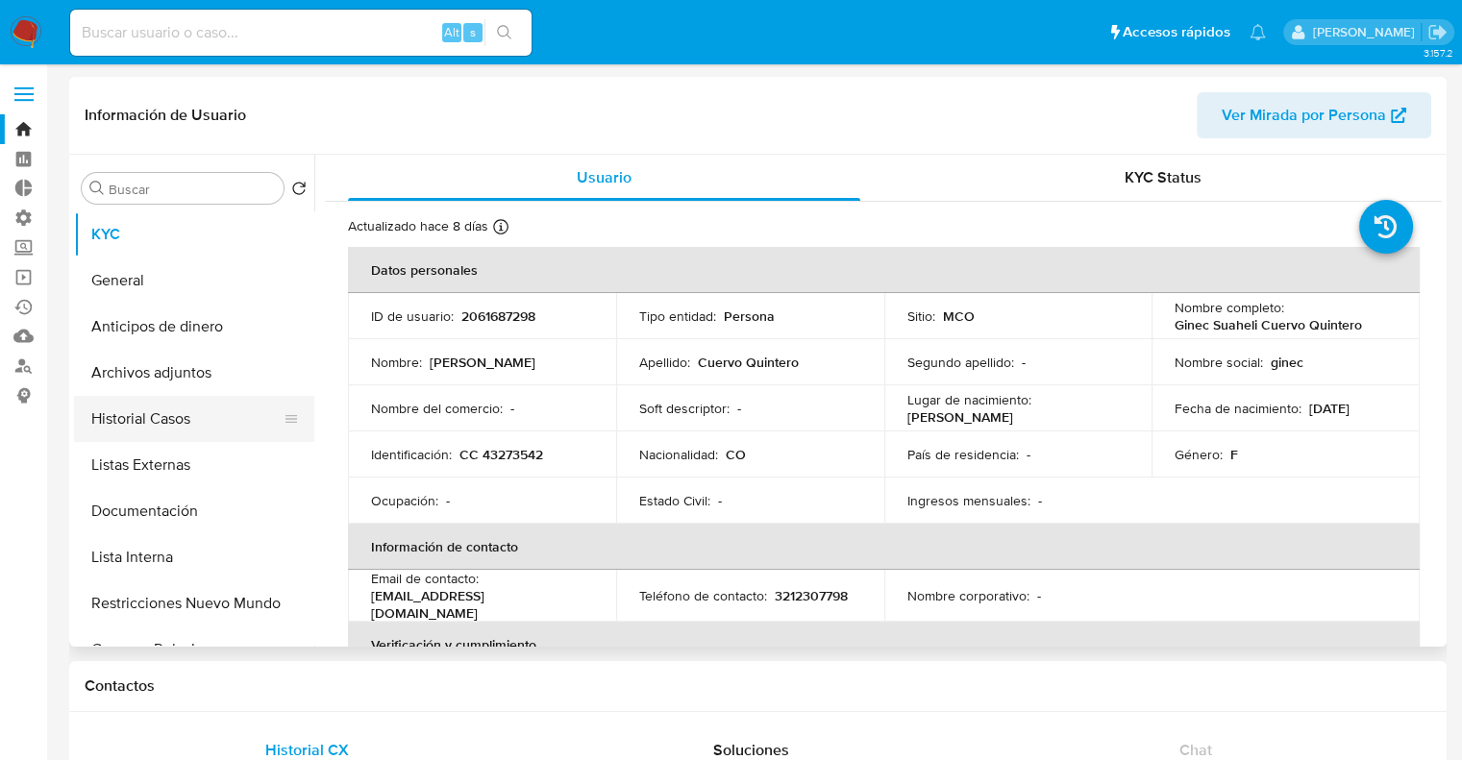
click at [209, 428] on button "Historial Casos" at bounding box center [186, 419] width 225 height 46
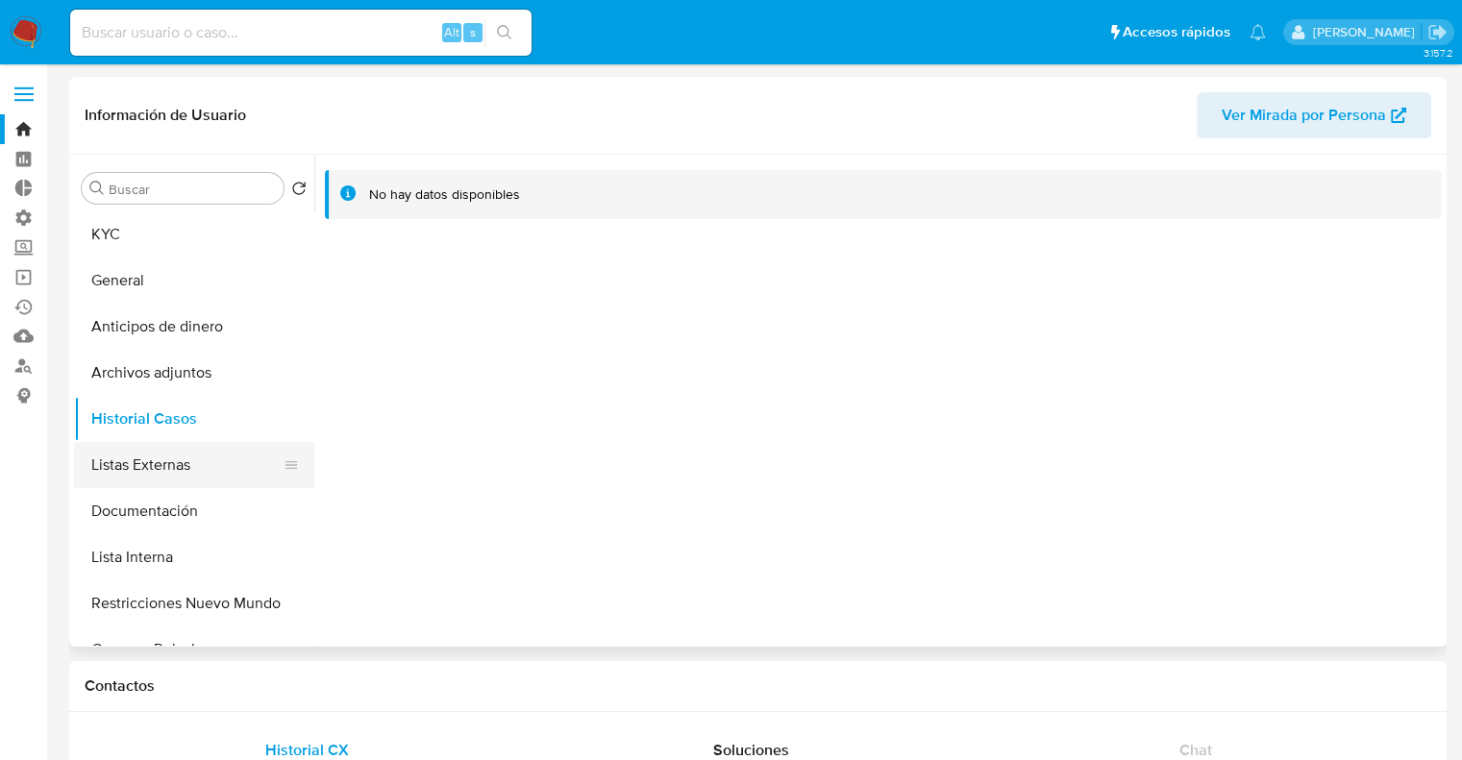
click at [208, 455] on button "Listas Externas" at bounding box center [186, 465] width 225 height 46
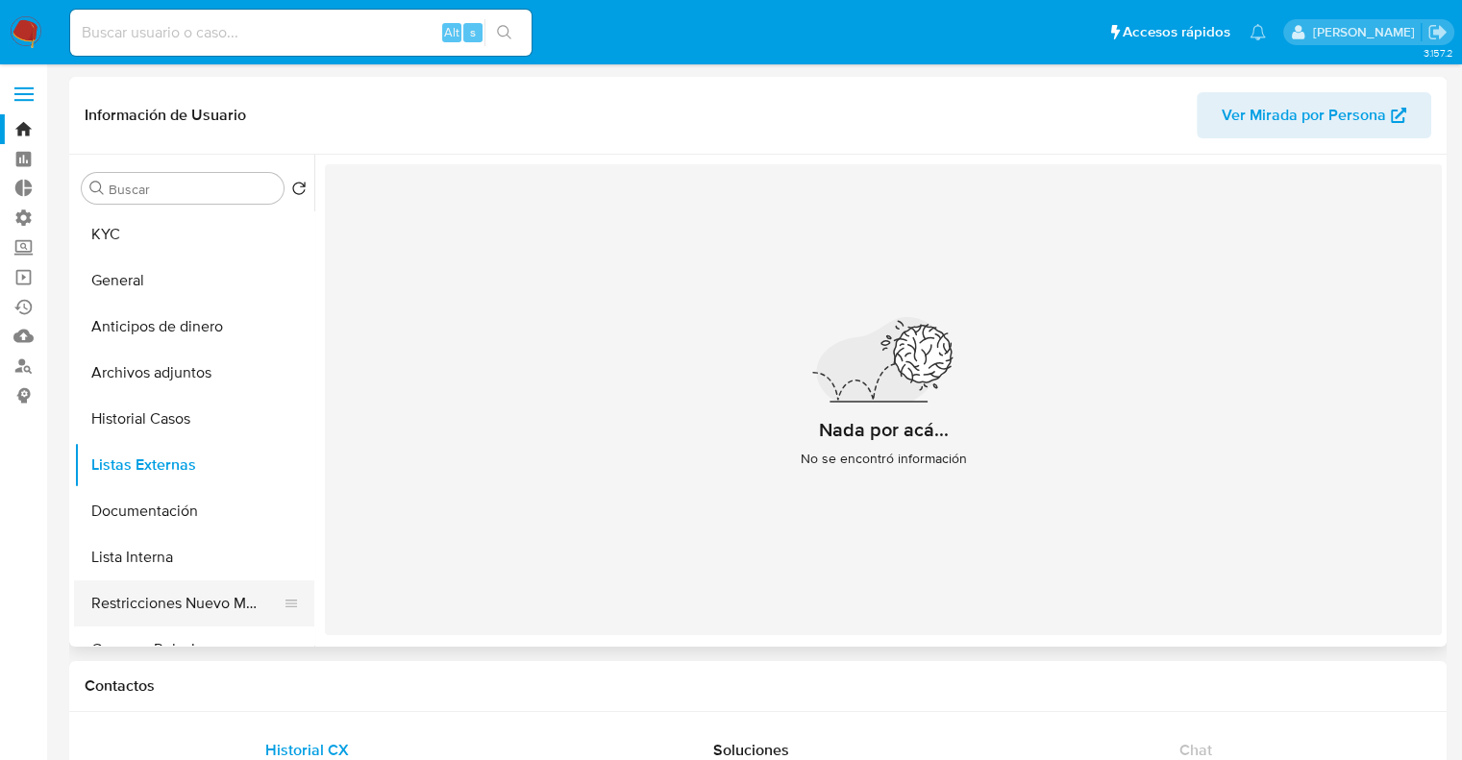
click at [158, 595] on button "Restricciones Nuevo Mundo" at bounding box center [186, 604] width 225 height 46
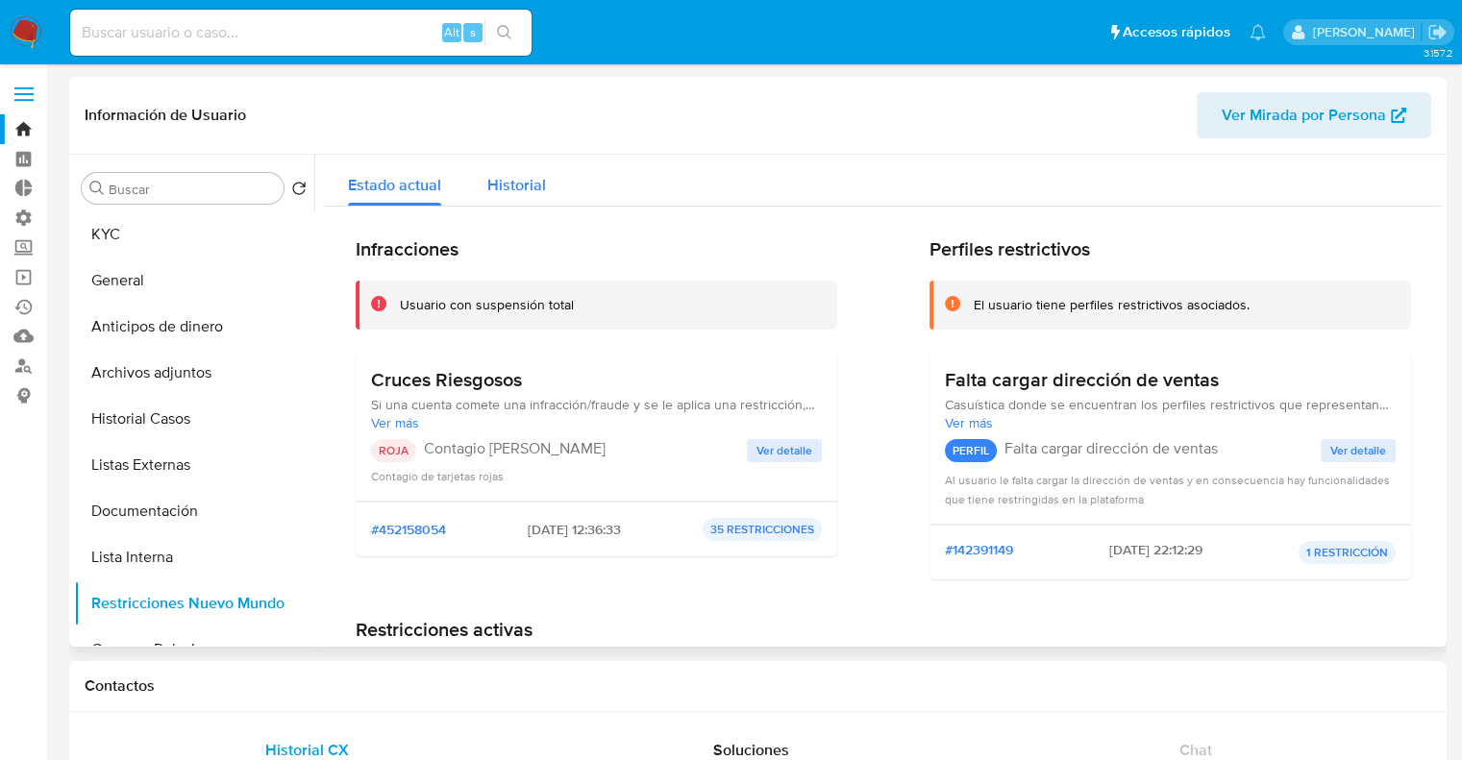
click at [479, 193] on button "Historial" at bounding box center [516, 180] width 105 height 51
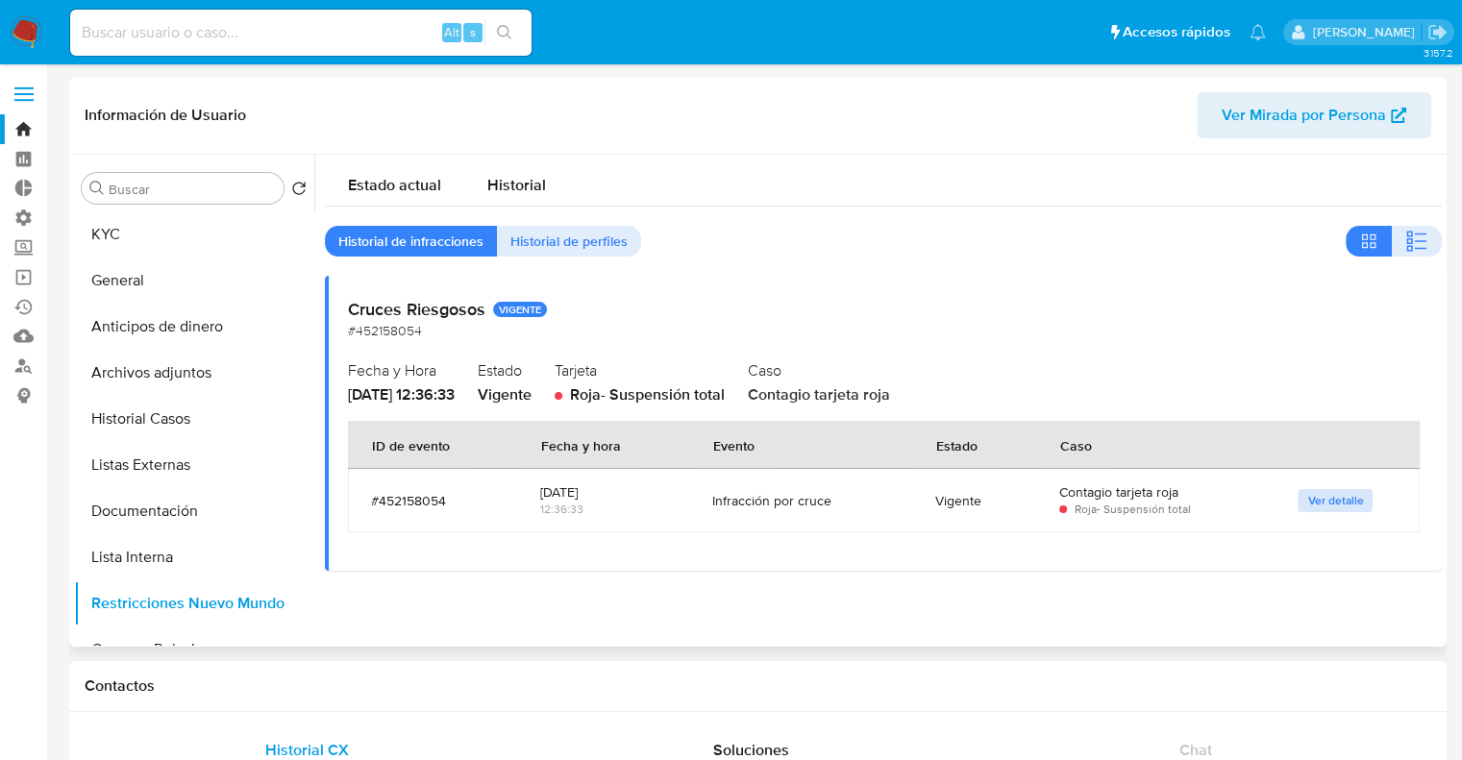
click at [1307, 507] on span "Ver detalle" at bounding box center [1335, 500] width 56 height 19
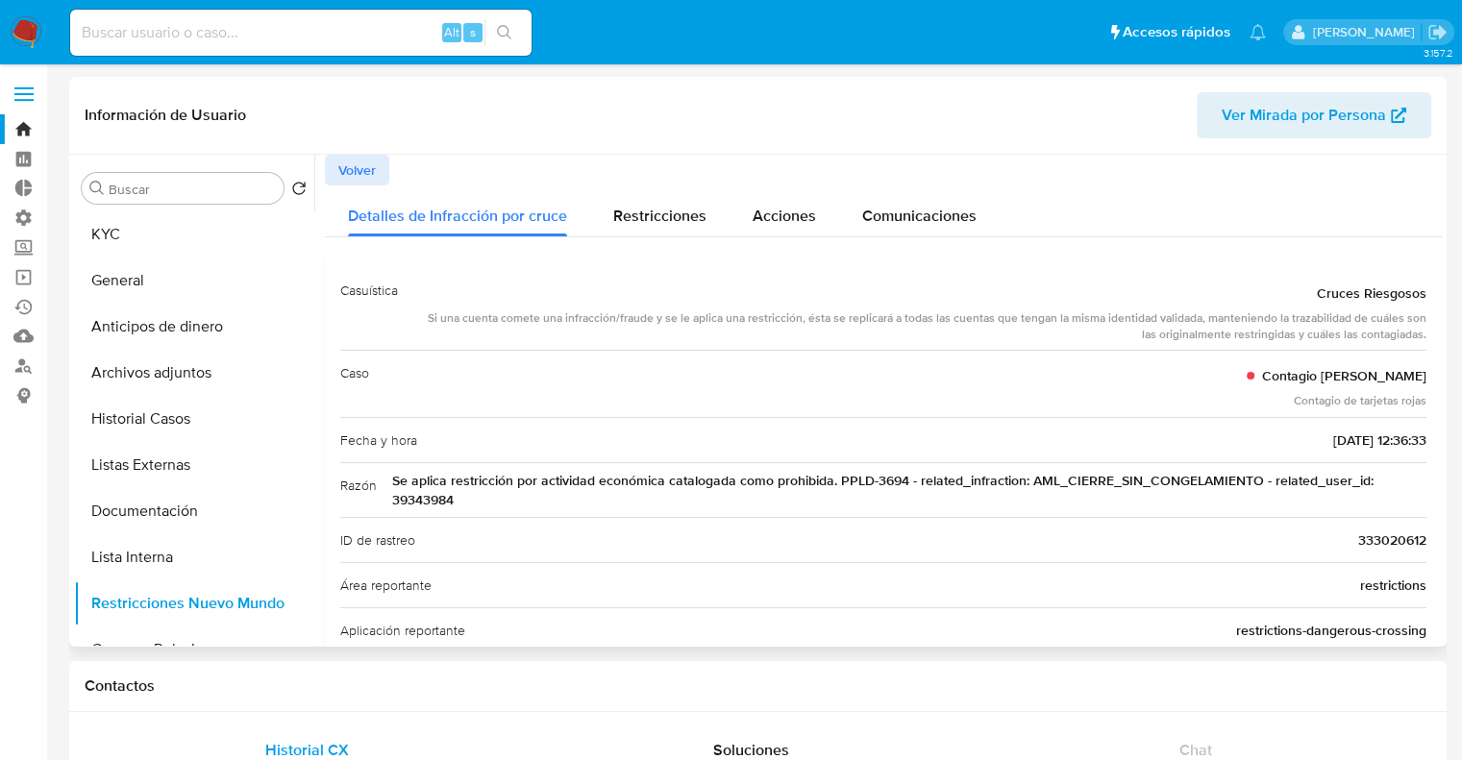
click at [432, 500] on span "Se aplica restricción por actividad económica catalogada como prohibida. PPLD-3…" at bounding box center [909, 490] width 1034 height 38
click at [265, 39] on input at bounding box center [300, 32] width 461 height 25
paste input "39343984"
type input "39343984"
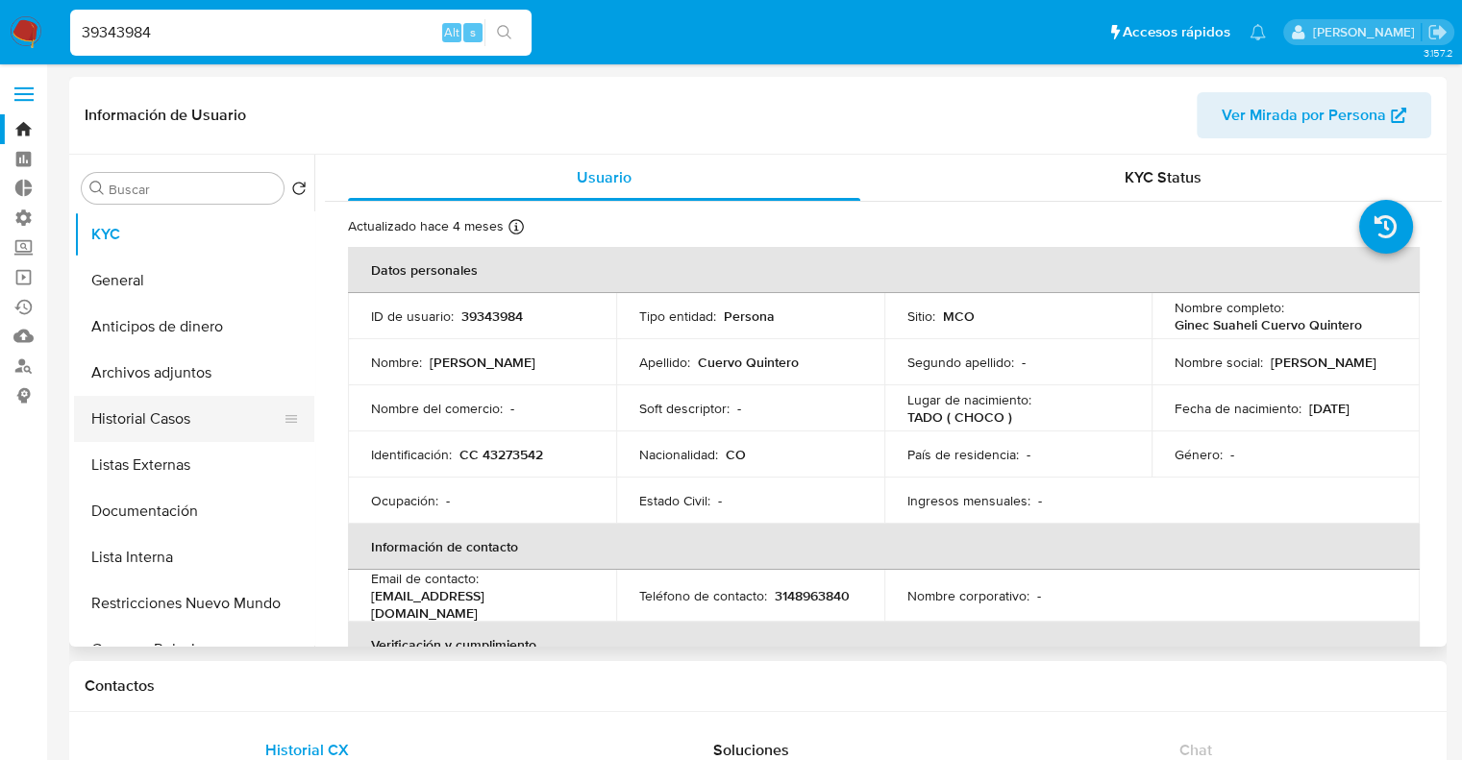
select select "10"
click at [202, 422] on button "Historial Casos" at bounding box center [186, 419] width 225 height 46
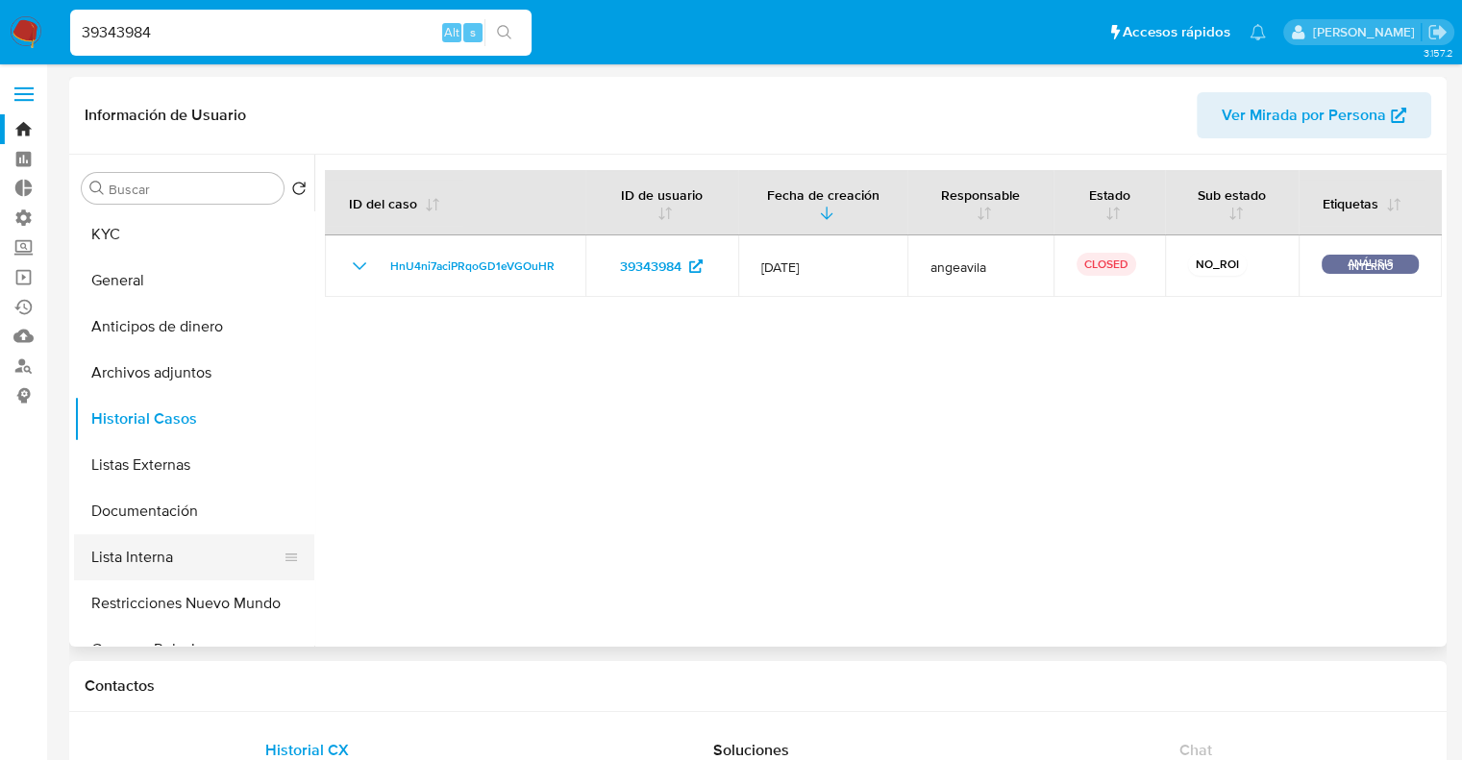
click at [211, 547] on button "Lista Interna" at bounding box center [186, 557] width 225 height 46
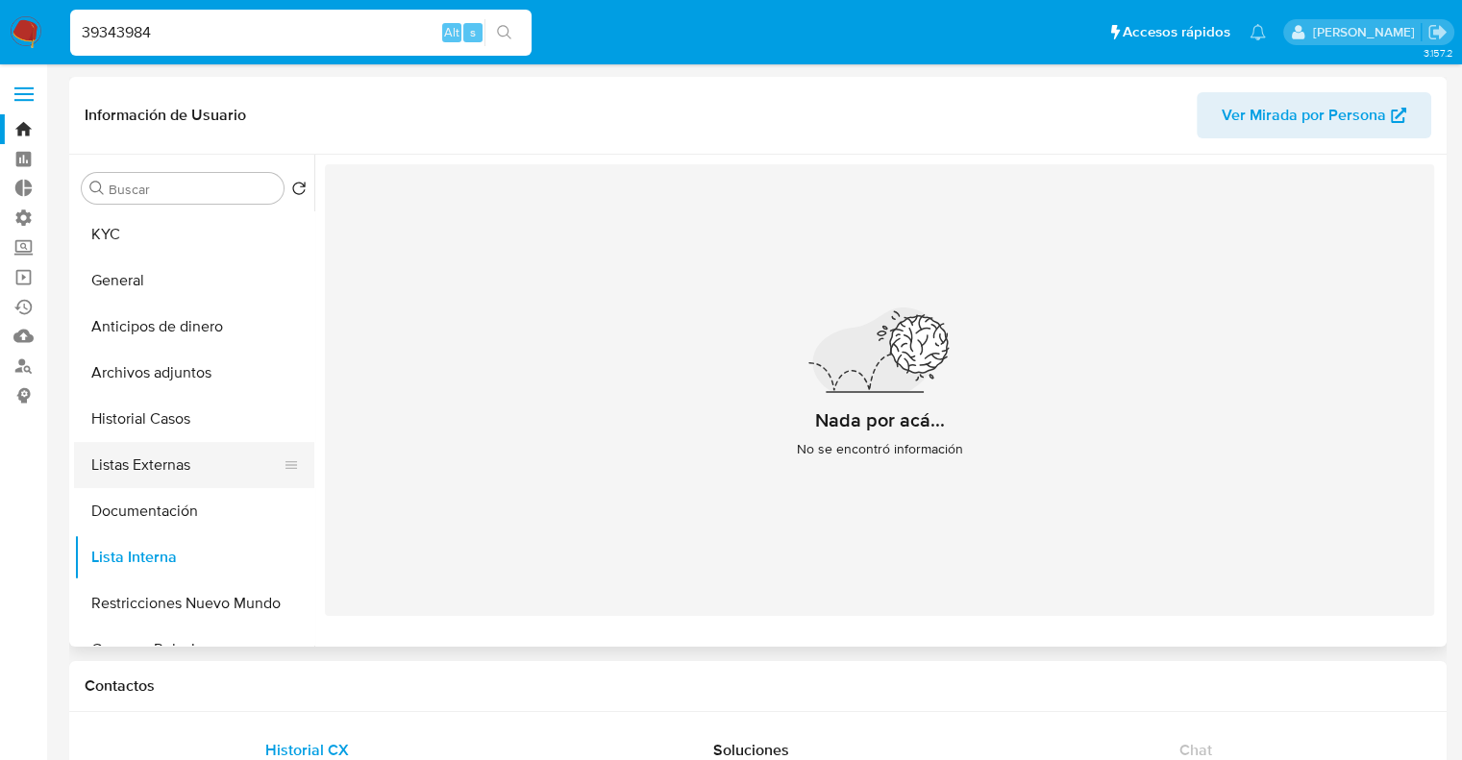
click at [205, 460] on button "Listas Externas" at bounding box center [186, 465] width 225 height 46
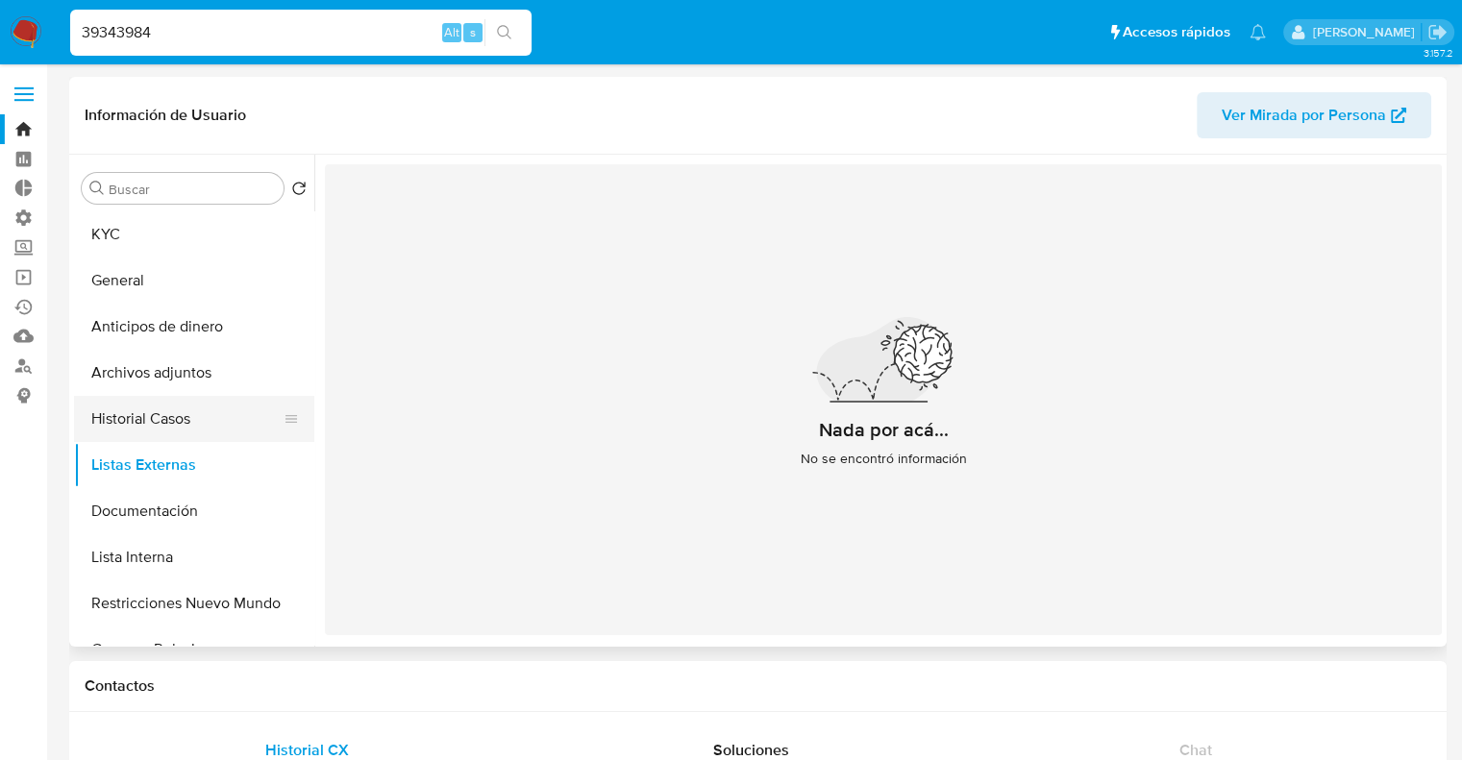
click at [207, 411] on button "Historial Casos" at bounding box center [186, 419] width 225 height 46
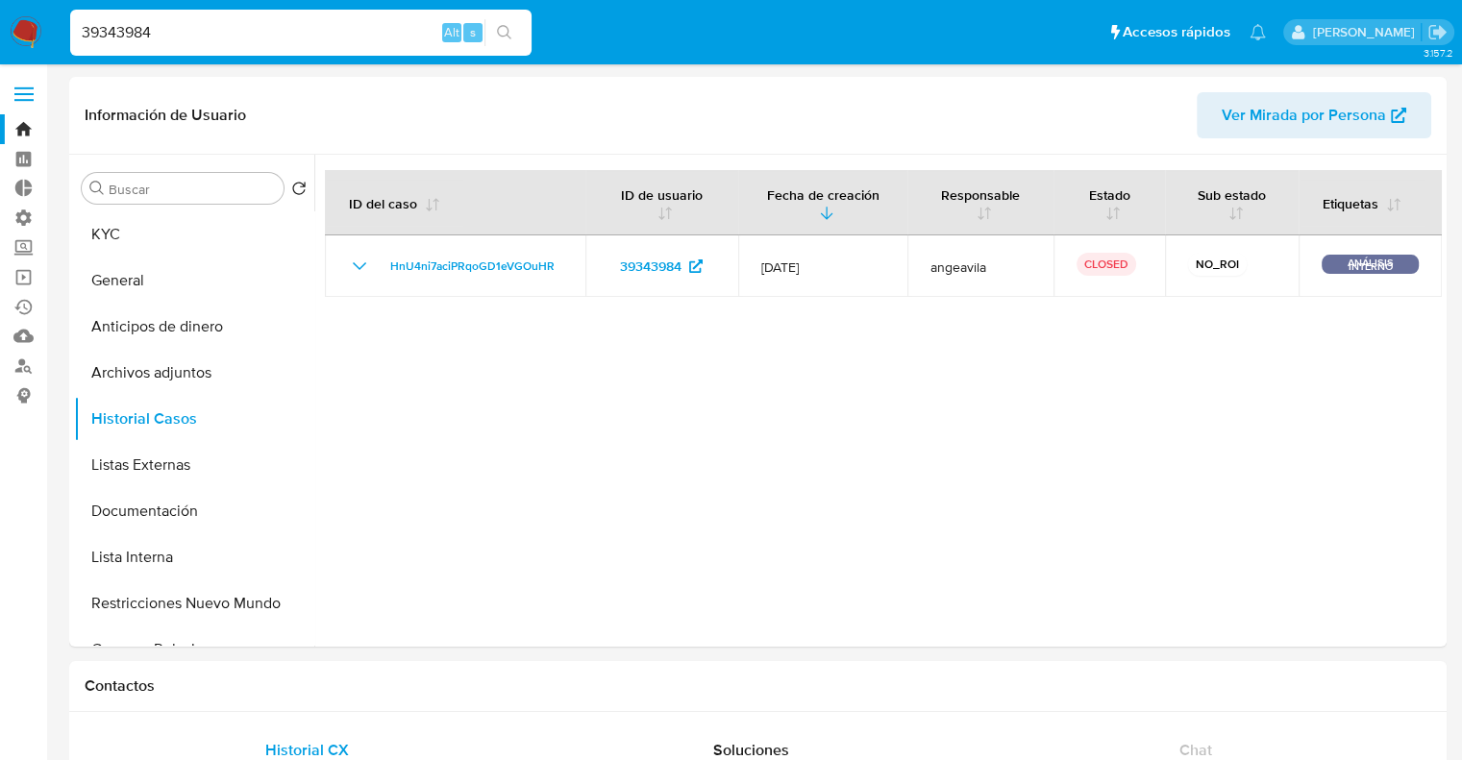
click at [29, 25] on img at bounding box center [26, 32] width 33 height 33
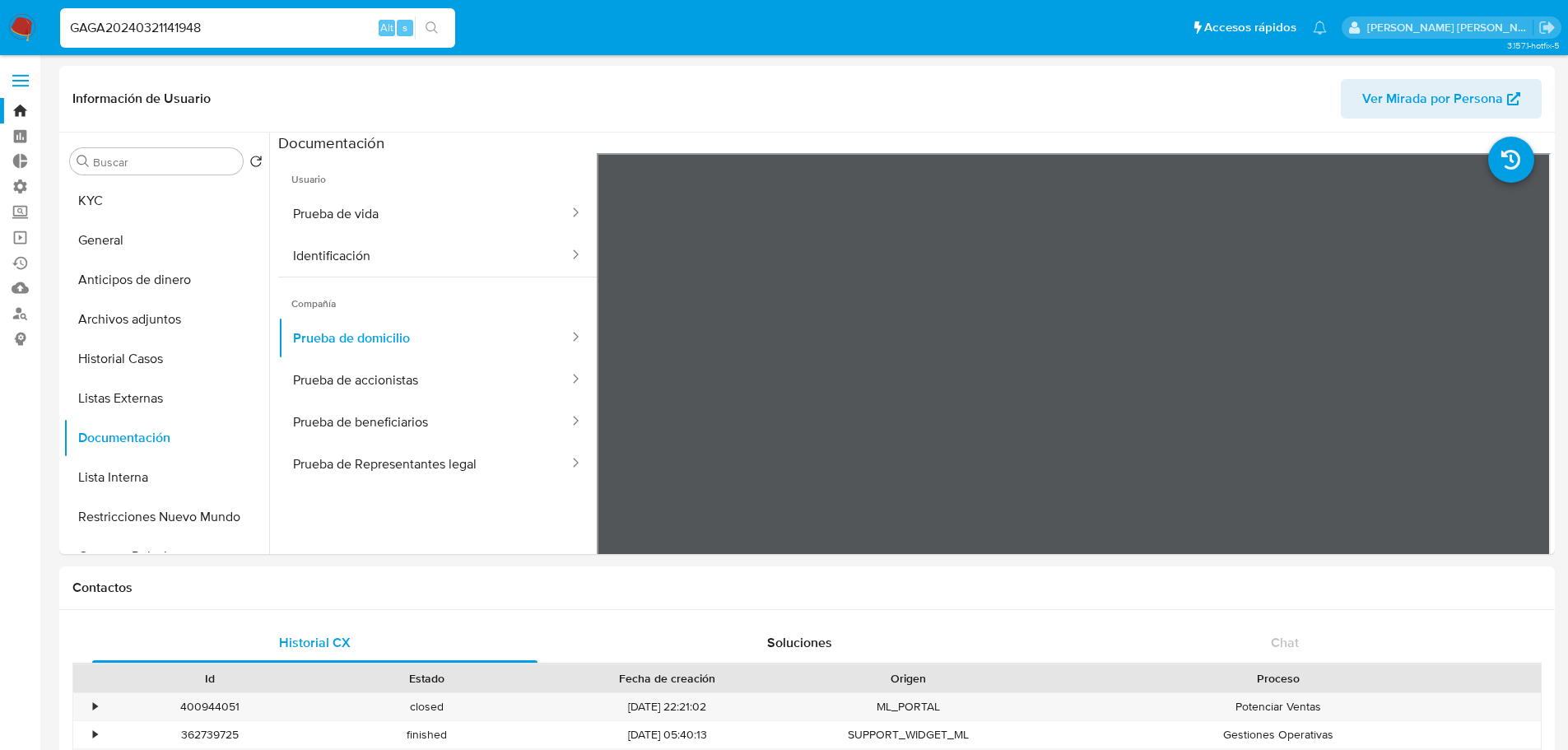
select select "10"
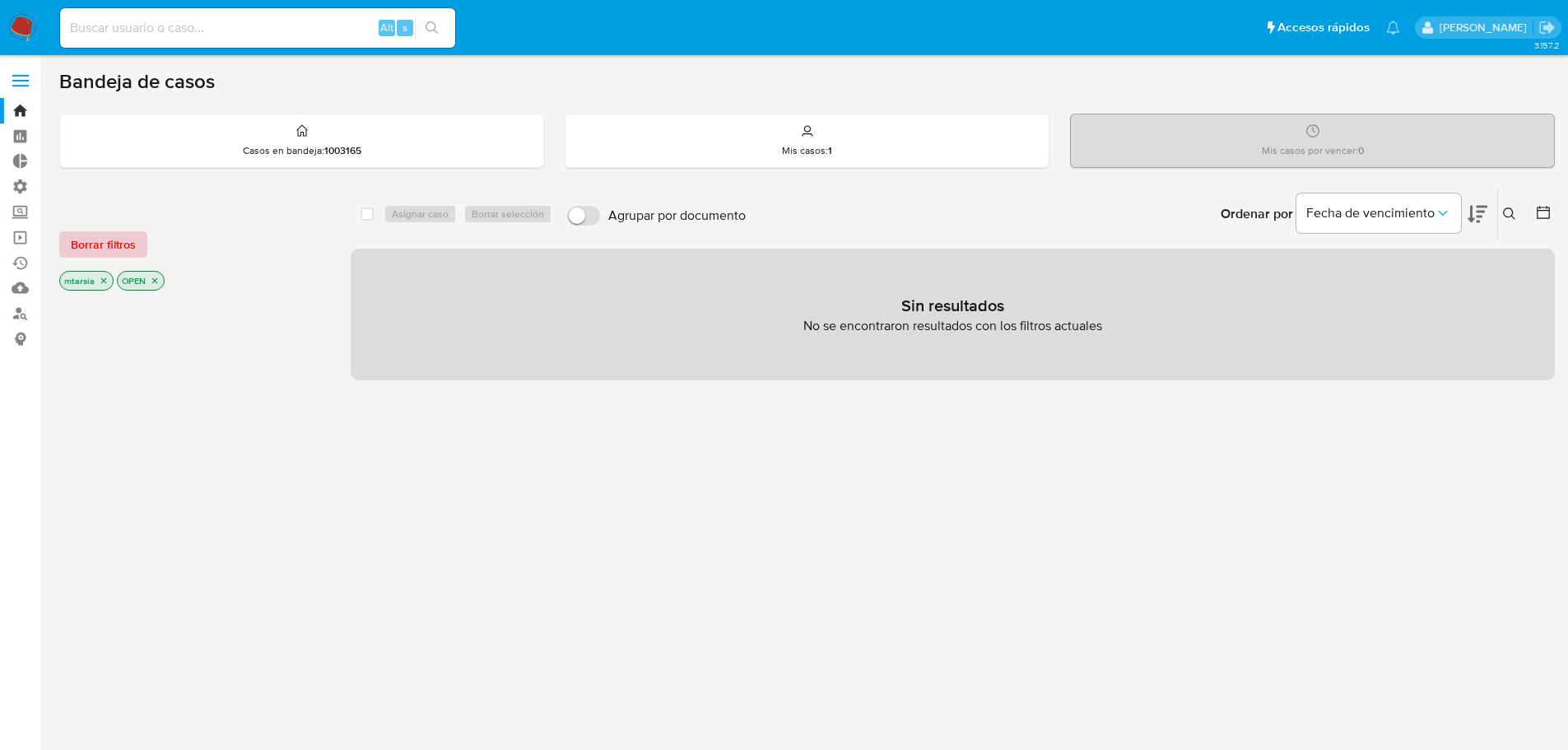
click at [122, 247] on span "Borrar filtros" at bounding box center [104, 244] width 65 height 23
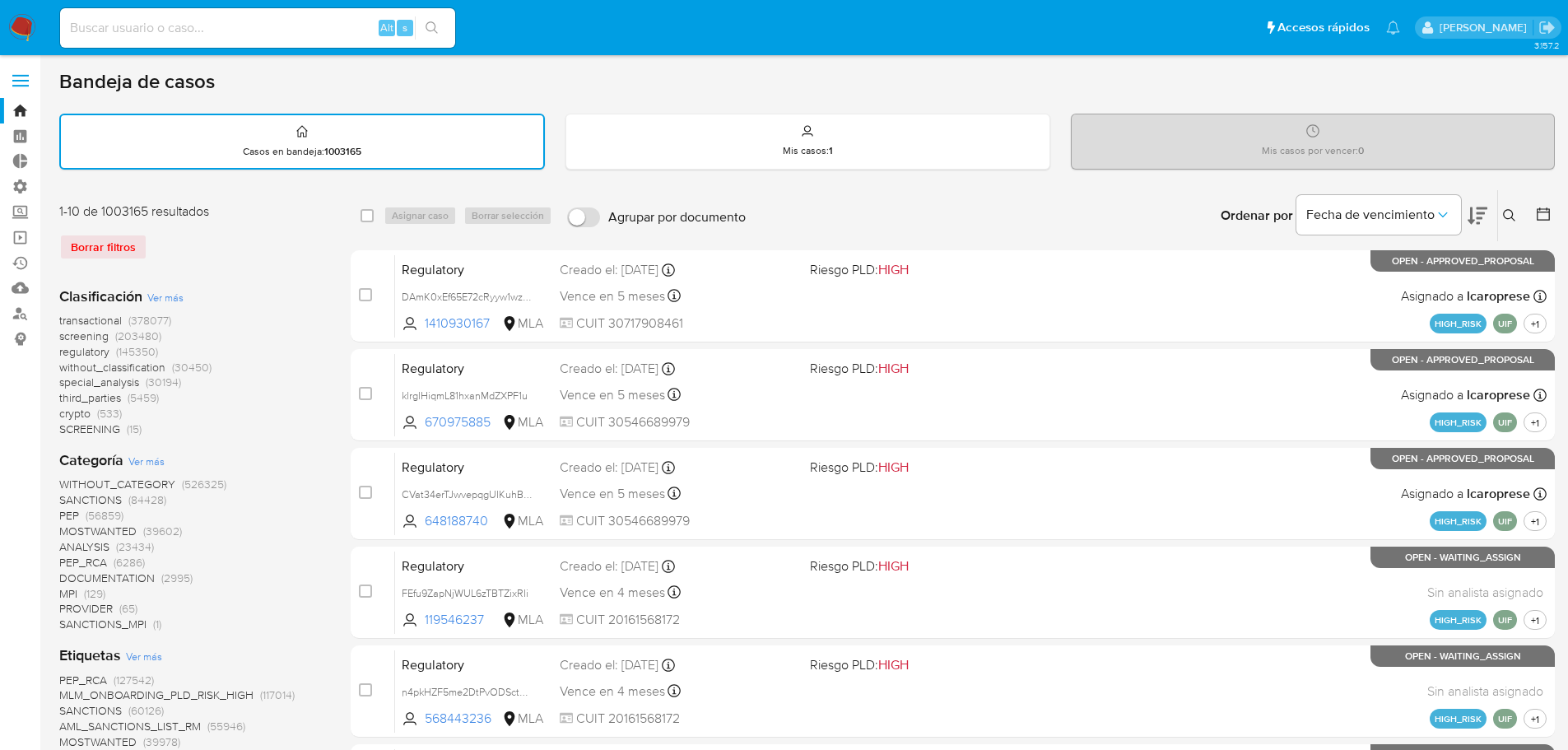
click at [66, 336] on span "screening" at bounding box center [84, 336] width 50 height 16
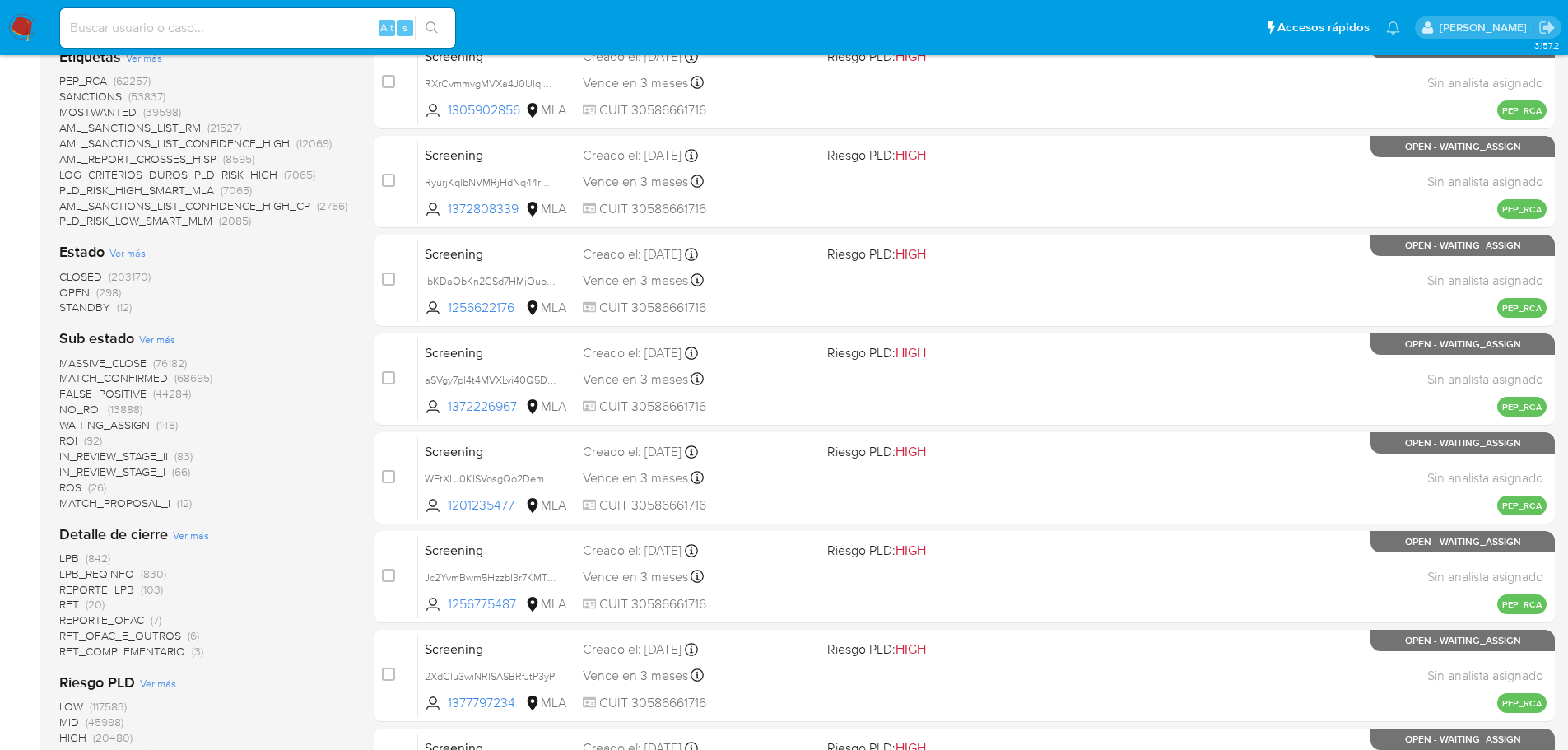
scroll to position [412, 0]
click at [69, 276] on span "CLOSED" at bounding box center [80, 275] width 43 height 16
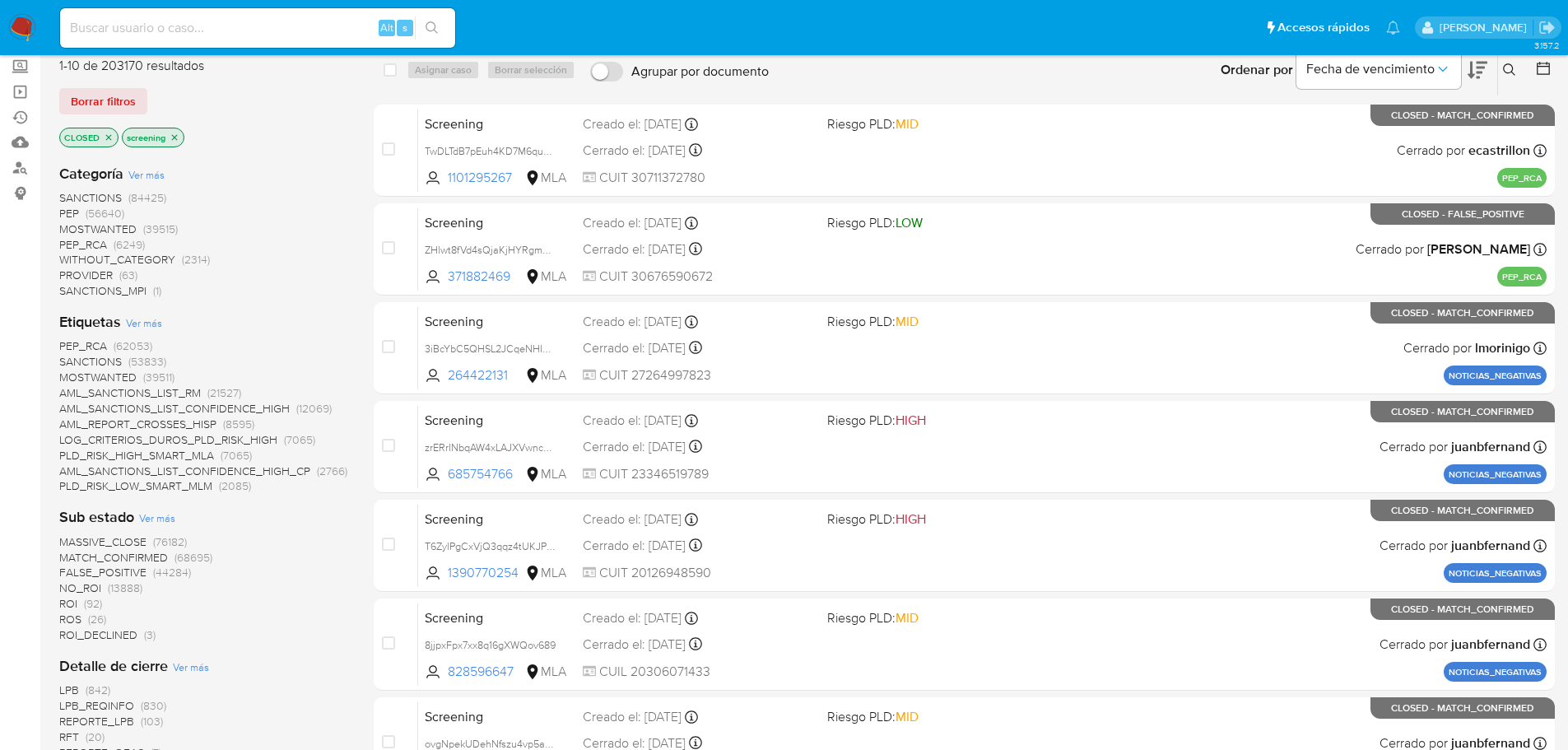
scroll to position [82, 0]
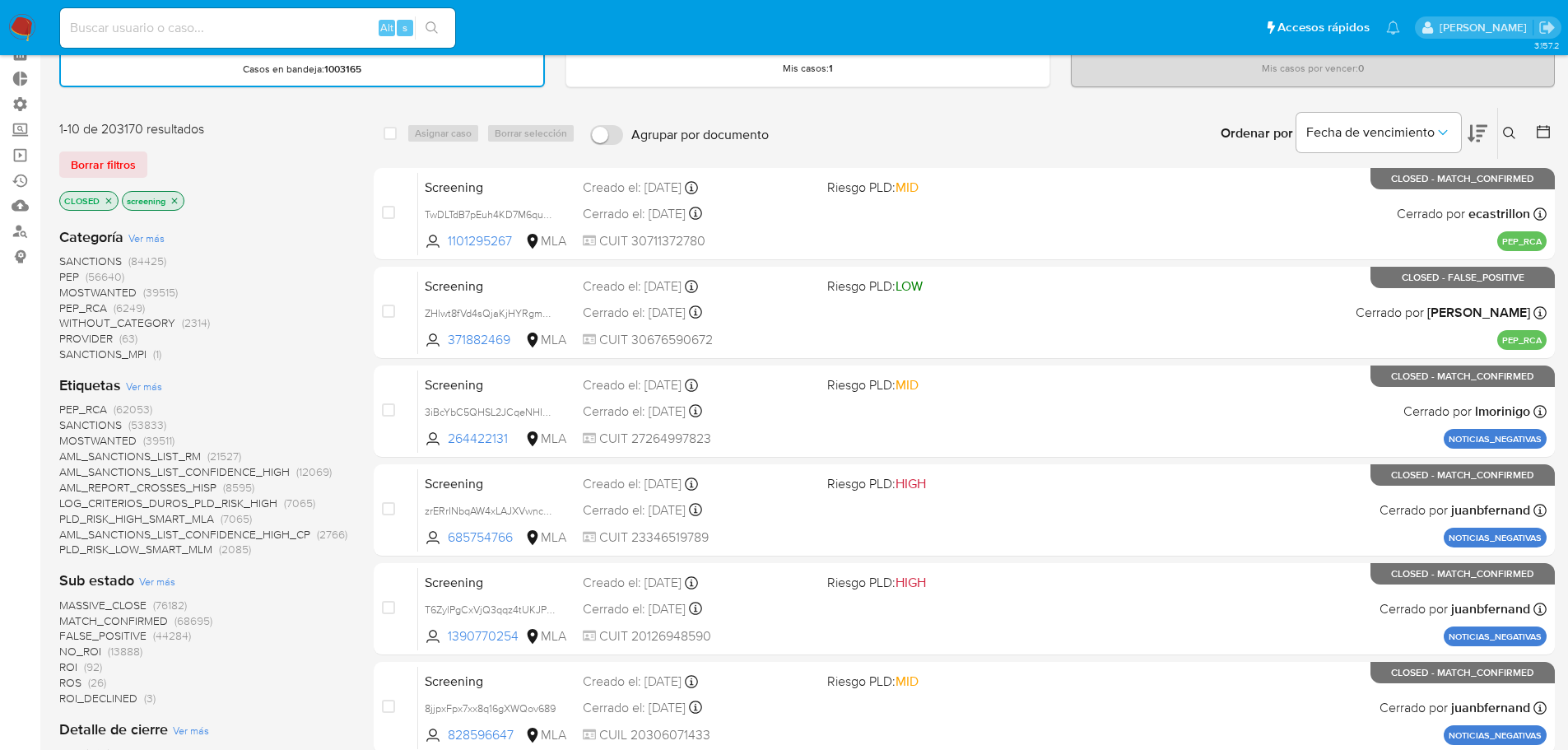
click at [68, 410] on span "PEP_RCA" at bounding box center [83, 408] width 48 height 16
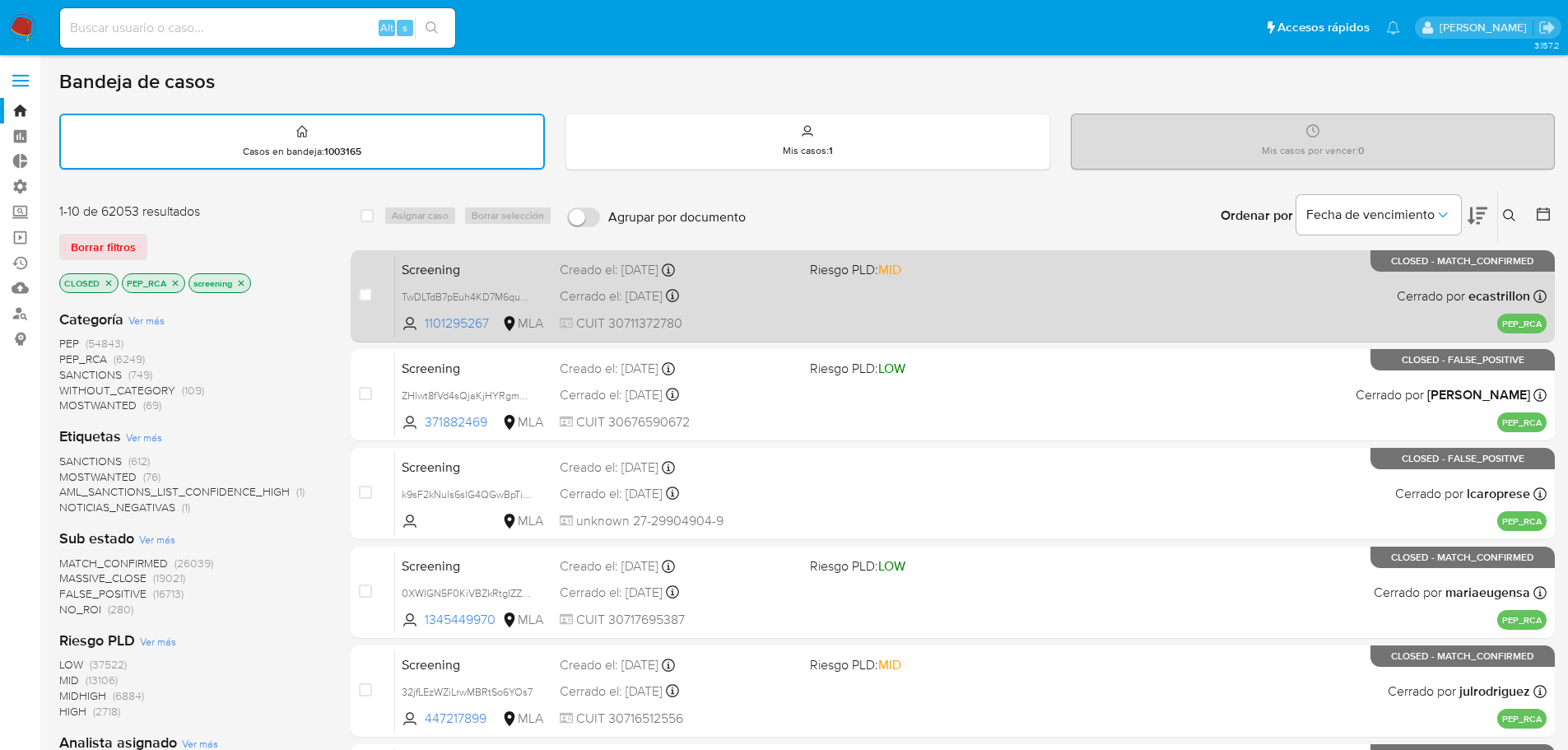
click at [500, 265] on span "Screening" at bounding box center [474, 268] width 145 height 21
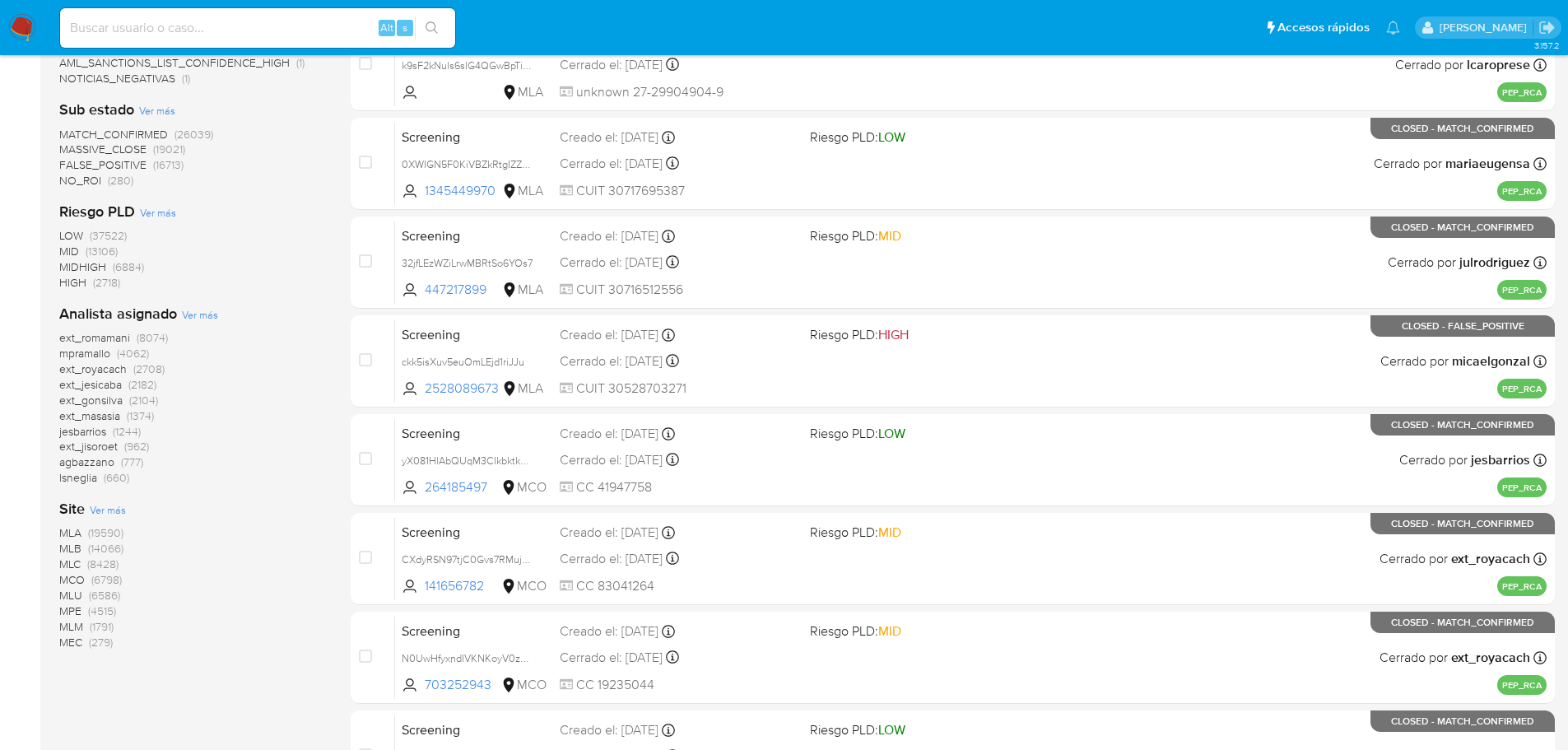
scroll to position [494, 0]
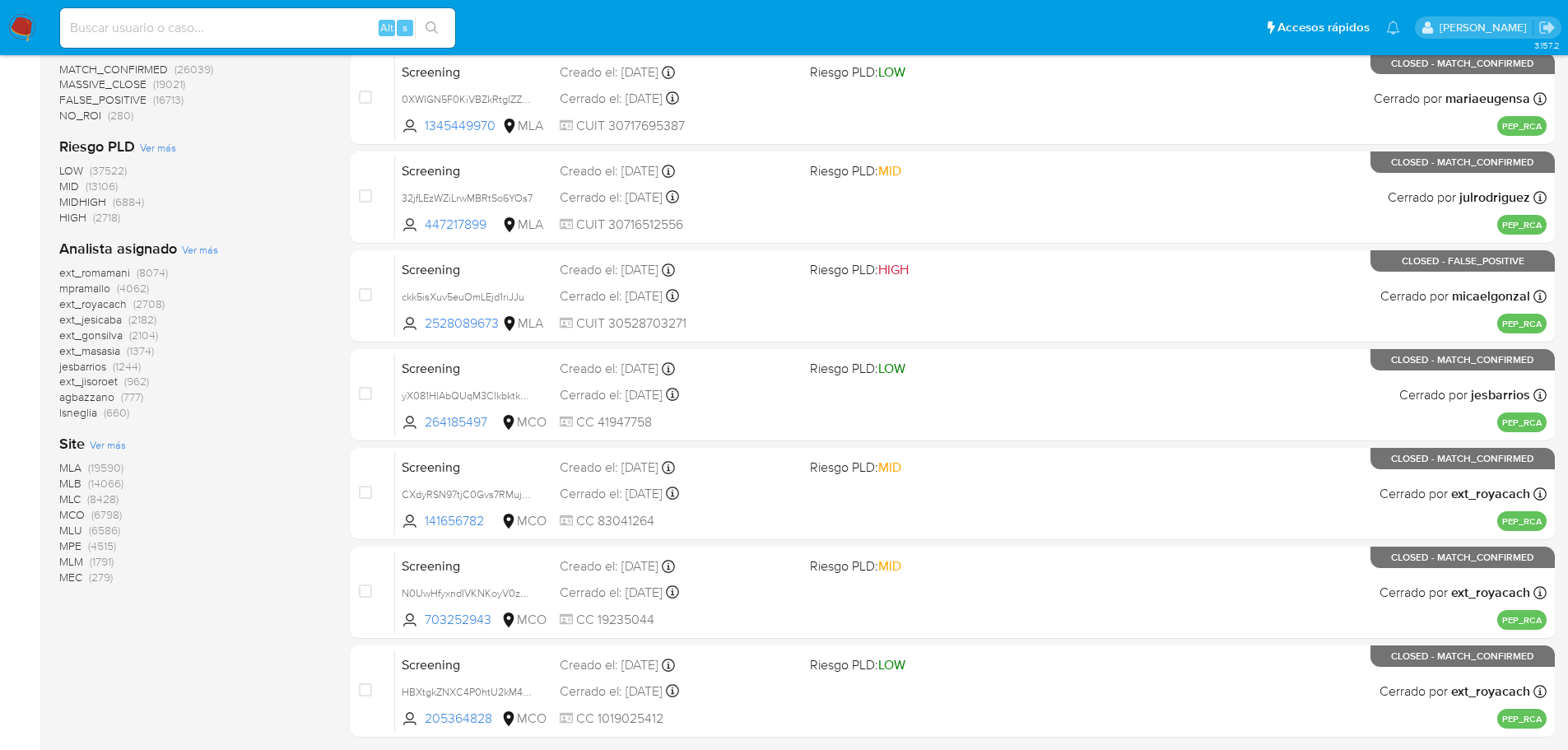
click at [80, 494] on span "MLC" at bounding box center [69, 498] width 21 height 16
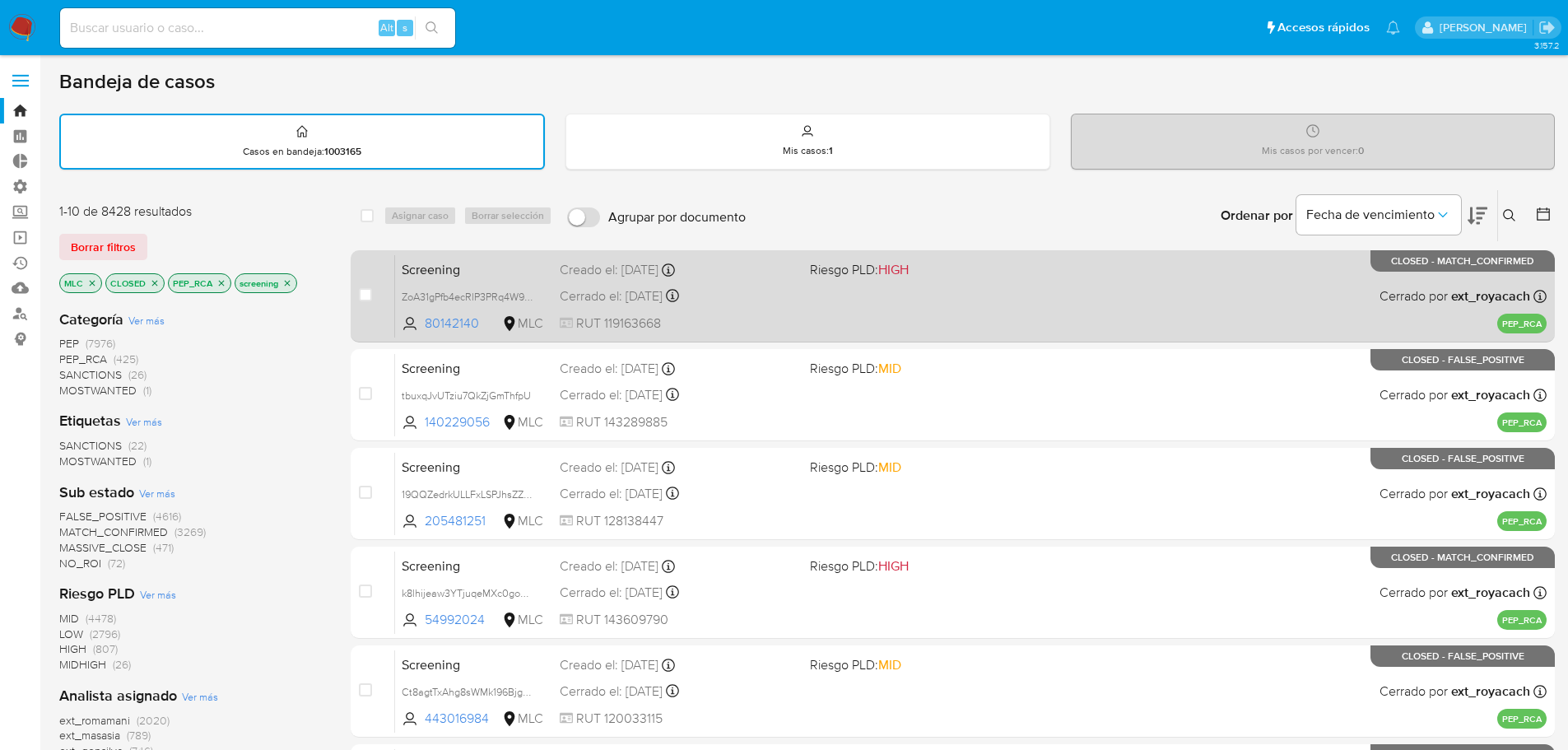
click at [482, 255] on div "Screening ZoA31gPfb4ecRlP3PRq4W9cg 80142140 MLC Riesgo PLD: HIGH Creado el: 01/…" at bounding box center [970, 295] width 1152 height 83
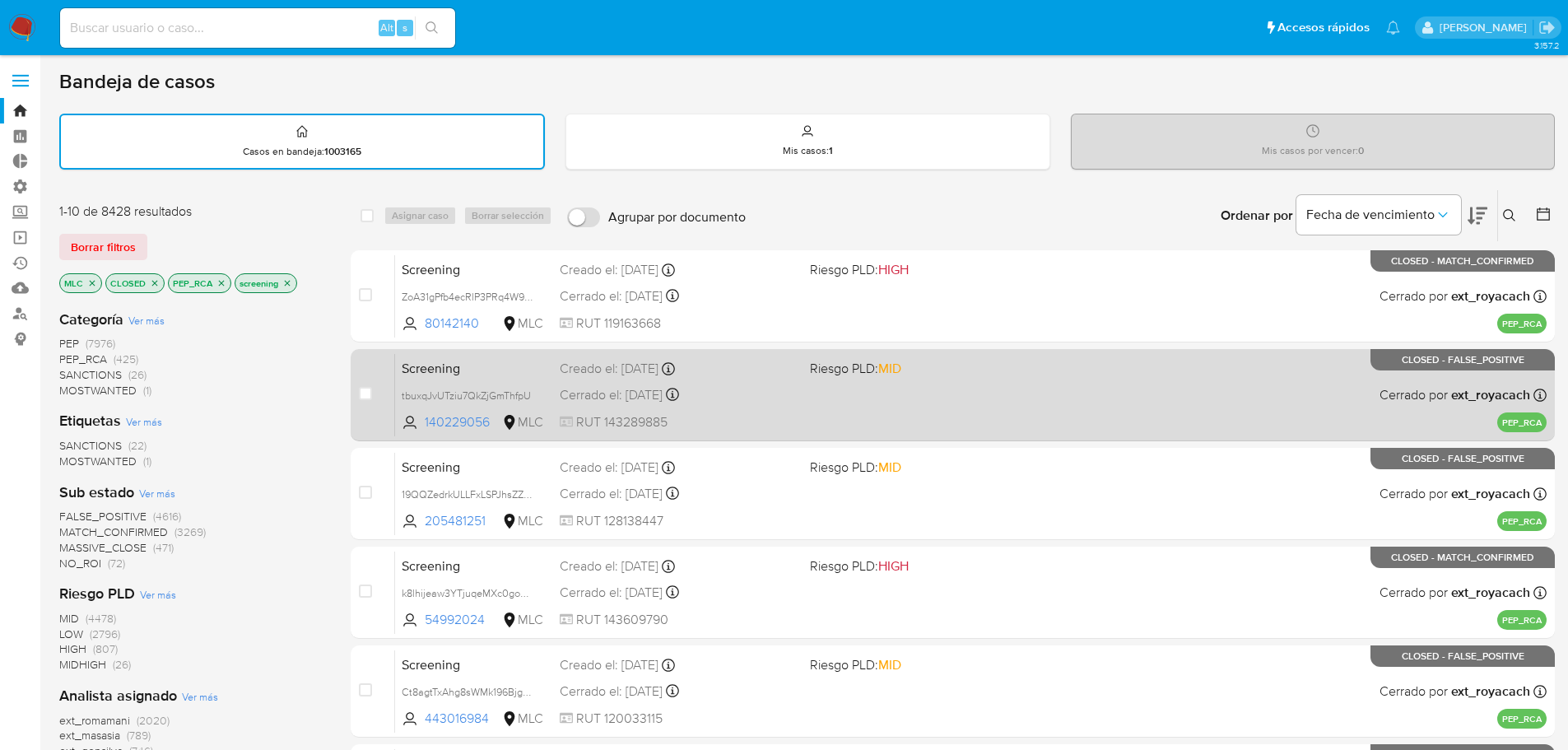
click at [497, 382] on div "Screening tbuxqJvUTziu7QkZjGmThfpU 140229056 MLC Riesgo PLD: MID Creado el: 31/…" at bounding box center [970, 394] width 1152 height 83
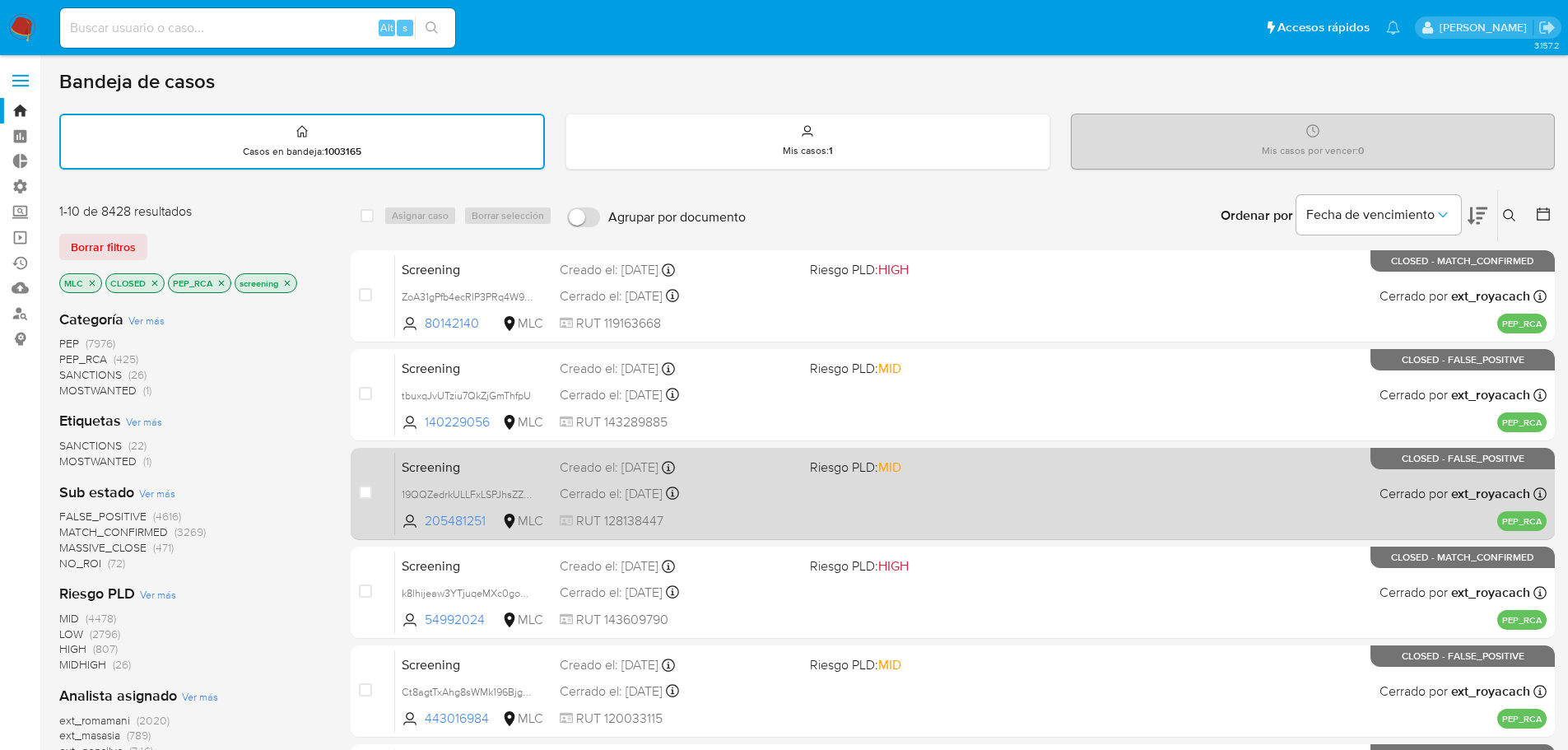
click at [491, 454] on div "Screening 19QQZedrkULLFxLSPJhsZZ8E 205481251 MLC Riesgo PLD: MID Creado el: 31/…" at bounding box center [970, 493] width 1152 height 83
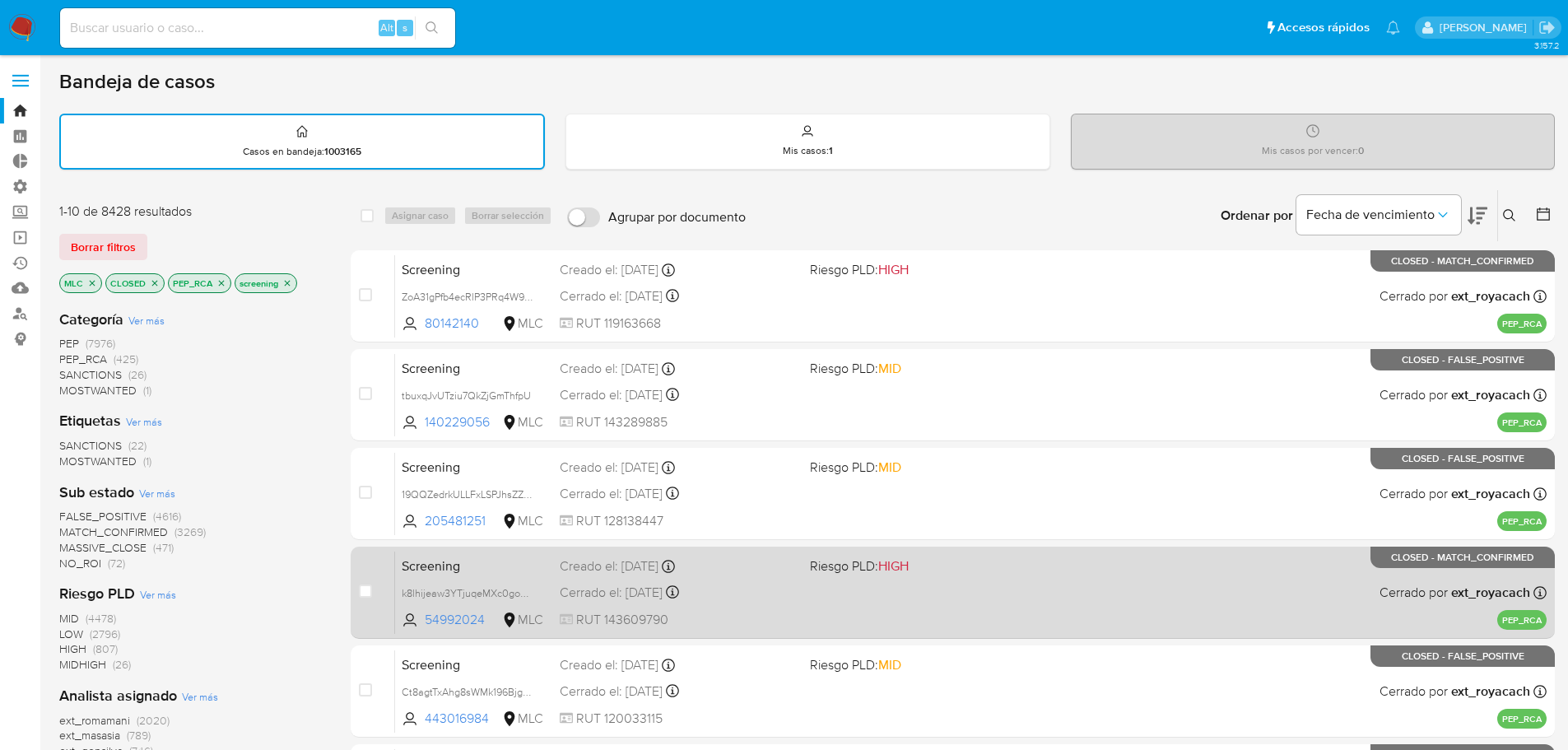
click at [474, 556] on span "Screening" at bounding box center [474, 564] width 145 height 21
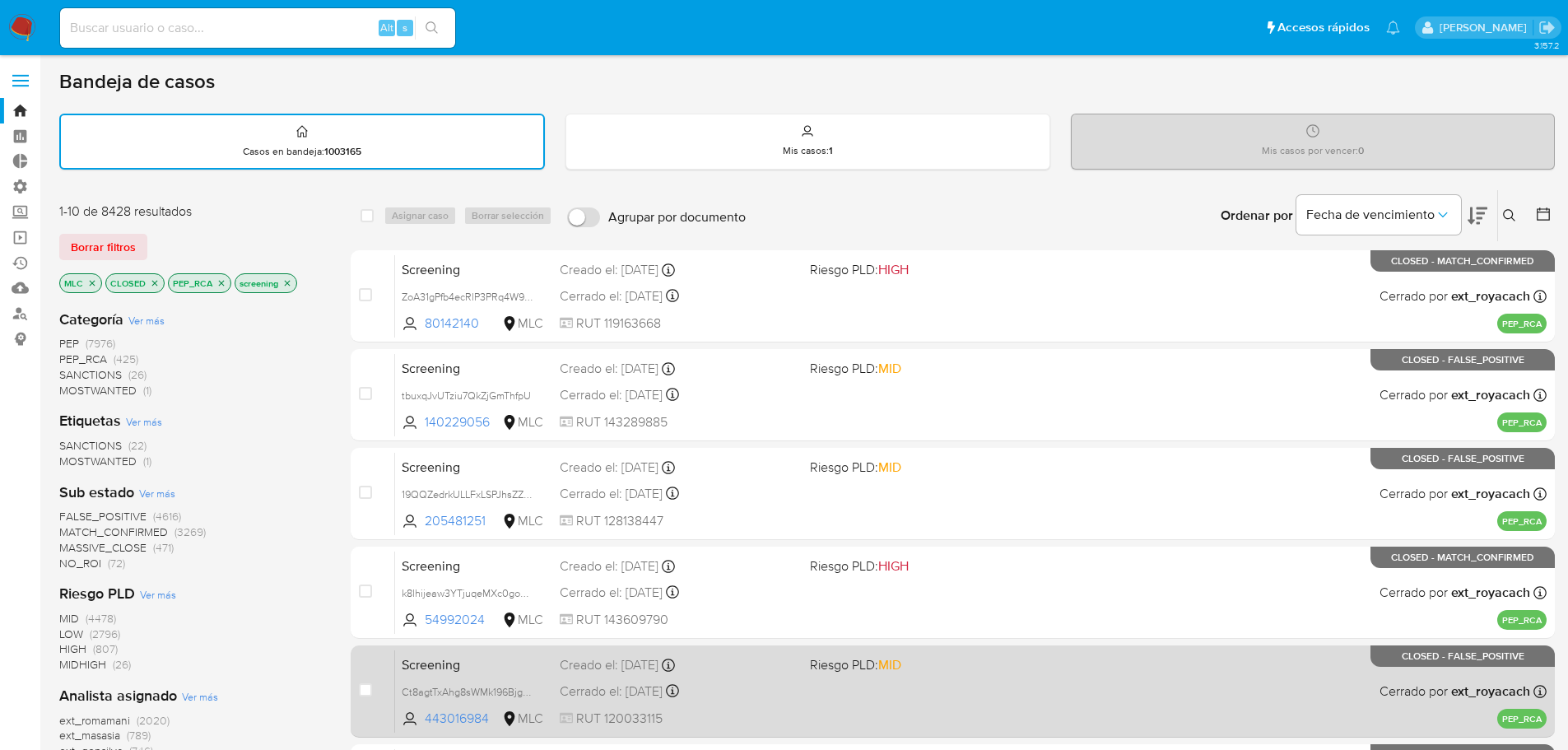
click at [484, 652] on span "Screening" at bounding box center [474, 663] width 145 height 21
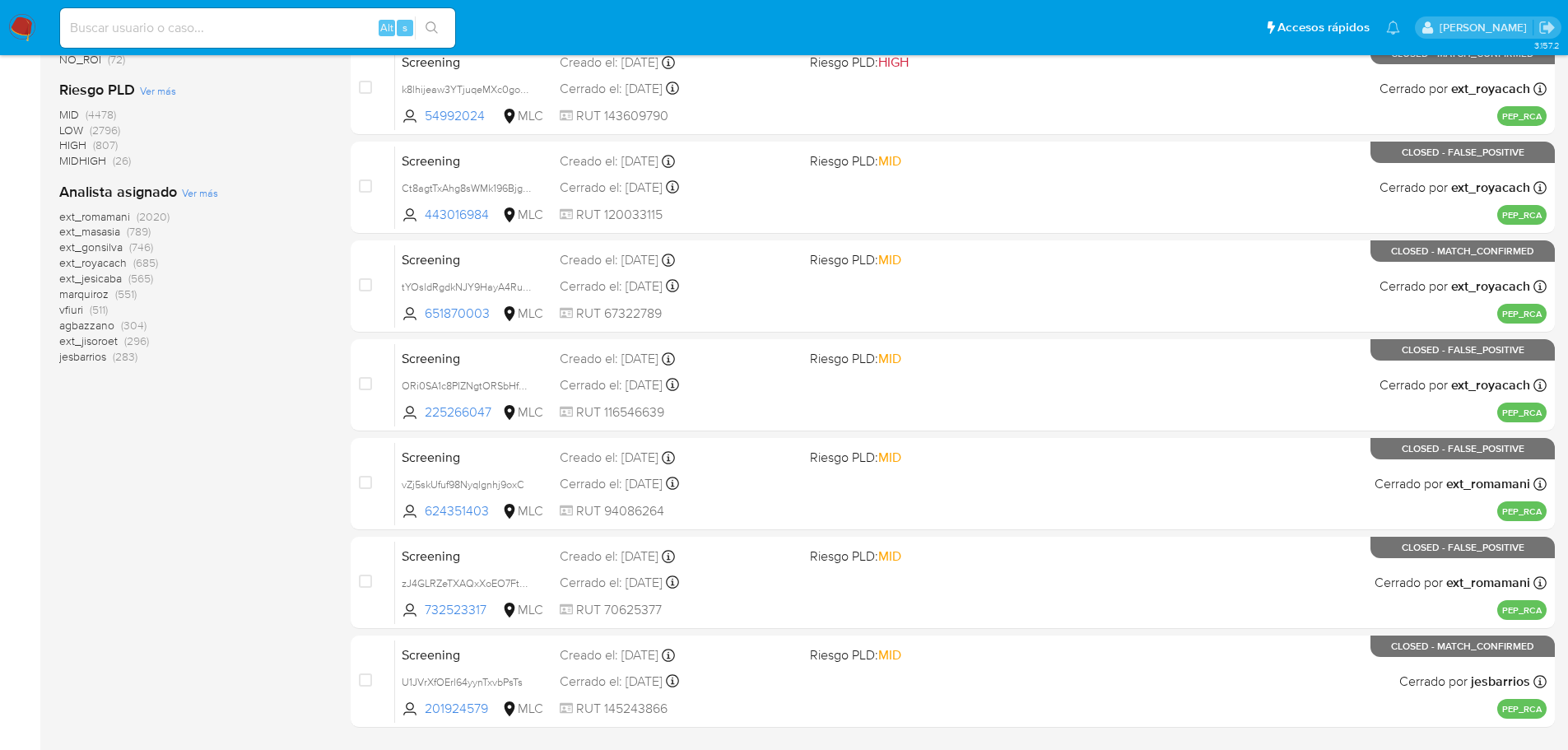
scroll to position [551, 0]
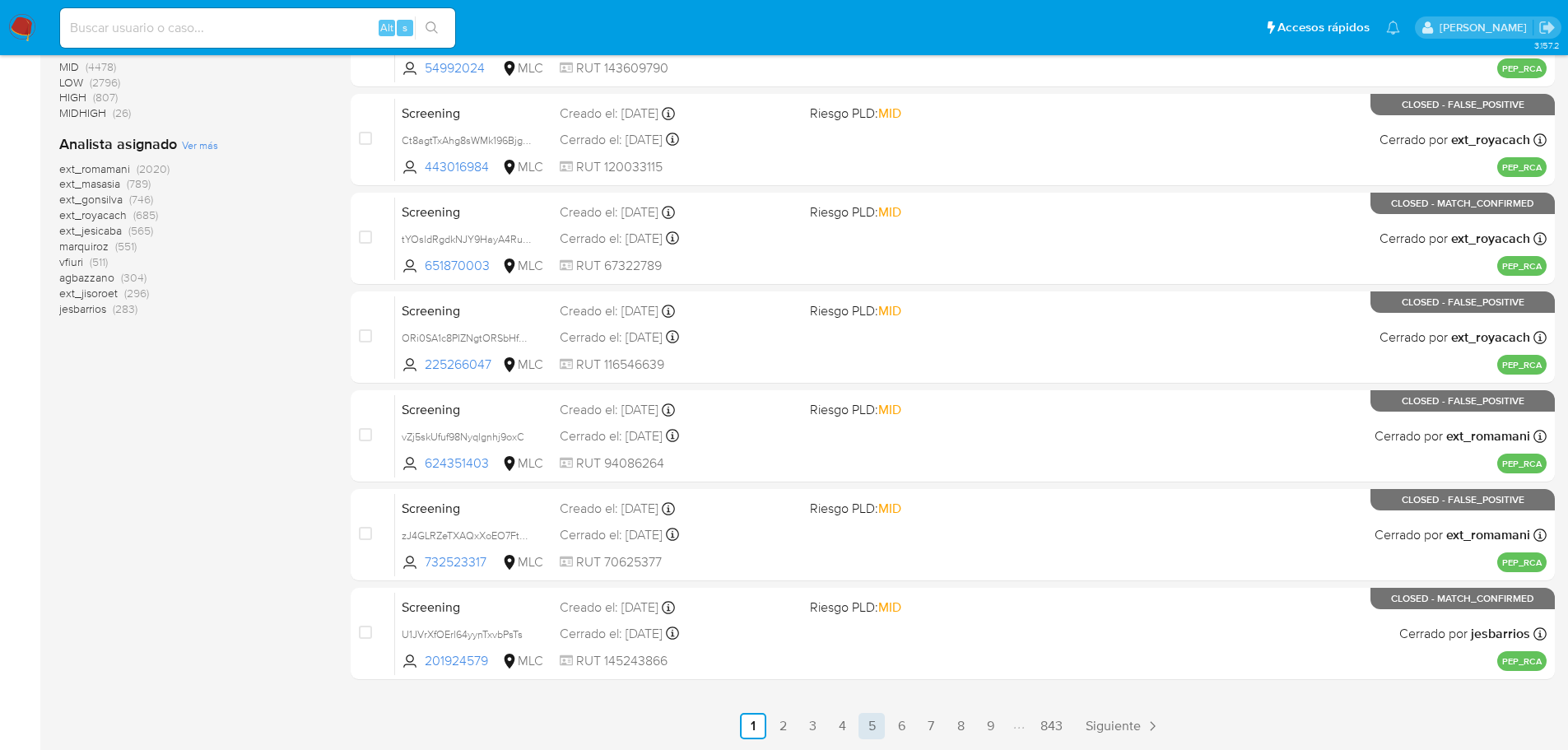
click at [867, 731] on link "5" at bounding box center [871, 725] width 27 height 27
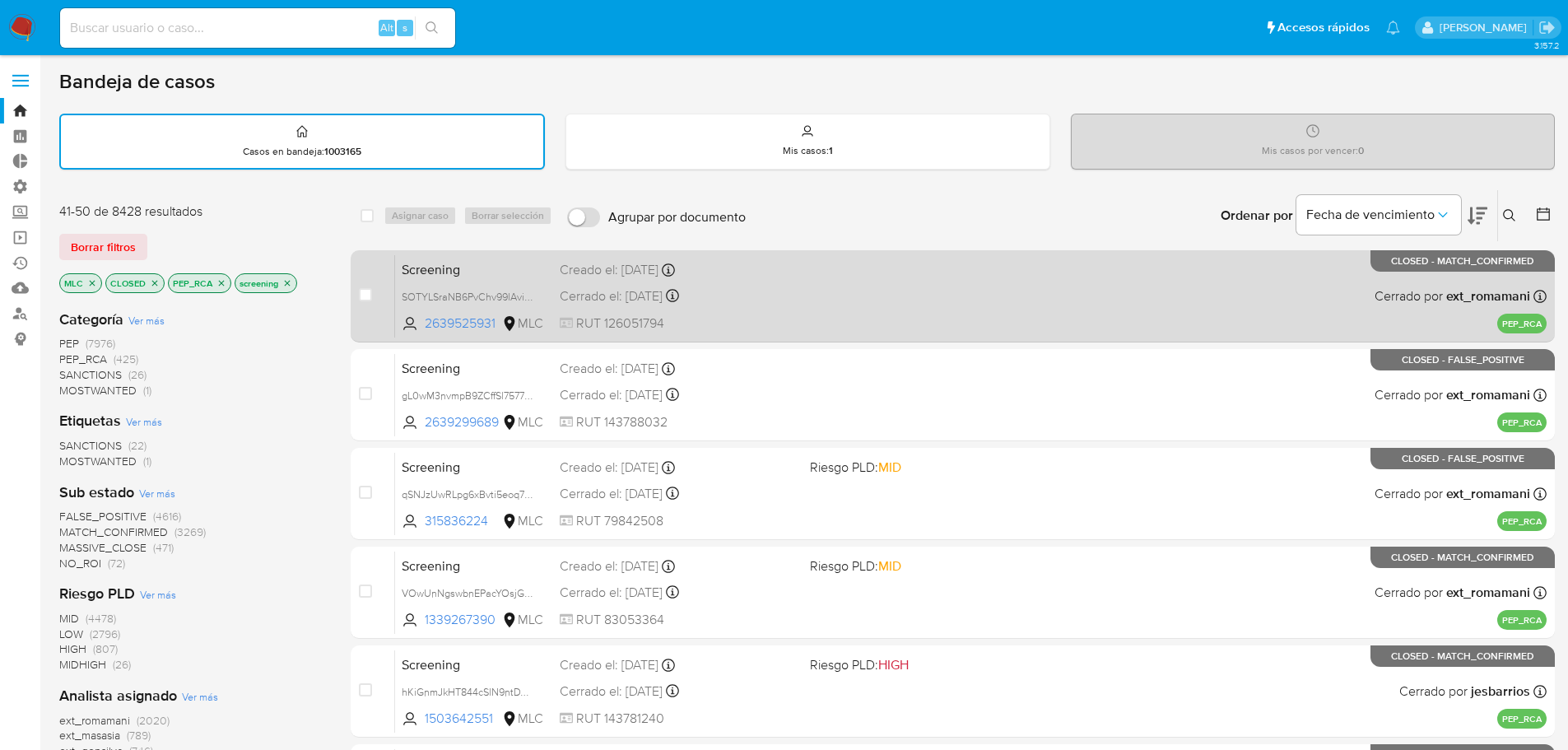
click at [505, 265] on span "Screening" at bounding box center [474, 268] width 145 height 21
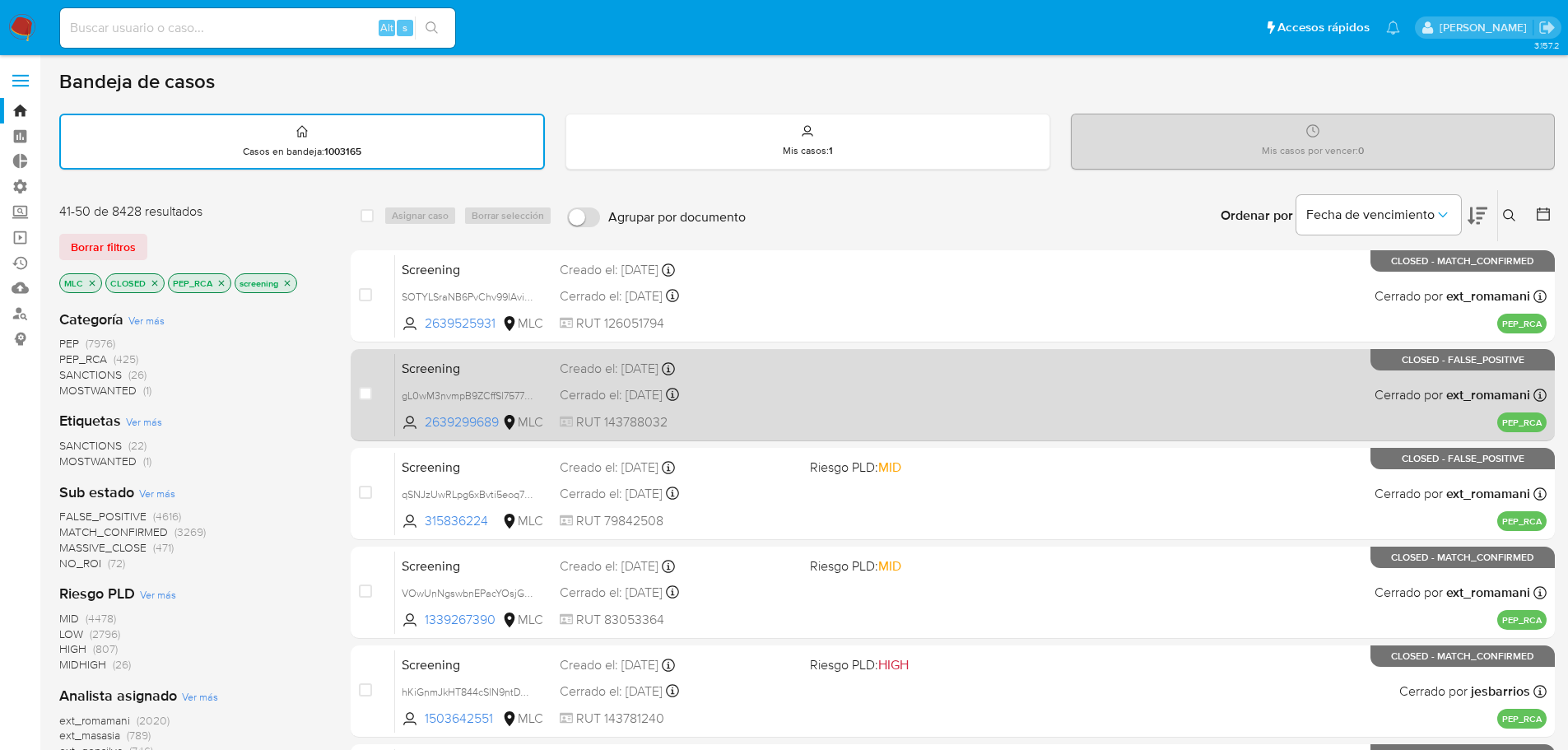
click at [479, 377] on span "Screening" at bounding box center [474, 366] width 145 height 21
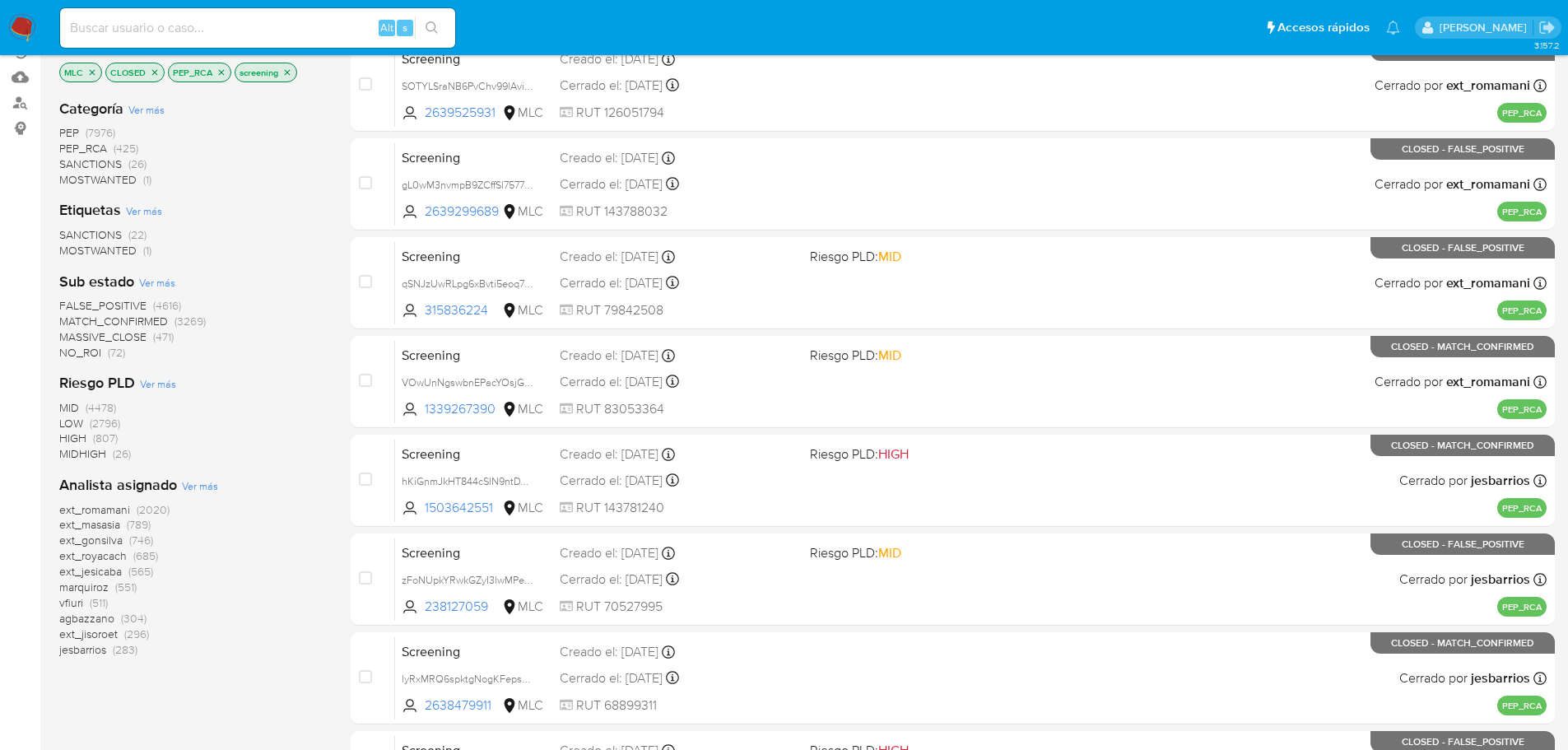
scroll to position [247, 0]
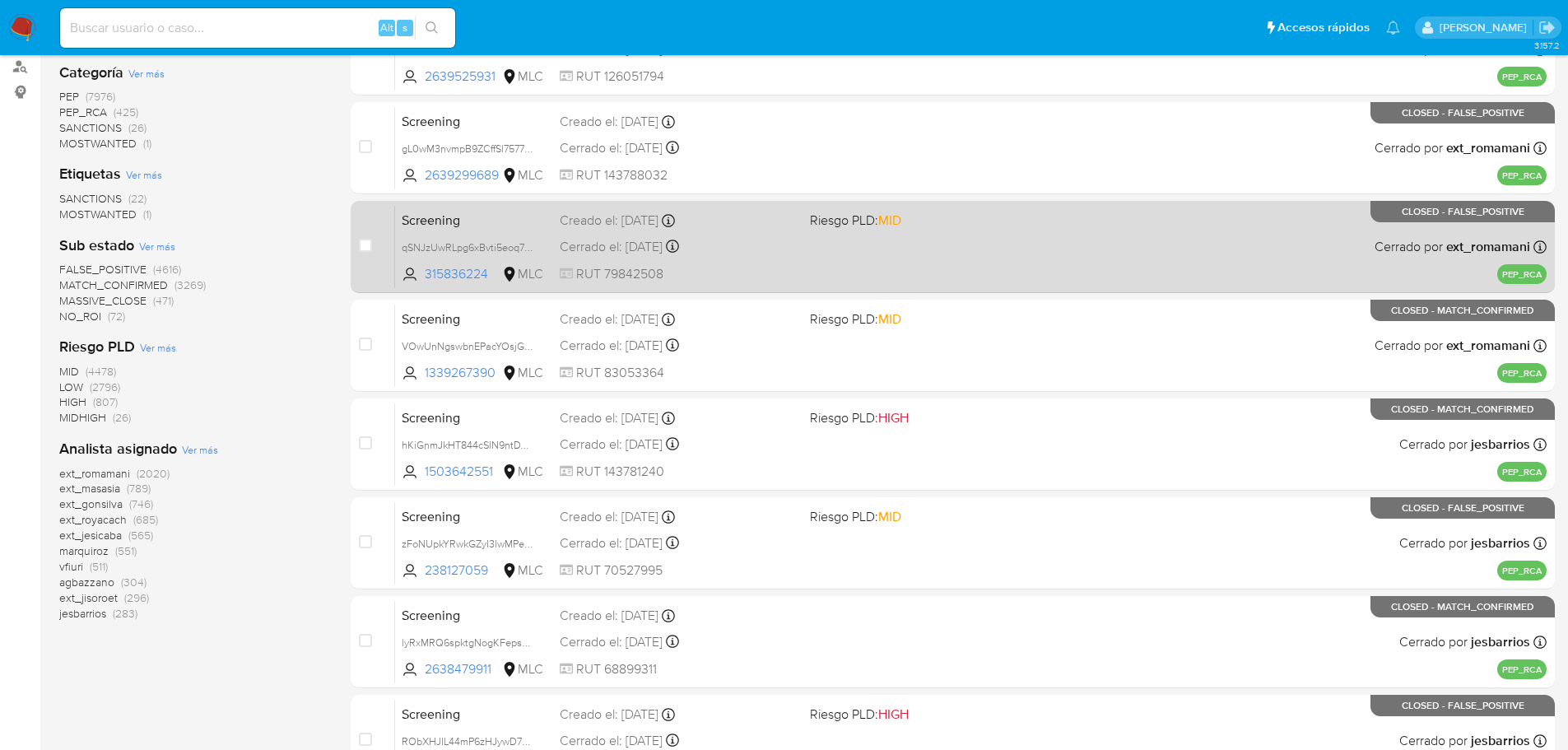
click at [498, 222] on span "Screening" at bounding box center [474, 218] width 145 height 21
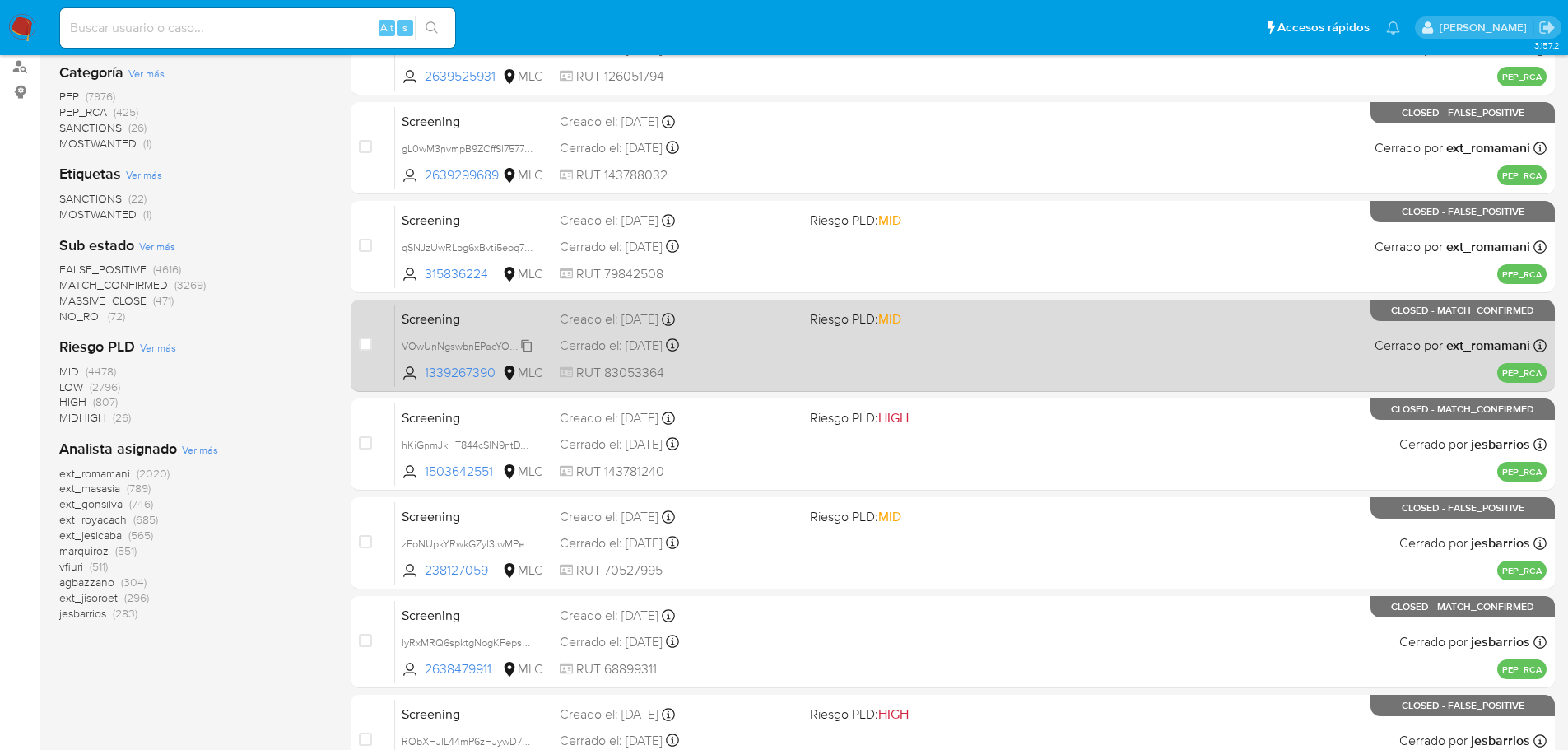
click at [507, 336] on div "VOwUnNgswbnEPacYOsjGAjyA" at bounding box center [468, 345] width 132 height 18
click at [472, 315] on span "Screening" at bounding box center [474, 317] width 145 height 21
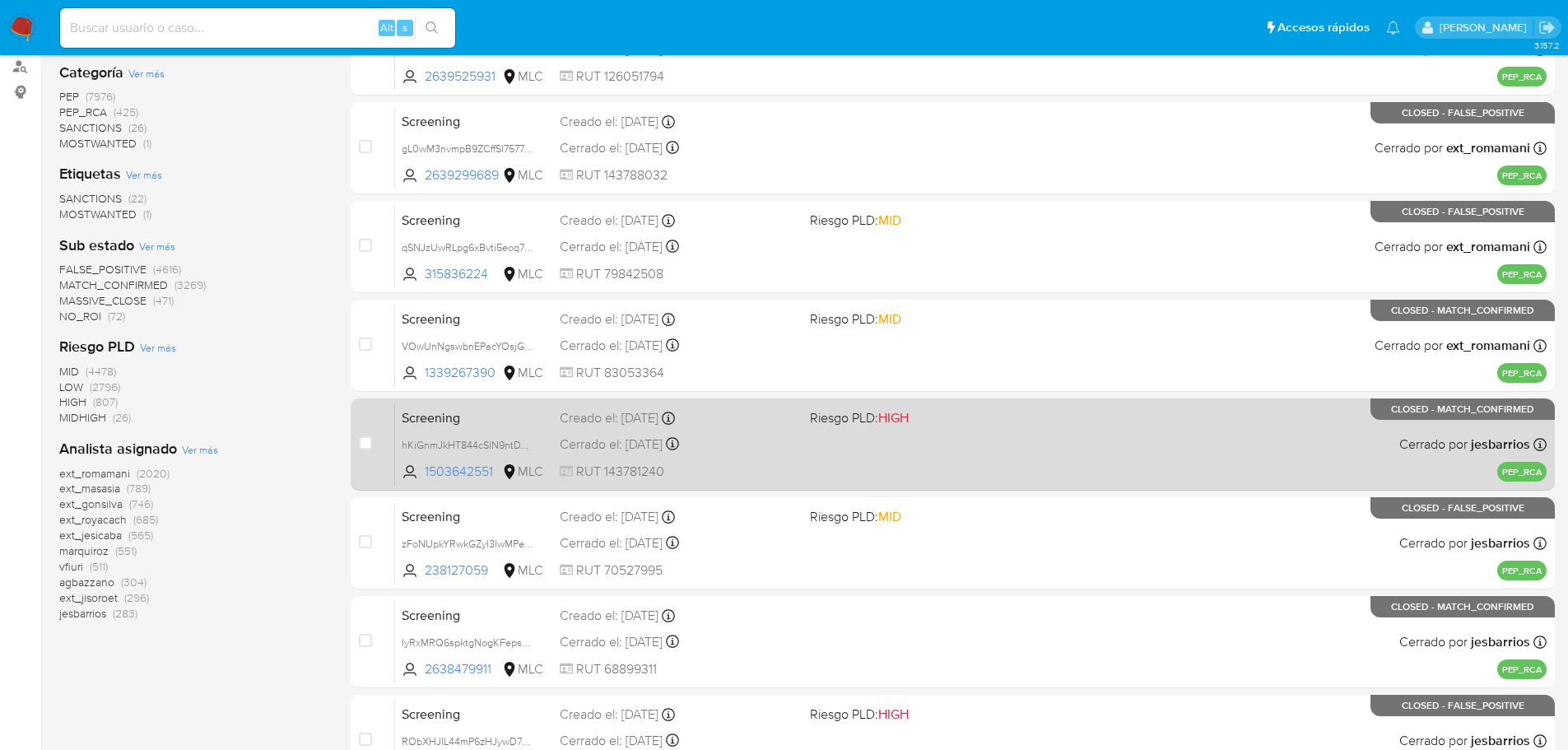
click at [487, 414] on span "Screening" at bounding box center [474, 416] width 145 height 21
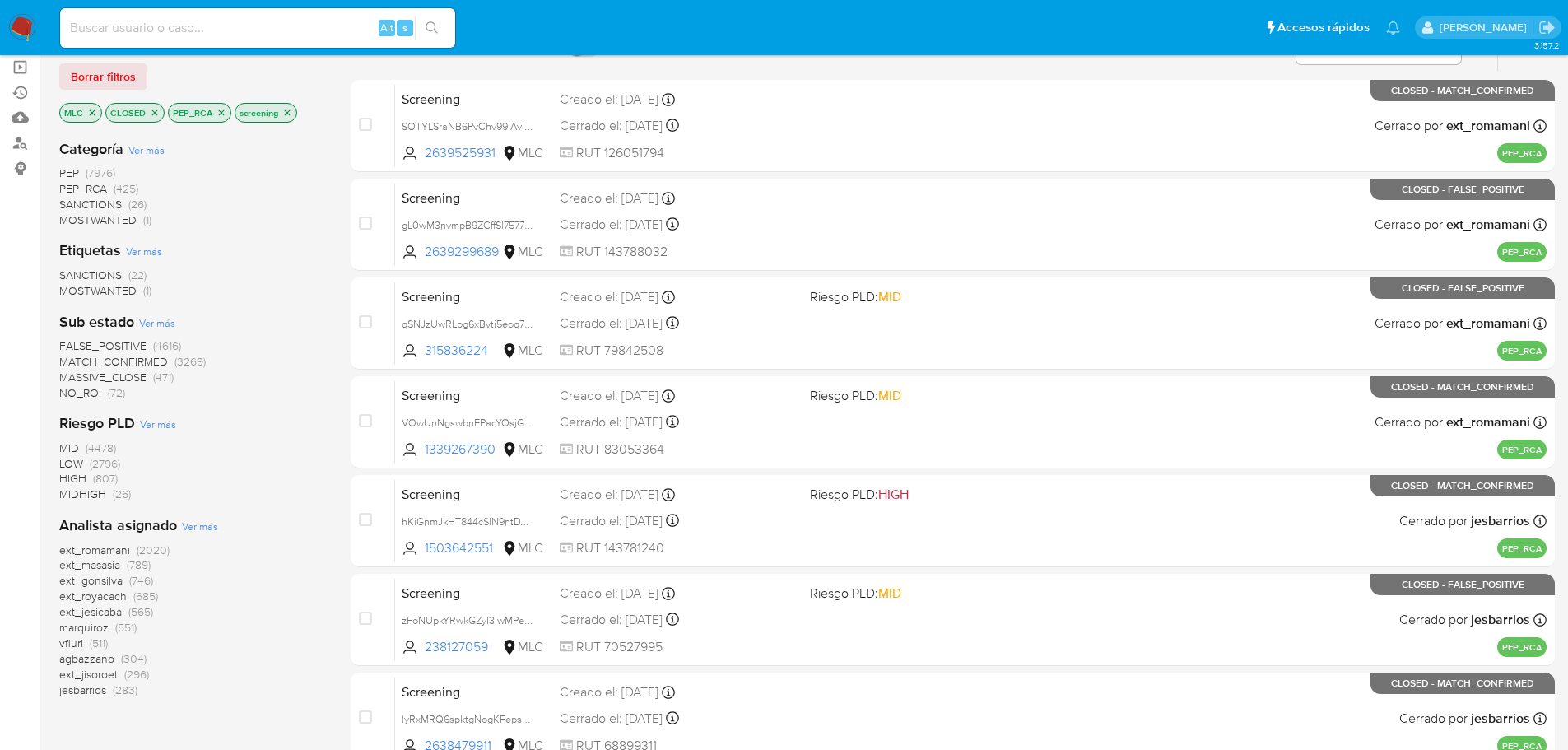
scroll to position [0, 0]
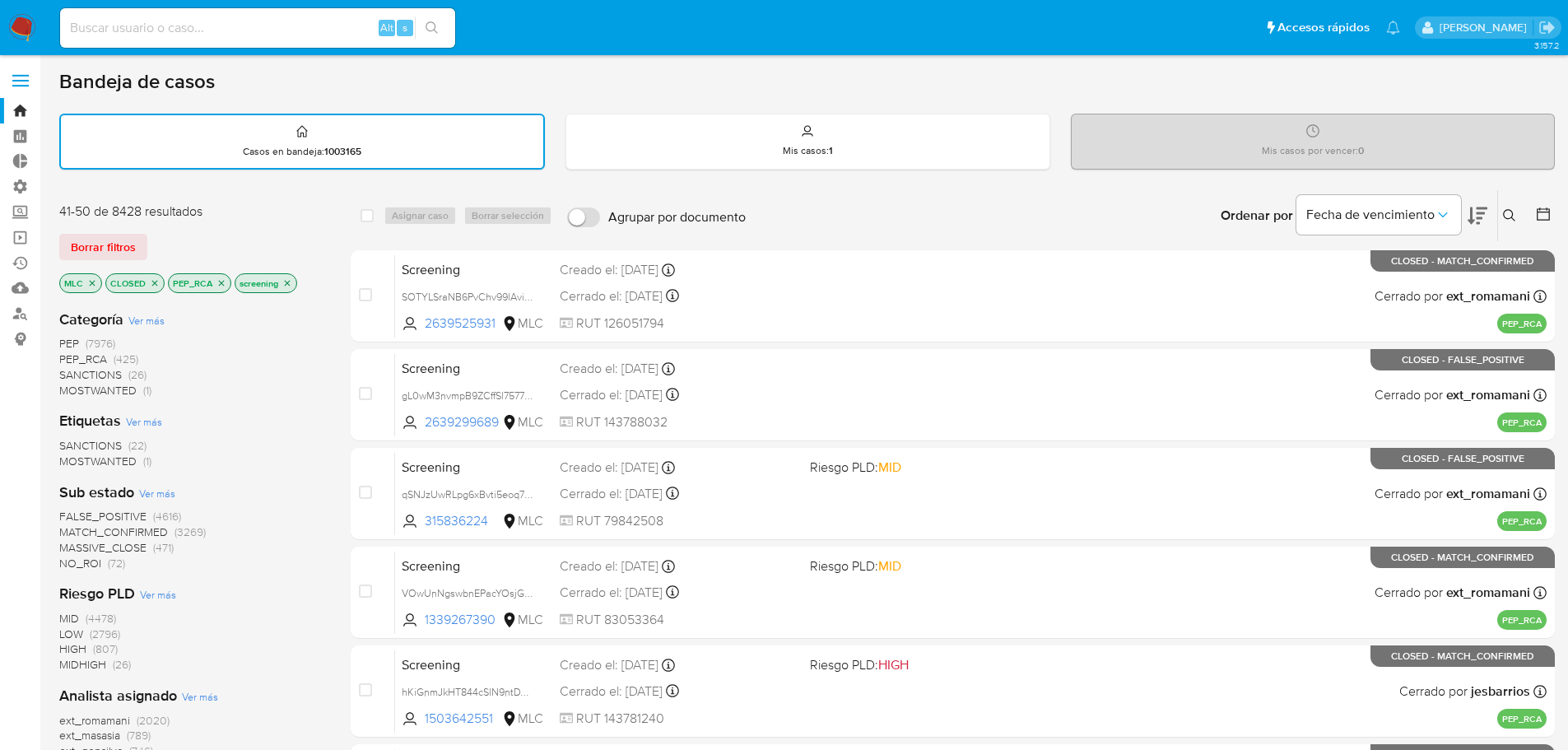
click at [91, 280] on icon "close-filter" at bounding box center [92, 283] width 10 height 10
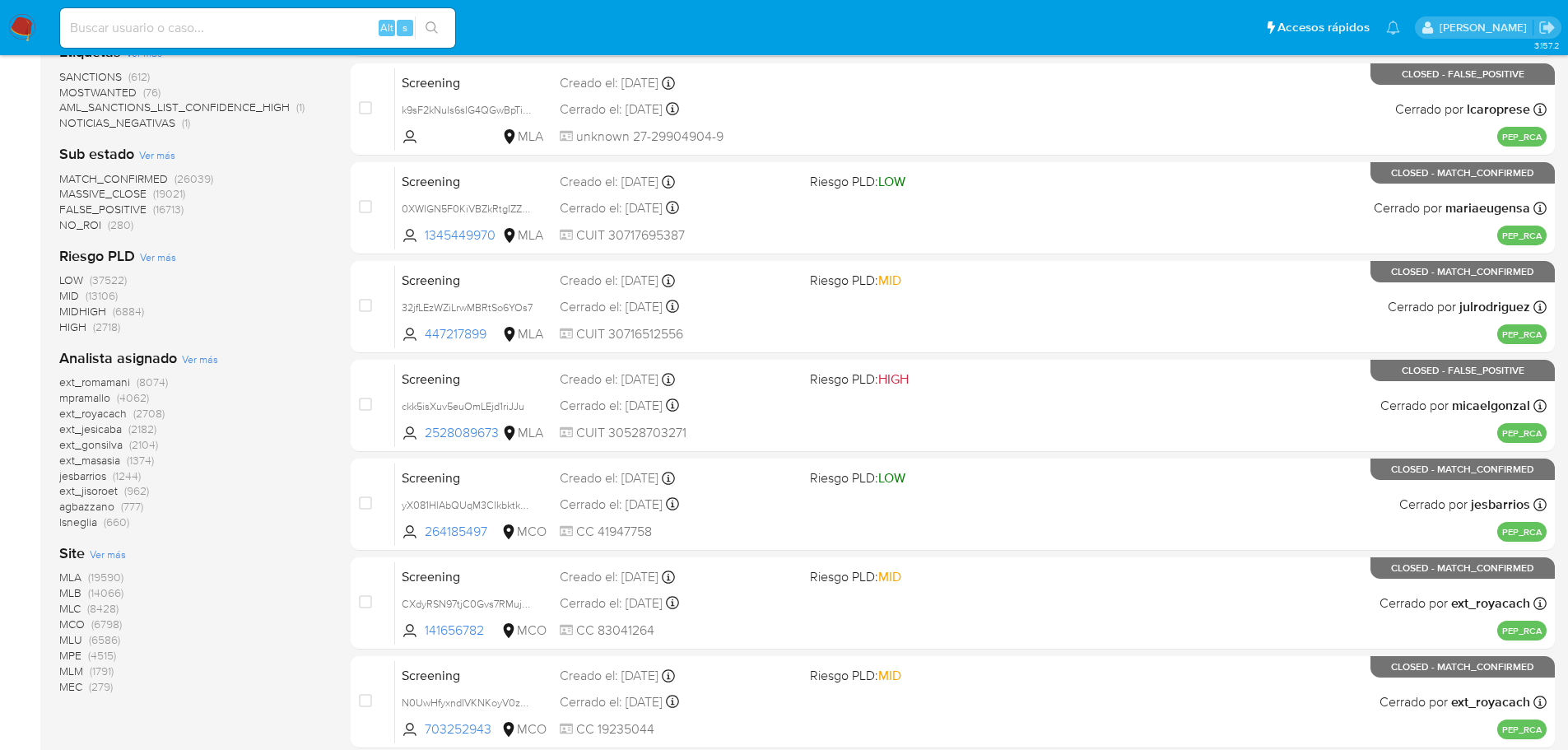
scroll to position [412, 0]
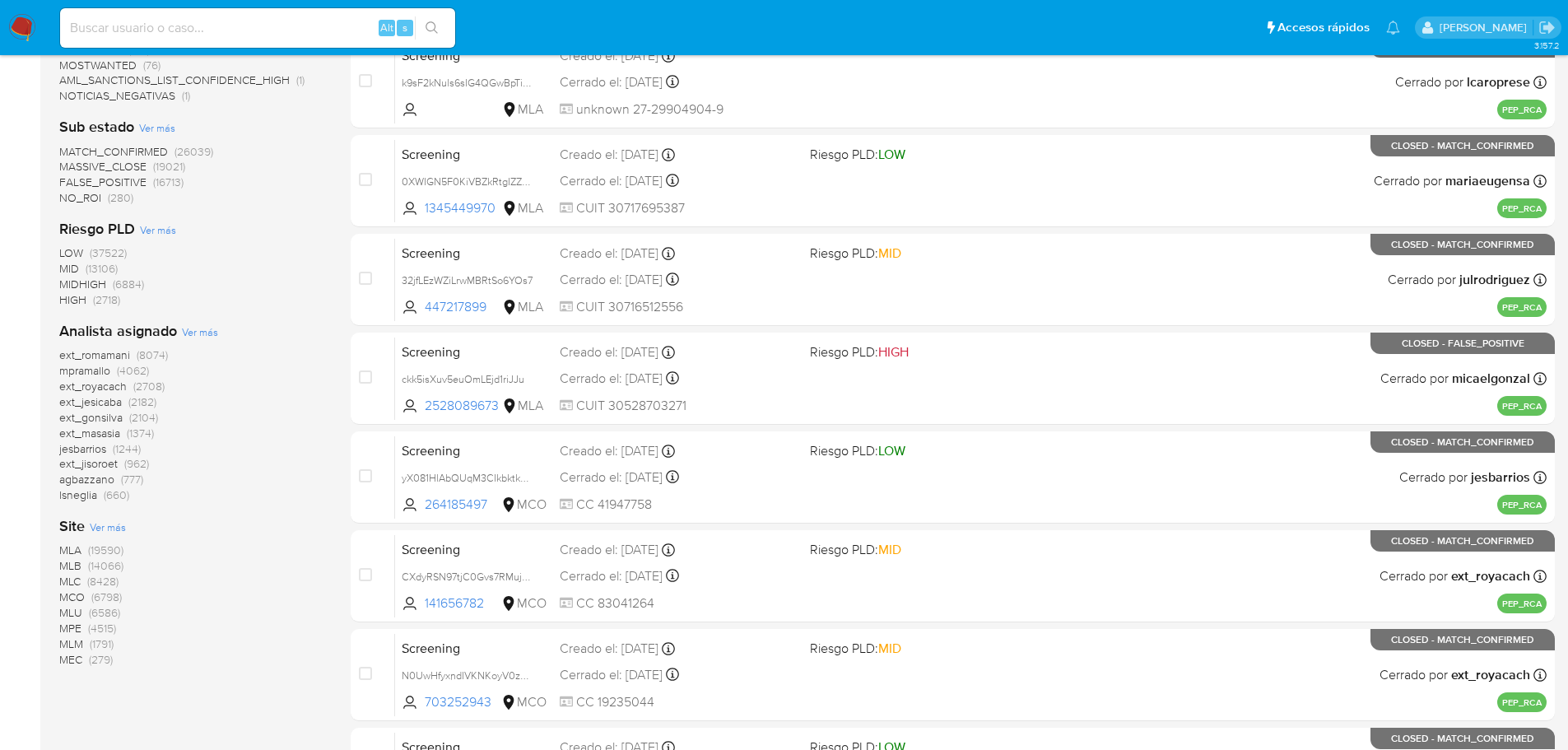
click at [78, 658] on span "MEC" at bounding box center [70, 658] width 23 height 16
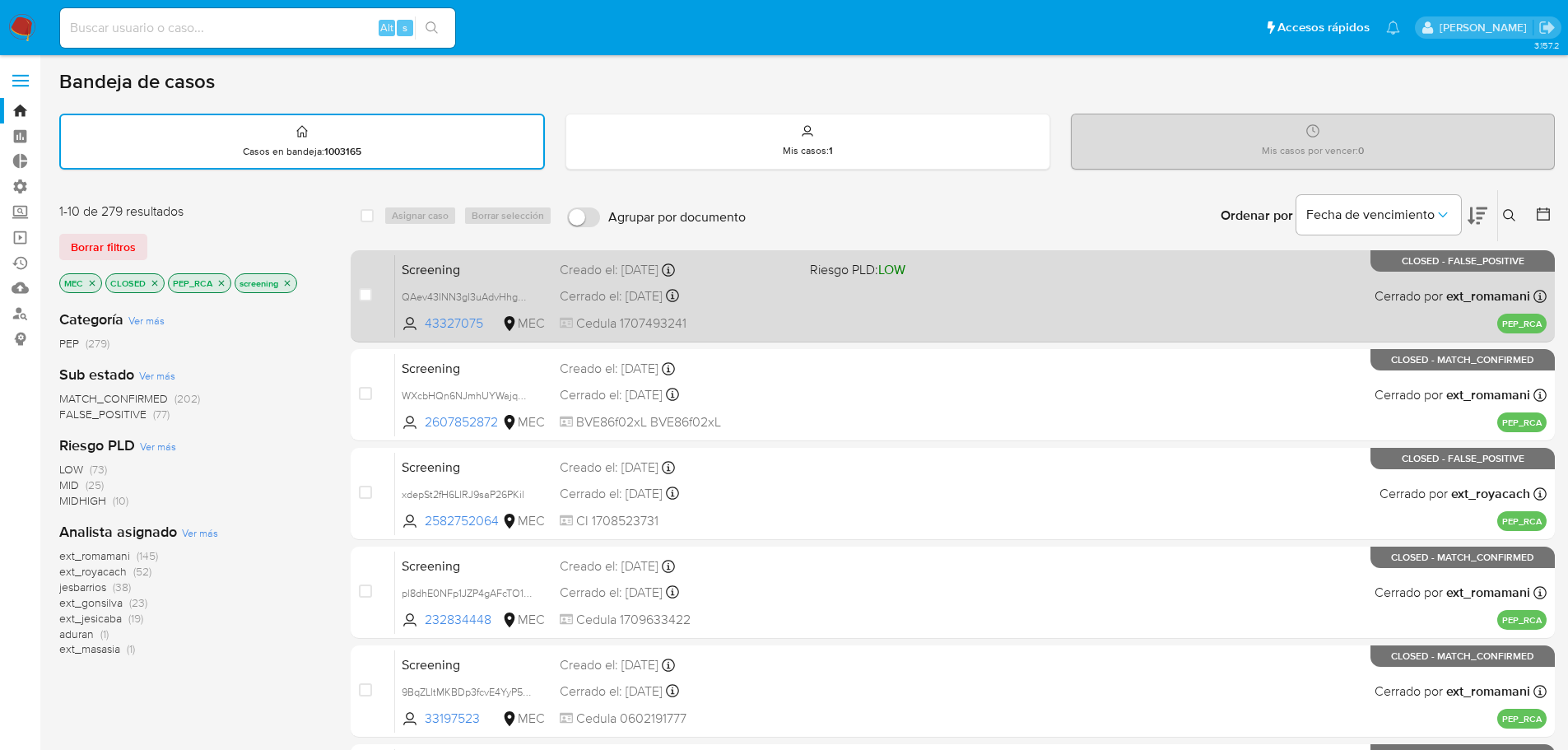
click at [495, 266] on span "Screening" at bounding box center [474, 268] width 145 height 21
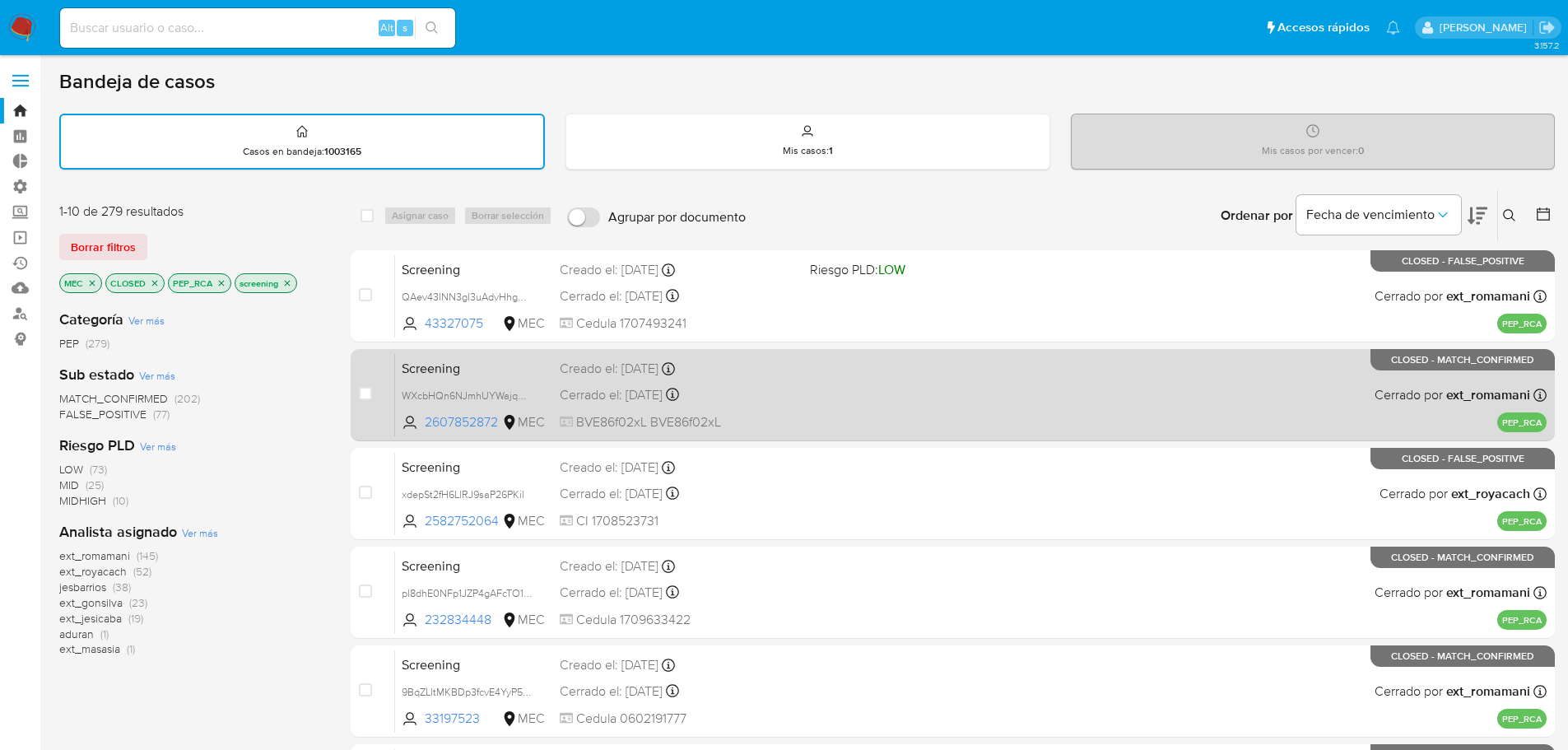
click at [492, 362] on span "Screening" at bounding box center [474, 366] width 145 height 21
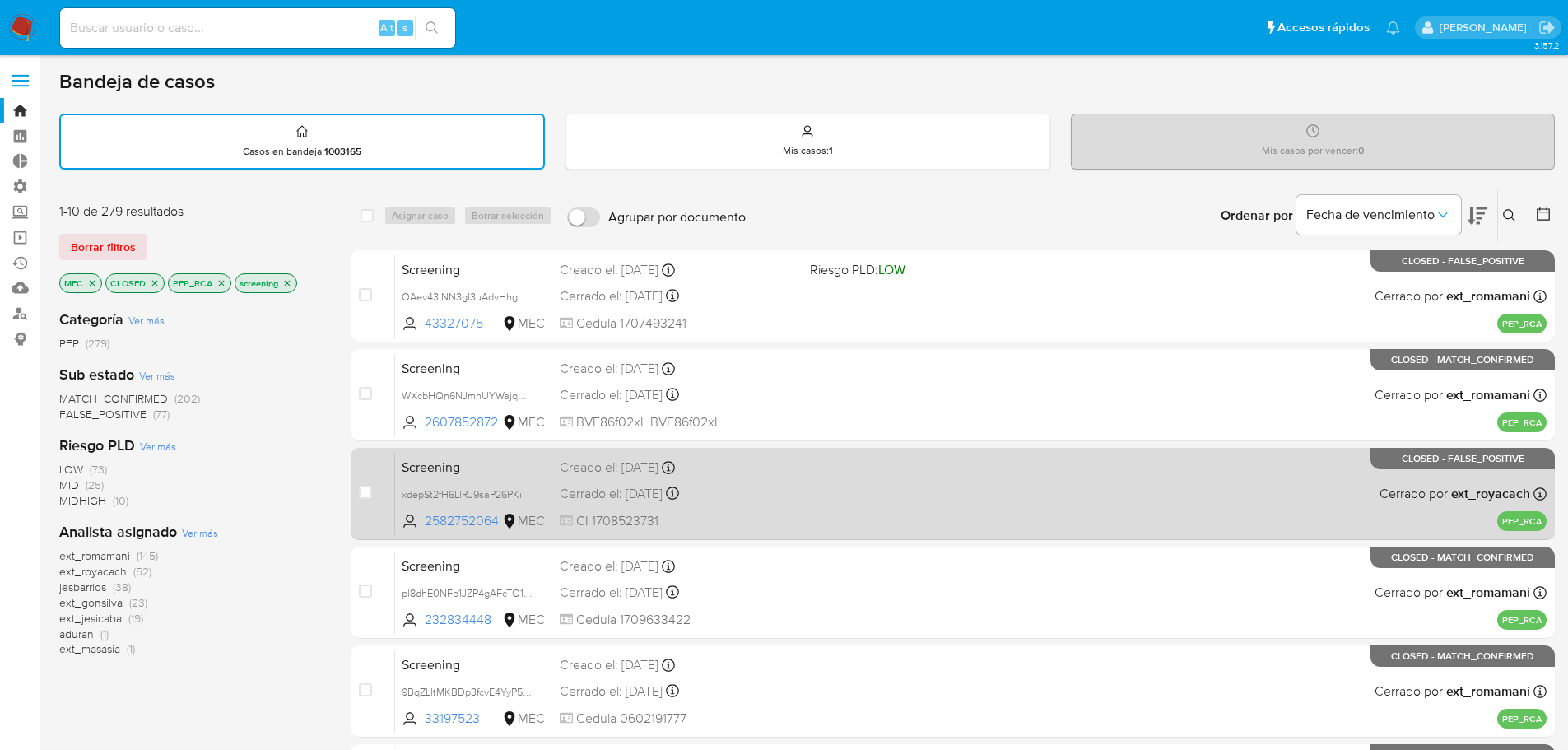
click at [498, 465] on span "Screening" at bounding box center [474, 465] width 145 height 21
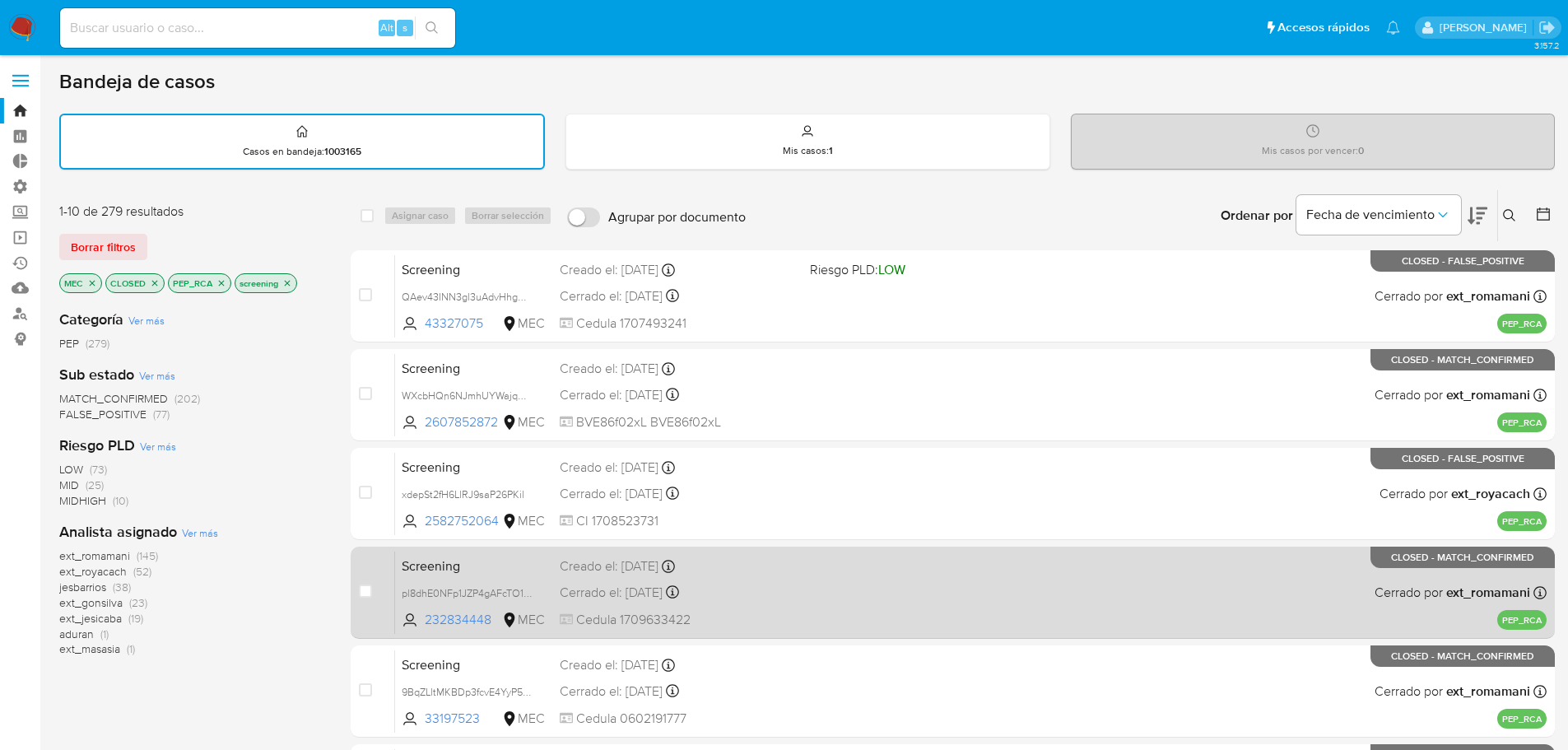
click at [484, 565] on span "Screening" at bounding box center [474, 564] width 145 height 21
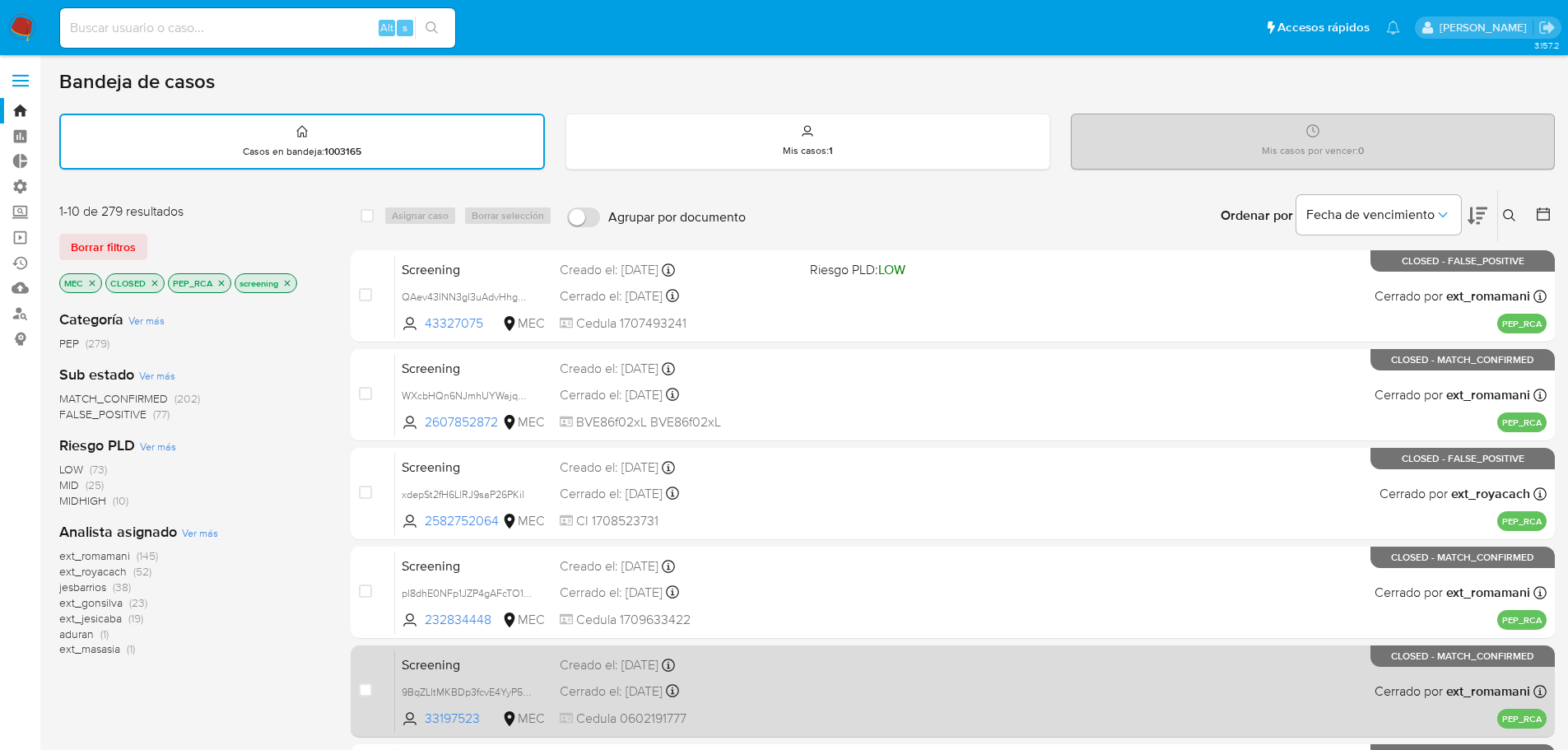
click at [488, 668] on span "Screening" at bounding box center [474, 663] width 145 height 21
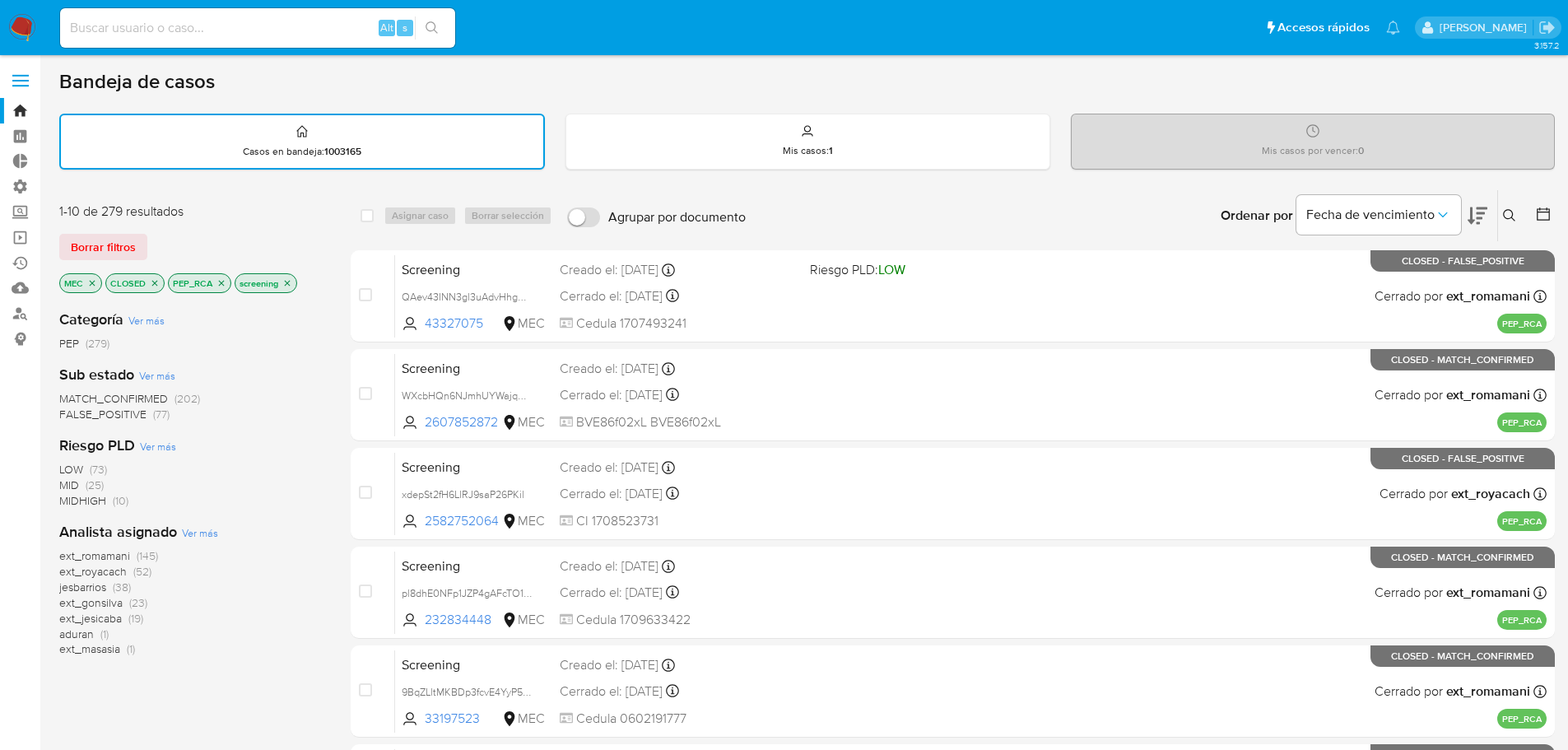
click at [508, 83] on div "Bandeja de casos" at bounding box center [807, 81] width 1495 height 25
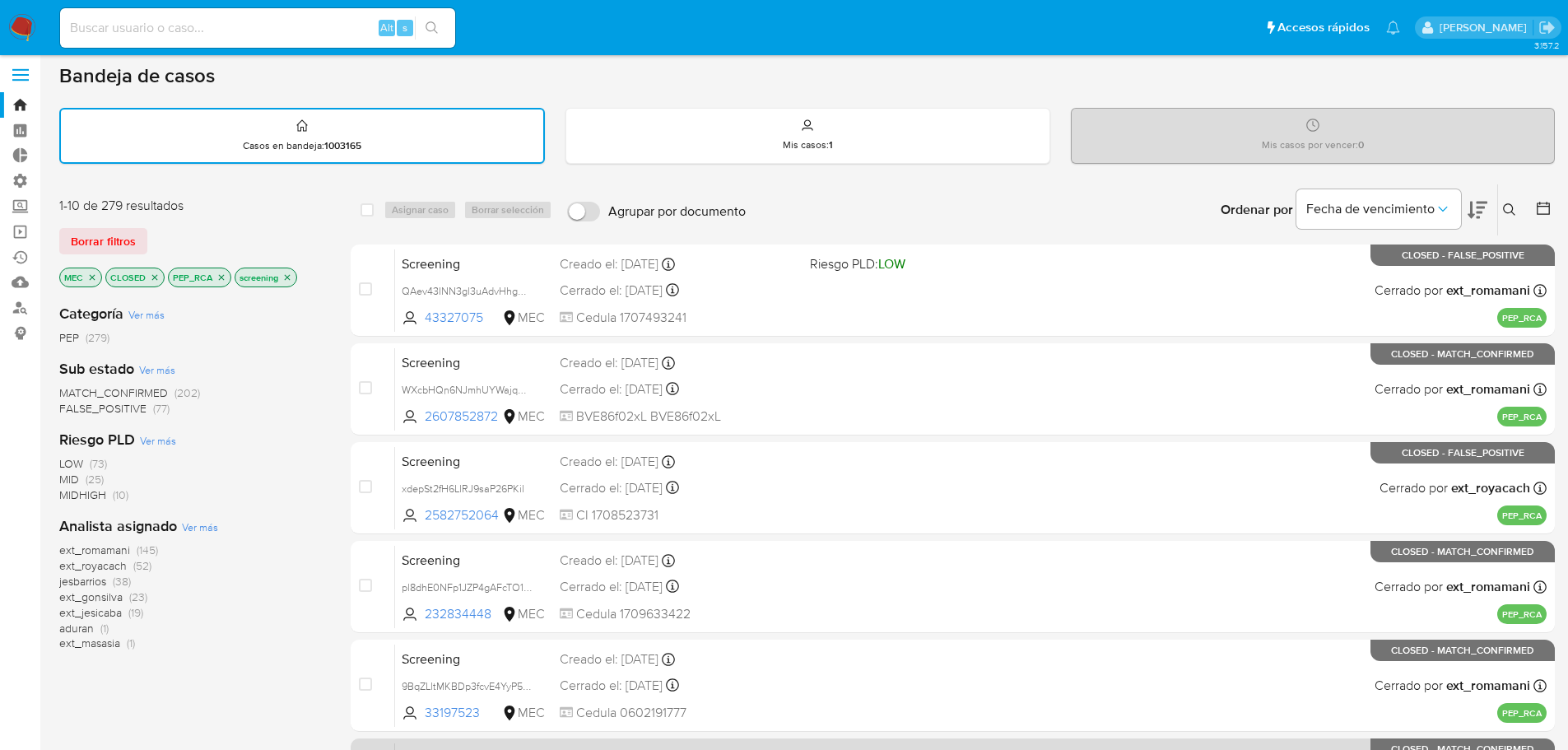
scroll to position [551, 0]
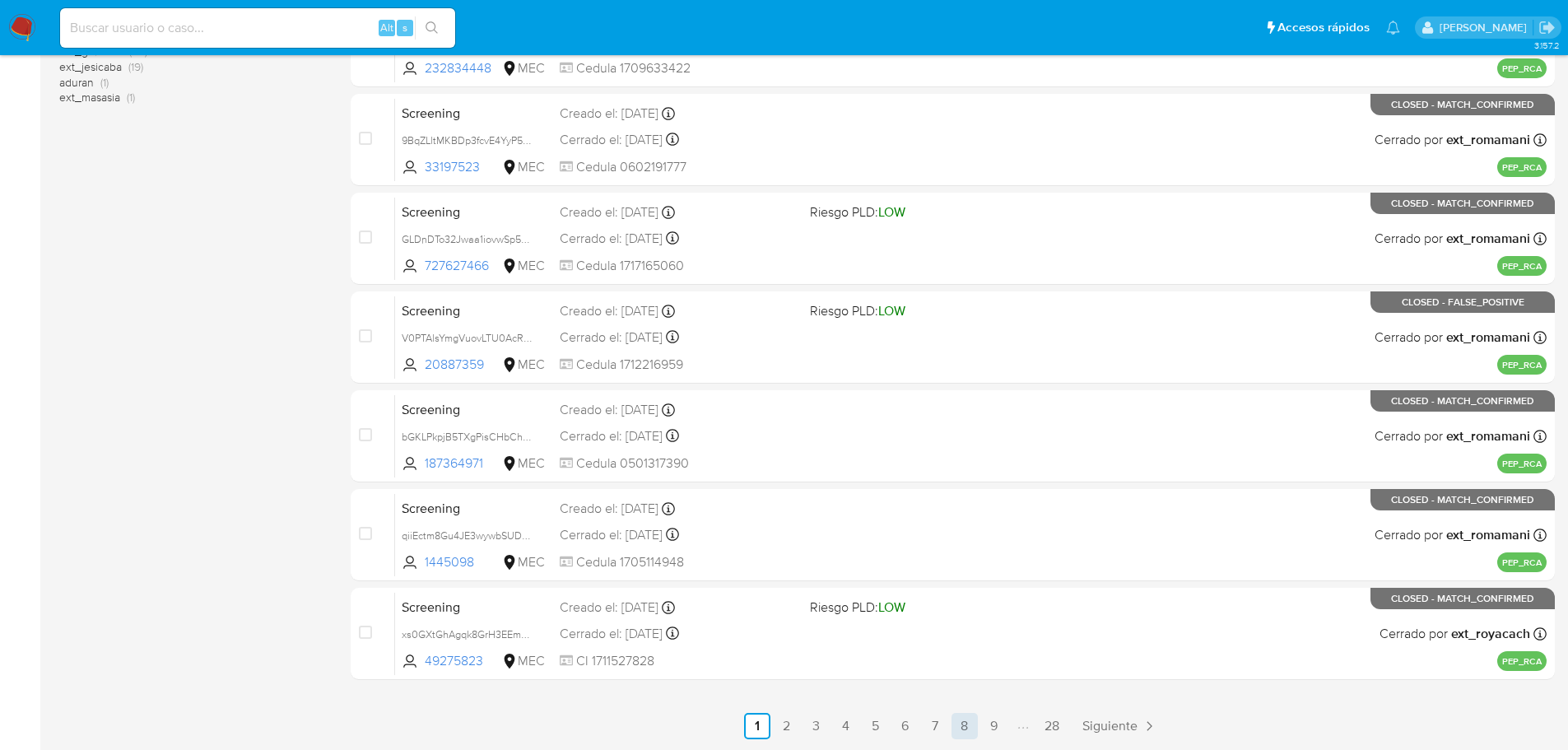
click at [970, 726] on link "8" at bounding box center [964, 725] width 27 height 27
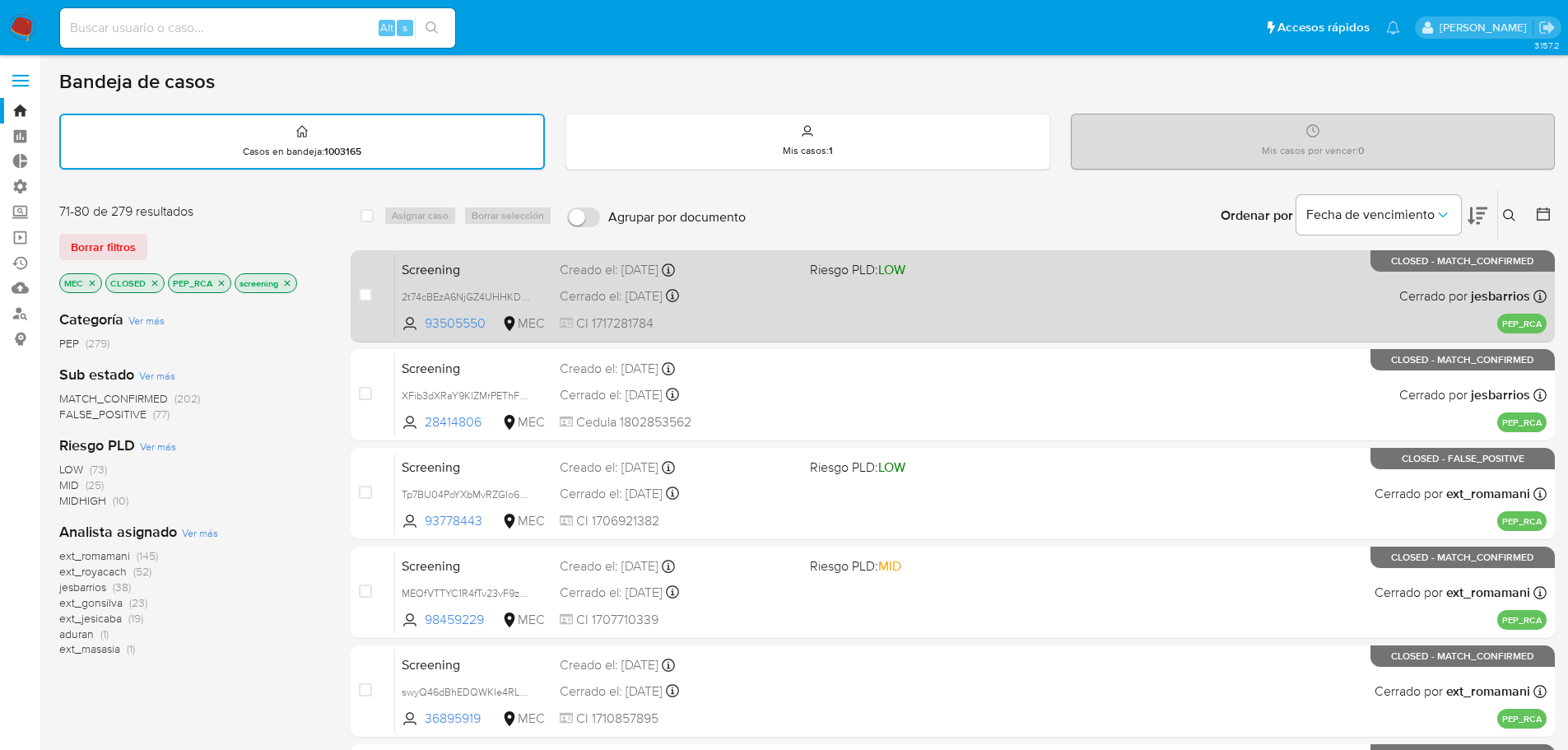
click at [489, 269] on span "Screening" at bounding box center [474, 268] width 145 height 21
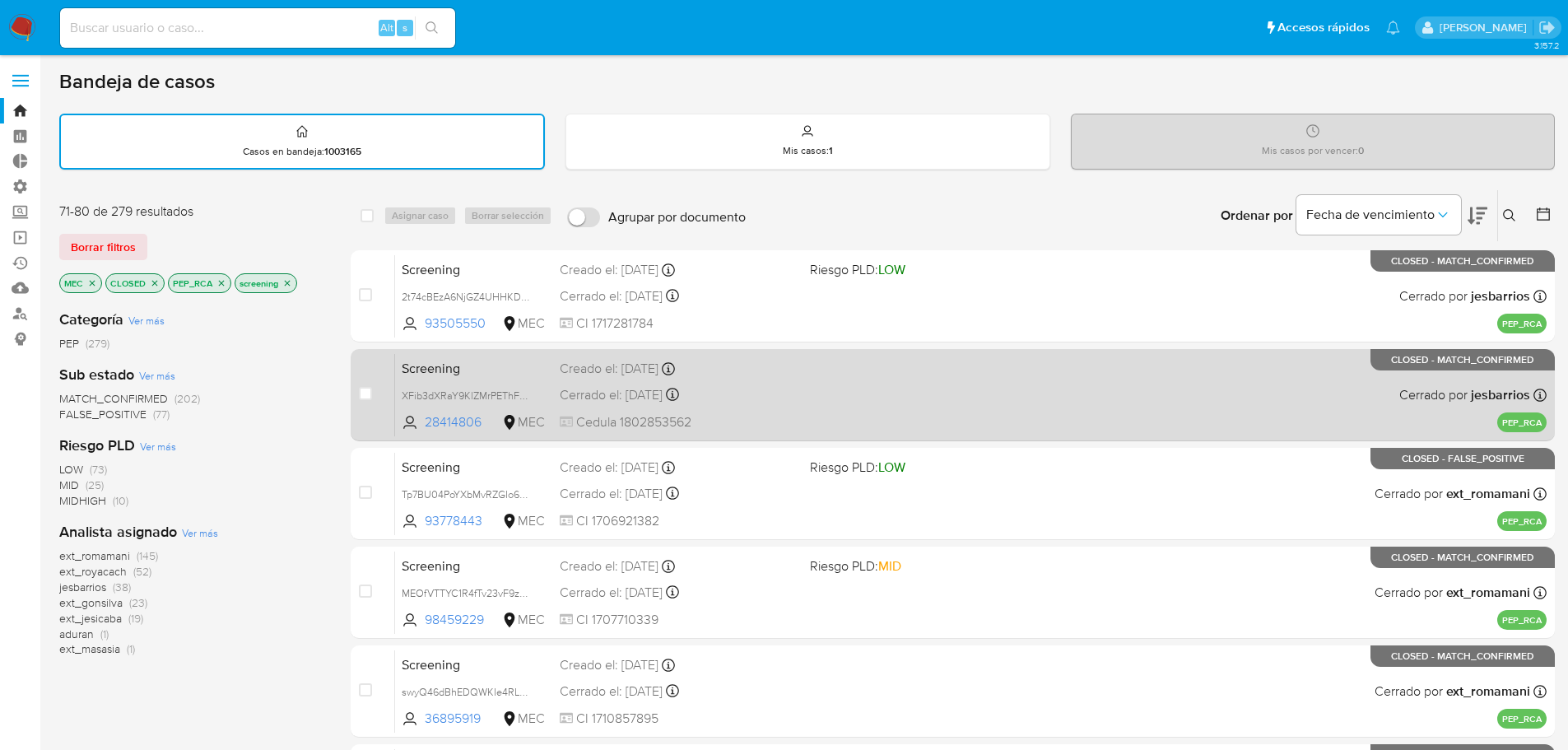
click at [486, 368] on span "Screening" at bounding box center [474, 366] width 145 height 21
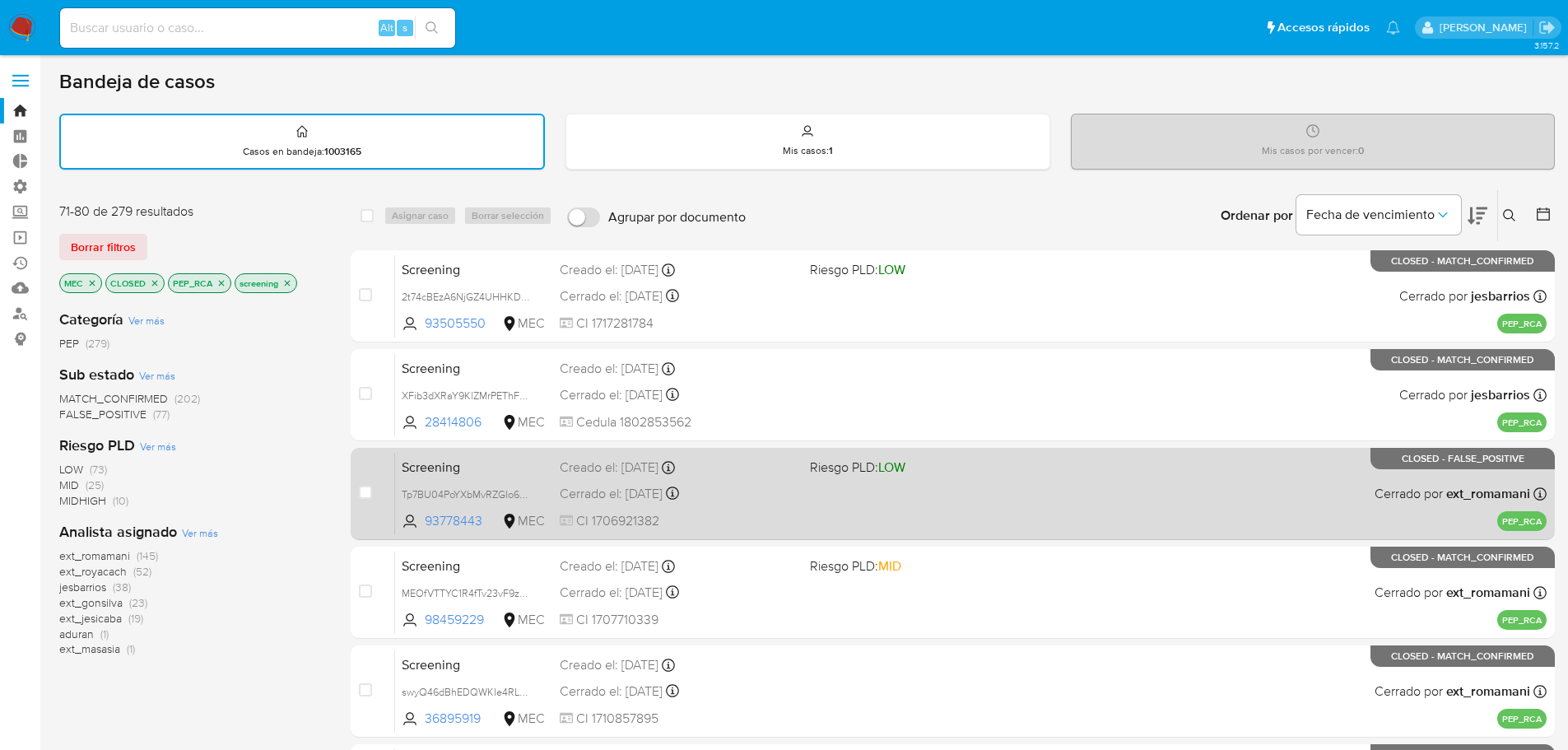
click at [492, 473] on span "Screening" at bounding box center [474, 465] width 145 height 21
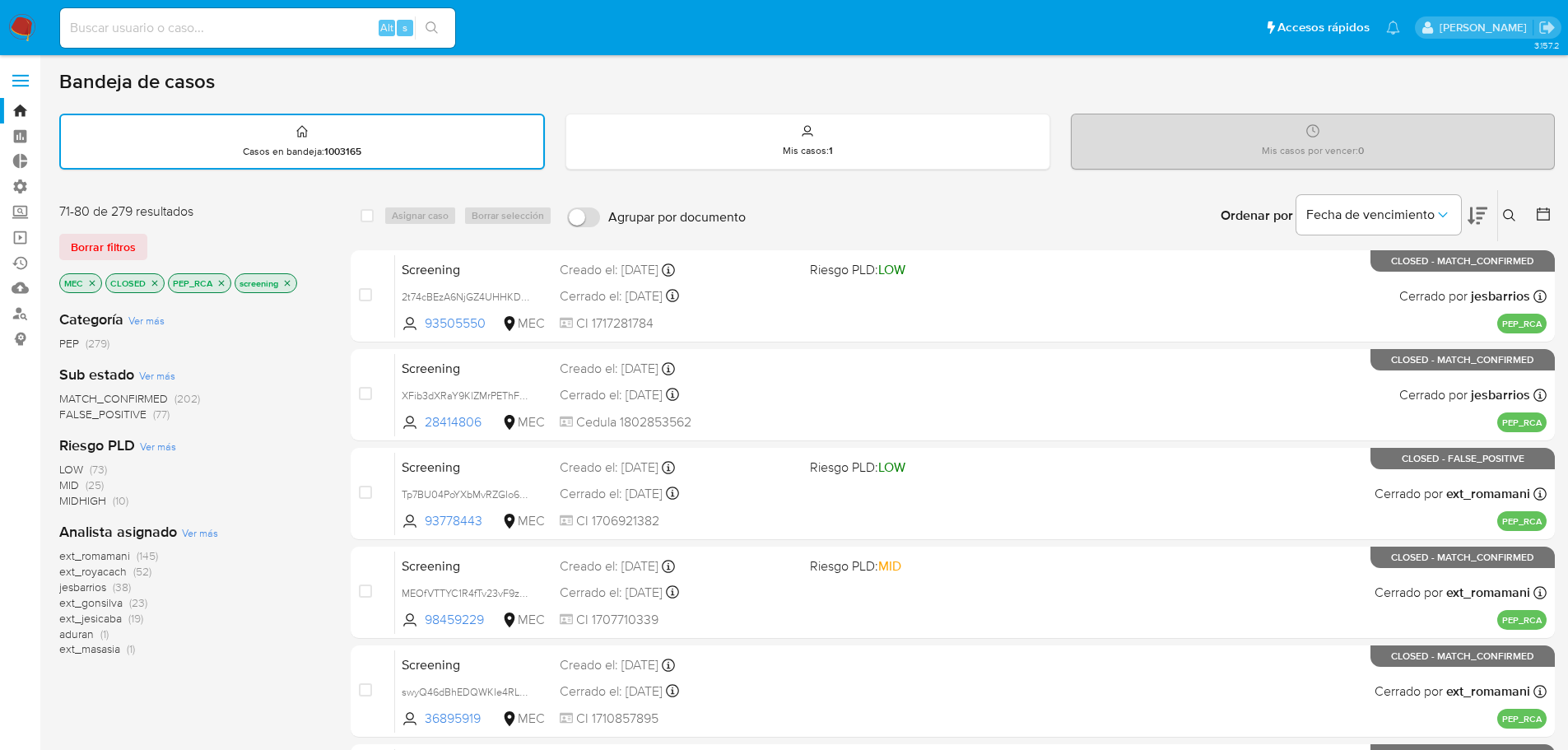
click at [94, 279] on icon "close-filter" at bounding box center [92, 283] width 10 height 10
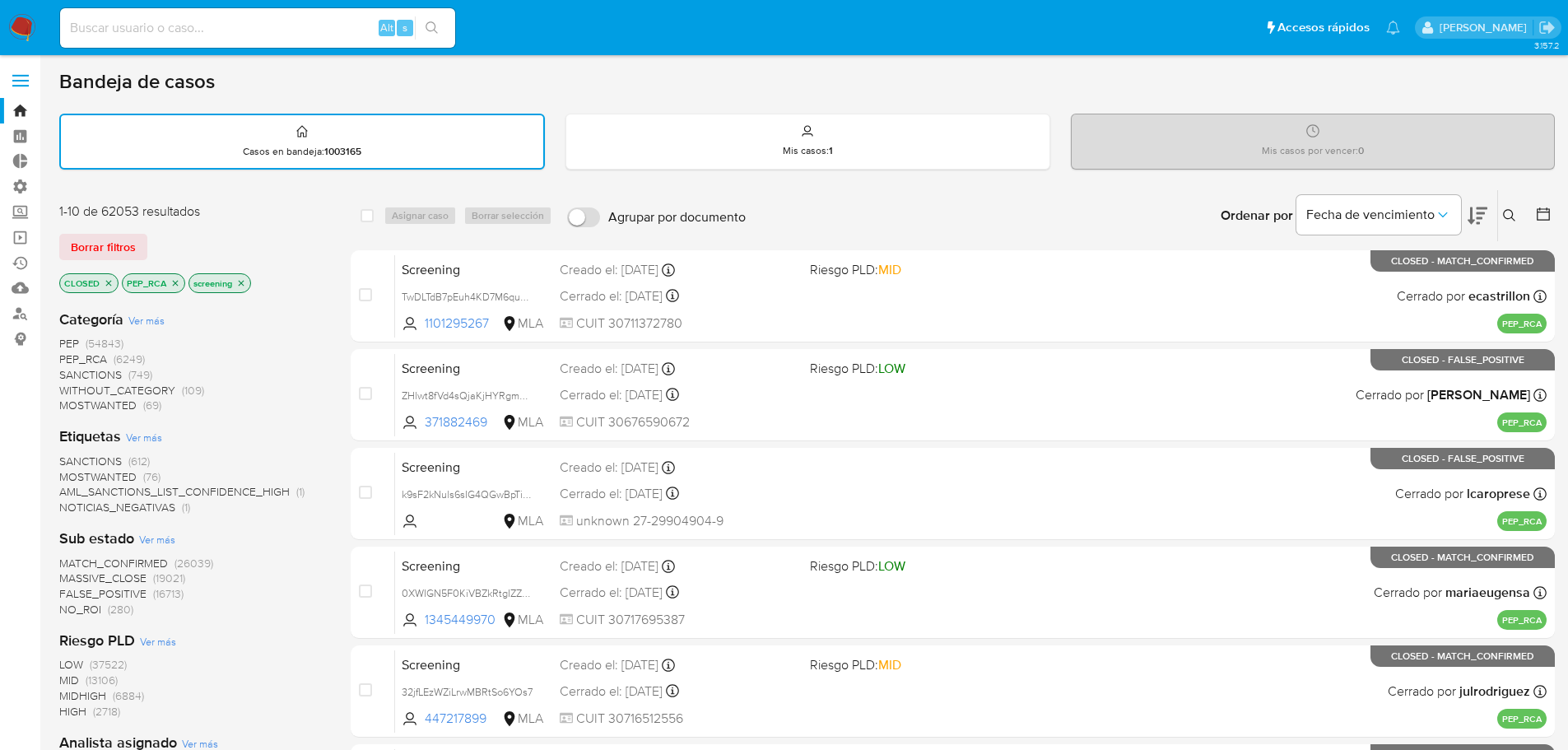
click at [173, 283] on icon "close-filter" at bounding box center [176, 283] width 10 height 10
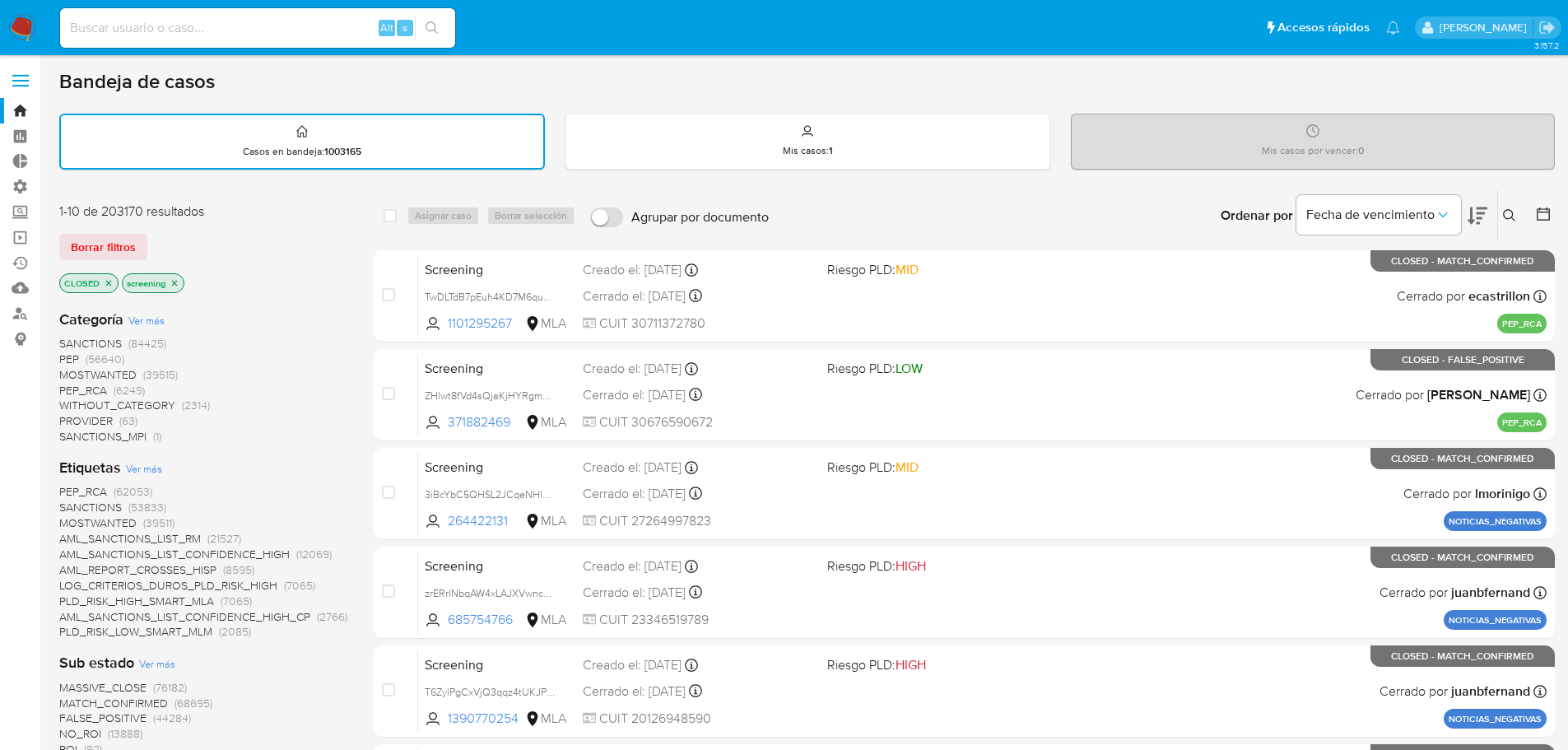
click at [69, 506] on span "SANCTIONS" at bounding box center [90, 506] width 63 height 16
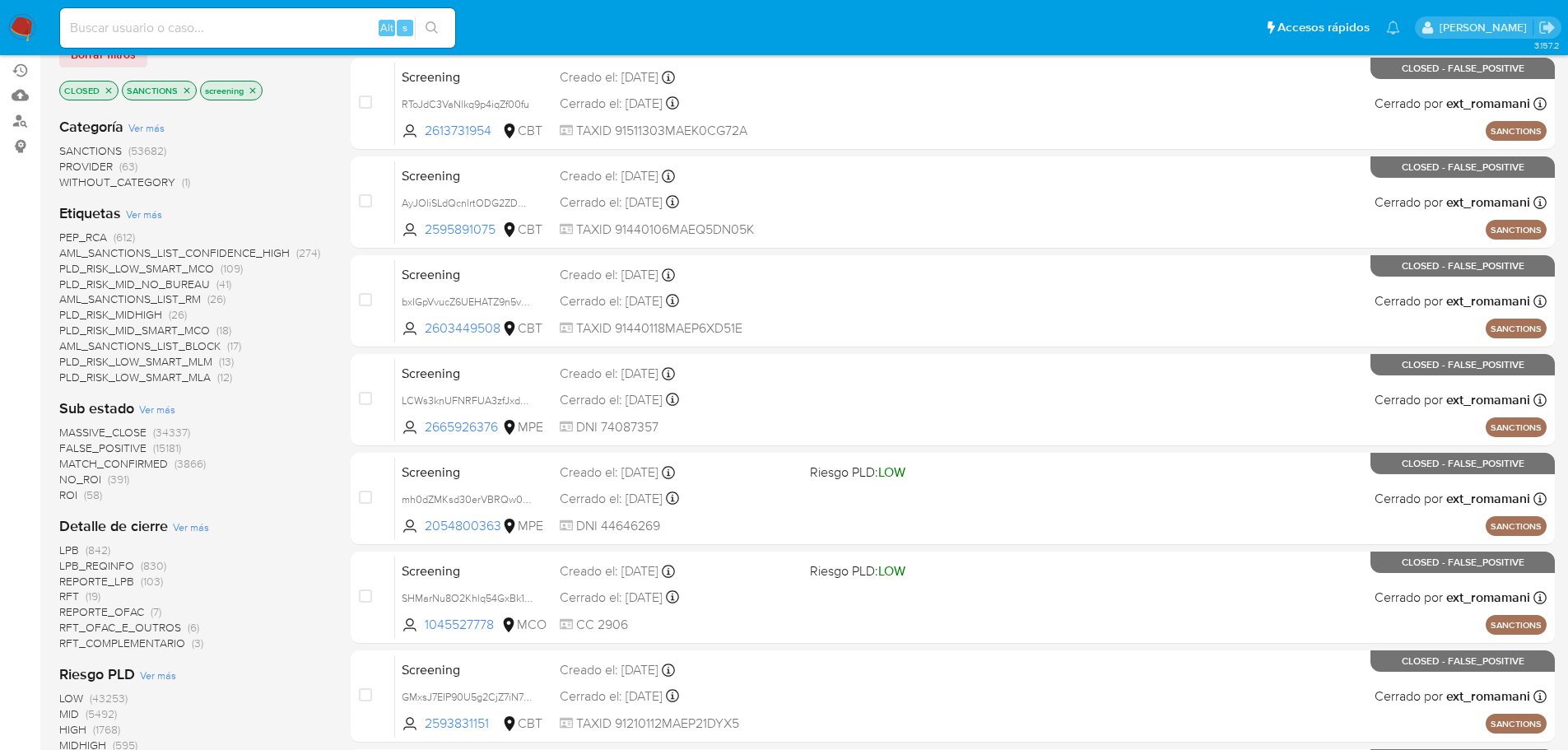
scroll to position [576, 0]
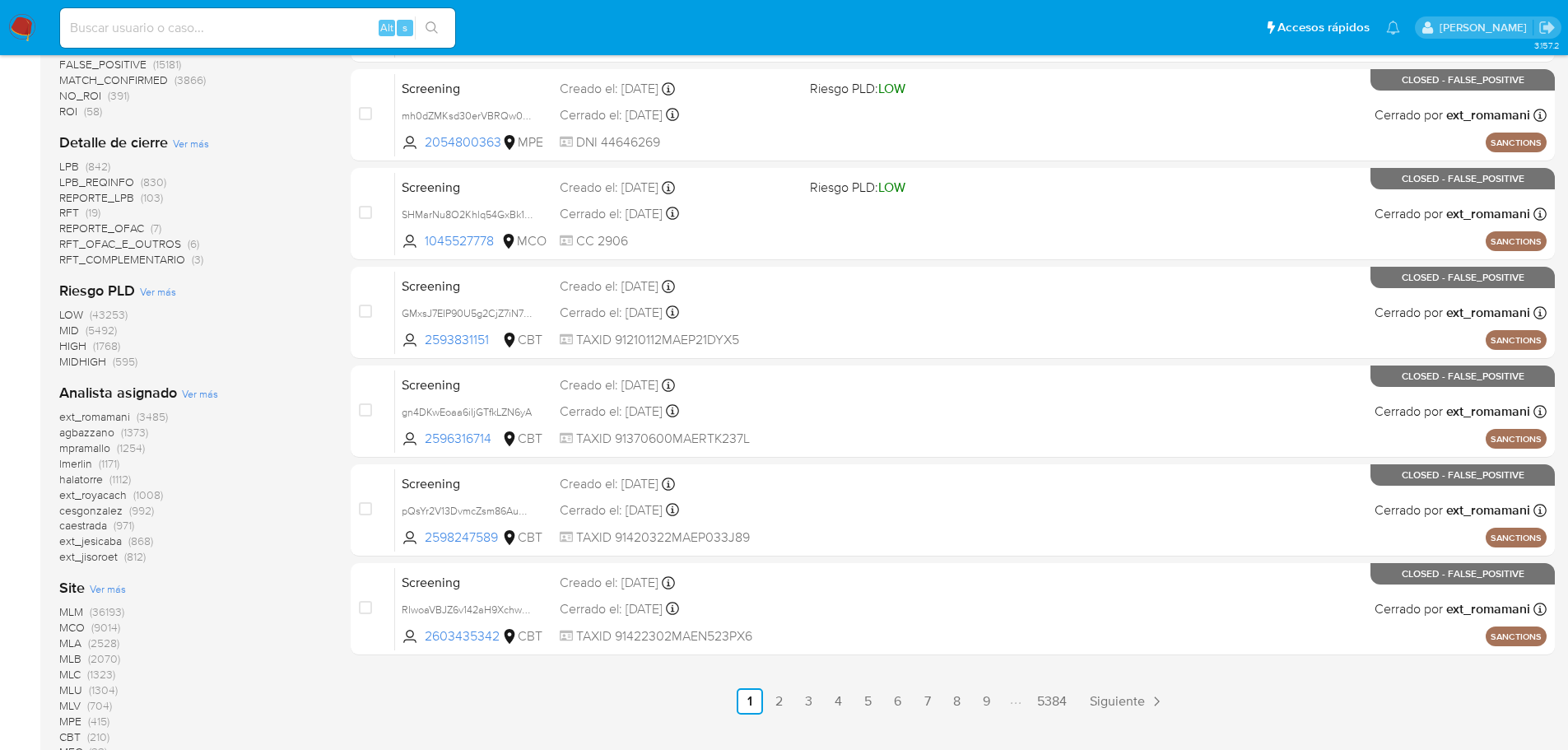
click at [65, 611] on span "MLM" at bounding box center [71, 610] width 24 height 16
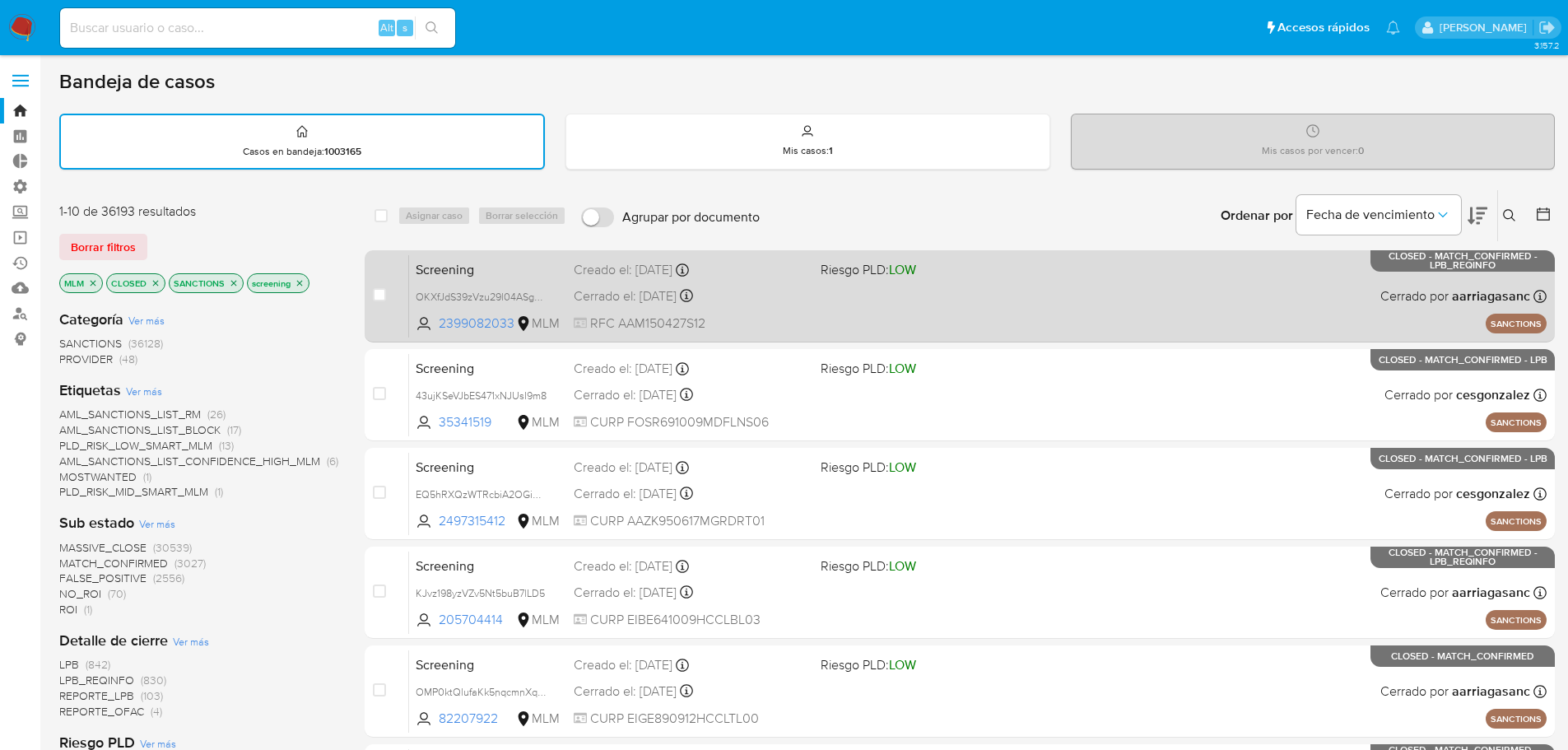
click at [499, 259] on span "Screening" at bounding box center [487, 268] width 145 height 21
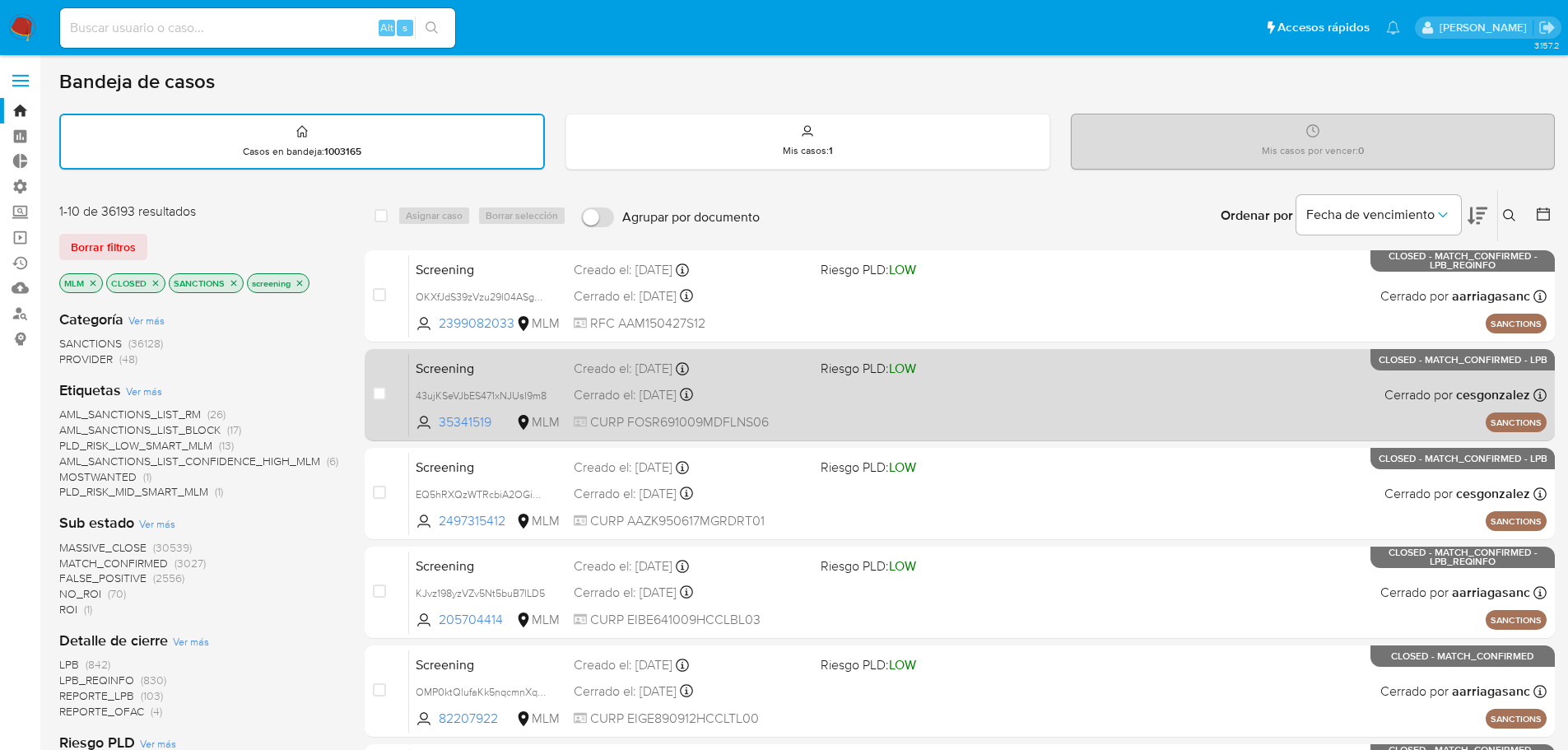
click at [505, 361] on span "Screening" at bounding box center [487, 366] width 145 height 21
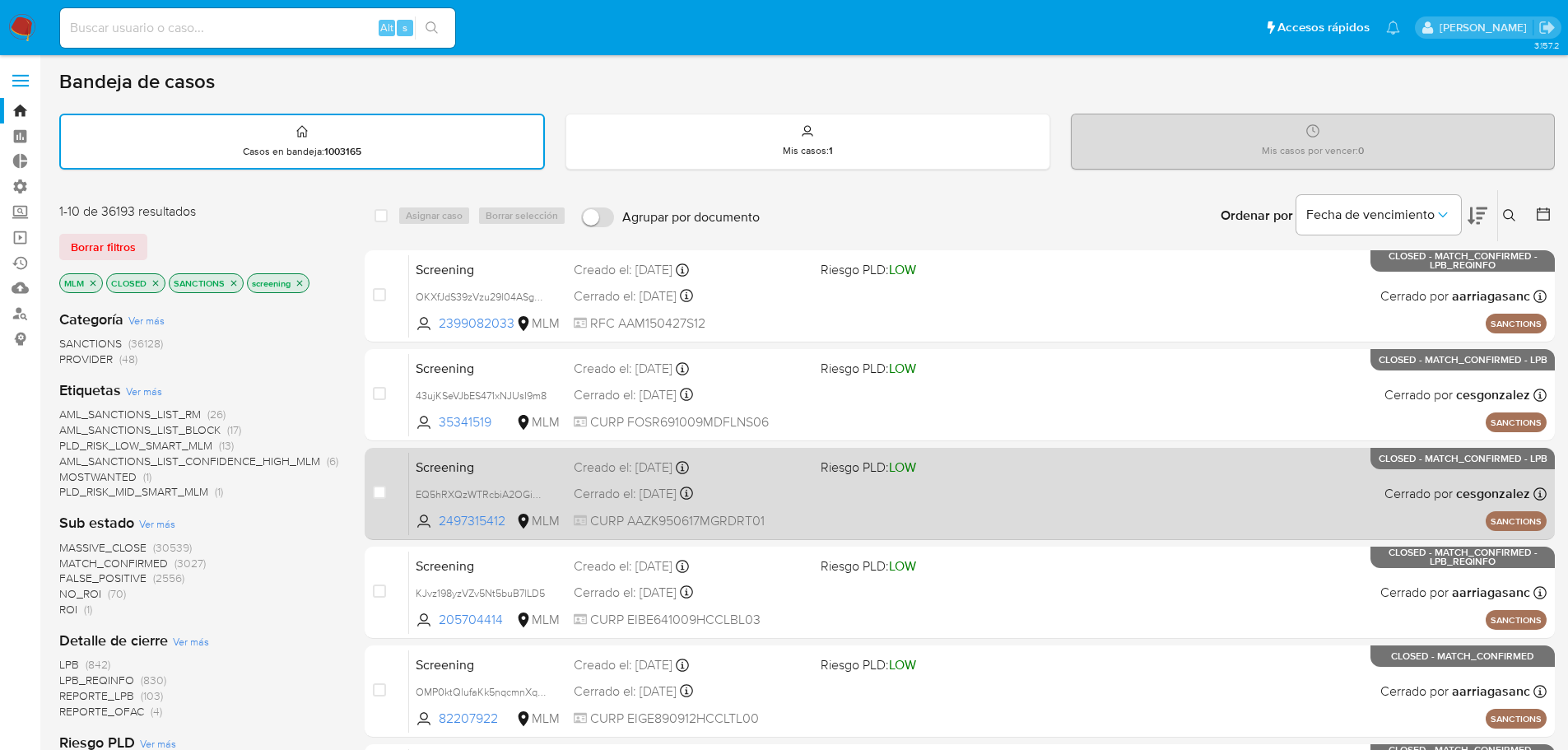
click at [498, 464] on span "Screening" at bounding box center [487, 465] width 145 height 21
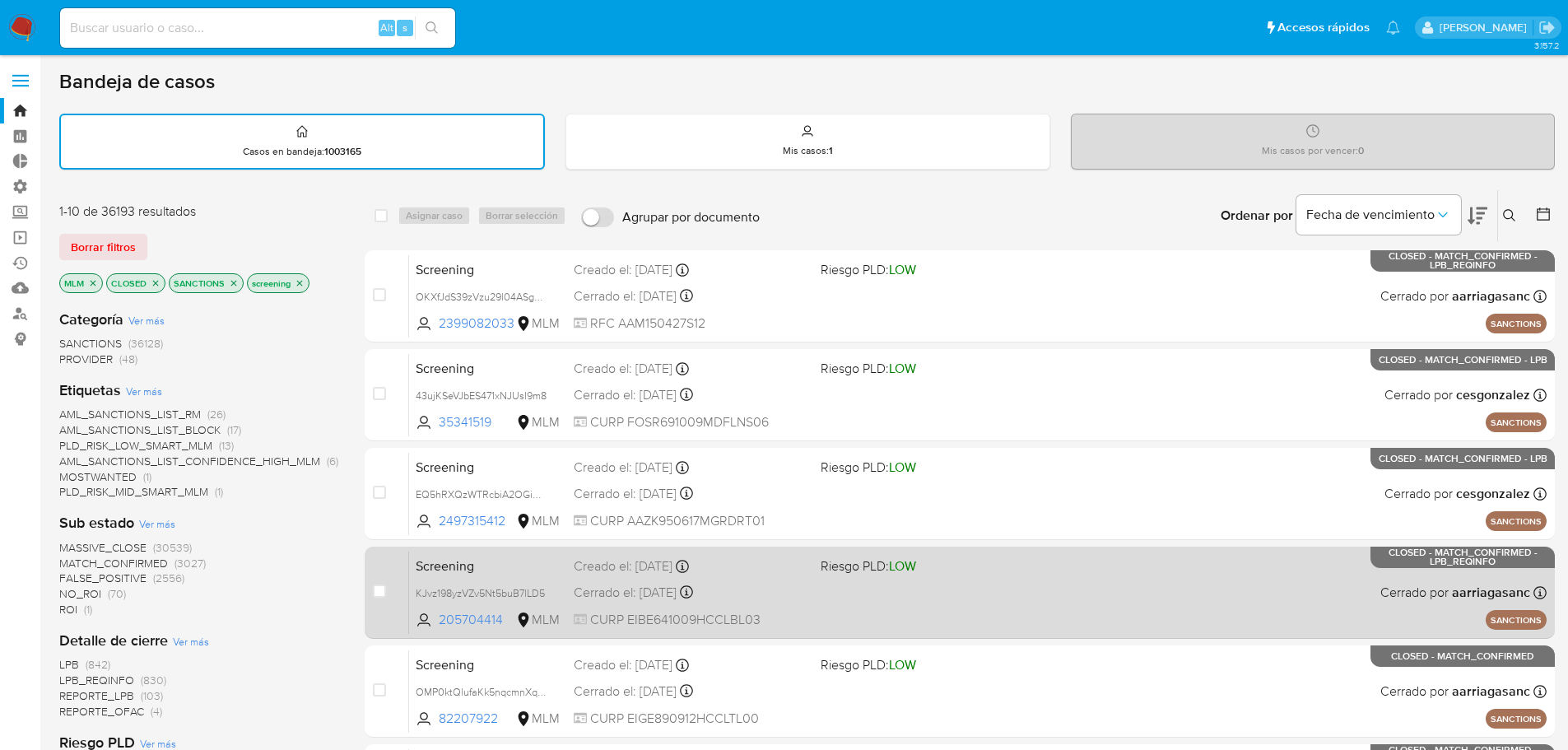
click at [507, 562] on span "Screening" at bounding box center [487, 564] width 145 height 21
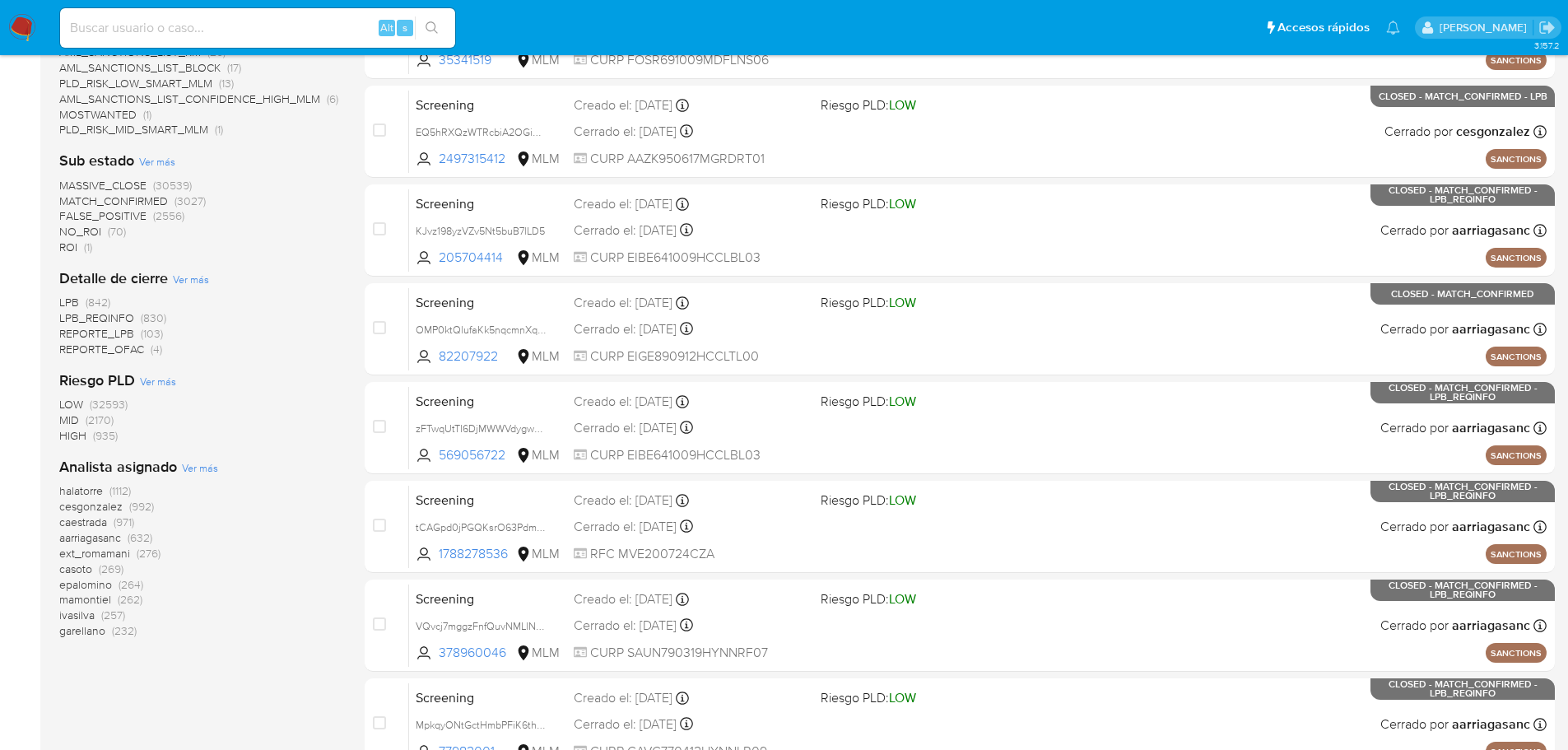
scroll to position [551, 0]
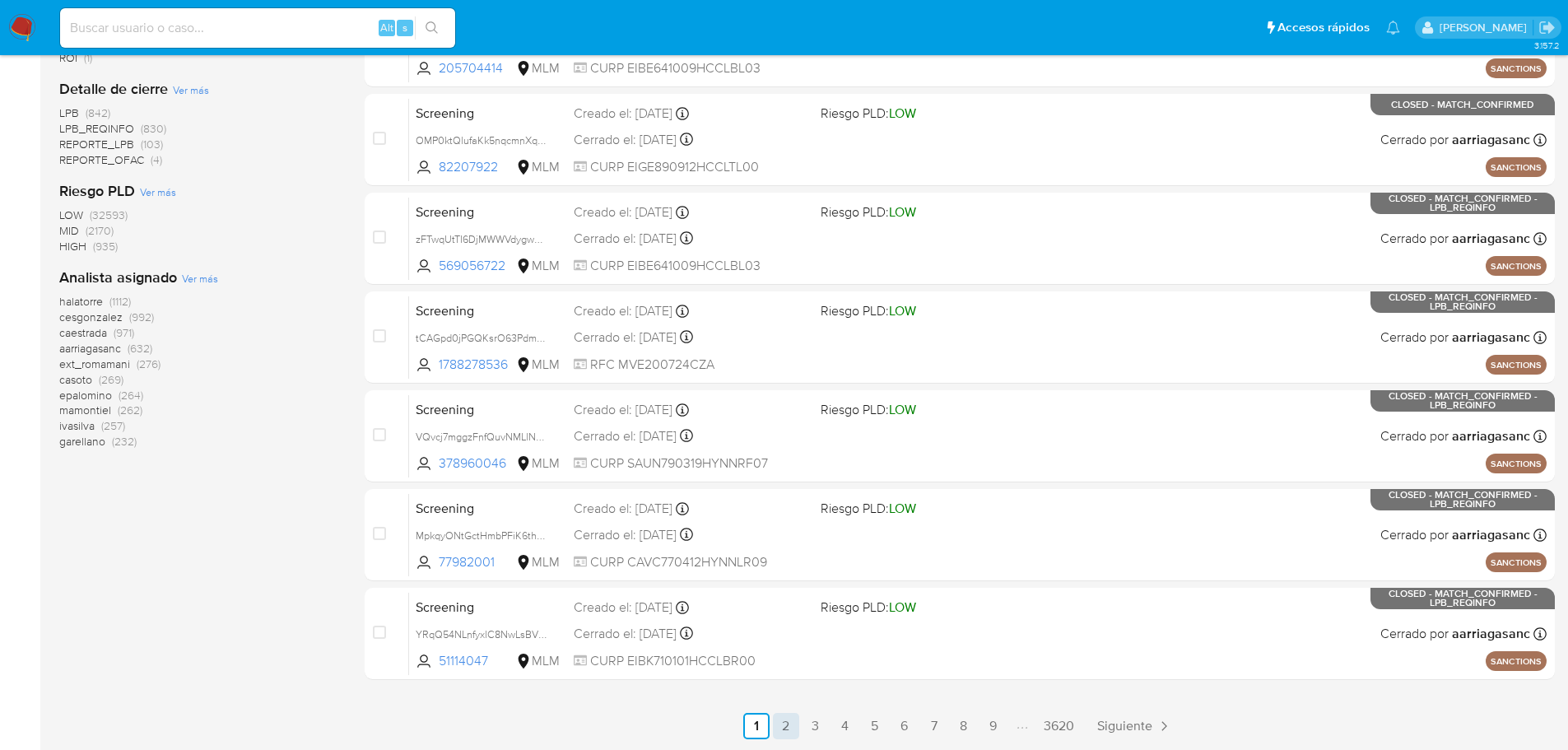
click at [781, 724] on link "2" at bounding box center [785, 725] width 27 height 27
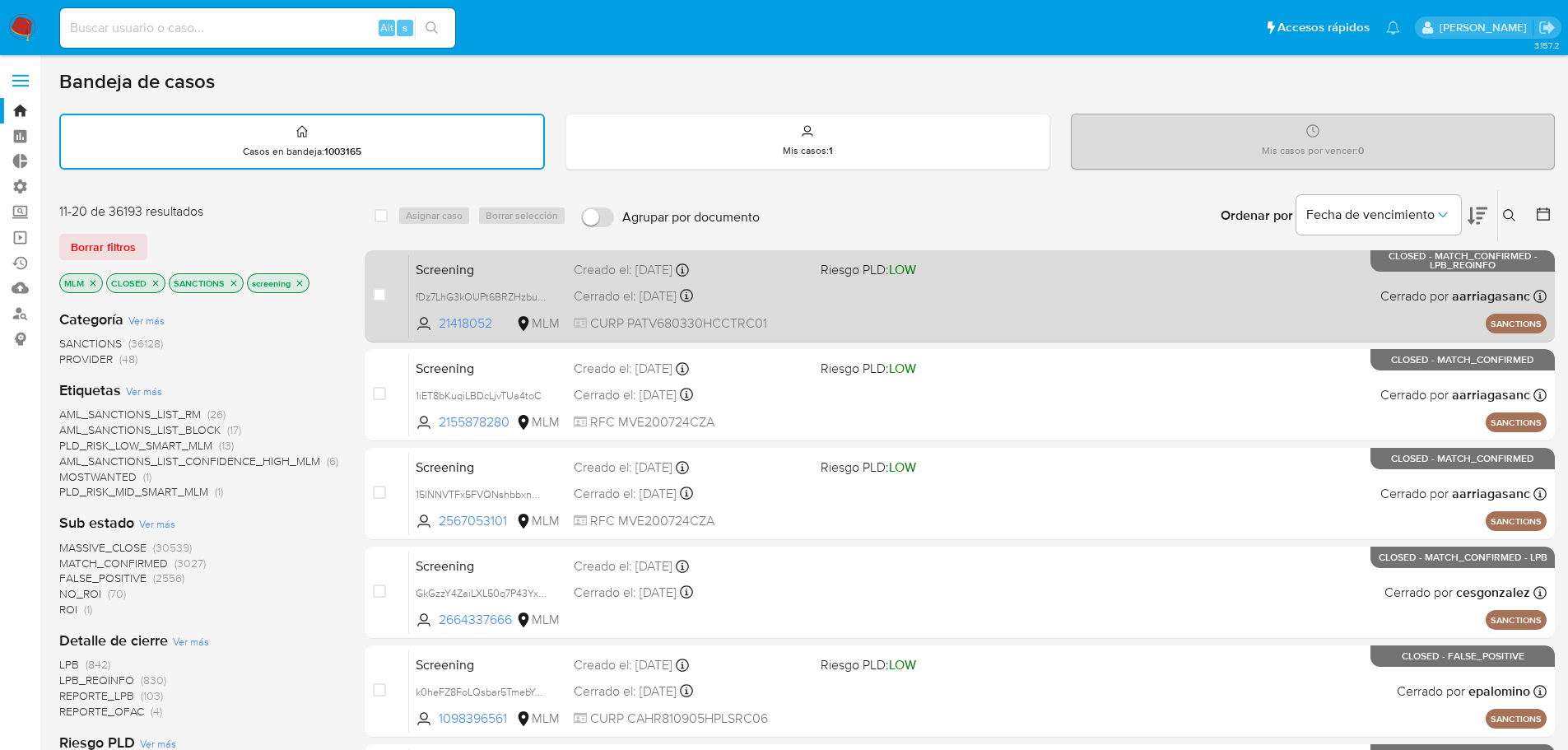
click at [520, 270] on span "Screening" at bounding box center [487, 268] width 145 height 21
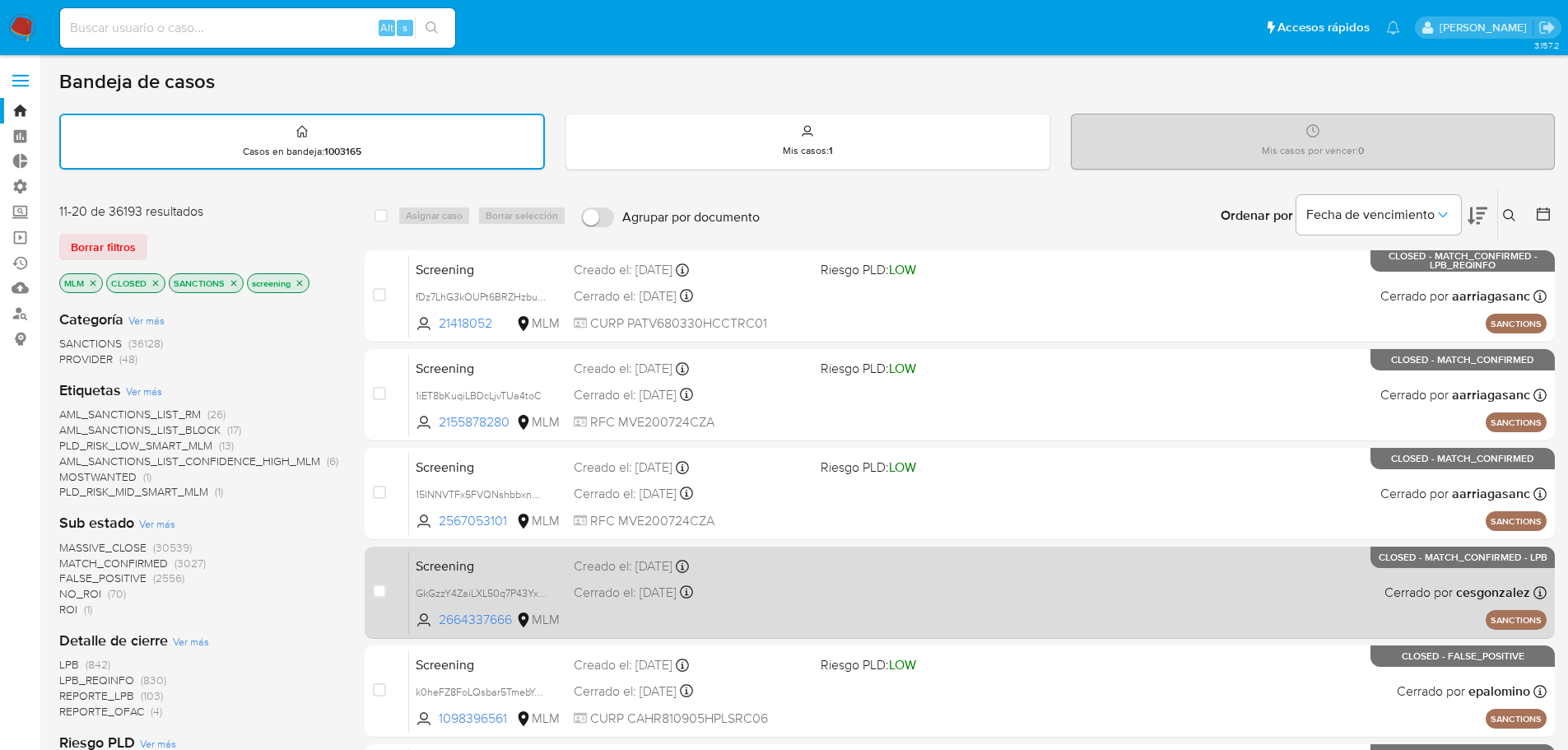
click at [524, 569] on span "Screening" at bounding box center [487, 564] width 145 height 21
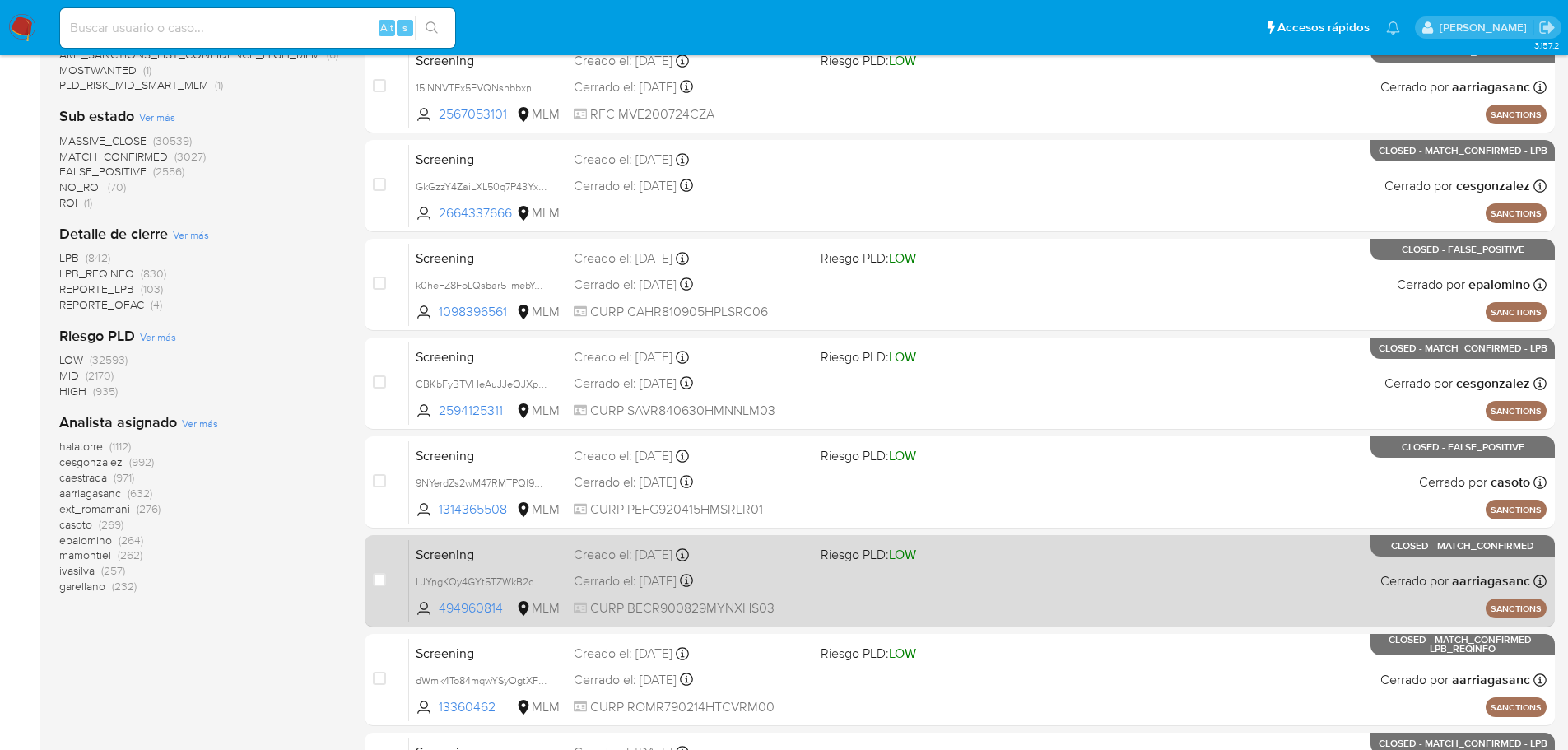
scroll to position [412, 0]
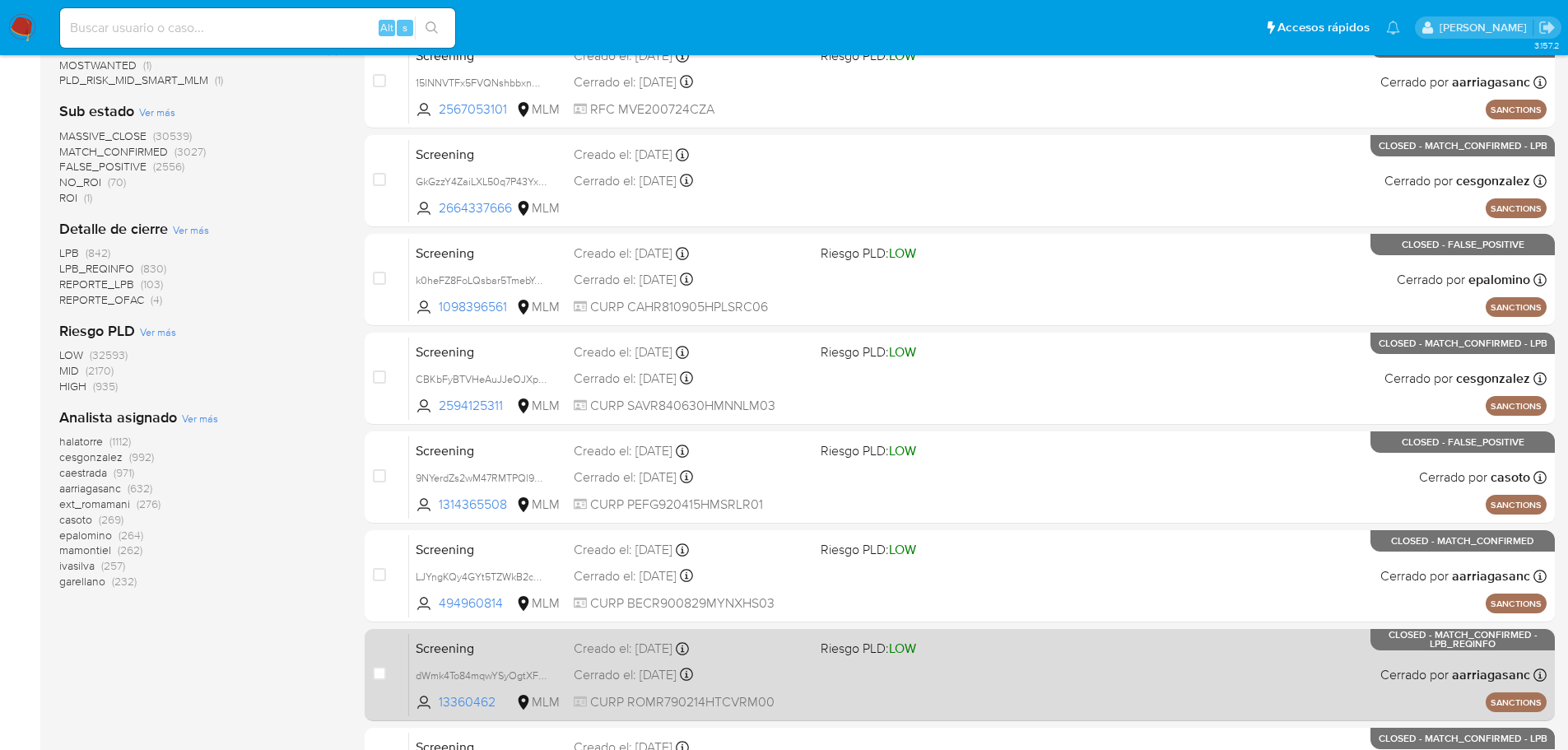
click at [522, 645] on span "Screening" at bounding box center [487, 646] width 145 height 21
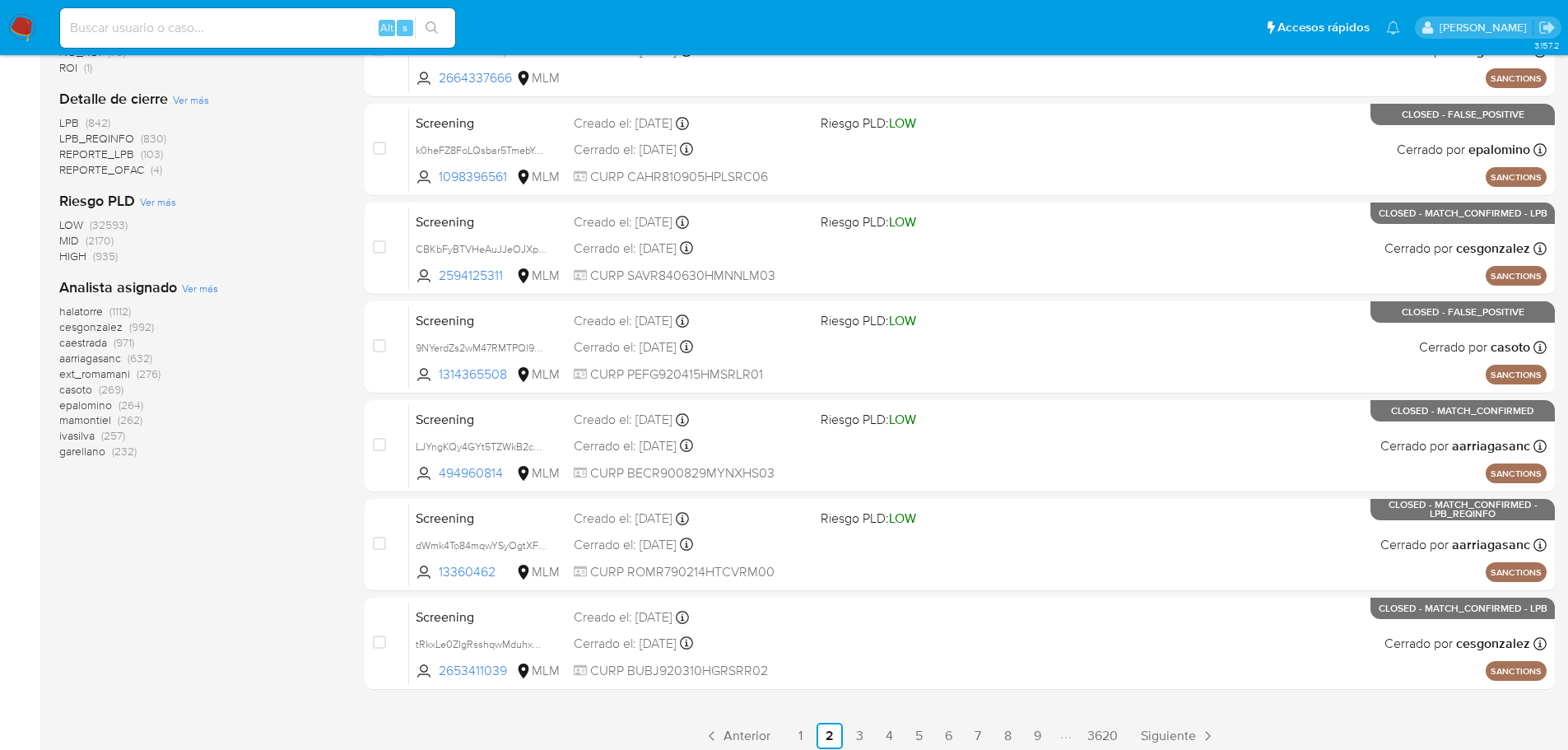
scroll to position [551, 0]
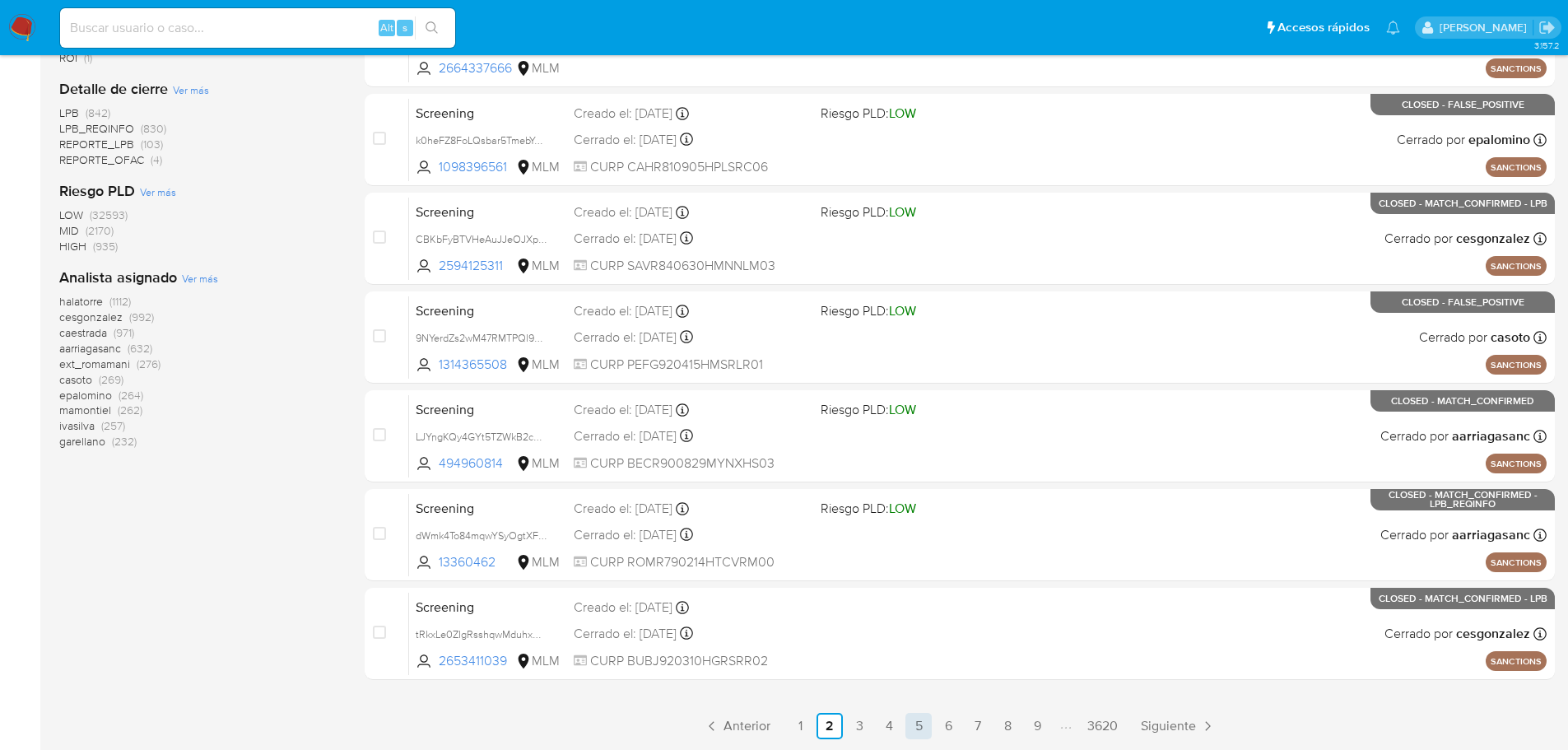
click at [927, 730] on link "5" at bounding box center [918, 725] width 27 height 27
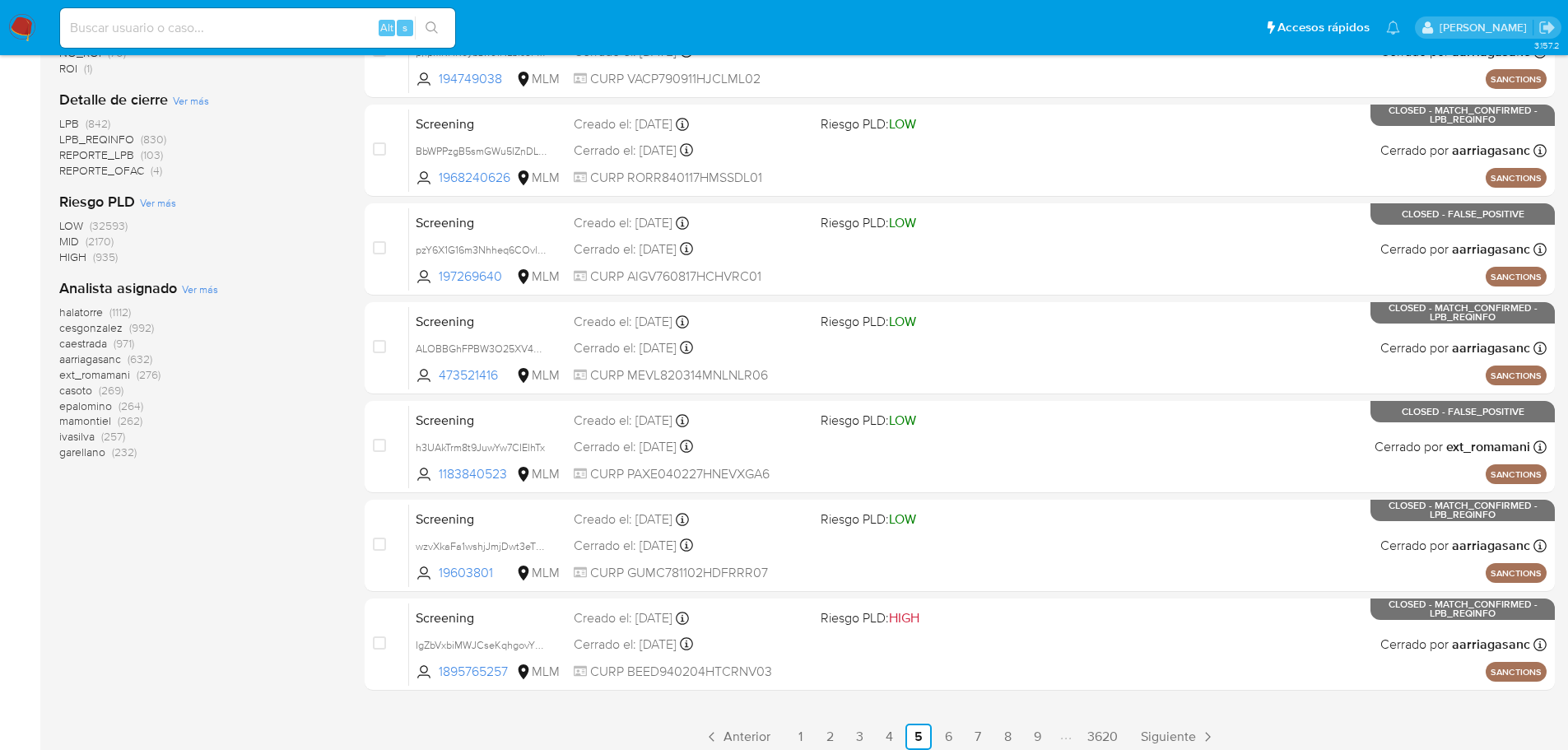
scroll to position [551, 0]
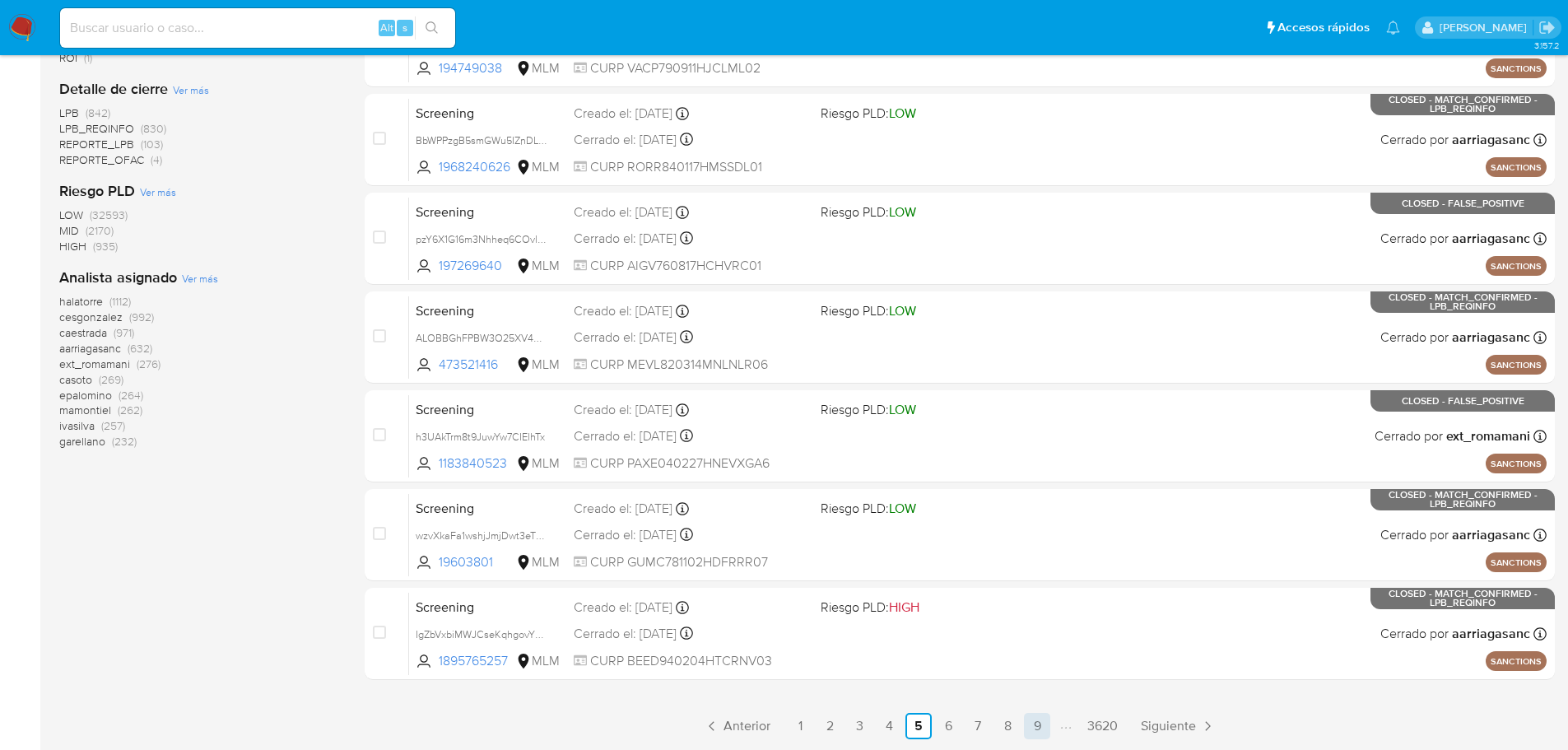
click at [1046, 725] on link "9" at bounding box center [1037, 725] width 27 height 27
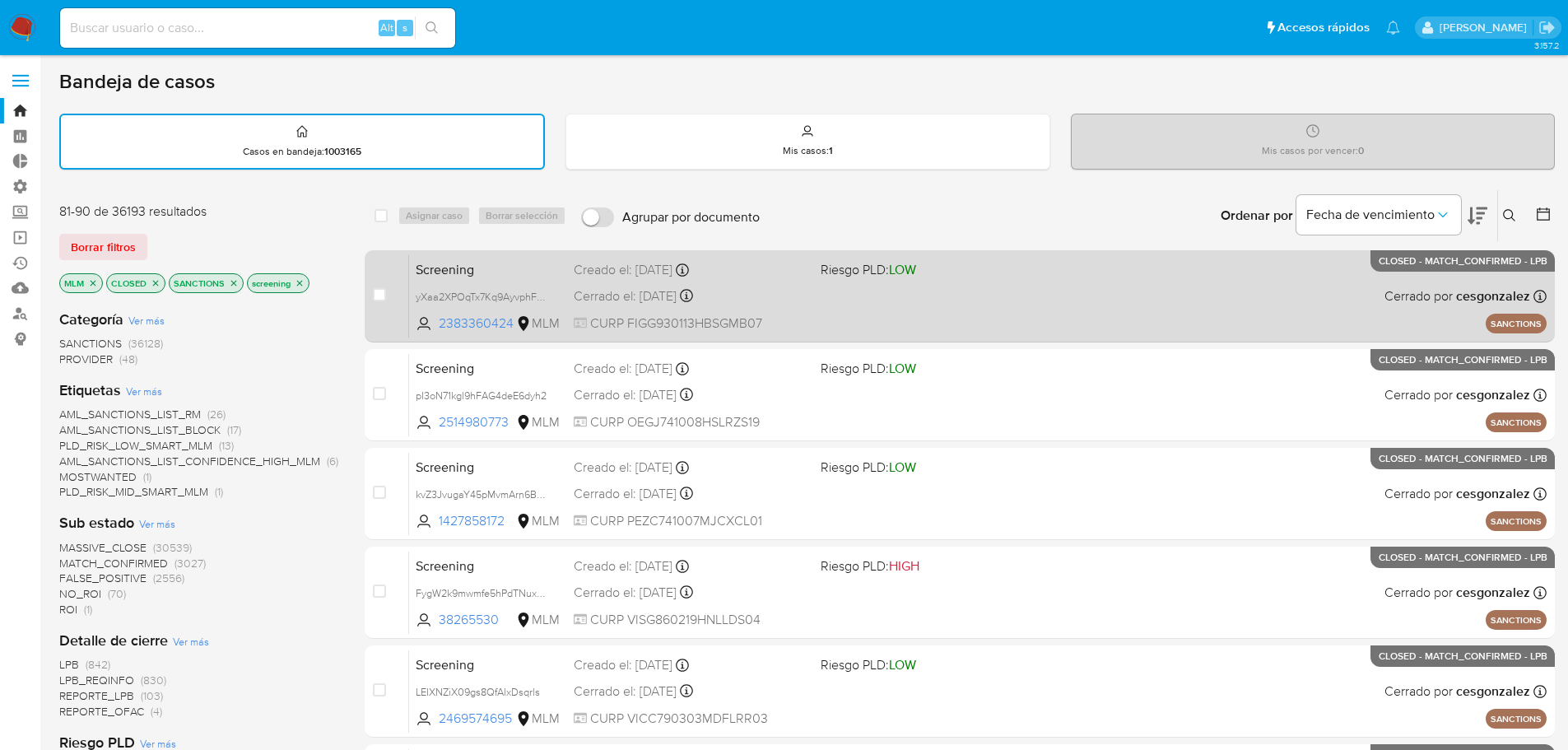
click at [512, 279] on div "Screening yXaa2XPOqTx7Kq9AyvphF6vw 2383360424 MLM Riesgo PLD: LOW Creado el: 17…" at bounding box center [978, 295] width 1137 height 83
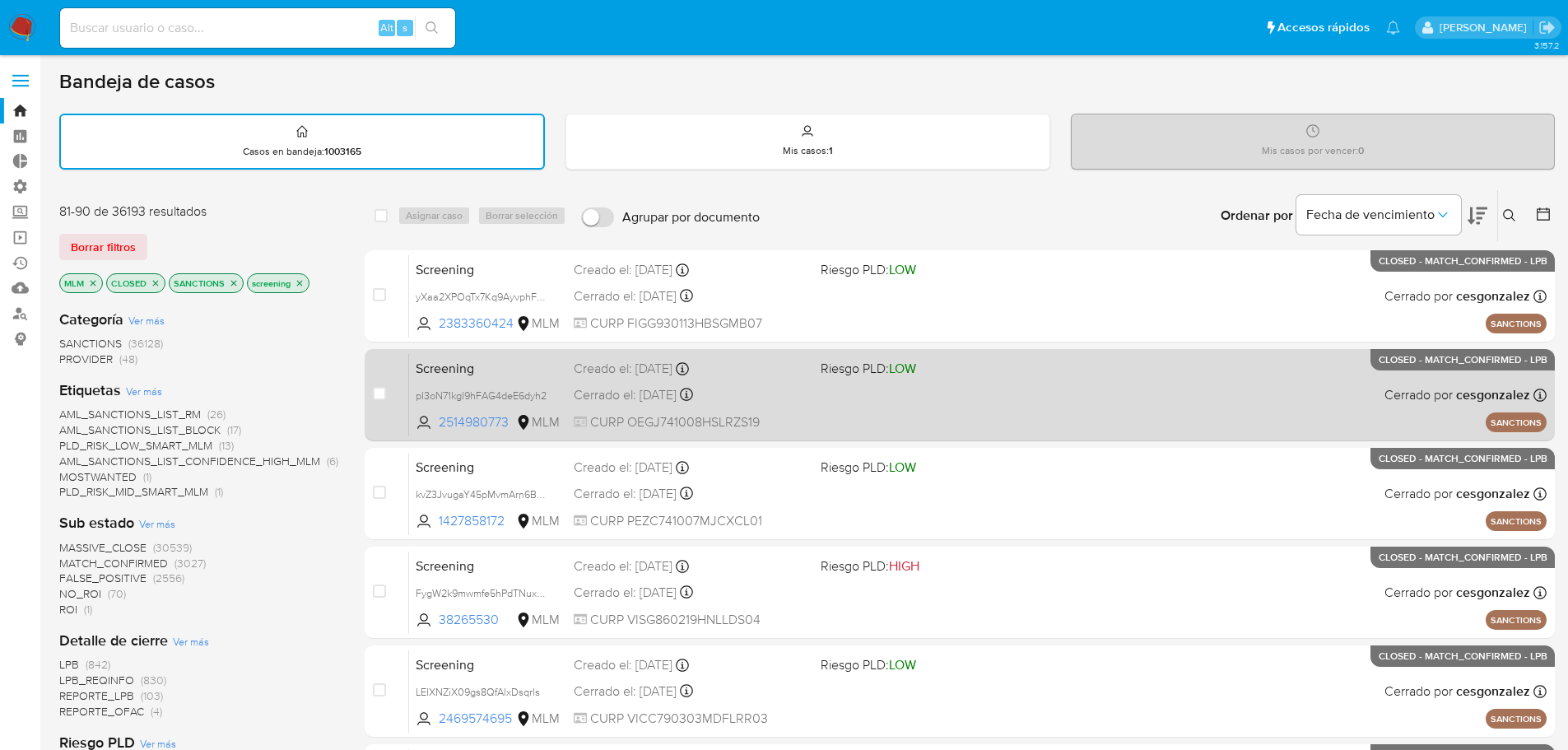
click at [510, 376] on span "Screening" at bounding box center [487, 366] width 145 height 21
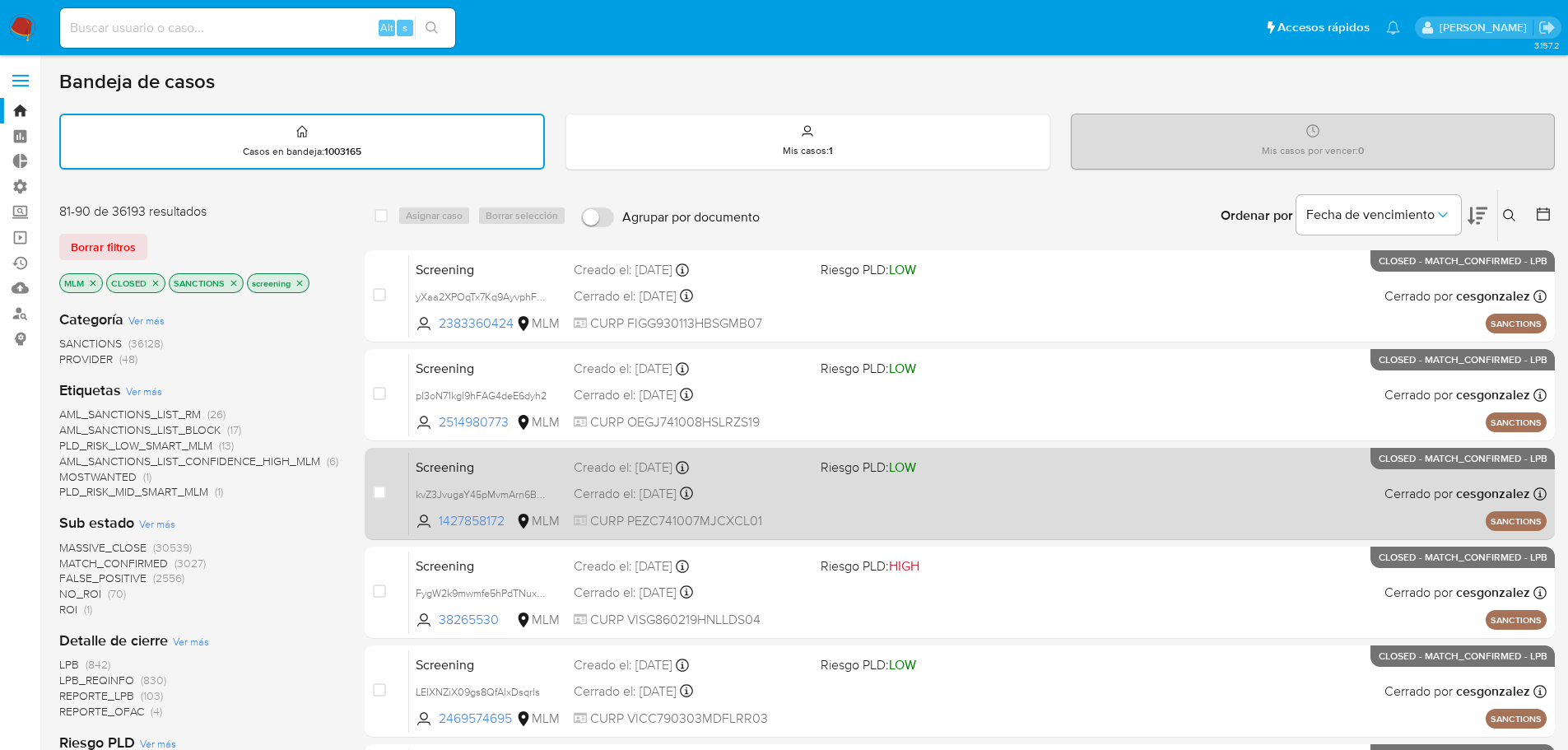
click at [486, 474] on span "Screening" at bounding box center [487, 465] width 145 height 21
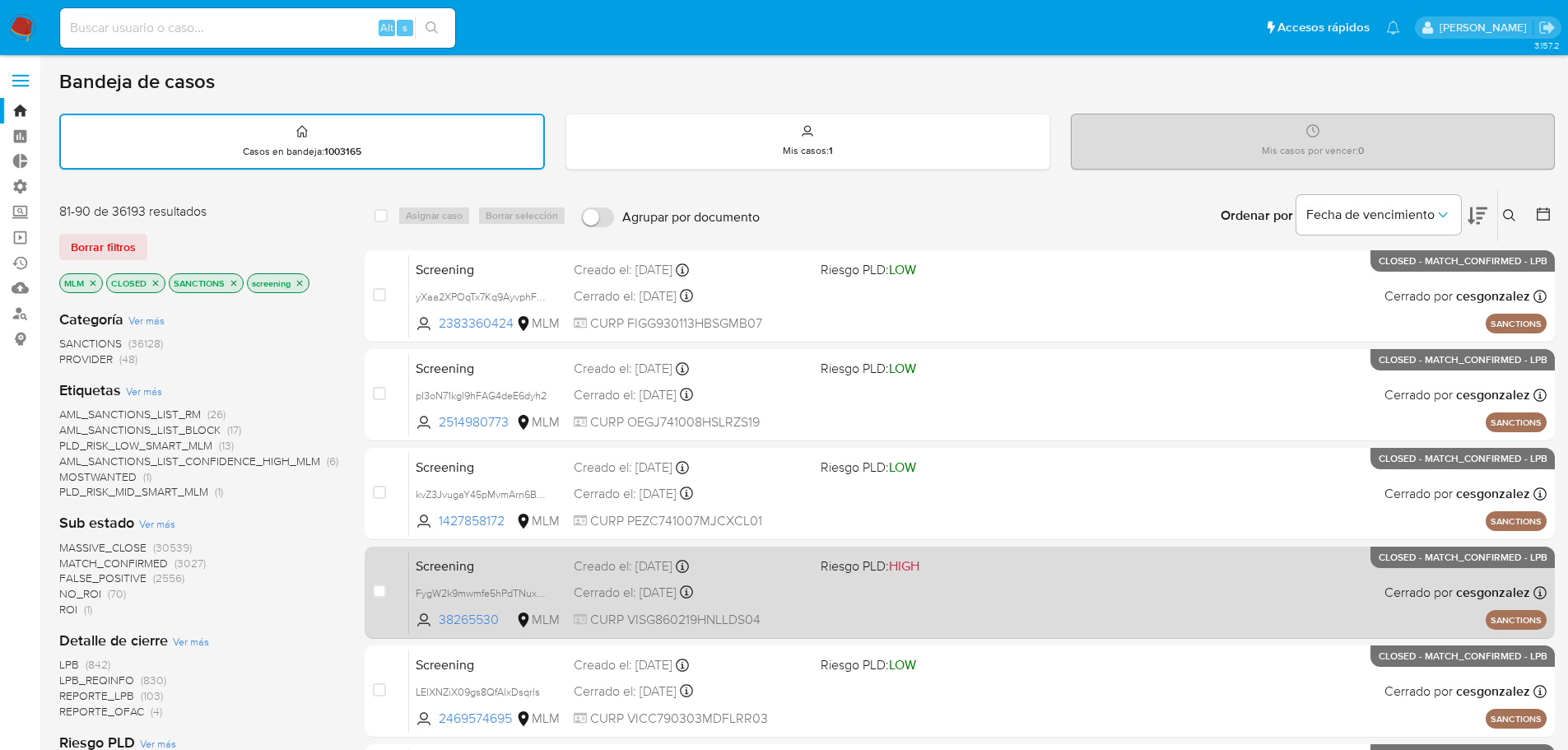
click at [521, 559] on span "Screening" at bounding box center [487, 564] width 145 height 21
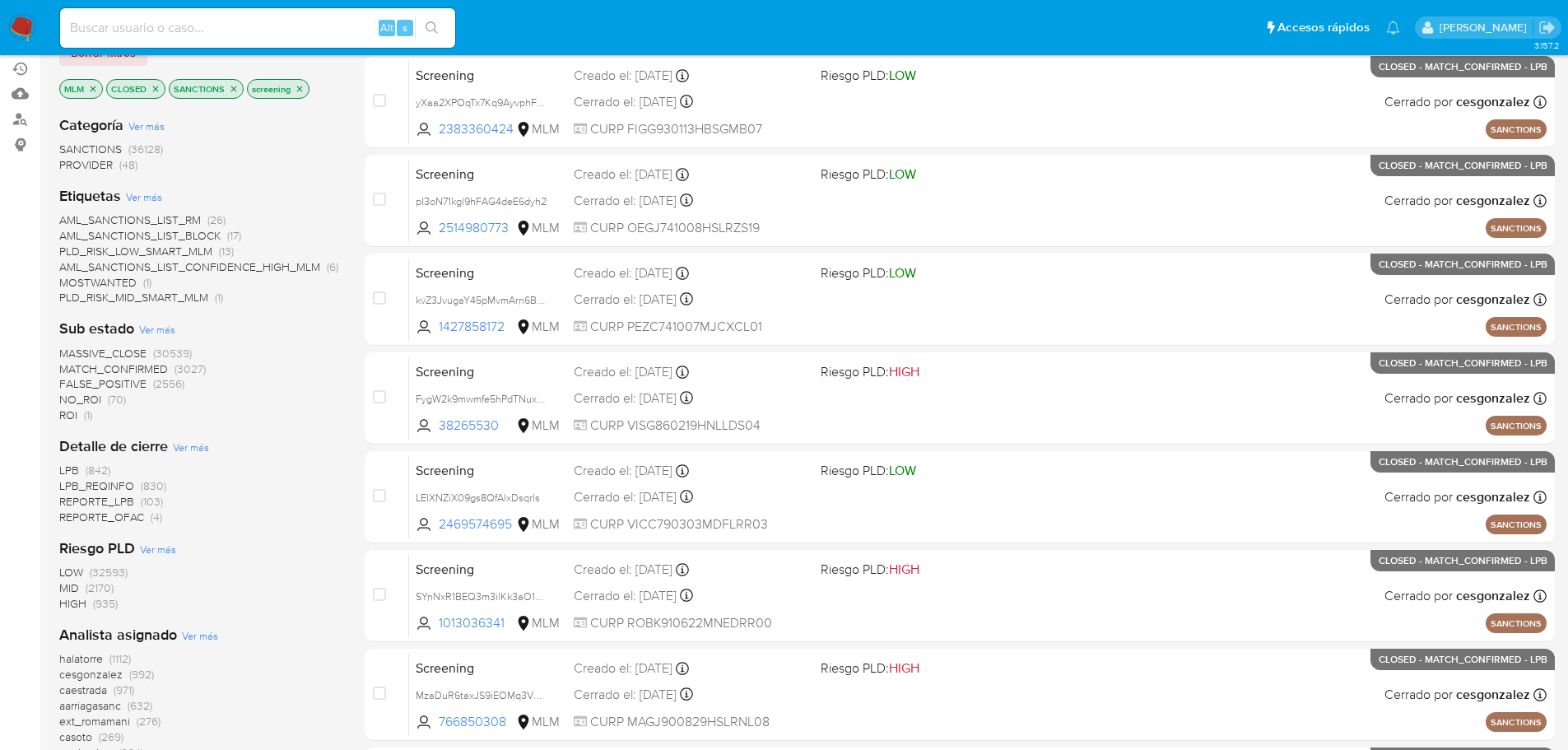
scroll to position [551, 0]
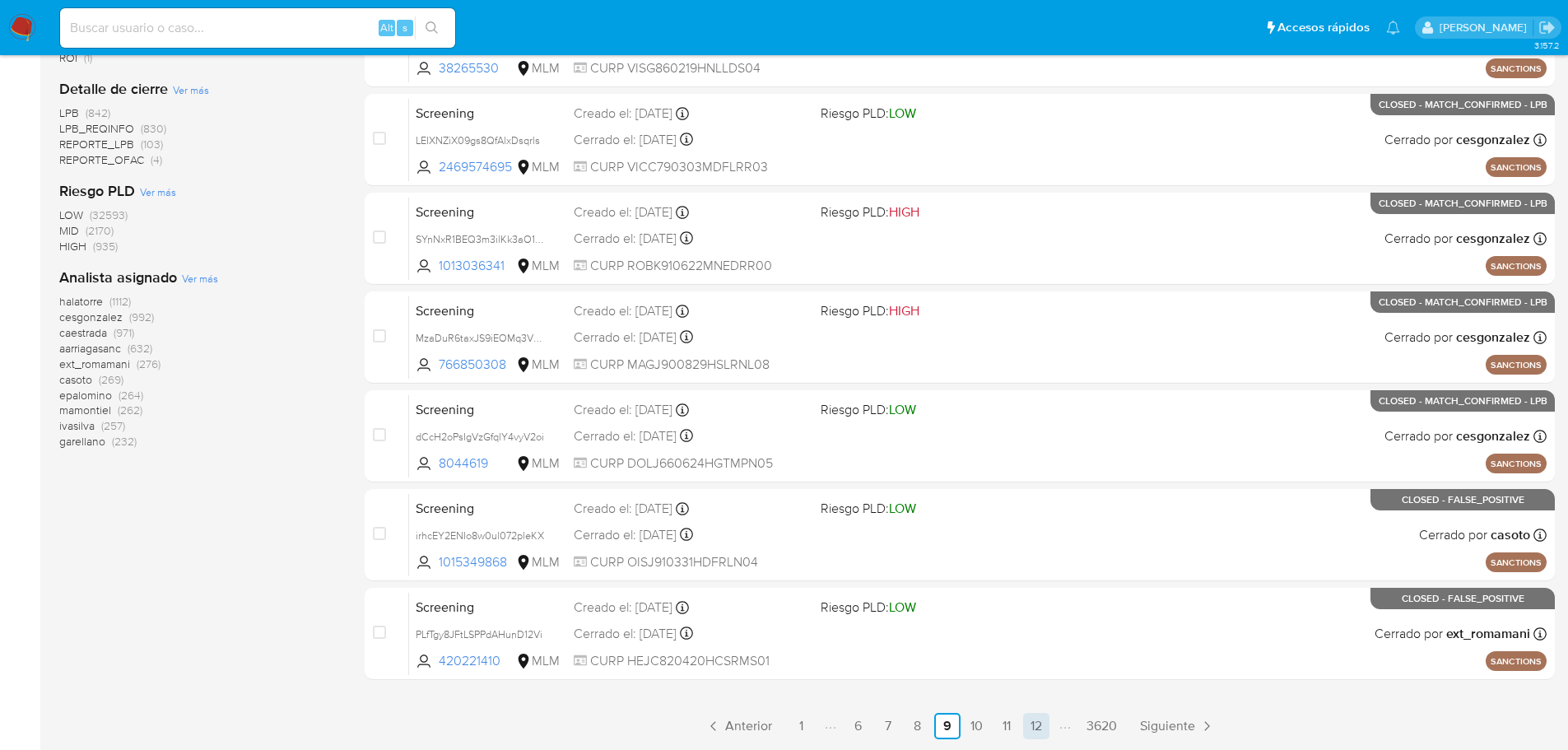
click at [1040, 728] on link "12" at bounding box center [1036, 725] width 27 height 27
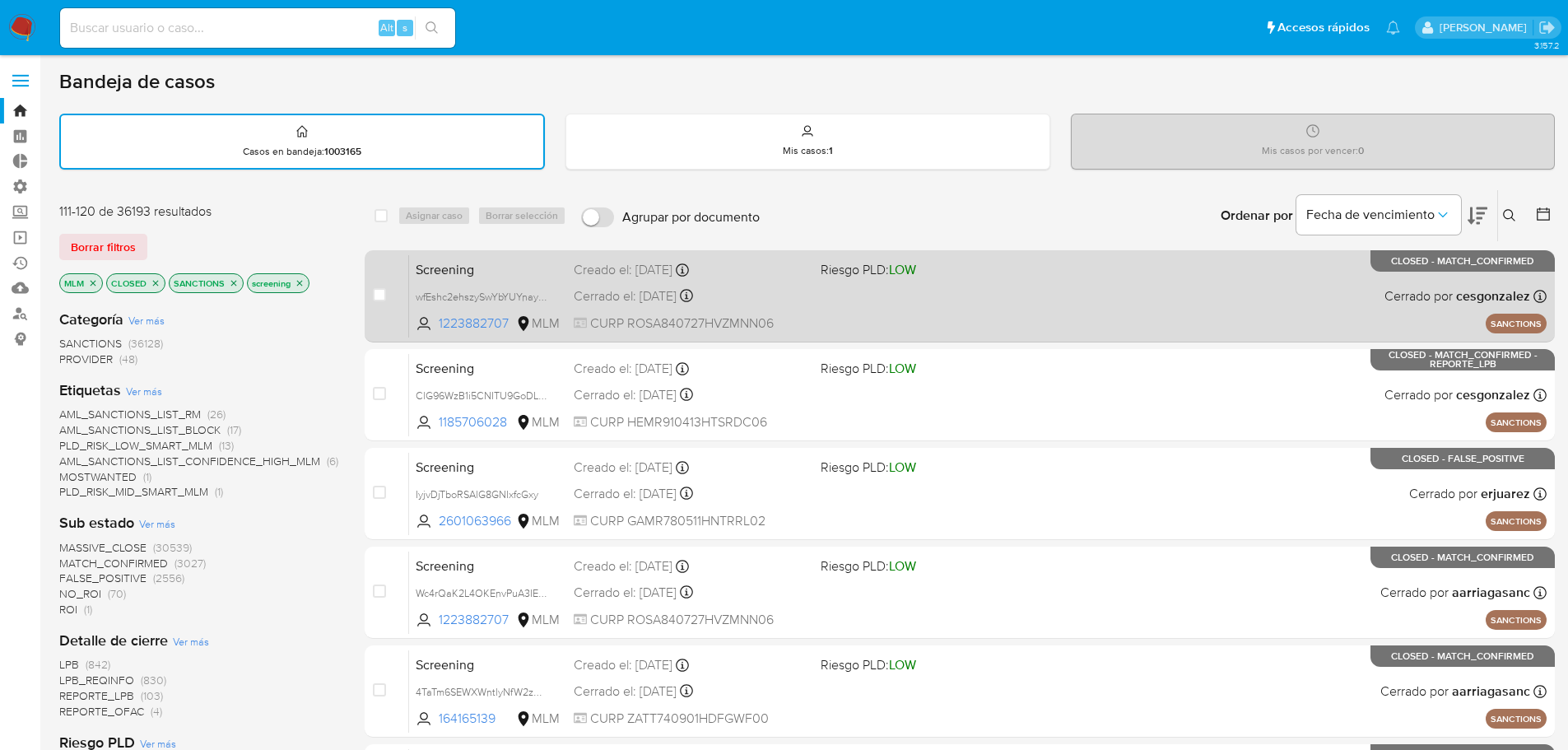
click at [490, 270] on span "Screening" at bounding box center [487, 268] width 145 height 21
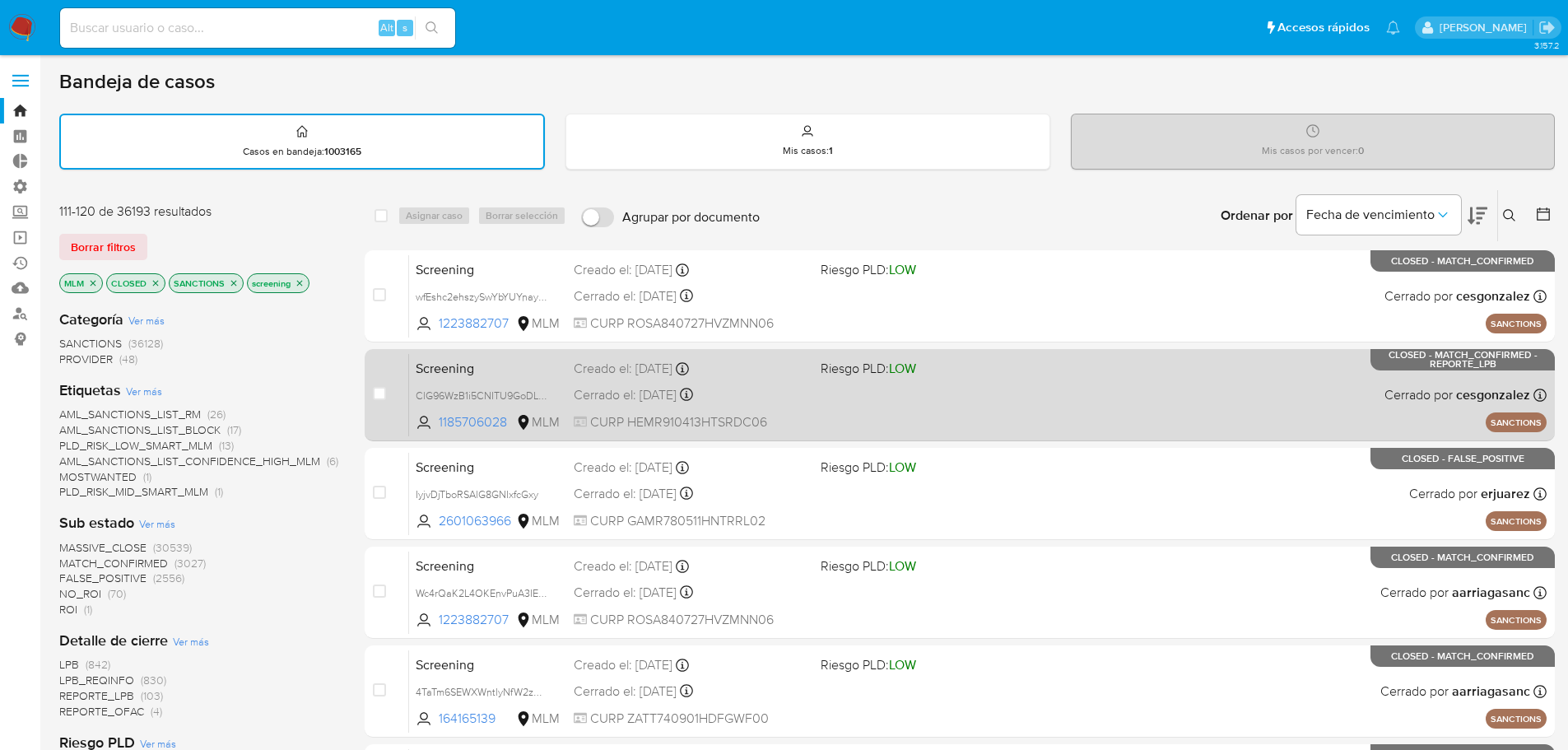
click at [517, 378] on div "Screening ClG96WzB1i5CNITU9GoDLna5 1185706028 MLM Riesgo PLD: LOW Creado el: 06…" at bounding box center [978, 394] width 1137 height 83
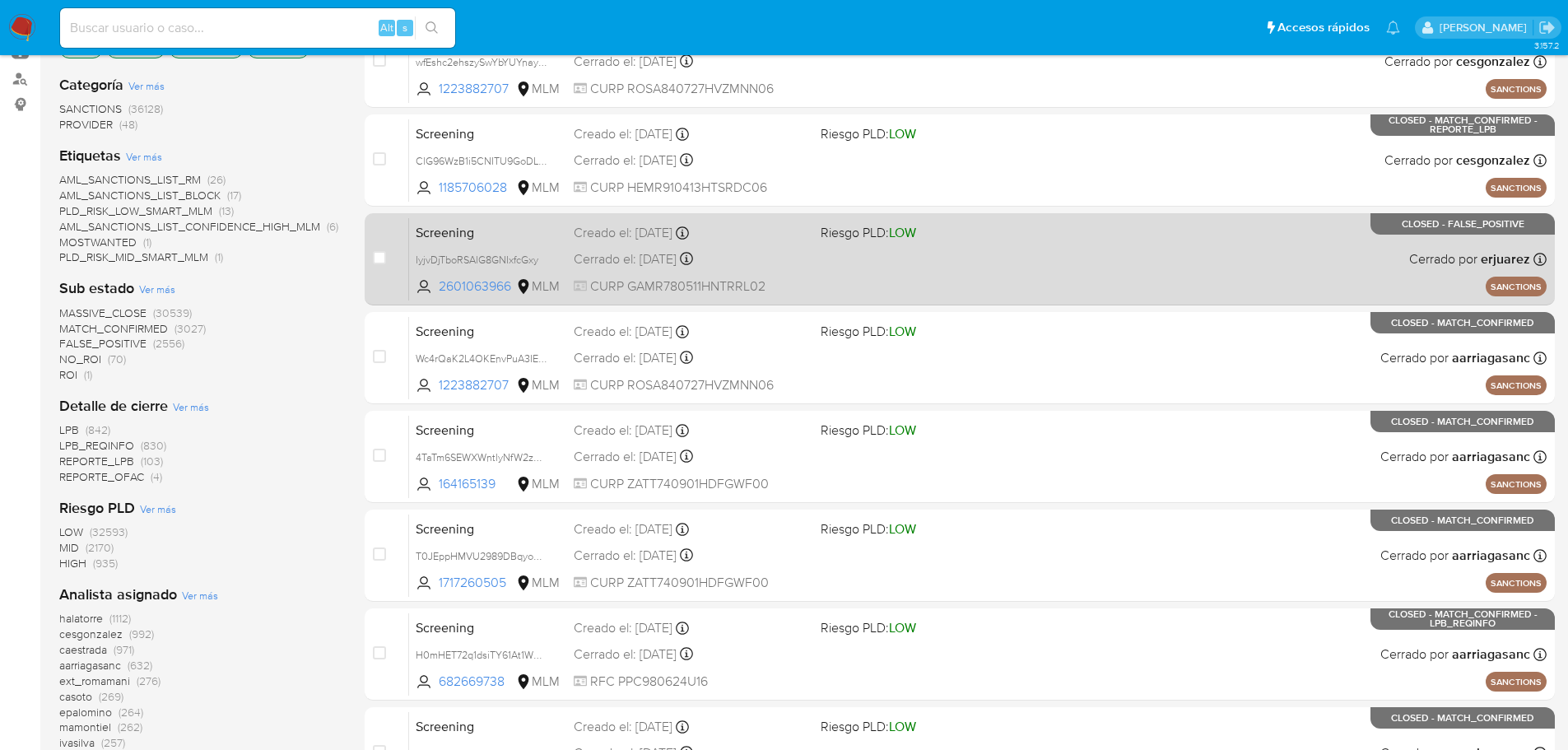
scroll to position [247, 0]
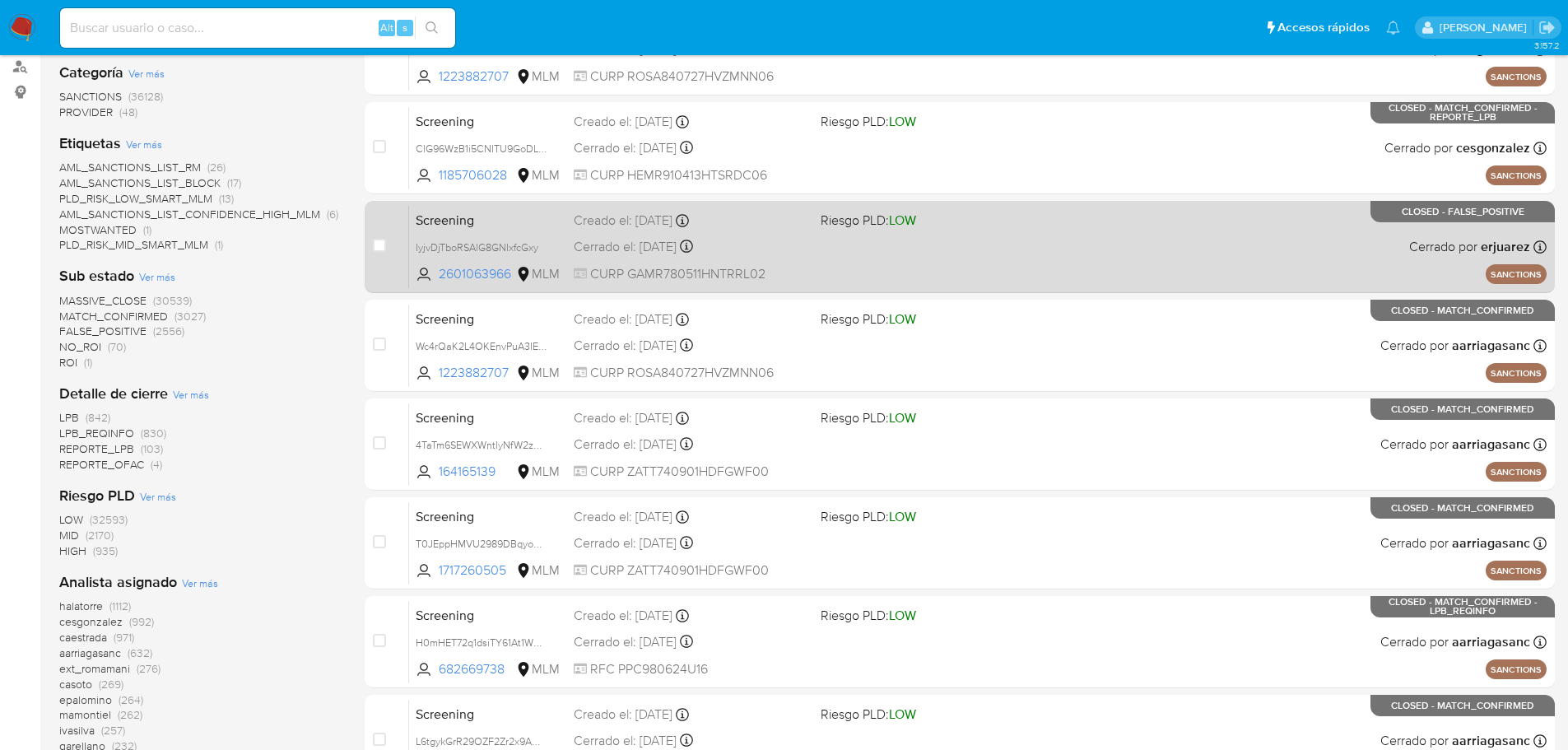
click at [504, 216] on span "Screening" at bounding box center [487, 218] width 145 height 21
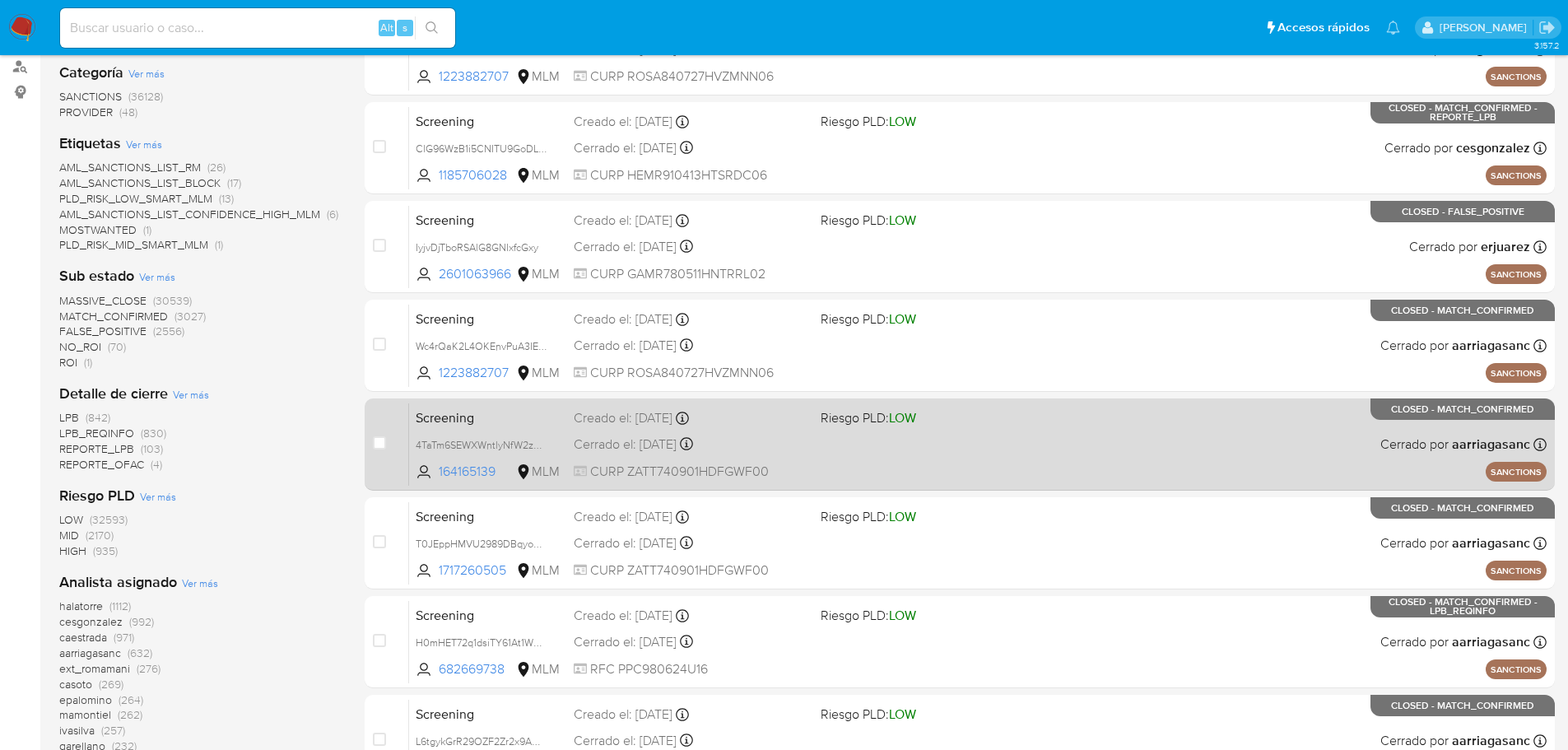
click at [537, 432] on div "Screening 4TaTm6SEWXWntlyNfW2z2Vgi 164165139 MLM Riesgo PLD: LOW Creado el: 06/…" at bounding box center [978, 443] width 1137 height 83
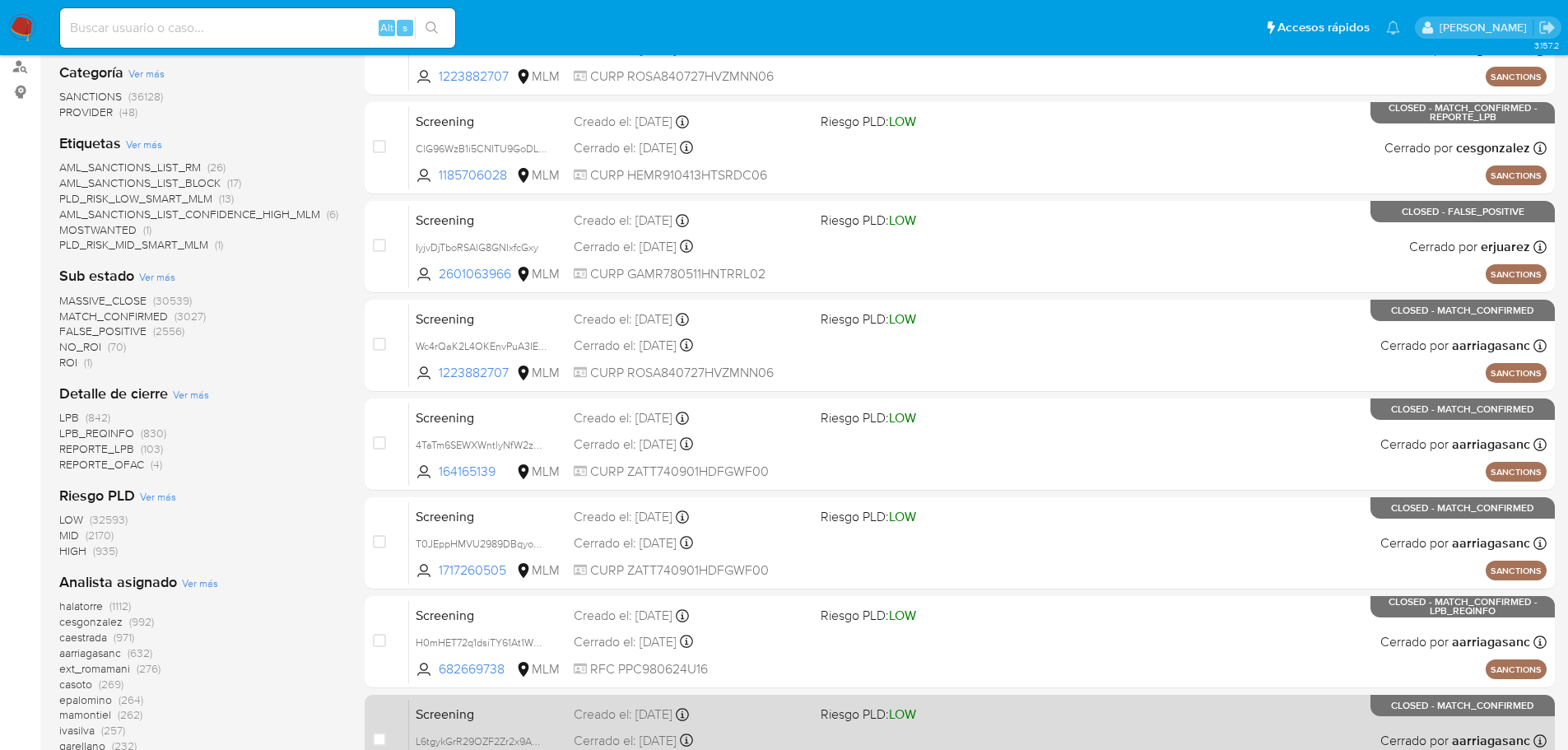
click at [505, 711] on span "Screening" at bounding box center [487, 712] width 145 height 21
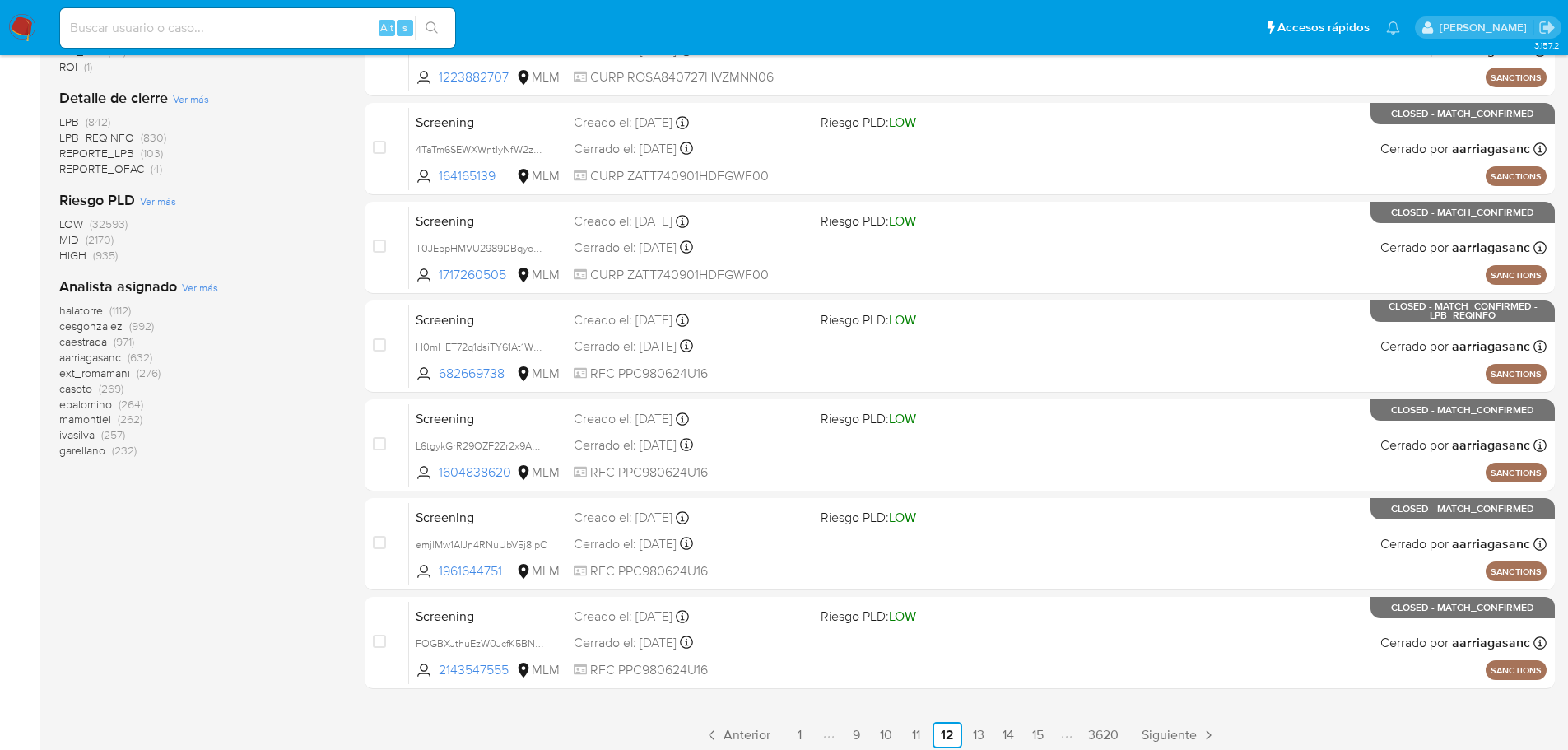
scroll to position [551, 0]
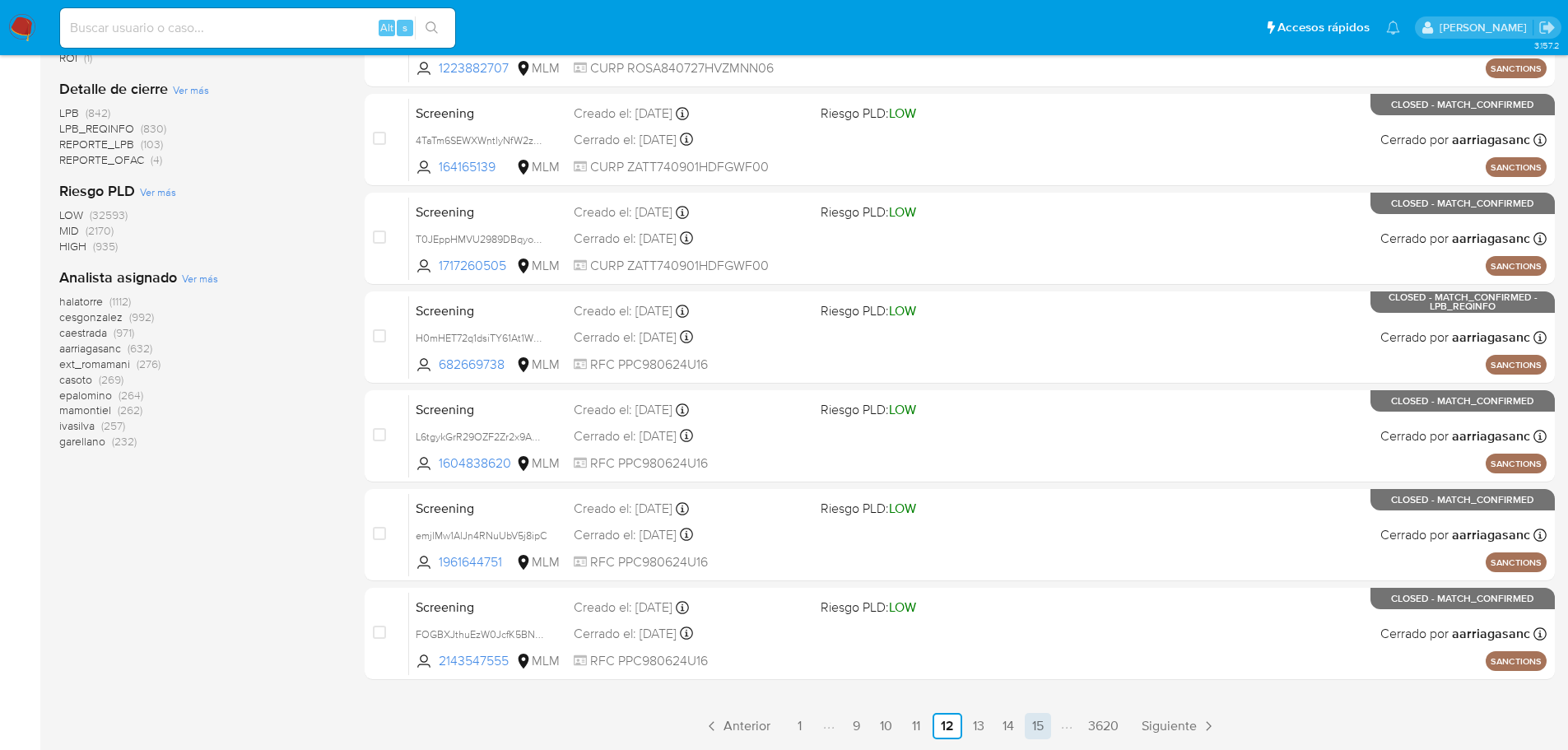
click at [1048, 714] on link "15" at bounding box center [1038, 725] width 27 height 27
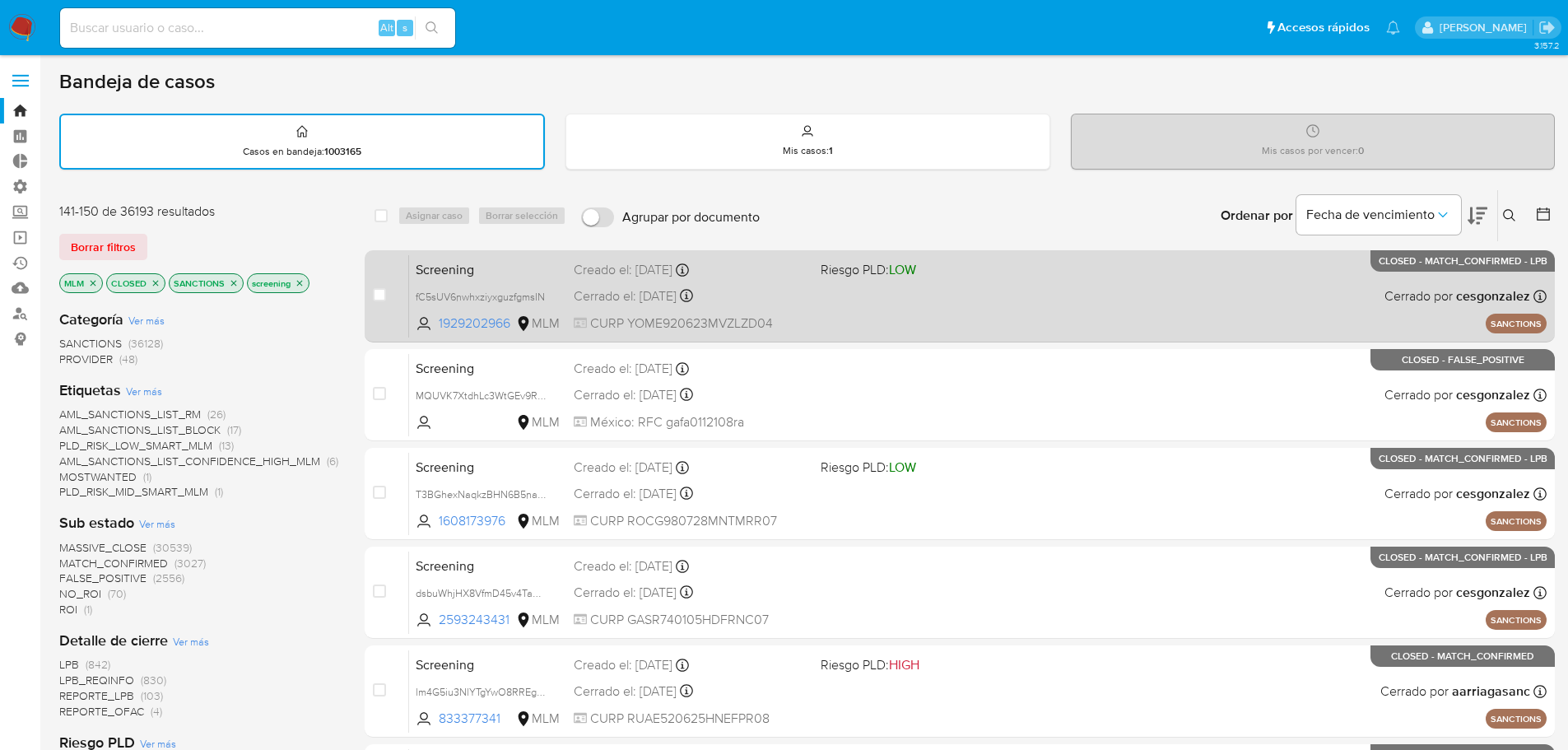
click at [525, 259] on span "Screening" at bounding box center [487, 268] width 145 height 21
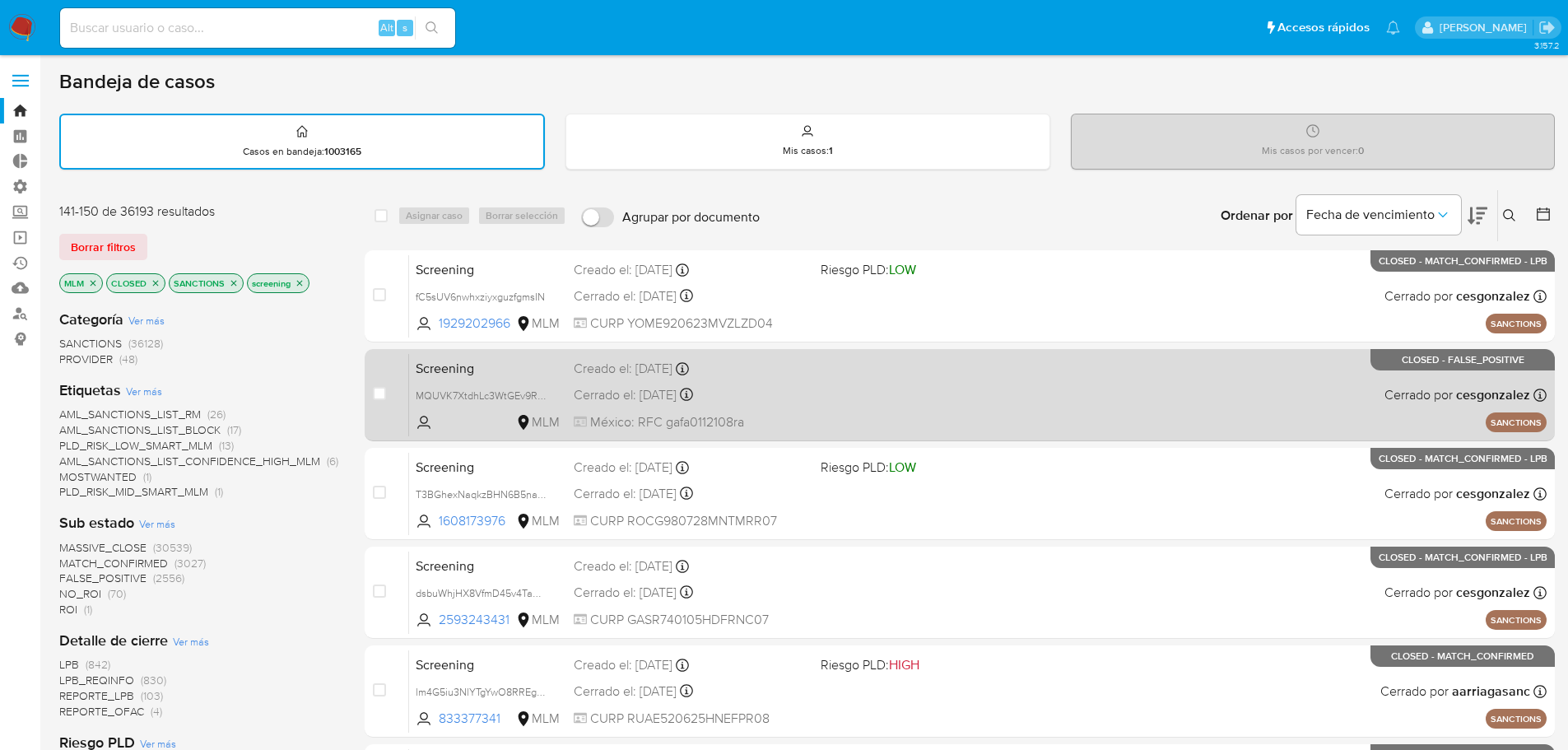
click at [504, 373] on span "Screening" at bounding box center [487, 366] width 145 height 21
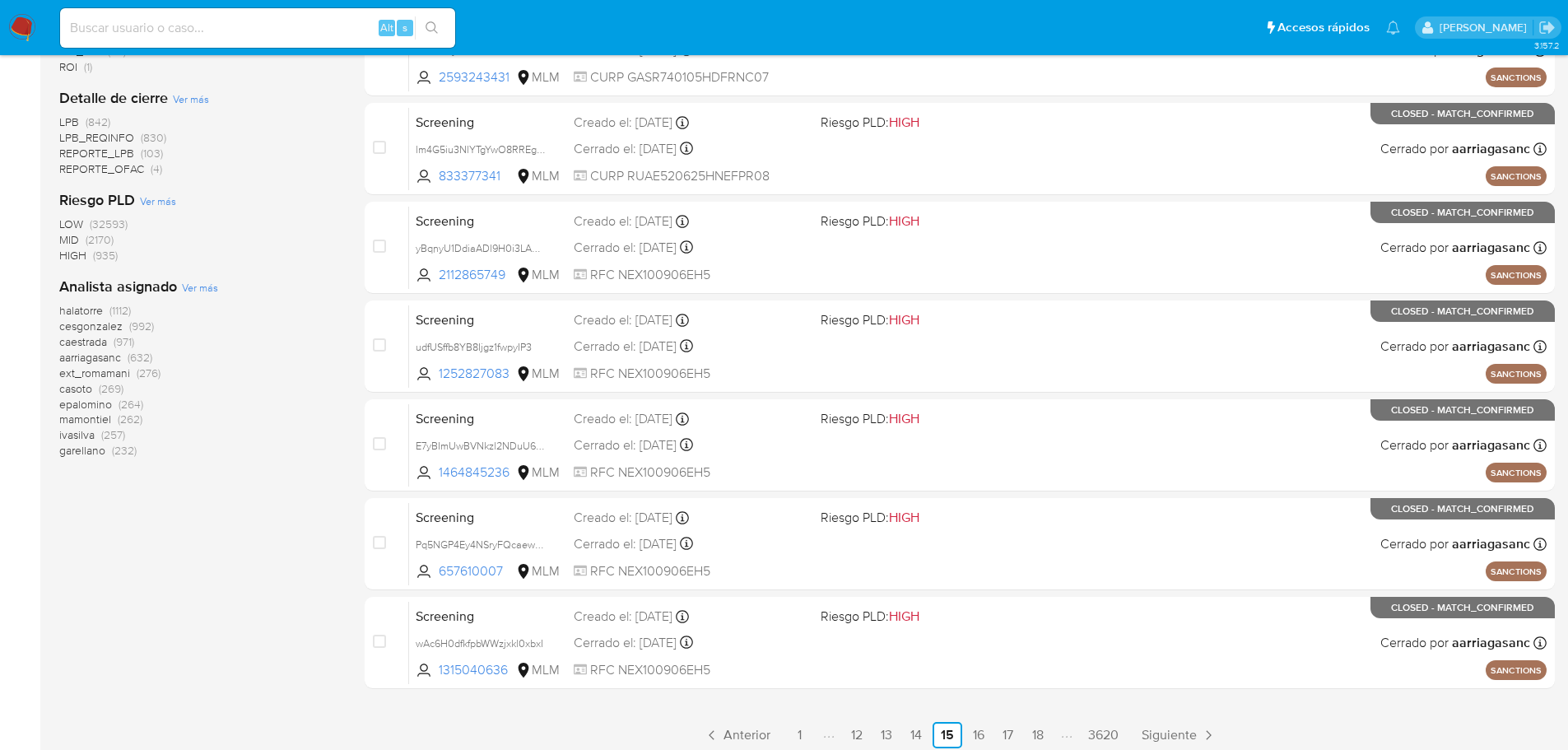
scroll to position [551, 0]
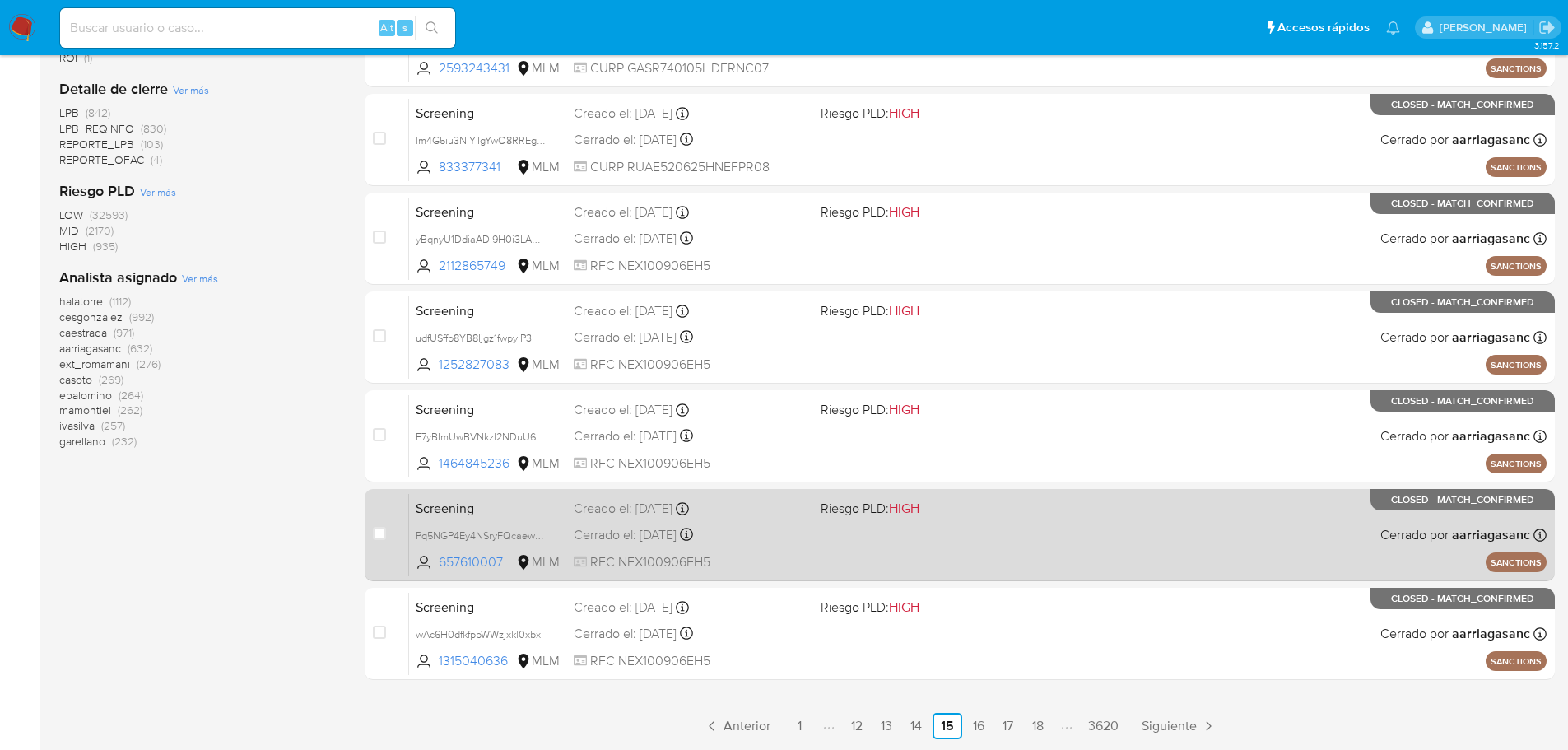
click at [499, 499] on span "Screening" at bounding box center [487, 507] width 145 height 21
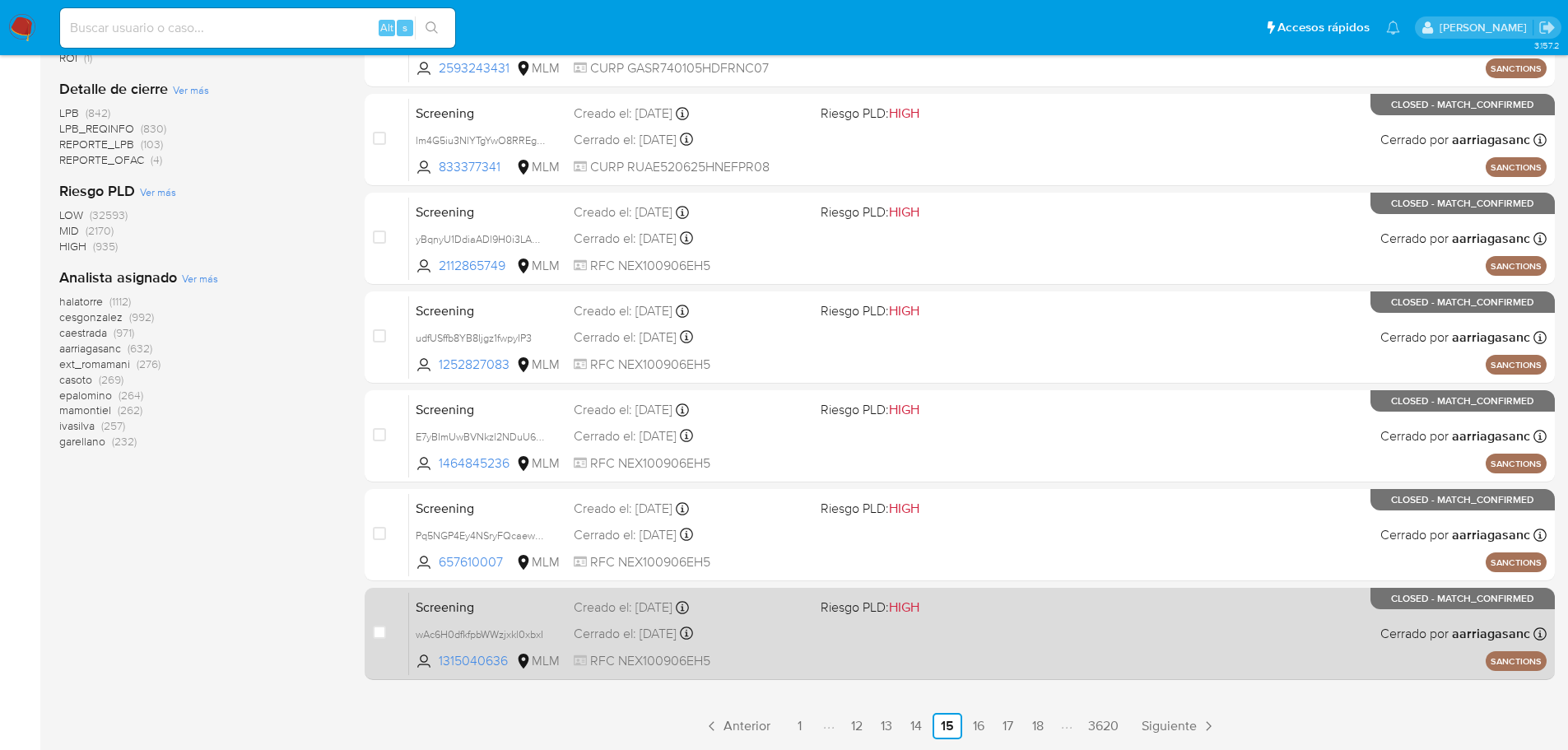
click at [530, 609] on span "Screening" at bounding box center [487, 605] width 145 height 21
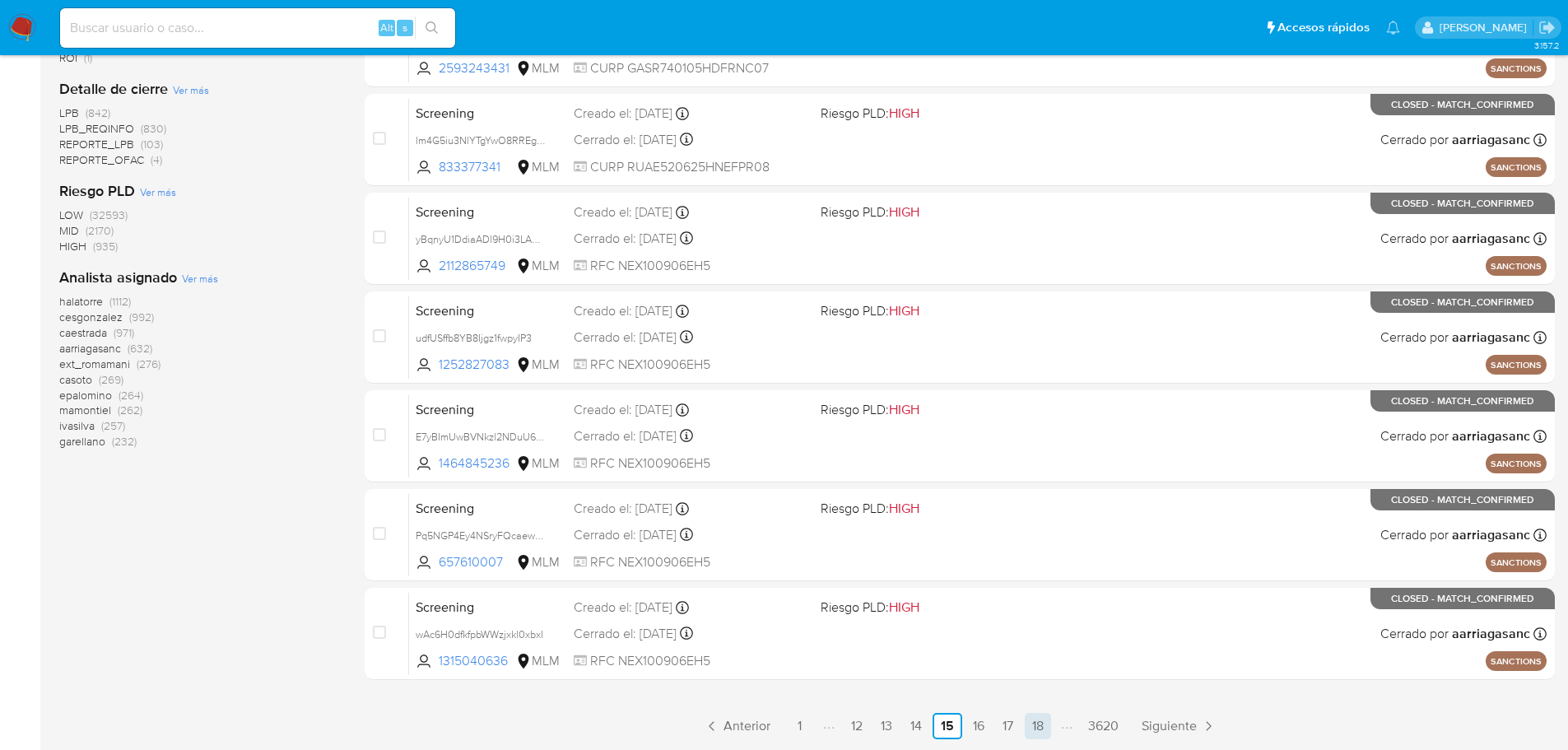
click at [1040, 724] on link "18" at bounding box center [1038, 725] width 27 height 27
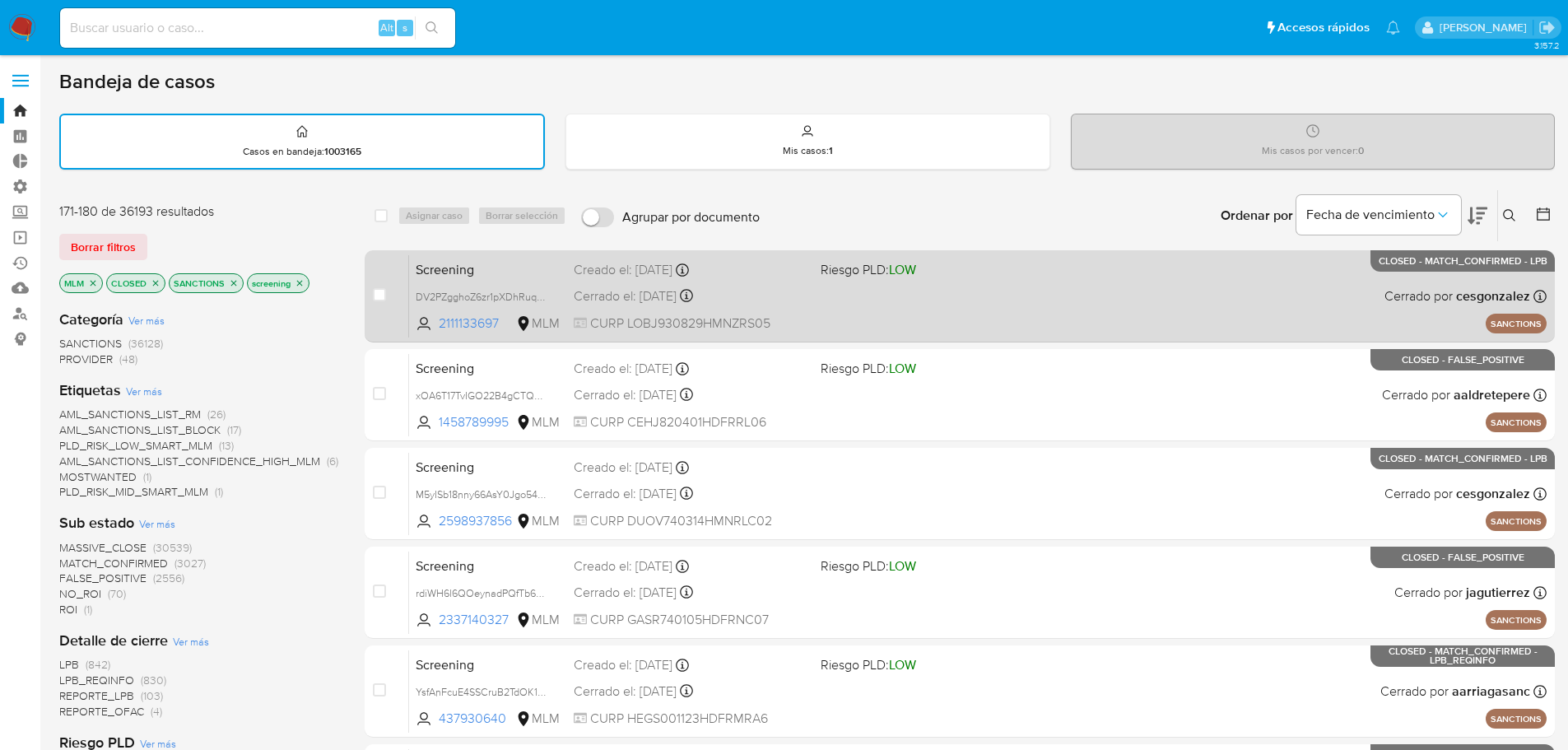
click at [742, 257] on div "Screening DV2PZgghoZ6zr1pXDhRuqJLQ 2111133697 MLM Riesgo PLD: LOW Creado el: 01…" at bounding box center [978, 295] width 1137 height 83
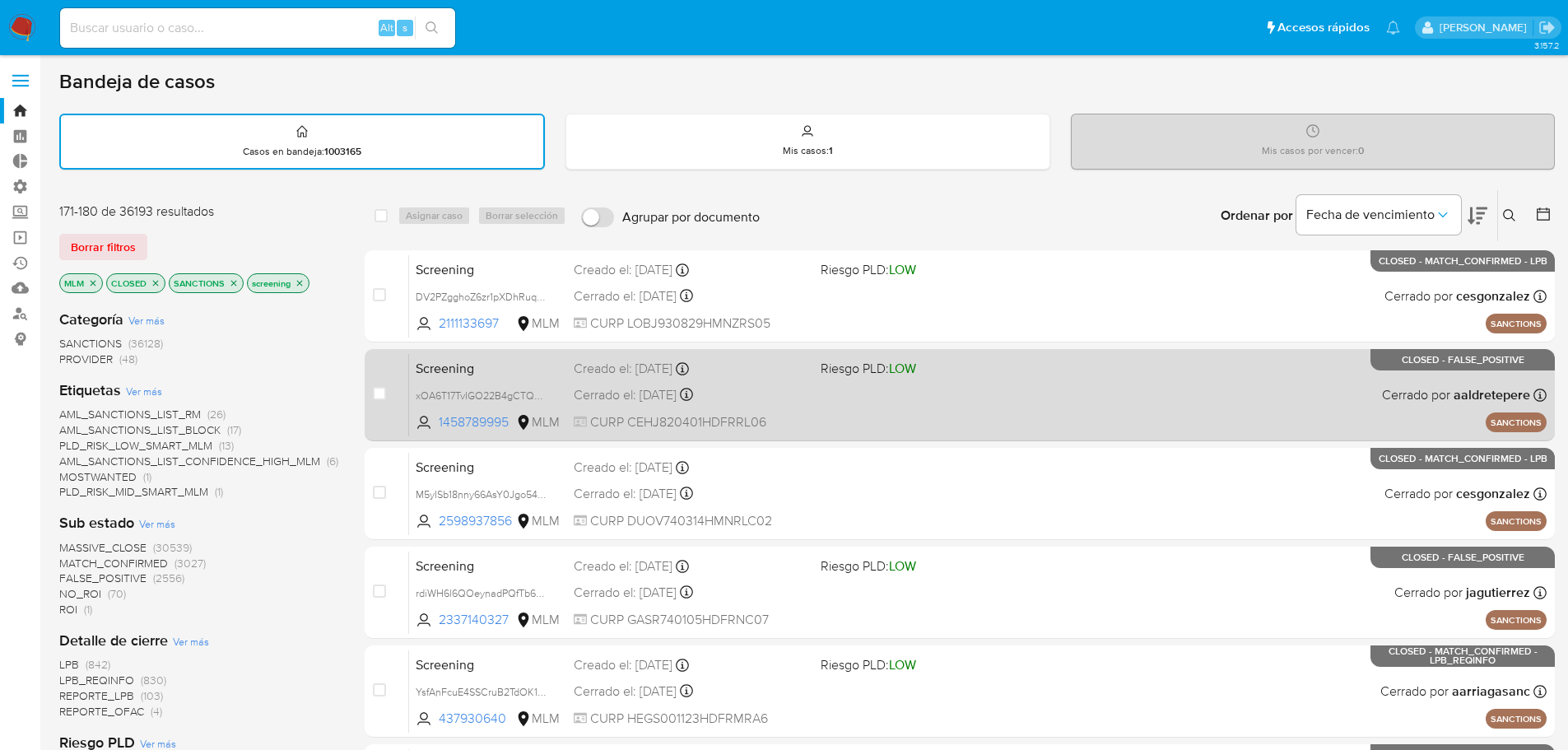
click at [774, 383] on div "Screening xOA6T17TvIGO22B4gCTQDbNP 1458789995 MLM Riesgo PLD: LOW Creado el: 01…" at bounding box center [978, 394] width 1137 height 83
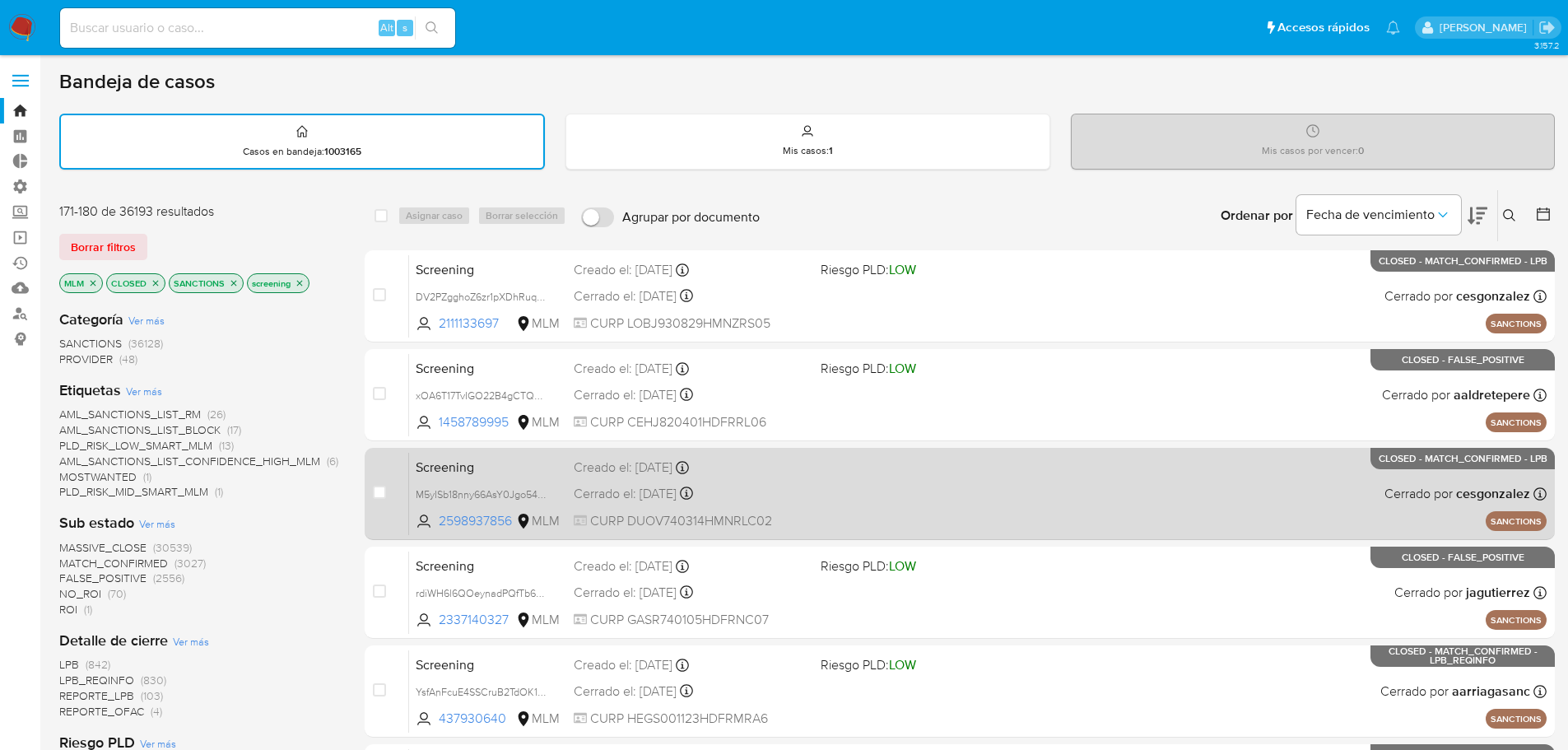
click at [858, 482] on div "Screening M5yISb18nny66AsY0Jgo54Oy 2598937856 MLM Creado el: 01/08/2025 Creado …" at bounding box center [978, 493] width 1137 height 83
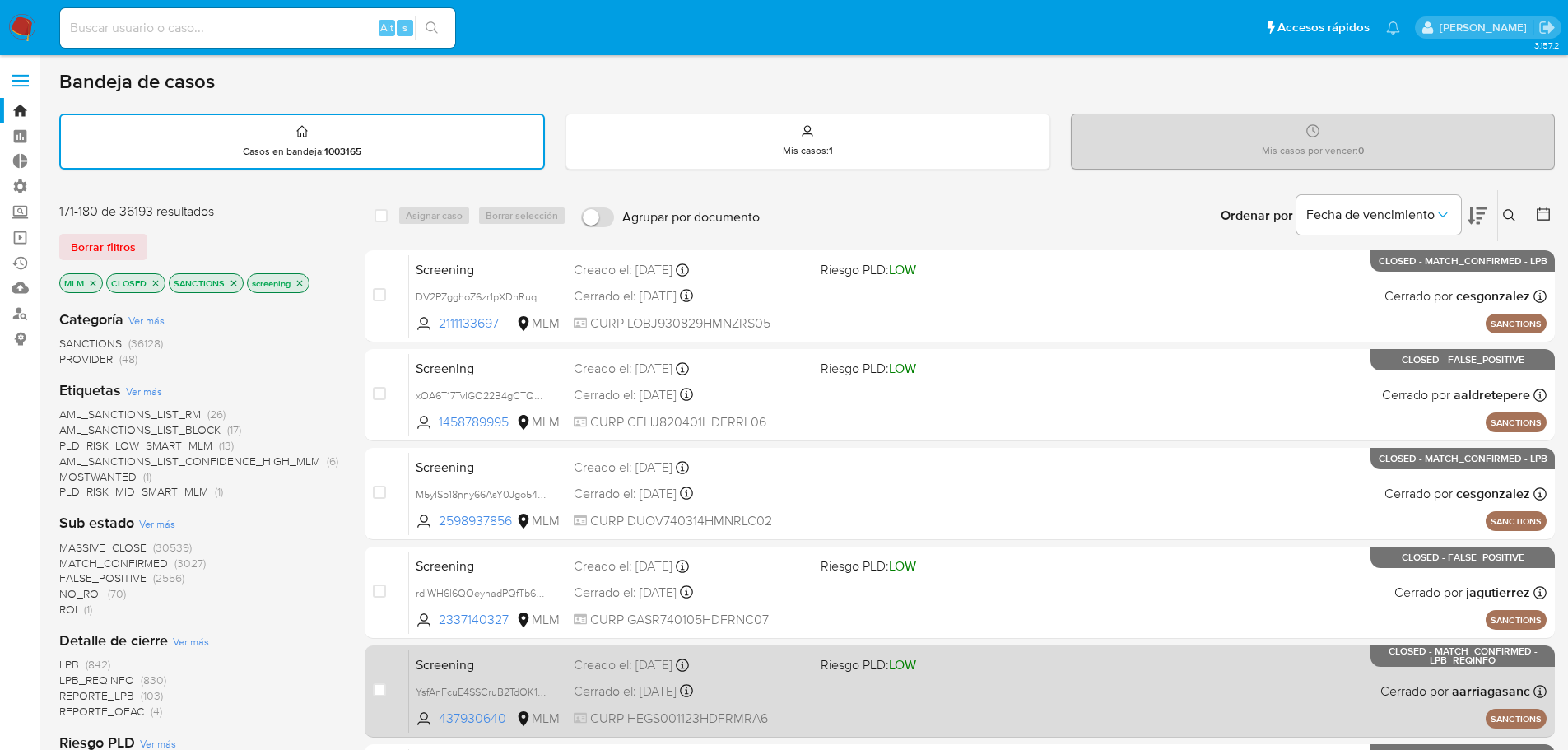
click at [761, 666] on div "Creado el: 03/06/2025 Creado el: 03/06/2025 13:30:13" at bounding box center [690, 664] width 233 height 18
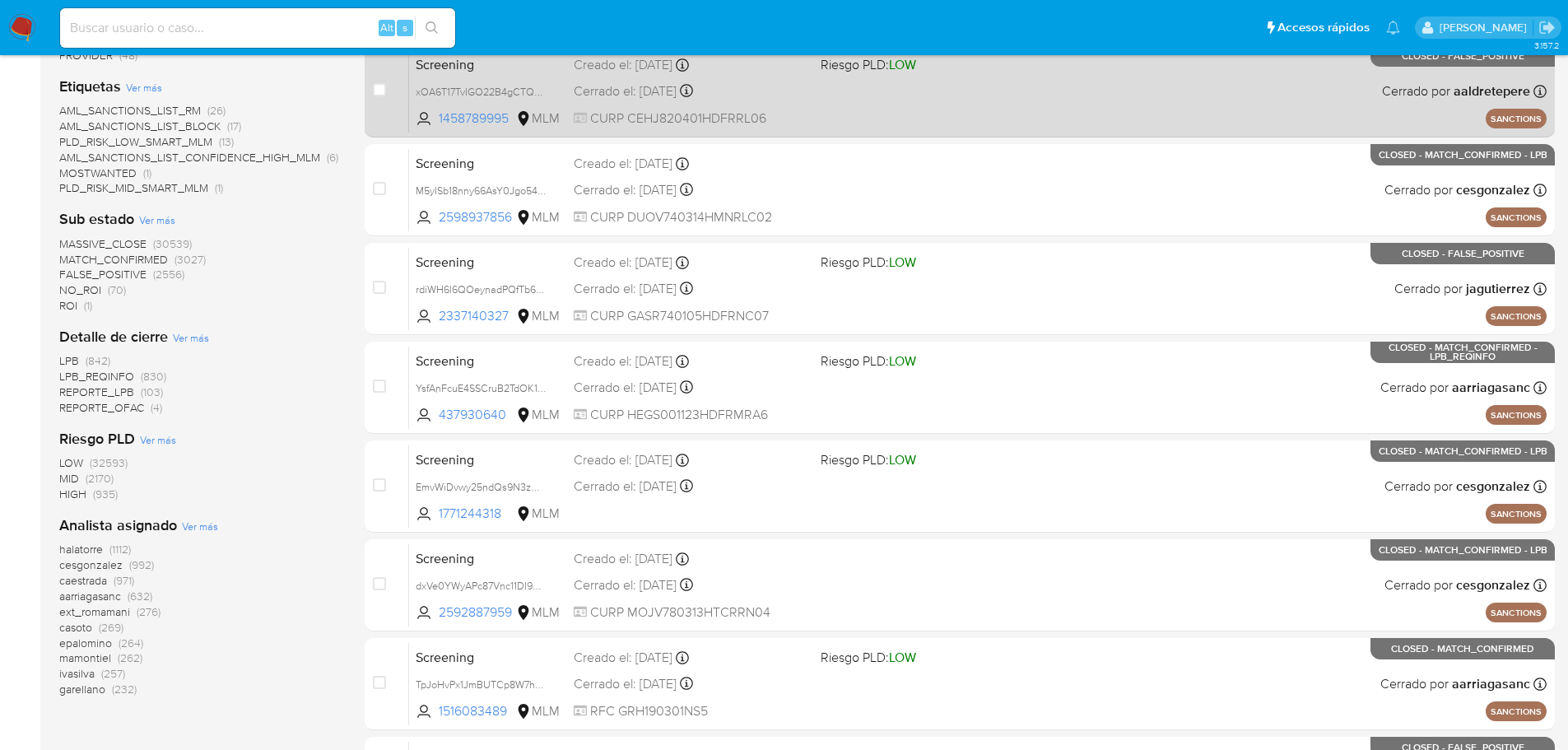
scroll to position [551, 0]
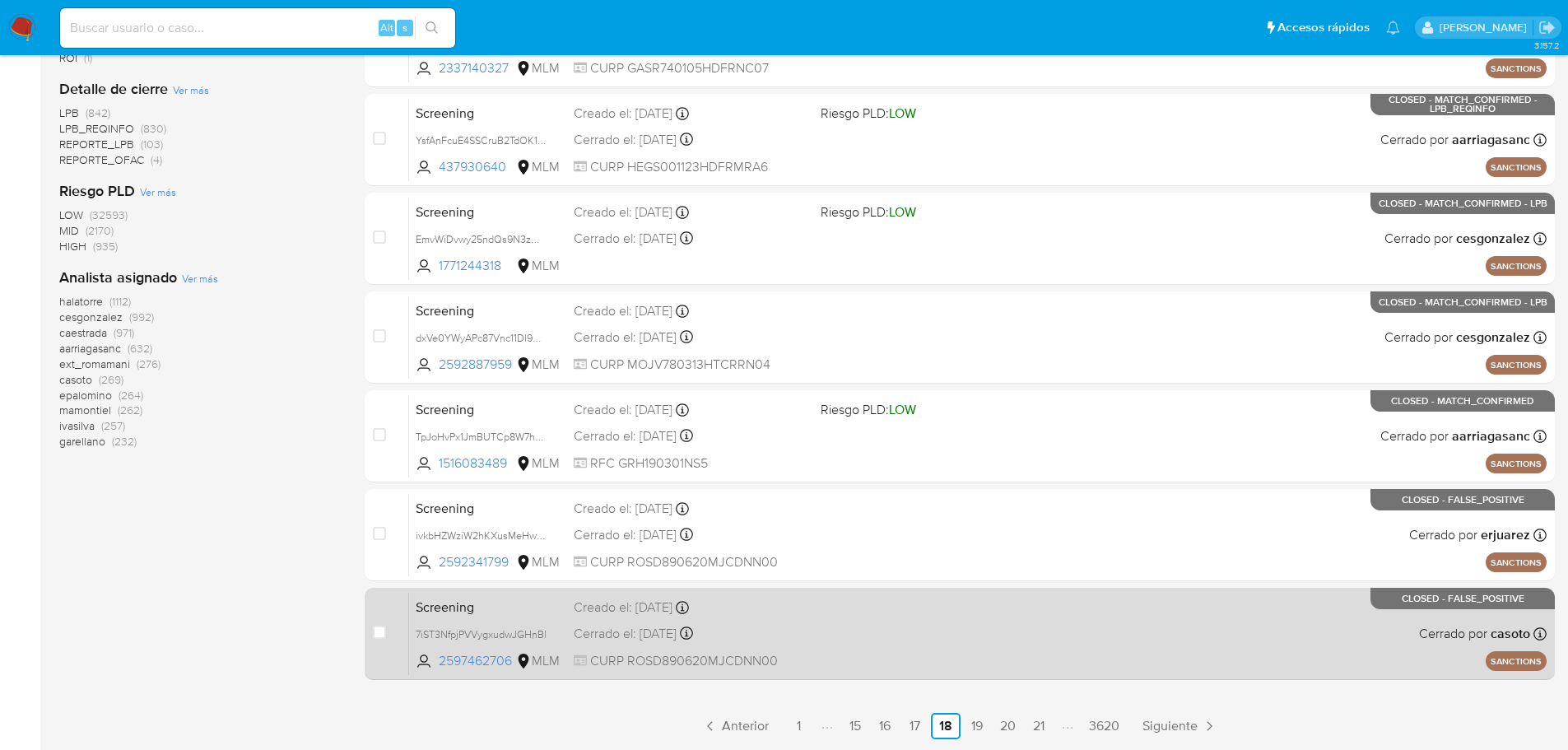
click at [879, 597] on div "Screening 7iST3NfpjPVVygxudwJGHnBl 2597462706 MLM Creado el: 31/07/2025 Creado …" at bounding box center [978, 633] width 1137 height 83
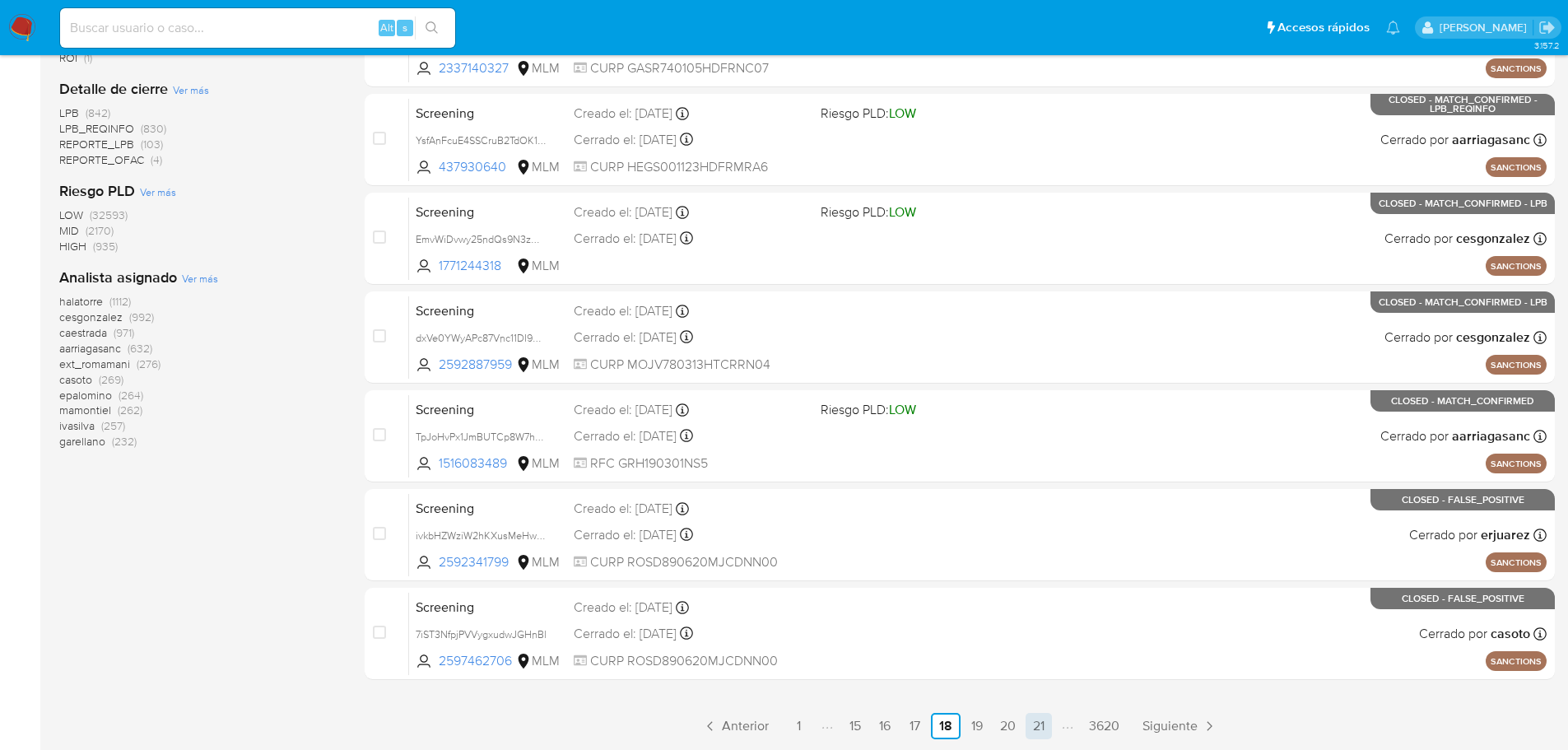
click at [1036, 716] on link "21" at bounding box center [1039, 725] width 27 height 27
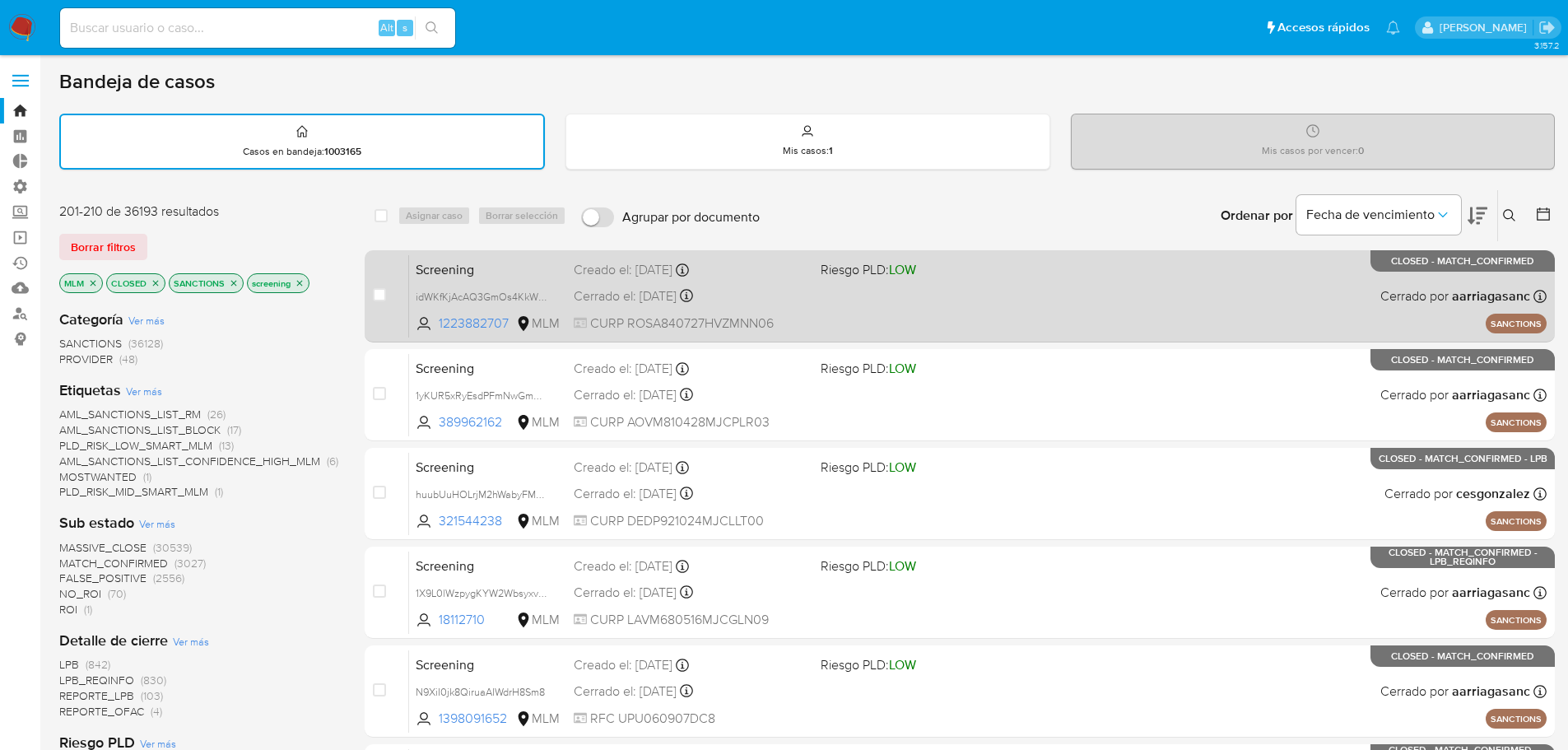
click at [544, 259] on span "Screening" at bounding box center [487, 268] width 145 height 21
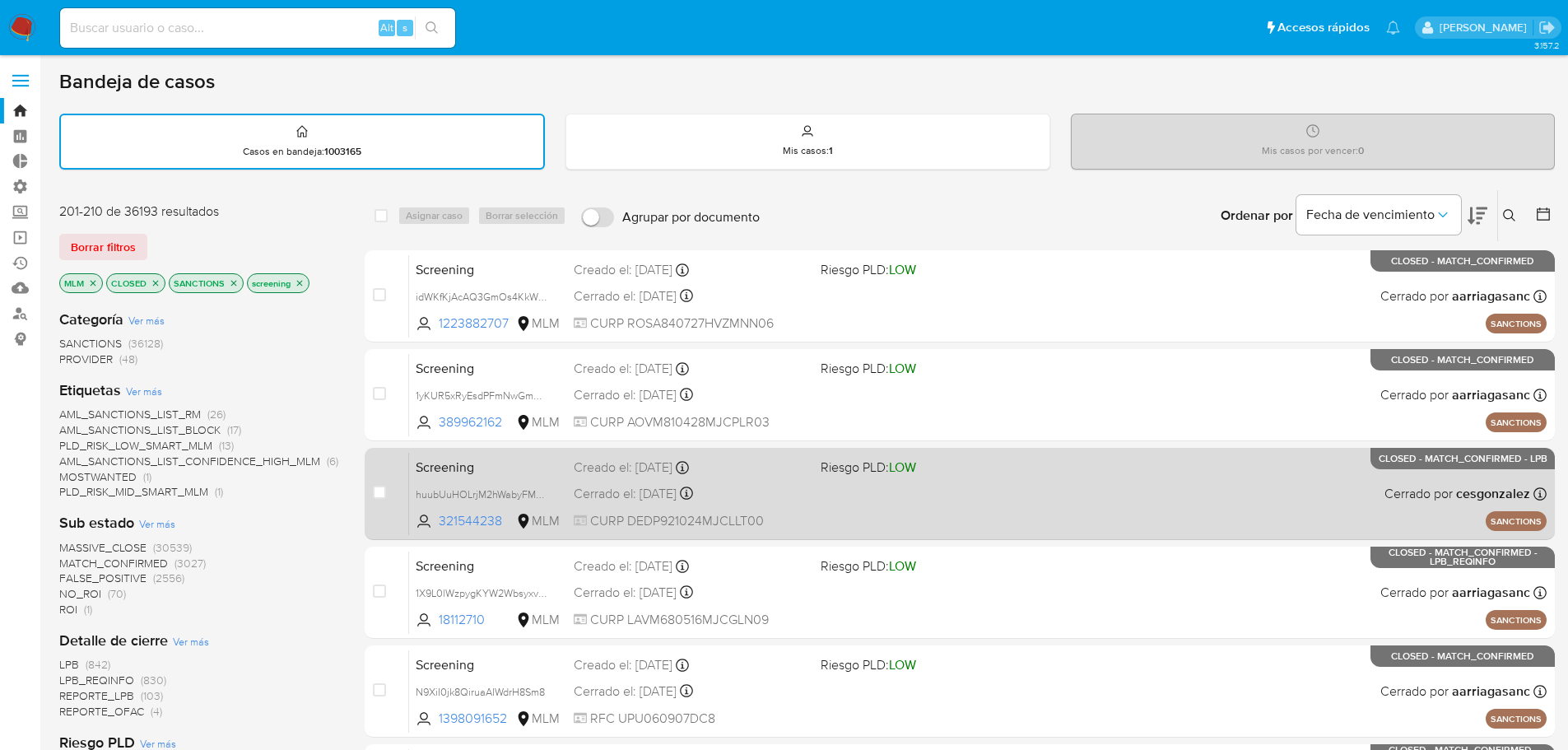
click at [492, 457] on span "Screening" at bounding box center [487, 465] width 145 height 21
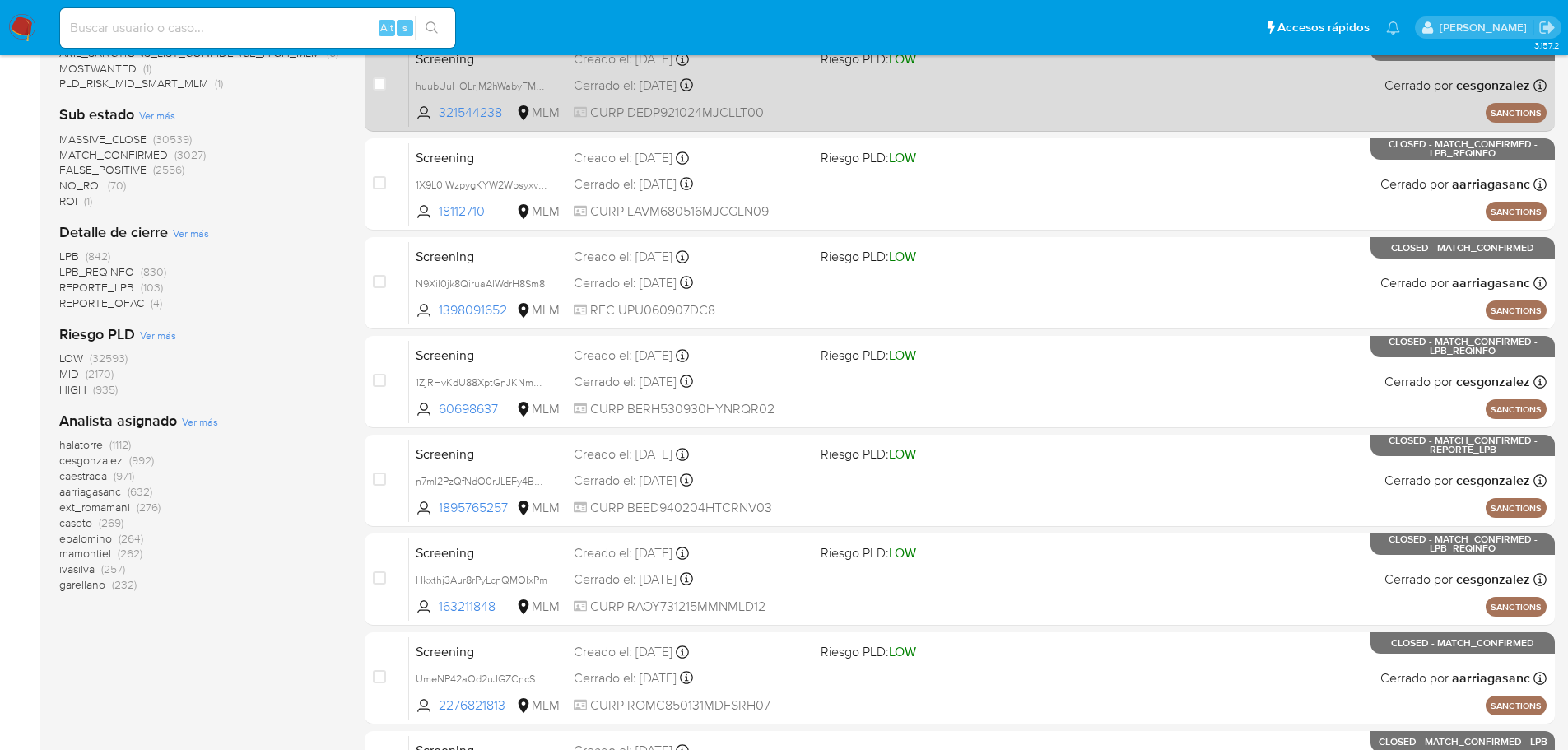
scroll to position [412, 0]
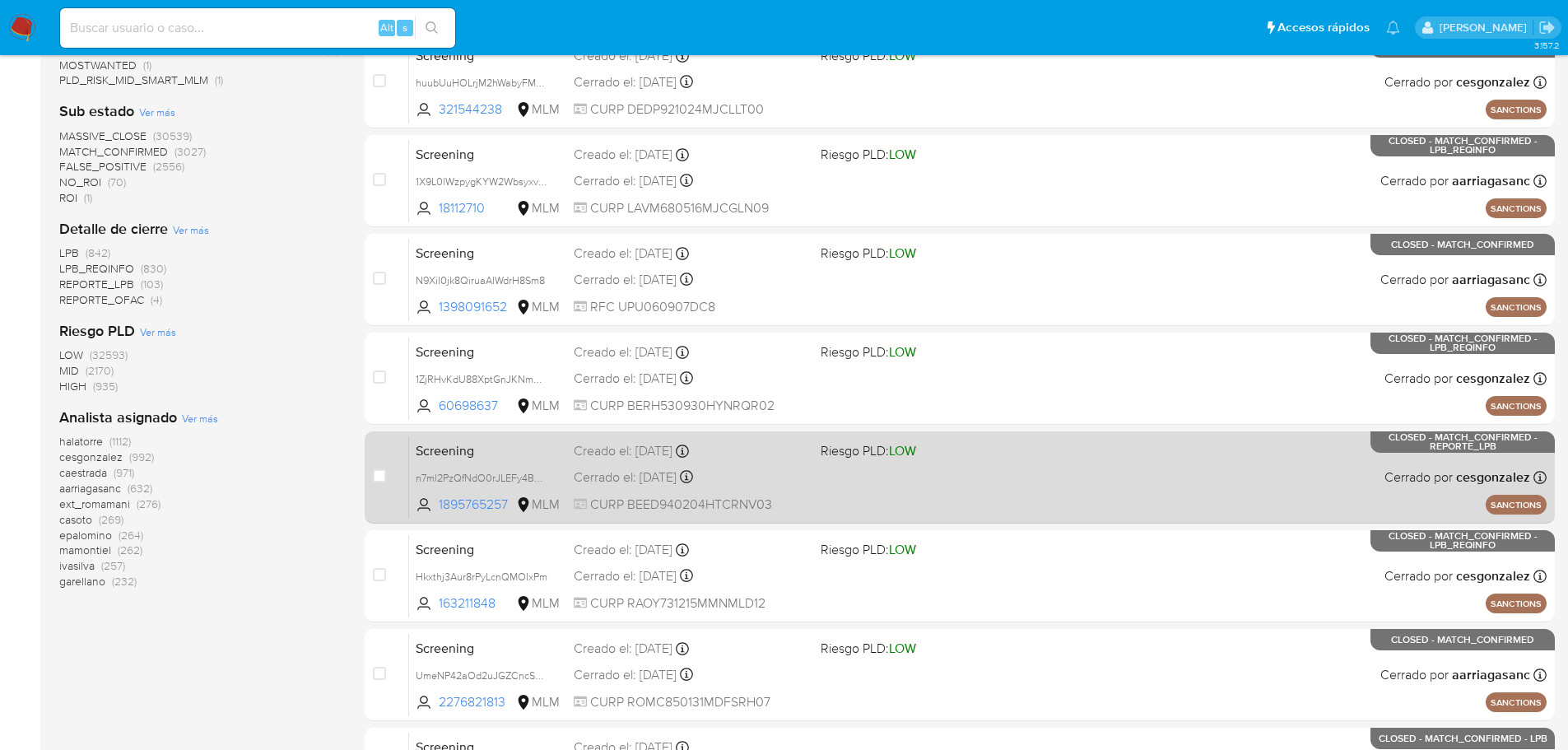
click at [511, 443] on span "Screening" at bounding box center [487, 449] width 145 height 21
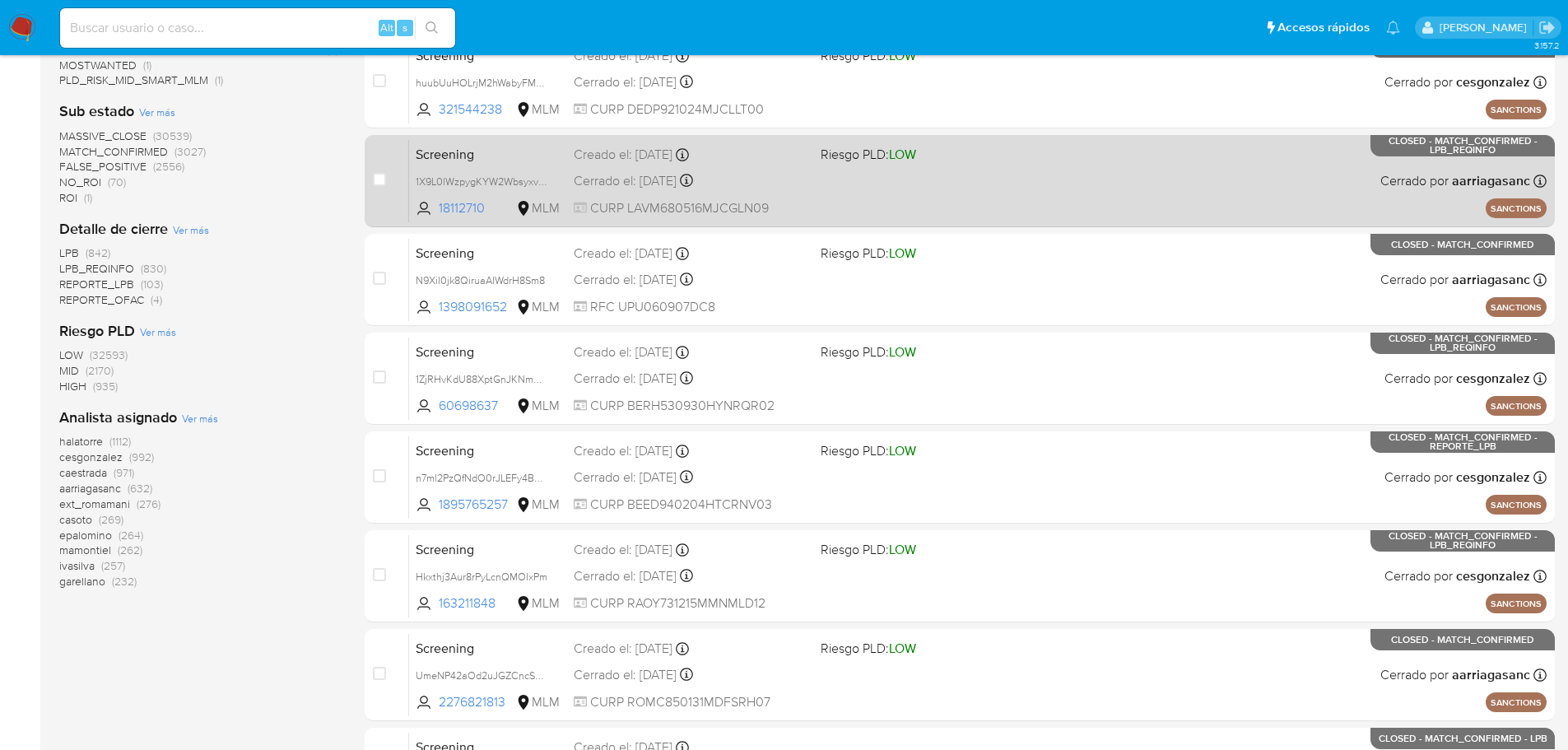
scroll to position [551, 0]
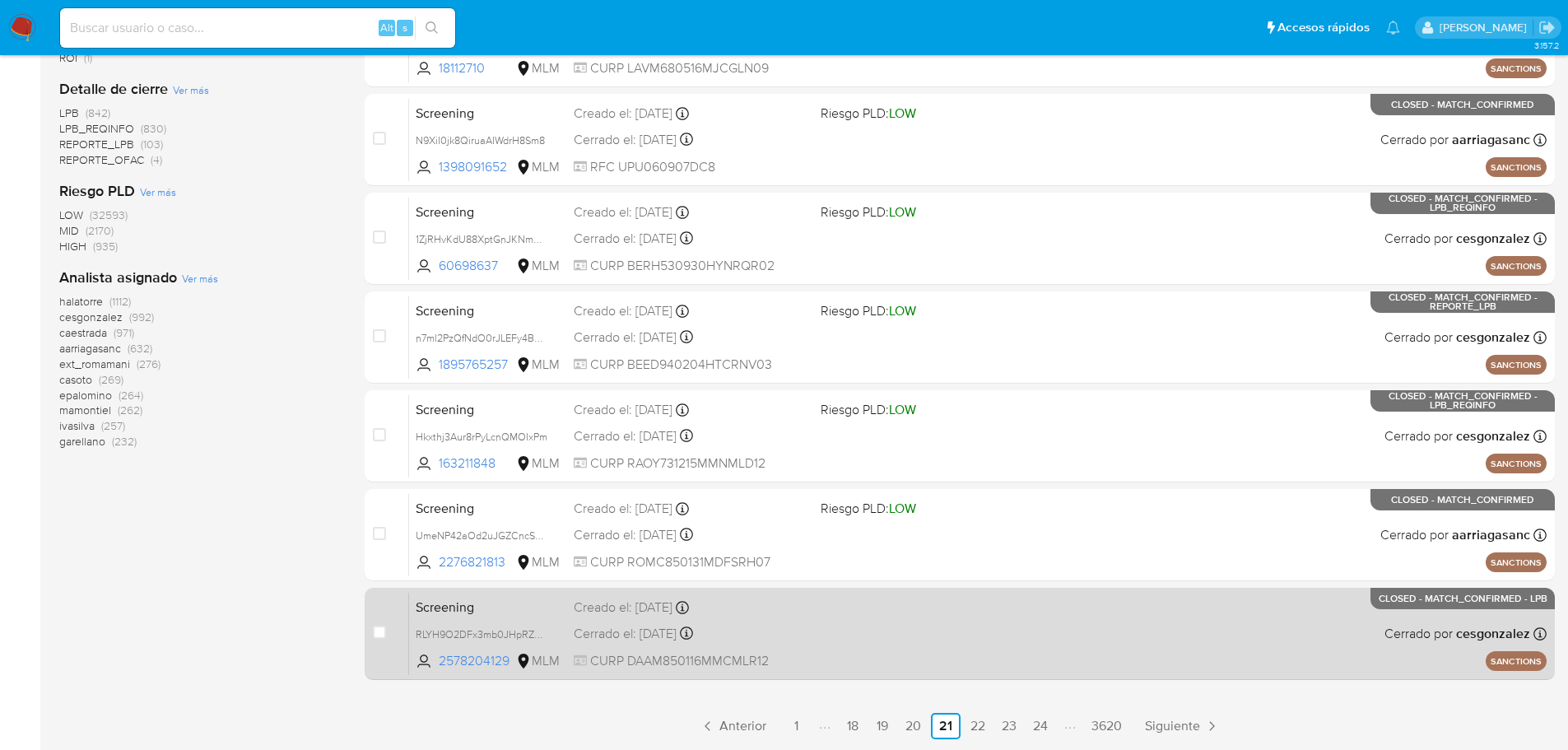
click at [536, 598] on span "Screening" at bounding box center [487, 605] width 145 height 21
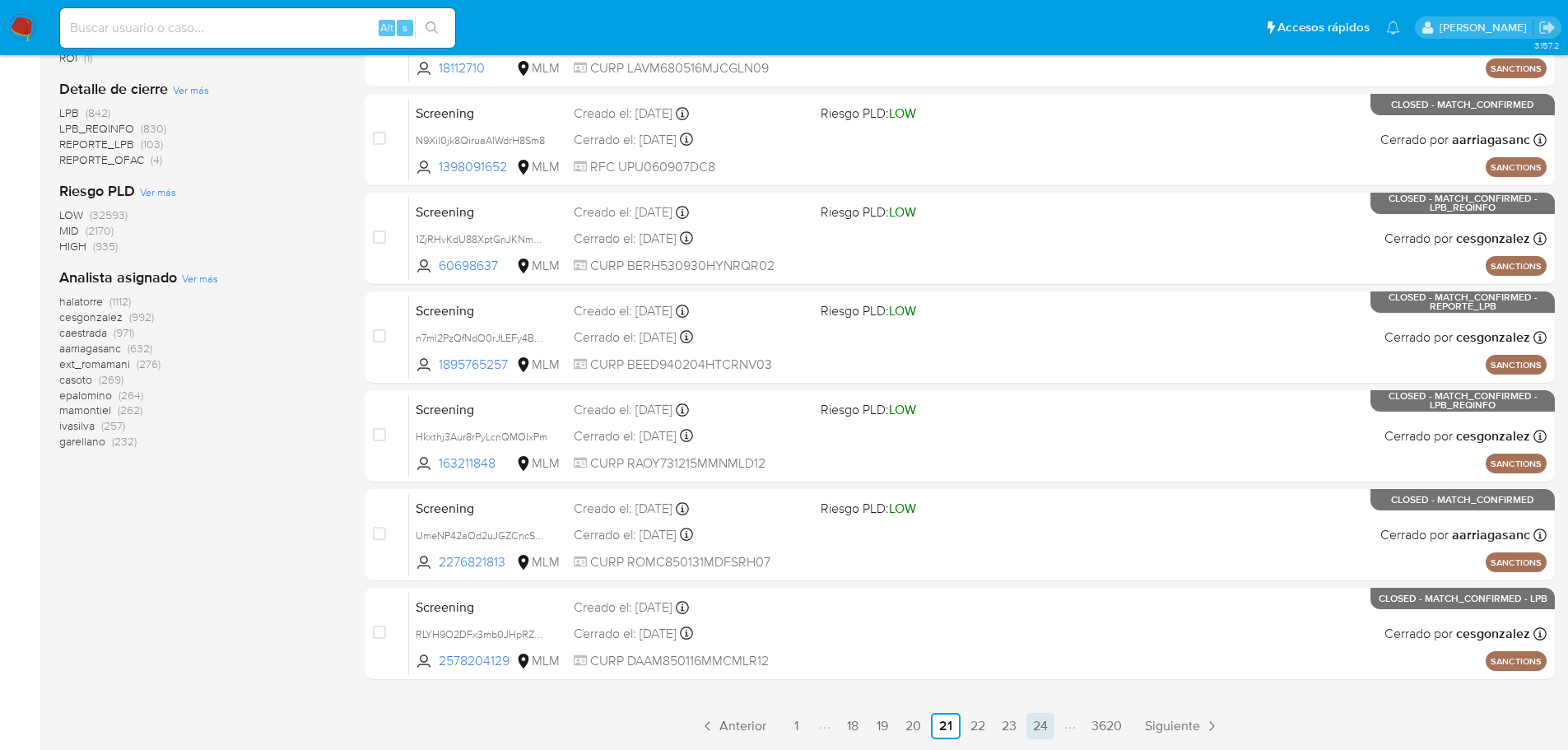
click at [1033, 729] on link "24" at bounding box center [1040, 725] width 28 height 27
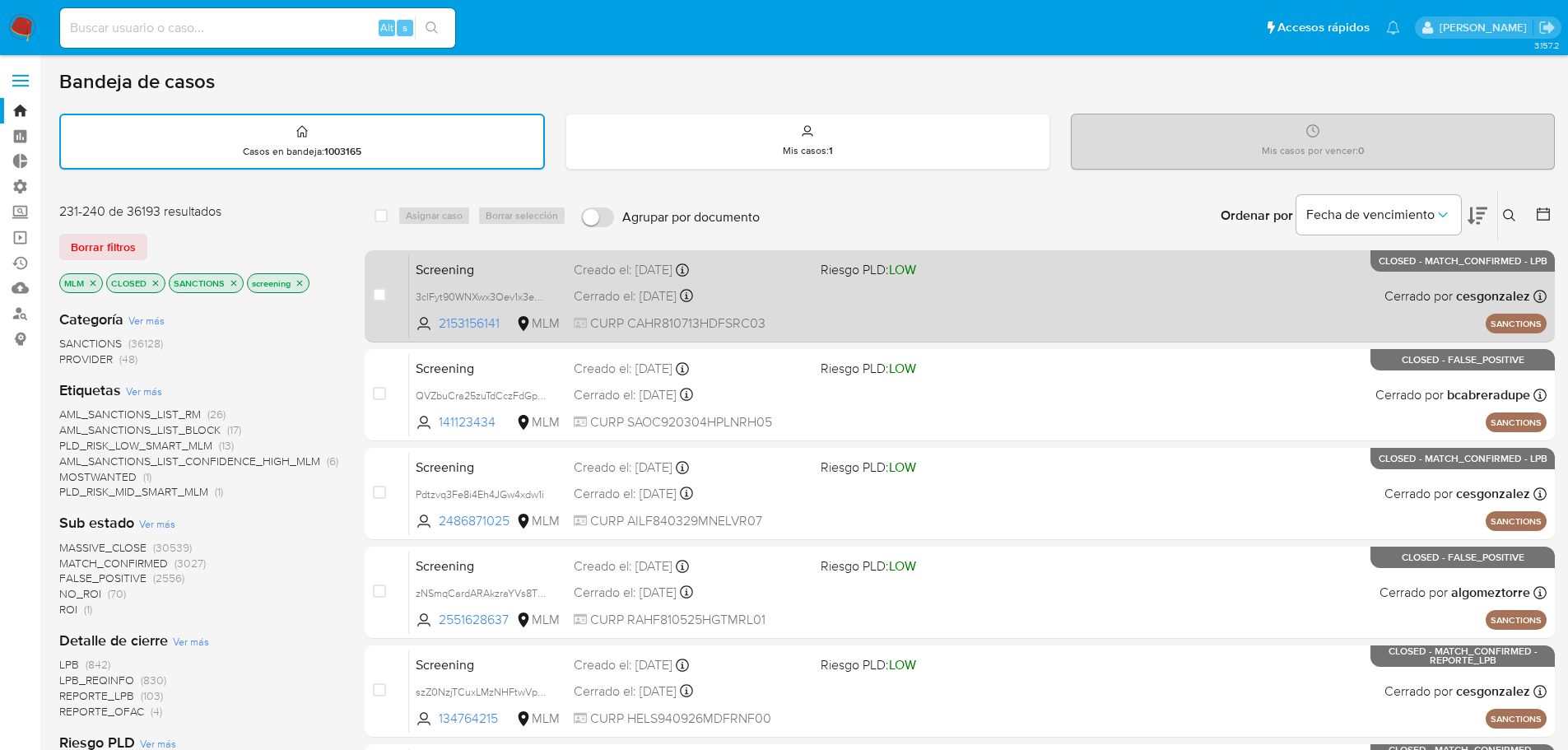
click at [499, 266] on span "Screening" at bounding box center [487, 268] width 145 height 21
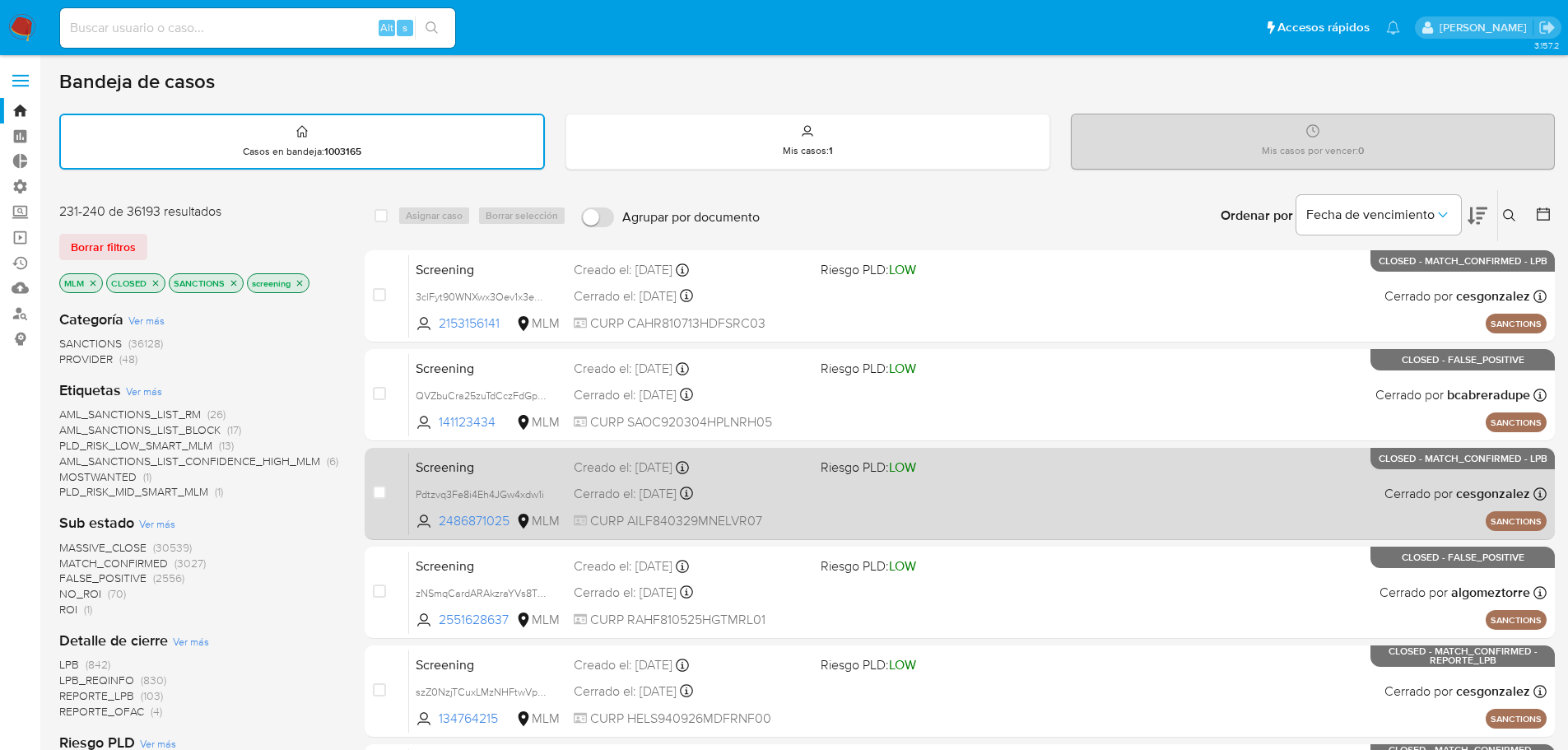
click at [511, 465] on span "Screening" at bounding box center [487, 465] width 145 height 21
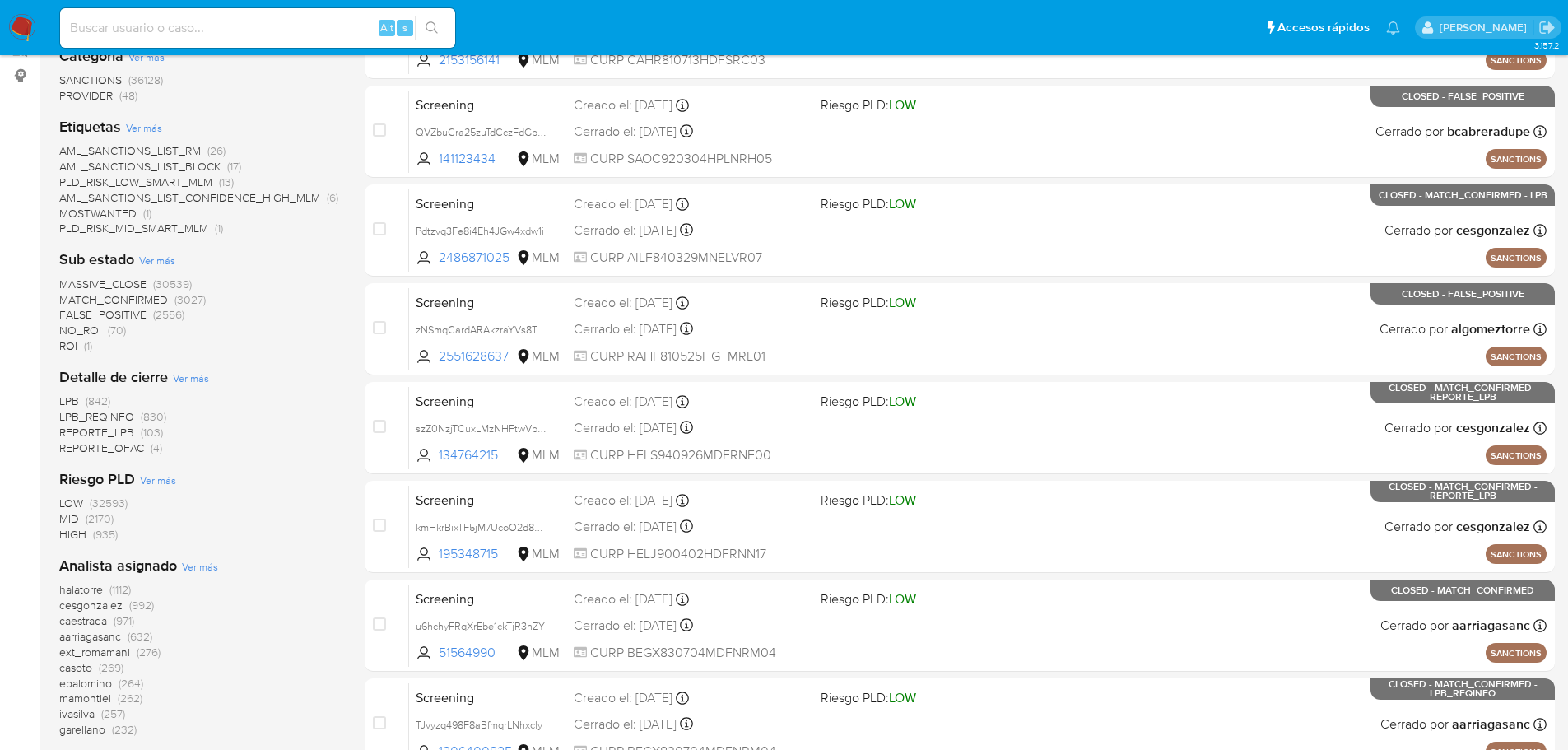
scroll to position [551, 0]
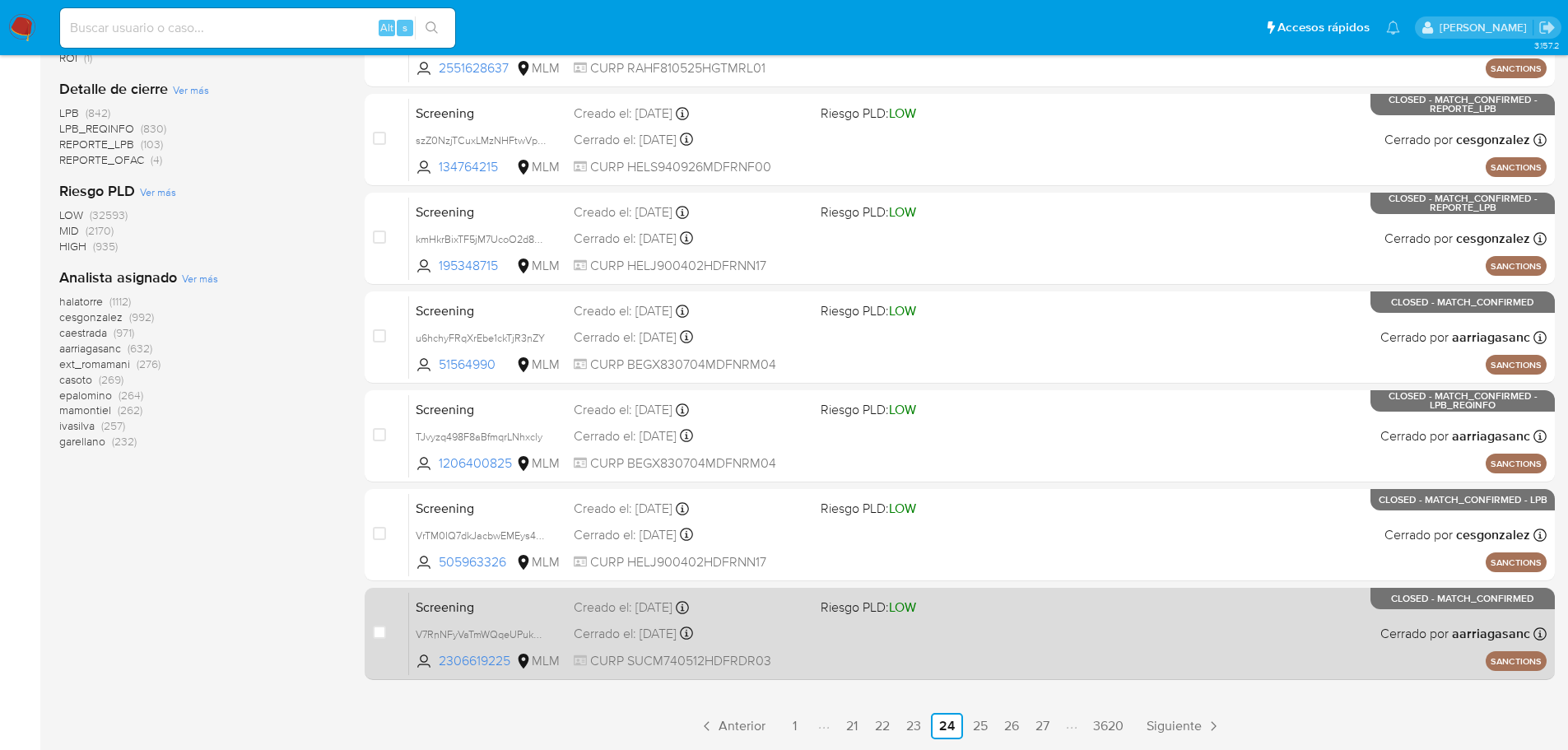
click at [519, 603] on span "Screening" at bounding box center [487, 605] width 145 height 21
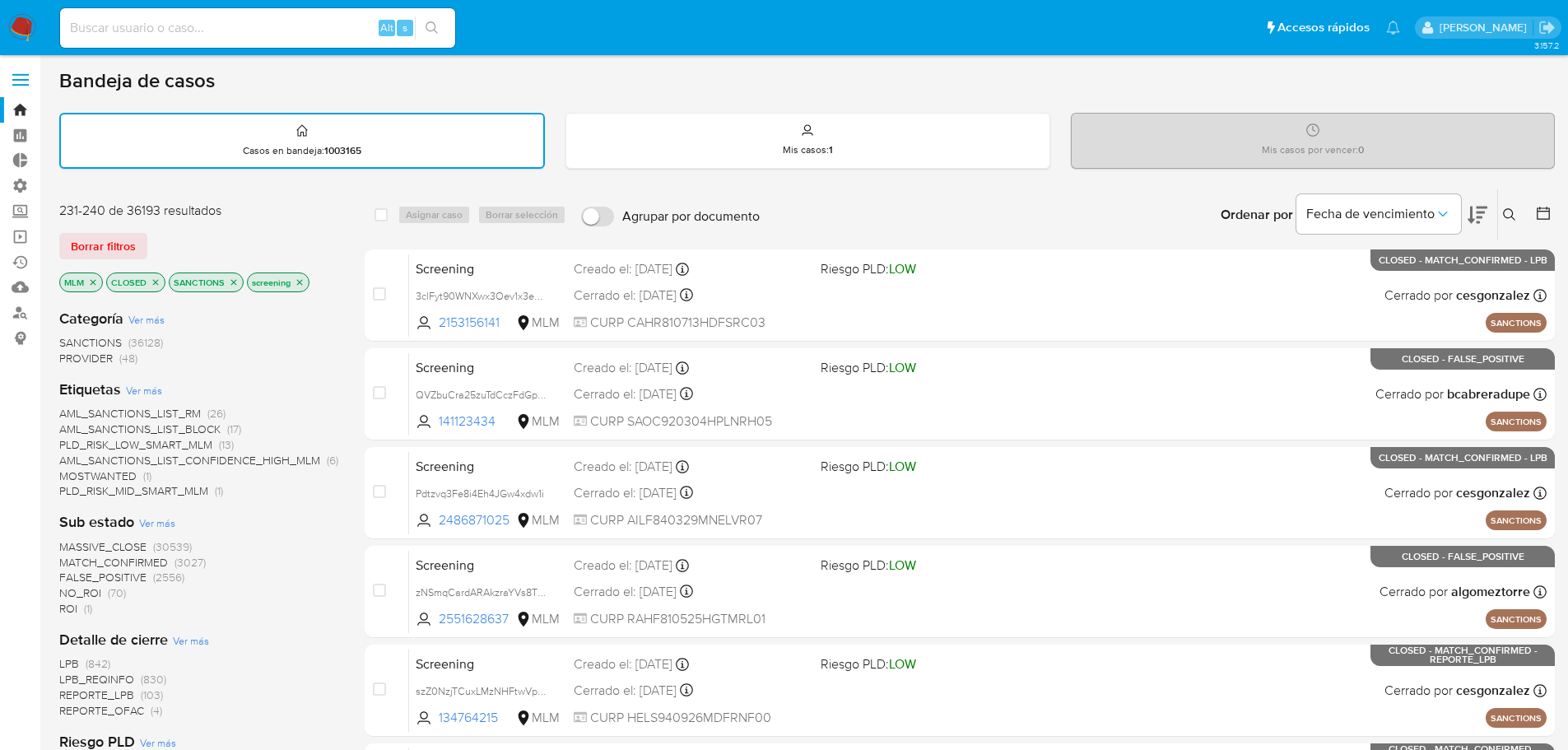
scroll to position [0, 0]
click at [90, 283] on icon "close-filter" at bounding box center [93, 283] width 10 height 10
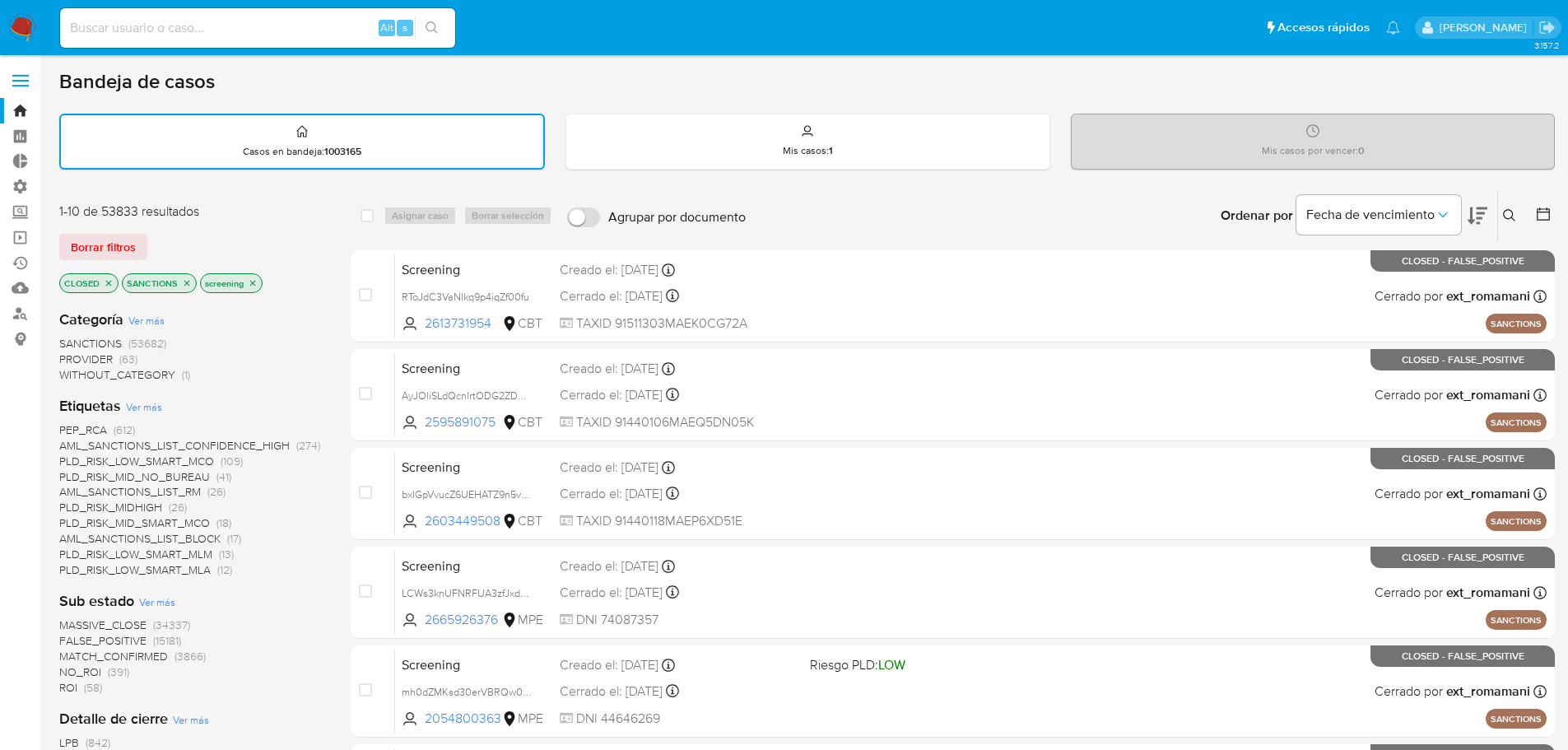
click at [184, 284] on icon "close-filter" at bounding box center [187, 283] width 6 height 6
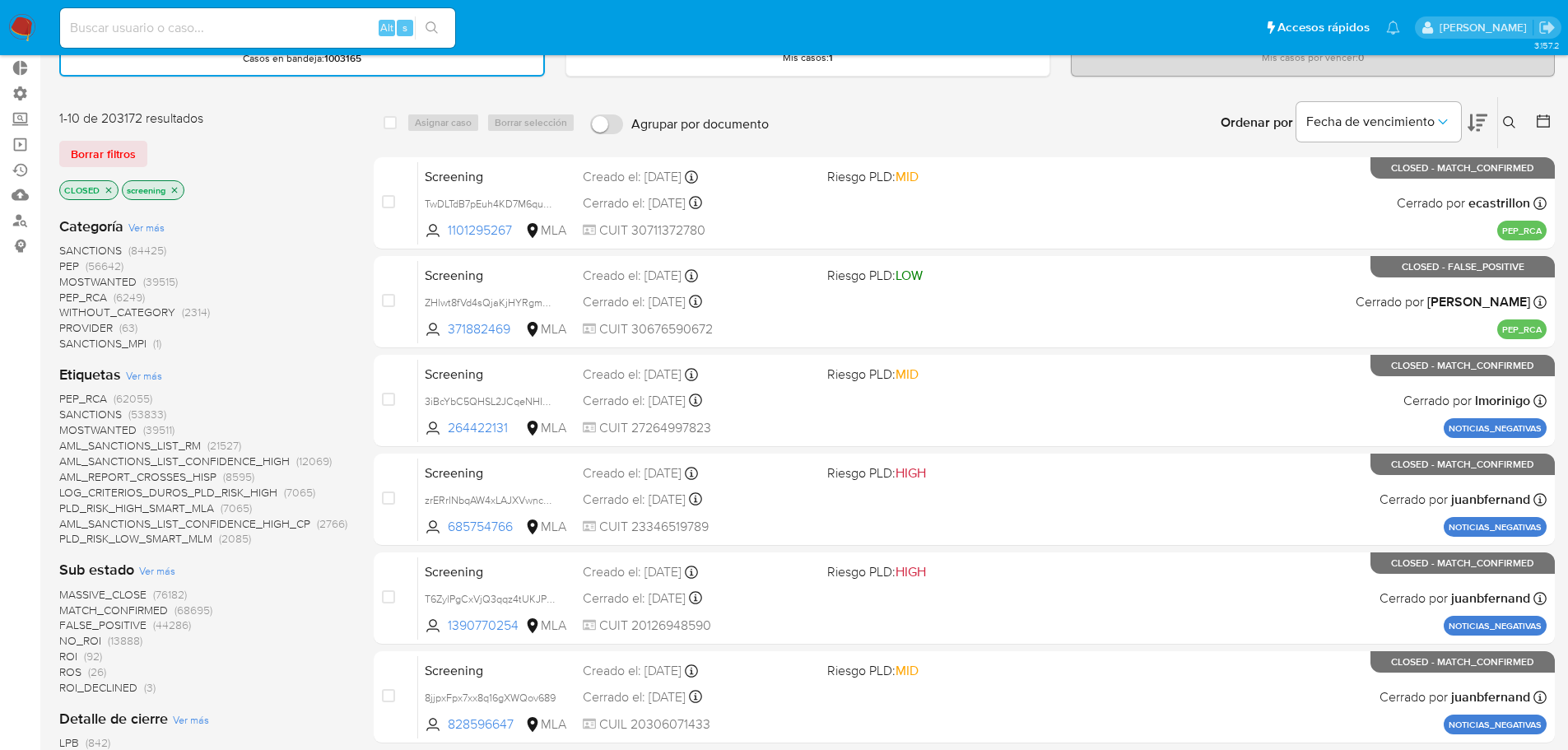
scroll to position [164, 0]
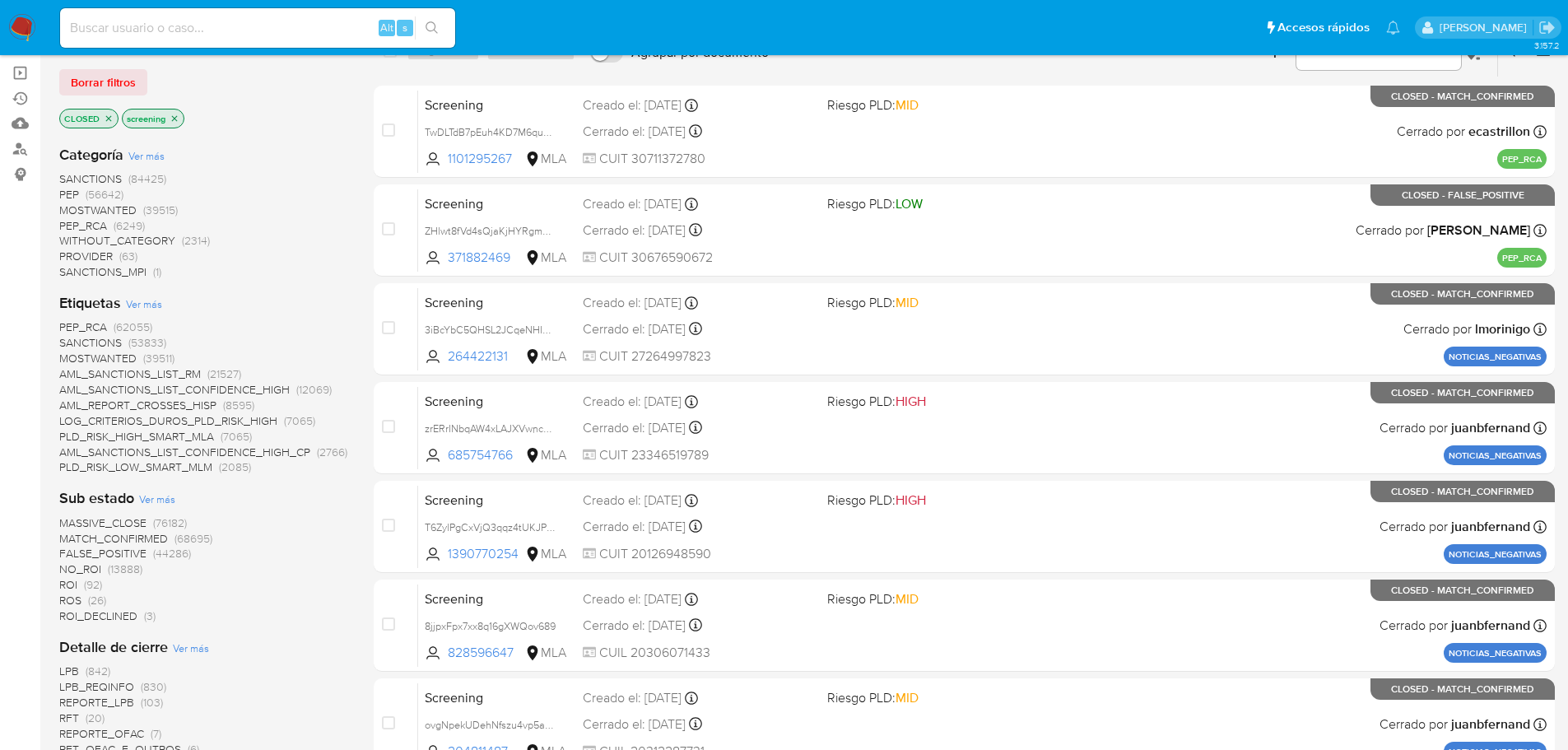
click at [64, 360] on span "MOSTWANTED" at bounding box center [98, 357] width 77 height 16
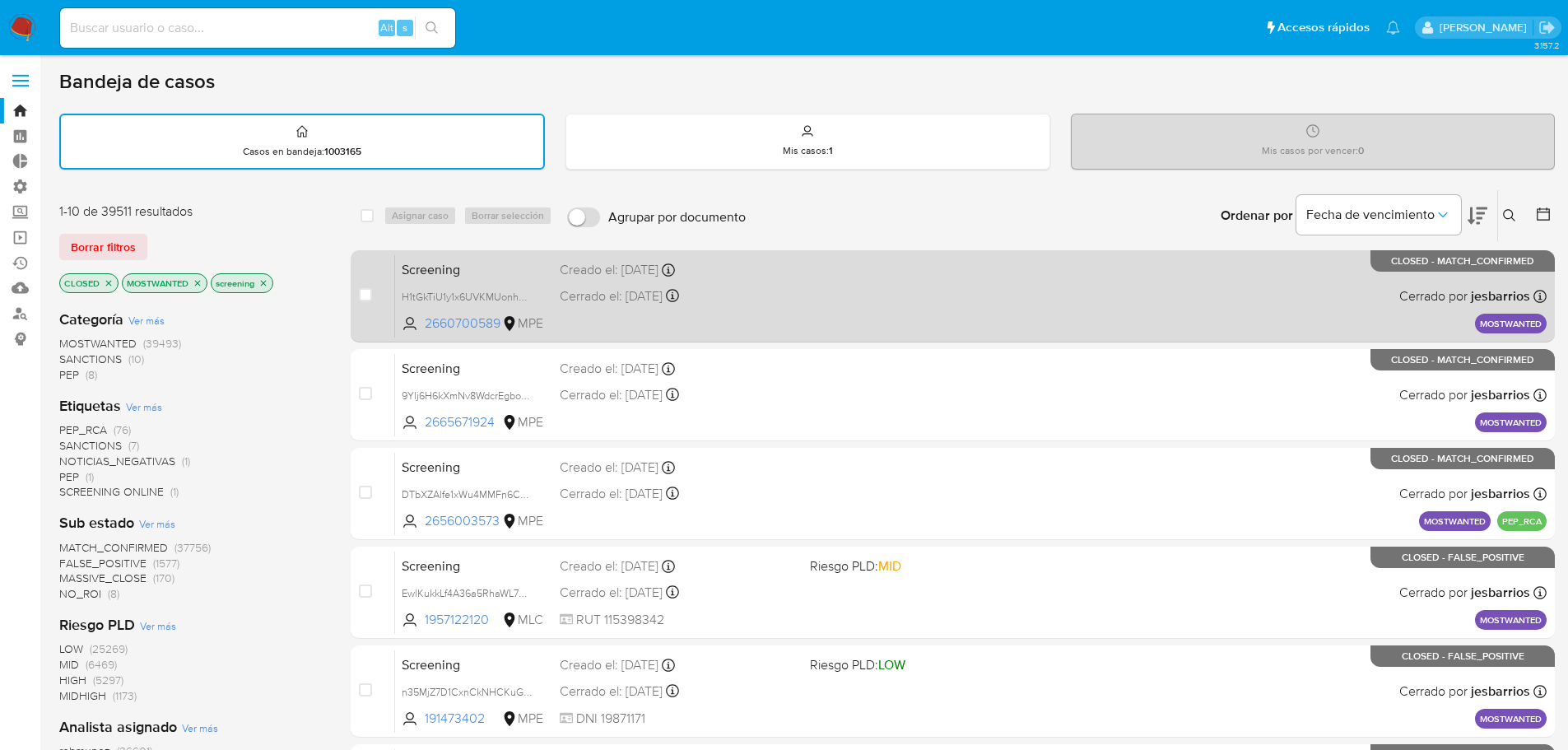
click at [528, 268] on span "Screening" at bounding box center [474, 268] width 145 height 21
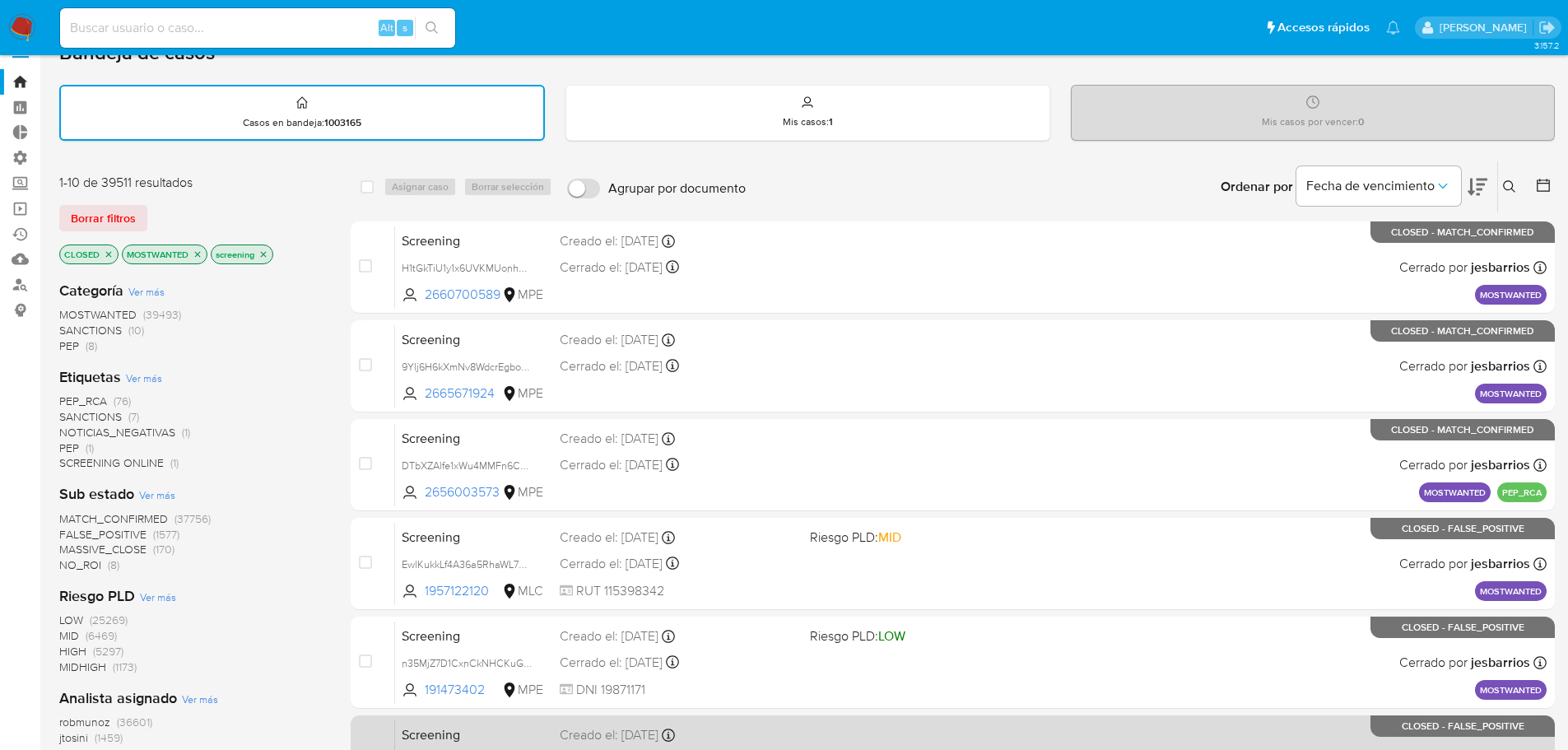
scroll to position [551, 0]
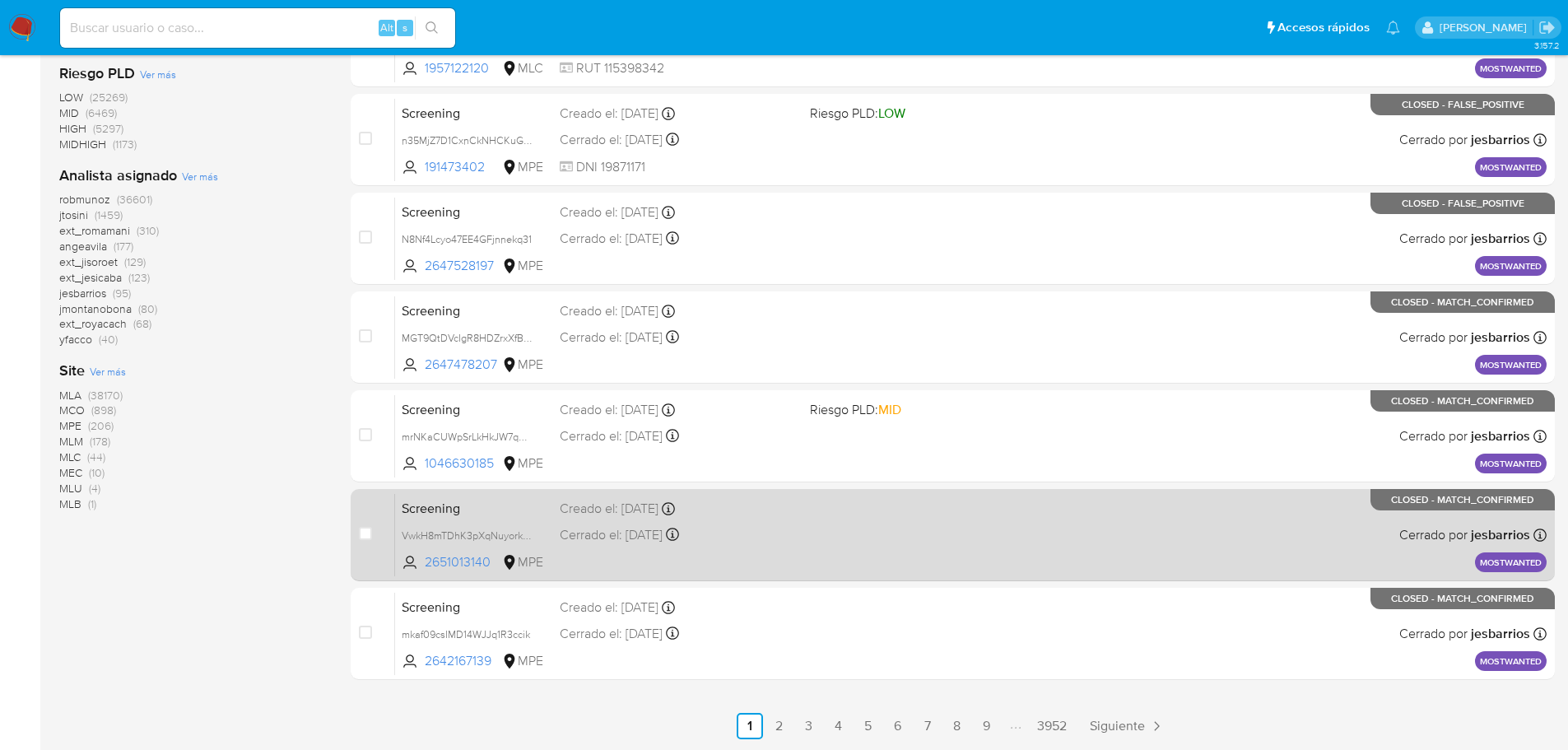
click at [518, 497] on span "Screening" at bounding box center [474, 507] width 145 height 21
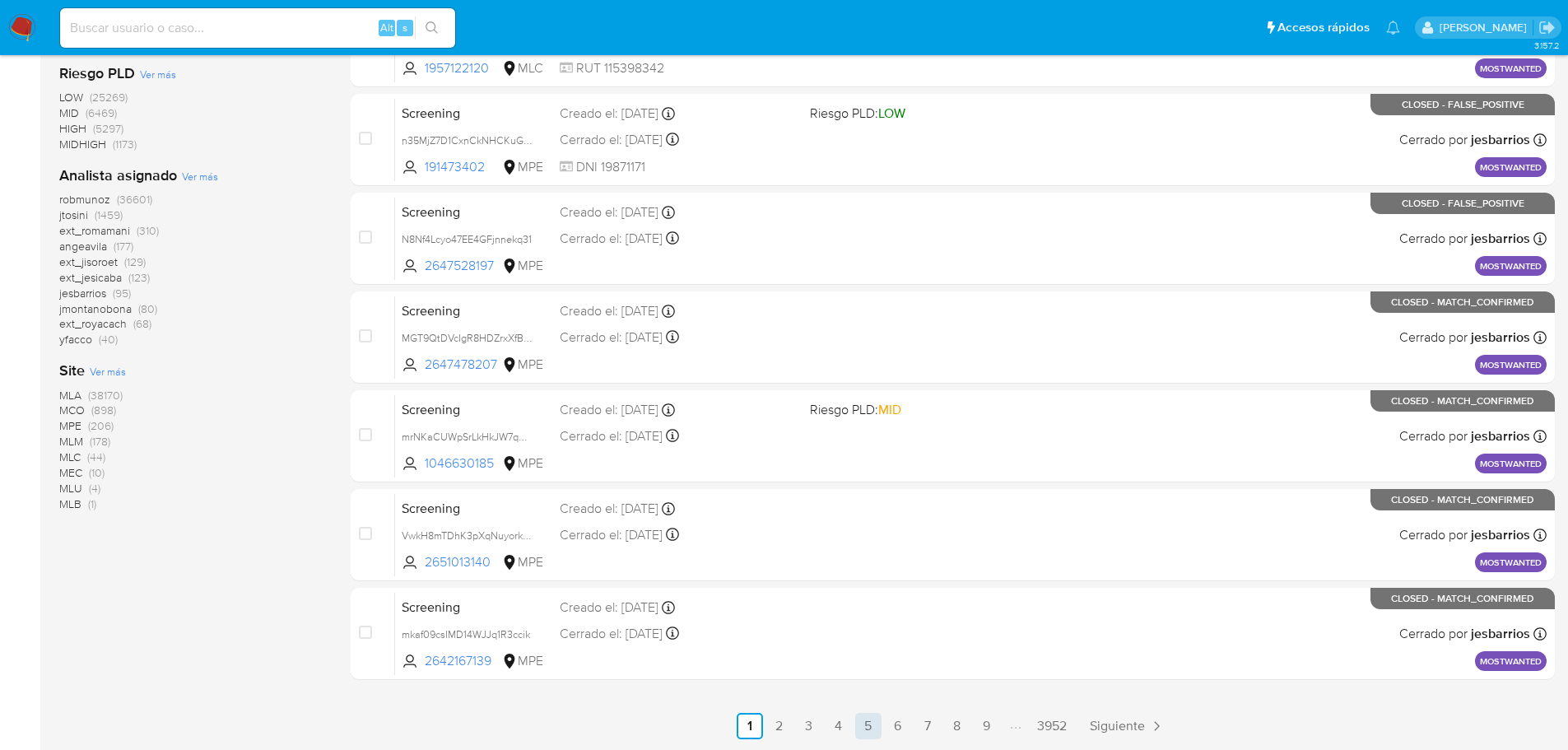
click at [875, 719] on link "5" at bounding box center [868, 725] width 27 height 27
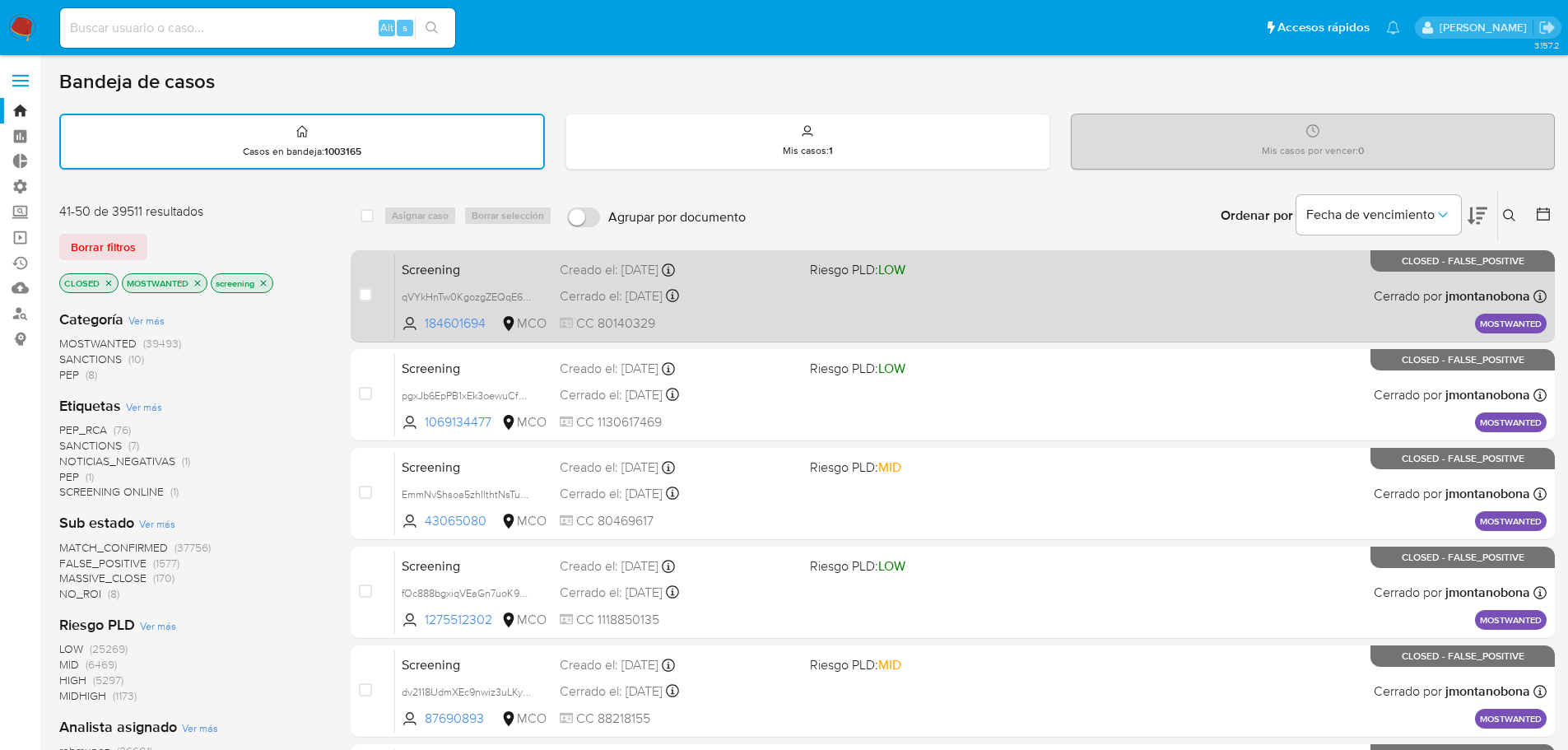
click at [466, 259] on span "Screening" at bounding box center [474, 268] width 145 height 21
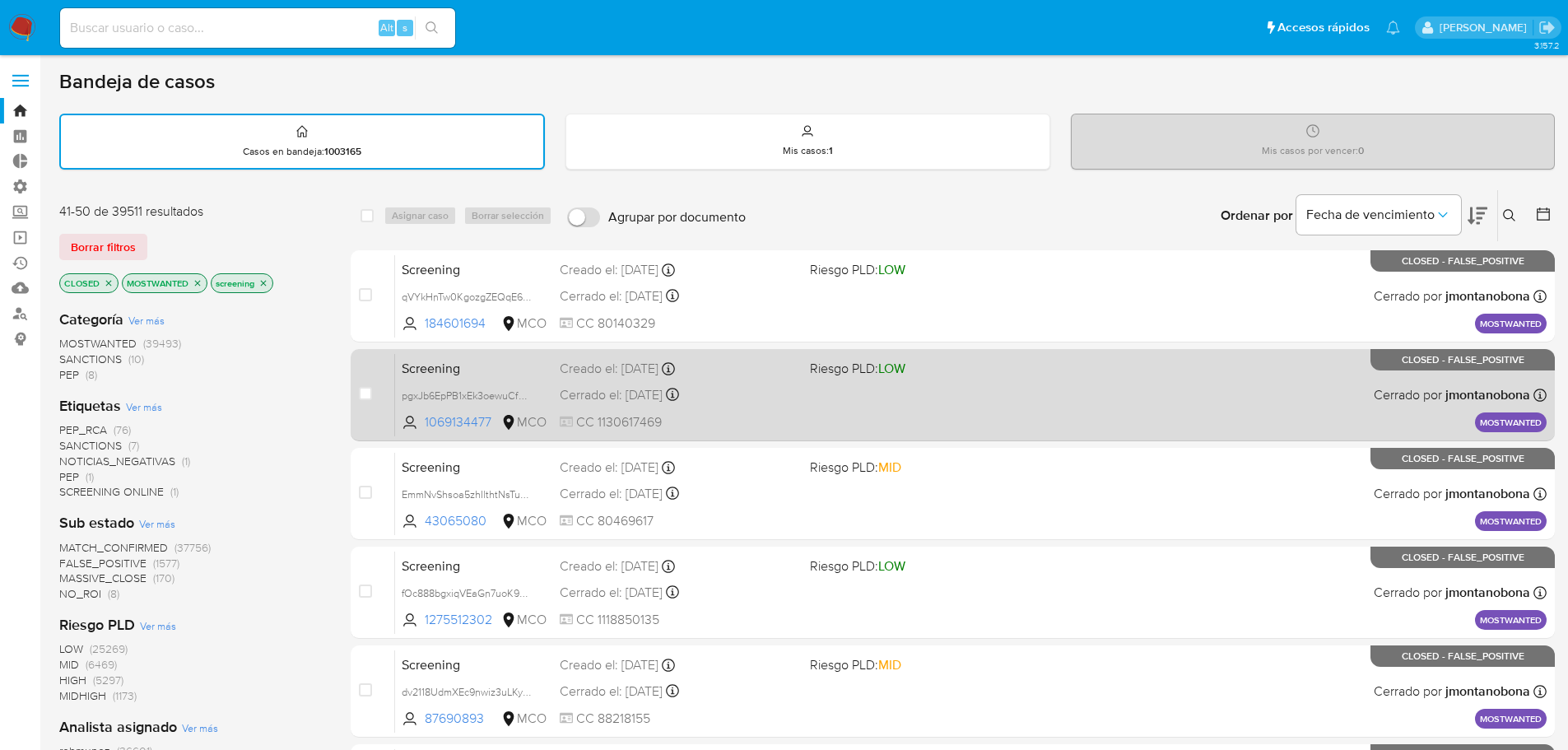
scroll to position [551, 0]
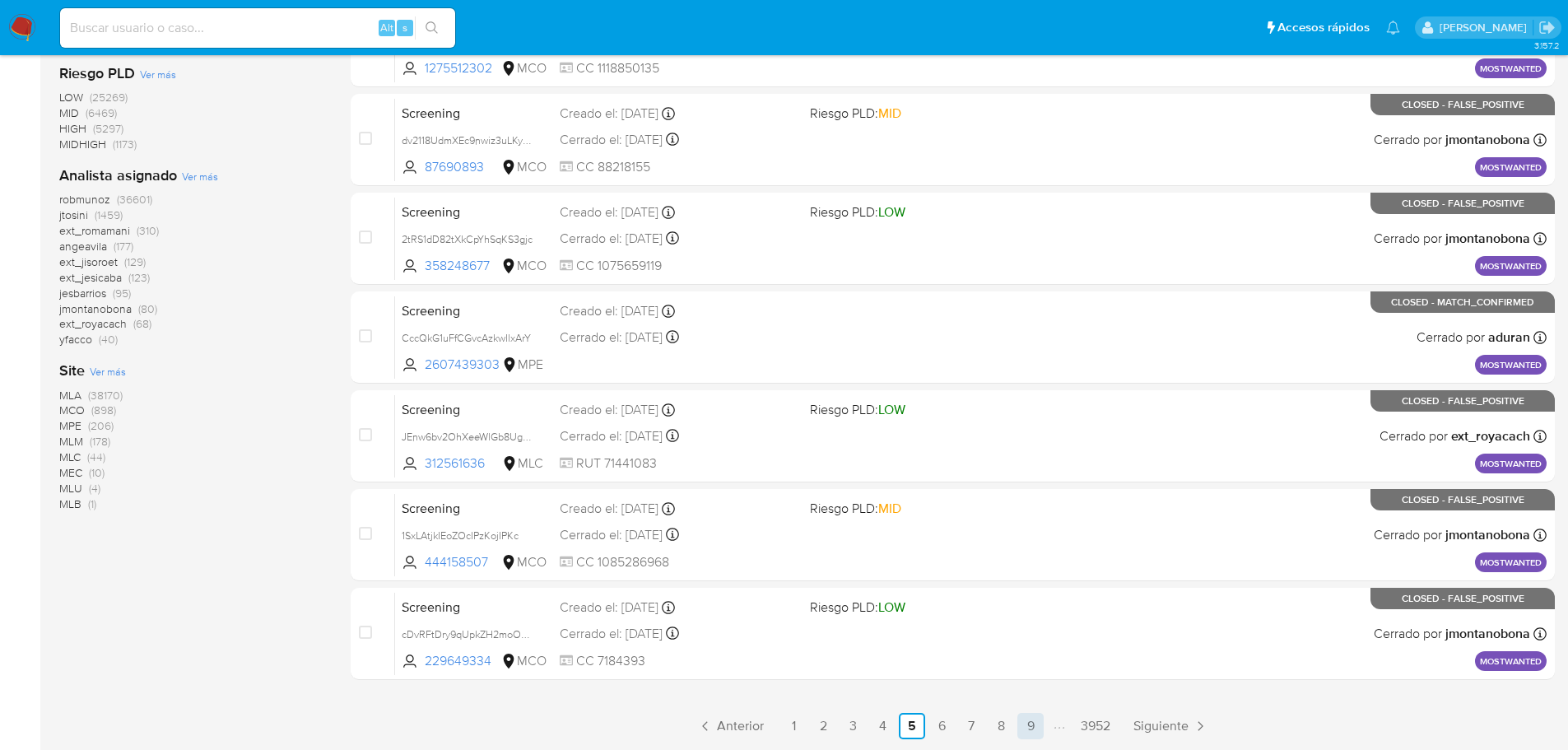
click at [1028, 734] on link "9" at bounding box center [1030, 725] width 27 height 27
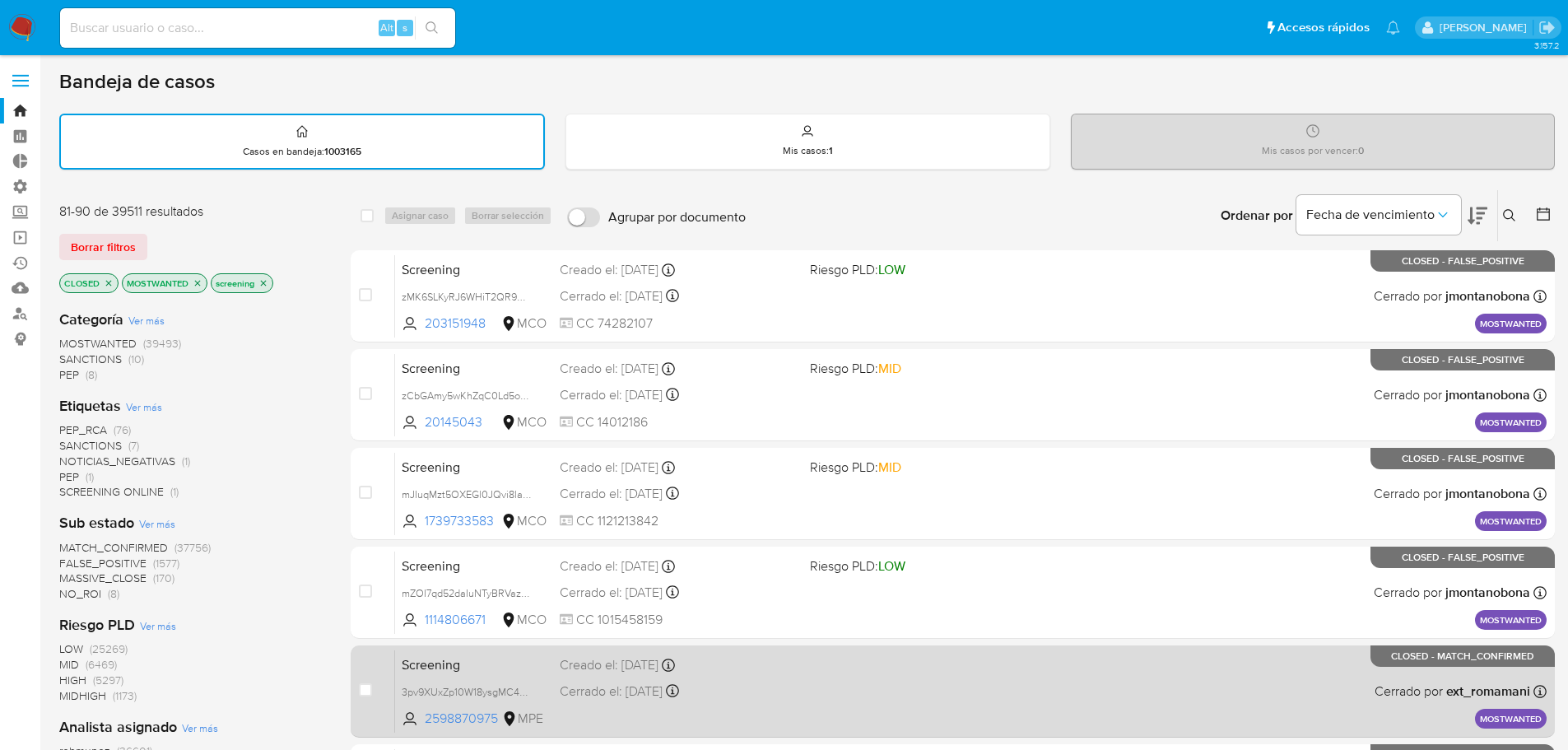
click at [879, 667] on div "Screening 3pv9XUxZp10W18ysgMC4GzKf 2598870975 MPE Creado el: 03/08/2025 Creado …" at bounding box center [970, 690] width 1152 height 83
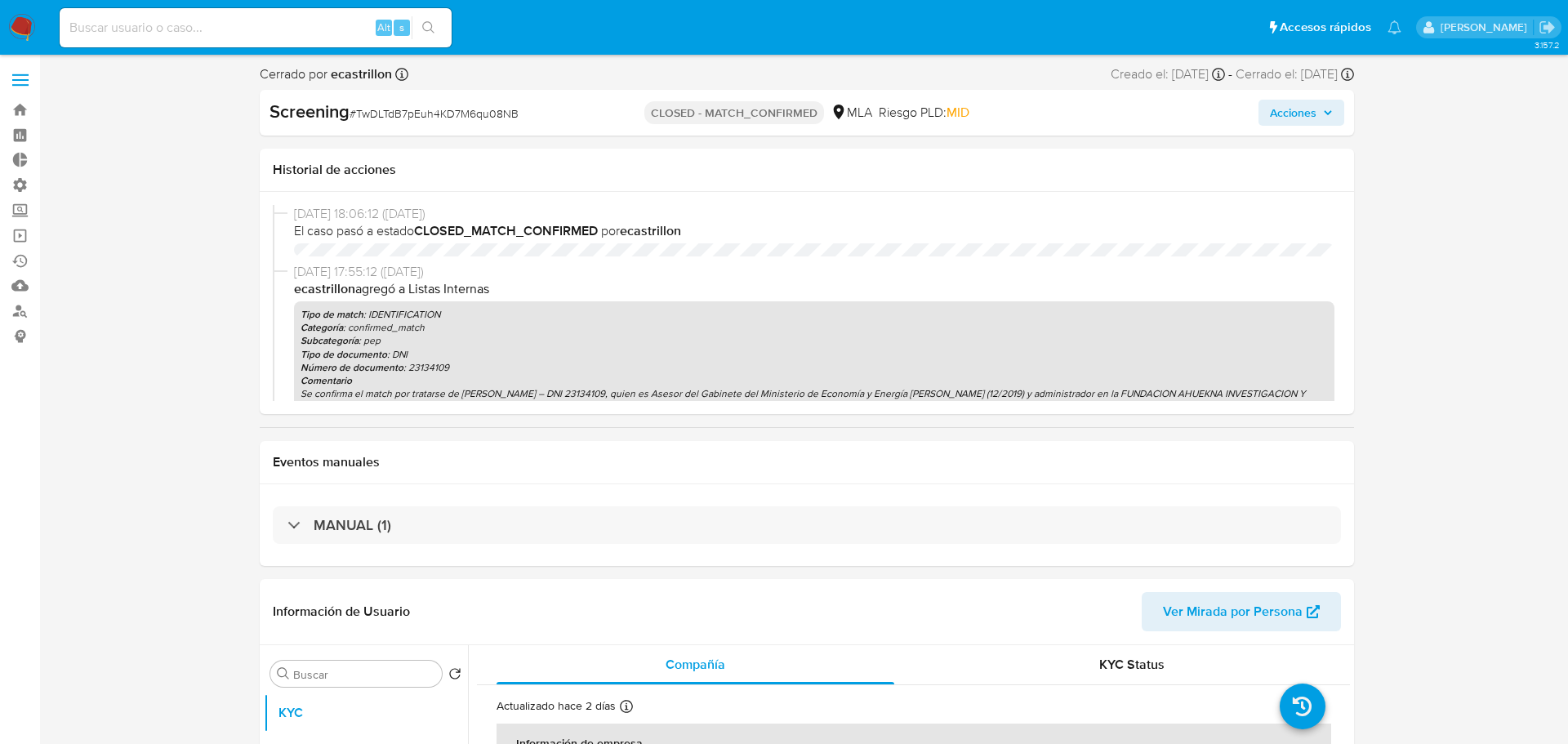
select select "10"
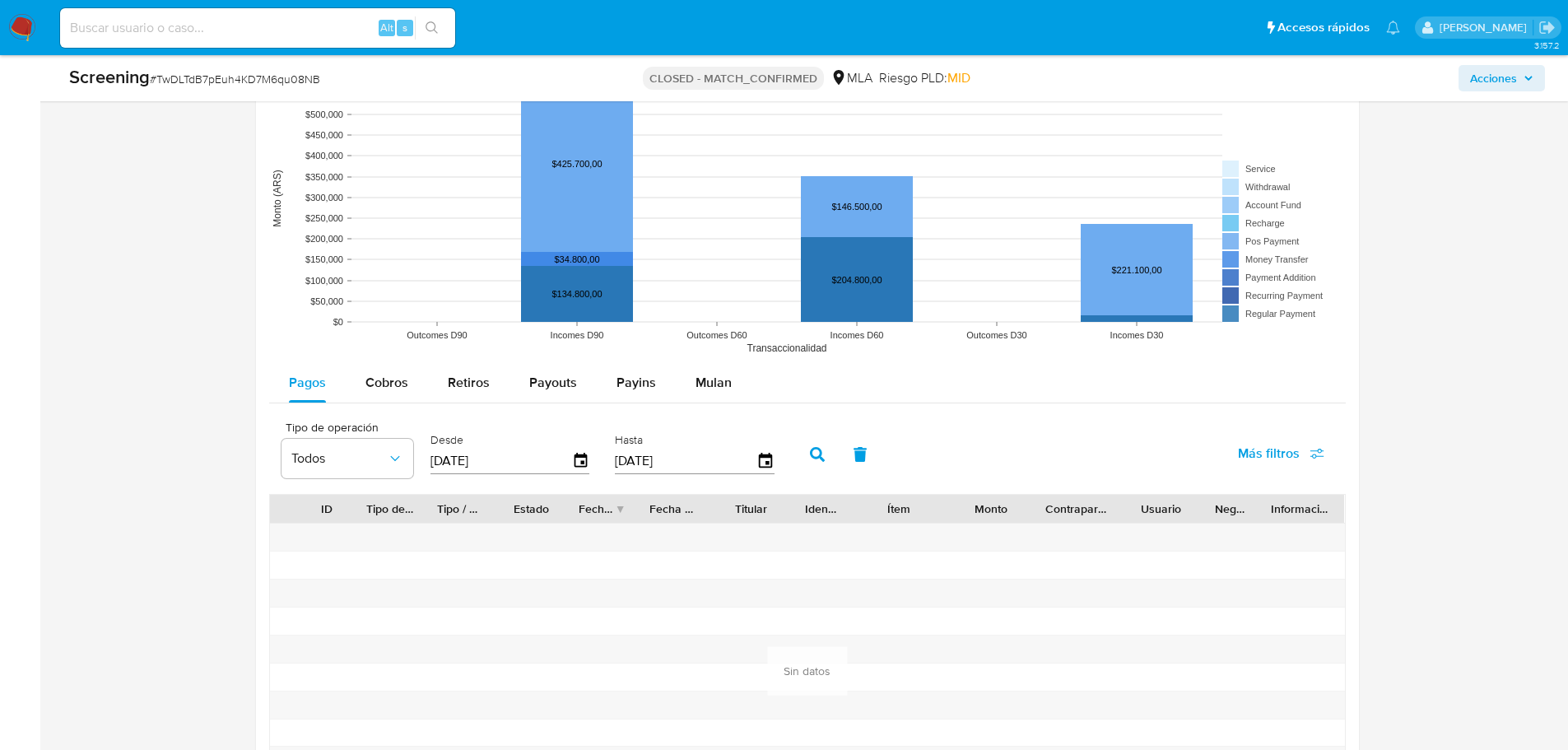
scroll to position [1884, 0]
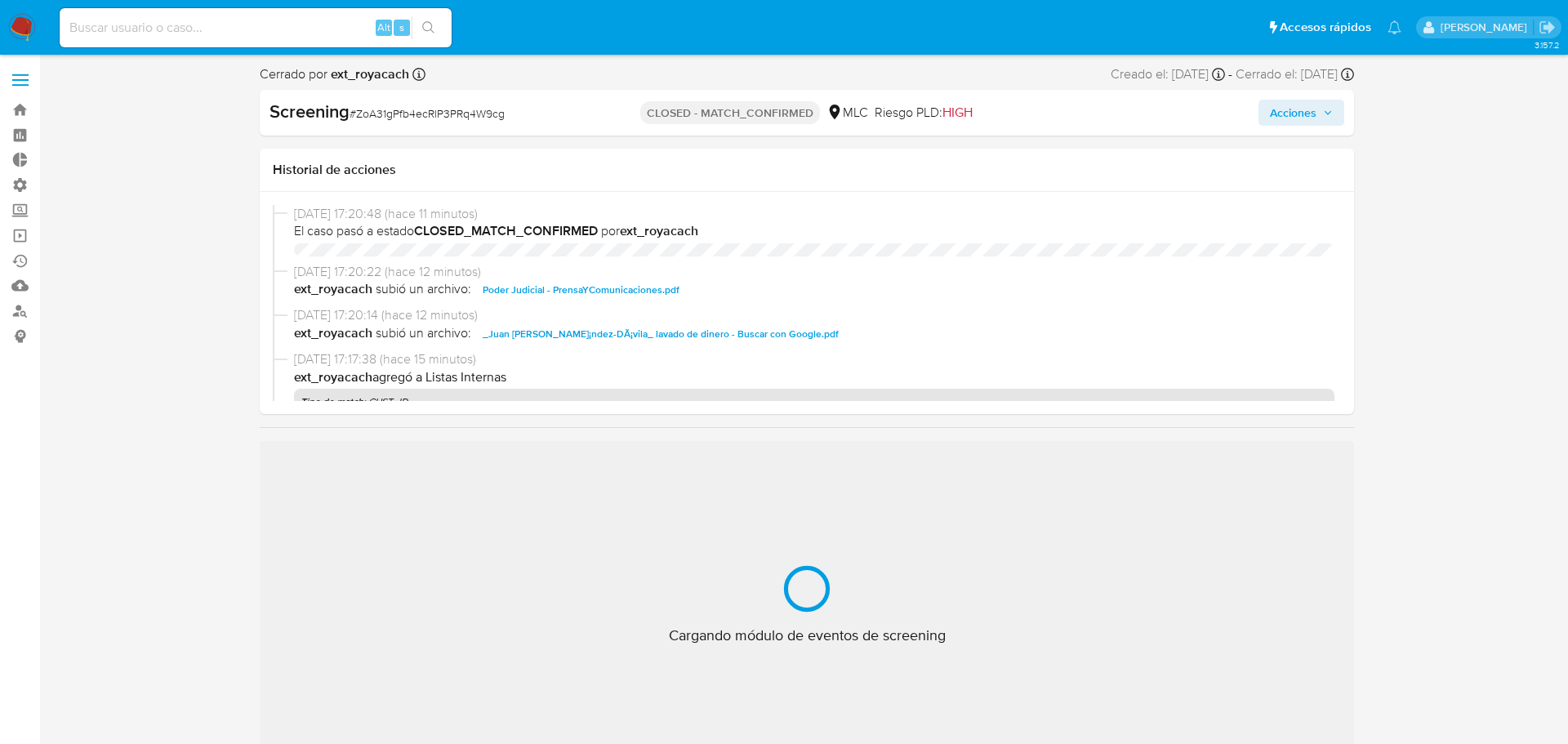
select select "10"
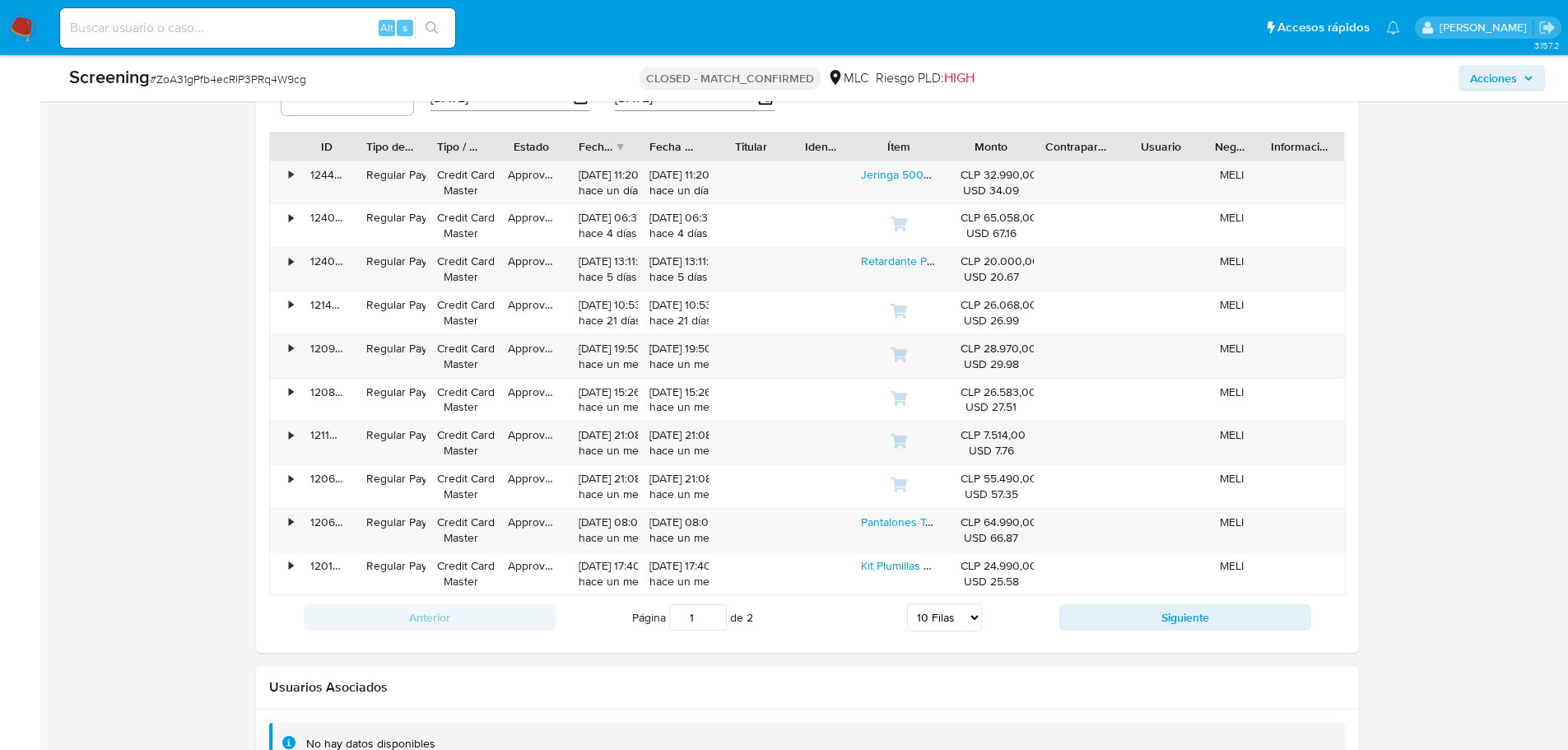
scroll to position [2254, 0]
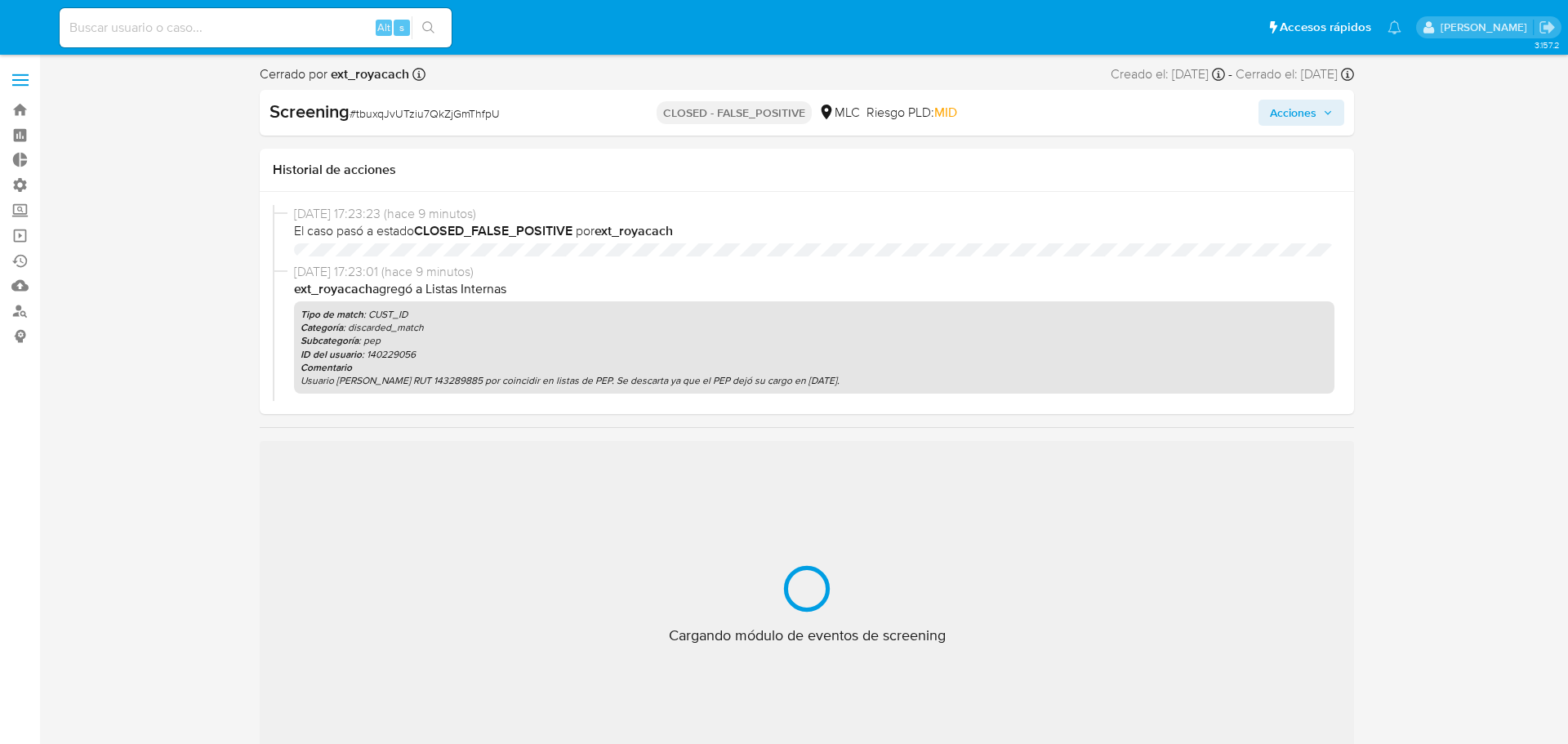
select select "10"
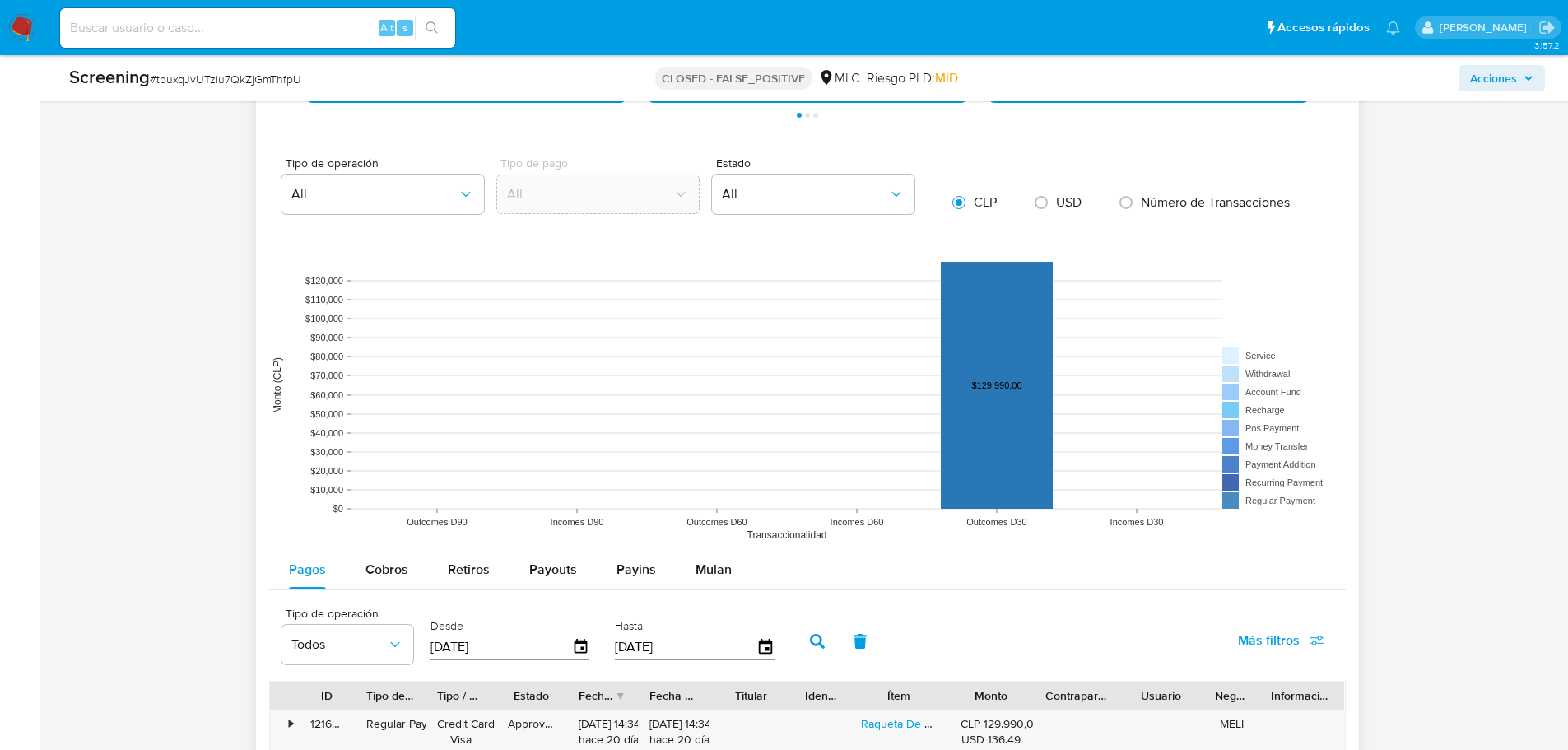
scroll to position [1961, 0]
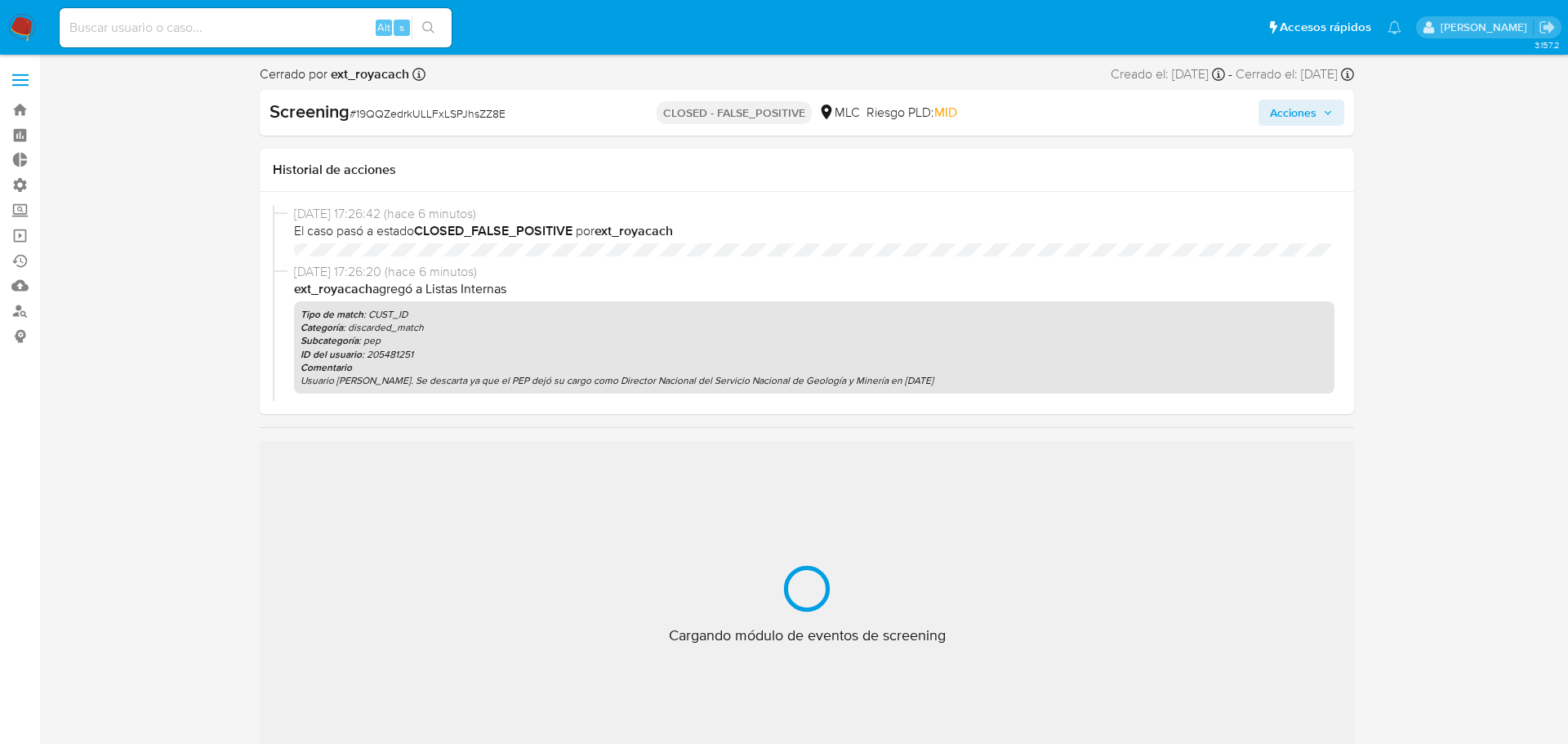
select select "10"
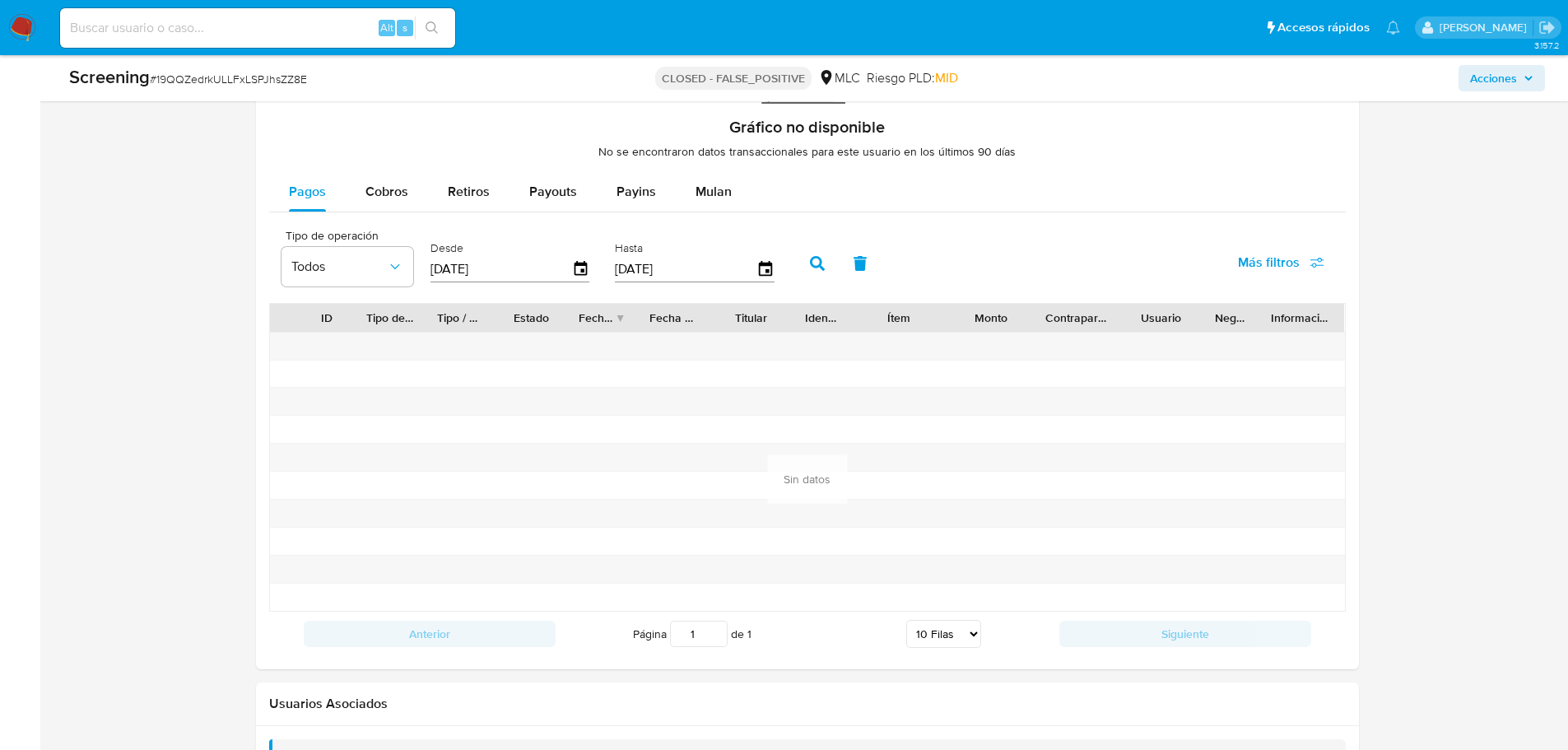
scroll to position [1945, 0]
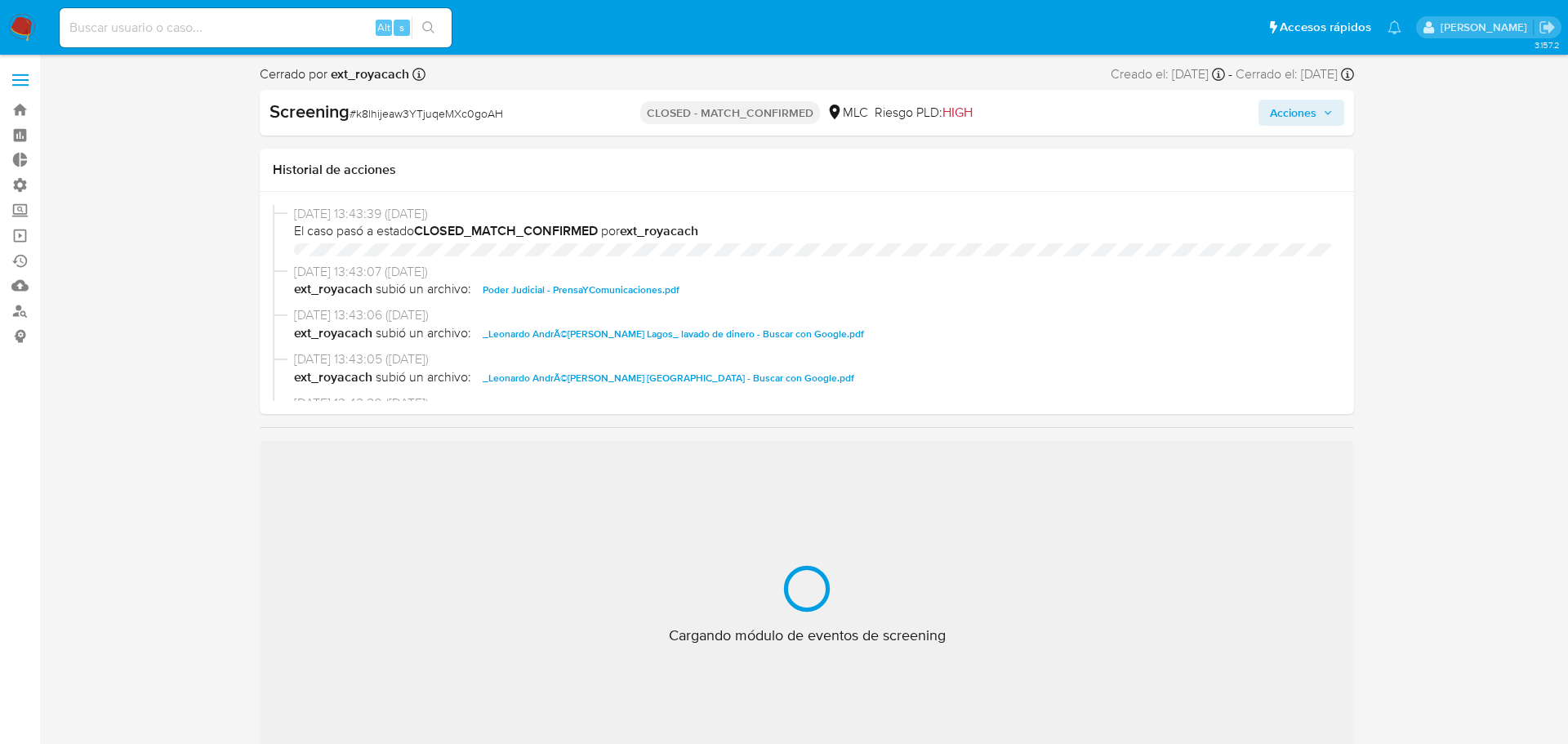
select select "10"
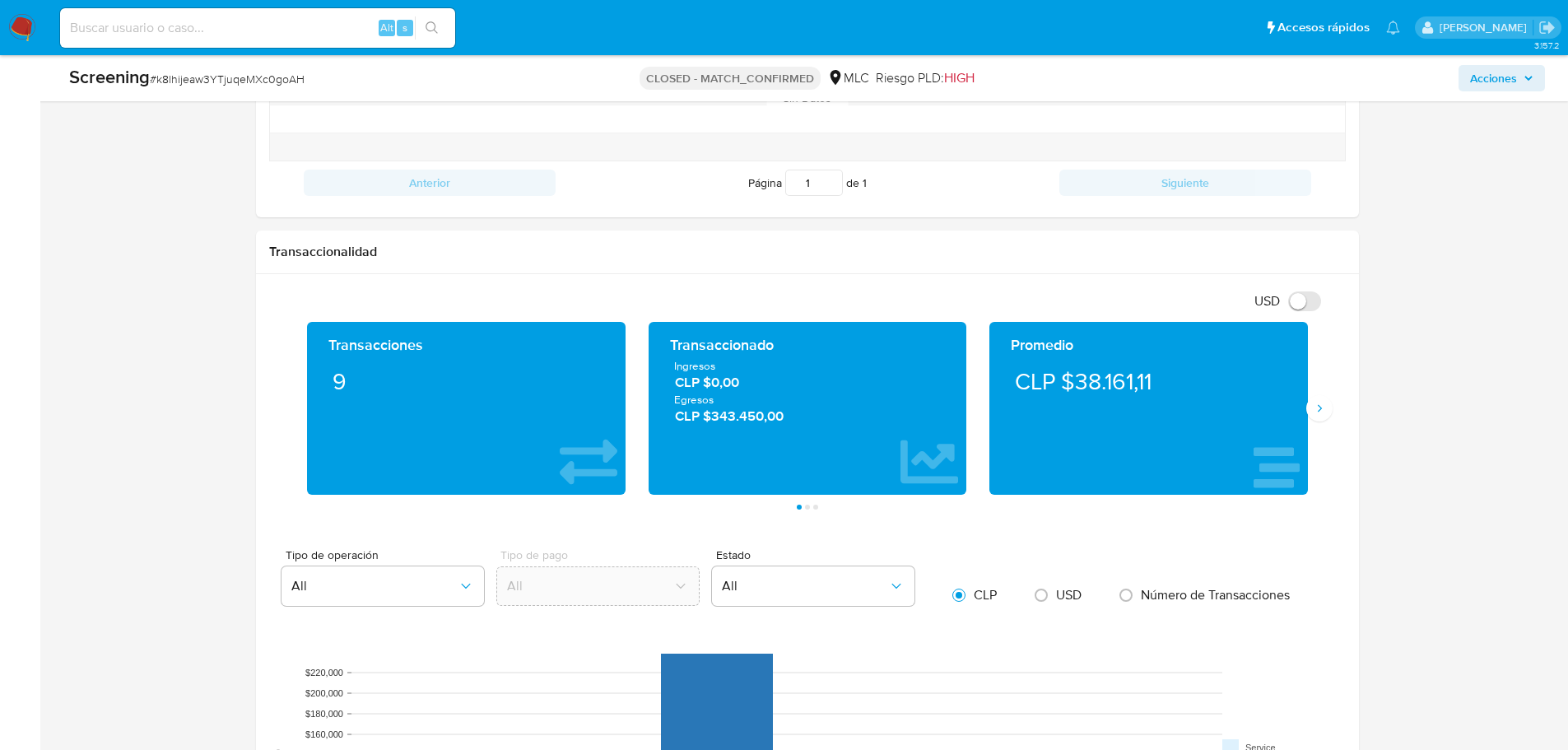
scroll to position [2354, 0]
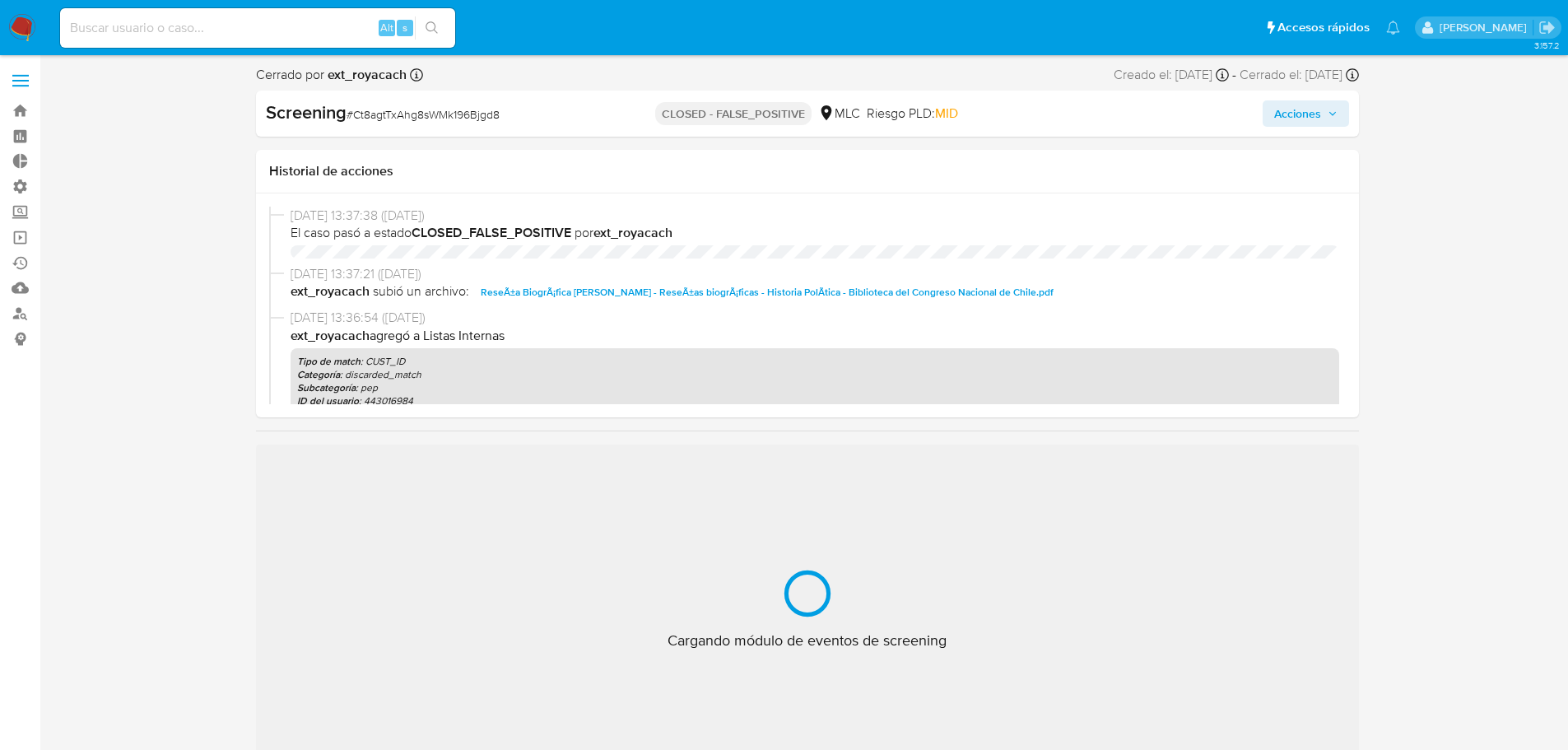
select select "10"
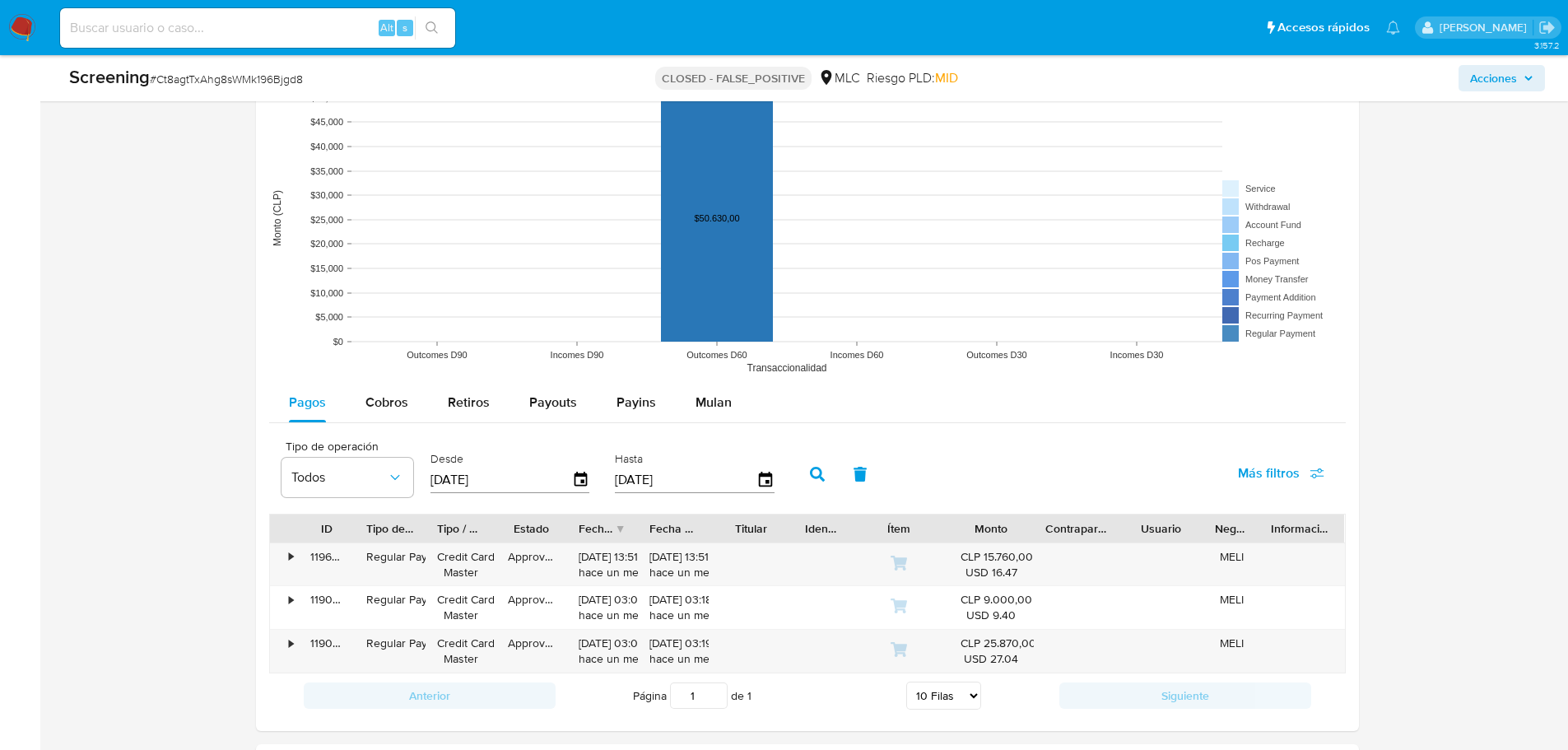
scroll to position [2049, 0]
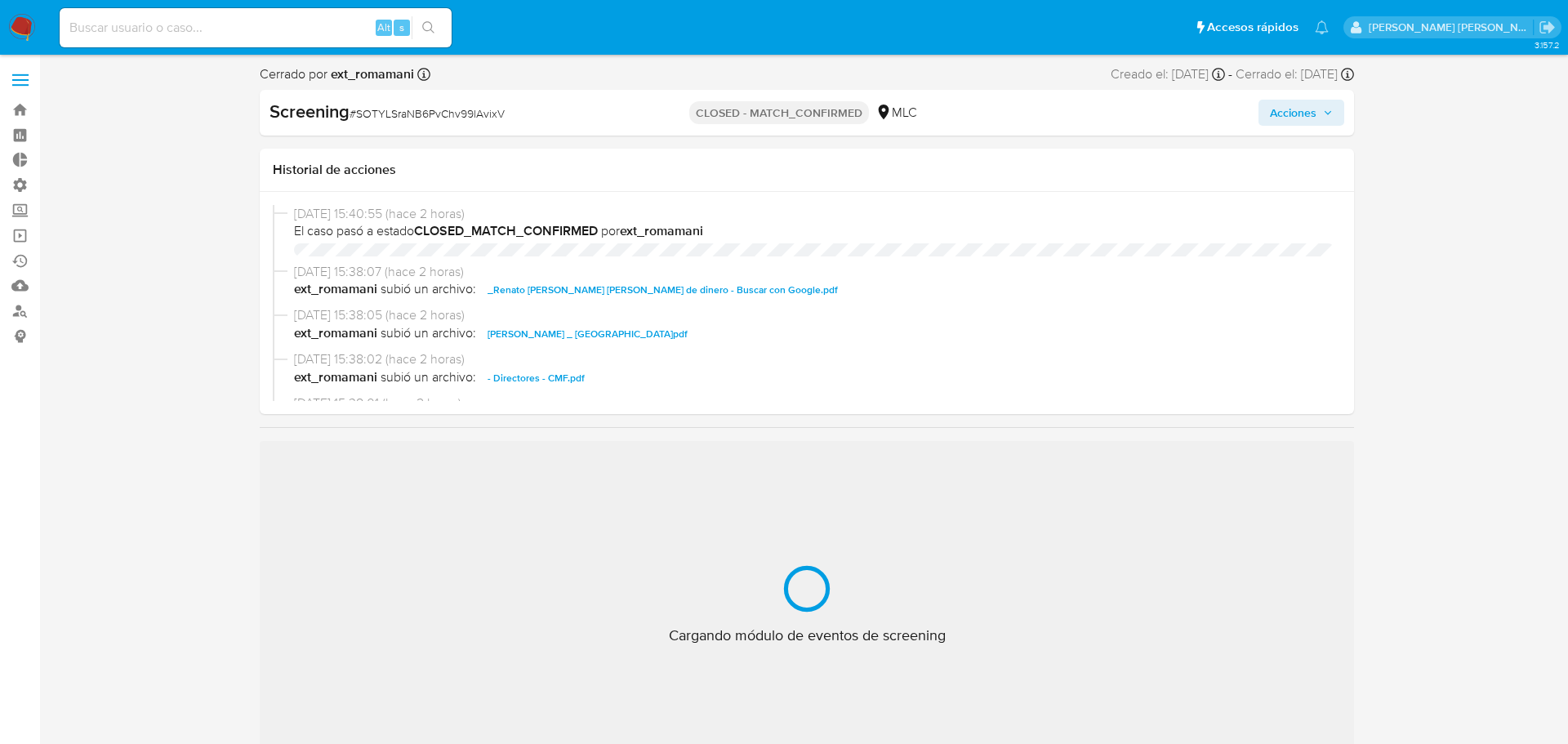
select select "10"
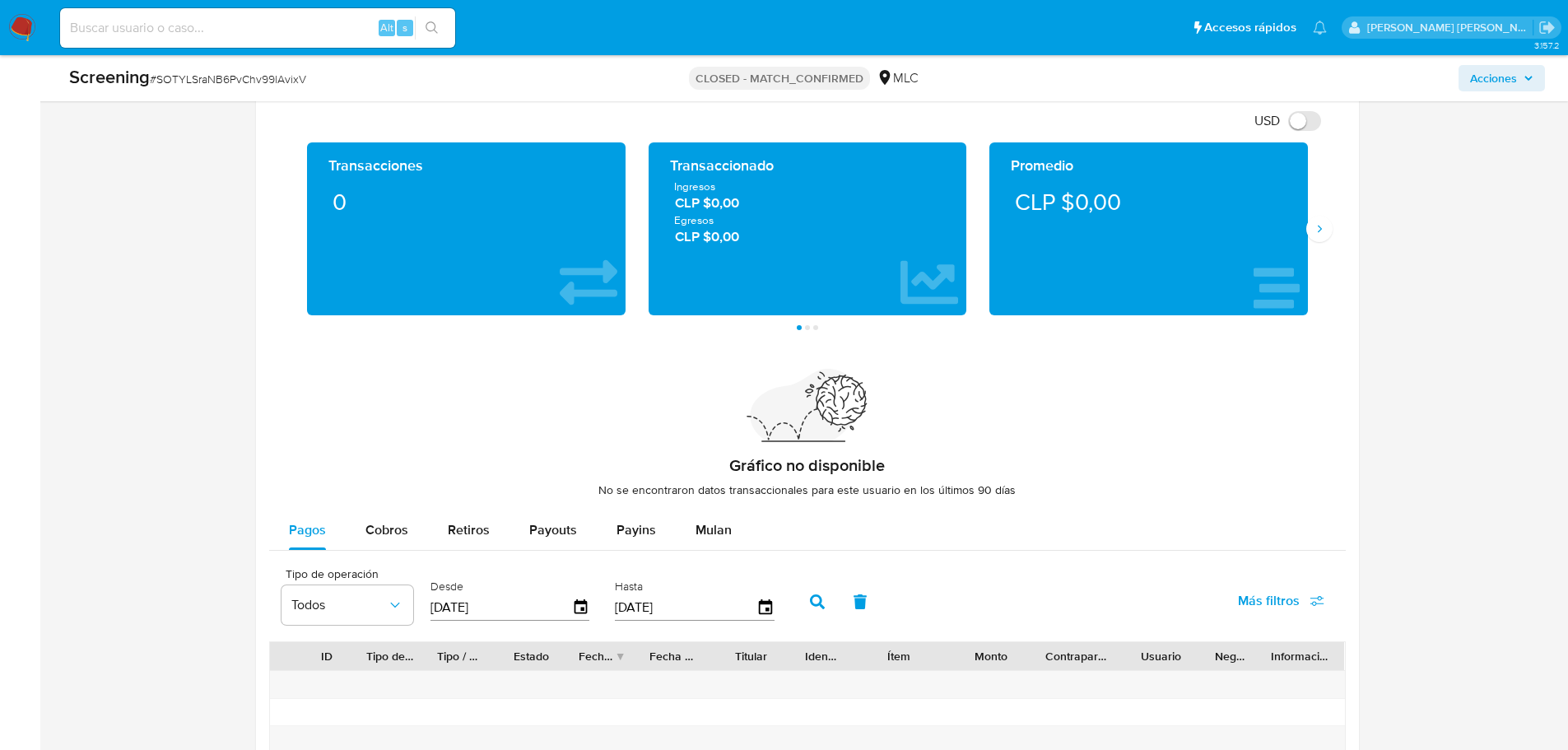
scroll to position [1945, 0]
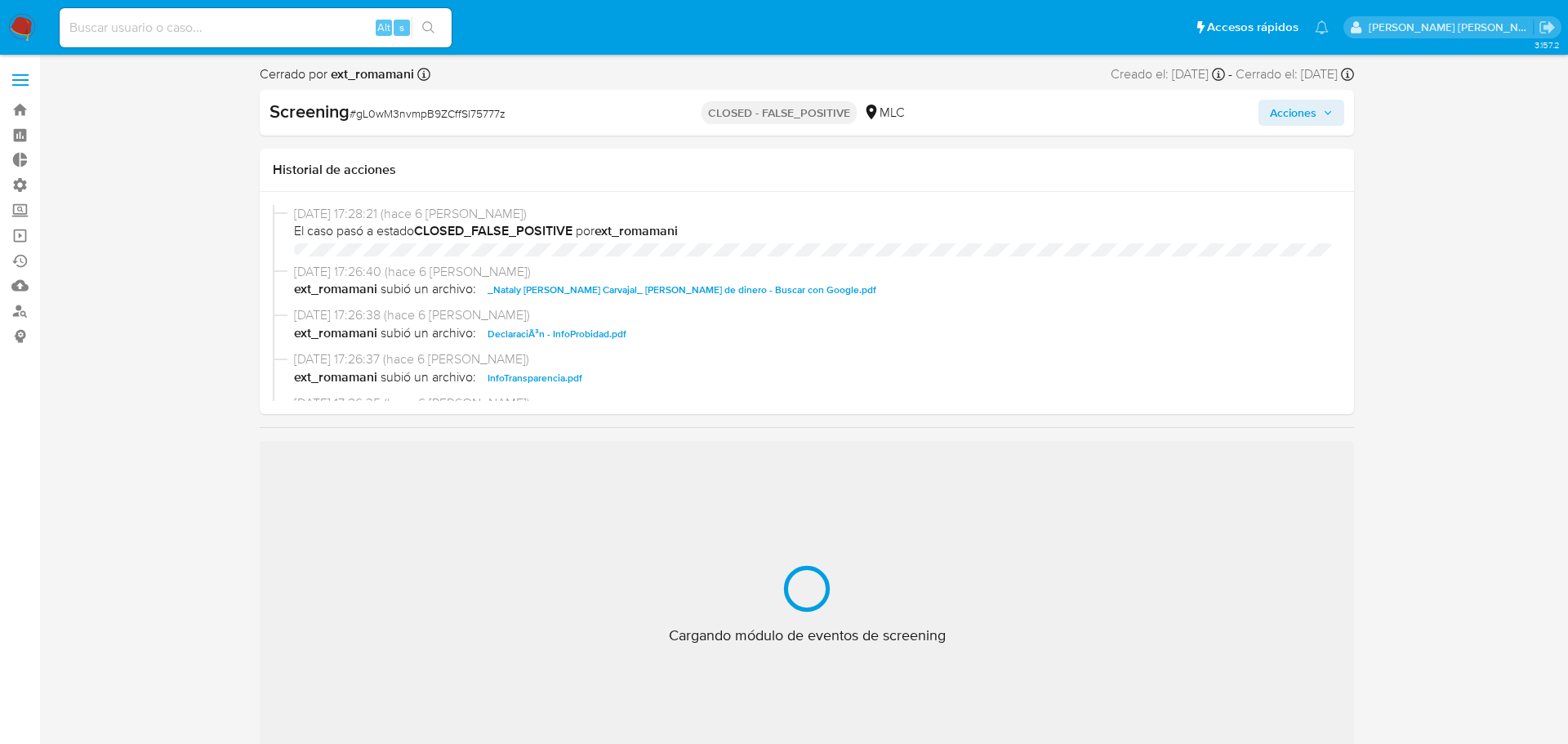
select select "10"
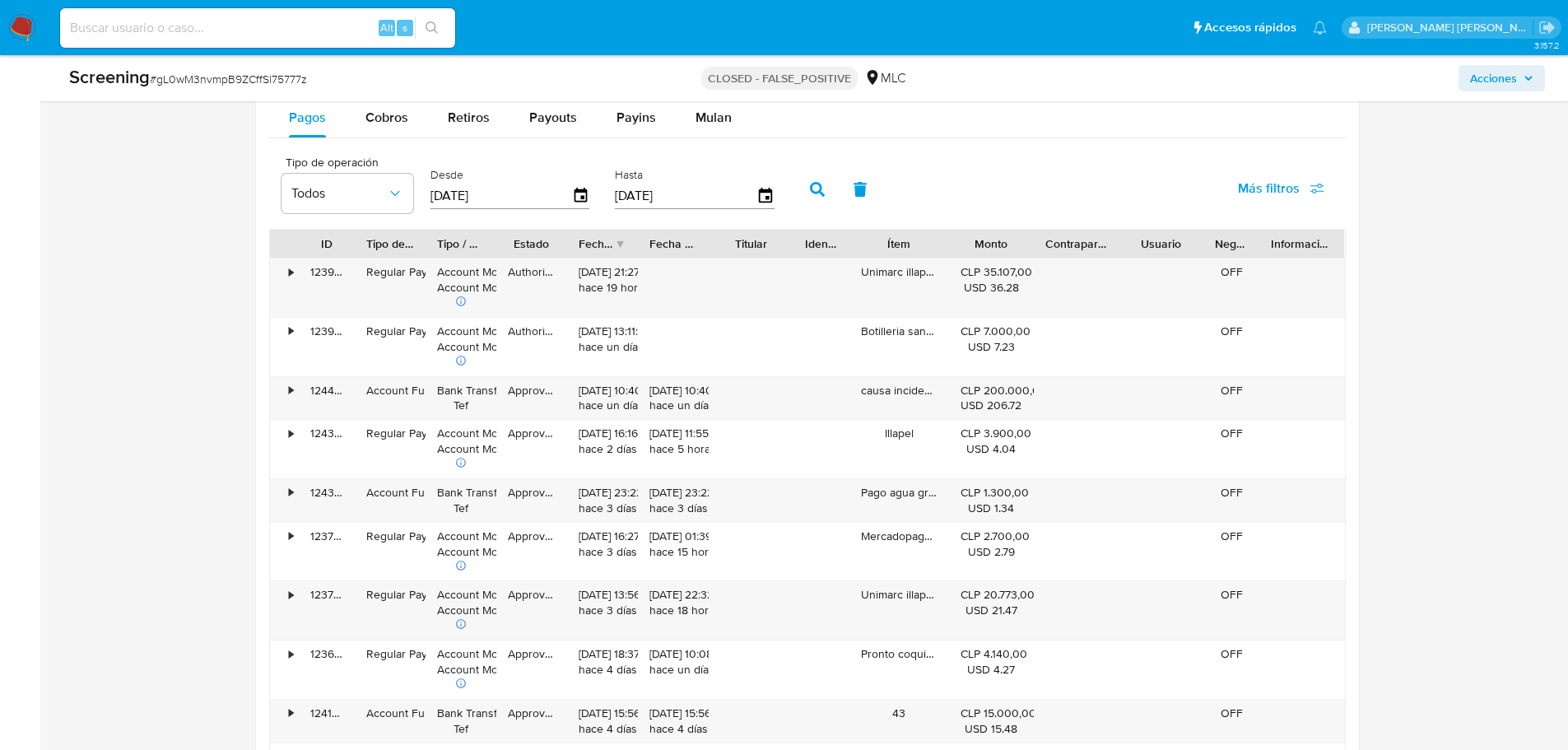
scroll to position [2462, 0]
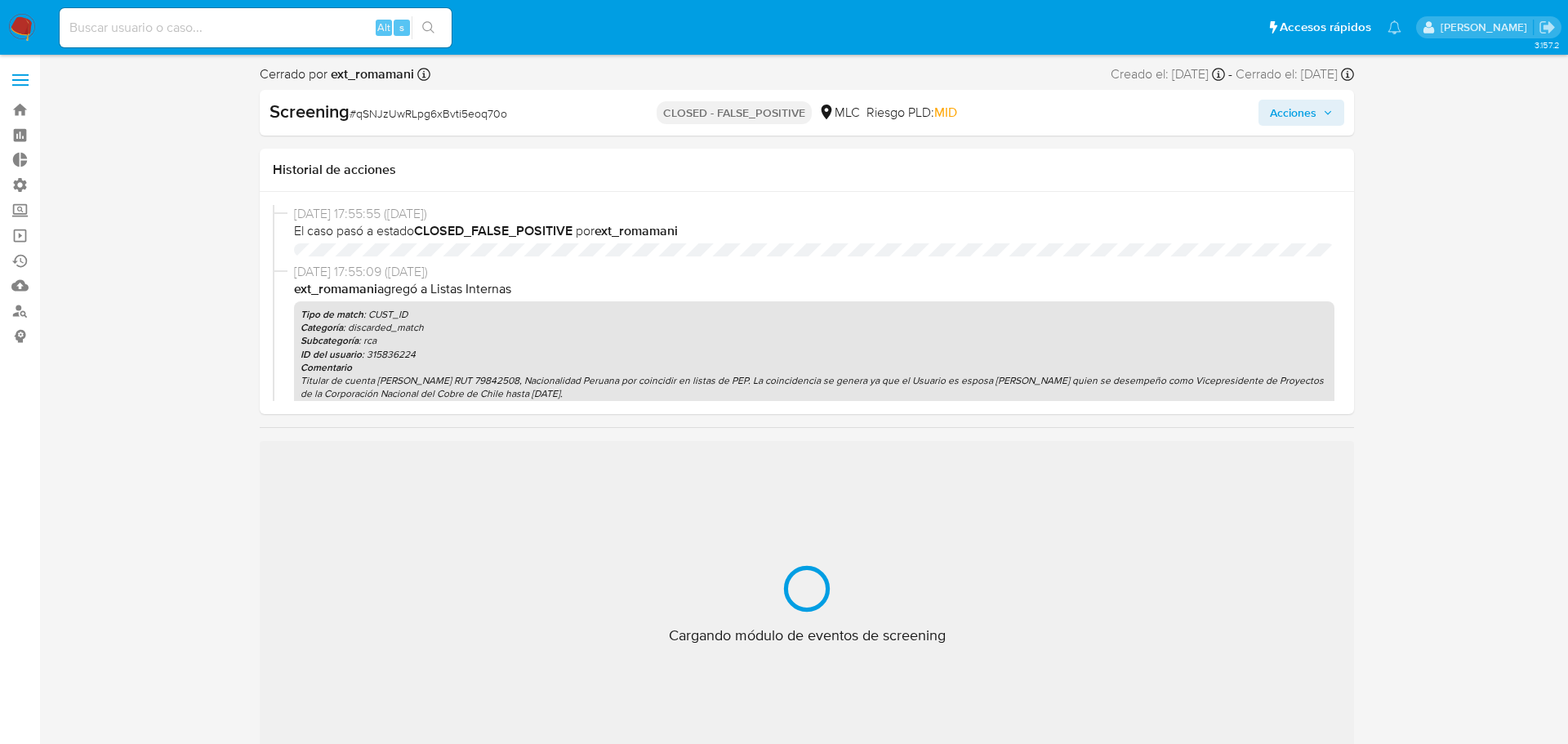
select select "10"
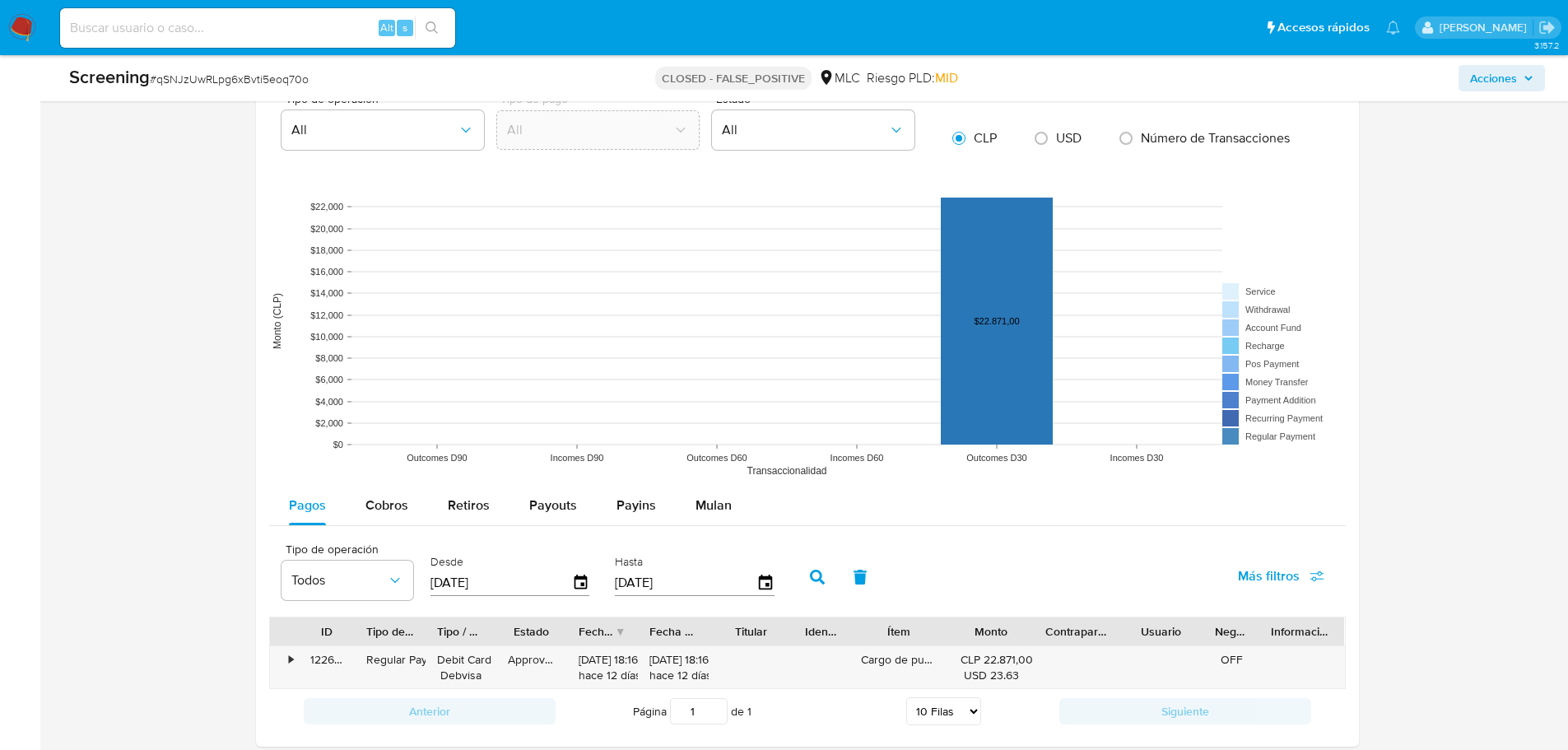
scroll to position [1961, 0]
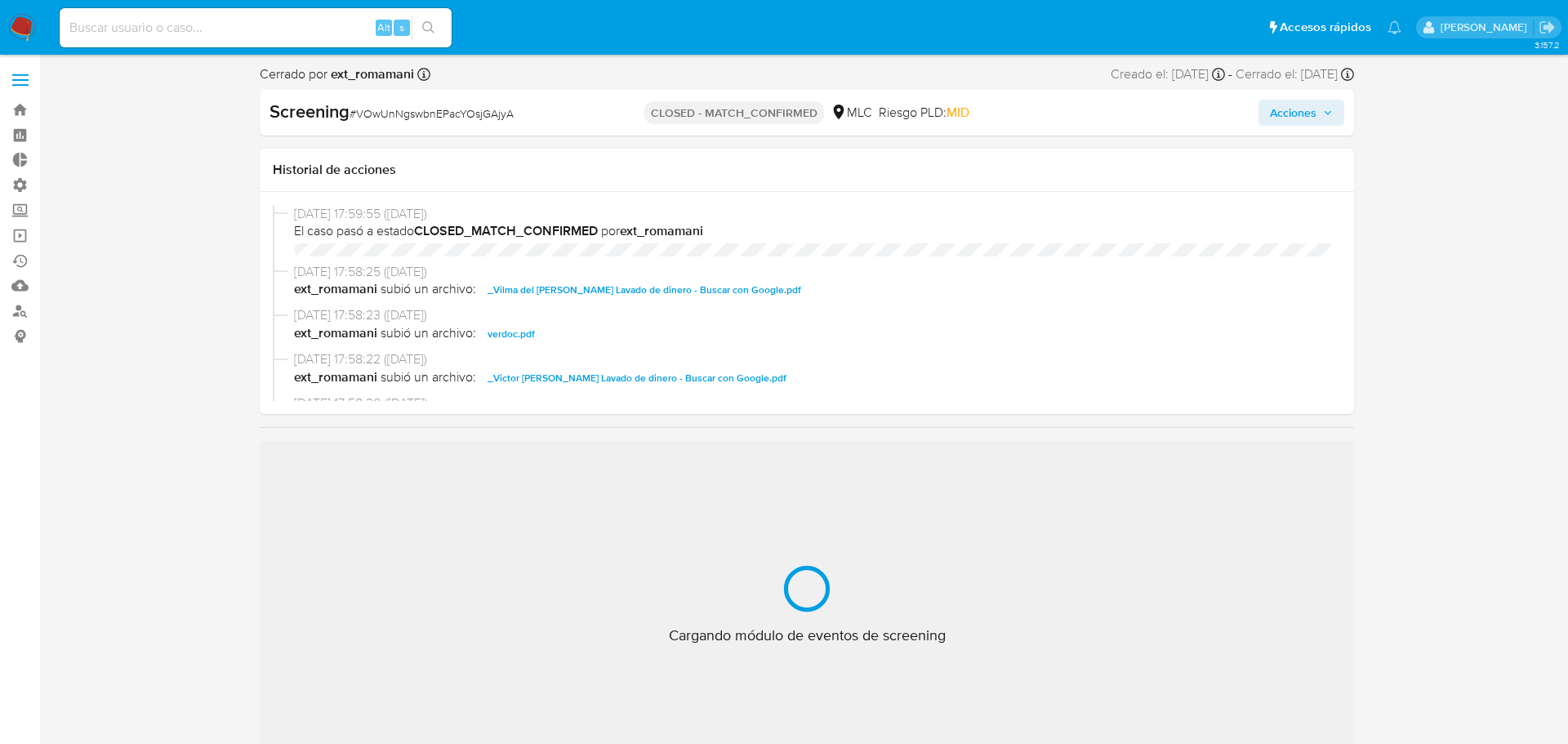
select select "10"
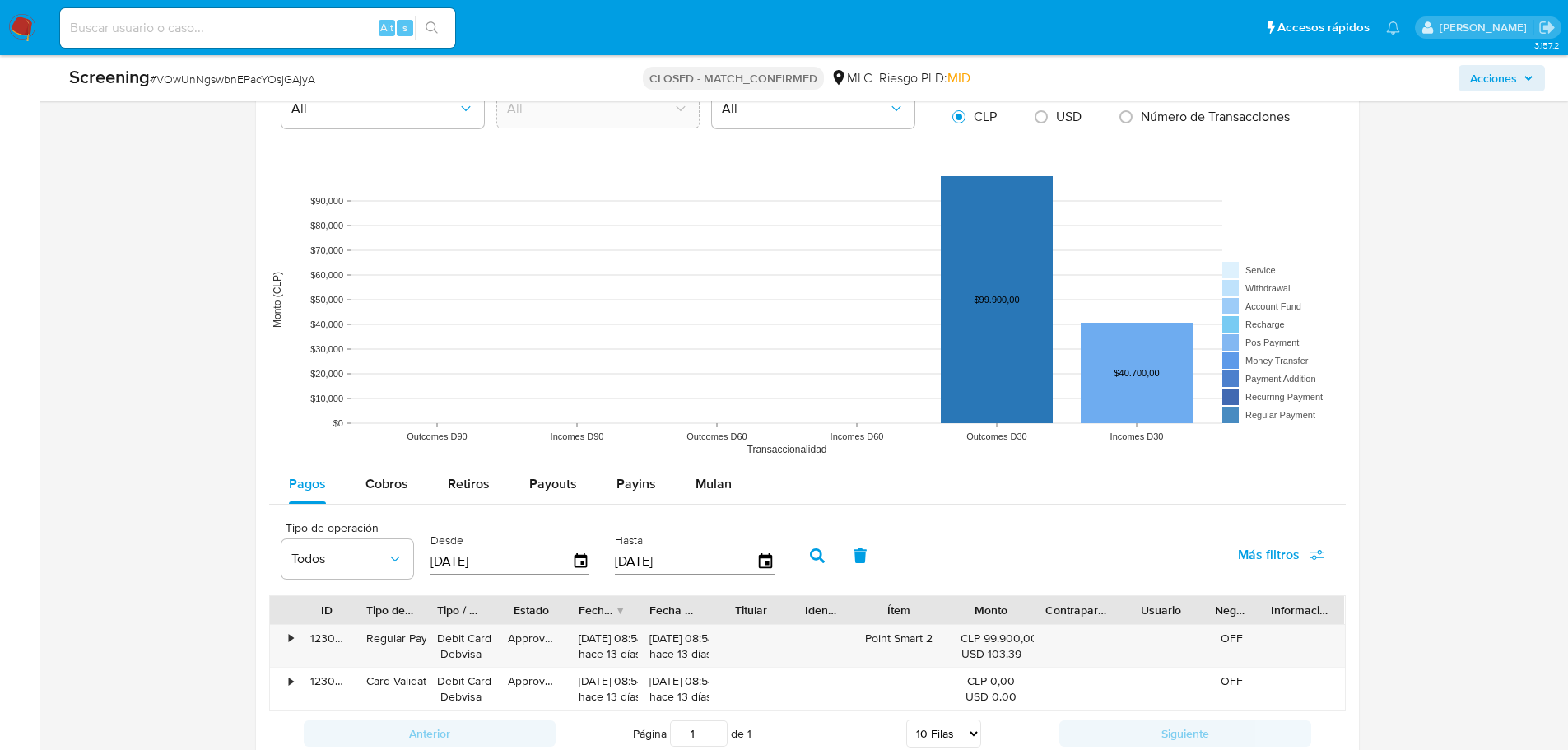
scroll to position [2005, 0]
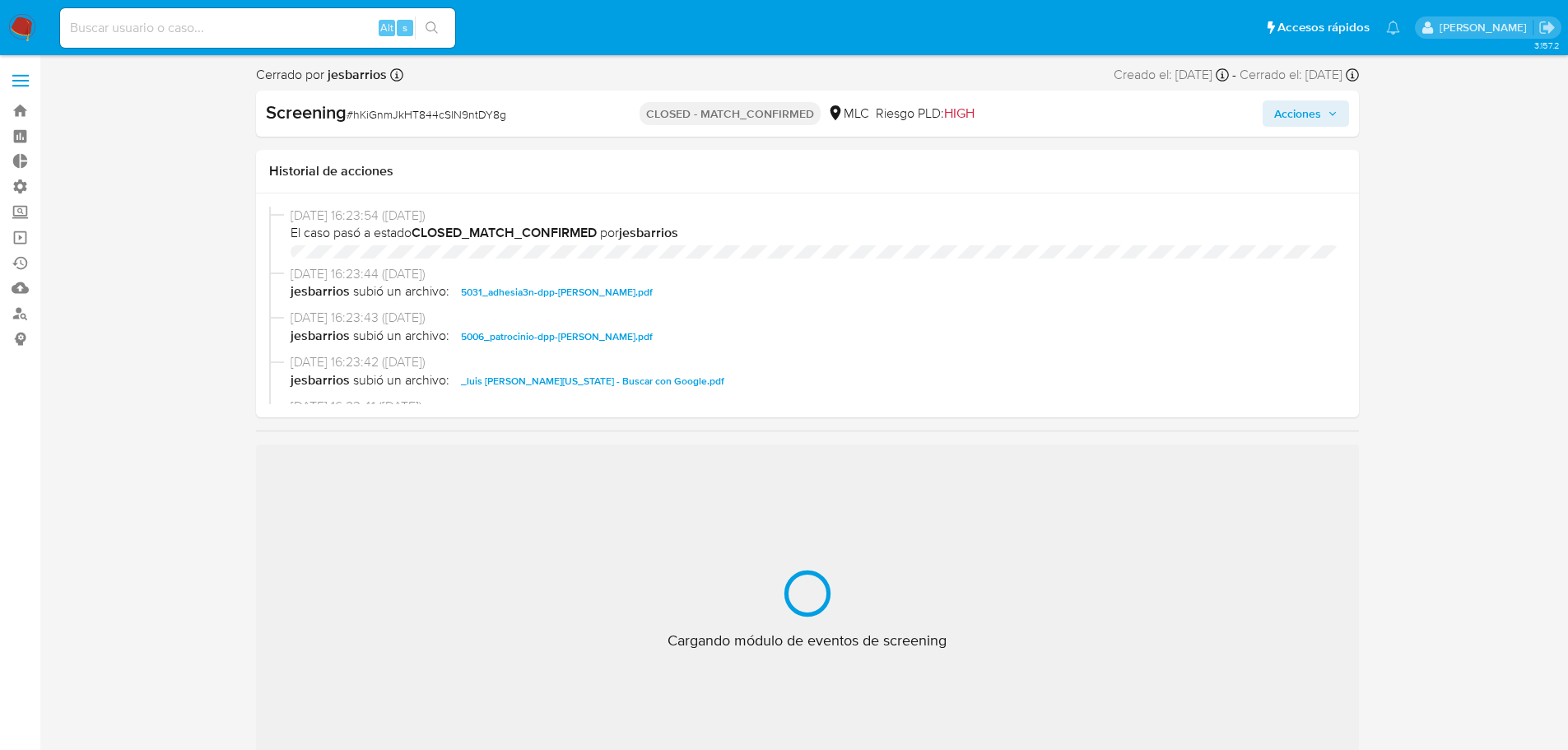
select select "10"
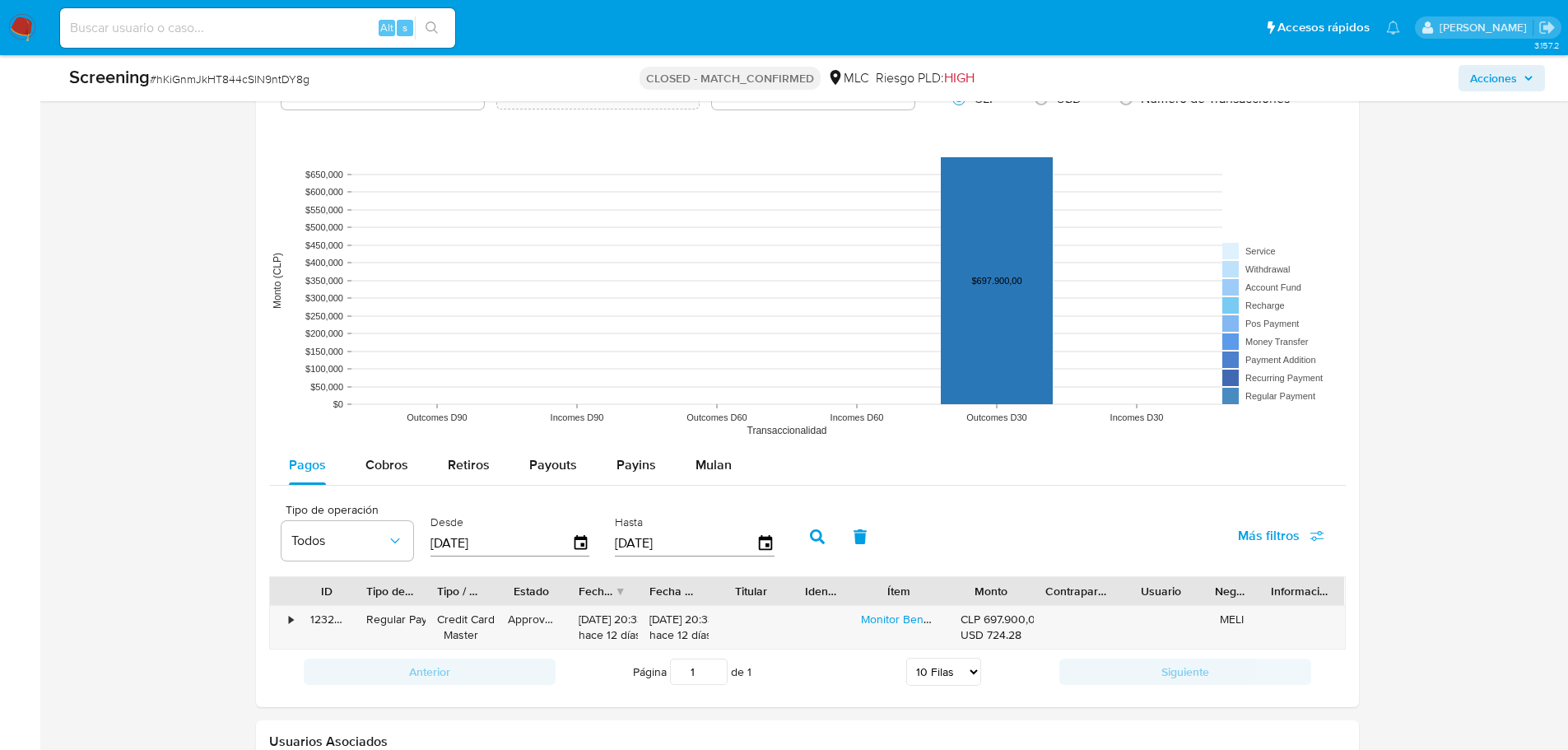
scroll to position [1962, 0]
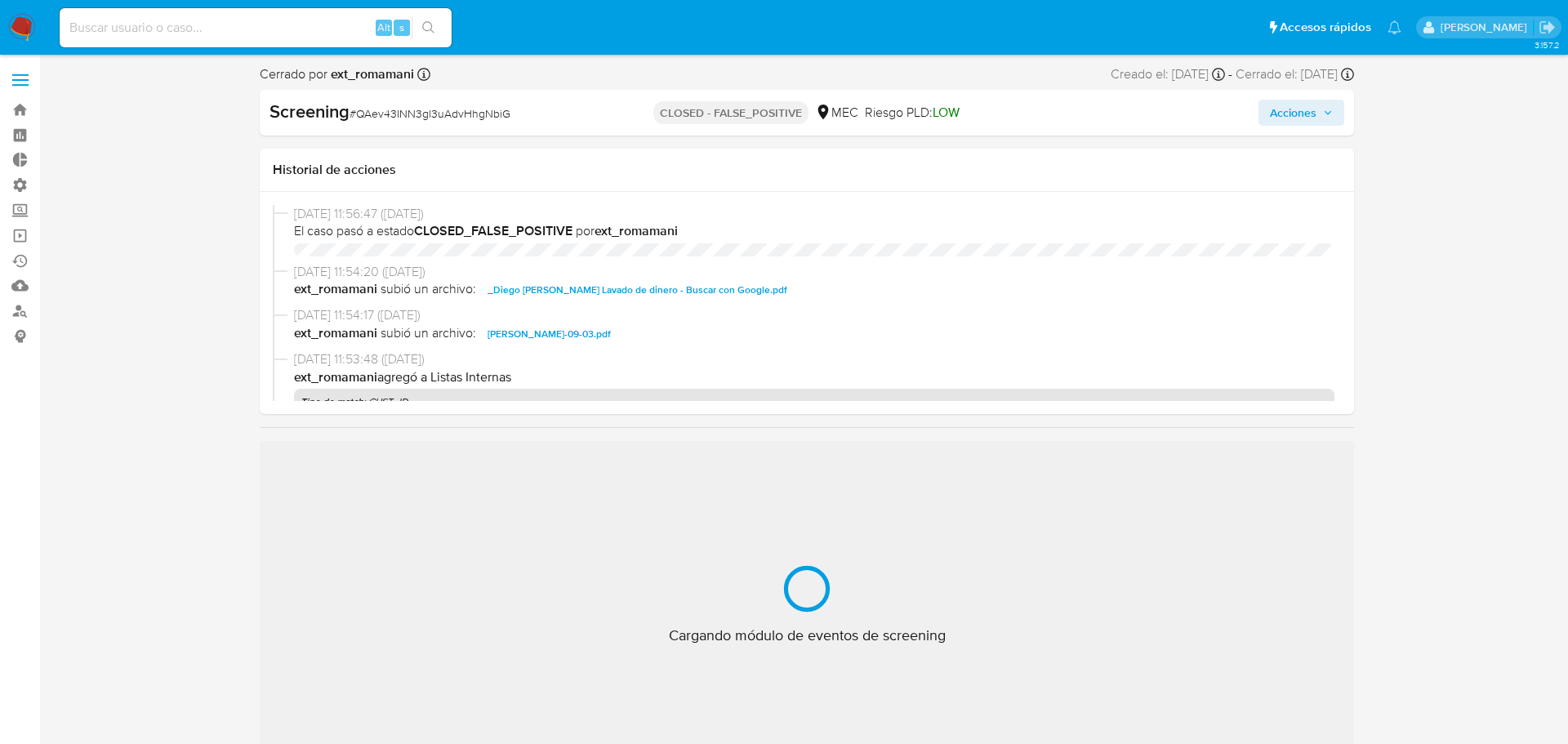
select select "10"
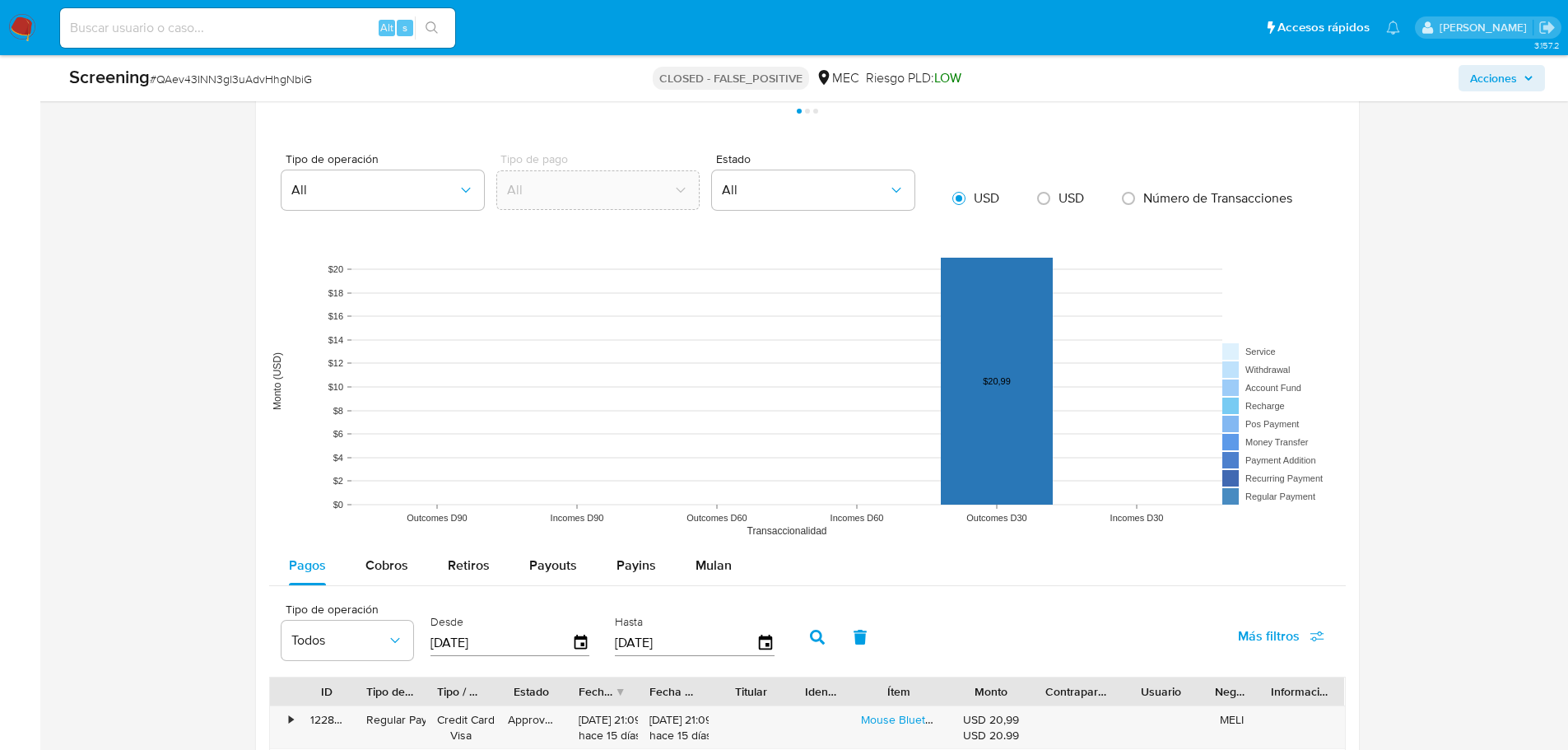
scroll to position [1982, 0]
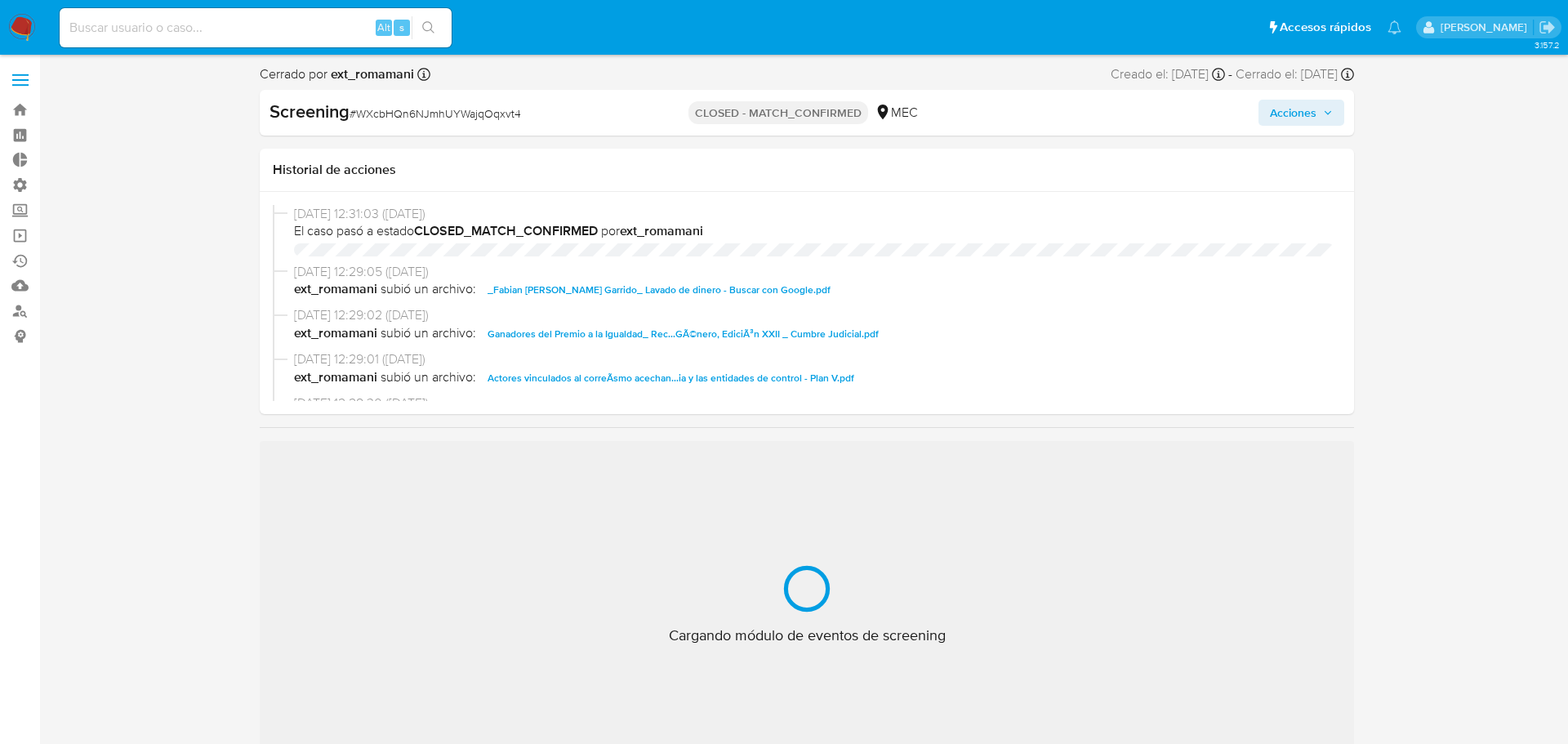
select select "10"
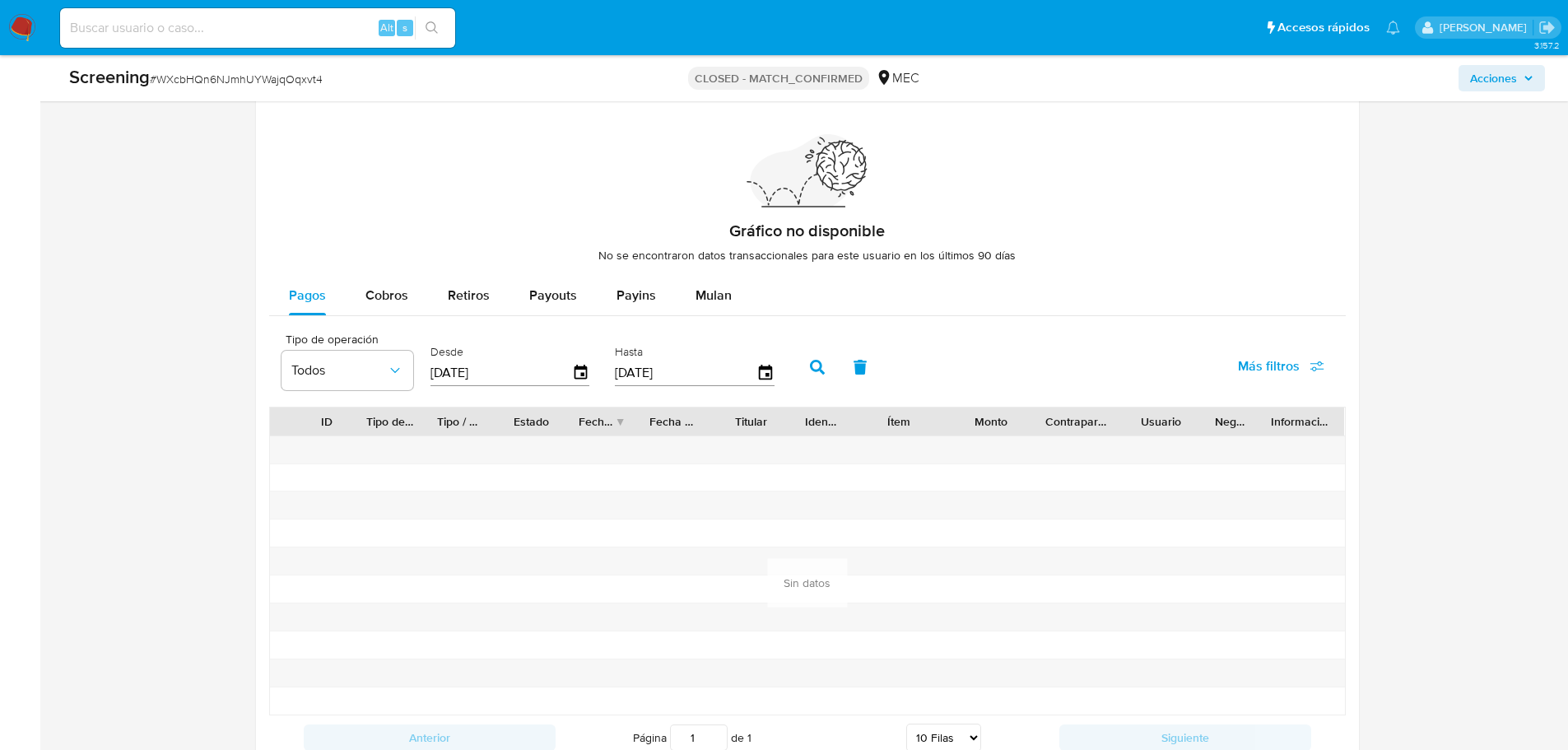
scroll to position [1834, 0]
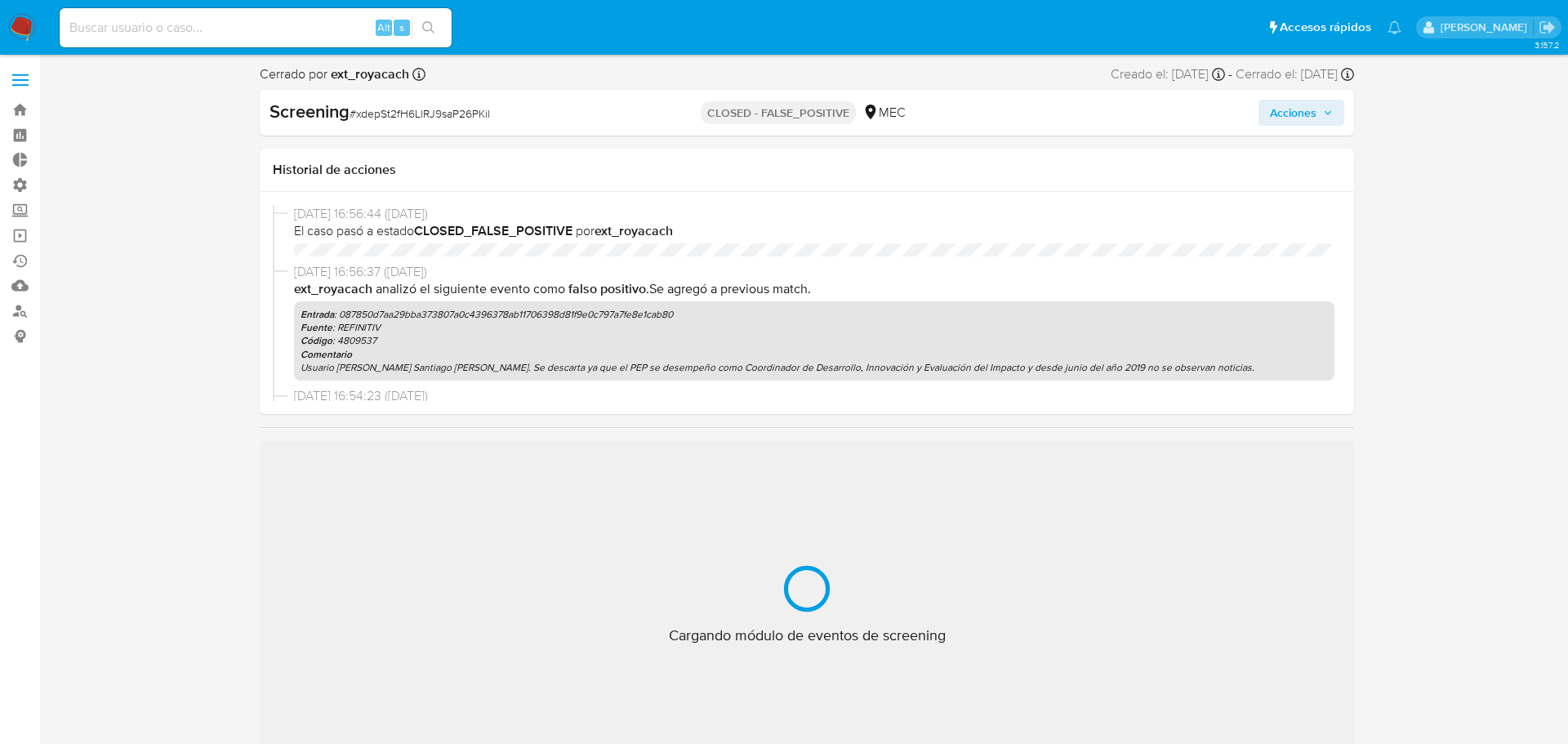
select select "10"
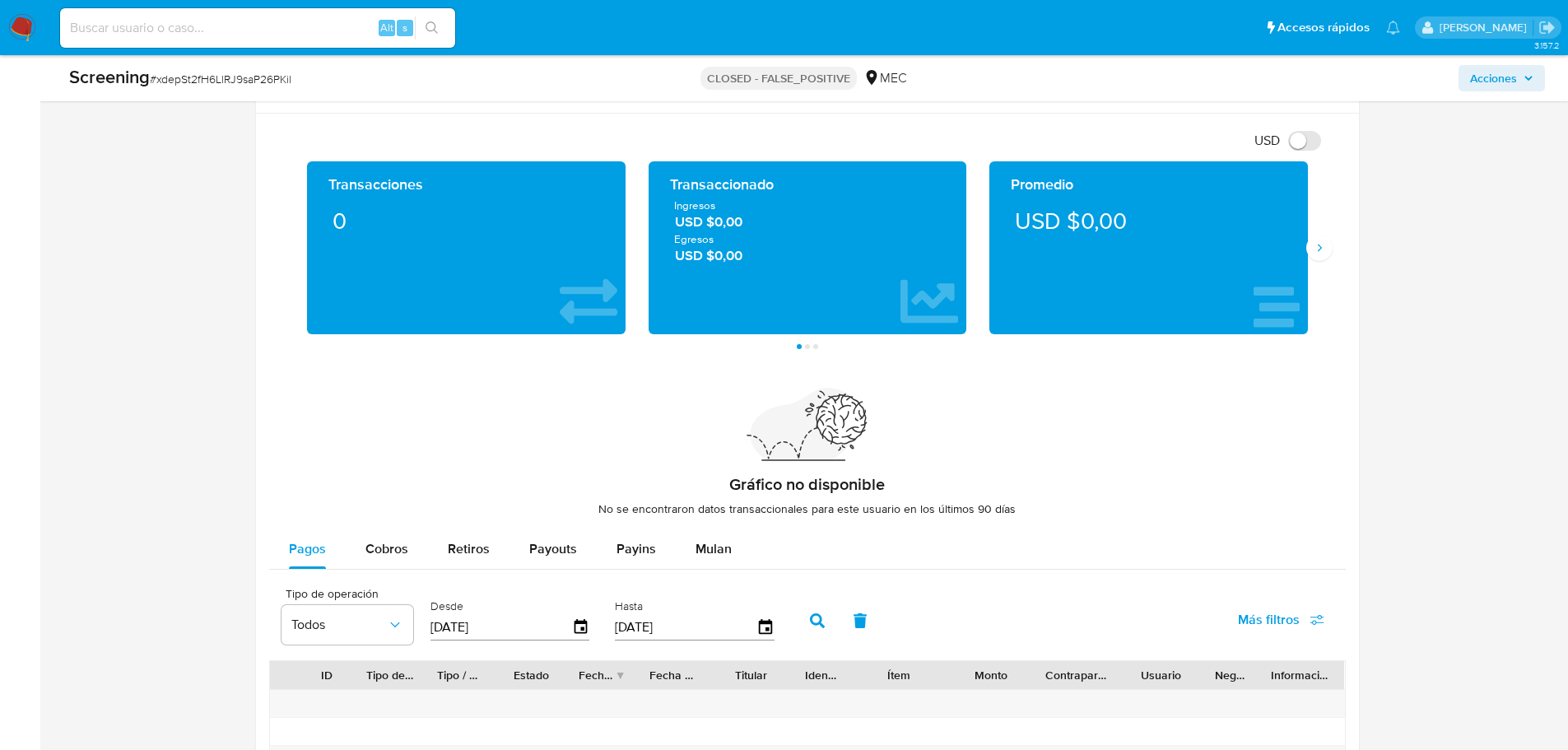
scroll to position [1946, 0]
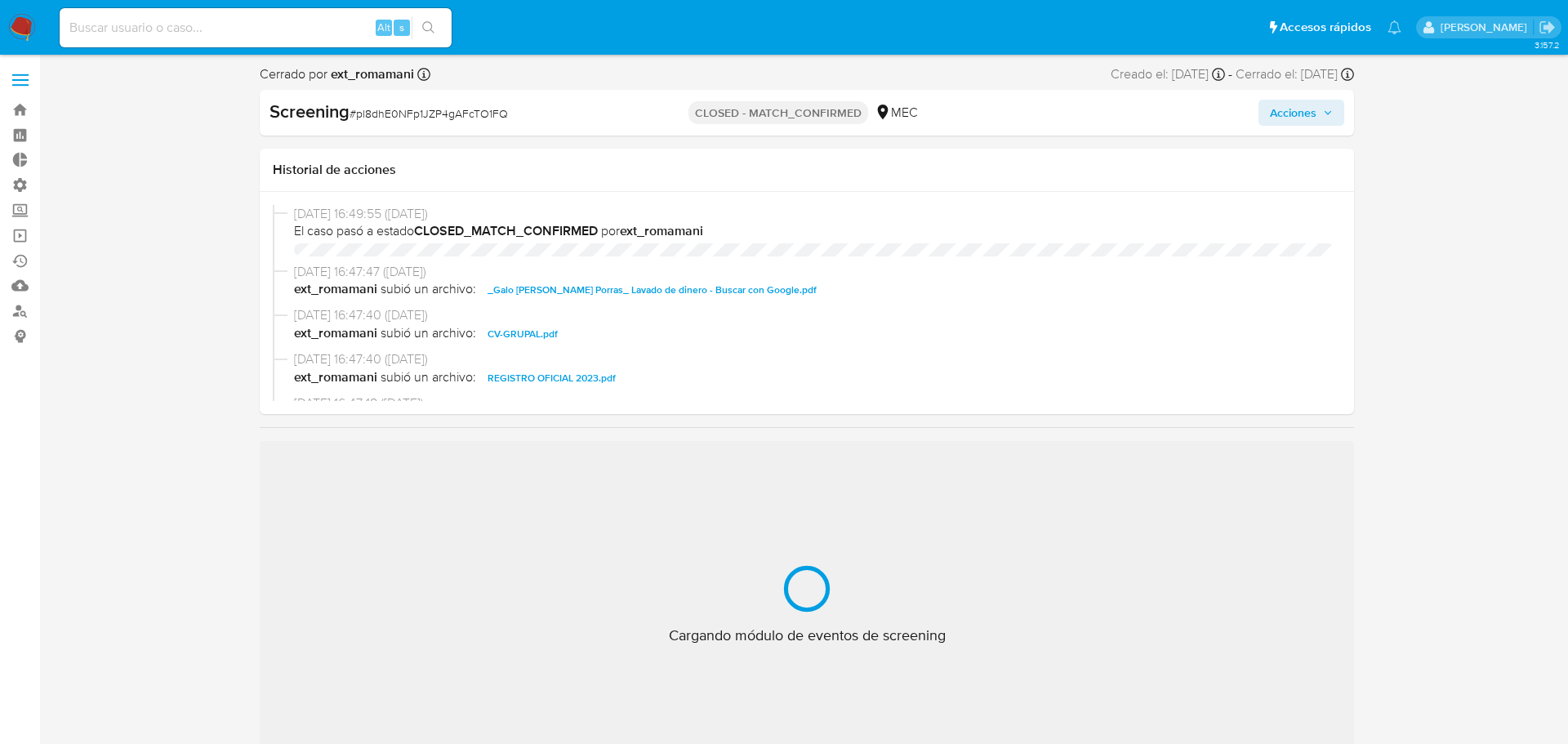
select select "10"
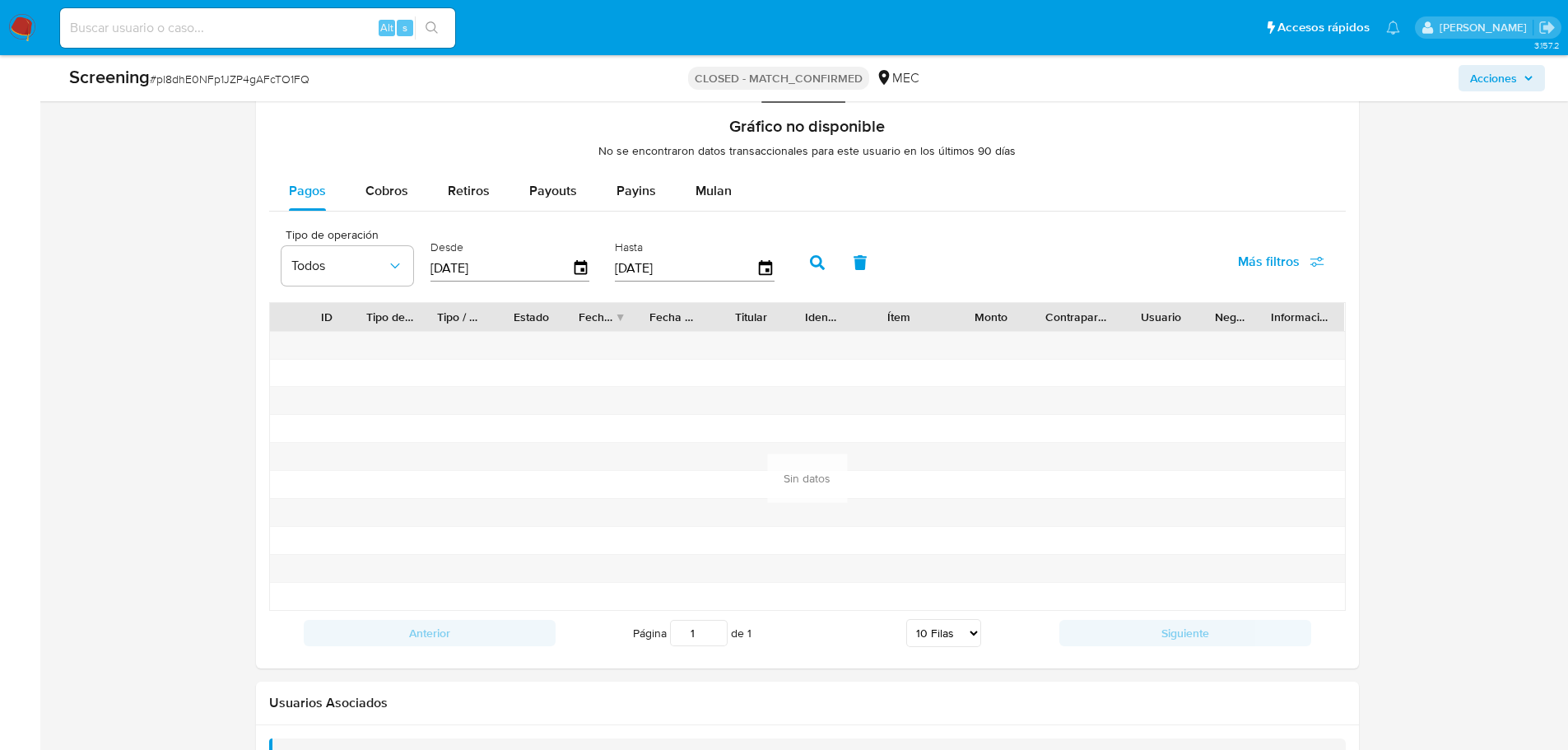
scroll to position [1922, 0]
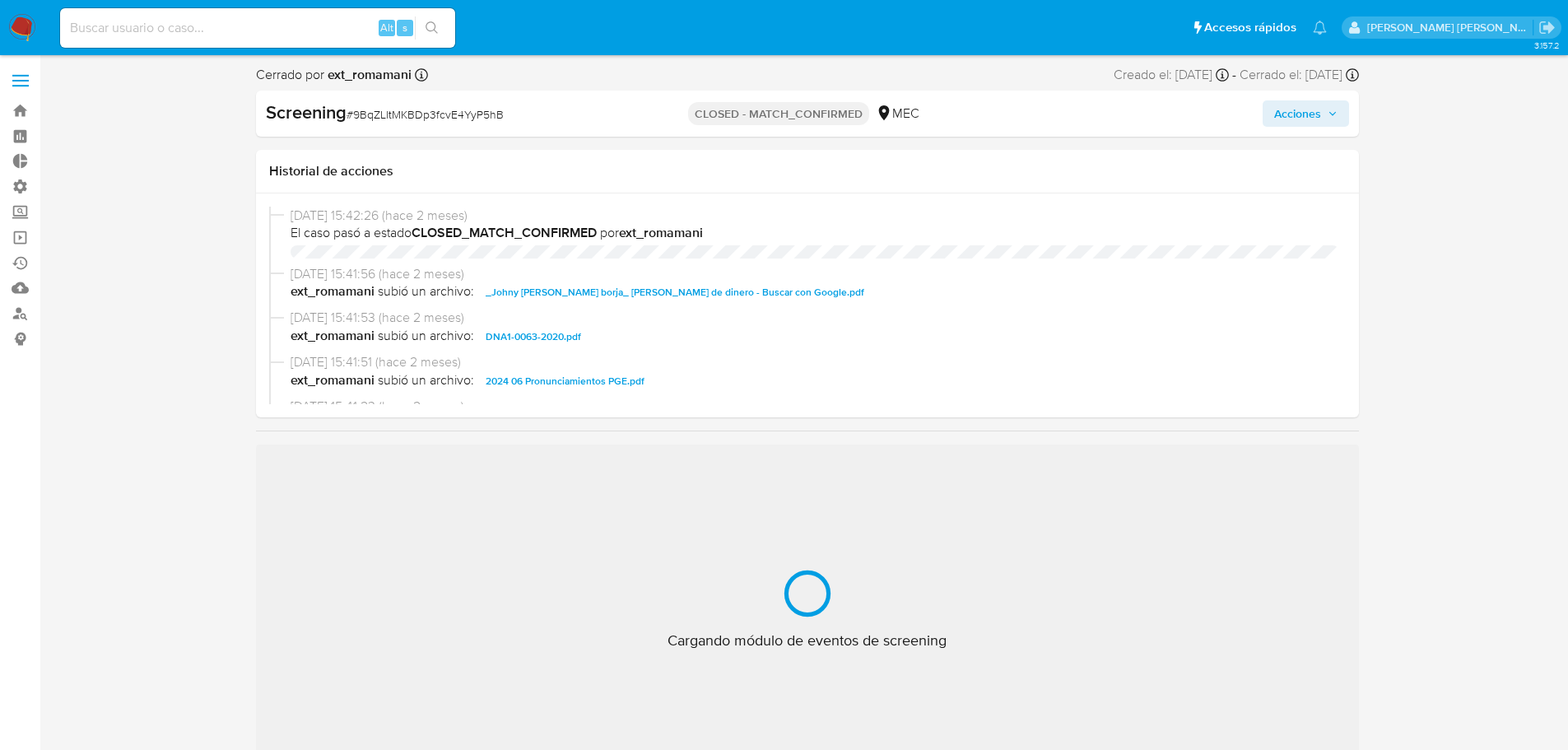
select select "10"
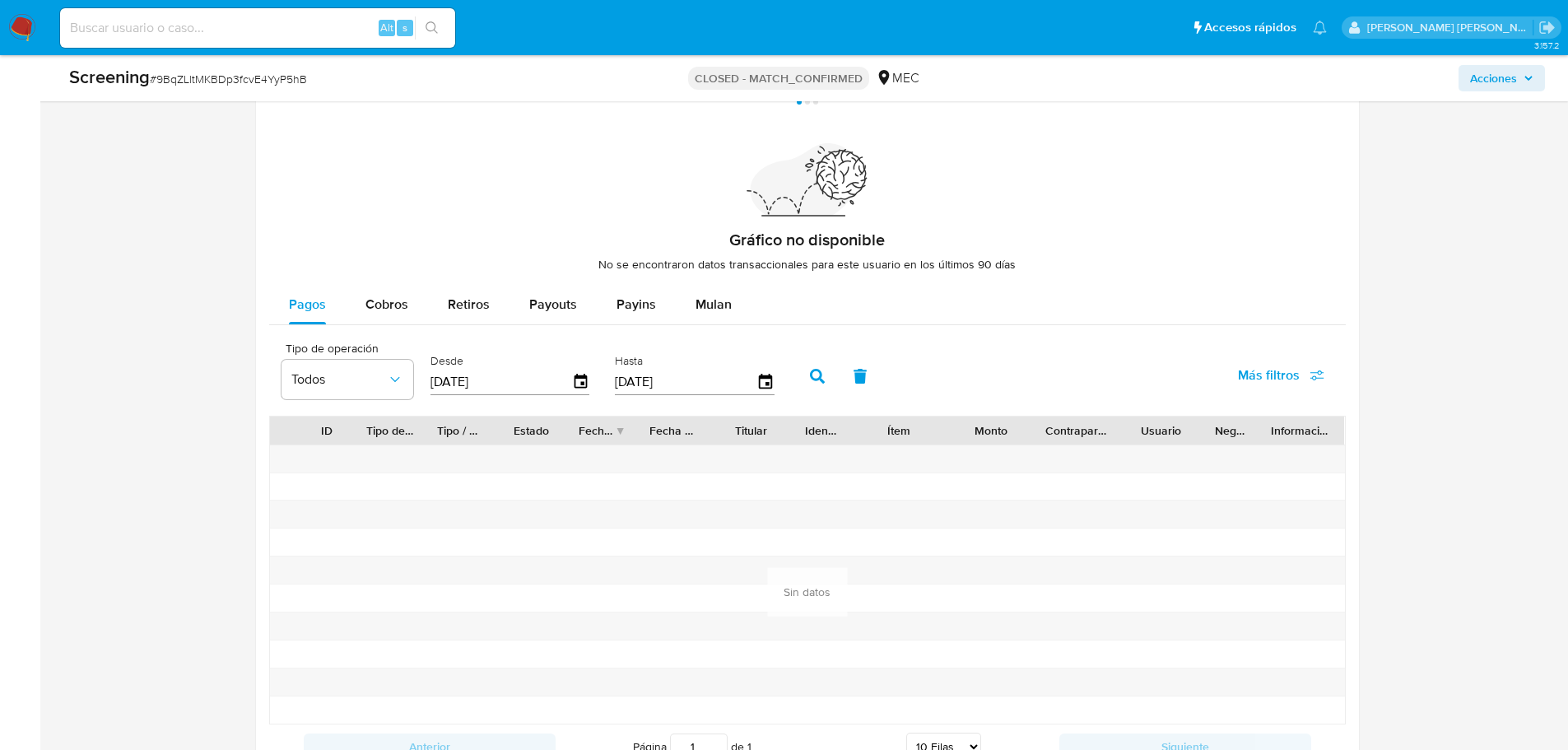
scroll to position [1922, 0]
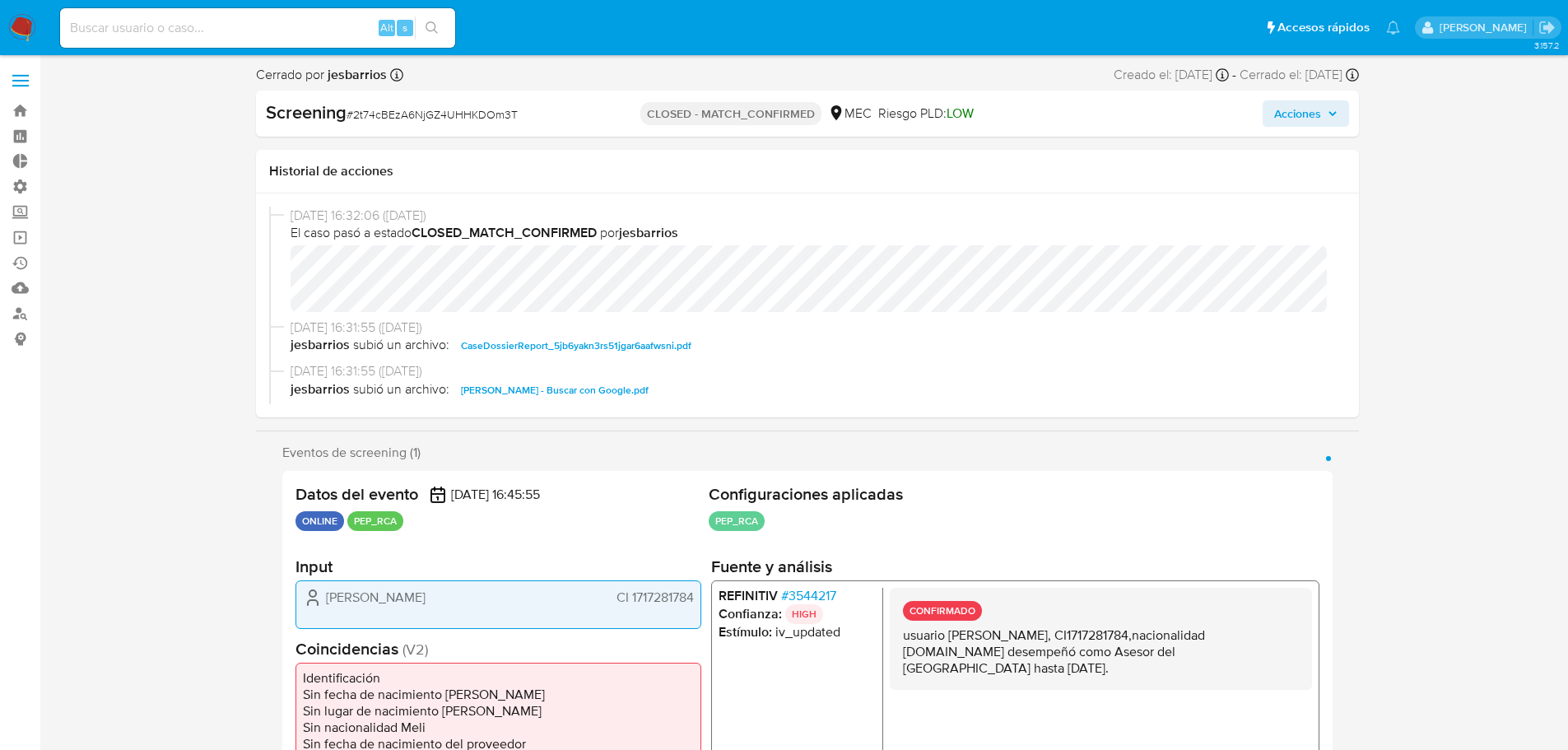
select select "10"
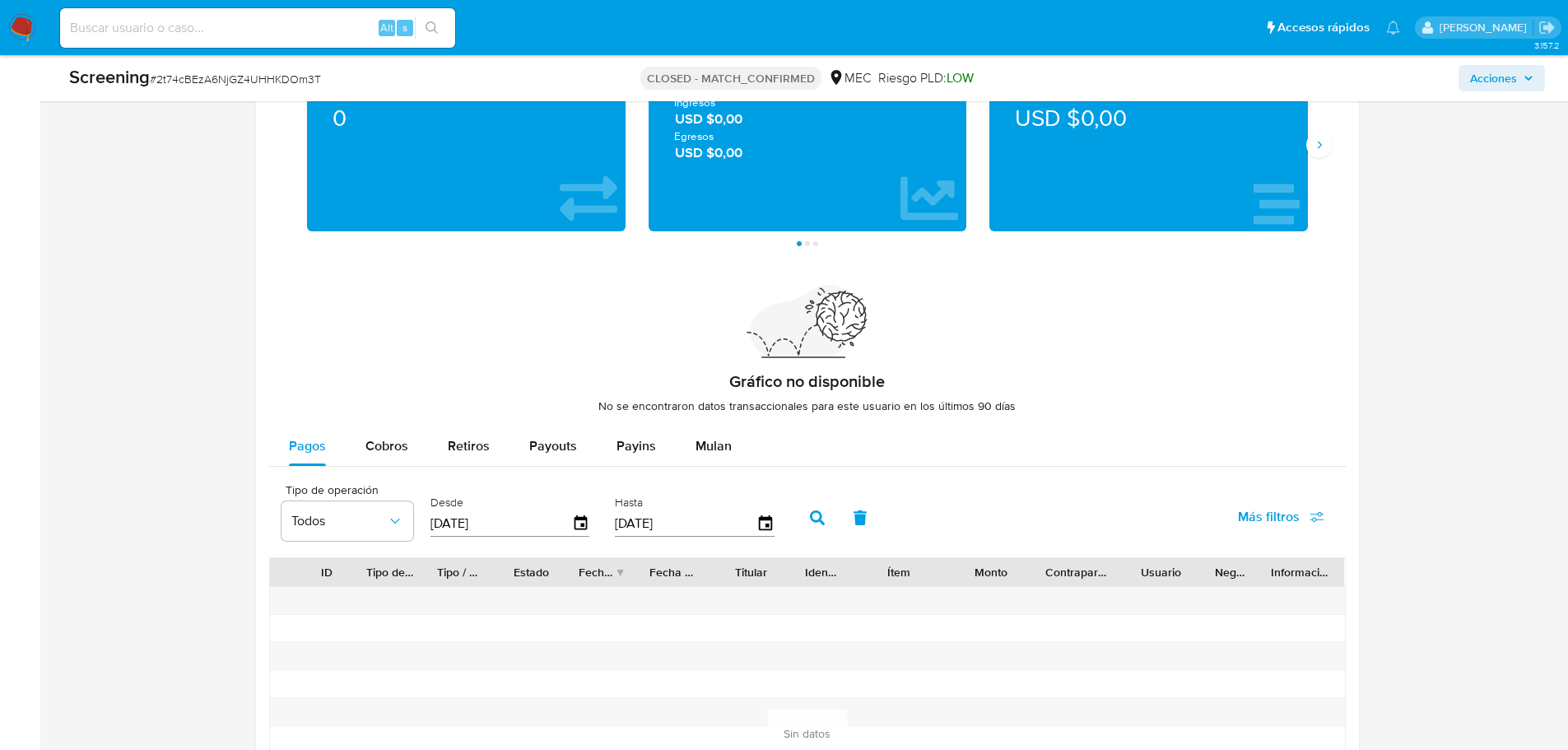
scroll to position [1922, 0]
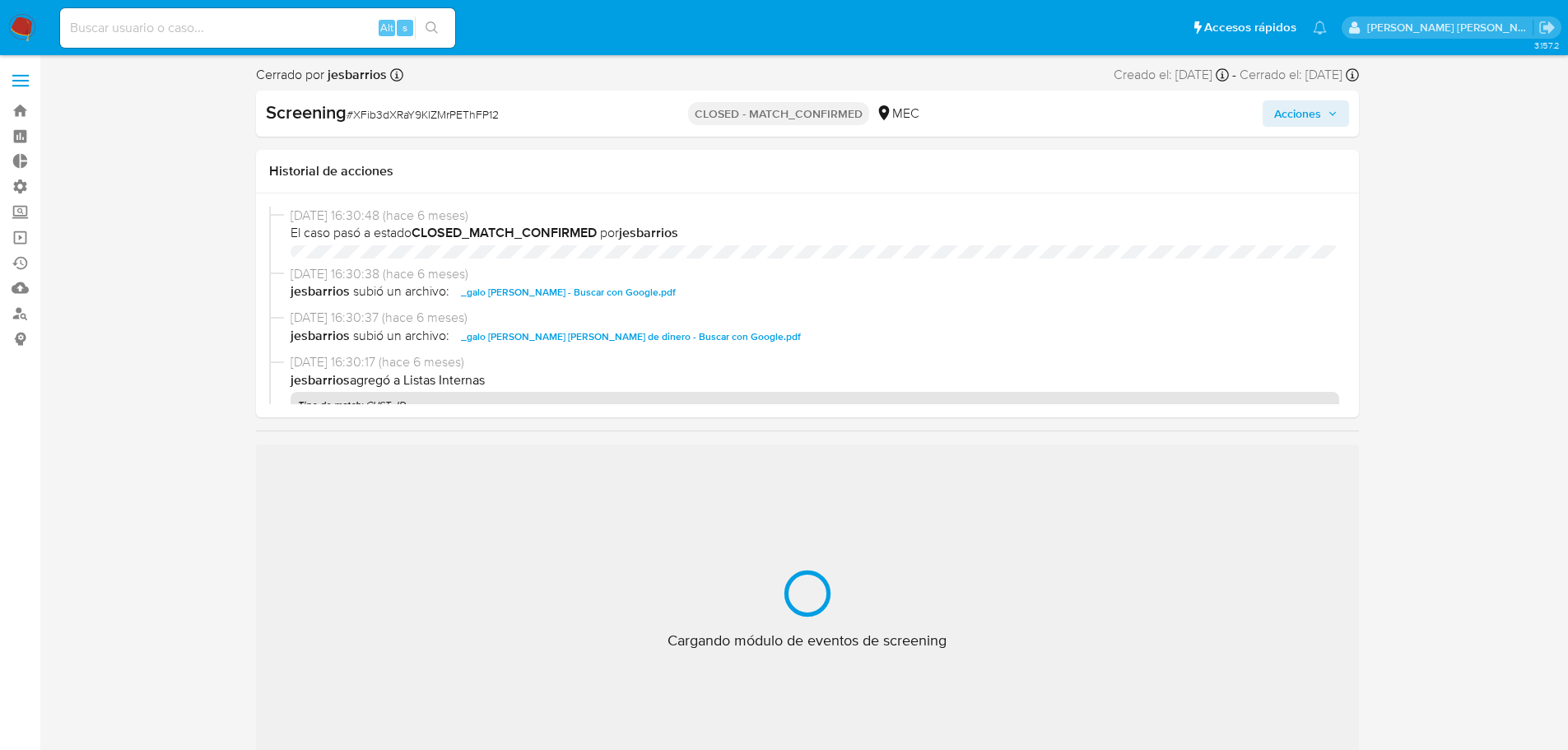
select select "10"
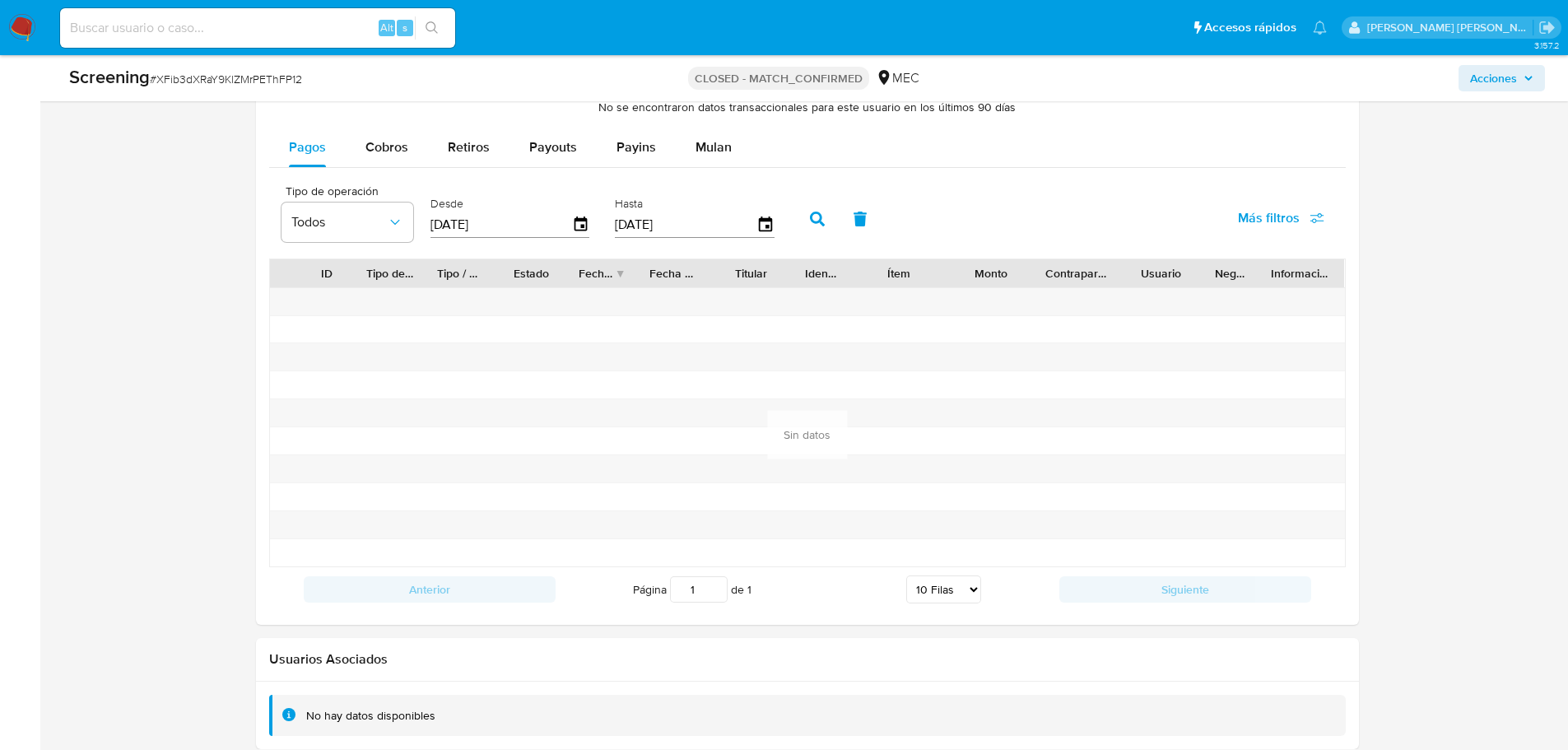
scroll to position [1922, 0]
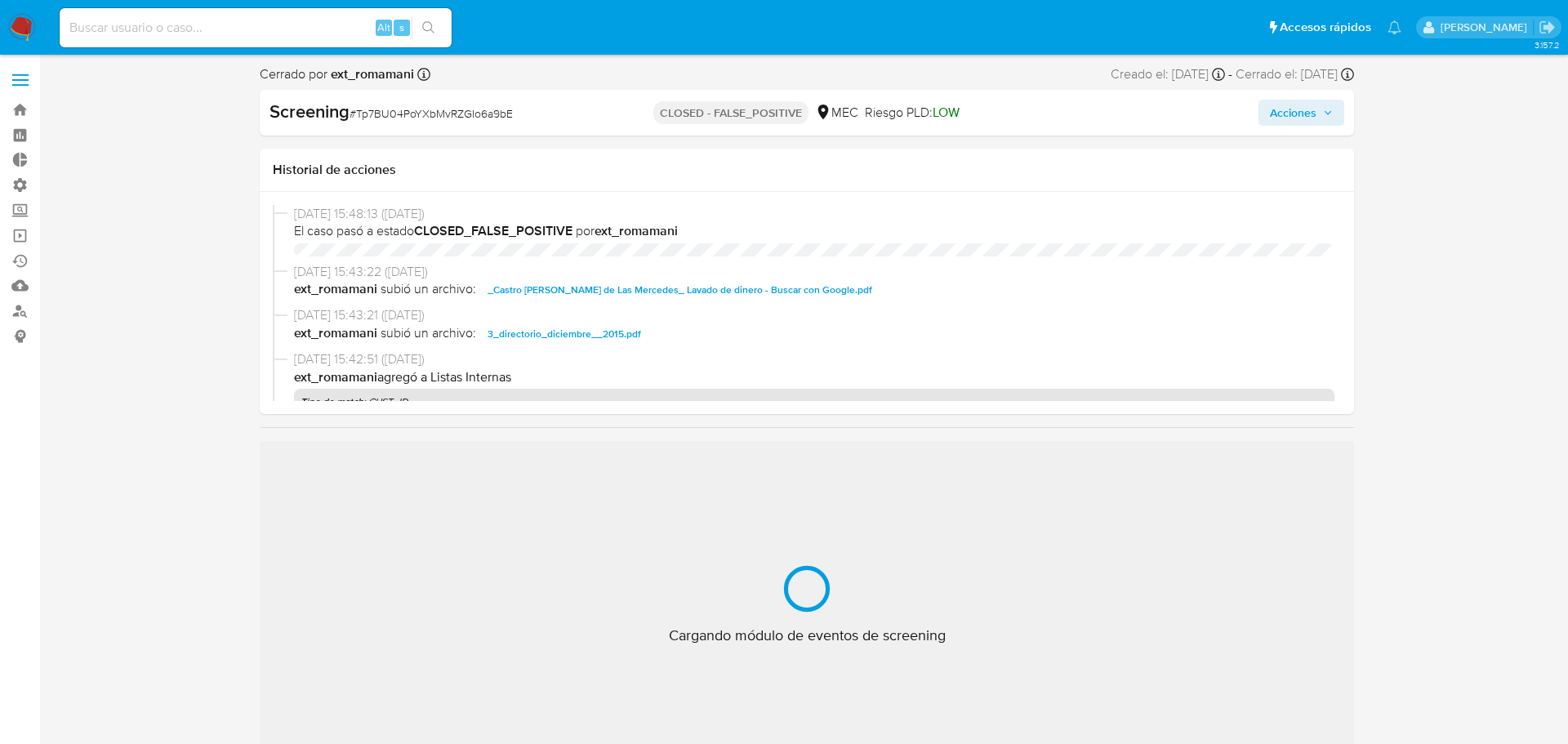
select select "10"
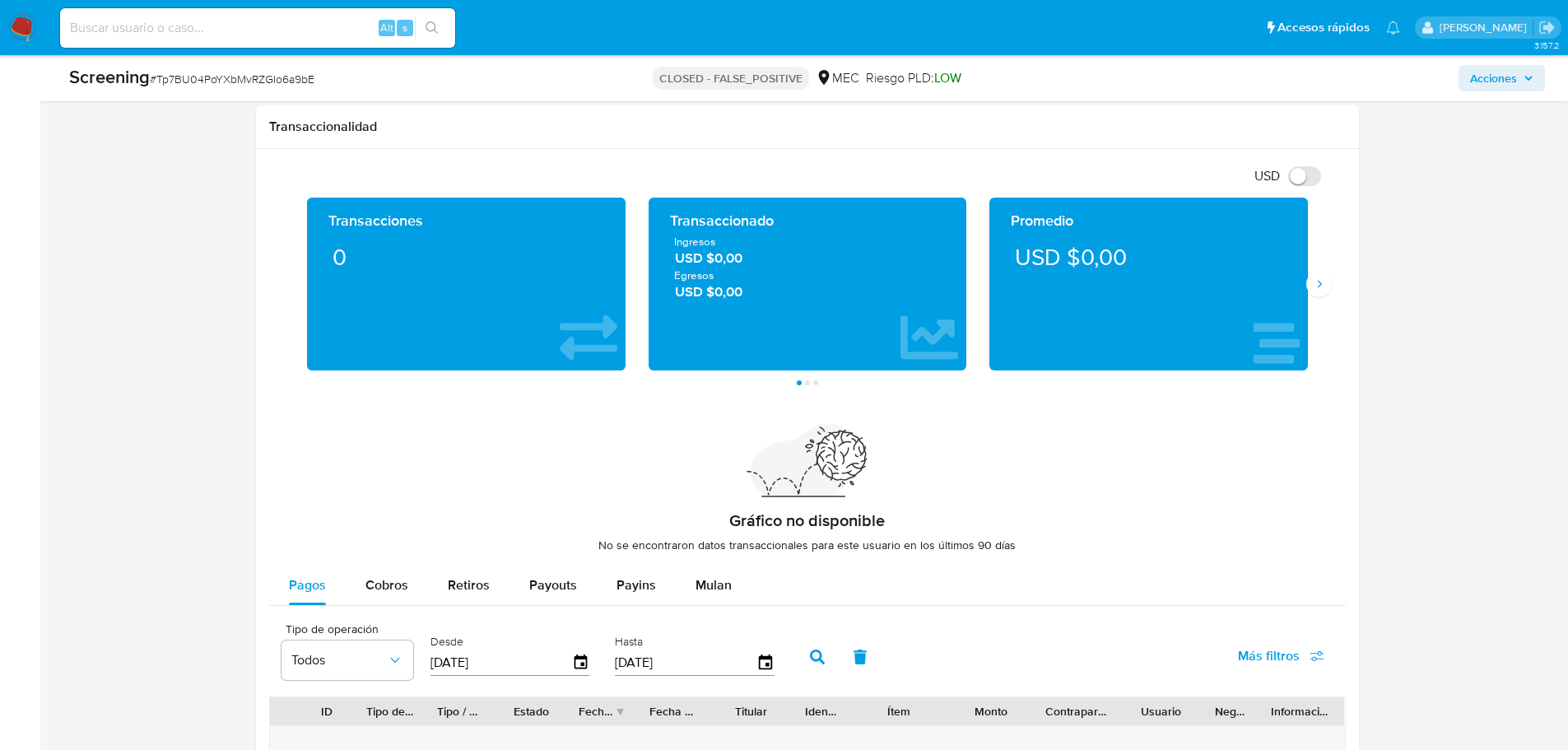
scroll to position [1922, 0]
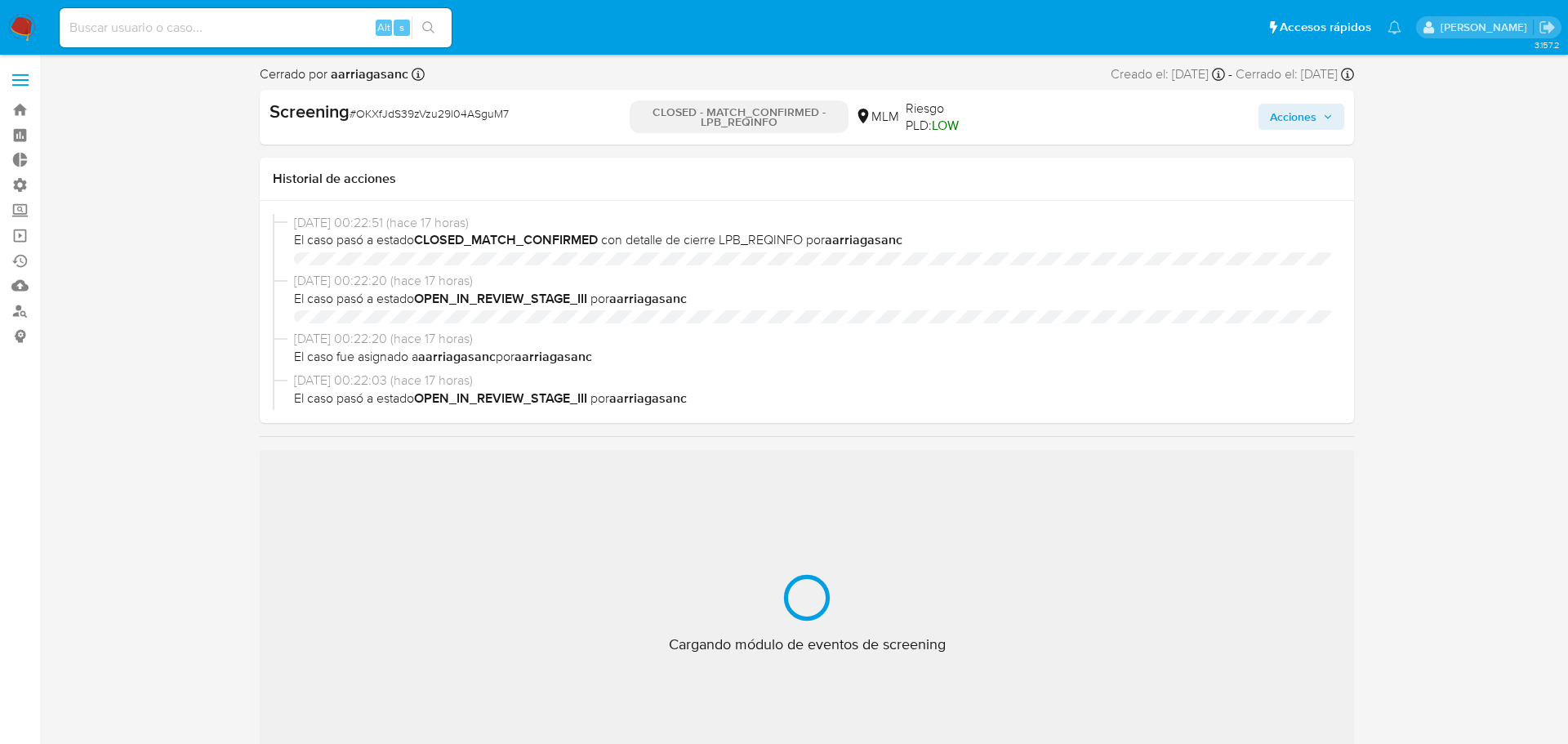
select select "10"
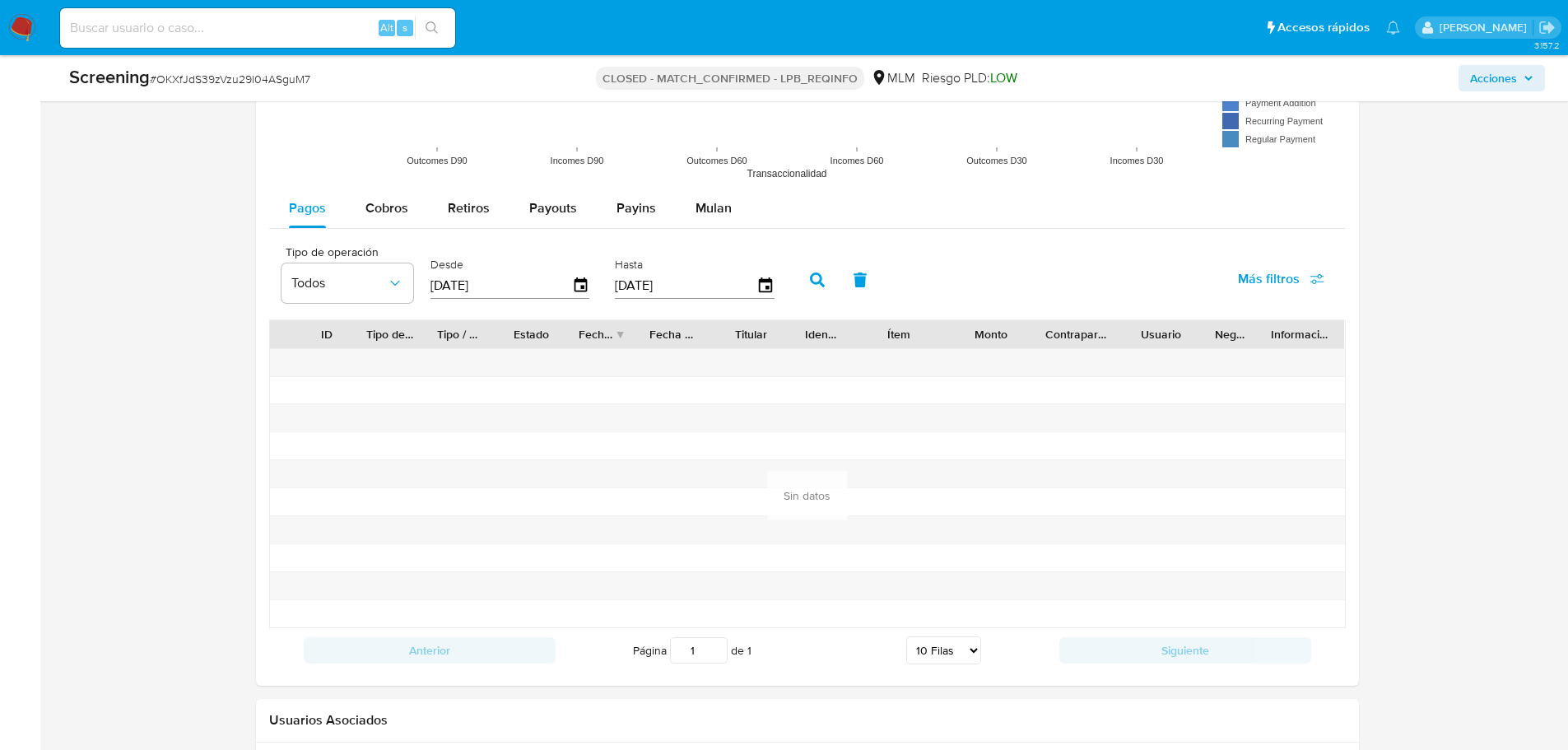
scroll to position [2197, 0]
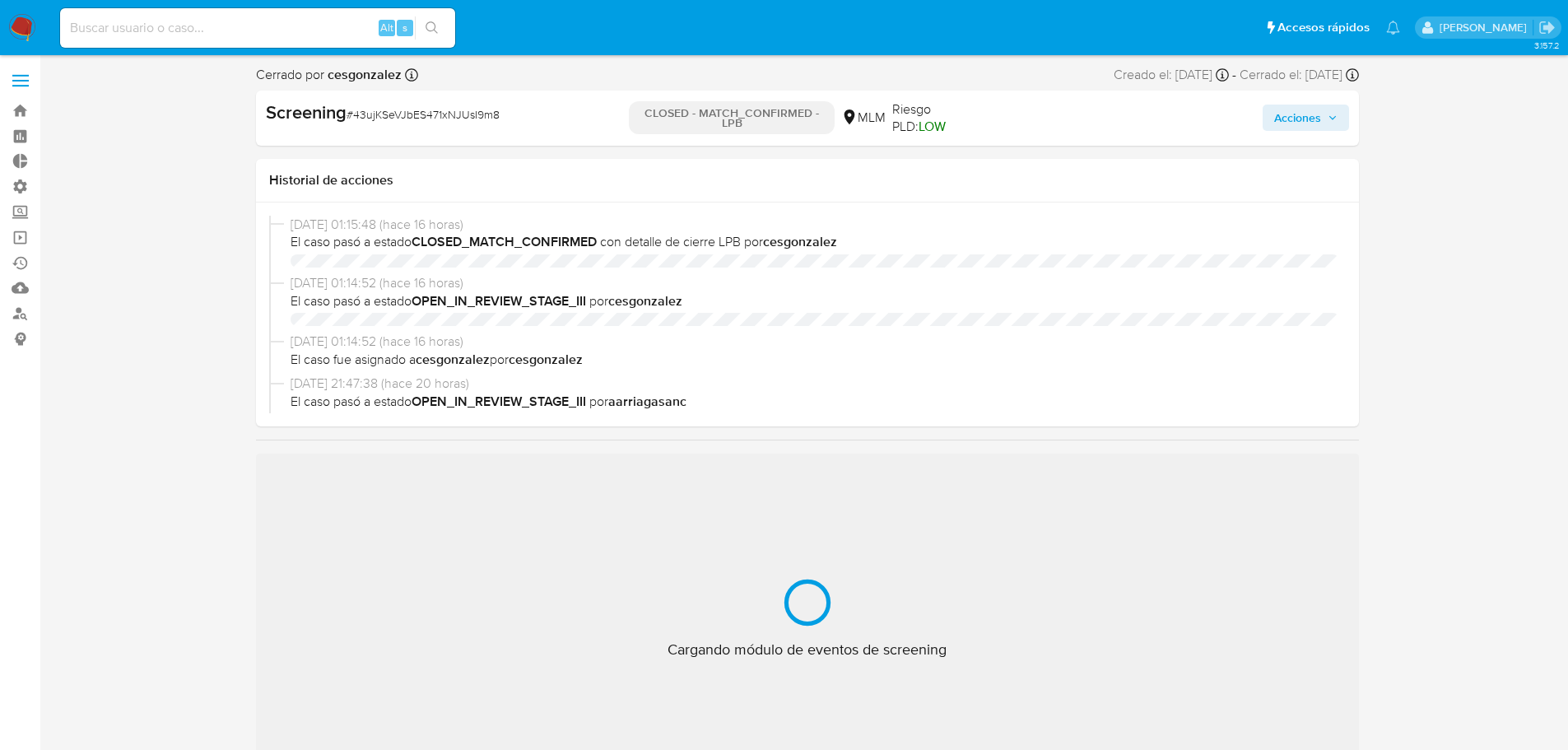
select select "10"
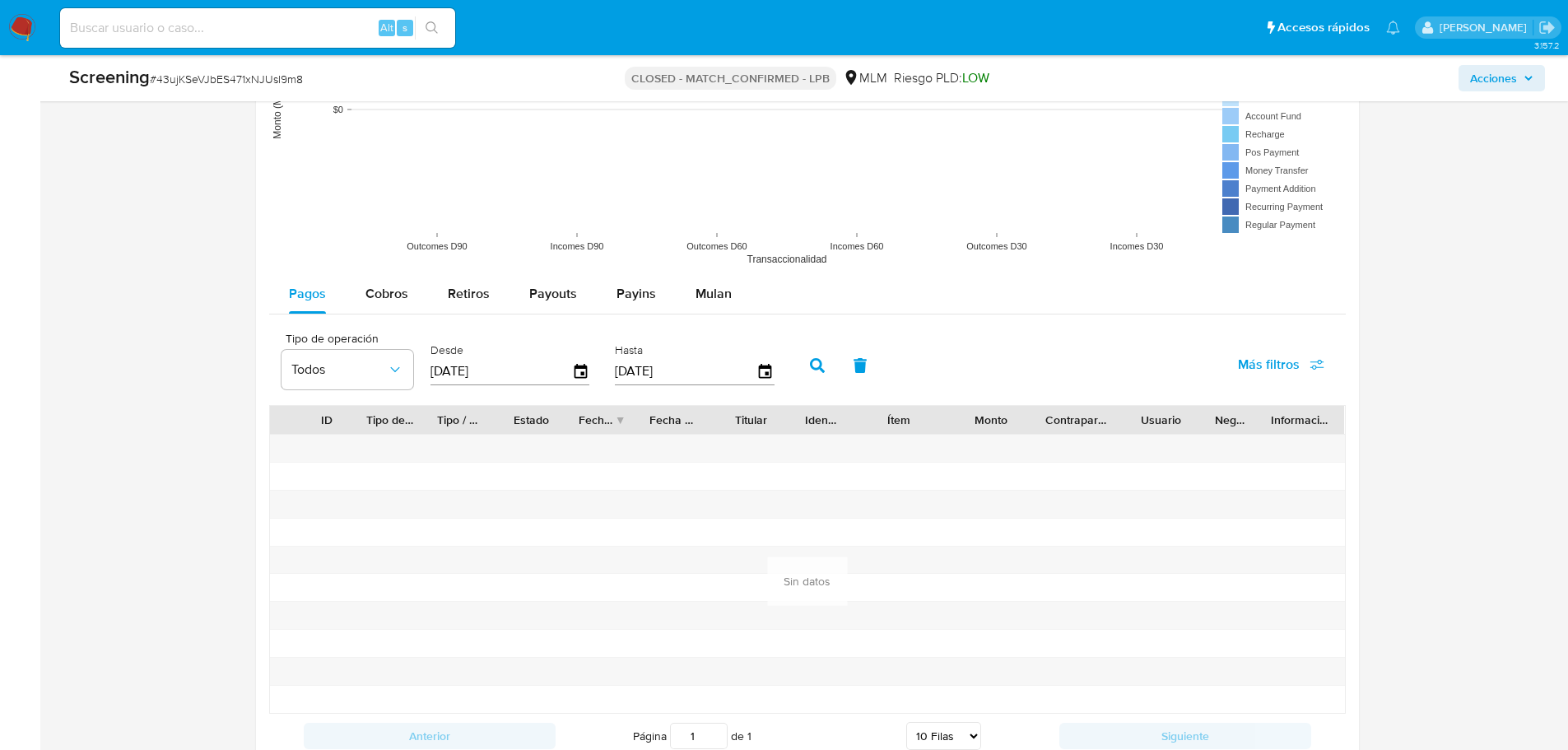
scroll to position [1968, 0]
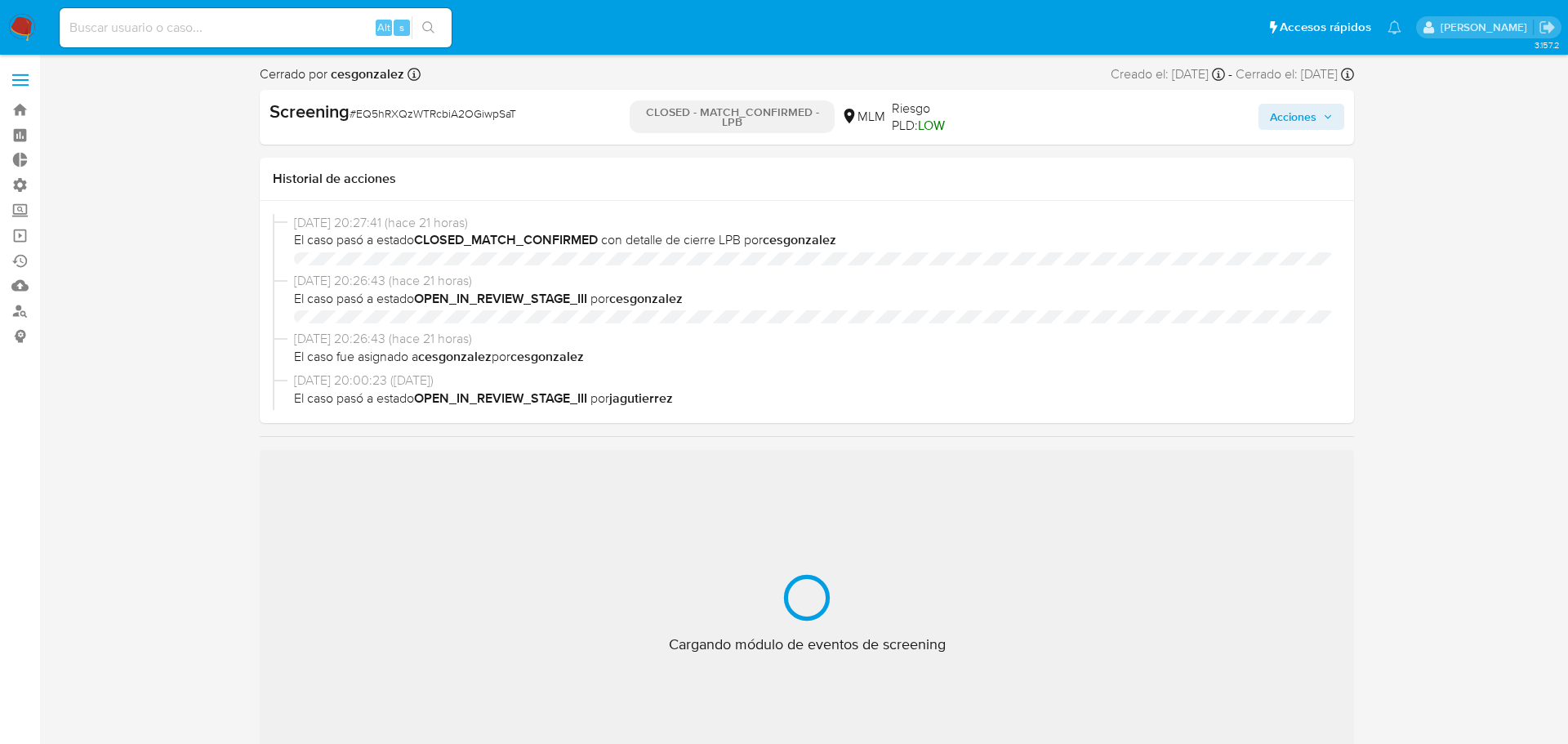
select select "10"
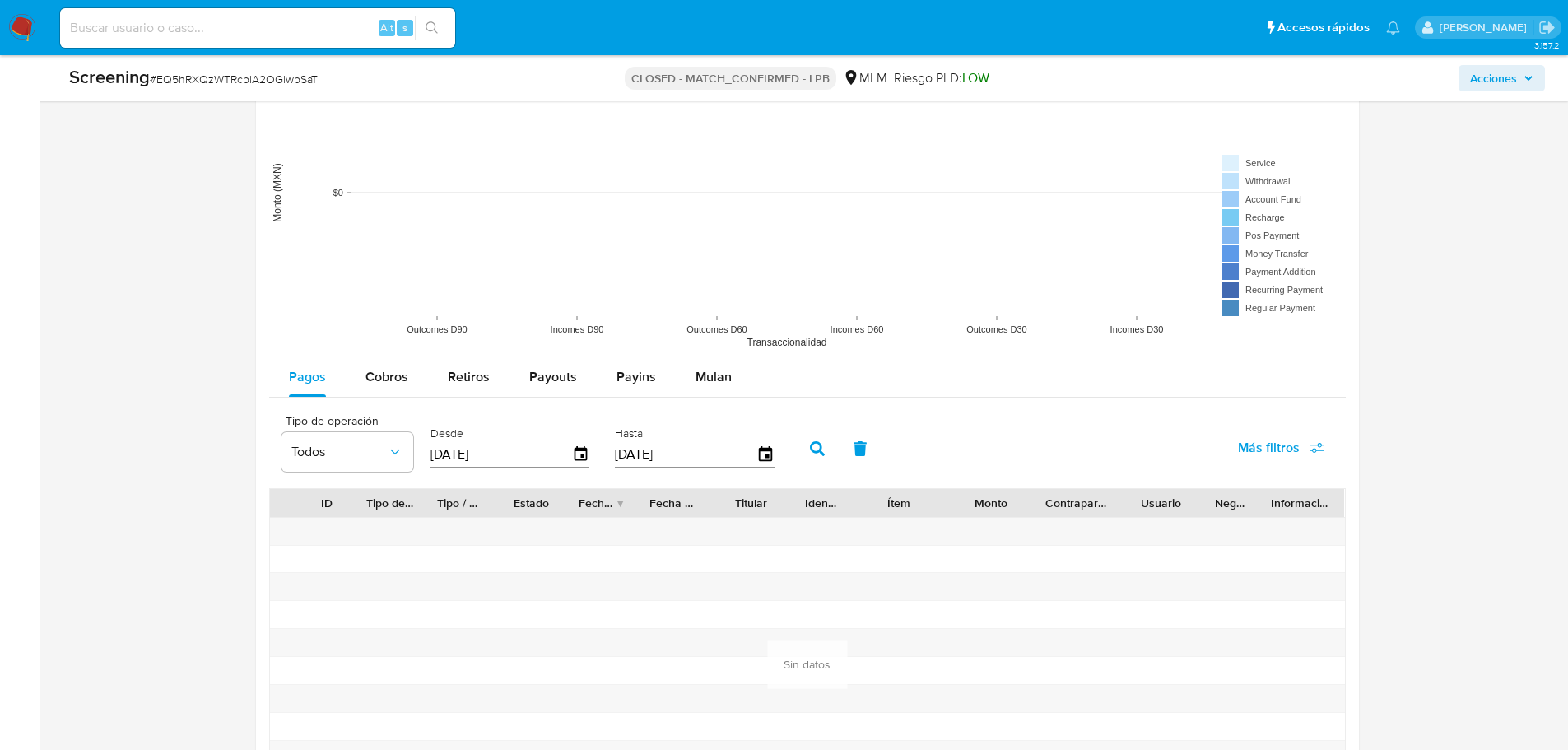
scroll to position [2197, 0]
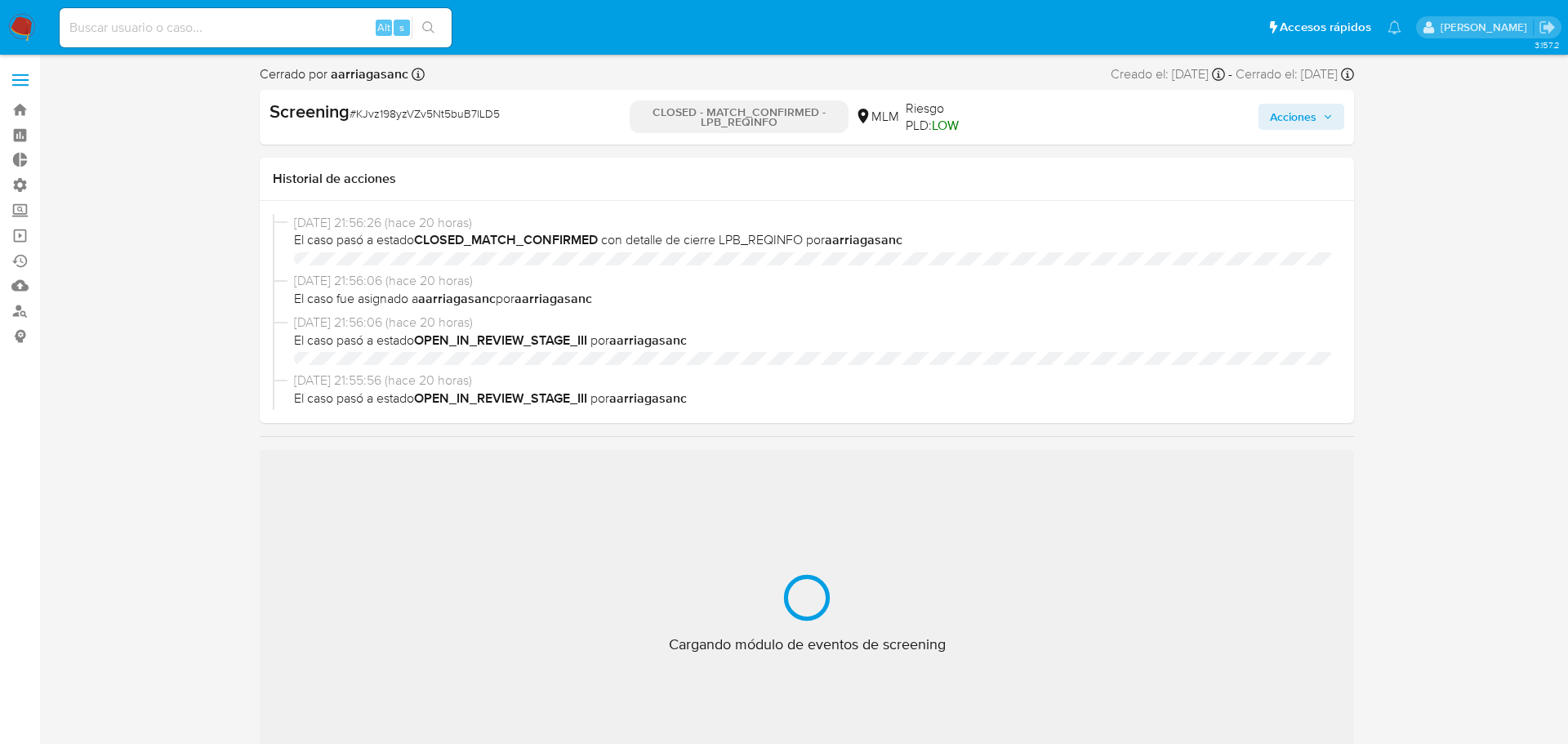
select select "10"
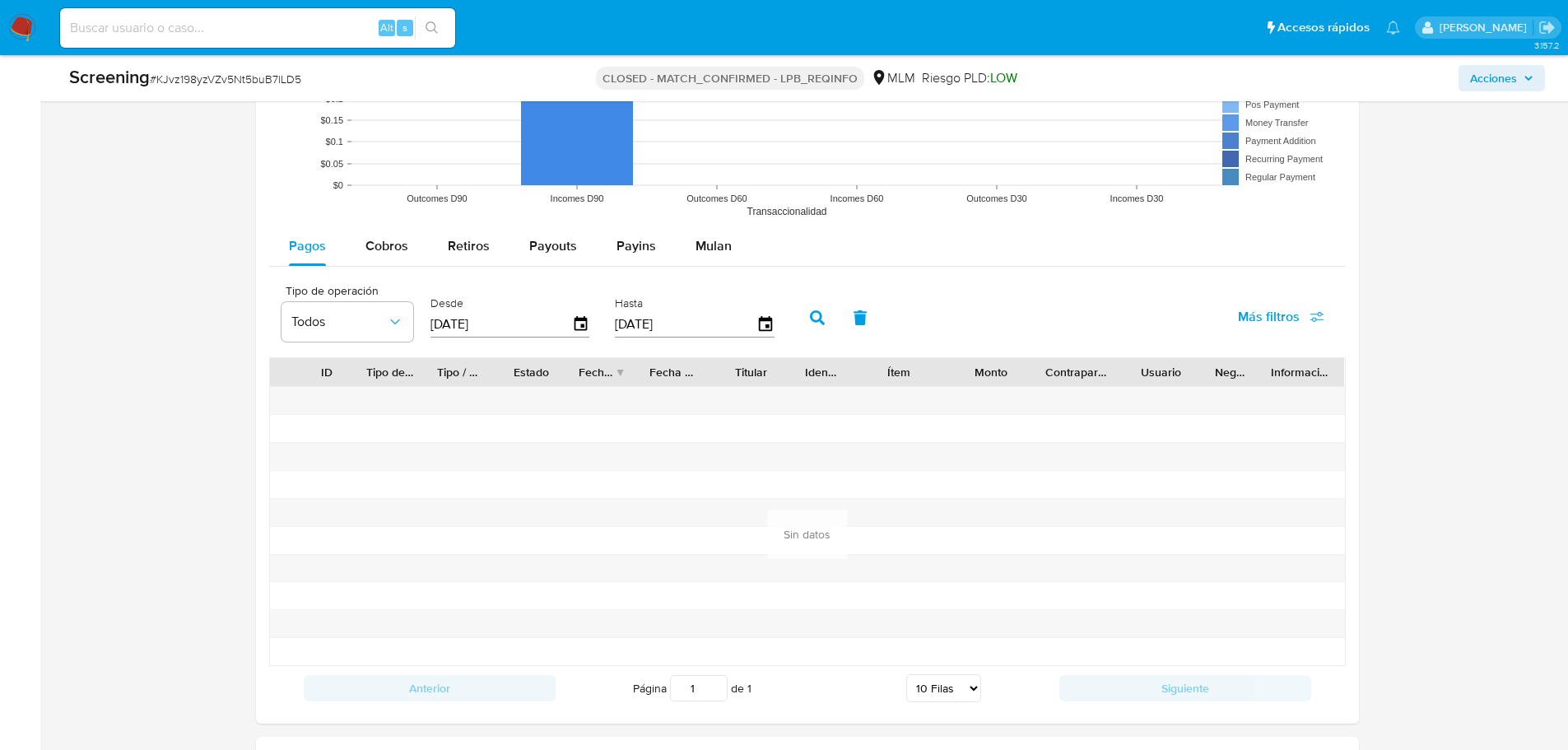
scroll to position [2198, 0]
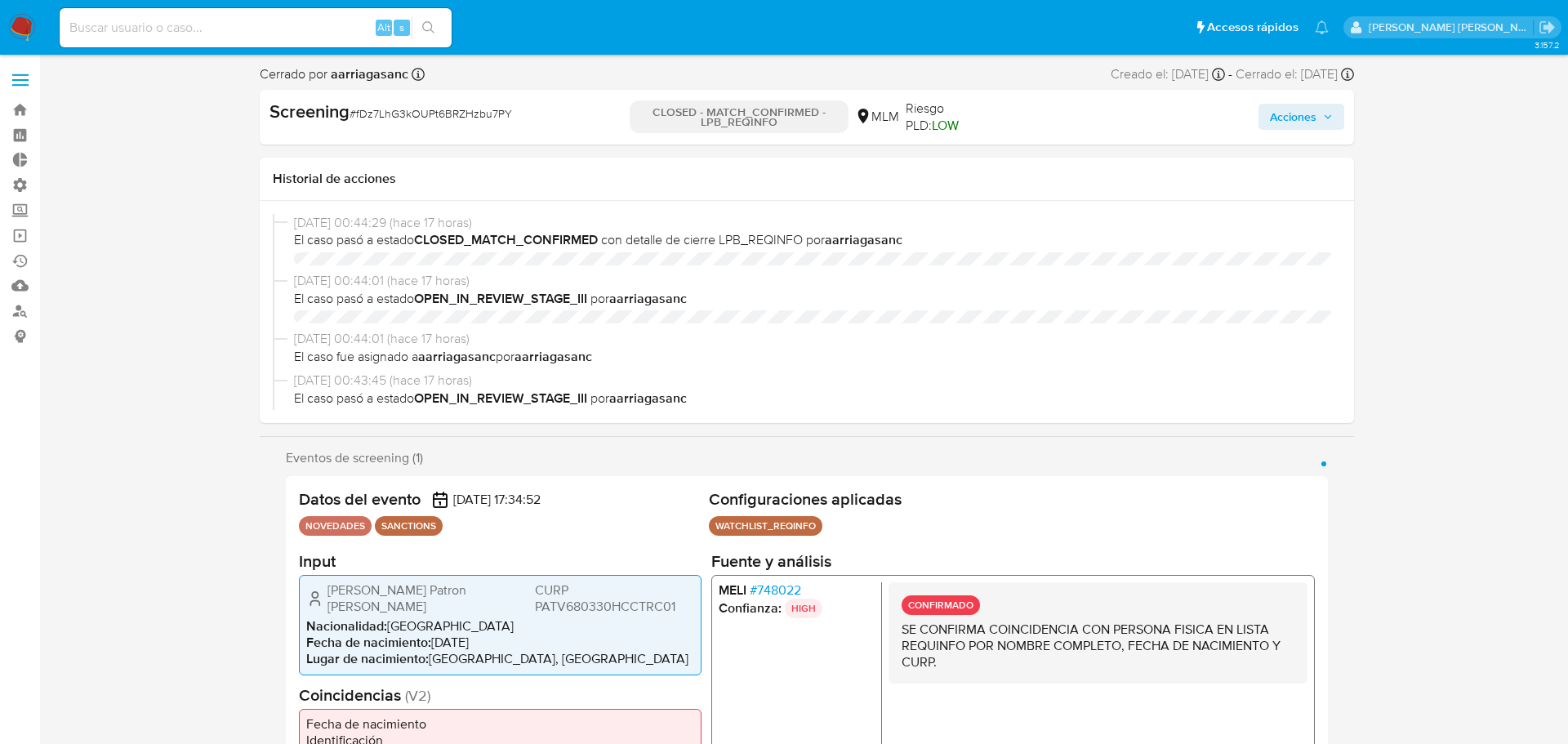
select select "10"
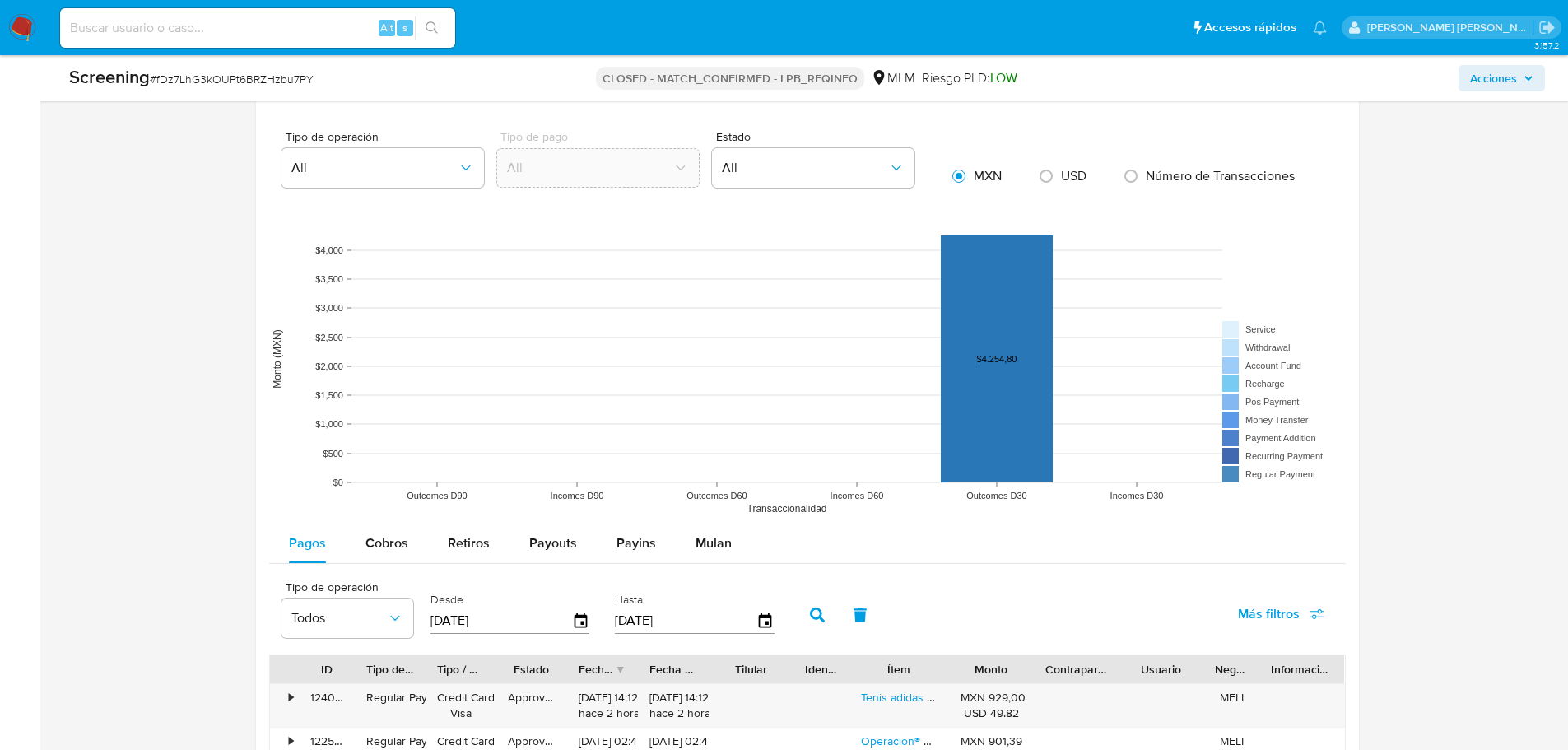
scroll to position [2037, 0]
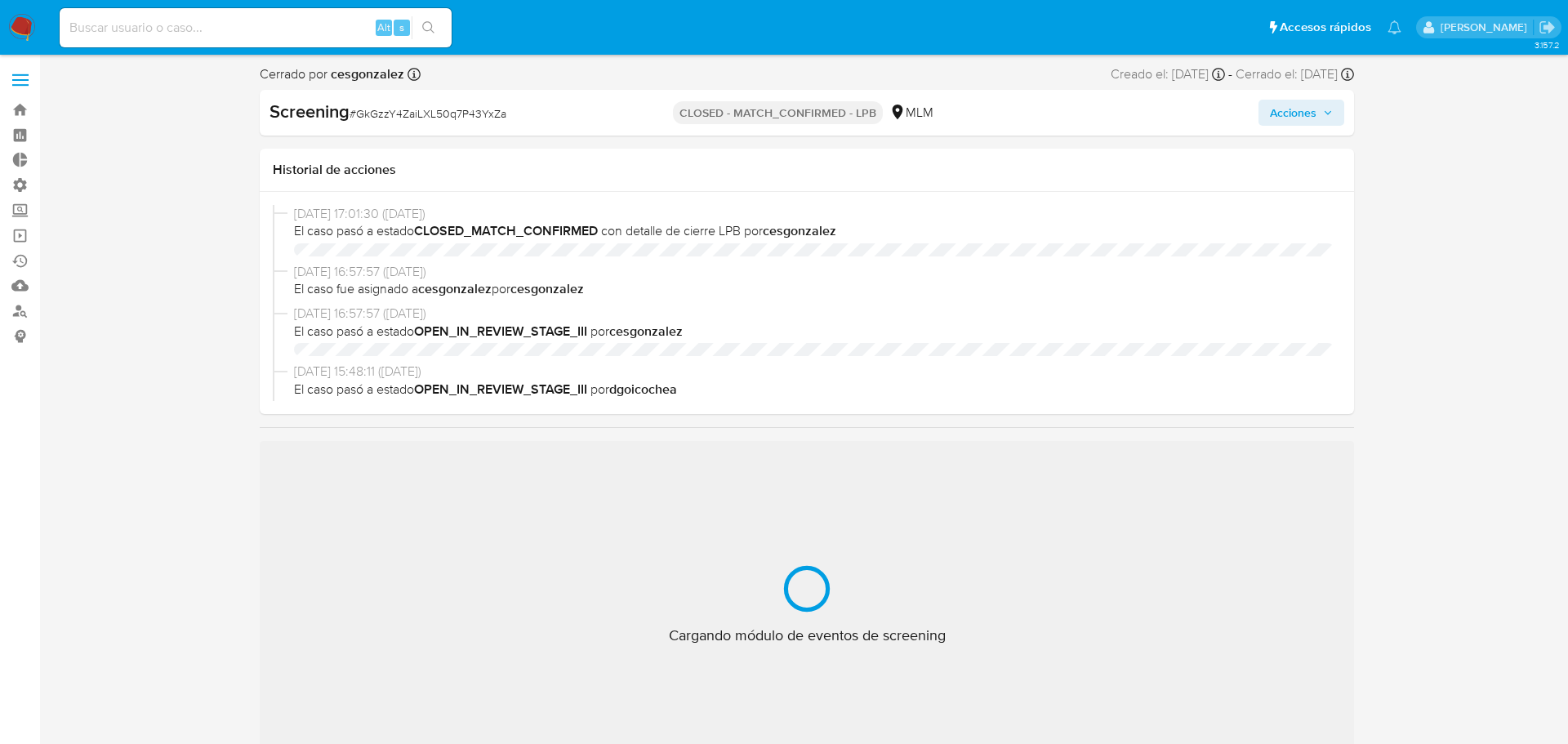
select select "10"
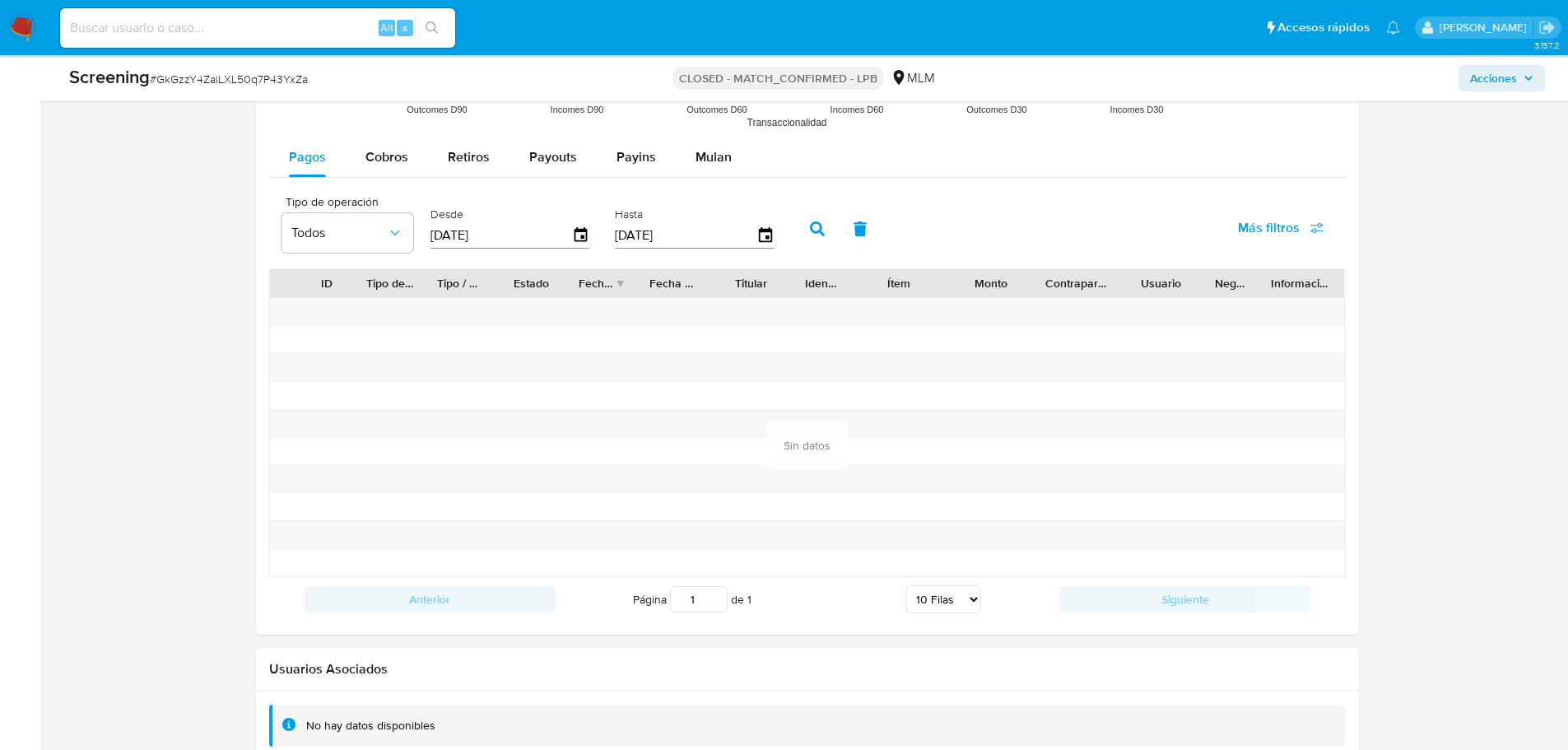
scroll to position [2198, 0]
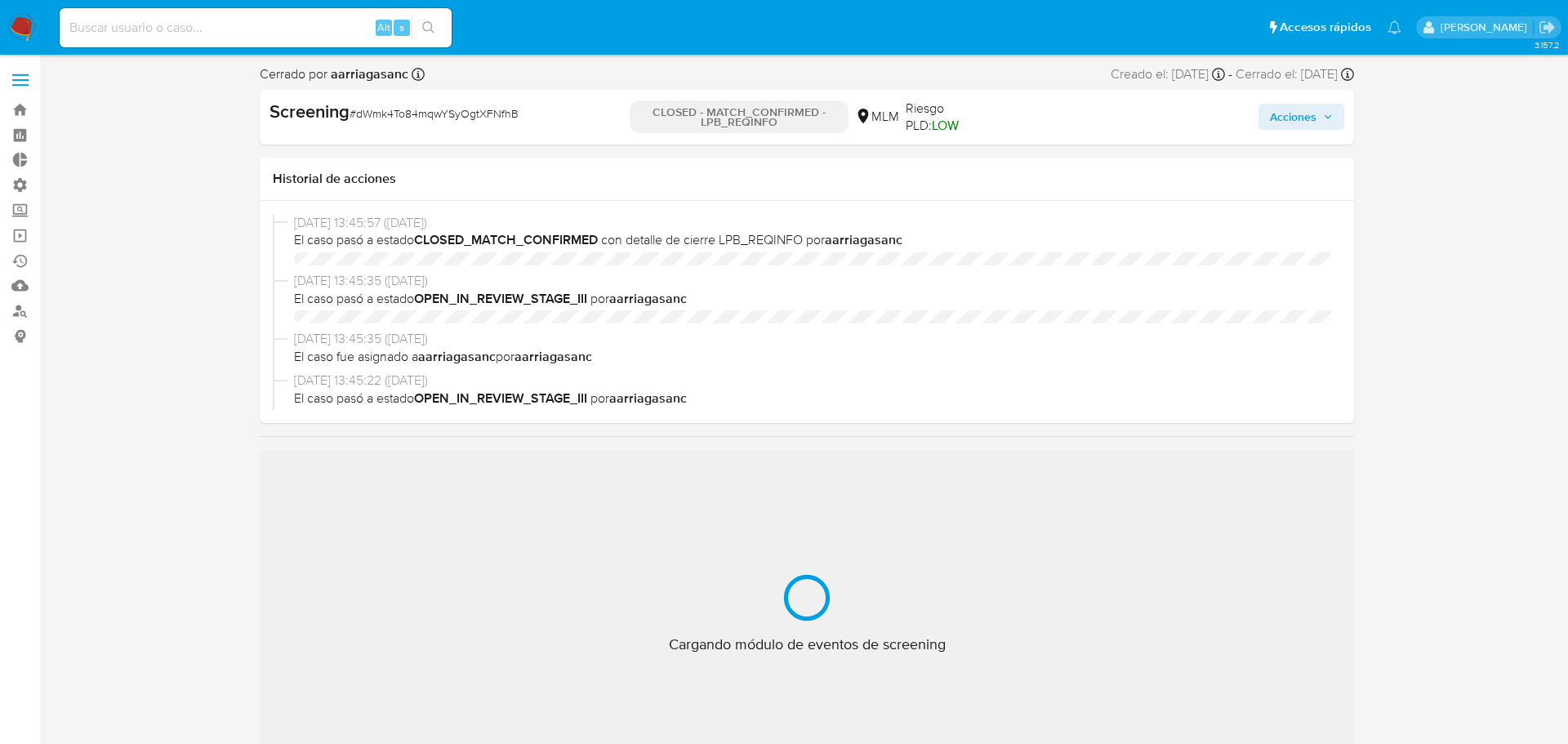
select select "10"
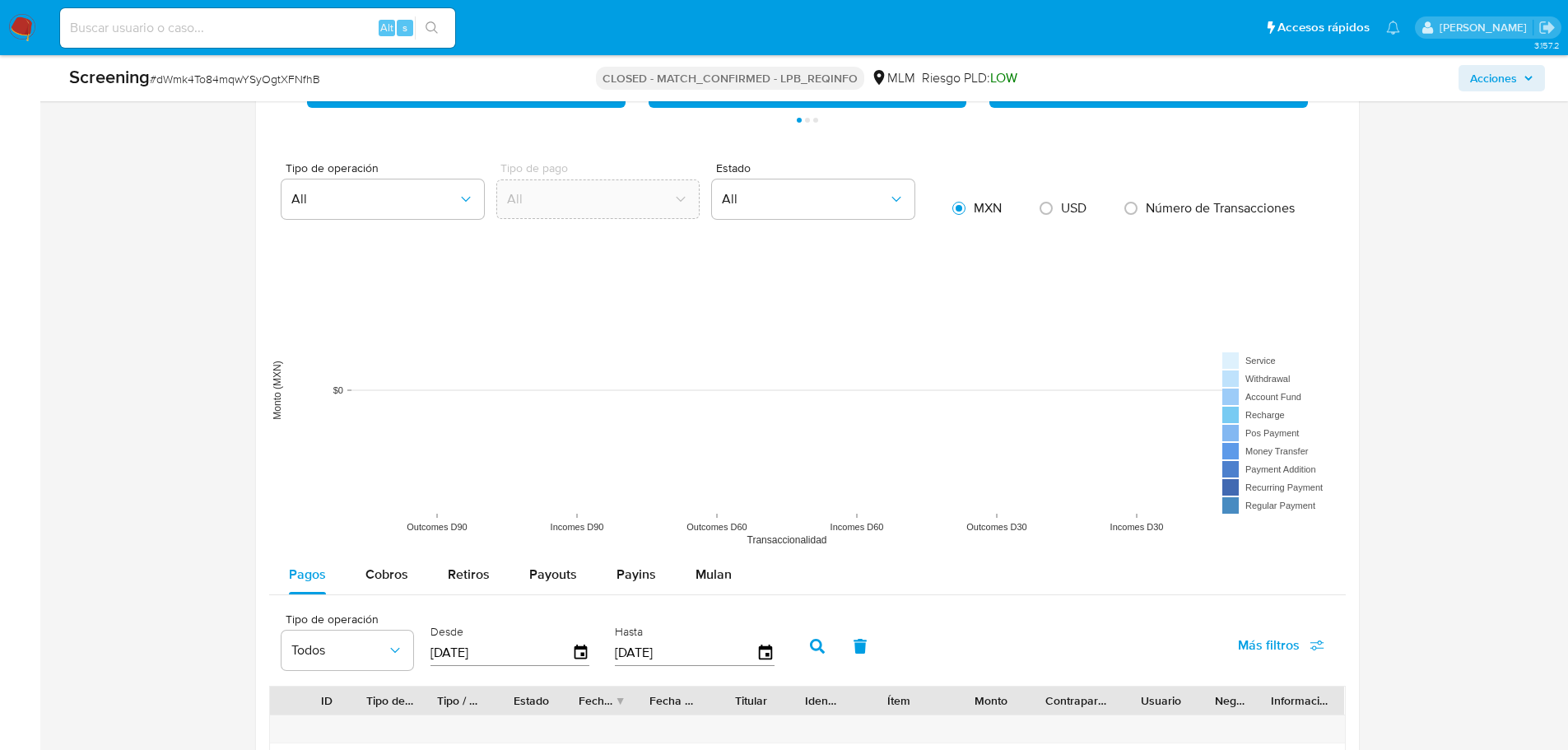
scroll to position [2211, 0]
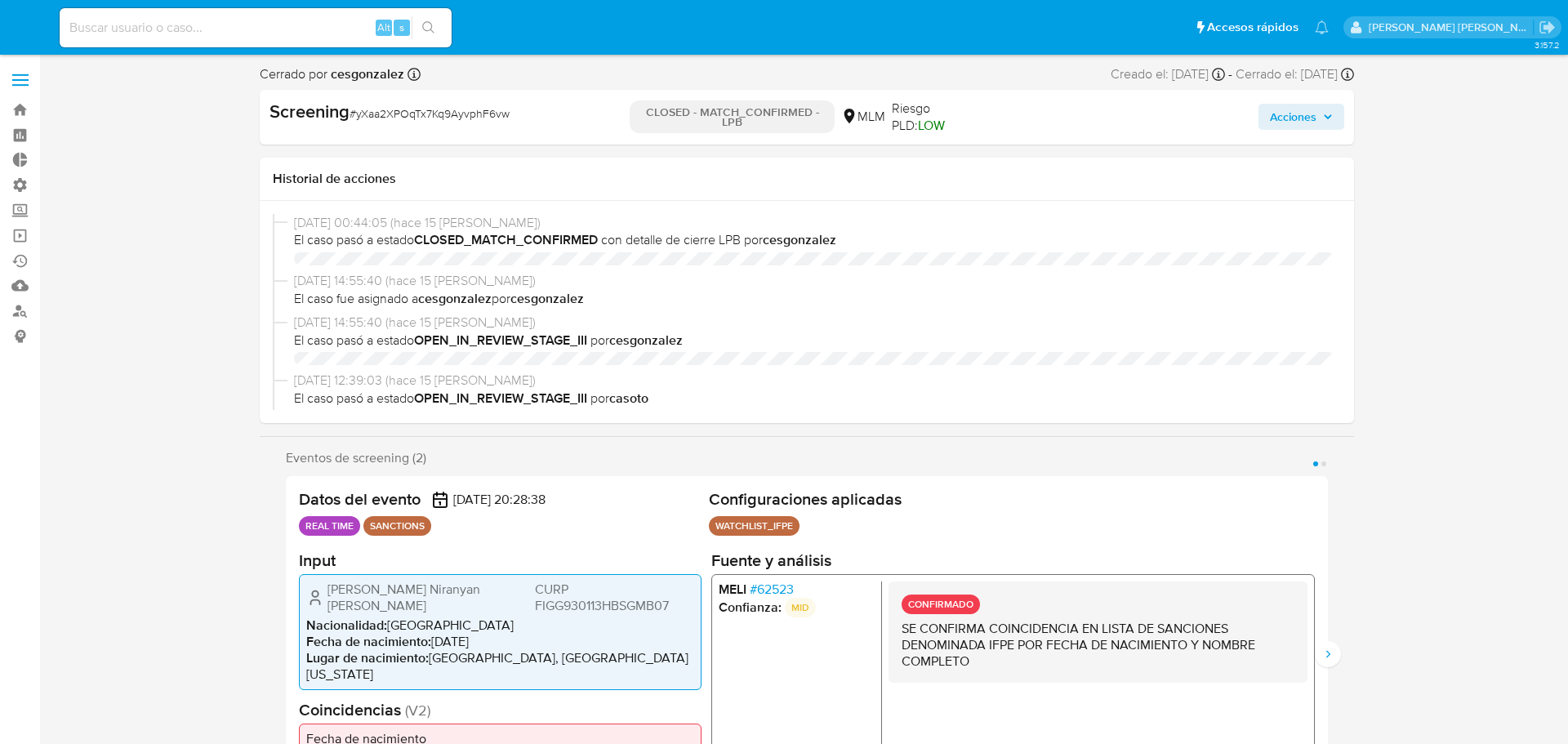
select select "10"
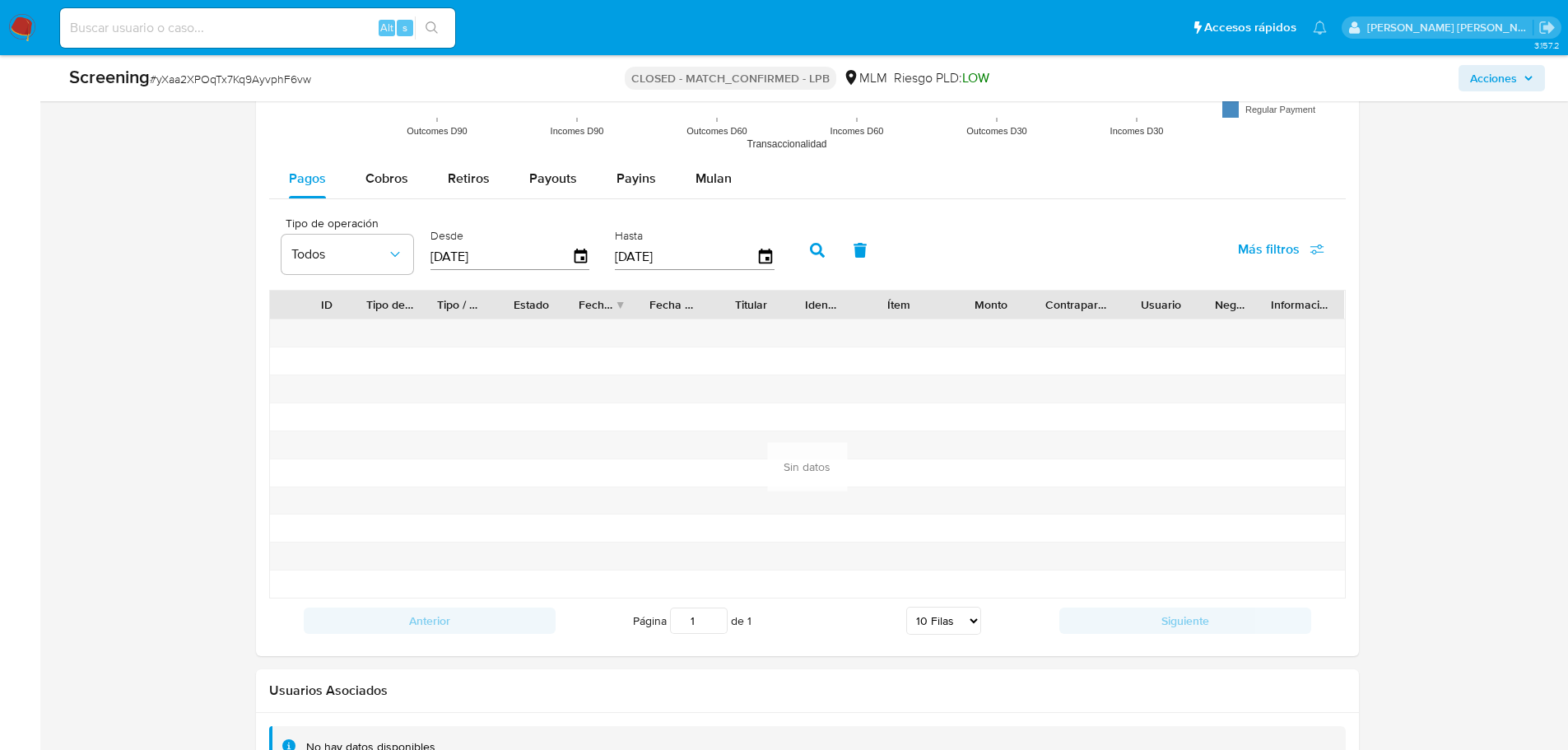
scroll to position [2211, 0]
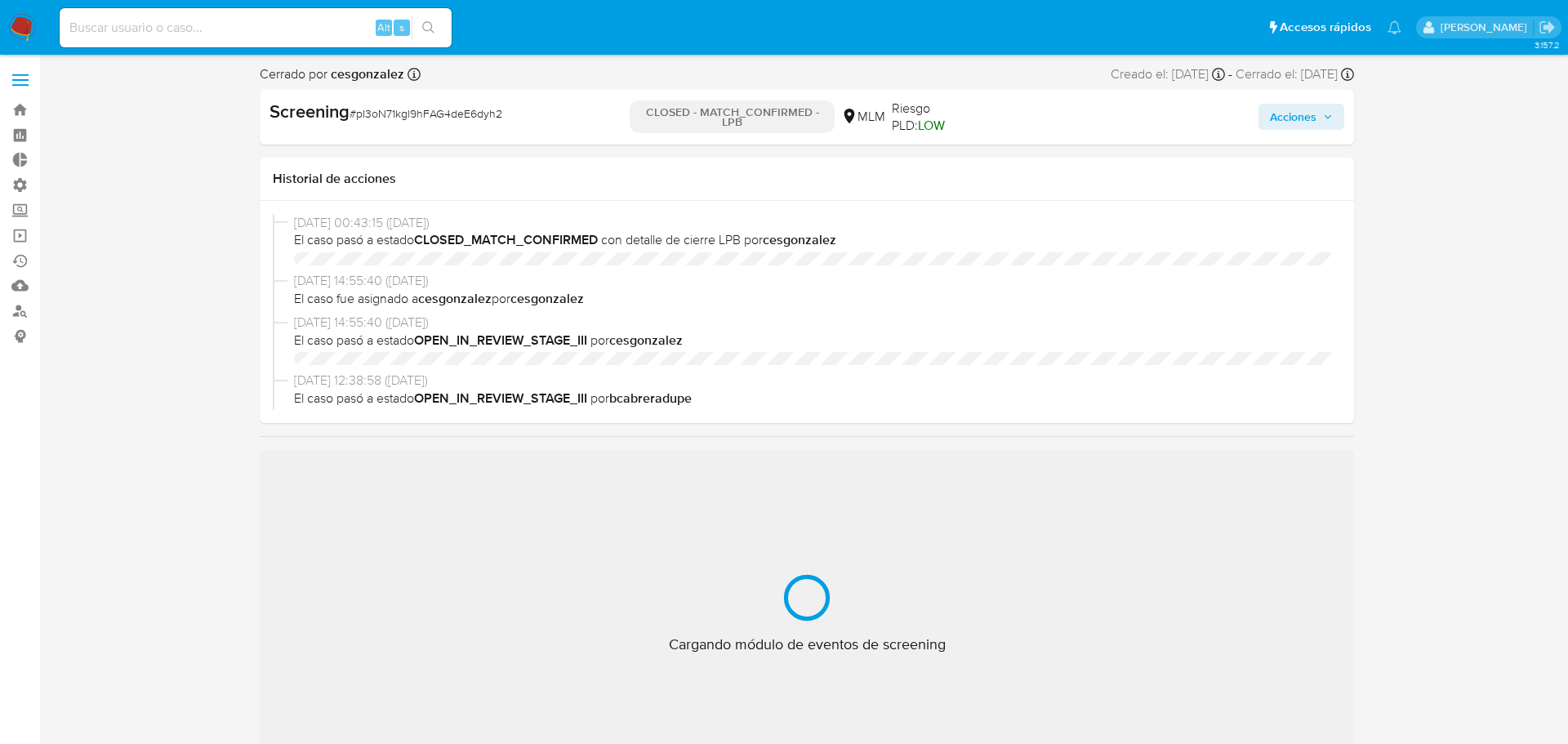
select select "10"
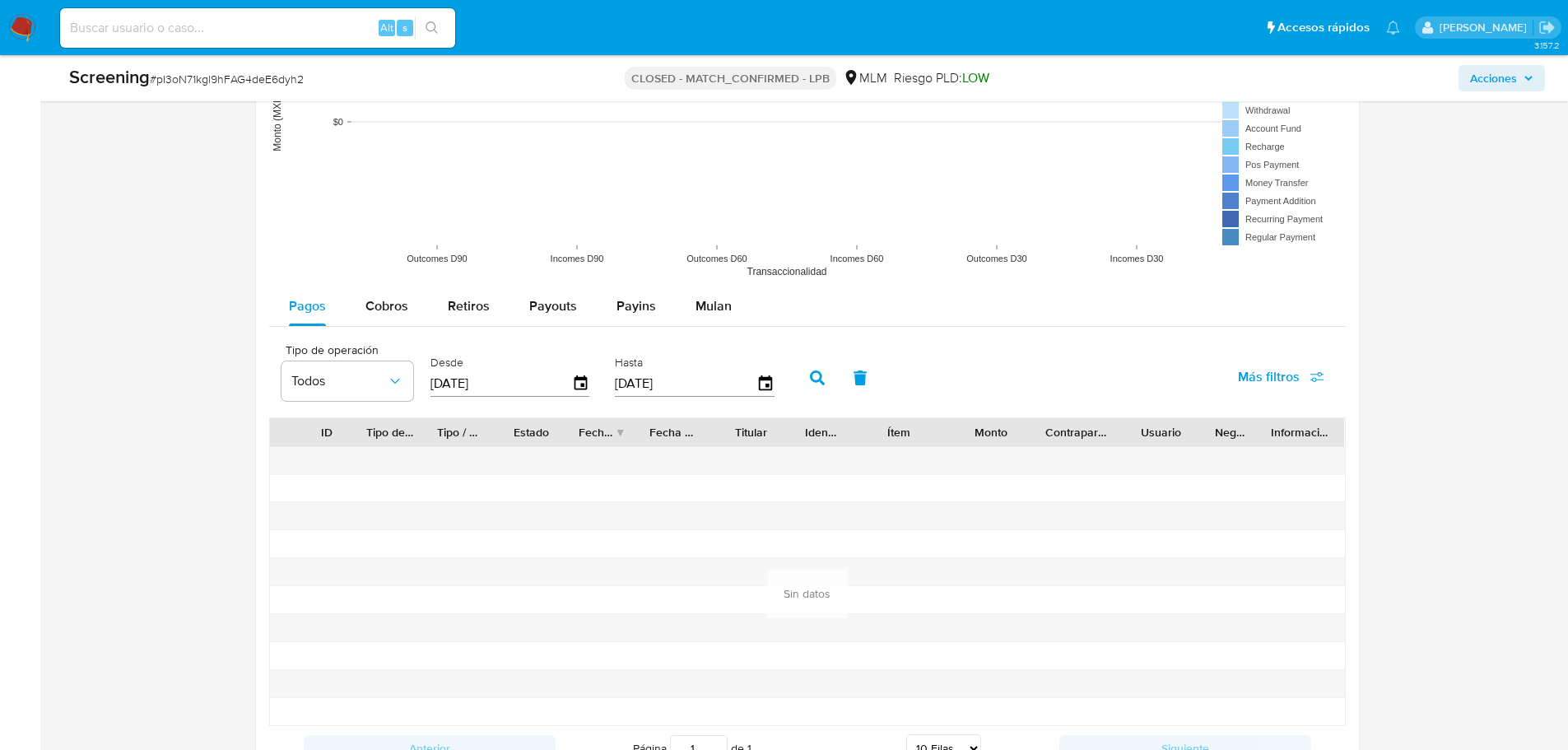
scroll to position [2197, 0]
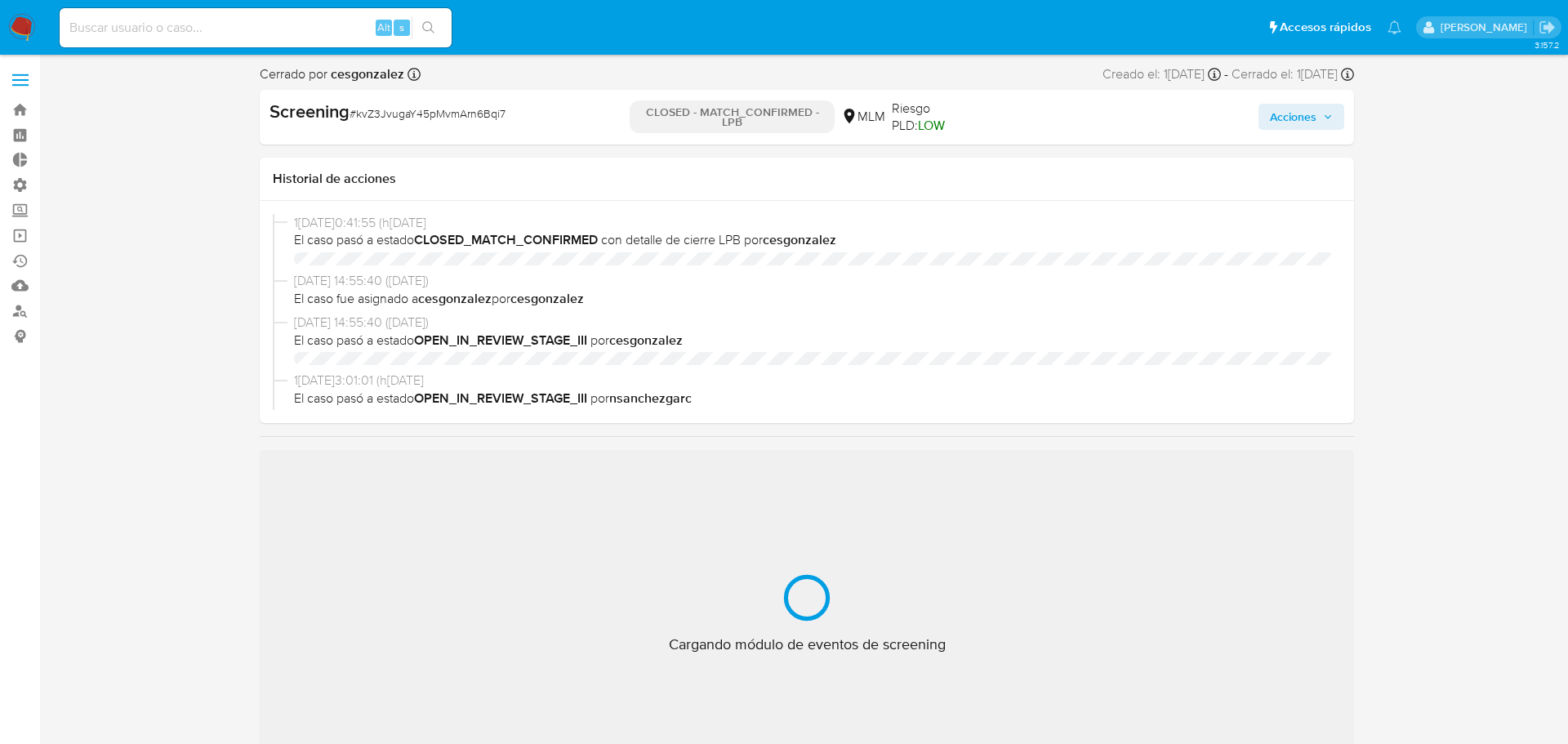
select select "10"
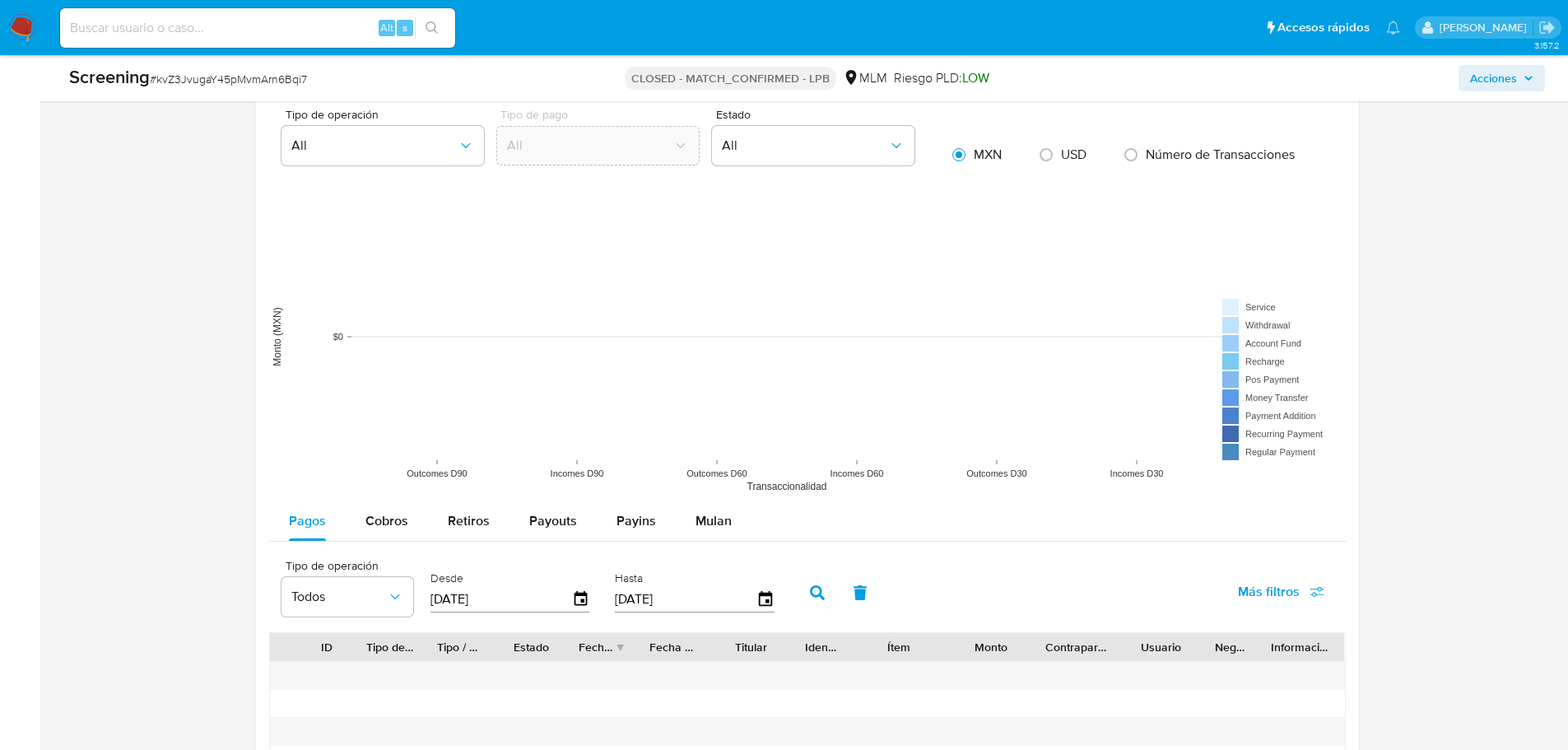
scroll to position [2198, 0]
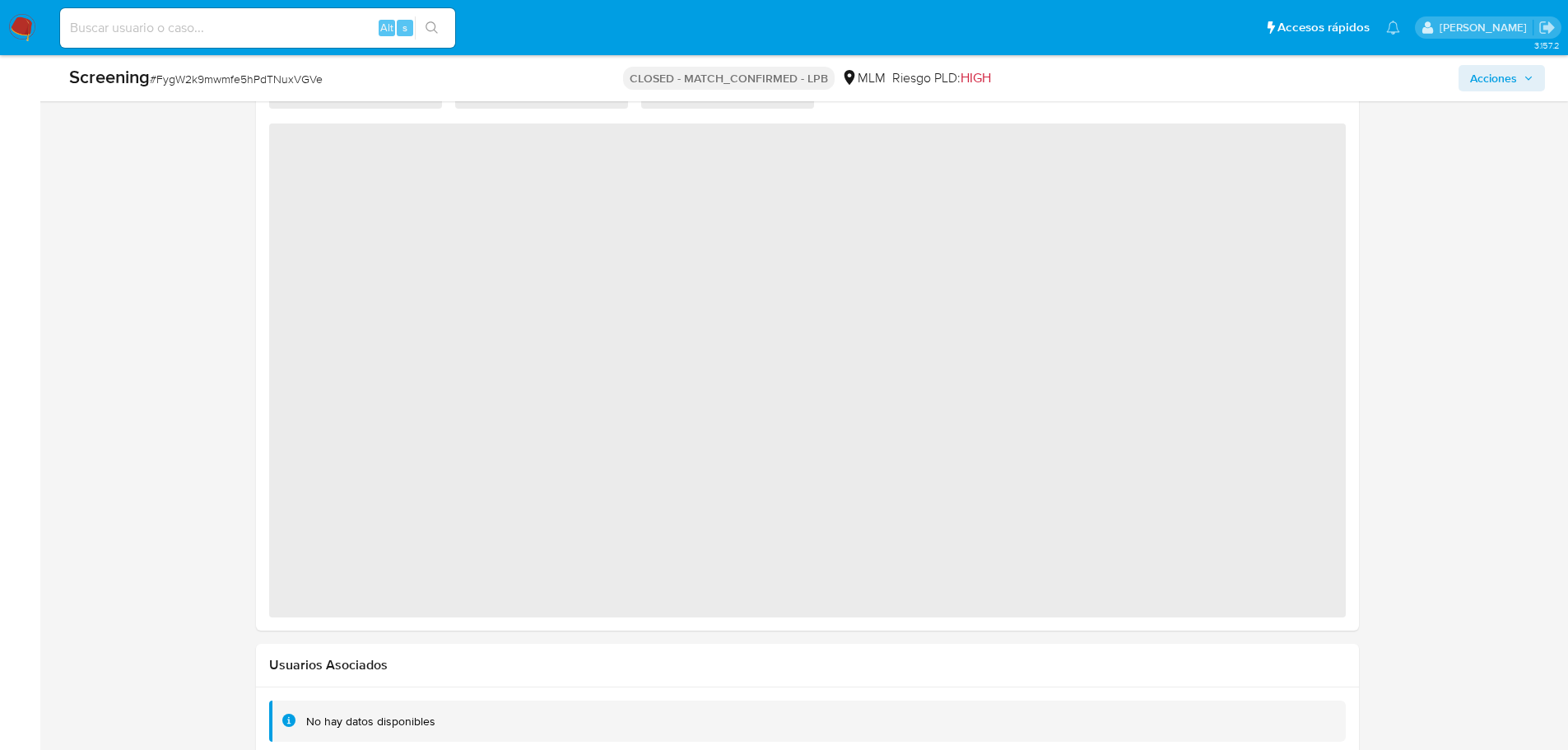
scroll to position [1596, 0]
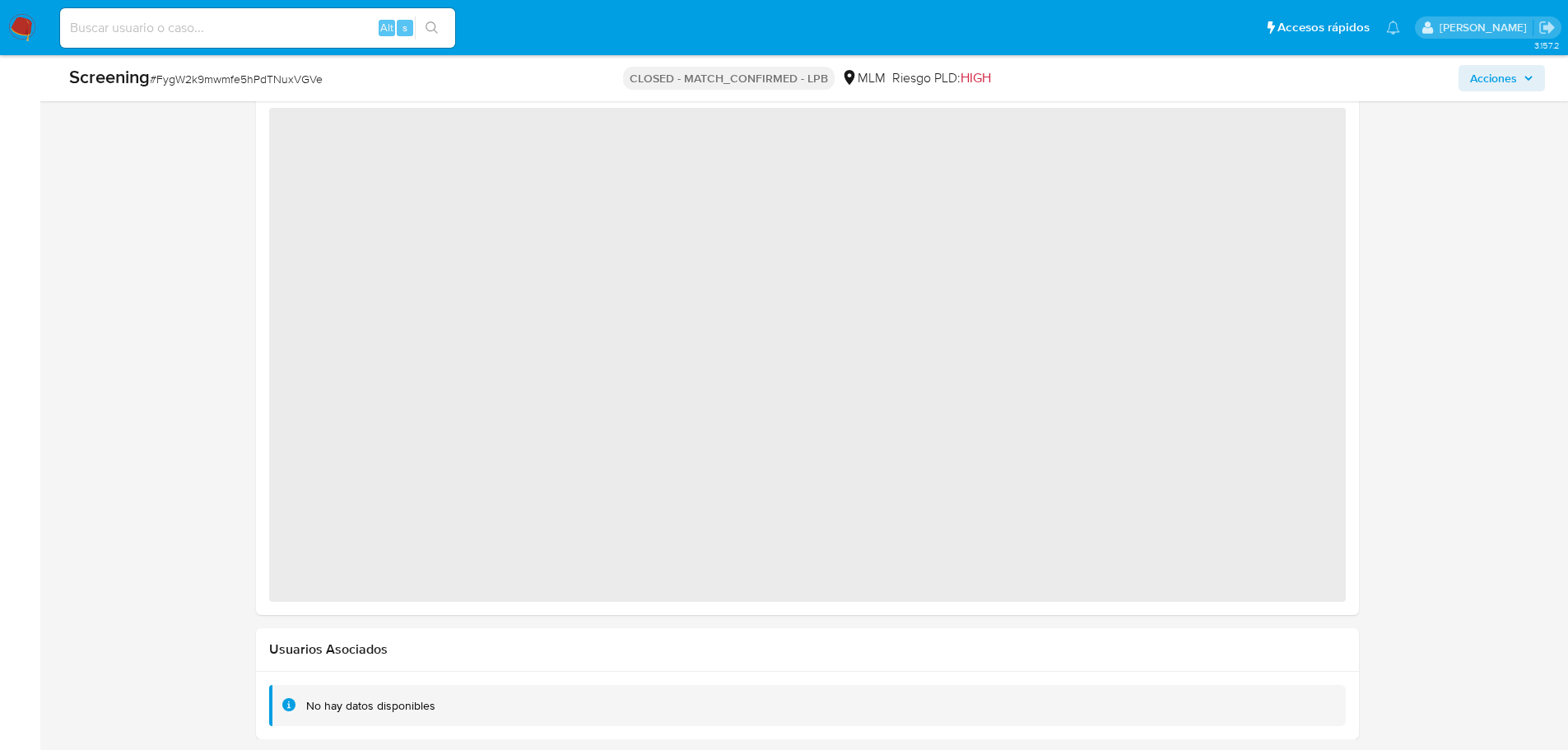
select select "10"
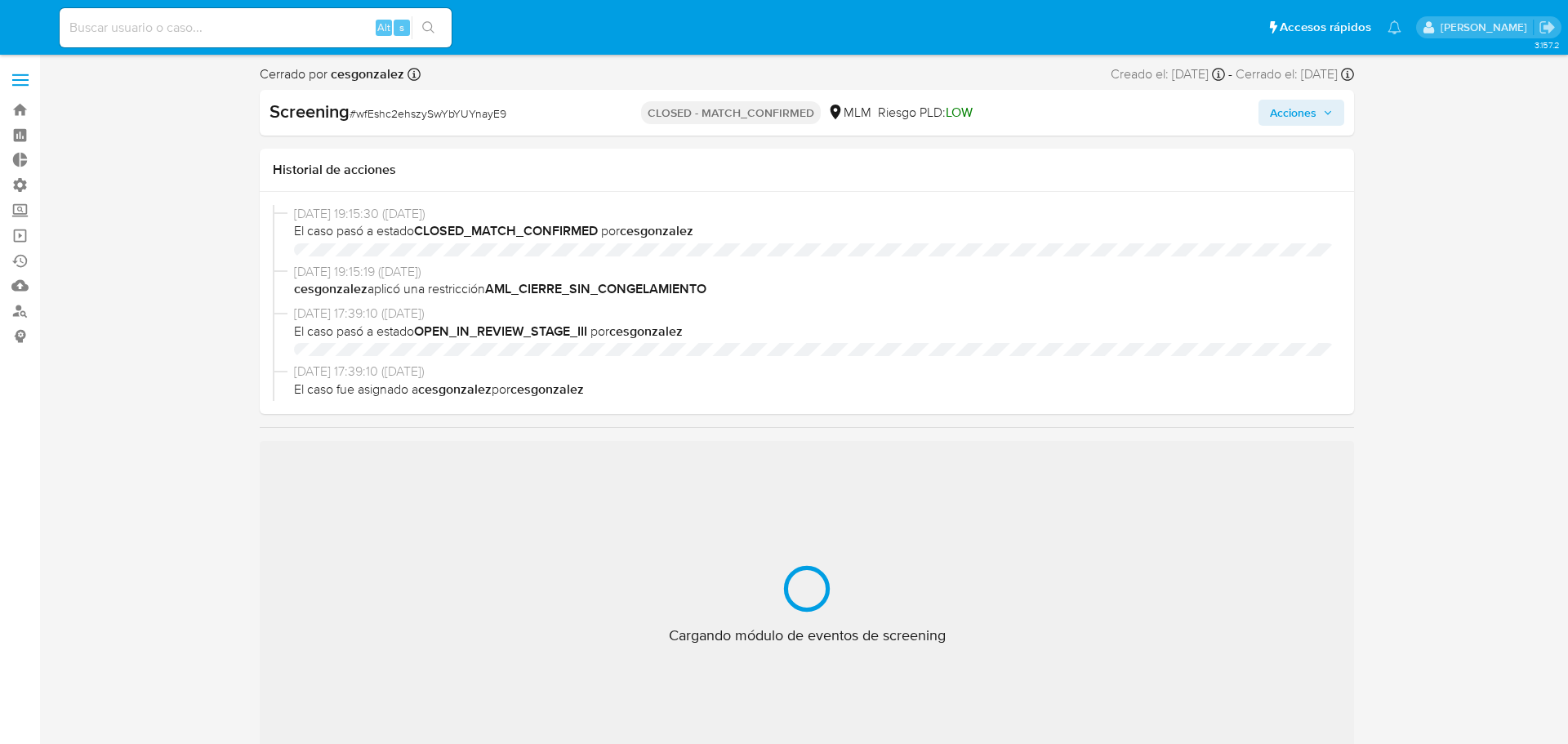
select select "10"
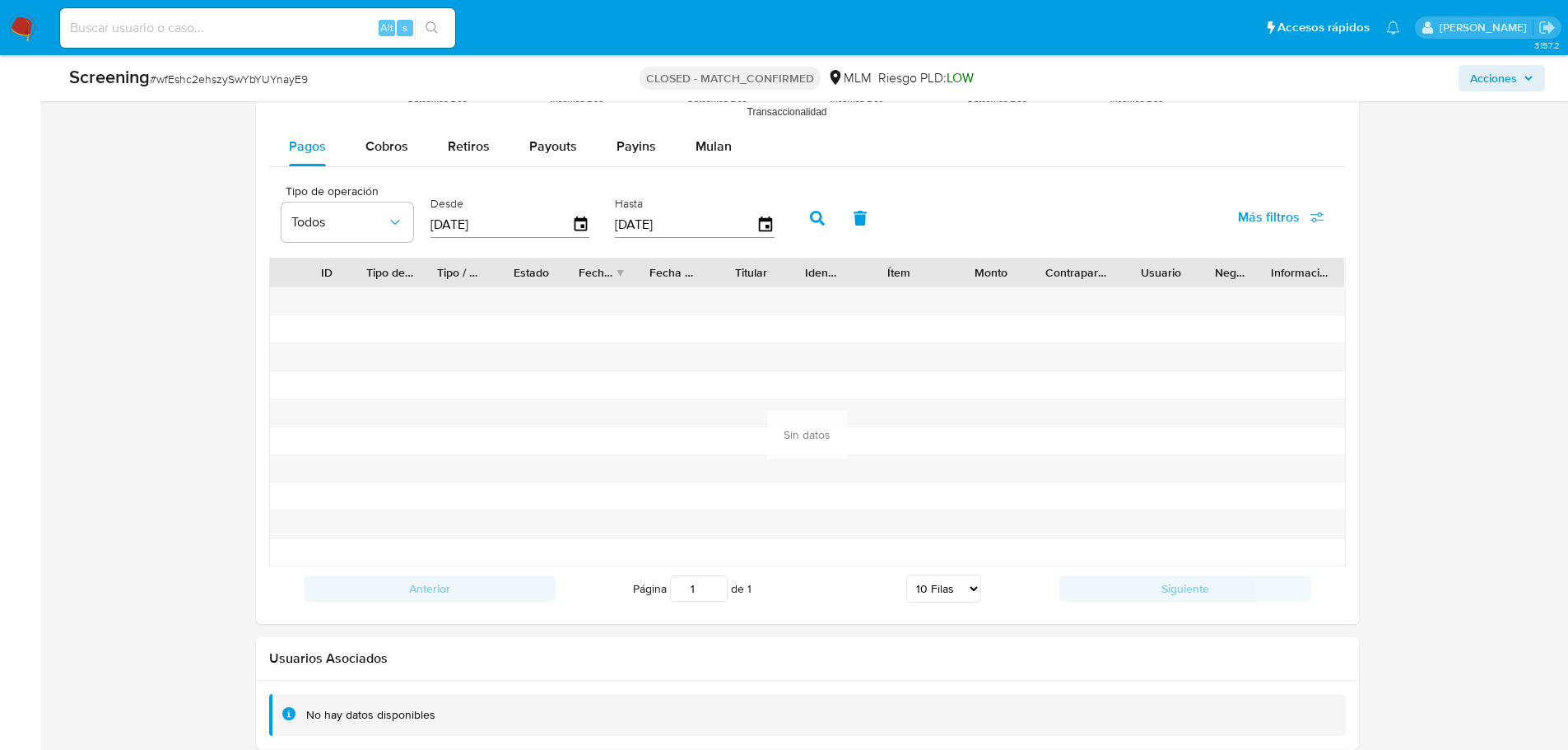
scroll to position [2198, 0]
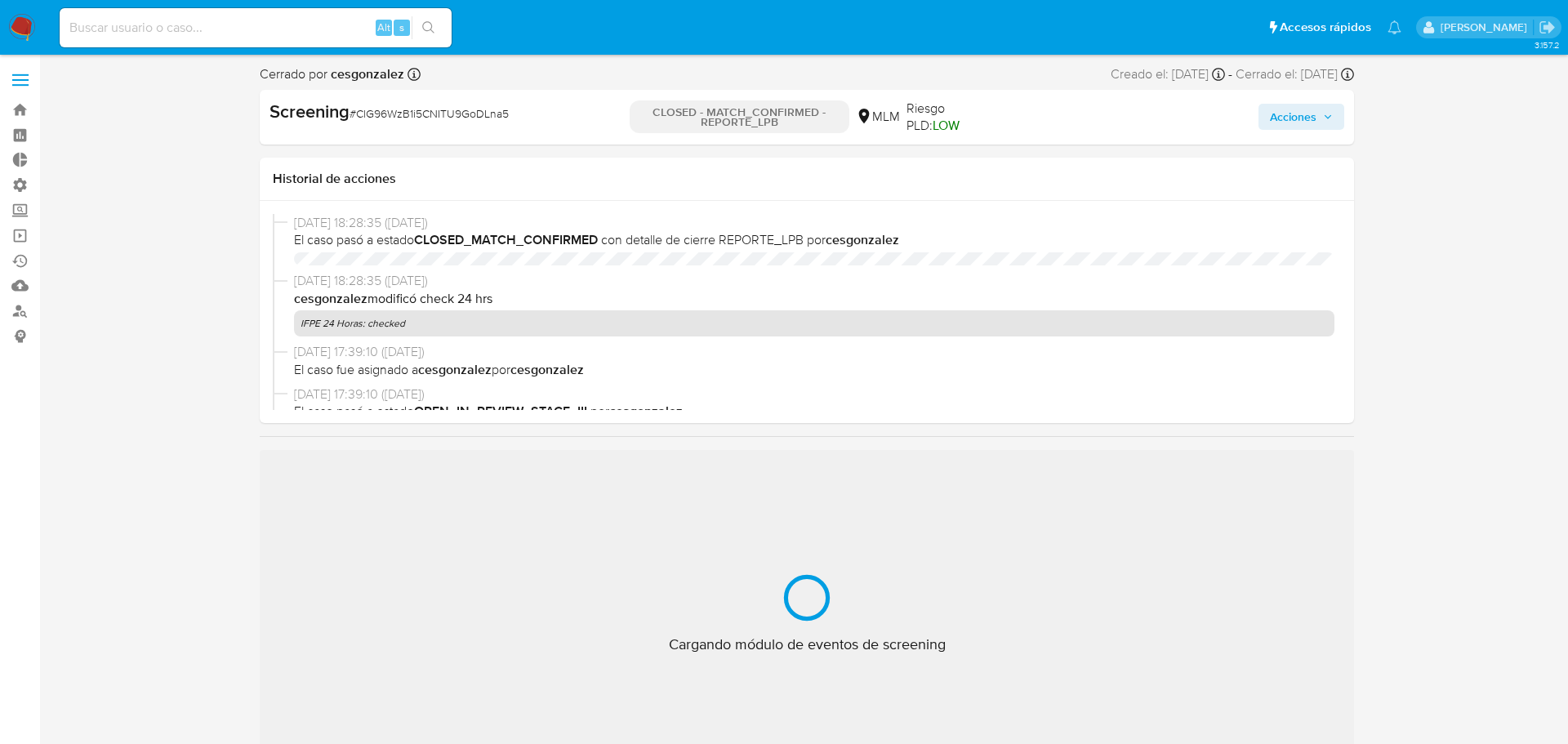
select select "10"
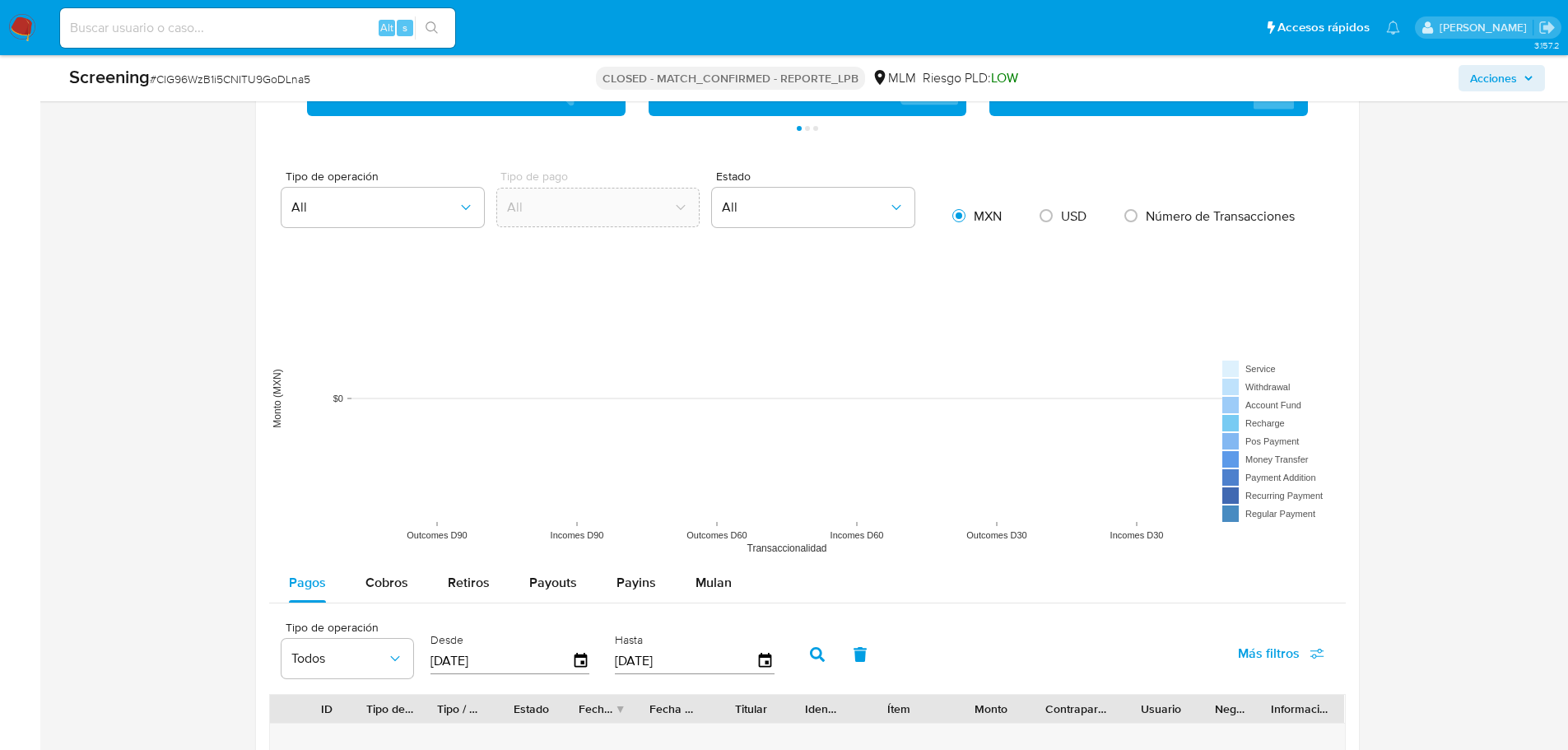
scroll to position [1979, 0]
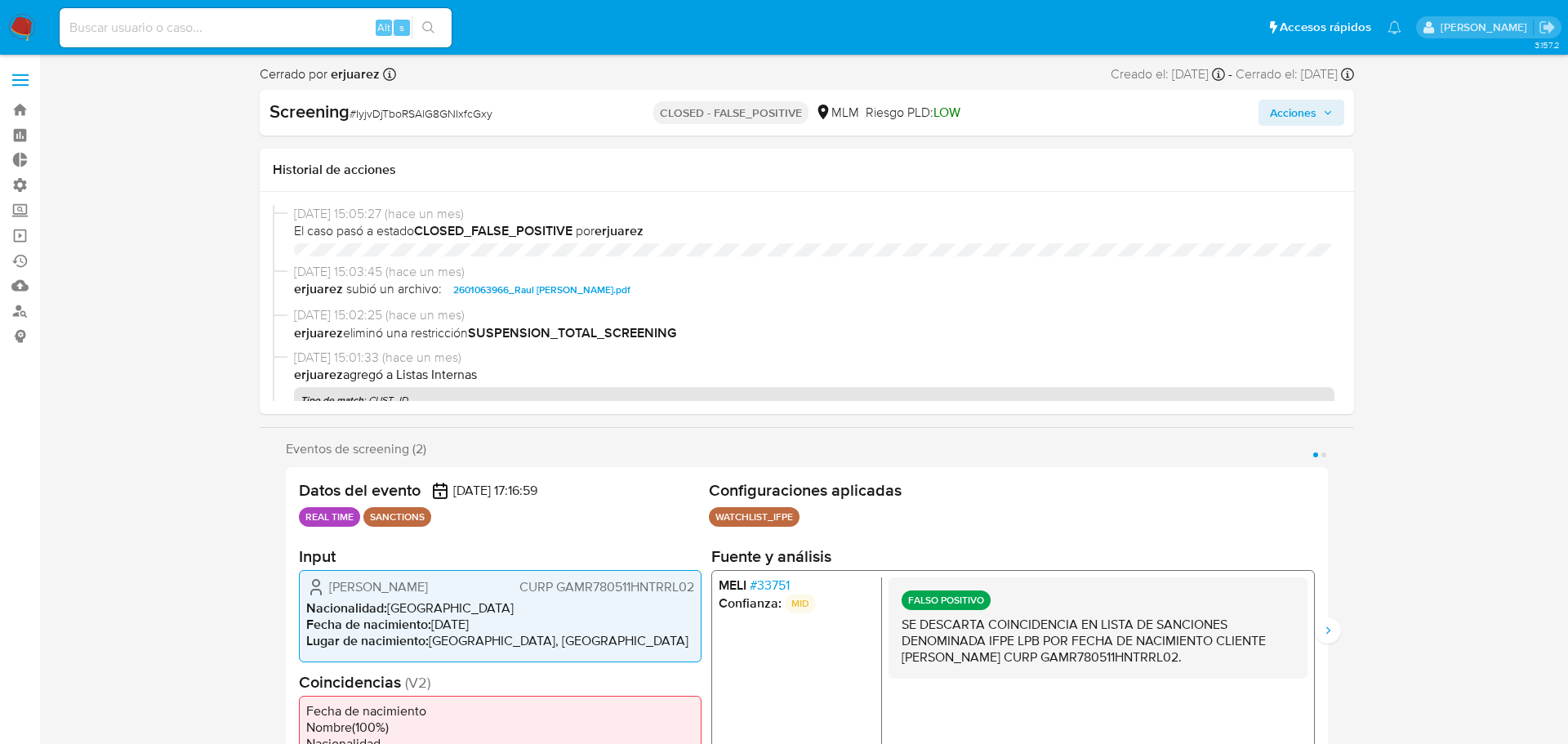
select select "10"
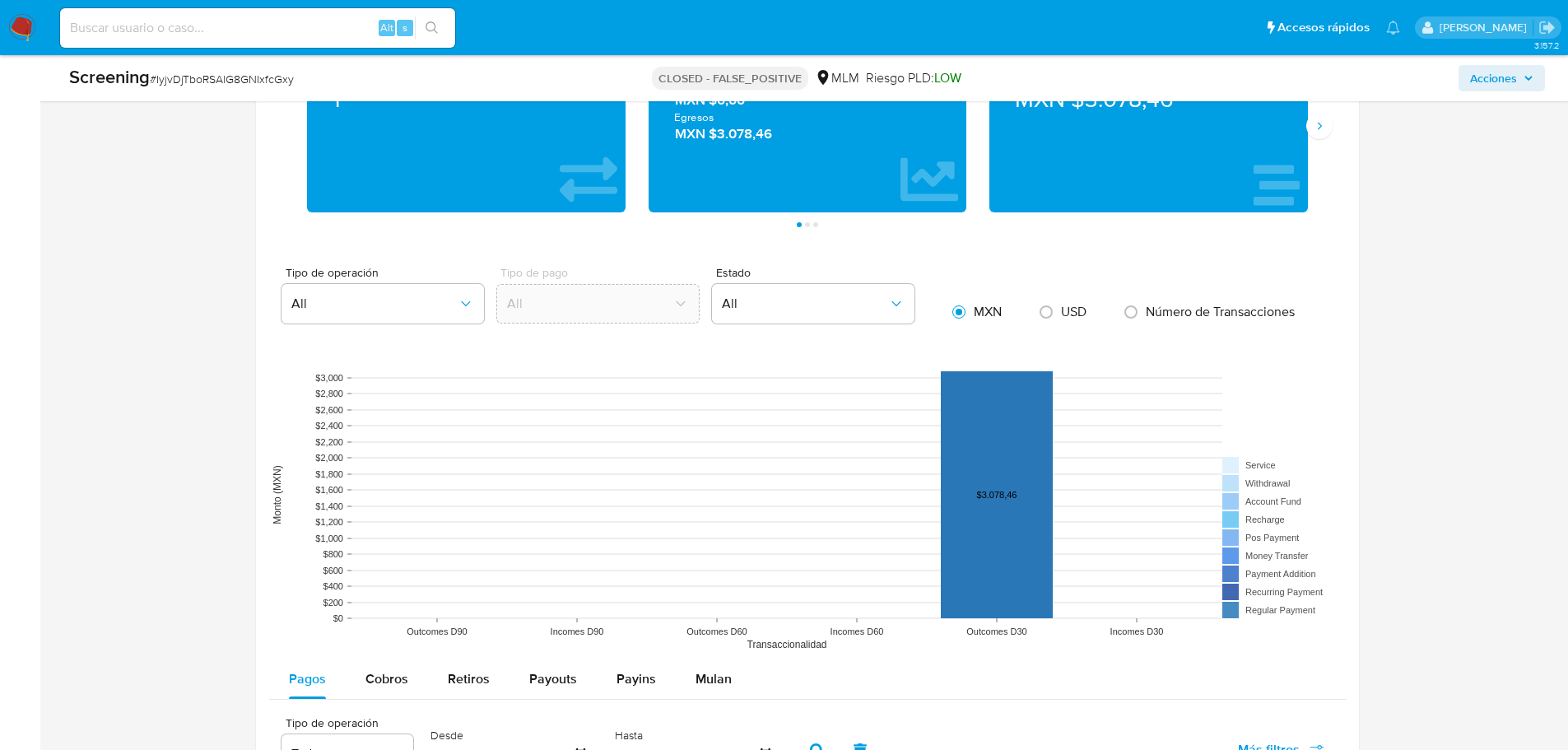
scroll to position [1961, 0]
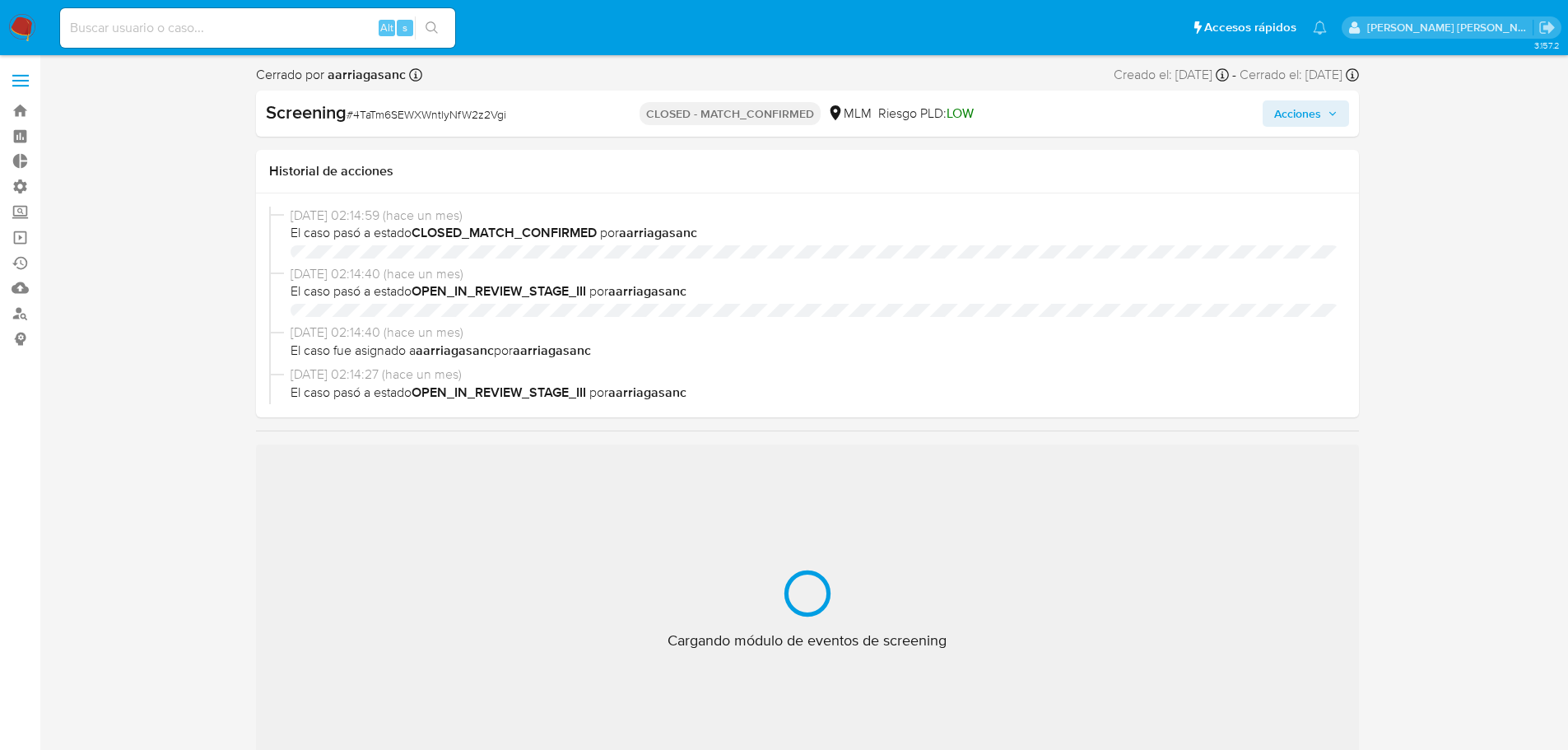
select select "10"
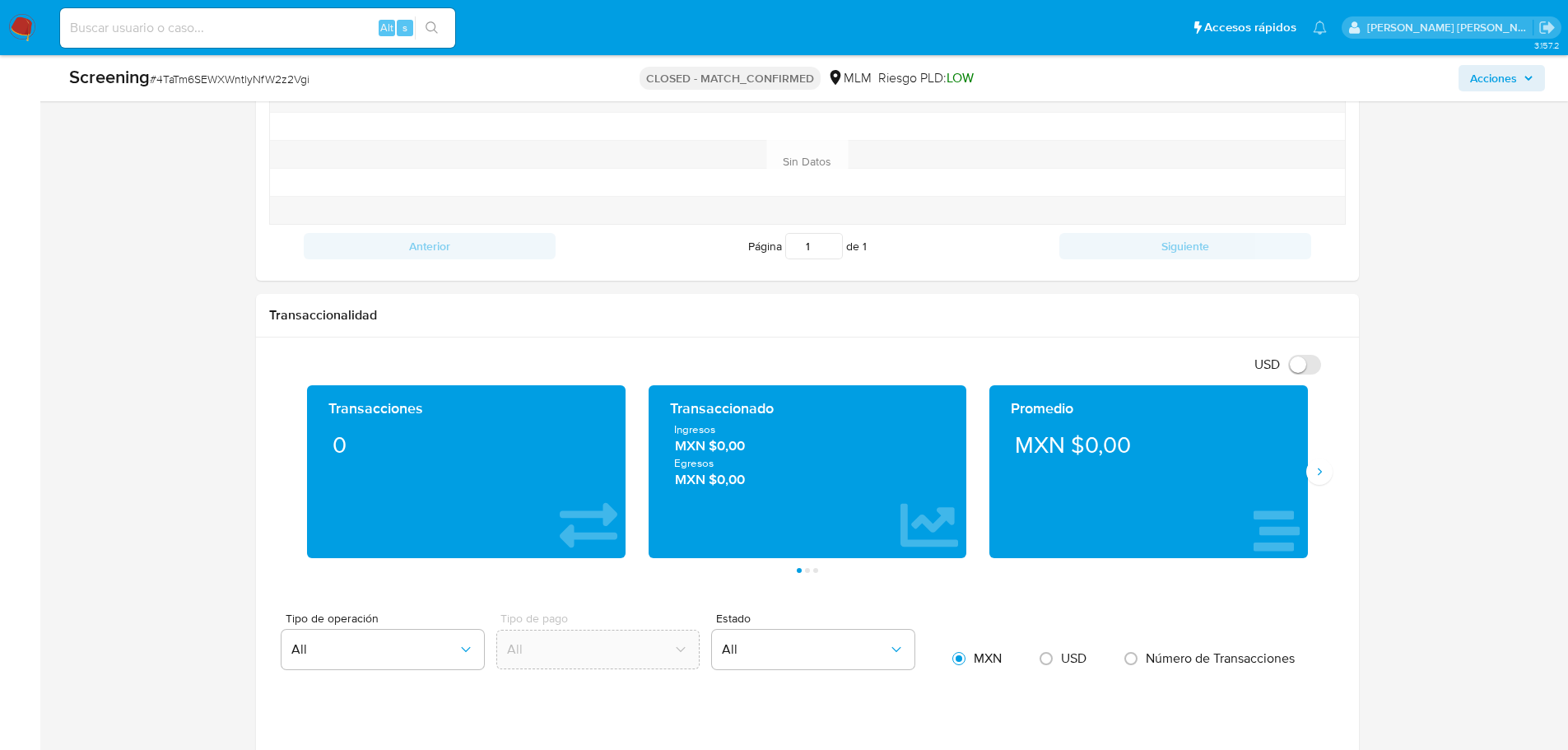
scroll to position [2198, 0]
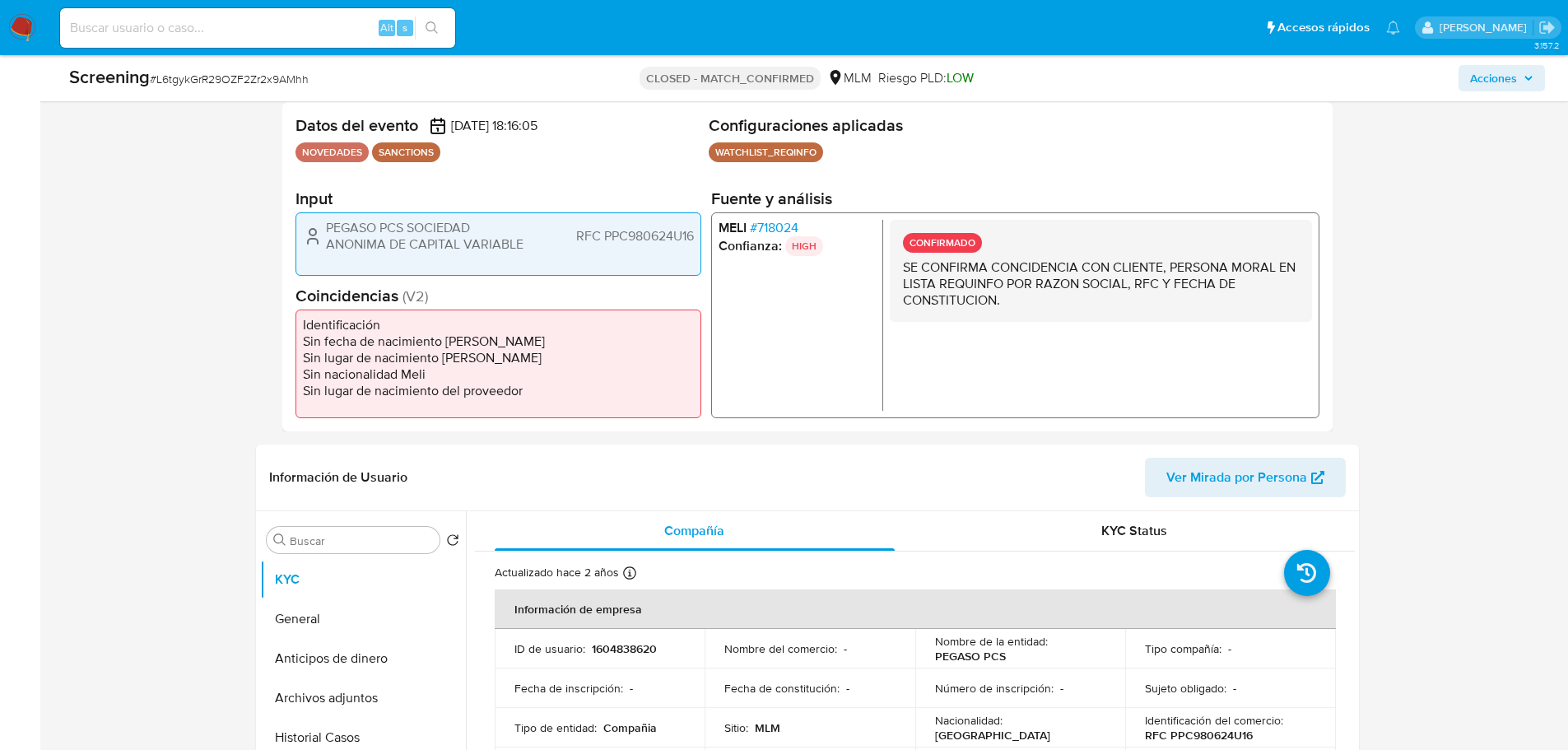
select select "10"
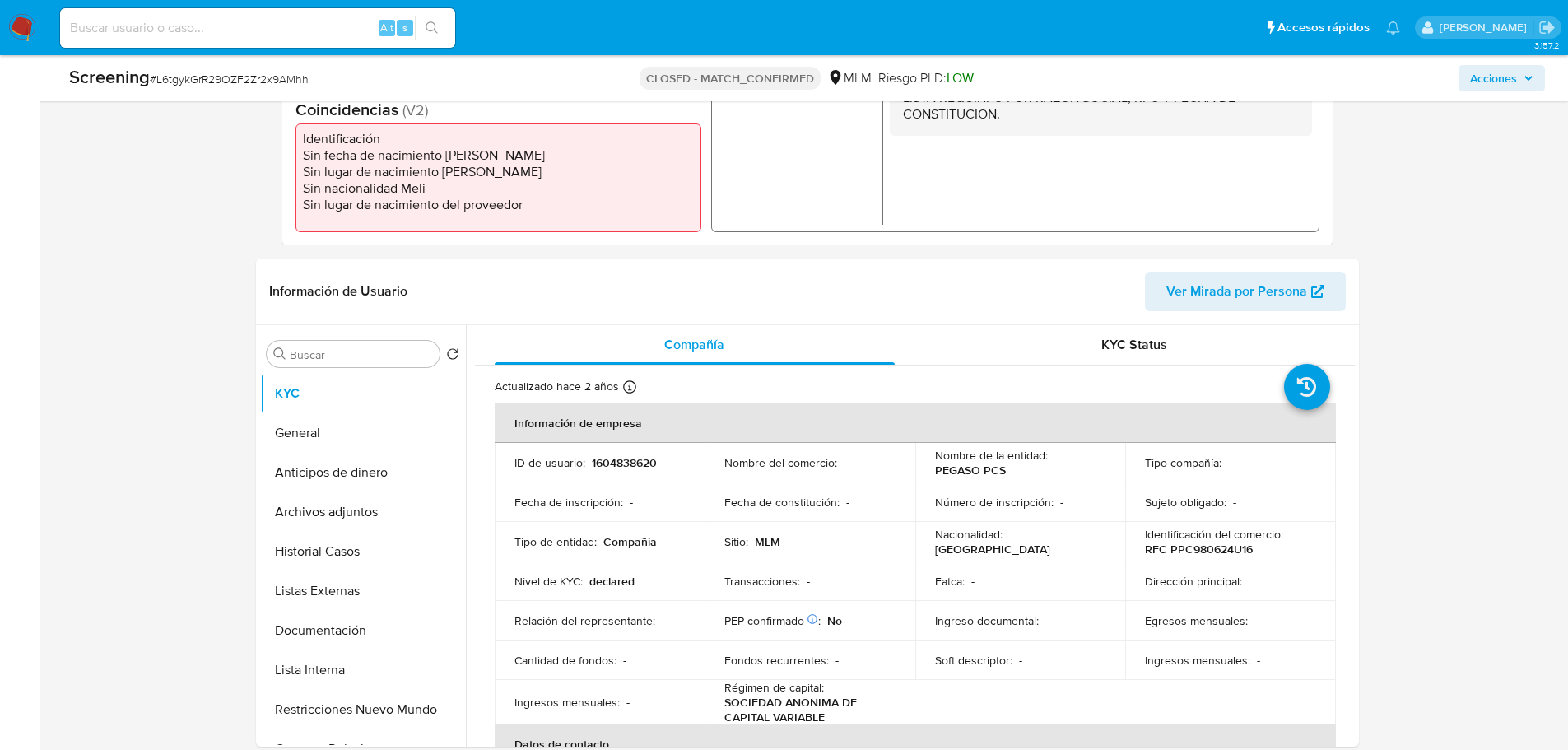
scroll to position [559, 0]
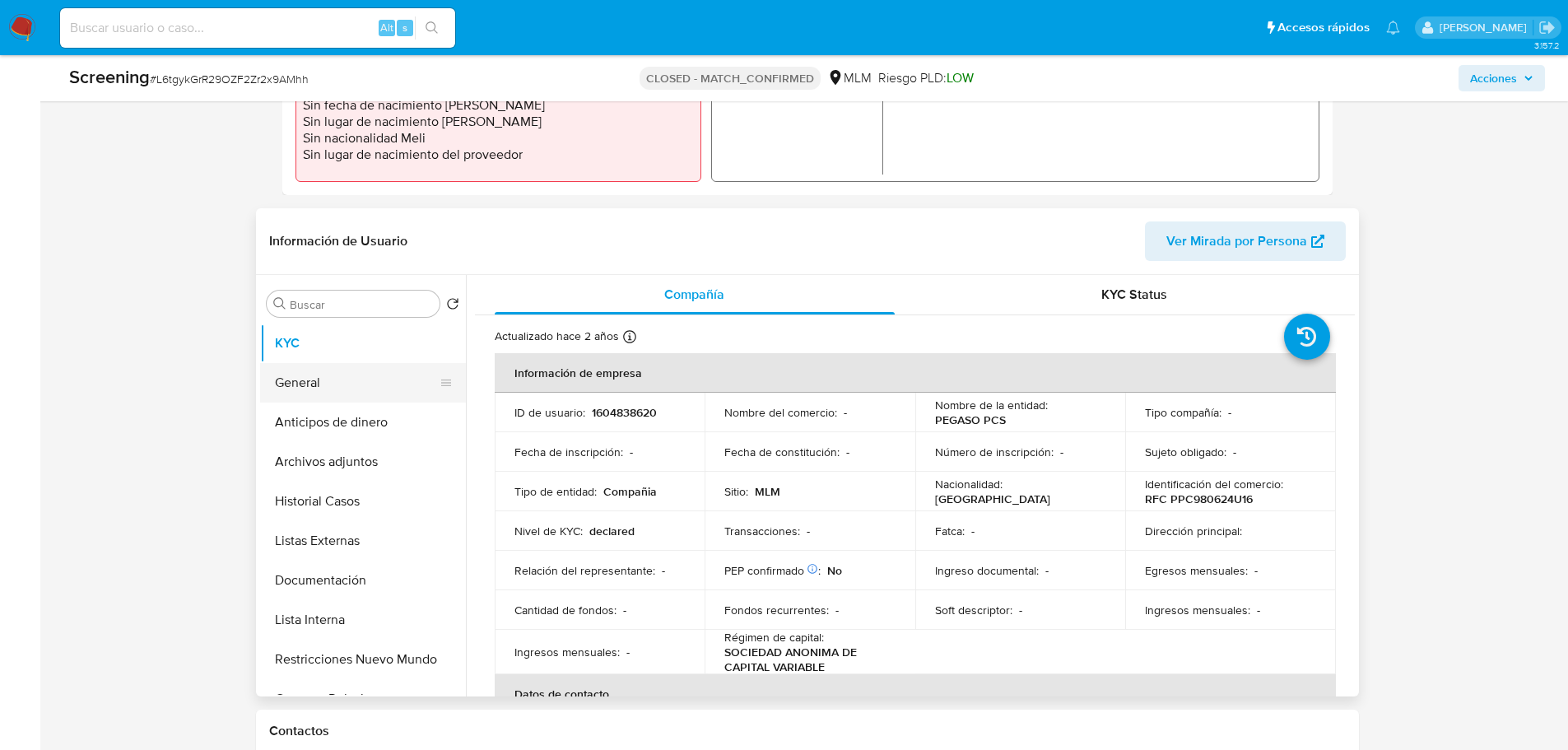
click at [356, 366] on button "General" at bounding box center [356, 383] width 193 height 39
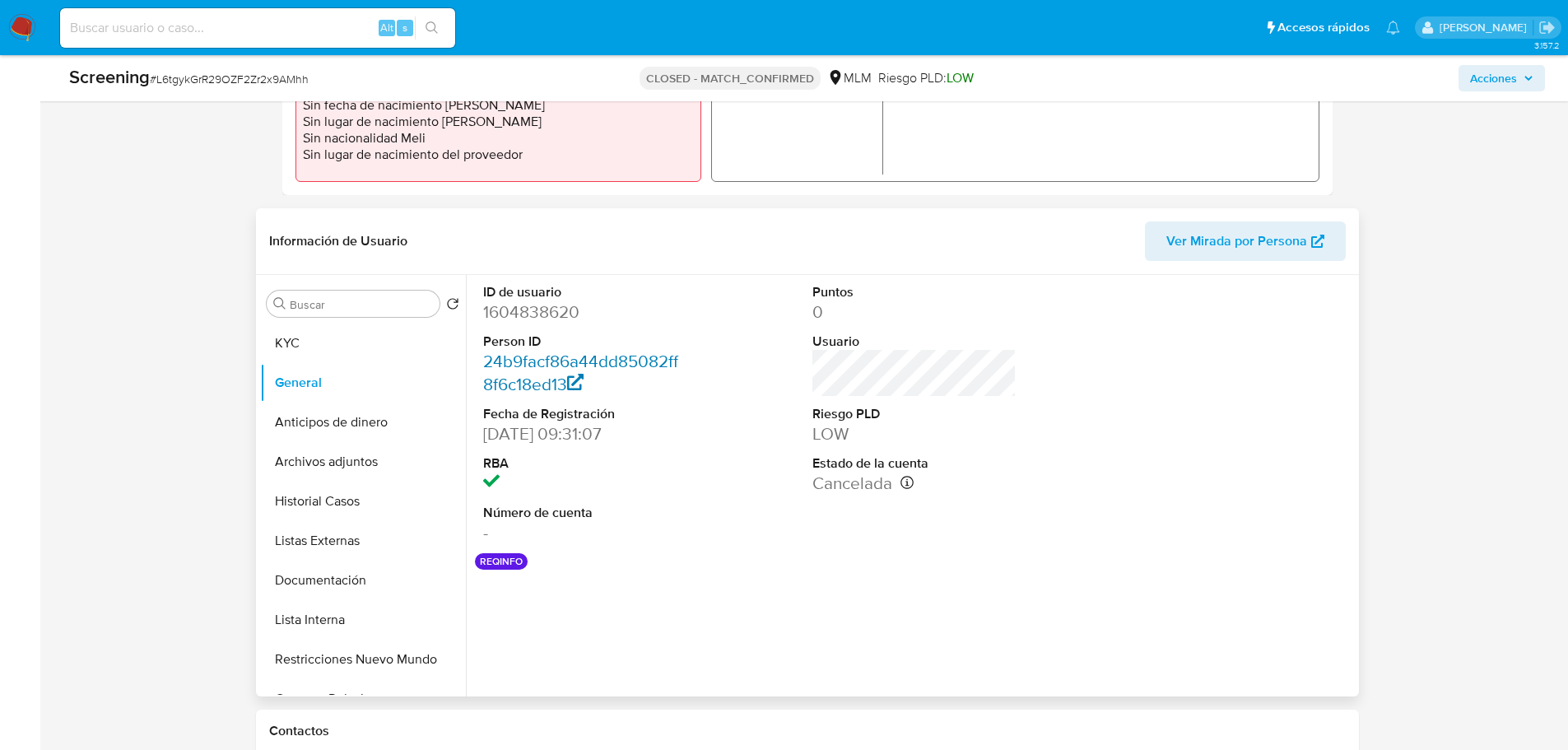
click at [499, 360] on link "24b9facf86a44dd85082ff8f6c18ed13" at bounding box center [581, 372] width 195 height 47
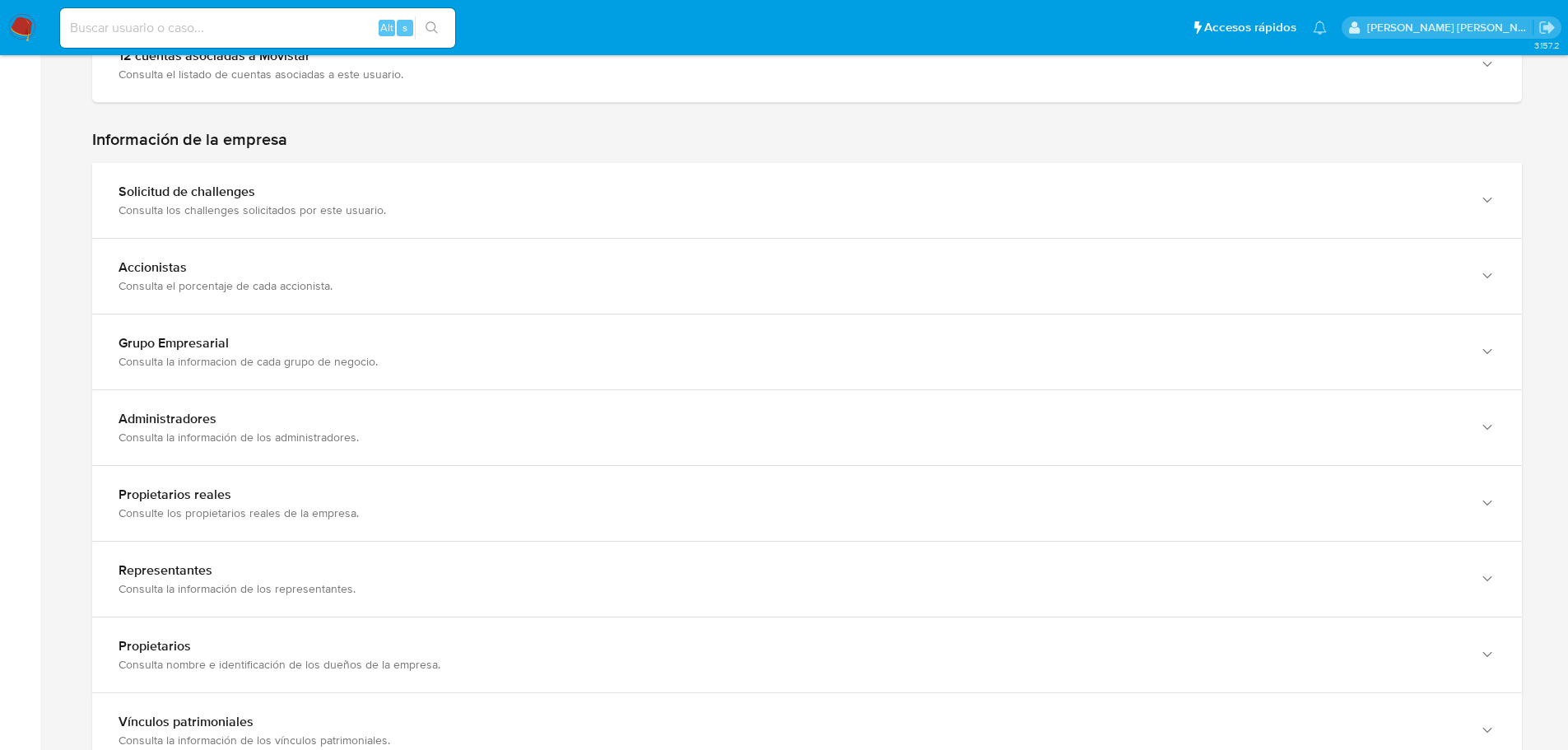
scroll to position [509, 0]
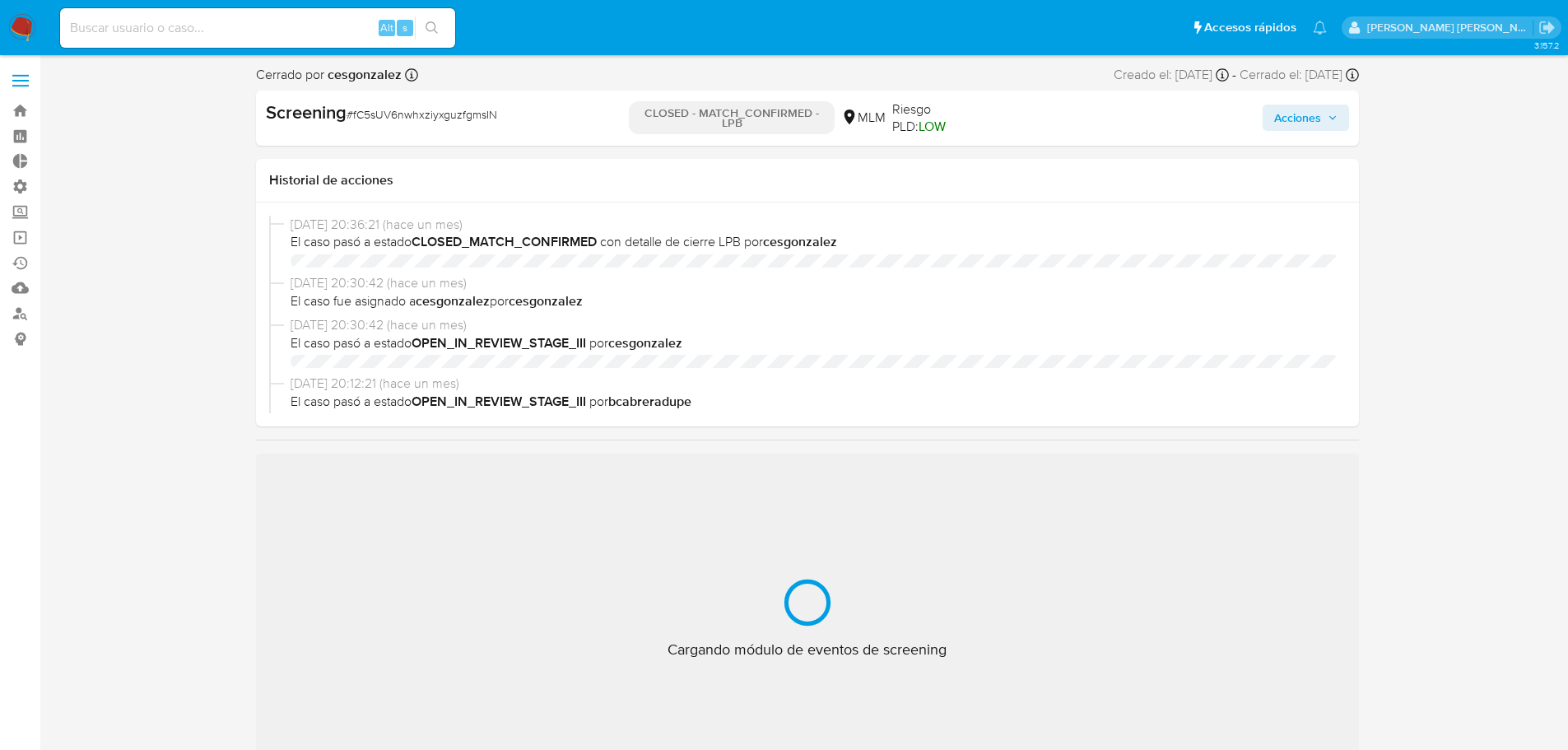
select select "10"
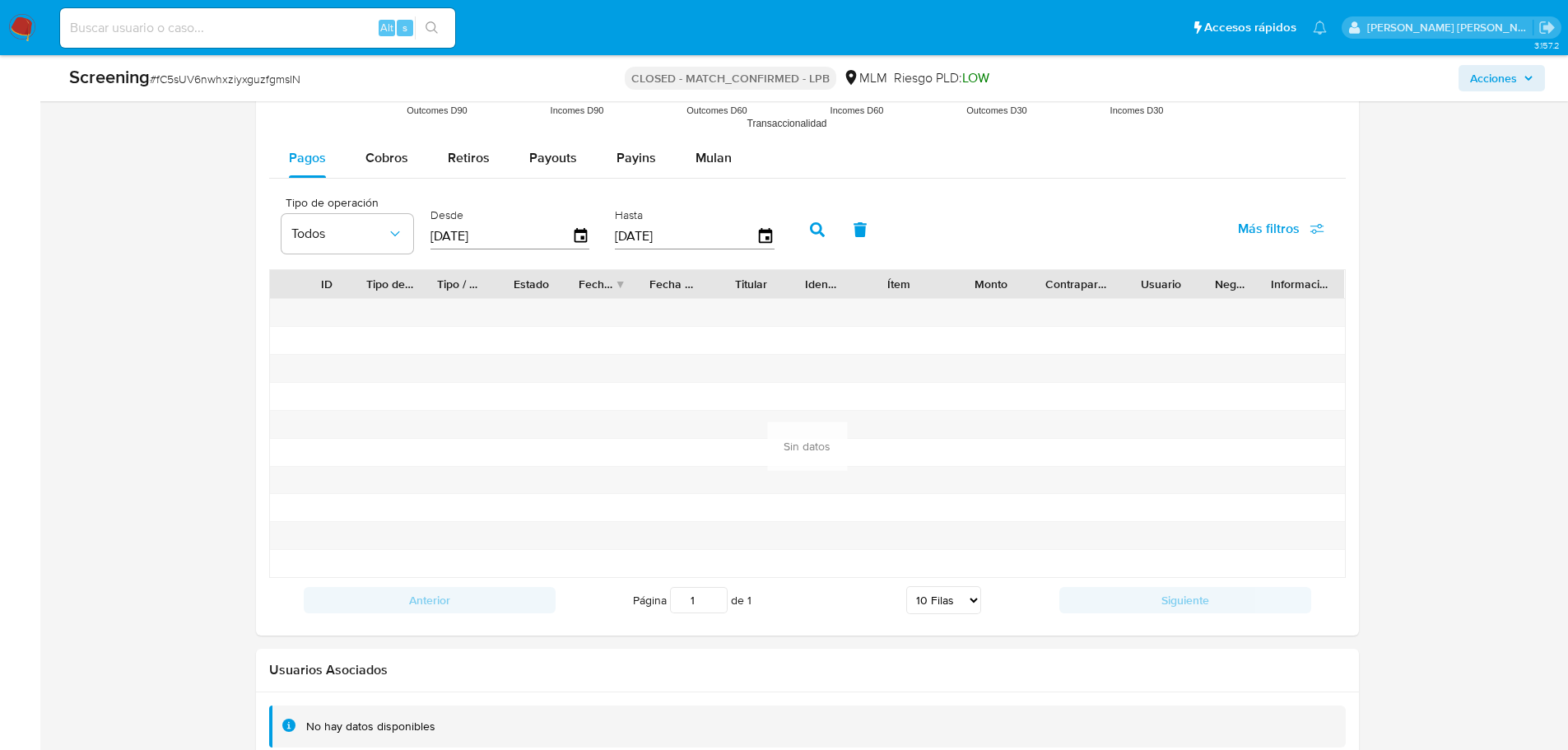
scroll to position [2198, 0]
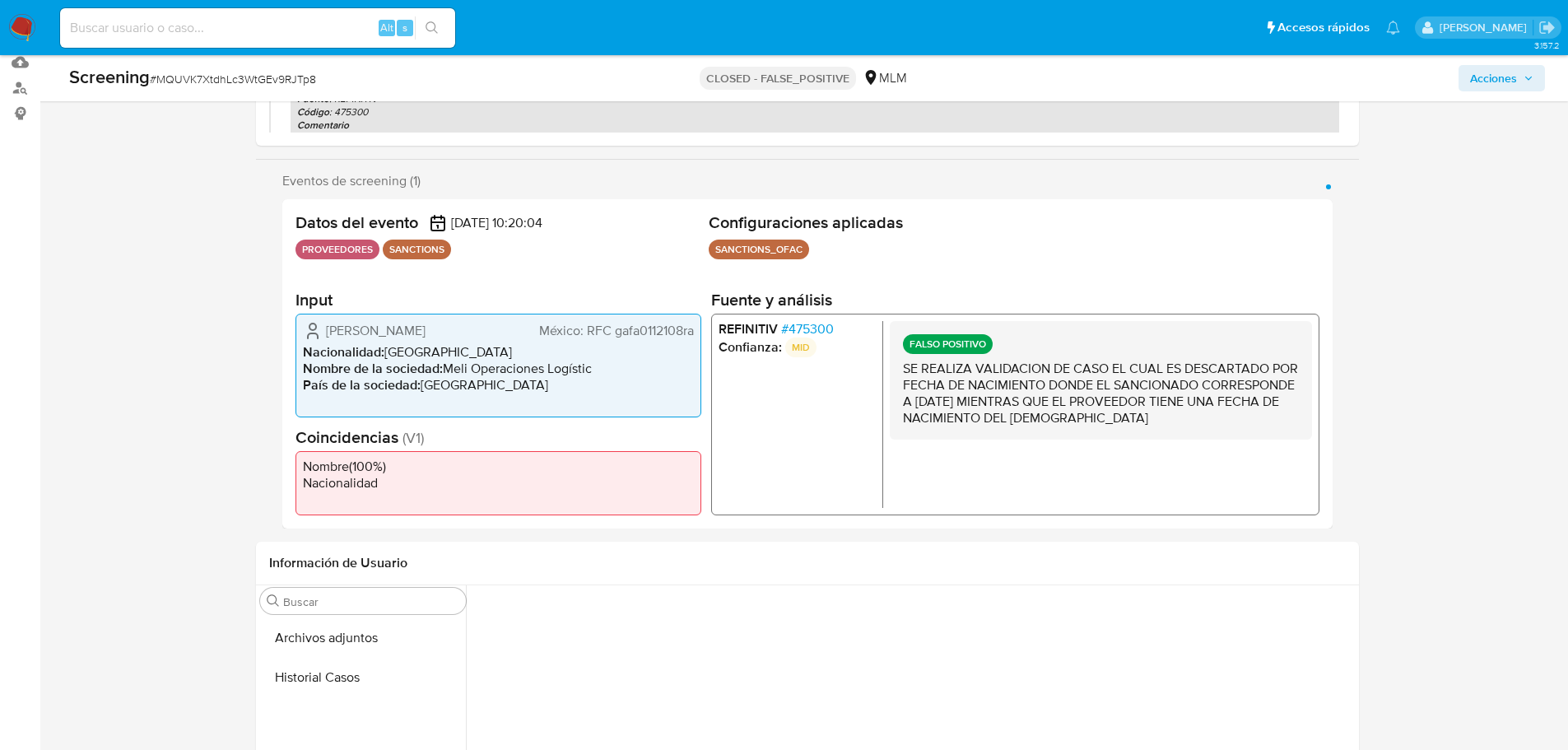
scroll to position [492, 0]
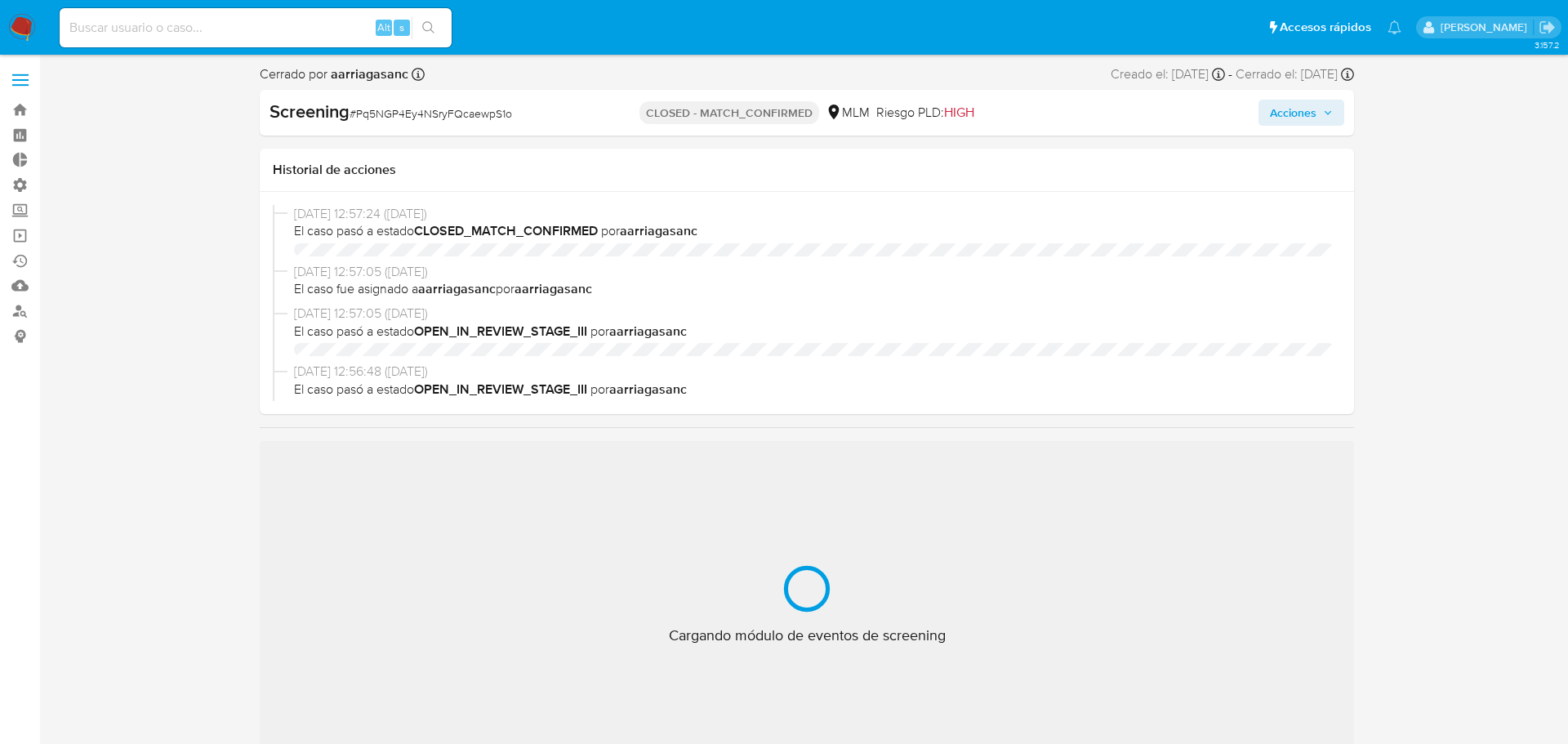
select select "10"
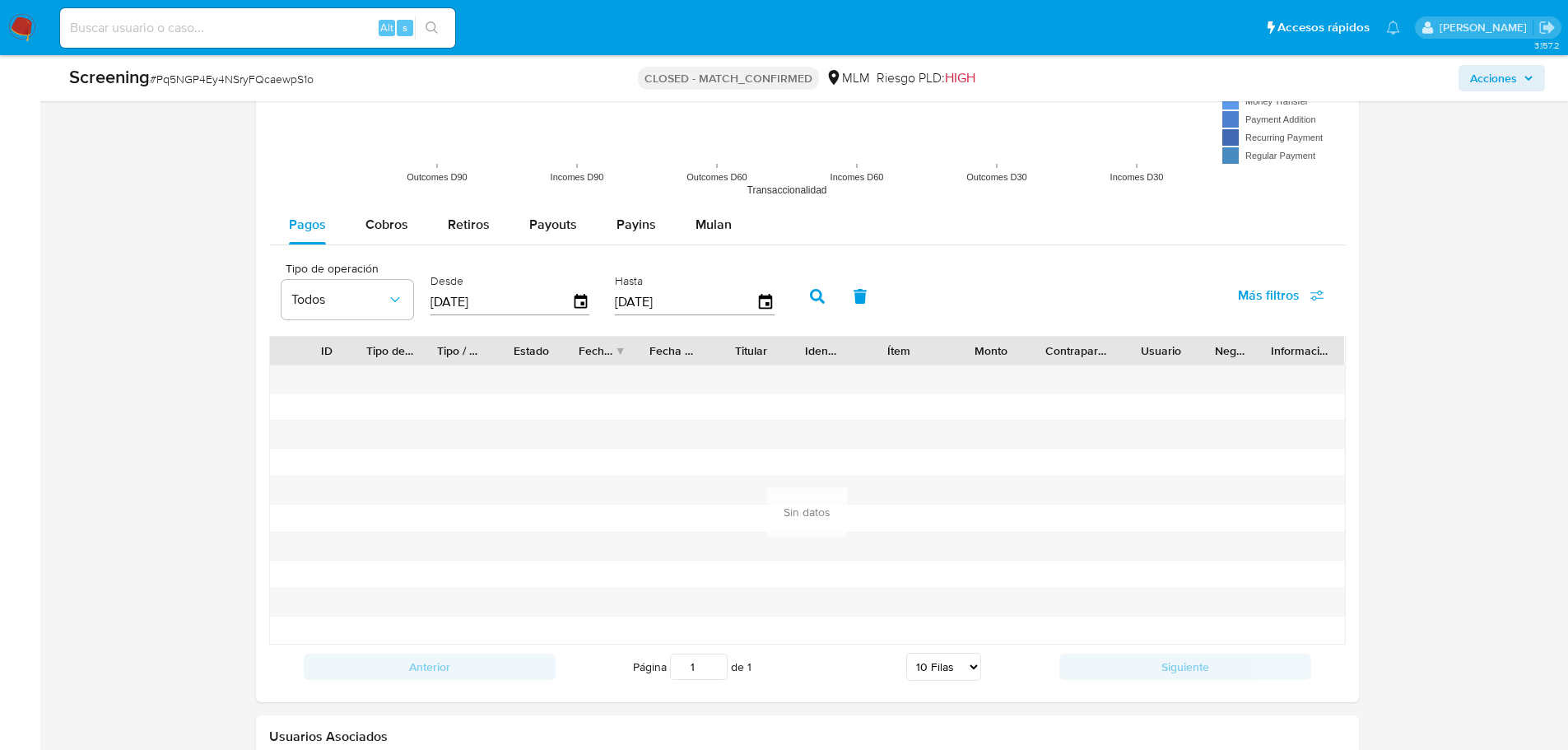
scroll to position [2197, 0]
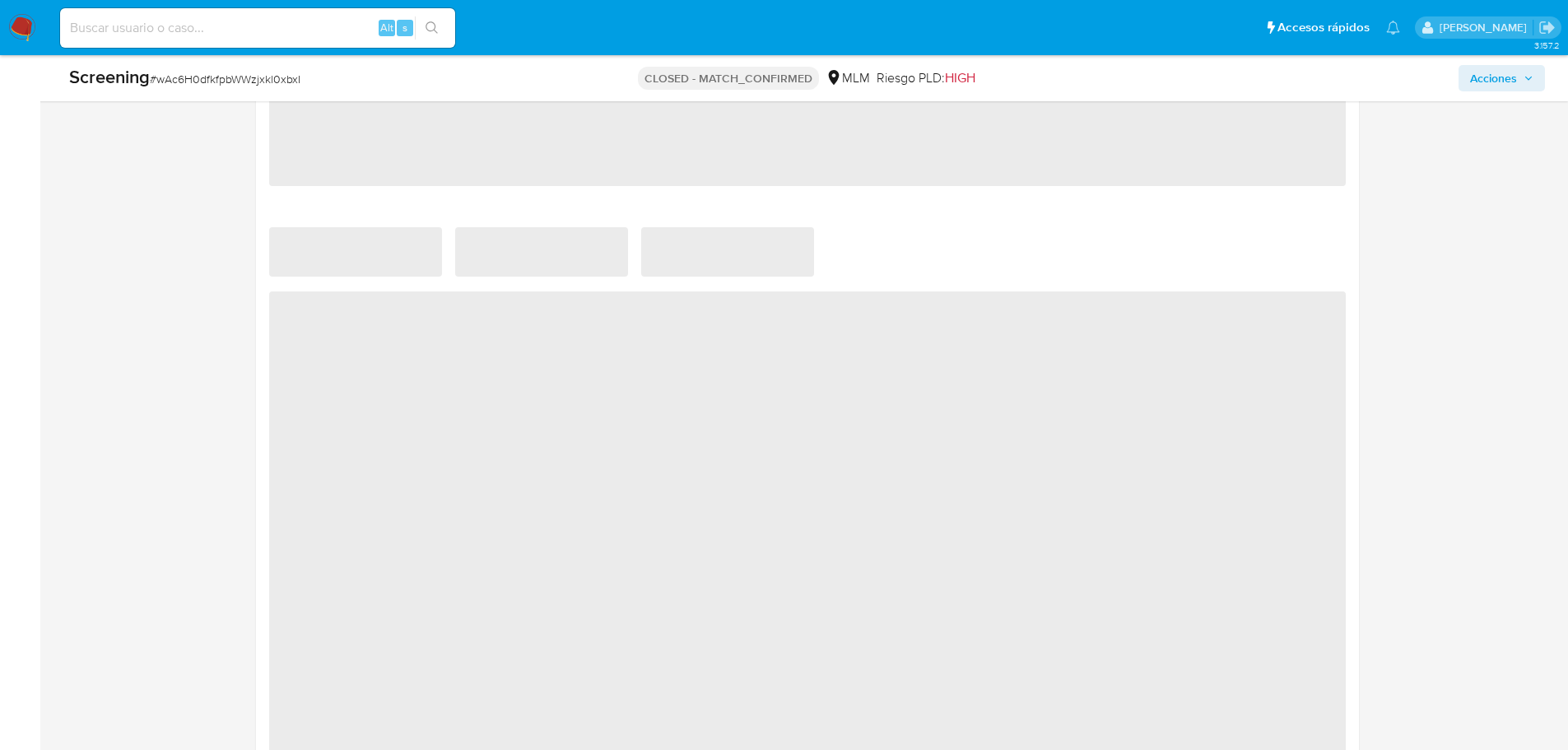
scroll to position [1799, 0]
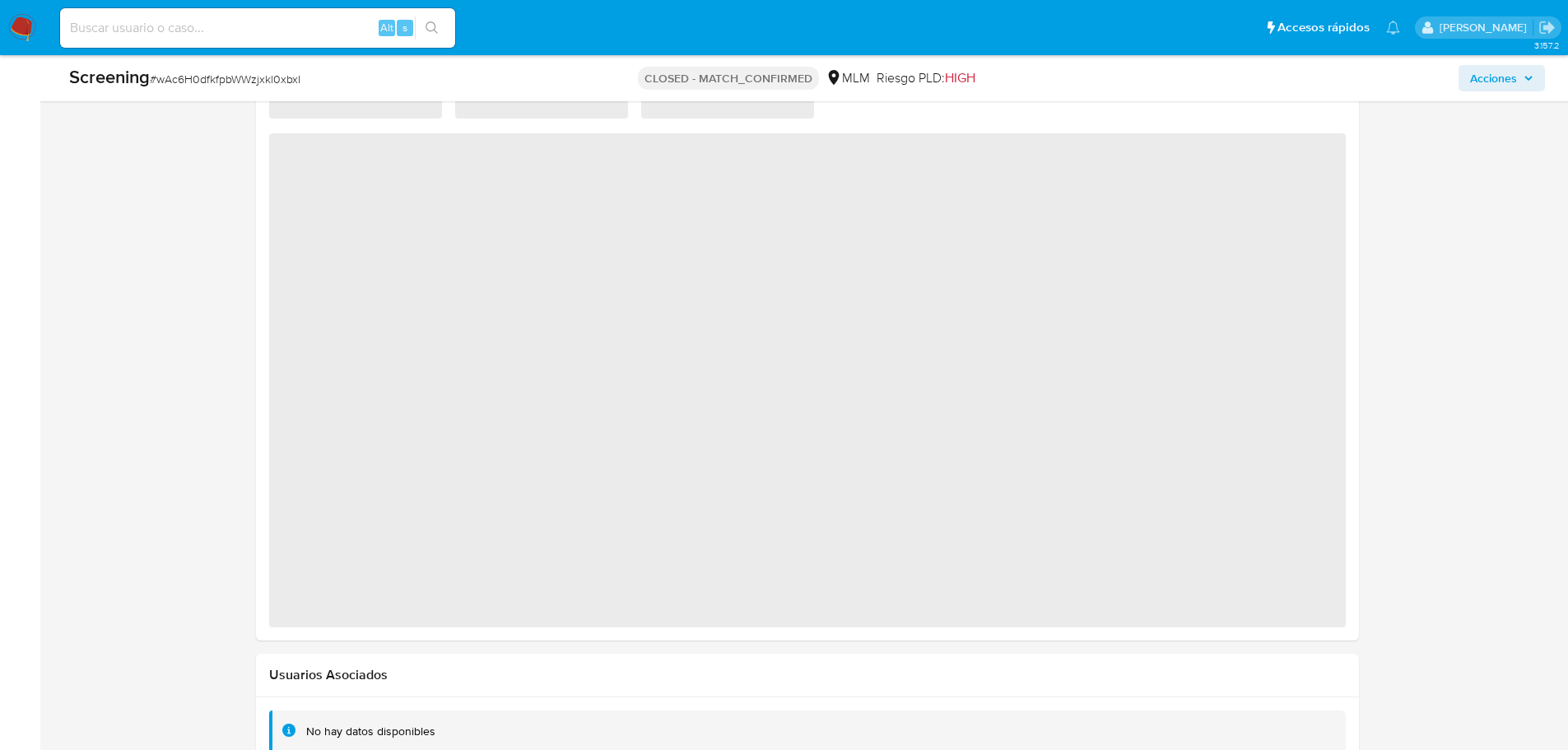
select select "10"
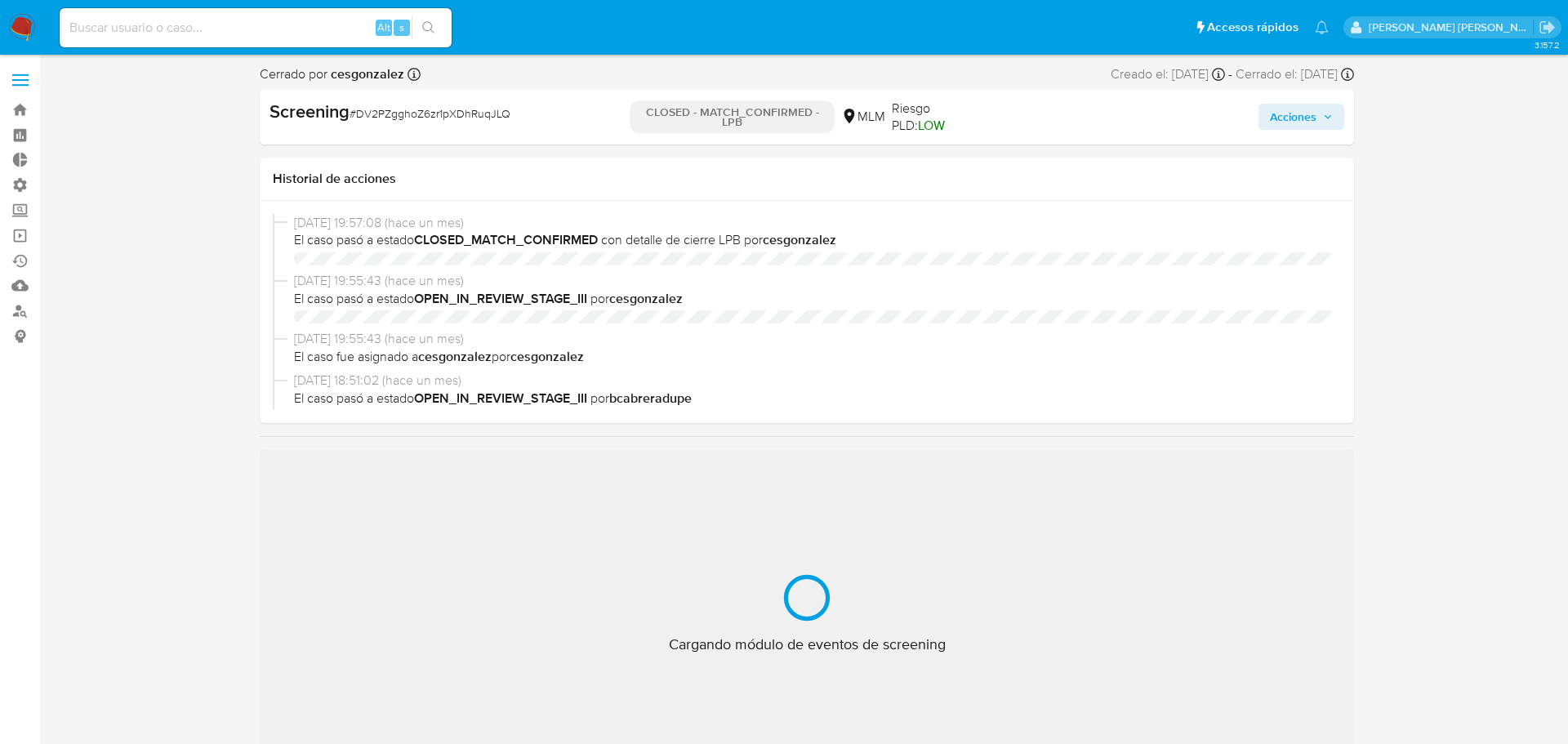
select select "10"
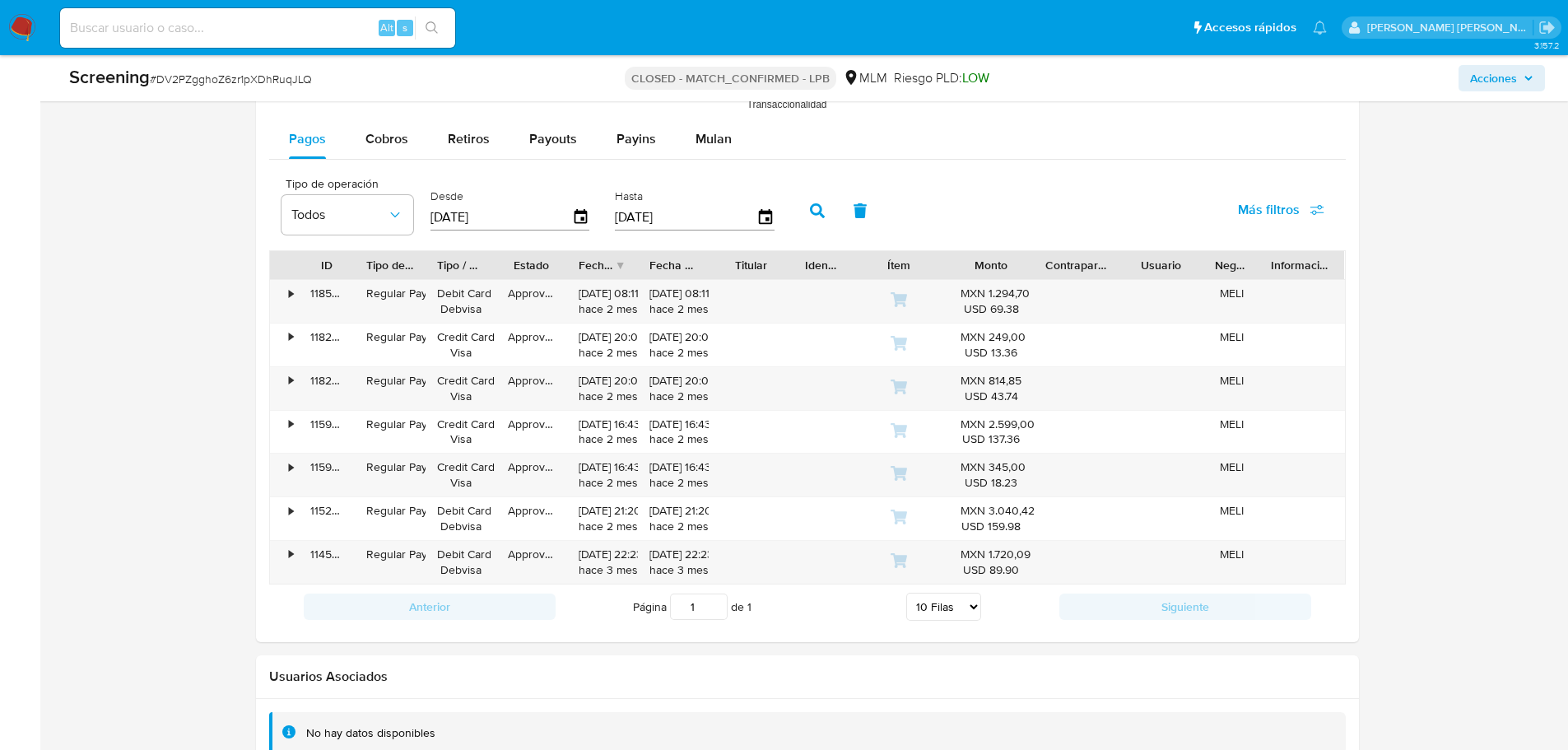
scroll to position [2223, 0]
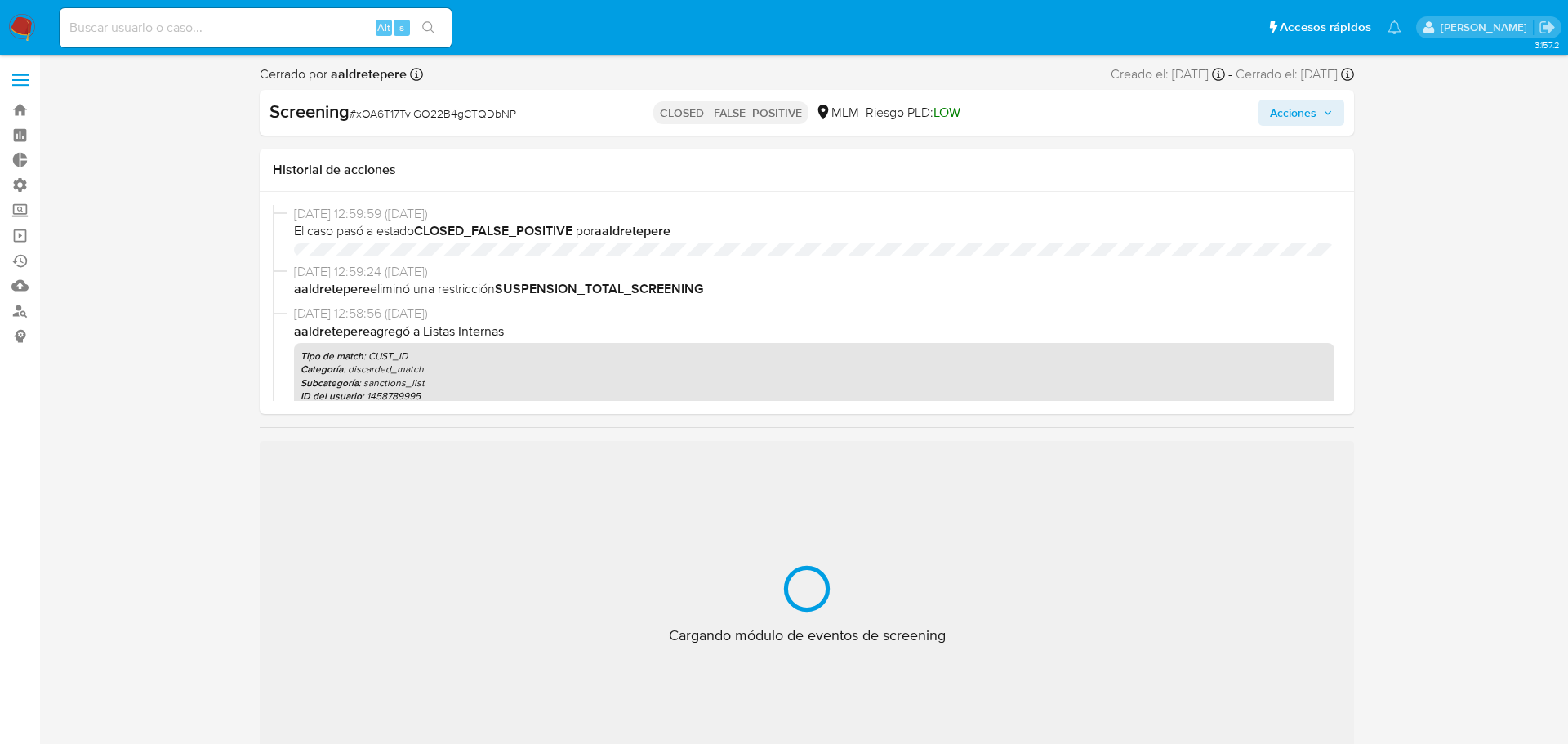
select select "10"
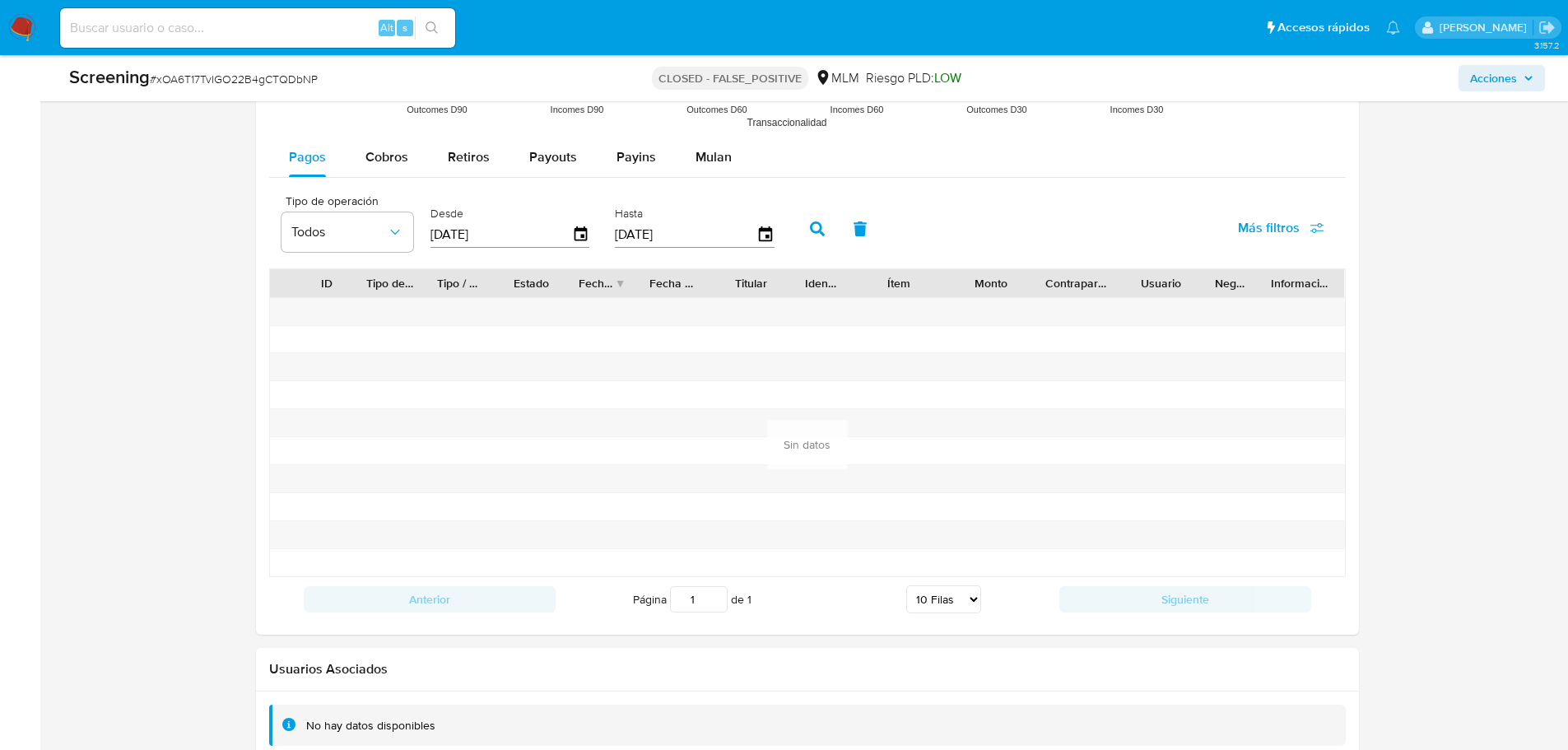
scroll to position [2197, 0]
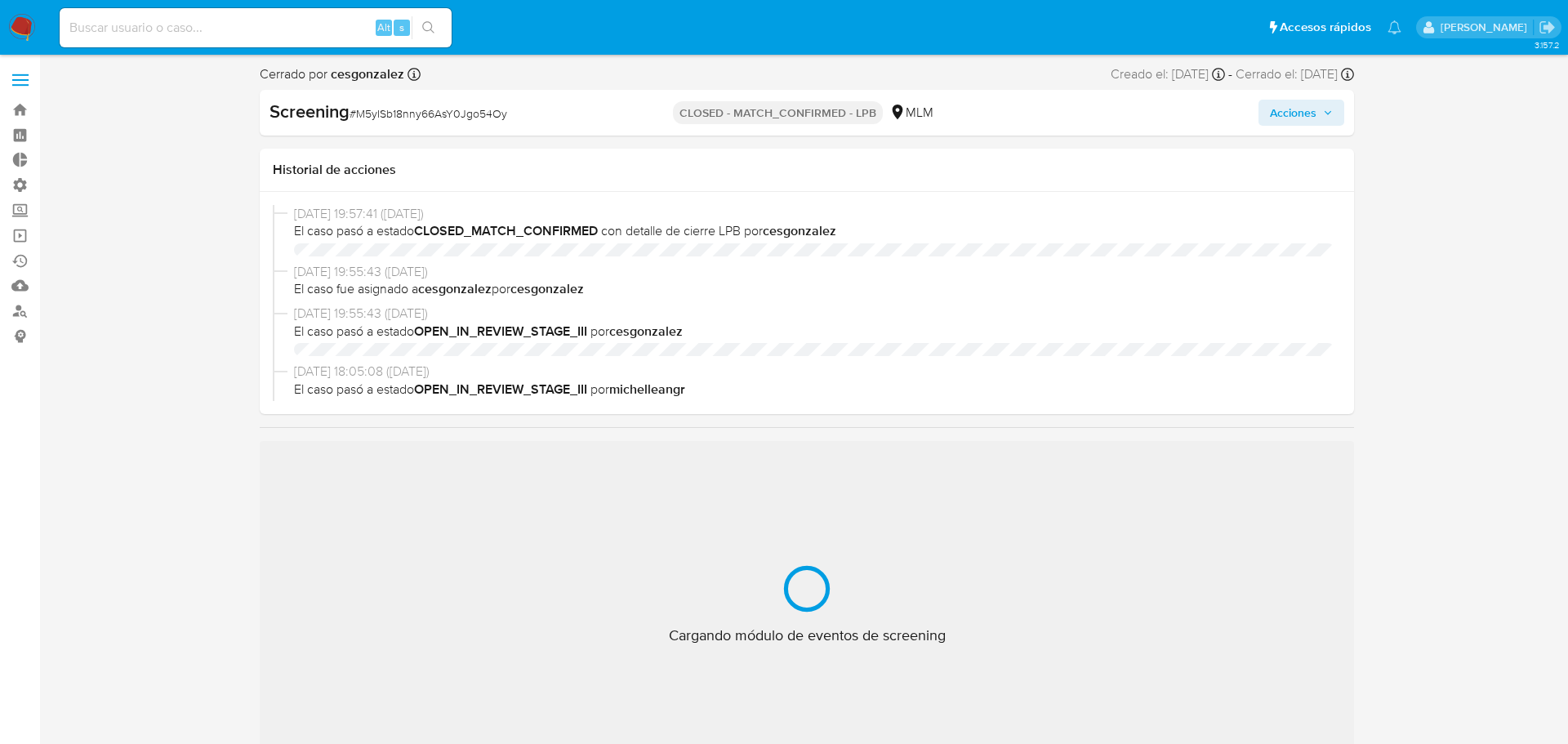
select select "10"
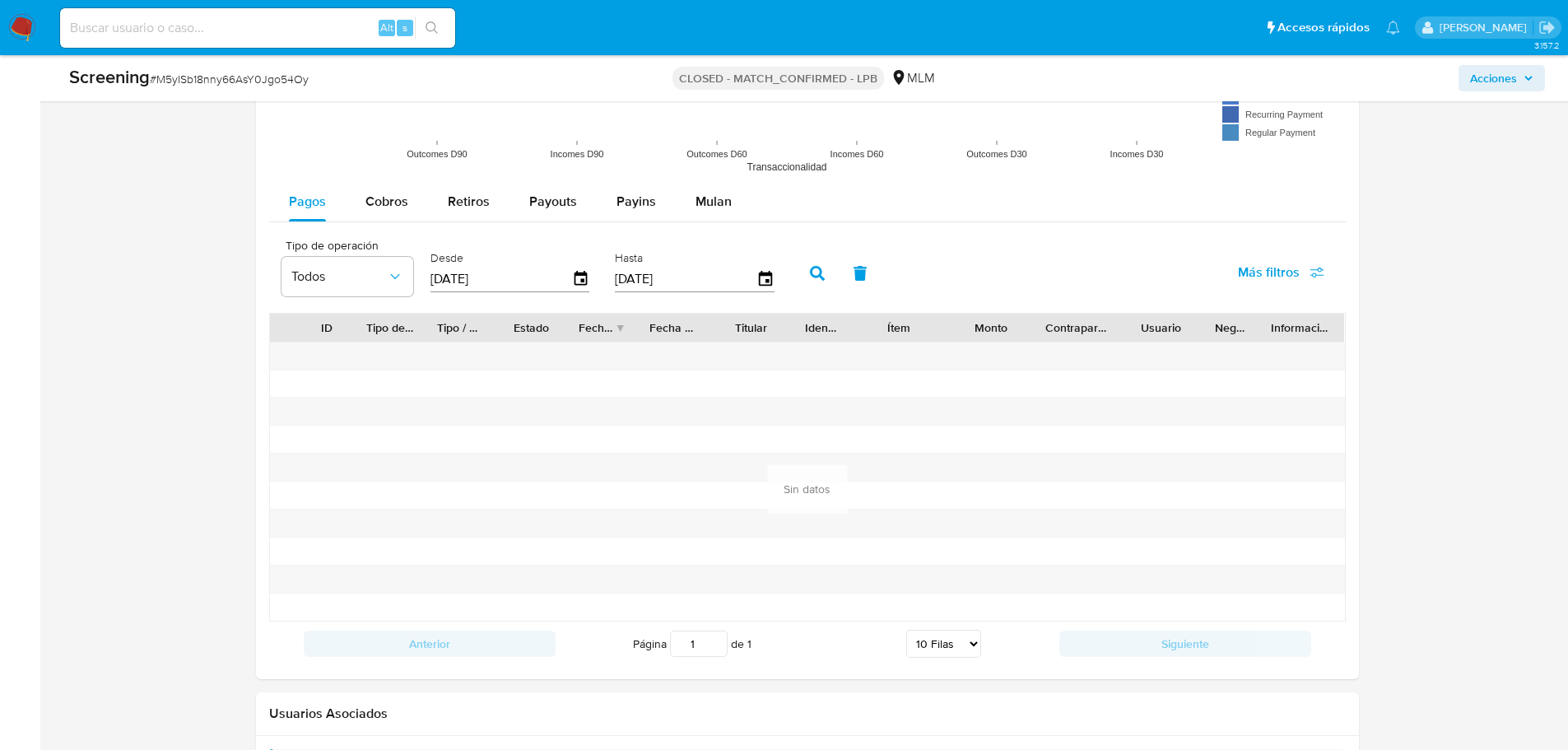
scroll to position [2197, 0]
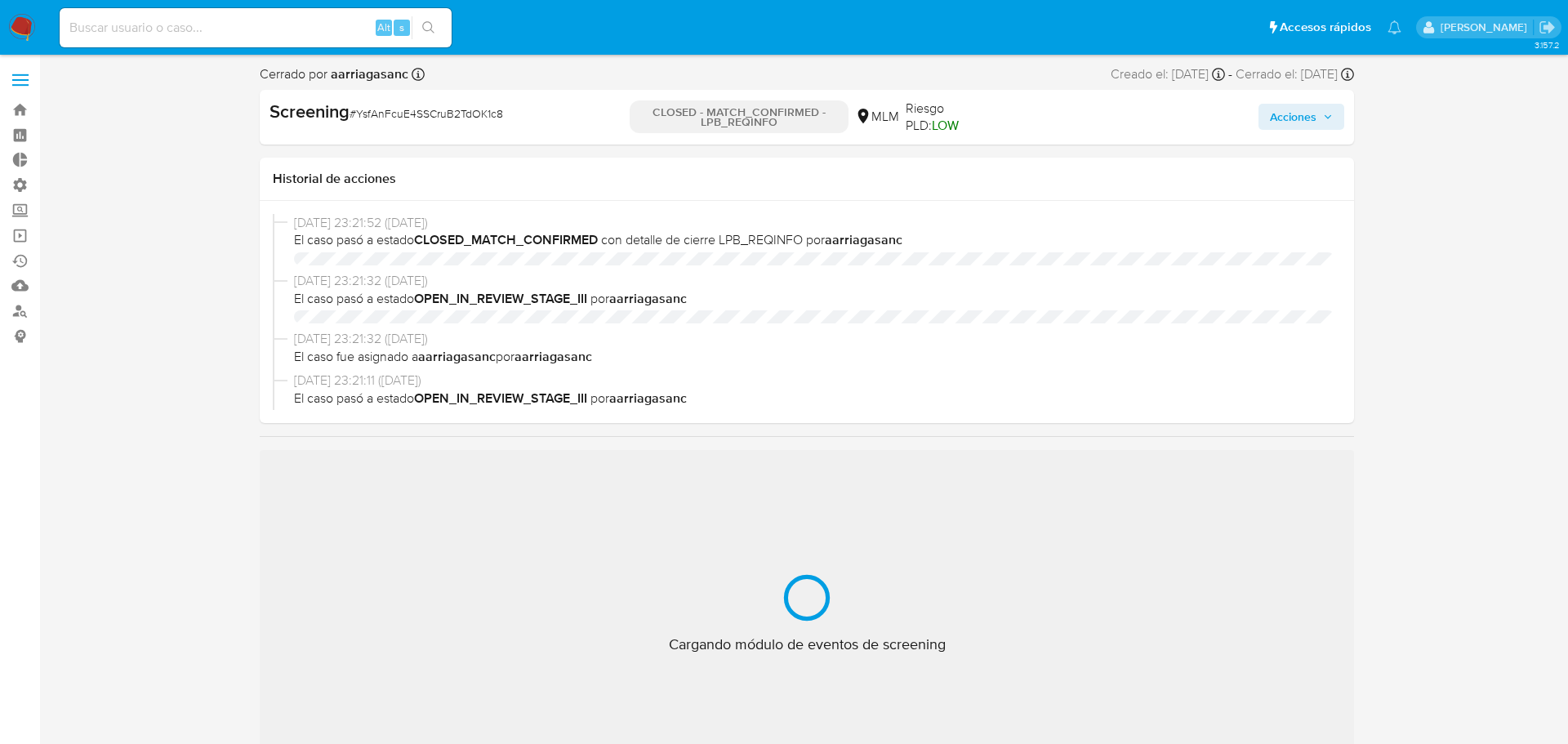
select select "10"
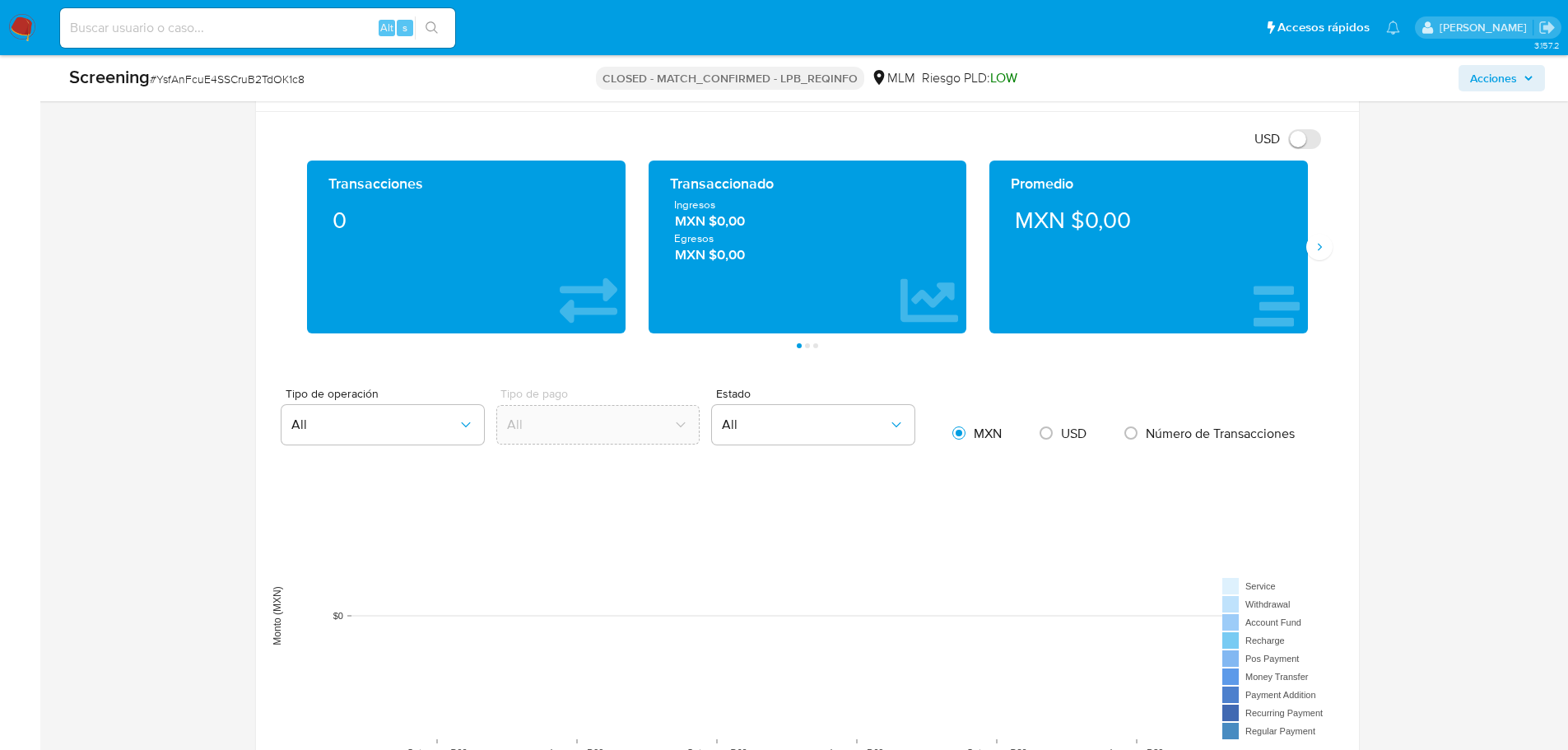
scroll to position [1968, 0]
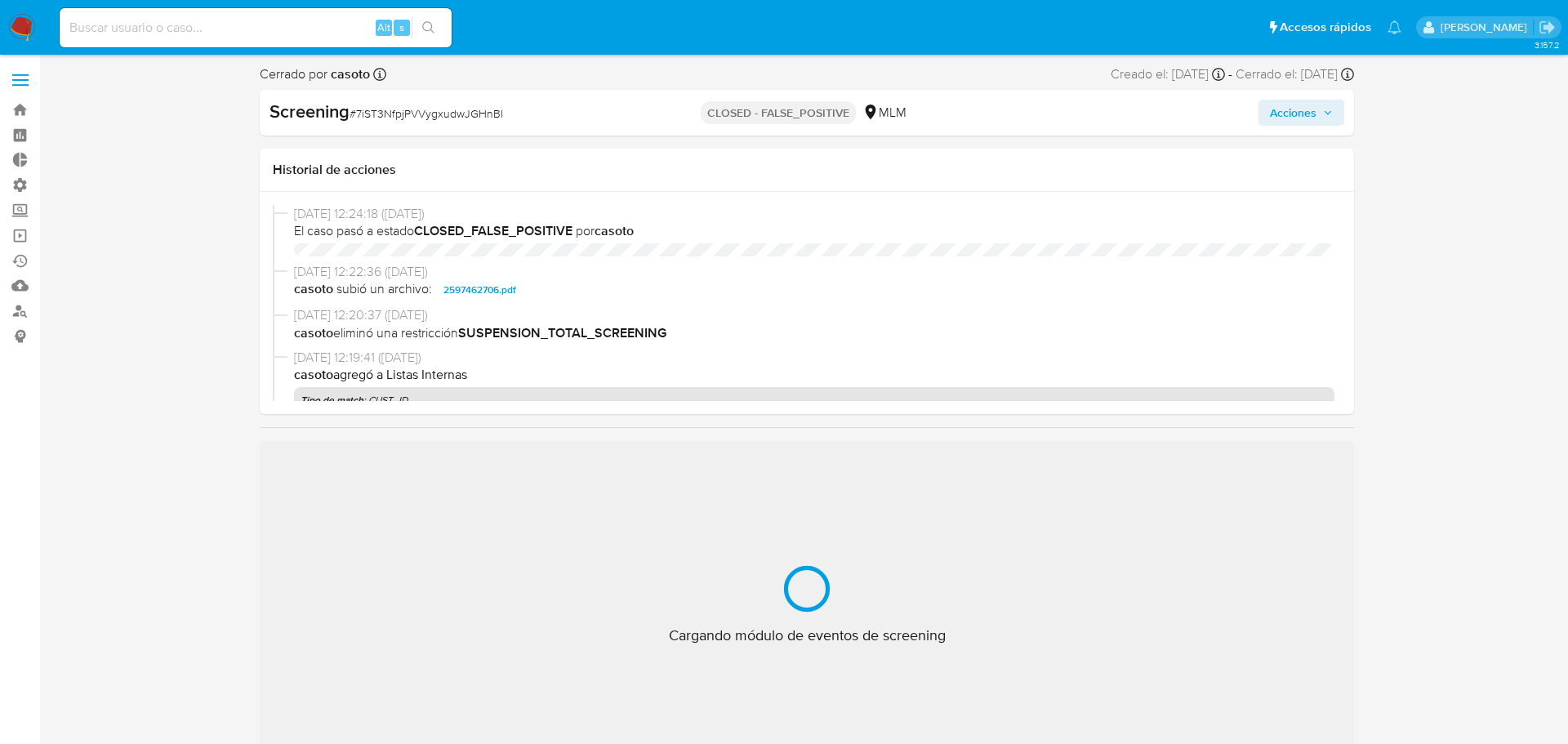
select select "10"
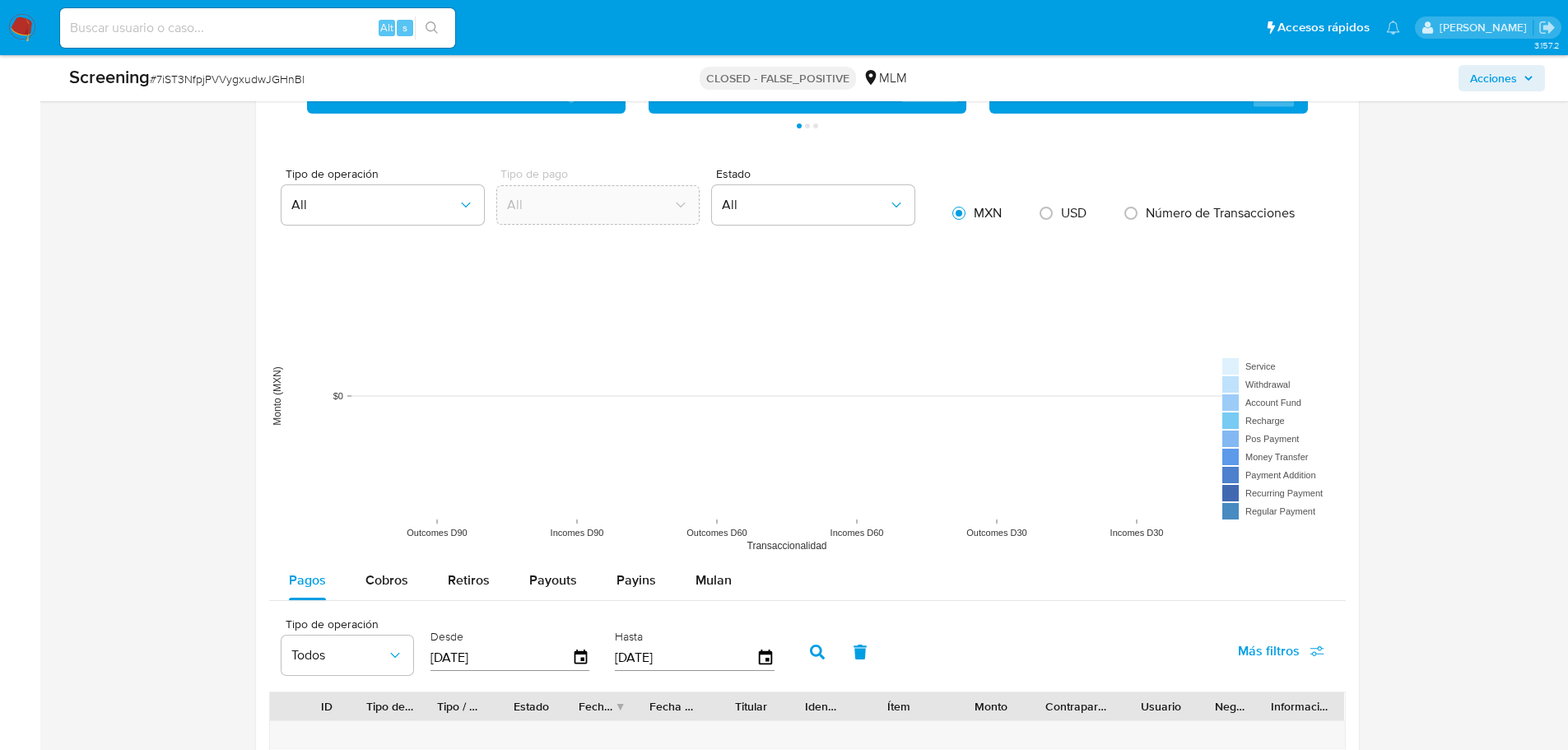
scroll to position [2197, 0]
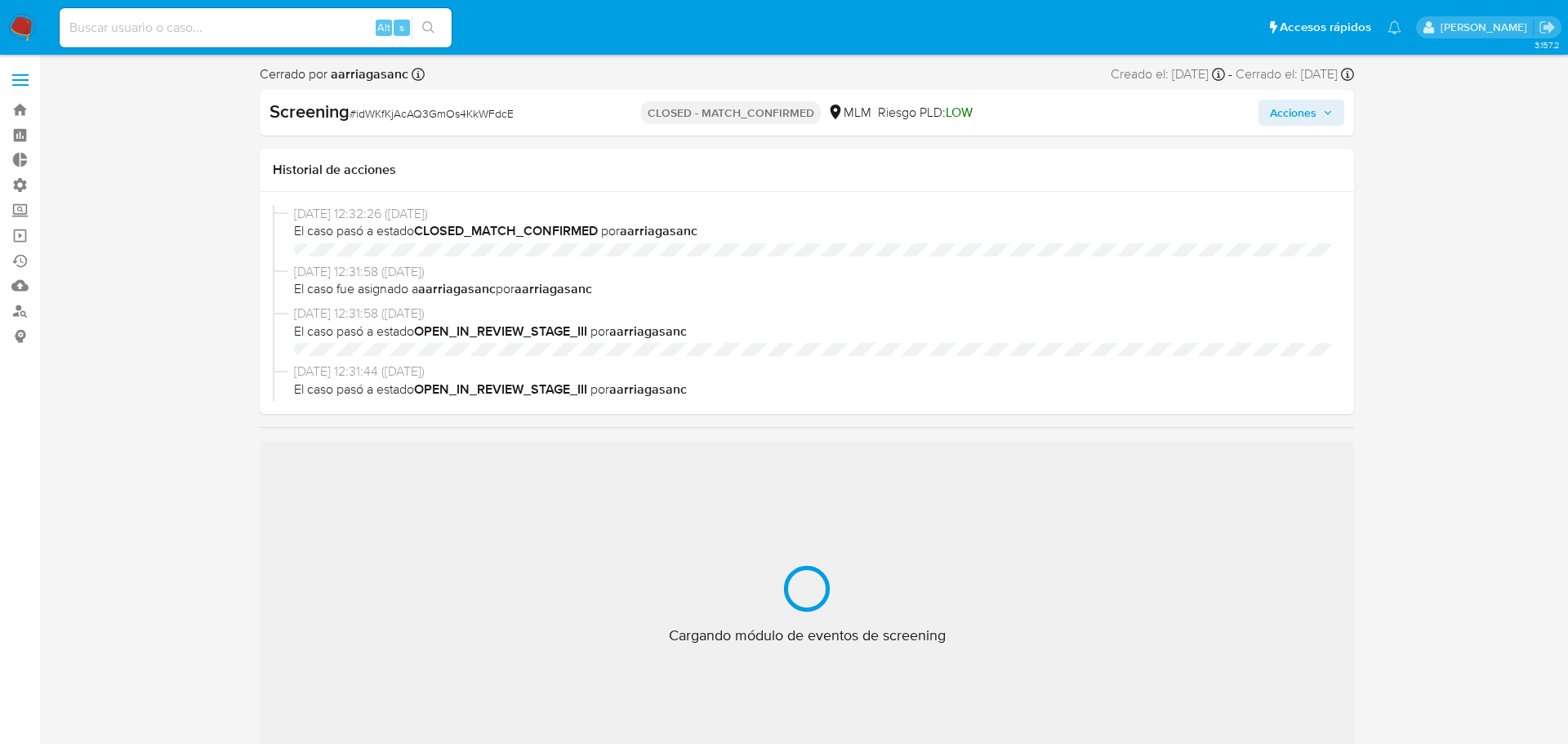
select select "10"
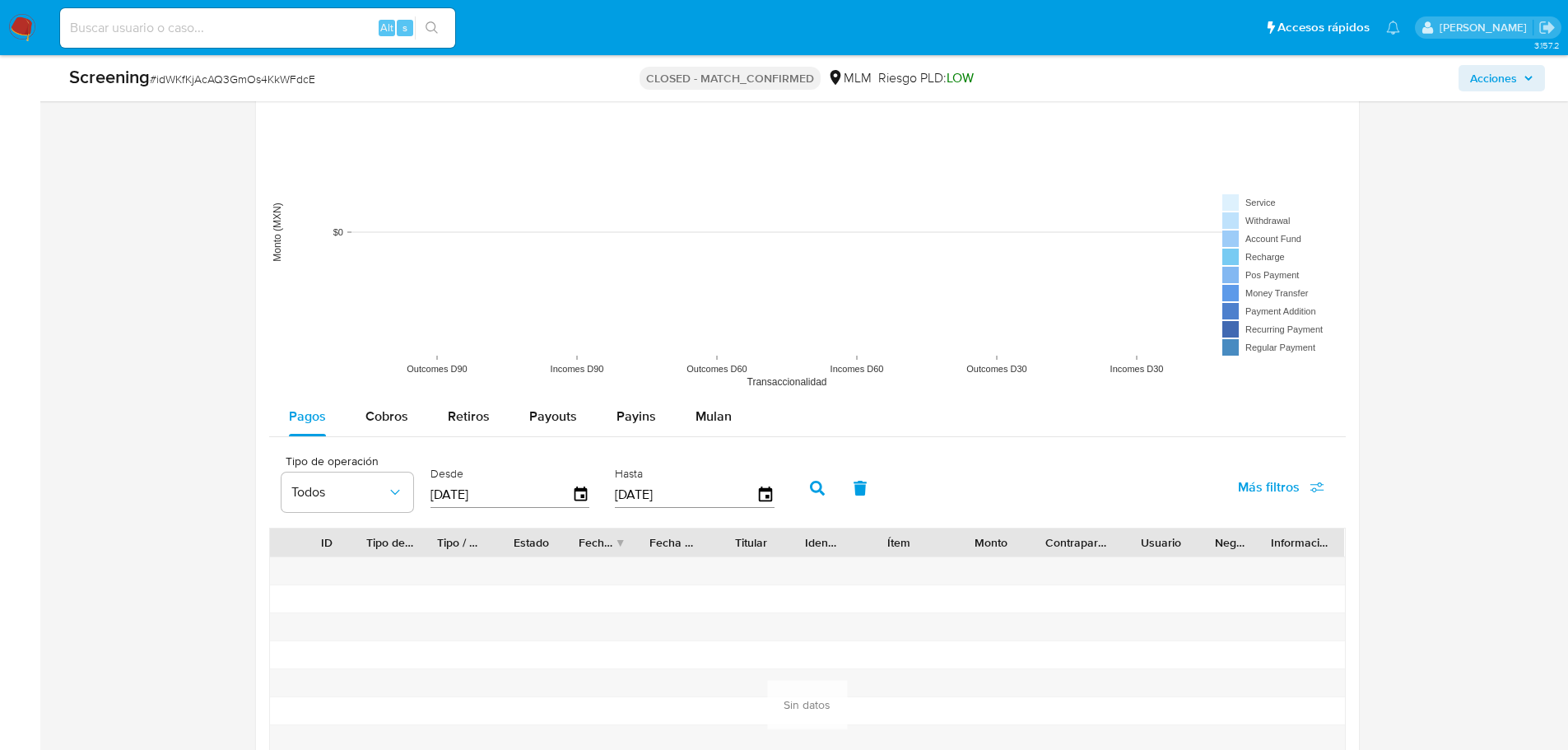
scroll to position [2198, 0]
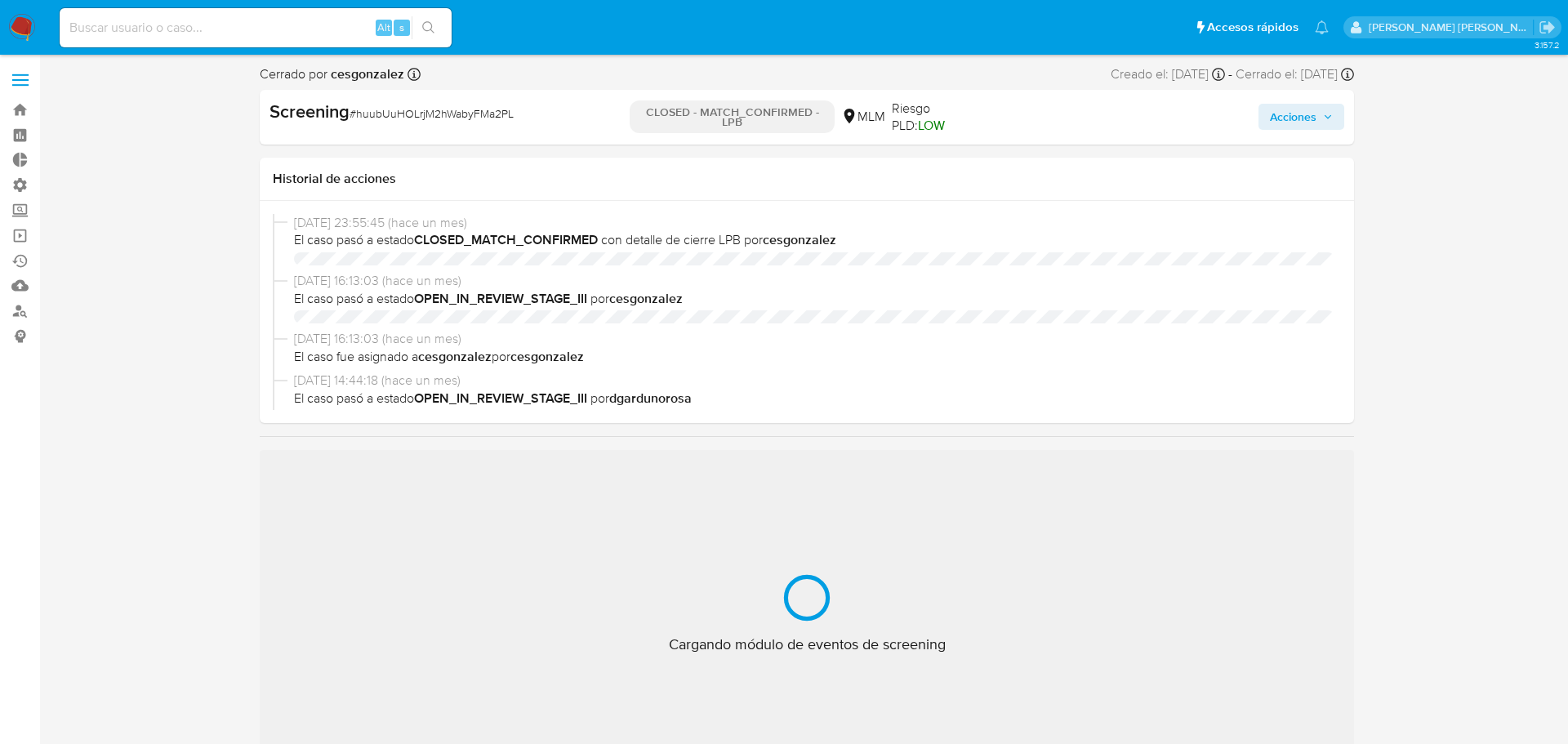
select select "10"
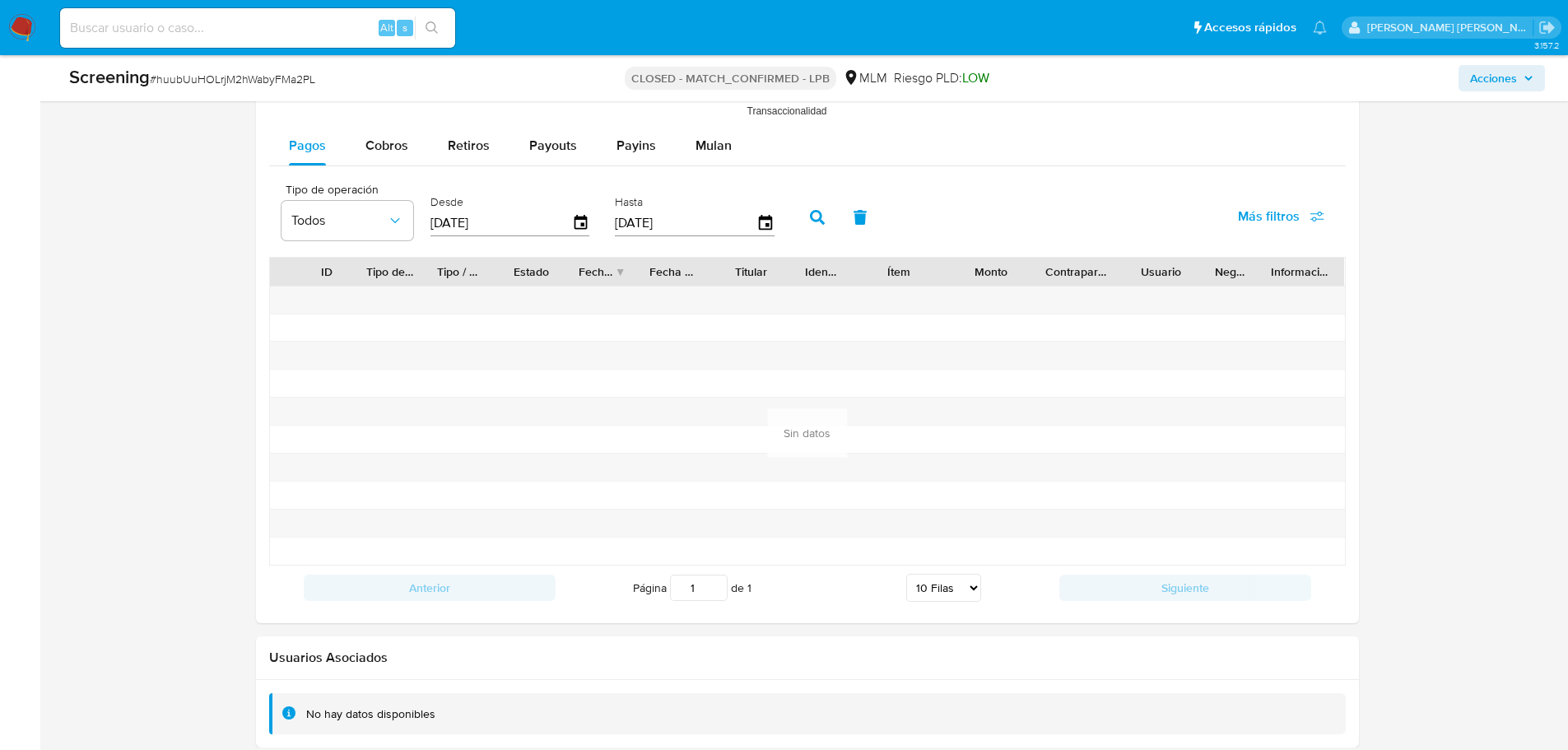
scroll to position [2197, 0]
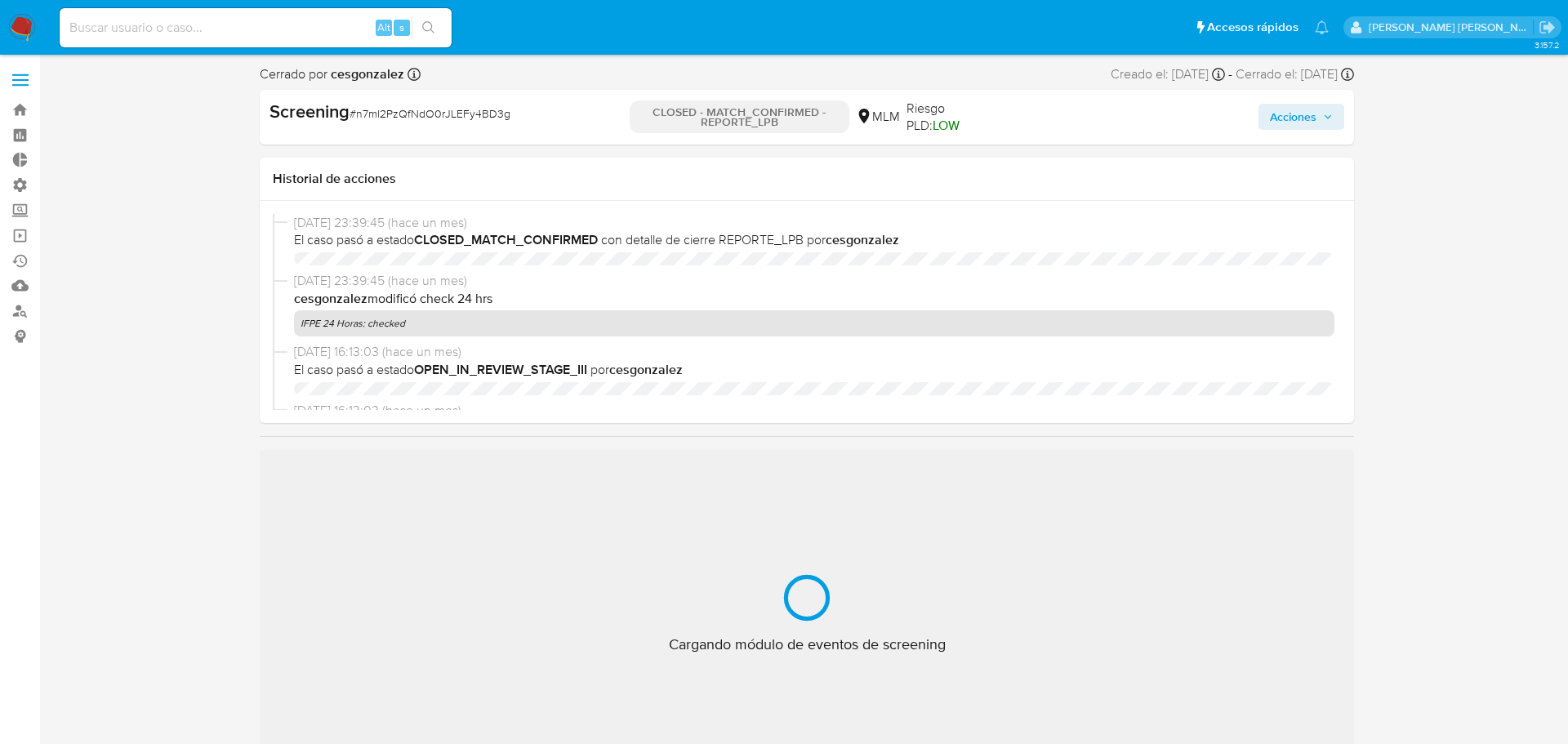
select select "10"
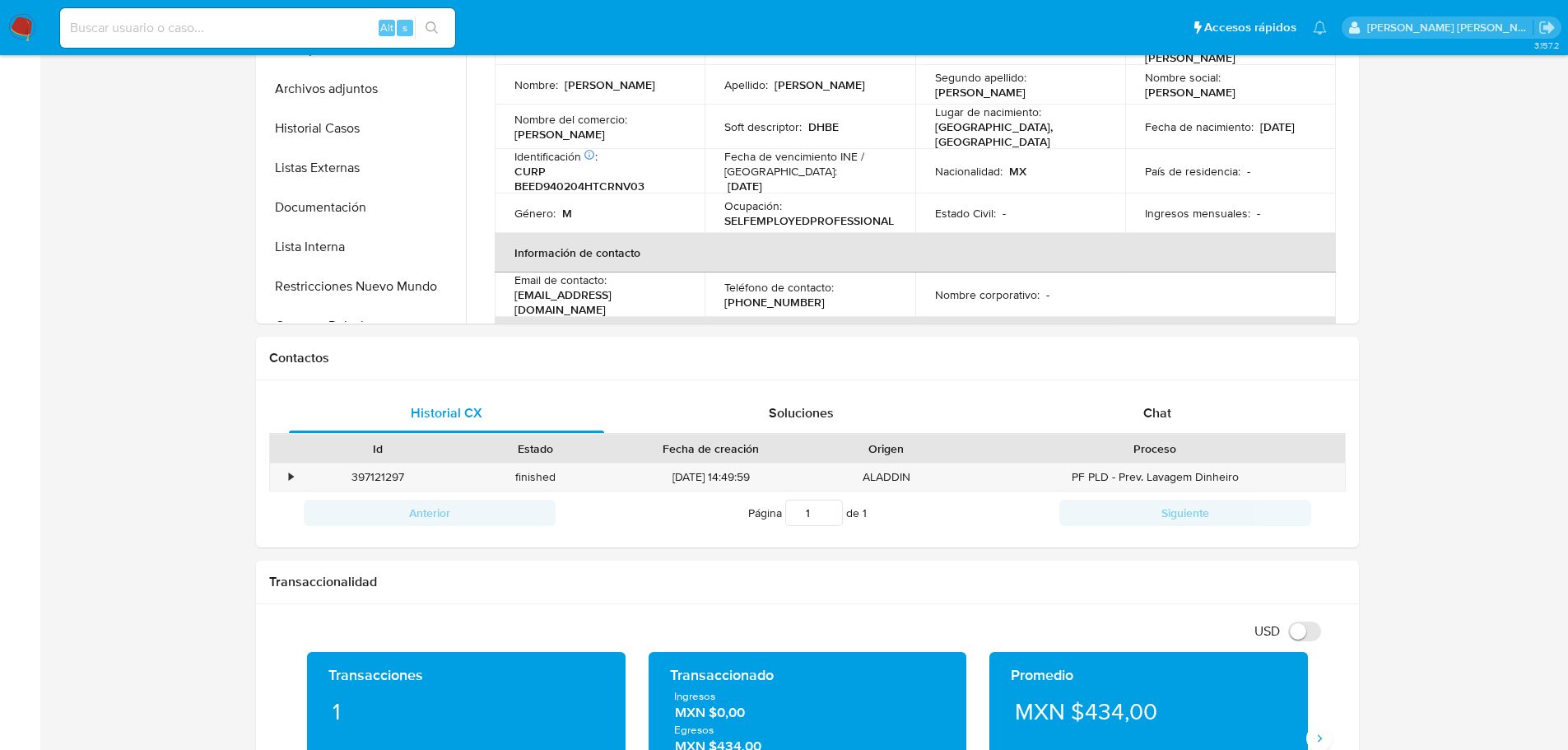
scroll to position [1851, 0]
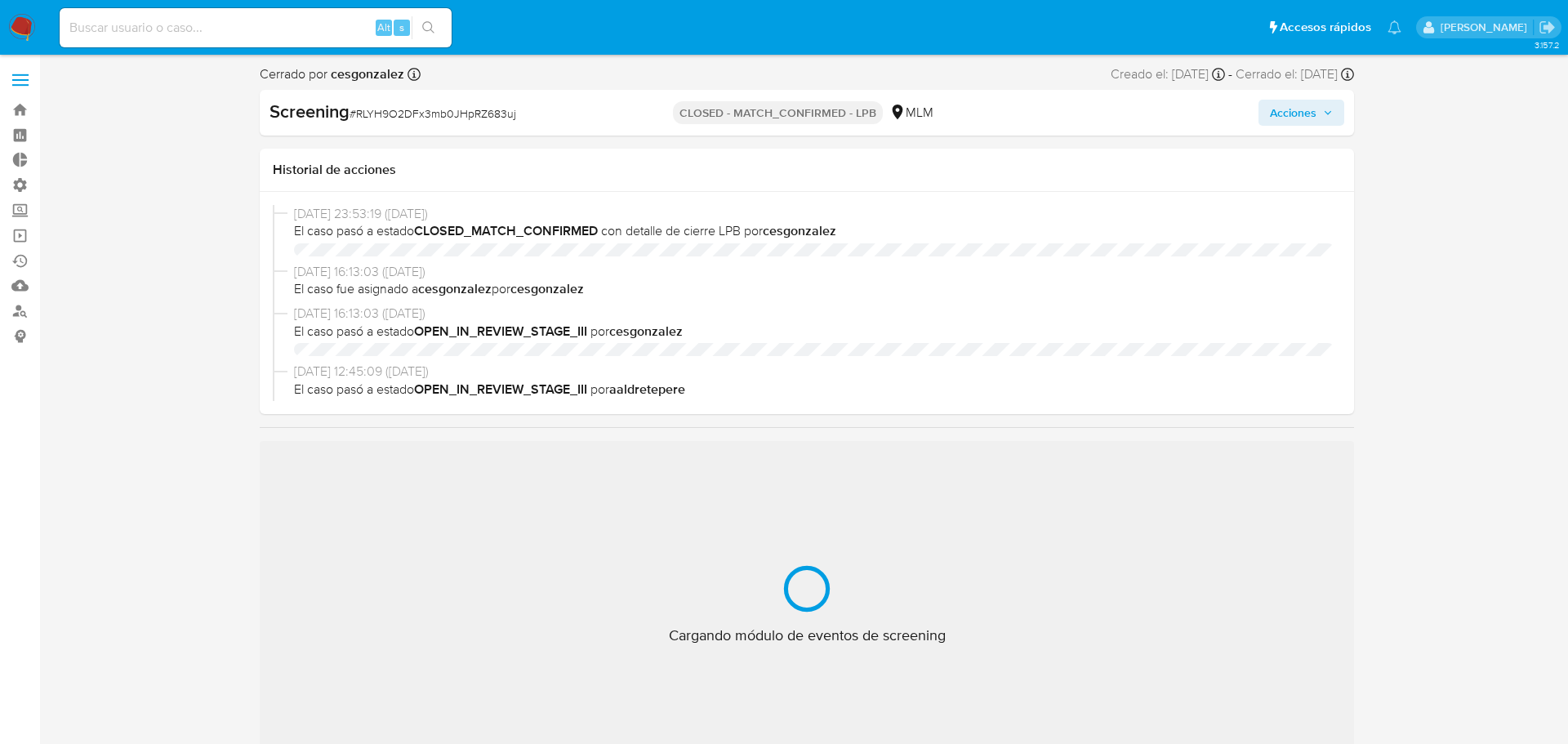
select select "10"
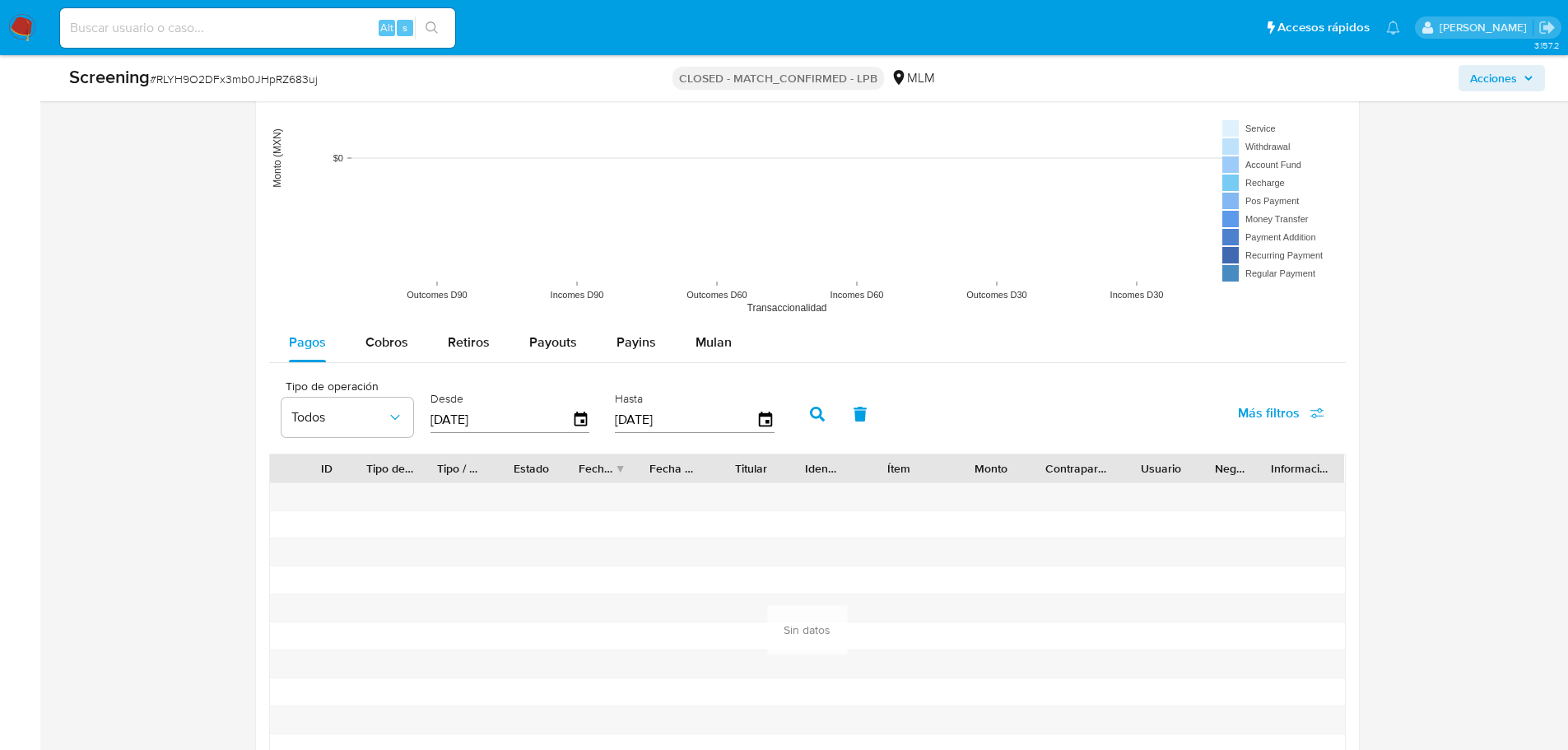
scroll to position [2197, 0]
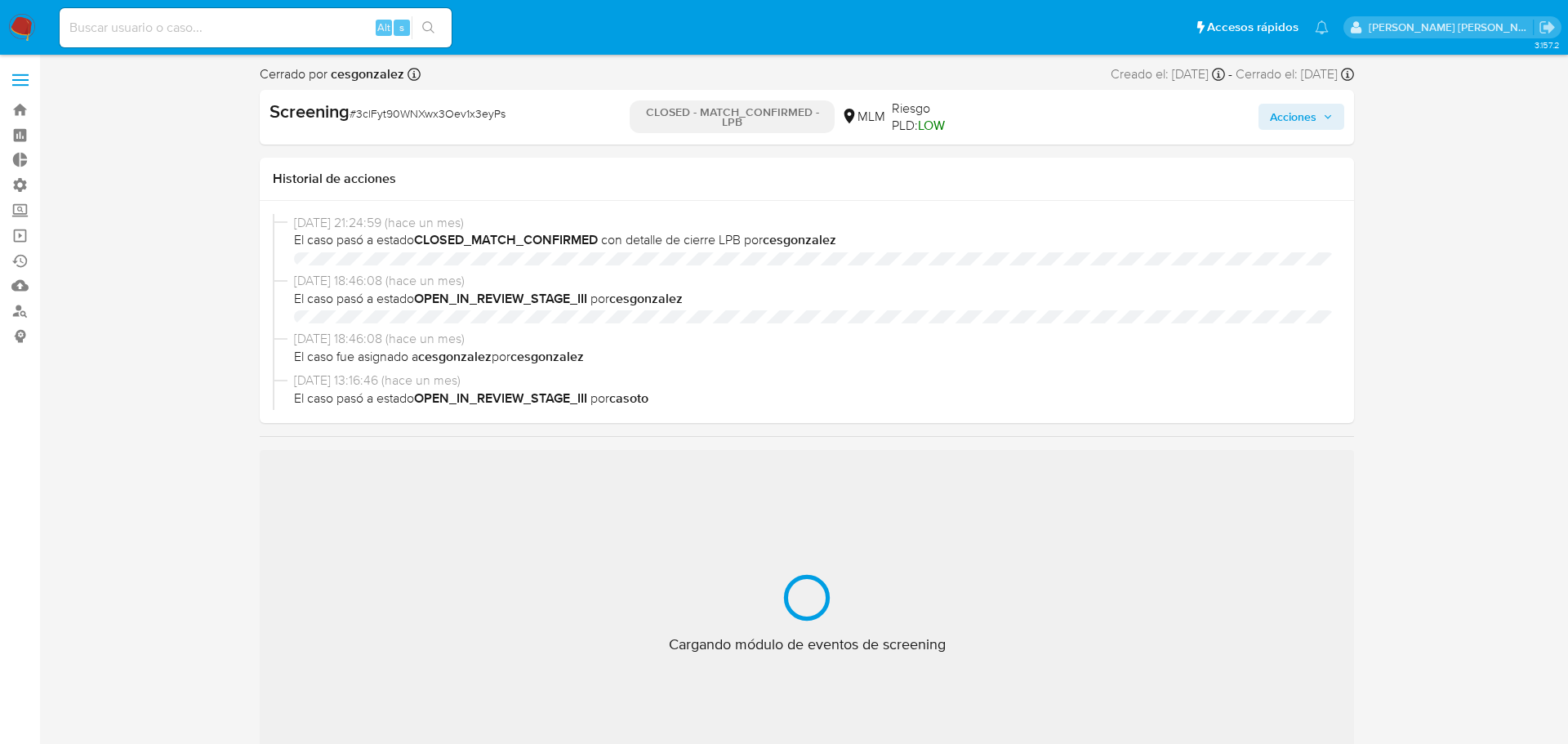
select select "10"
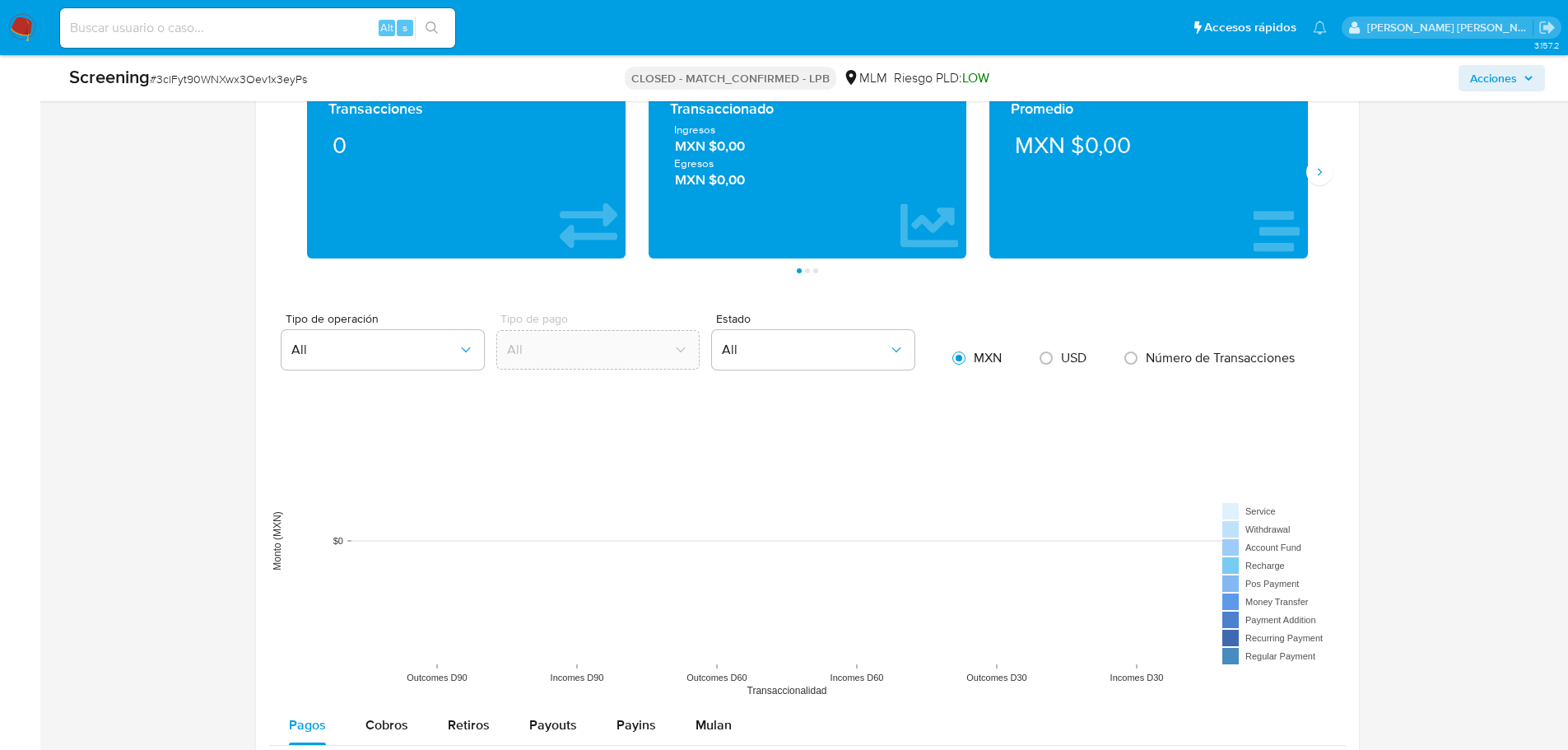
scroll to position [2197, 0]
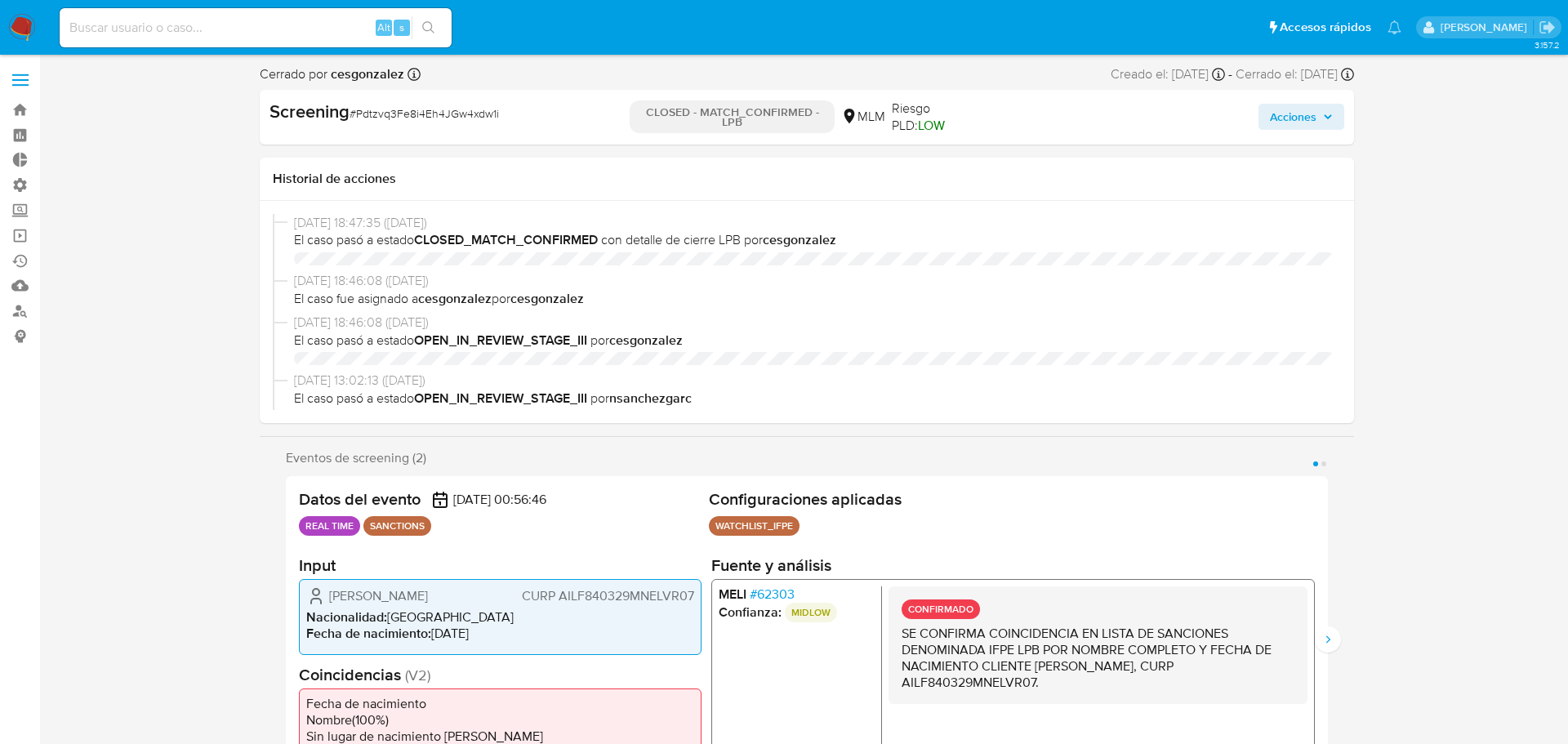
select select "10"
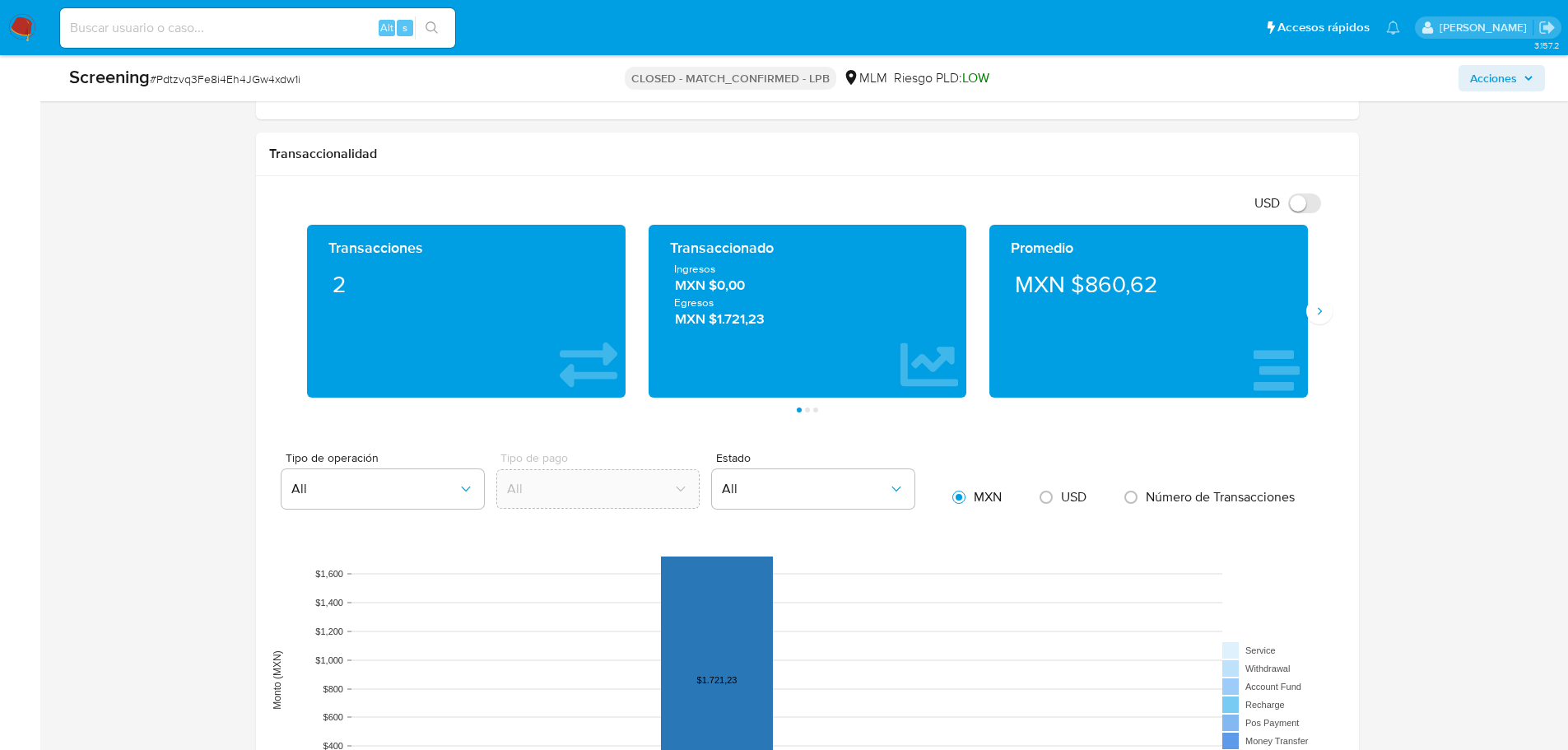
scroll to position [2005, 0]
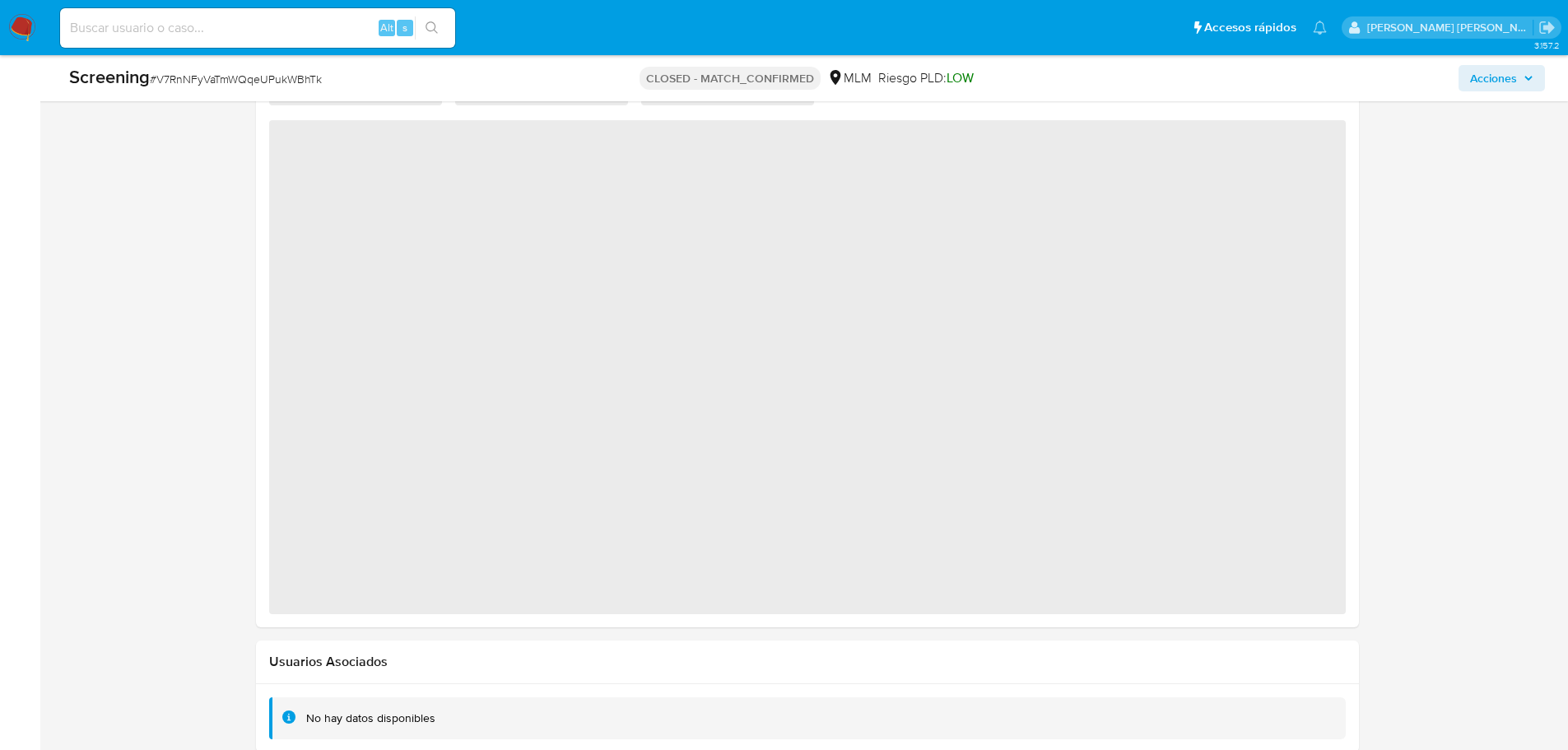
select select "10"
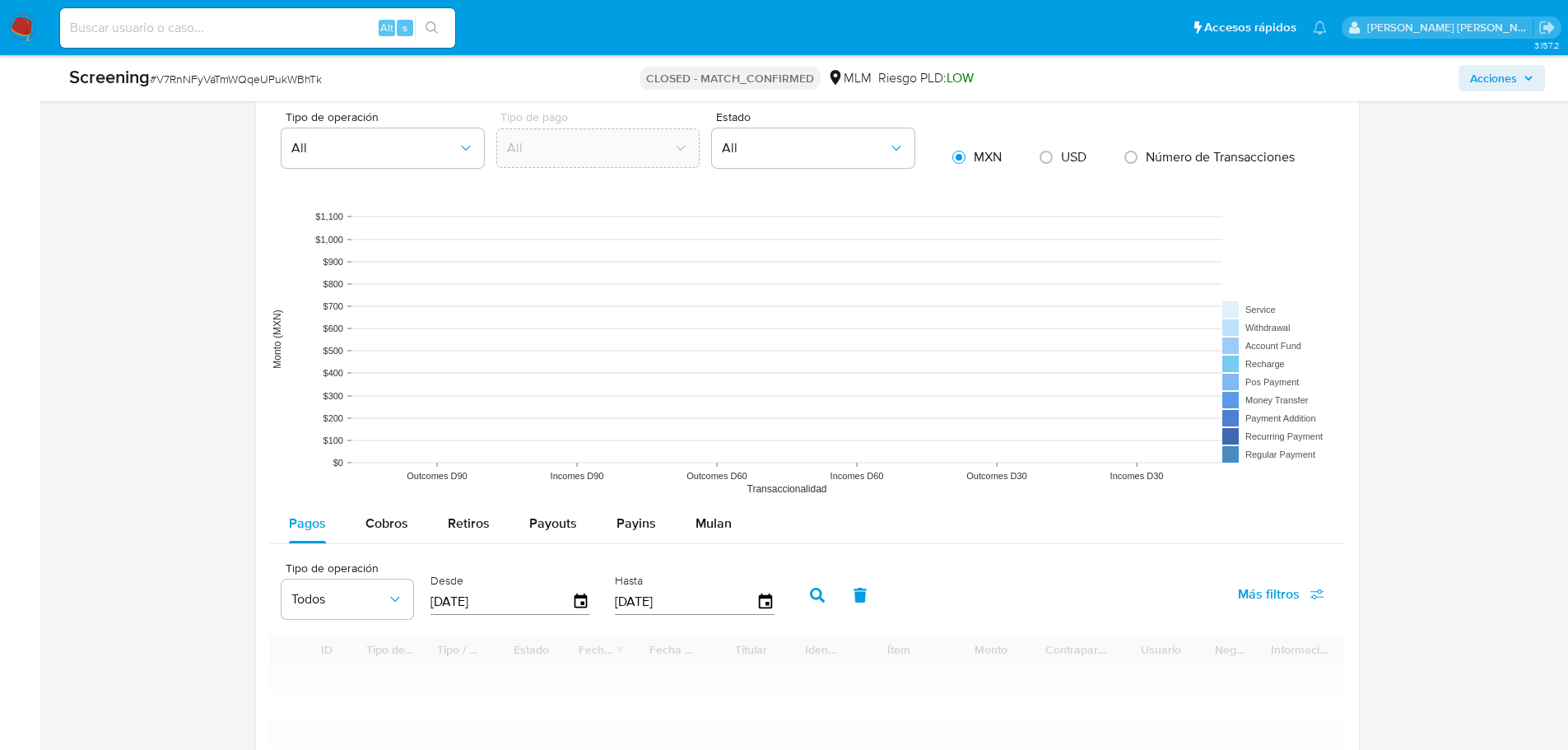
scroll to position [1828, 0]
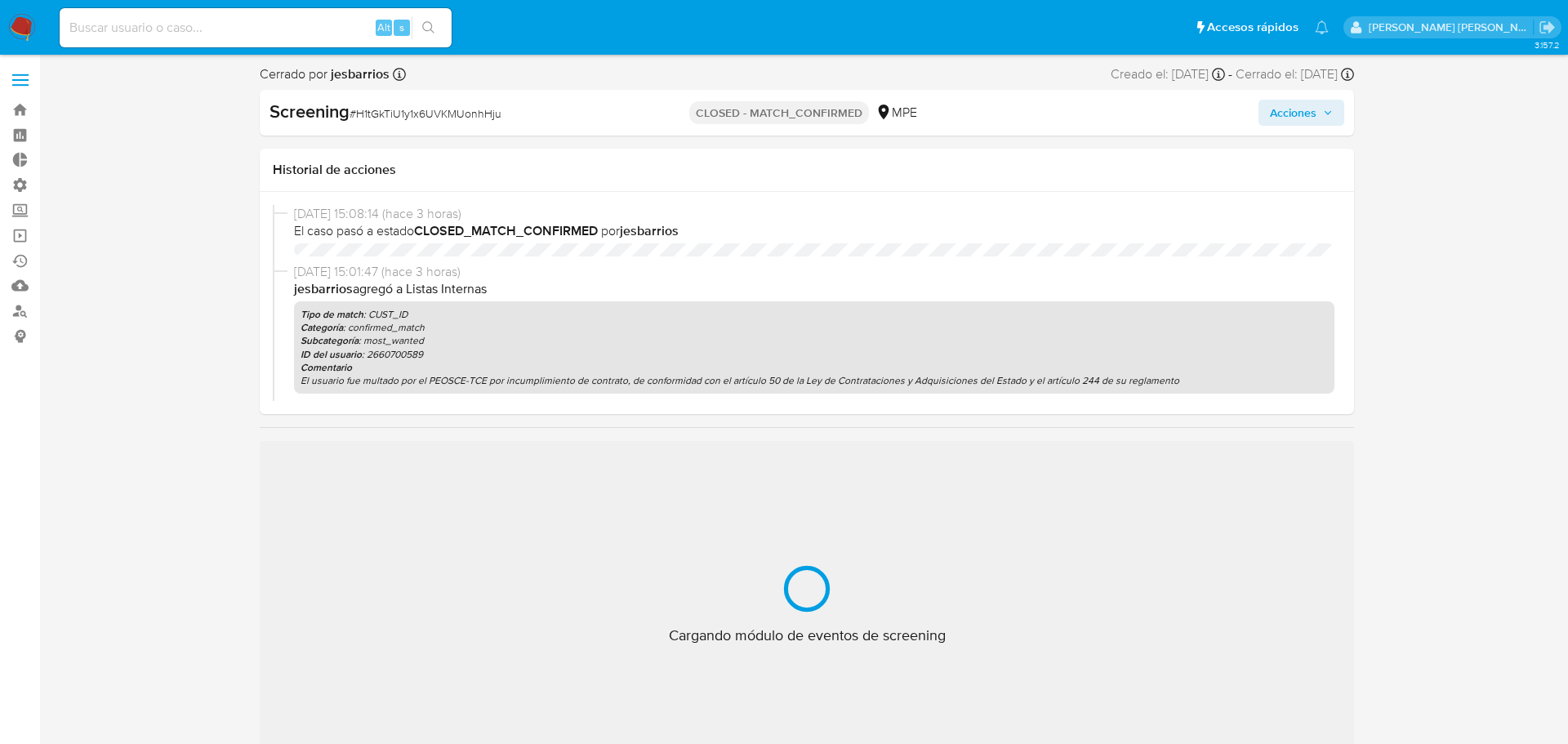
select select "10"
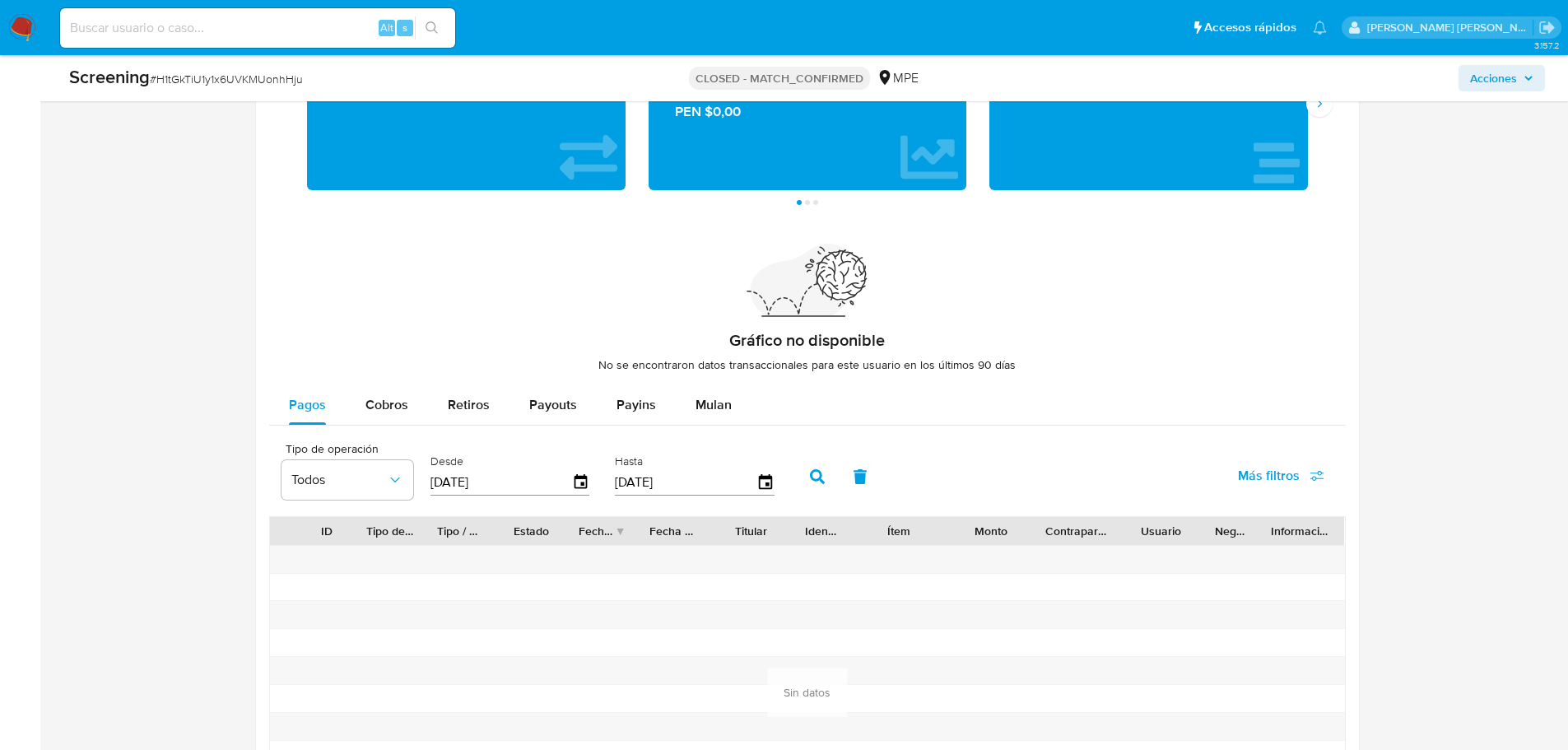
scroll to position [1945, 0]
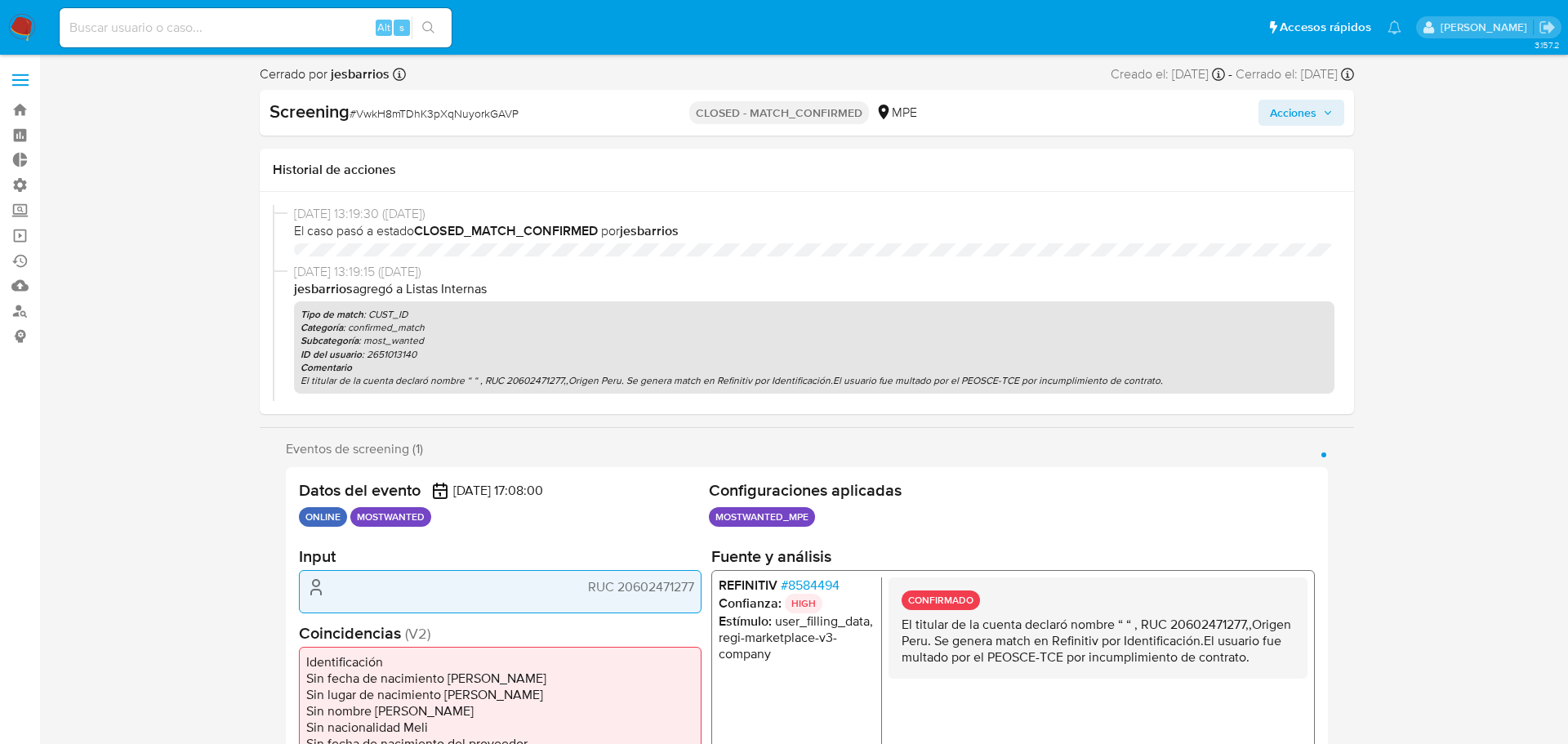
select select "10"
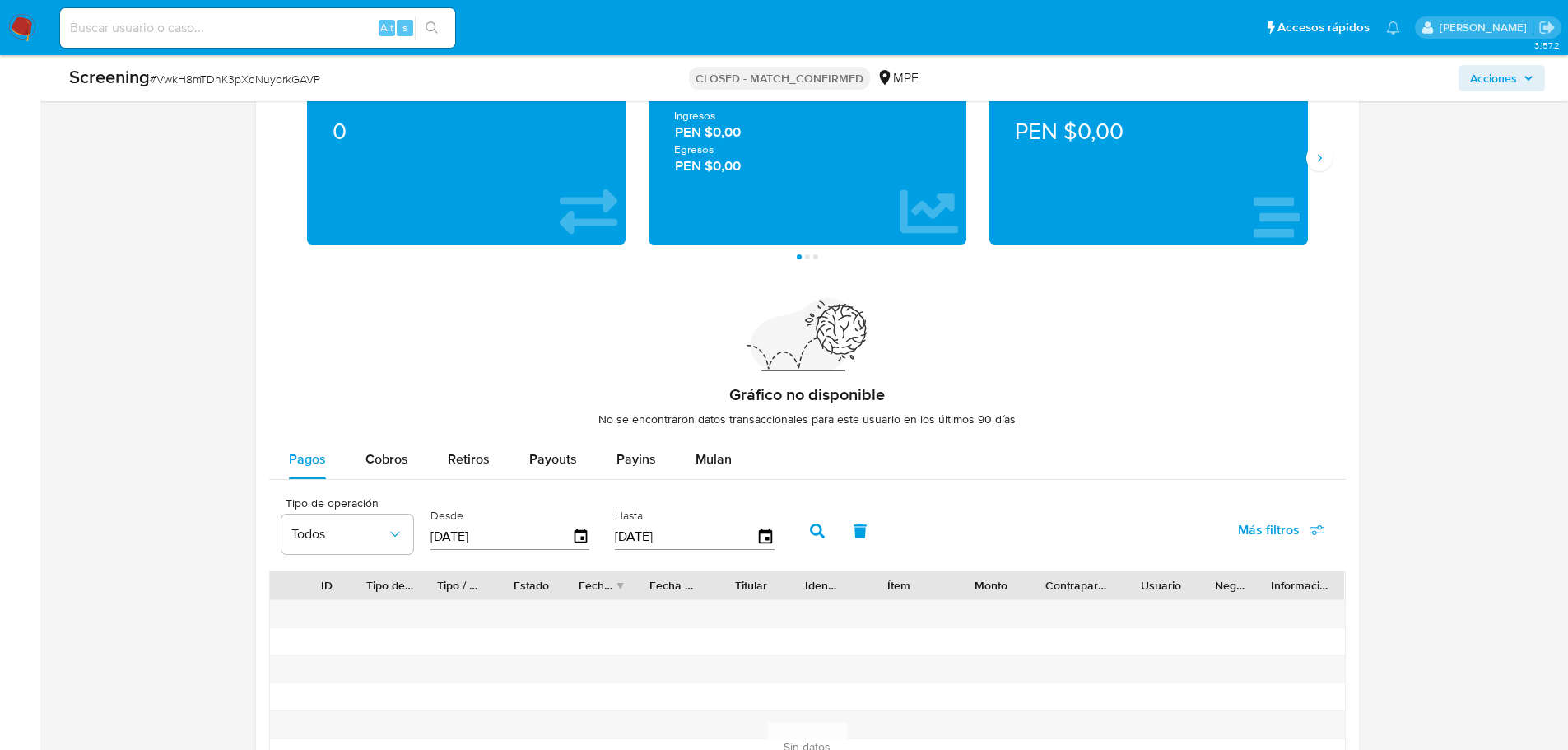
scroll to position [1945, 0]
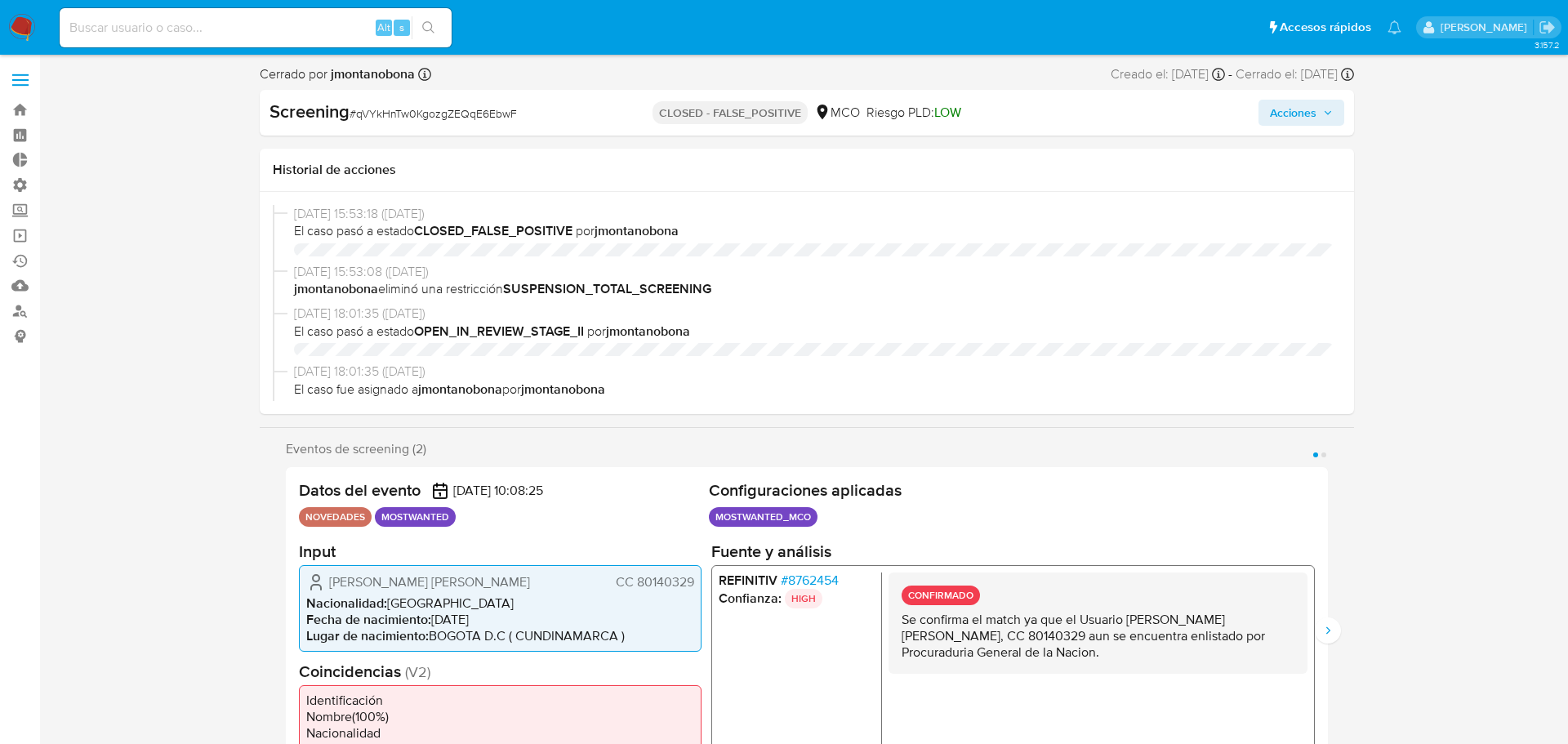
select select "10"
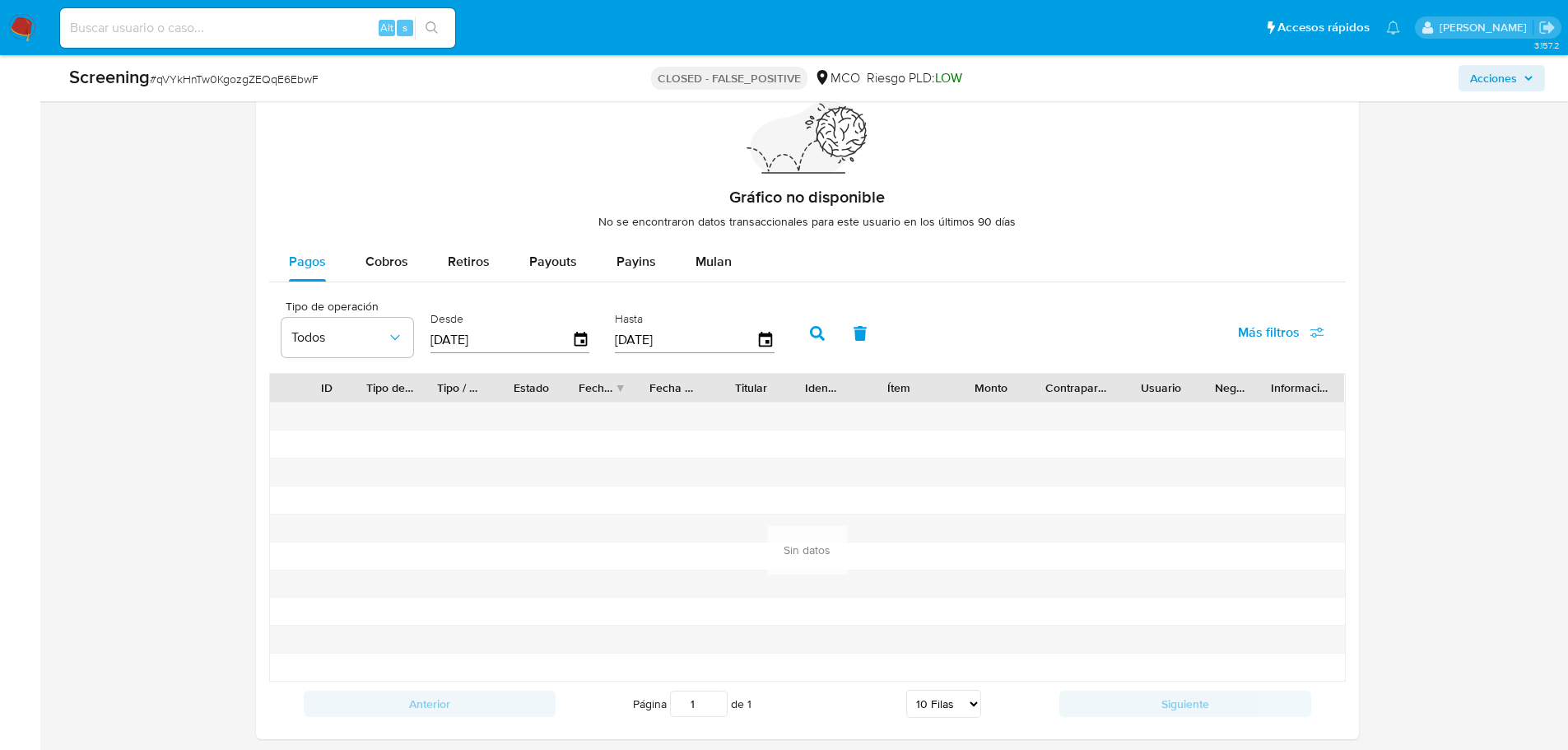
scroll to position [1946, 0]
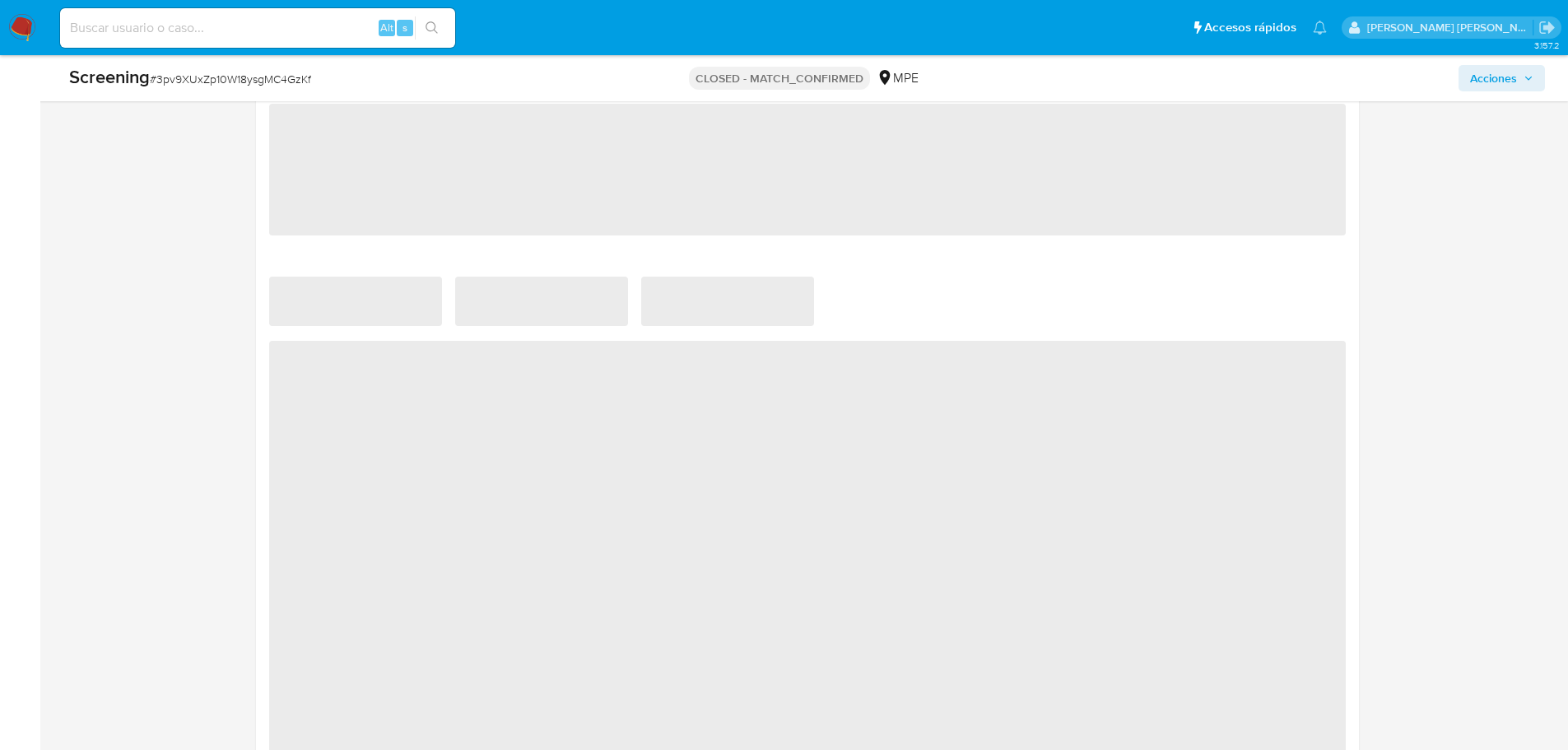
scroll to position [1799, 0]
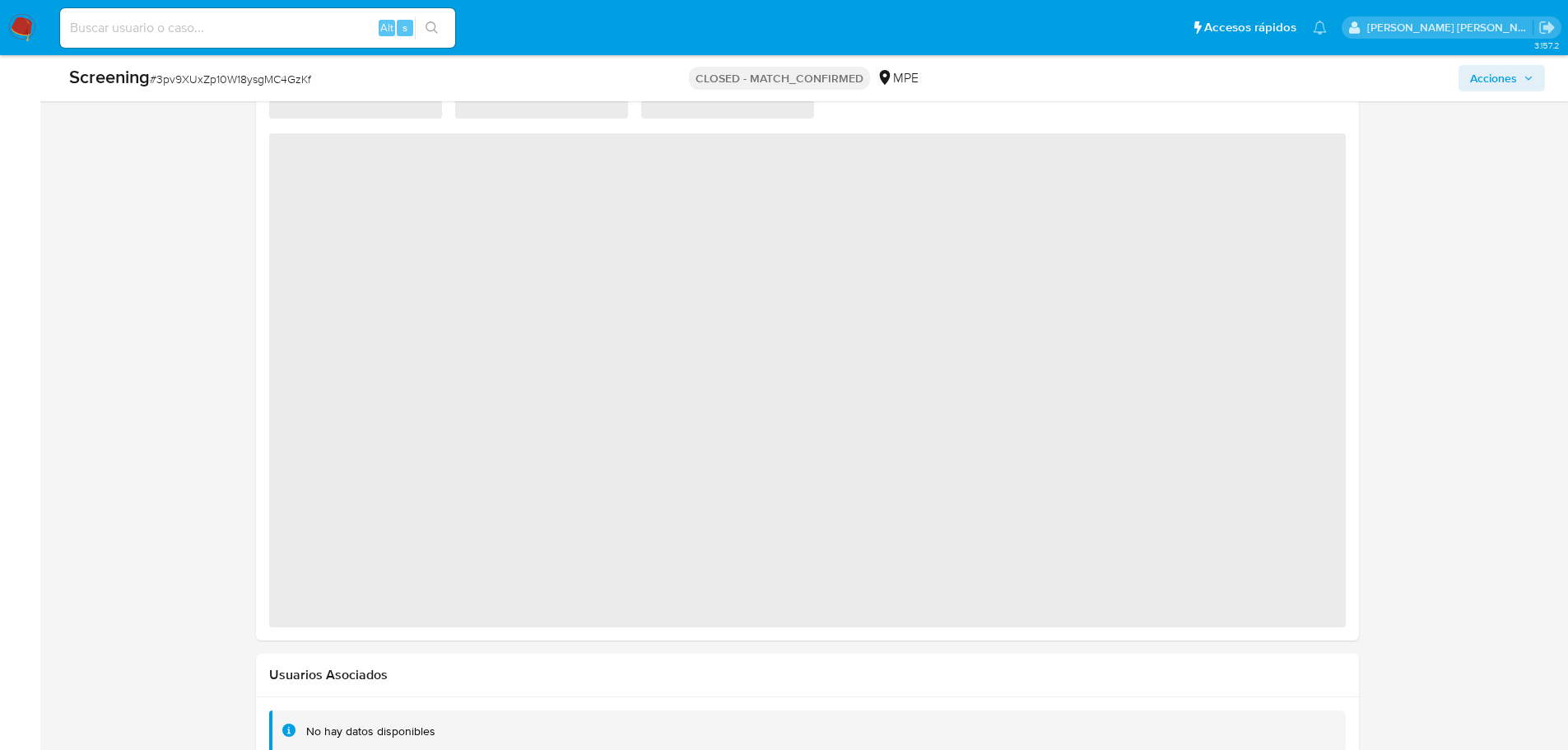
select select "10"
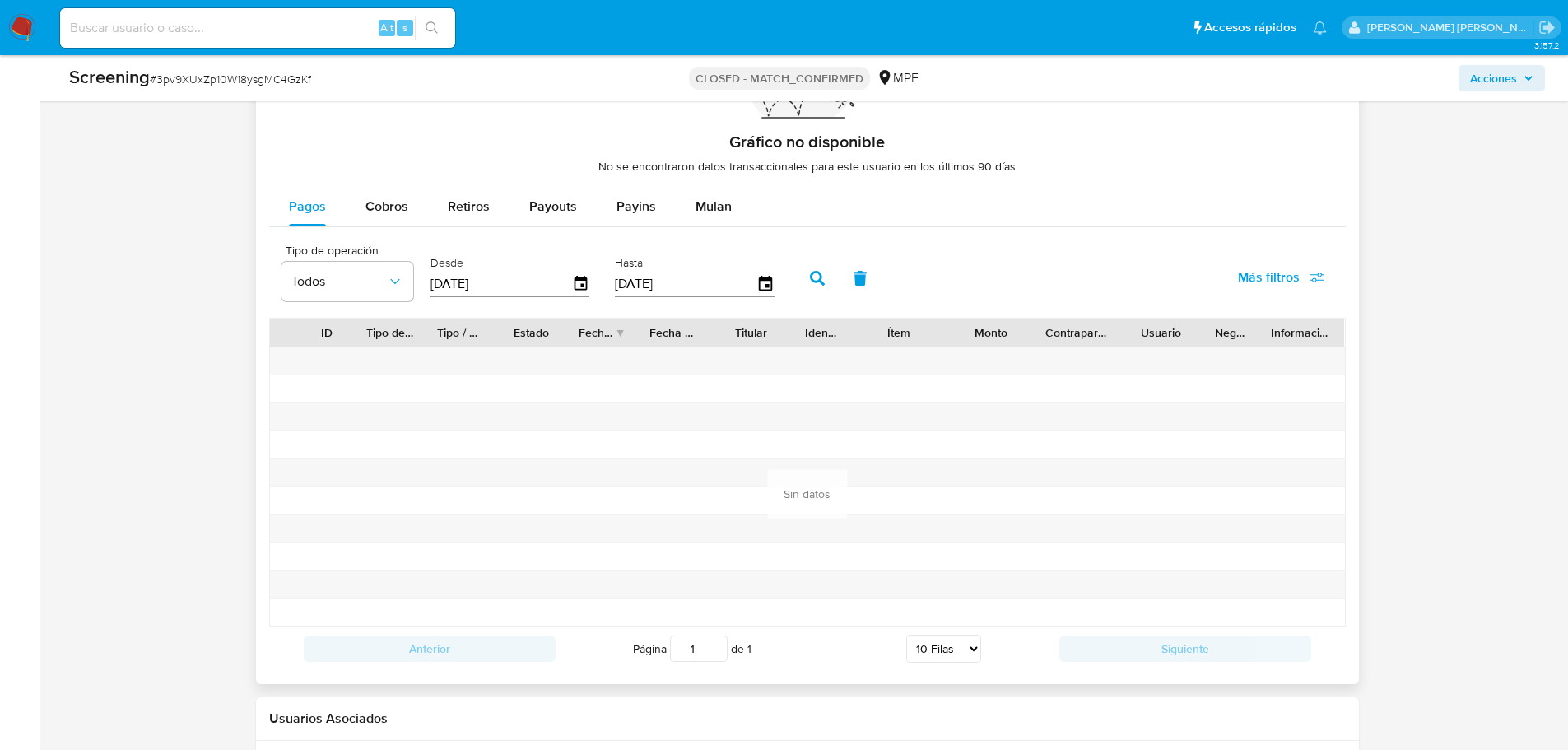
scroll to position [1945, 0]
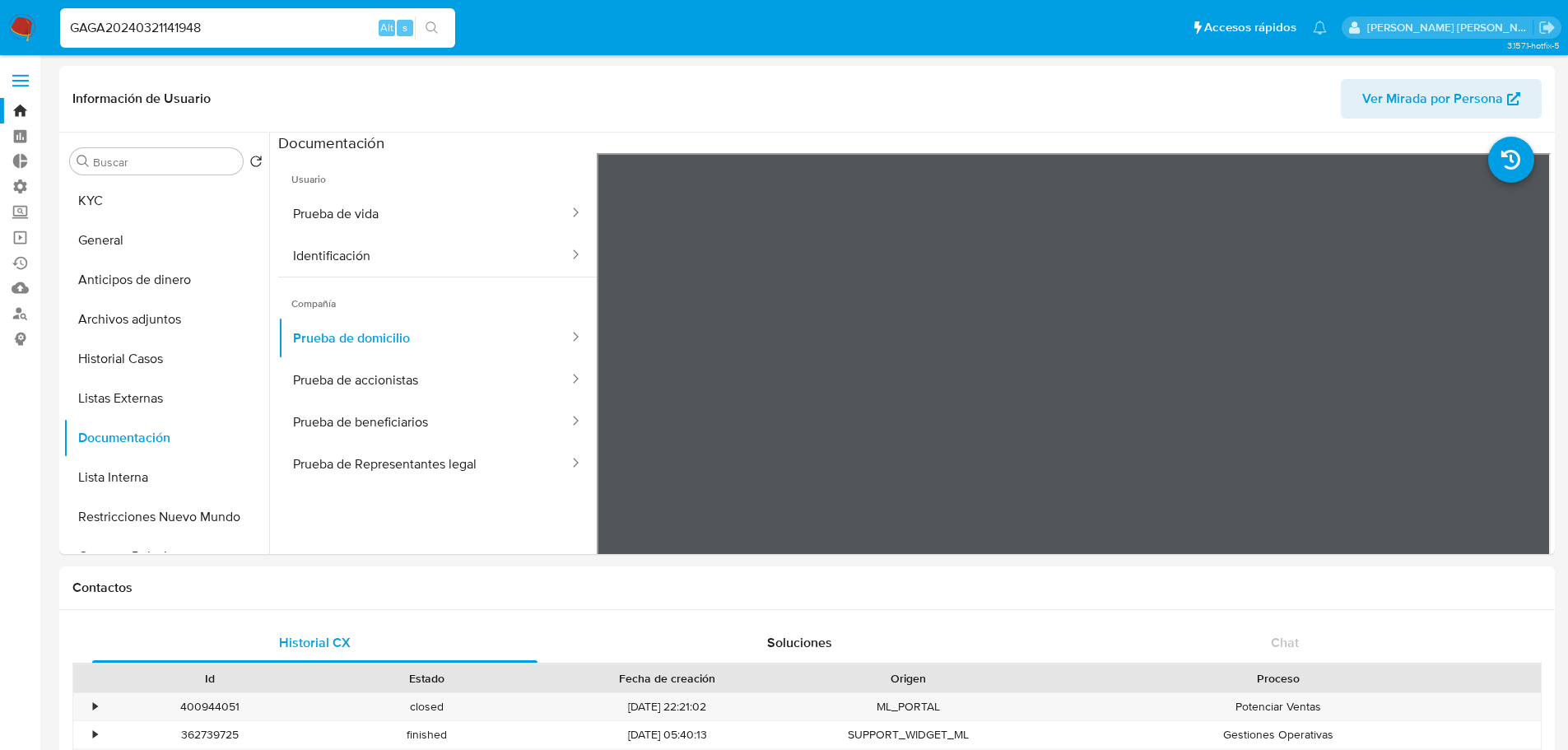
select select "10"
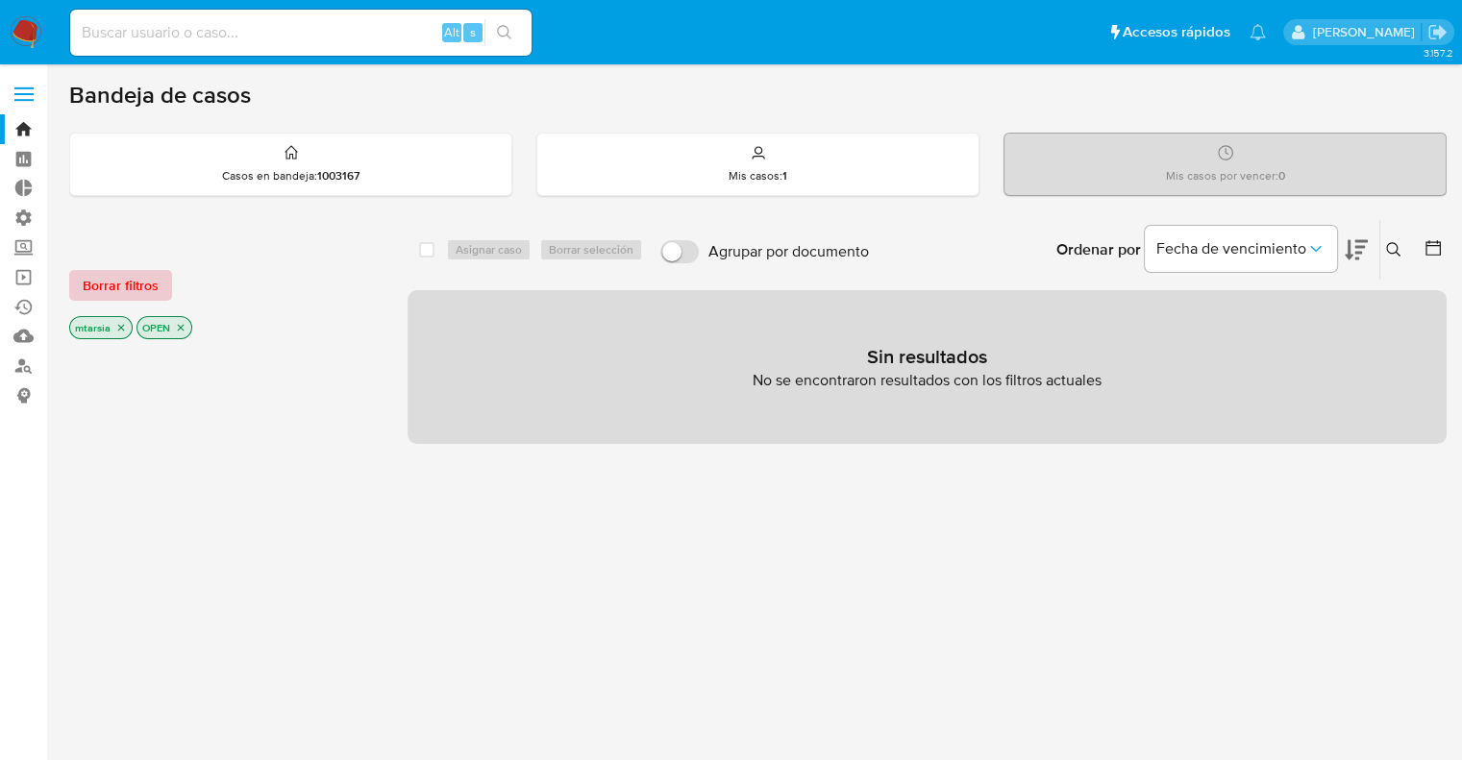
click at [163, 291] on button "Borrar filtros" at bounding box center [120, 285] width 103 height 31
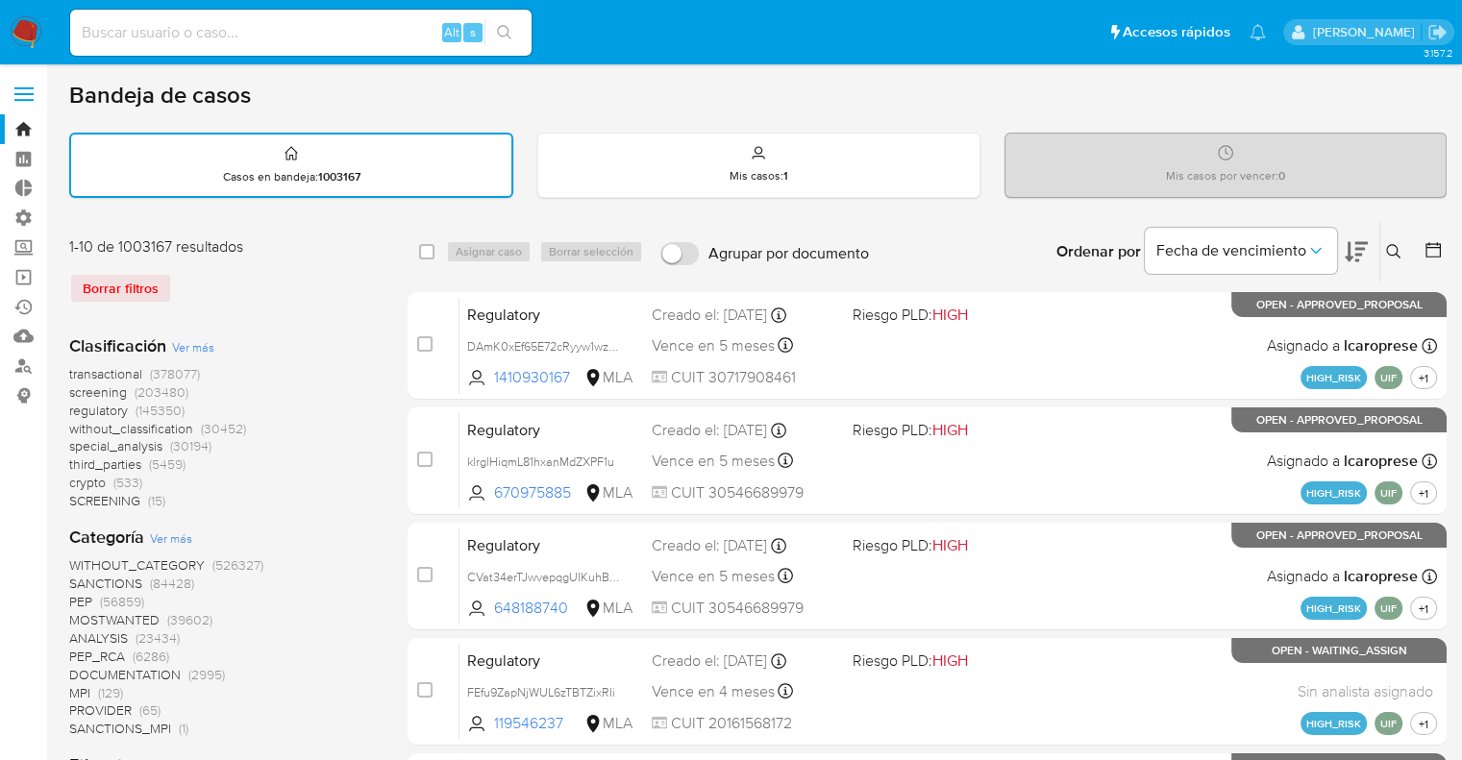
click at [77, 390] on span "screening" at bounding box center [98, 392] width 58 height 19
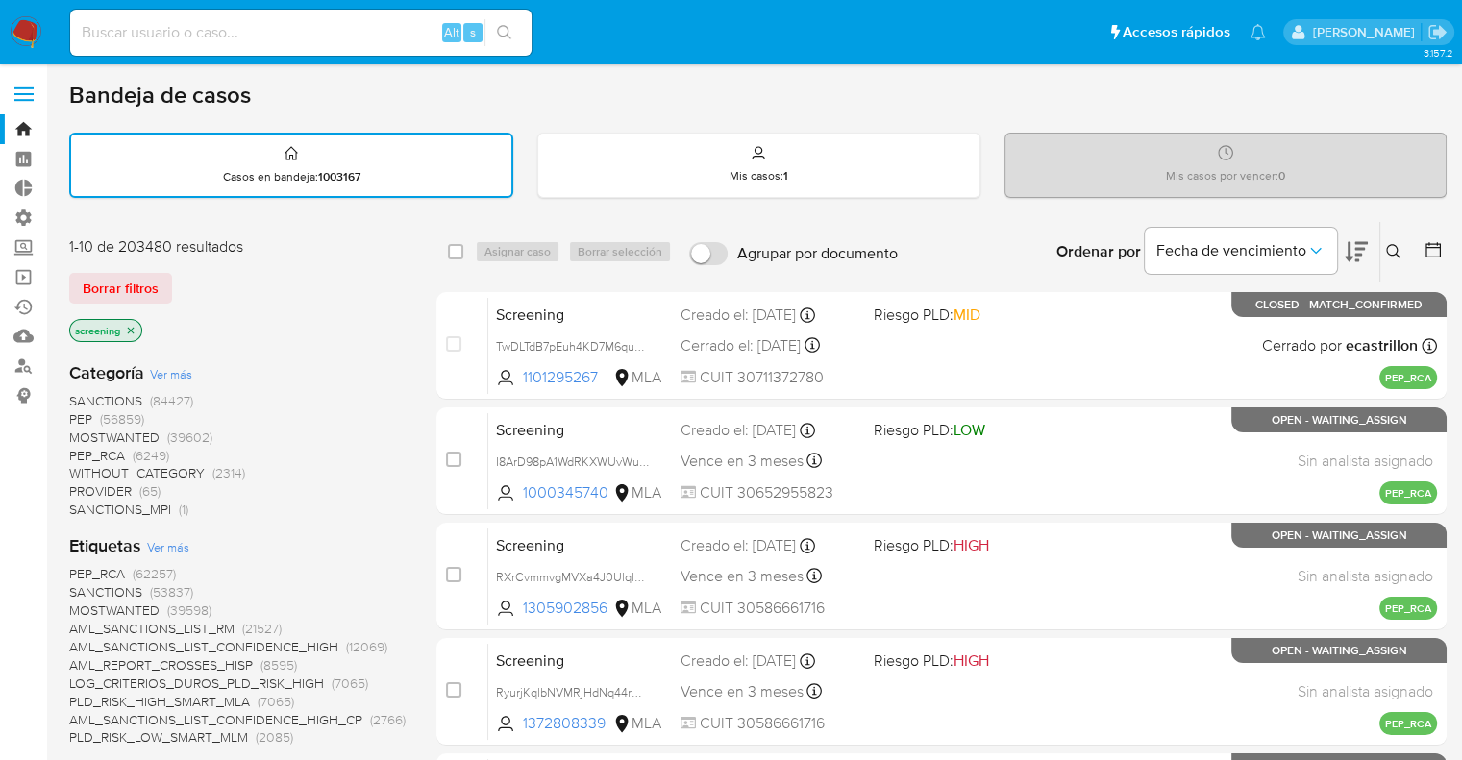
click at [200, 280] on div "Borrar filtros" at bounding box center [223, 288] width 308 height 31
click at [184, 280] on div "Borrar filtros" at bounding box center [223, 288] width 308 height 31
